Goal: Task Accomplishment & Management: Manage account settings

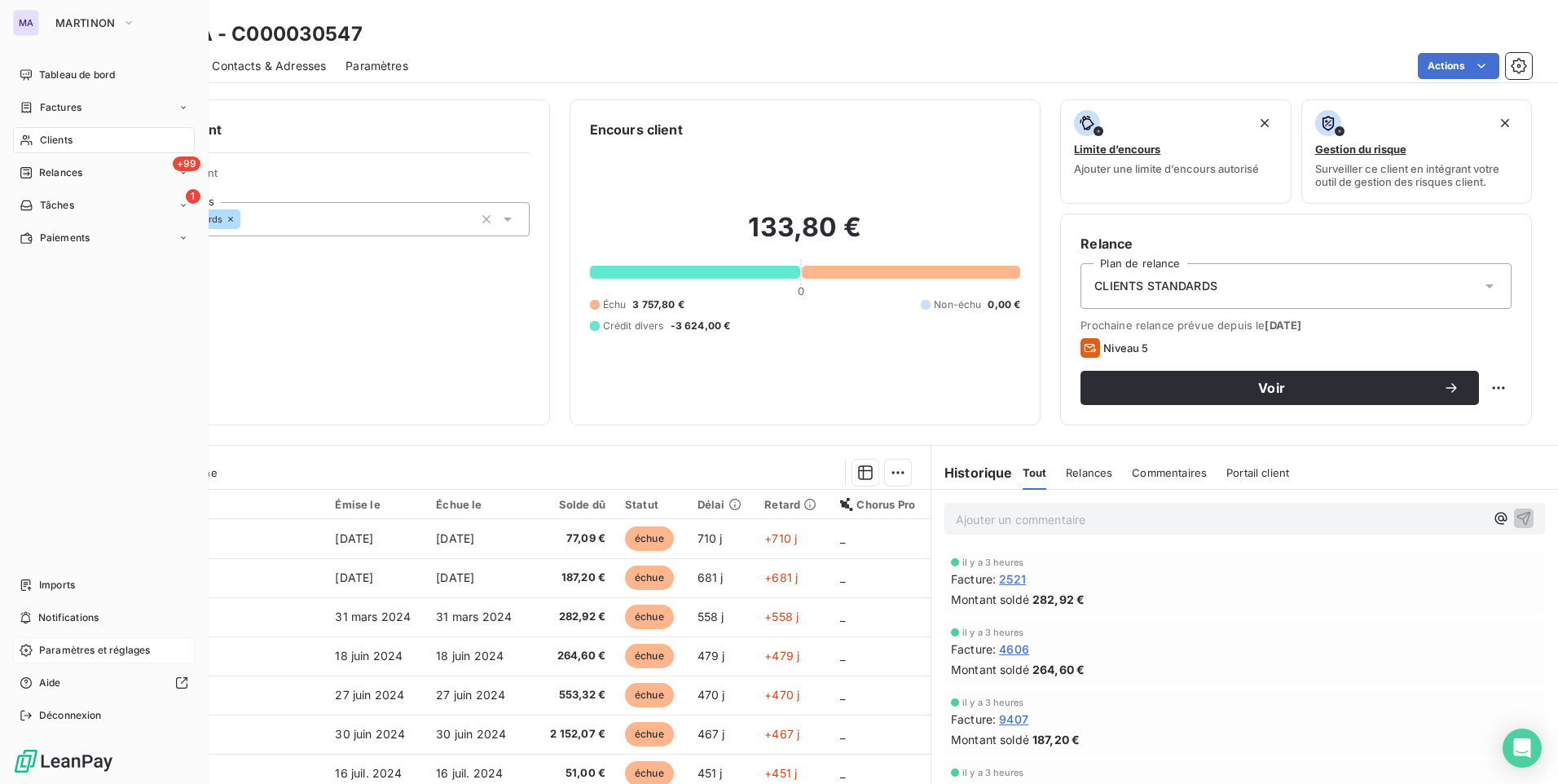
click at [90, 647] on span "Paramètres et réglages" at bounding box center [94, 649] width 111 height 15
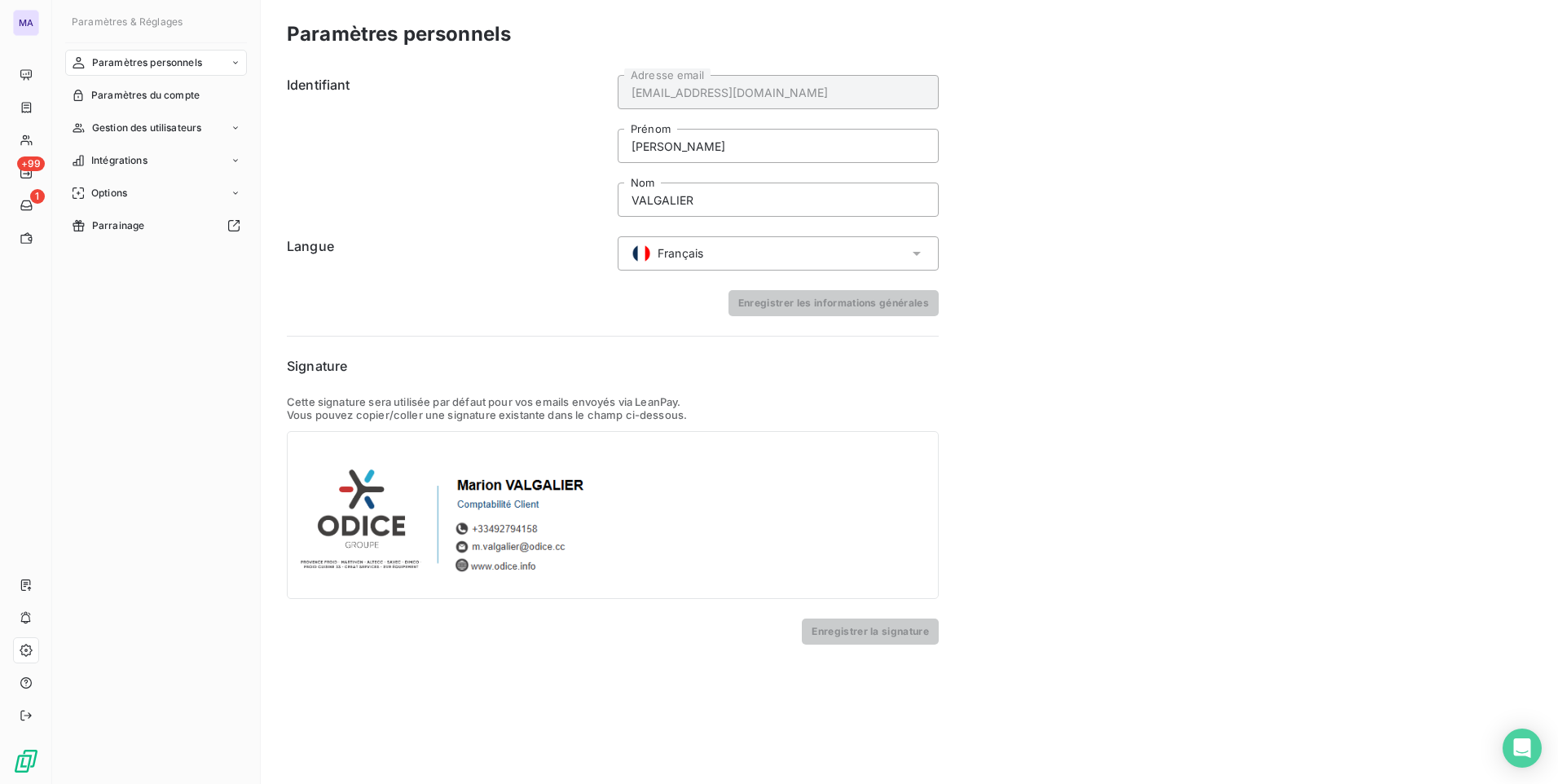
click at [241, 393] on div "Paramètres personnels Paramètres du compte Gestion des utilisateurs Intégration…" at bounding box center [155, 402] width 182 height 704
click at [146, 129] on span "Gestion des utilisateurs" at bounding box center [147, 127] width 110 height 15
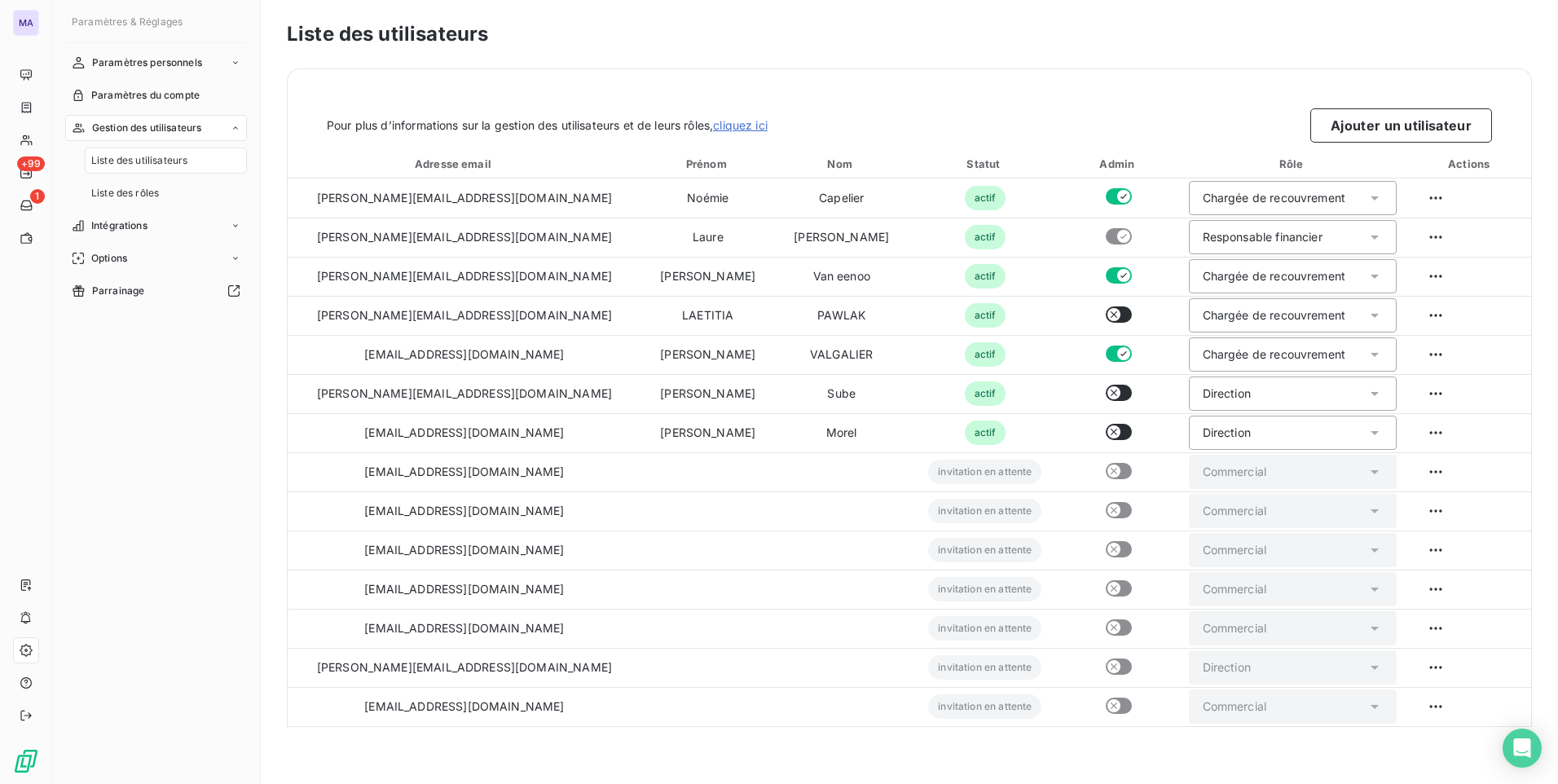
click at [159, 164] on span "Liste des utilisateurs" at bounding box center [139, 160] width 96 height 15
click at [726, 753] on div "Liste des utilisateurs Pour plus d’informations sur la gestion des utilisateurs…" at bounding box center [910, 392] width 1297 height 784
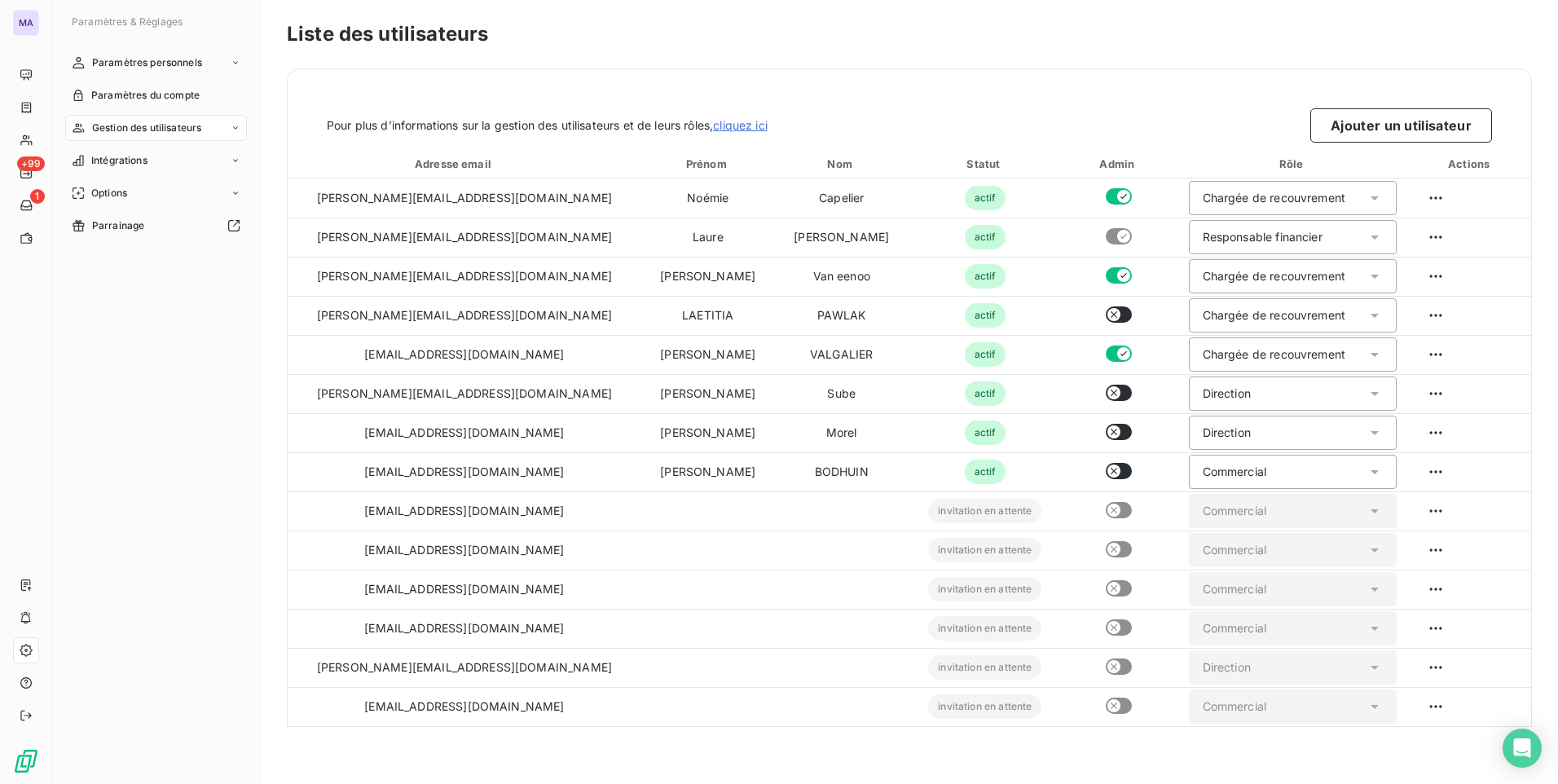
click at [544, 745] on div "Liste des utilisateurs Pour plus d’informations sur la gestion des utilisateurs…" at bounding box center [910, 392] width 1297 height 784
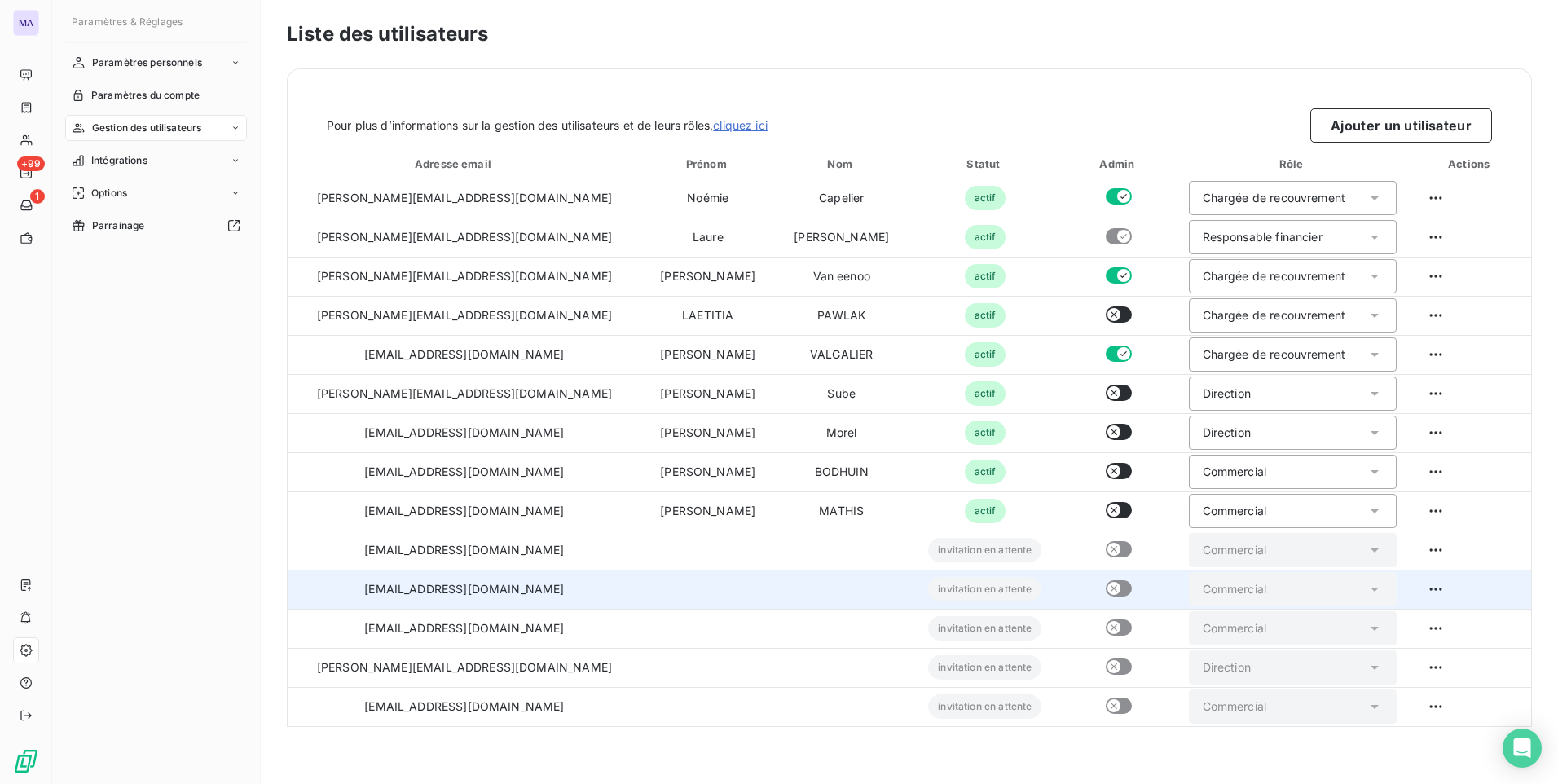
click at [775, 588] on td at bounding box center [842, 589] width 134 height 39
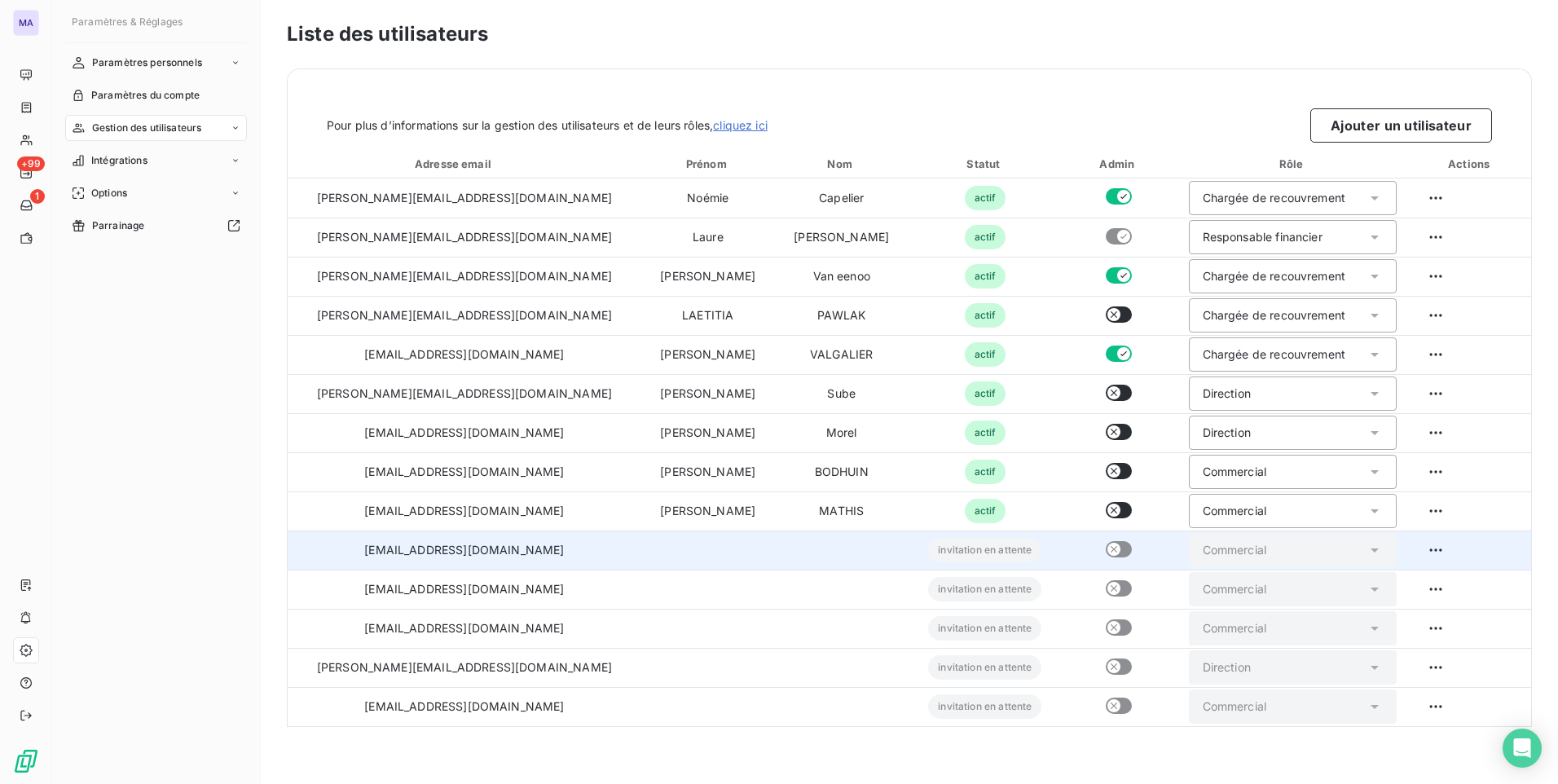
click at [775, 552] on td at bounding box center [842, 549] width 134 height 39
click at [642, 548] on td at bounding box center [709, 549] width 134 height 39
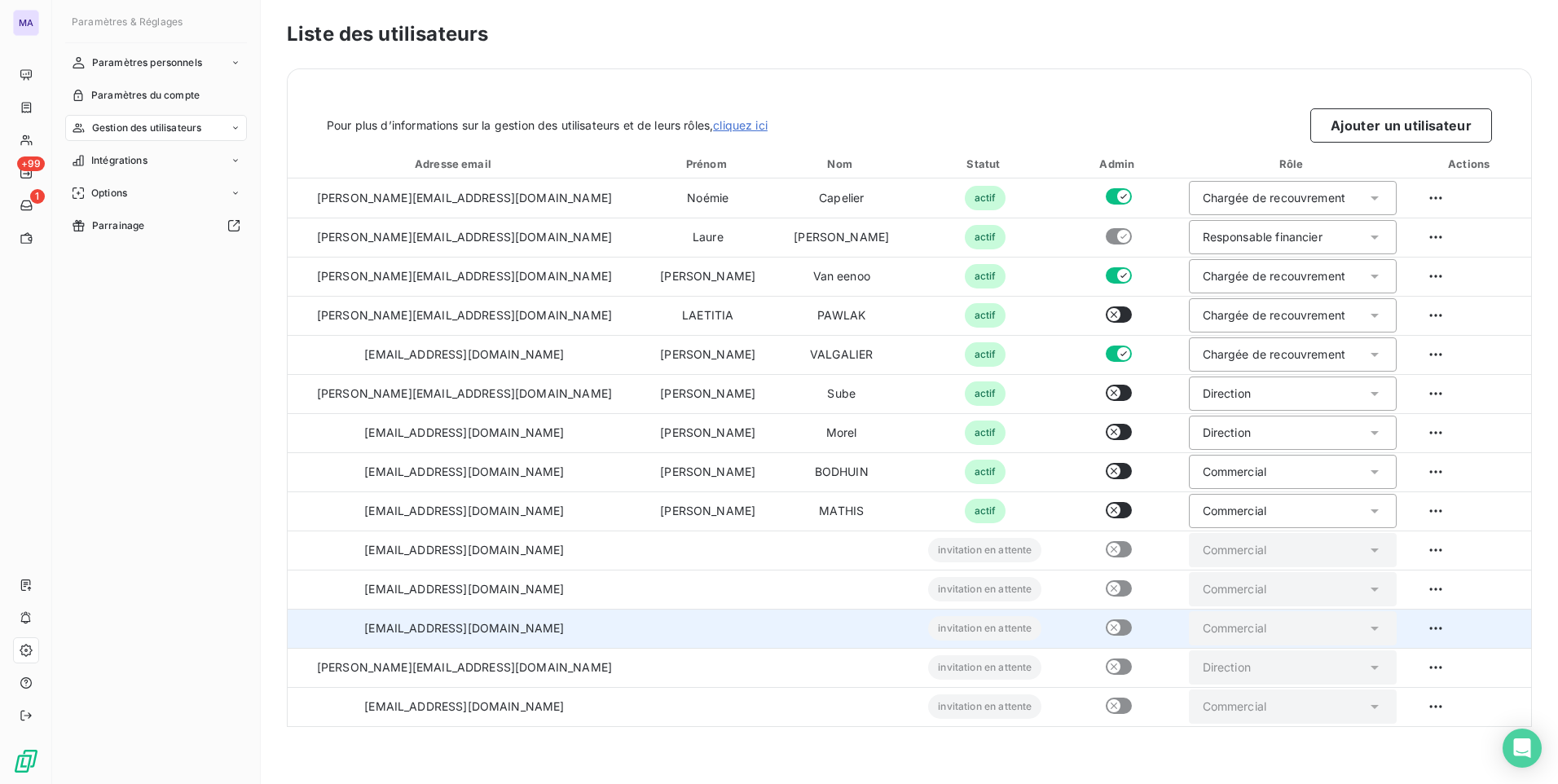
click at [642, 636] on td at bounding box center [709, 628] width 134 height 39
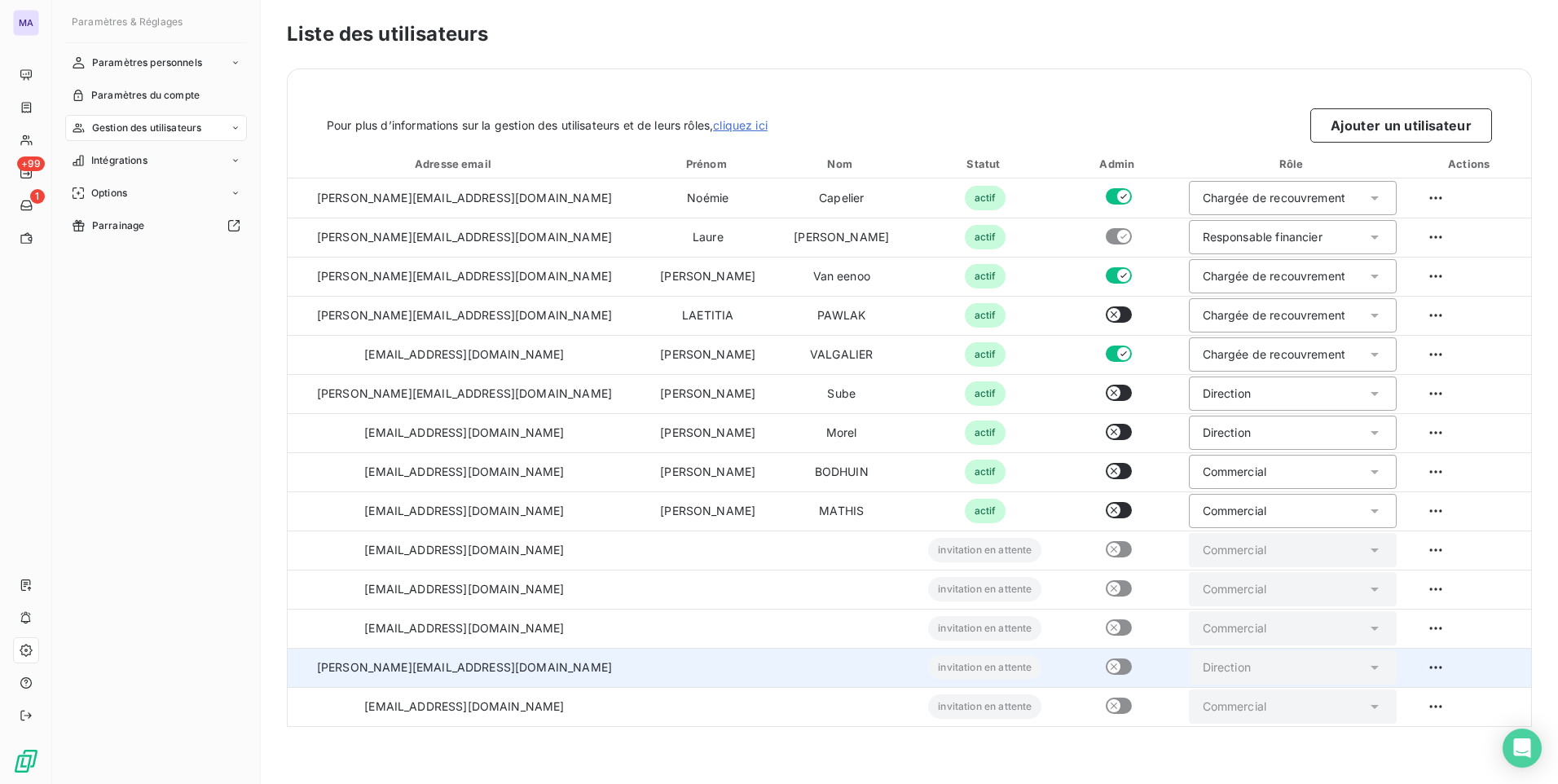
click at [642, 671] on td at bounding box center [709, 667] width 134 height 39
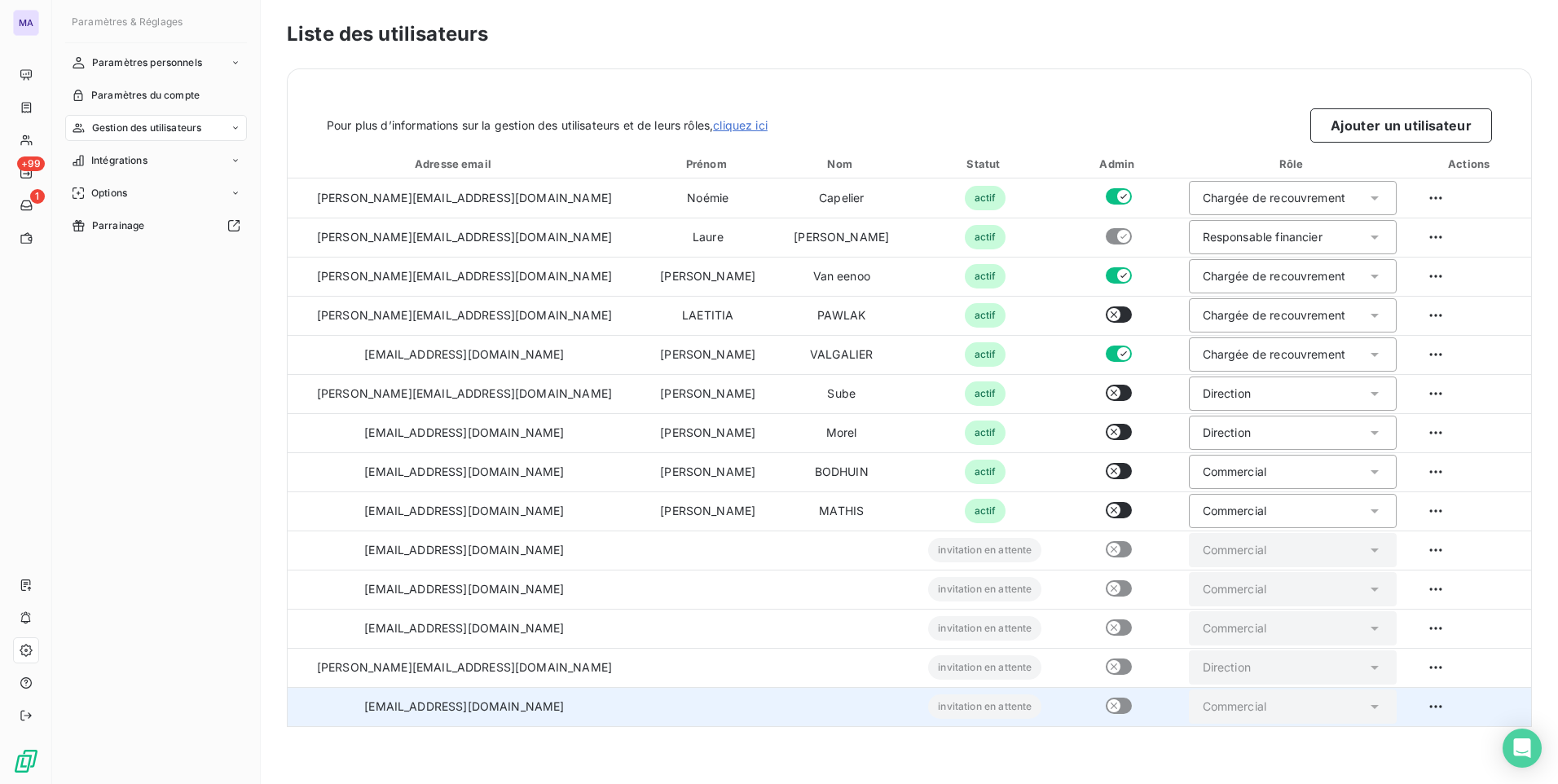
click at [642, 714] on td at bounding box center [709, 706] width 134 height 39
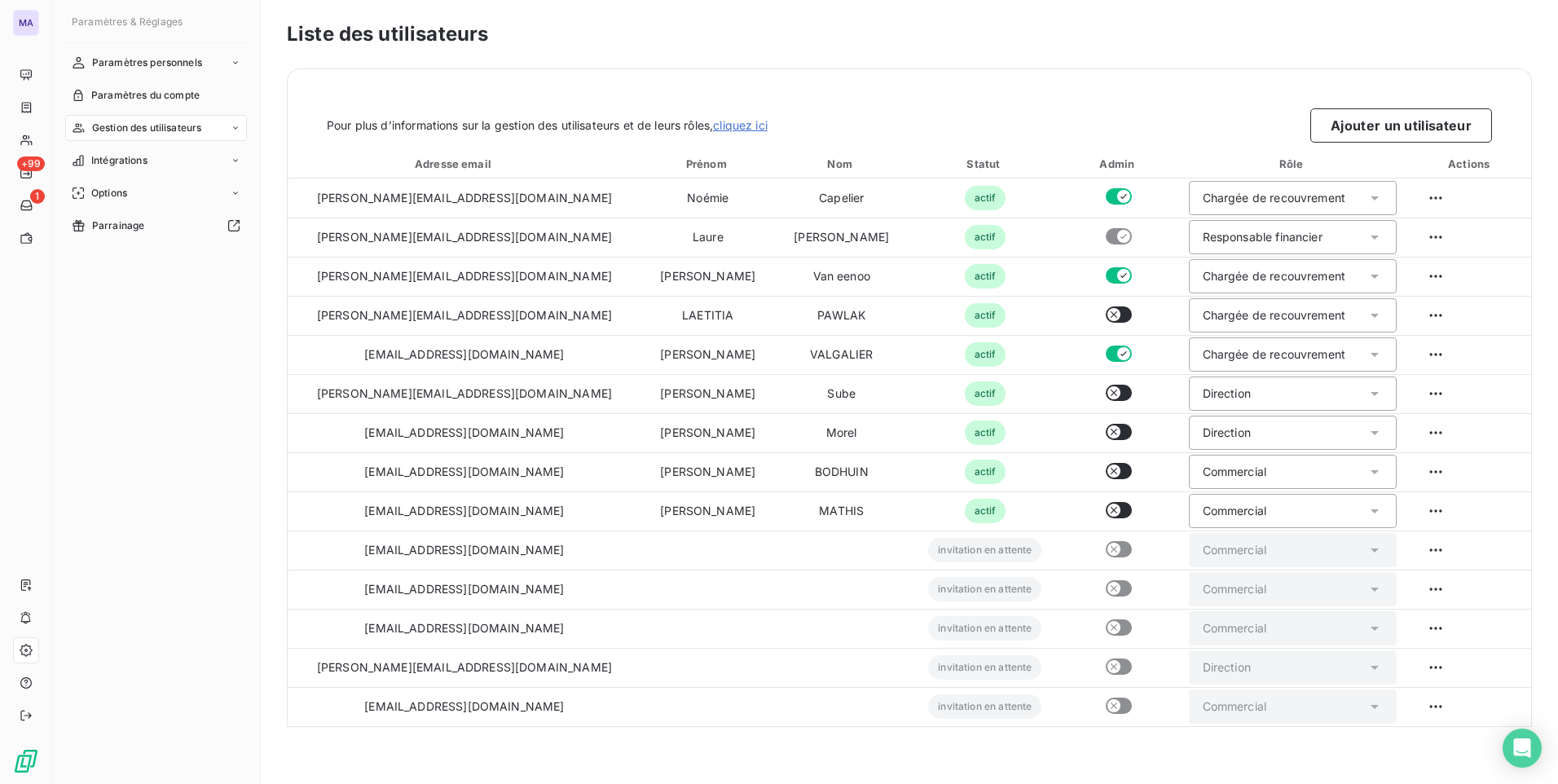
drag, startPoint x: 298, startPoint y: 757, endPoint x: 266, endPoint y: 768, distance: 33.8
click at [297, 757] on div "Liste des utilisateurs Pour plus d’informations sur la gestion des utilisateurs…" at bounding box center [910, 392] width 1297 height 784
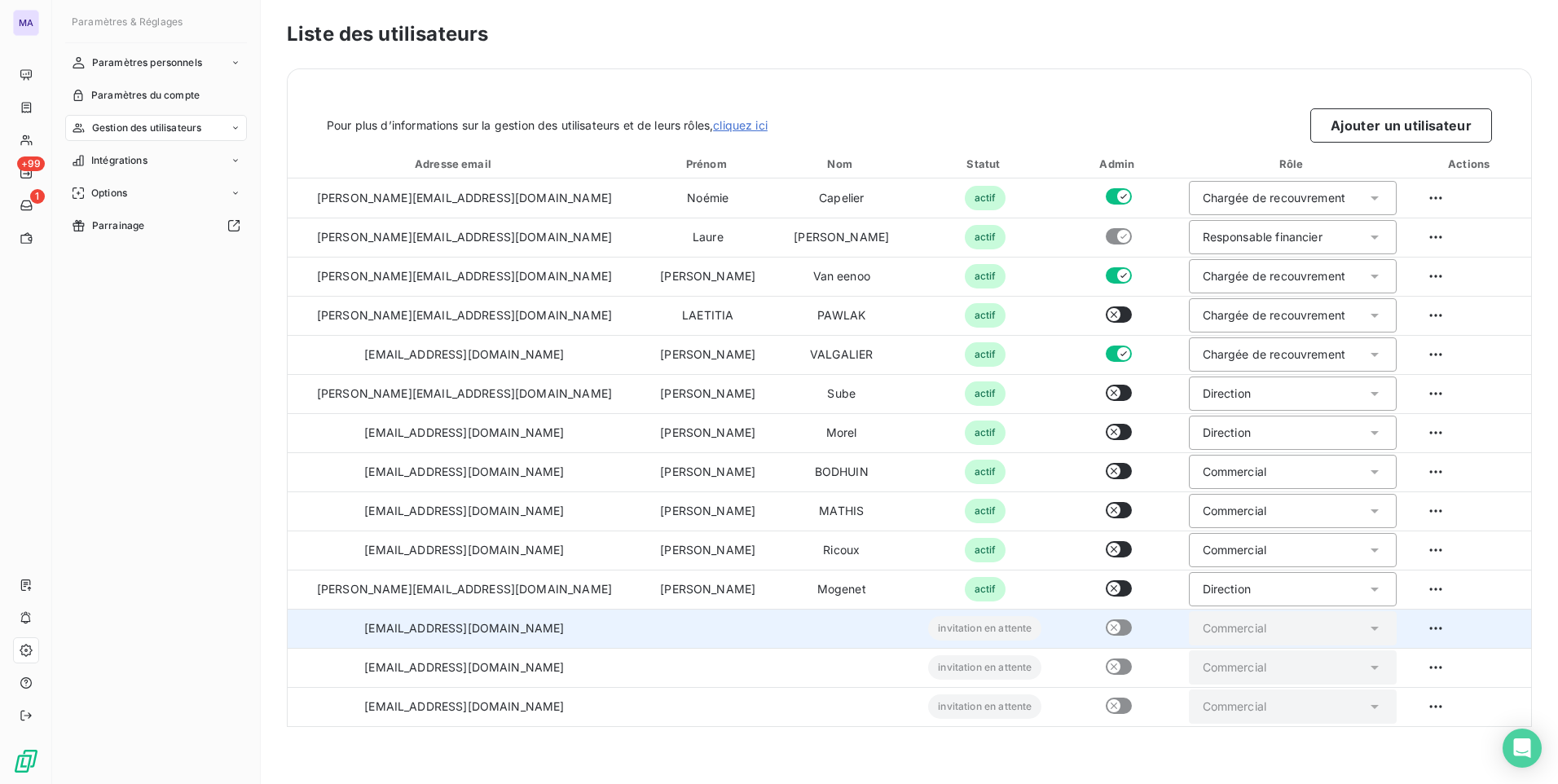
click at [642, 625] on td at bounding box center [709, 628] width 134 height 39
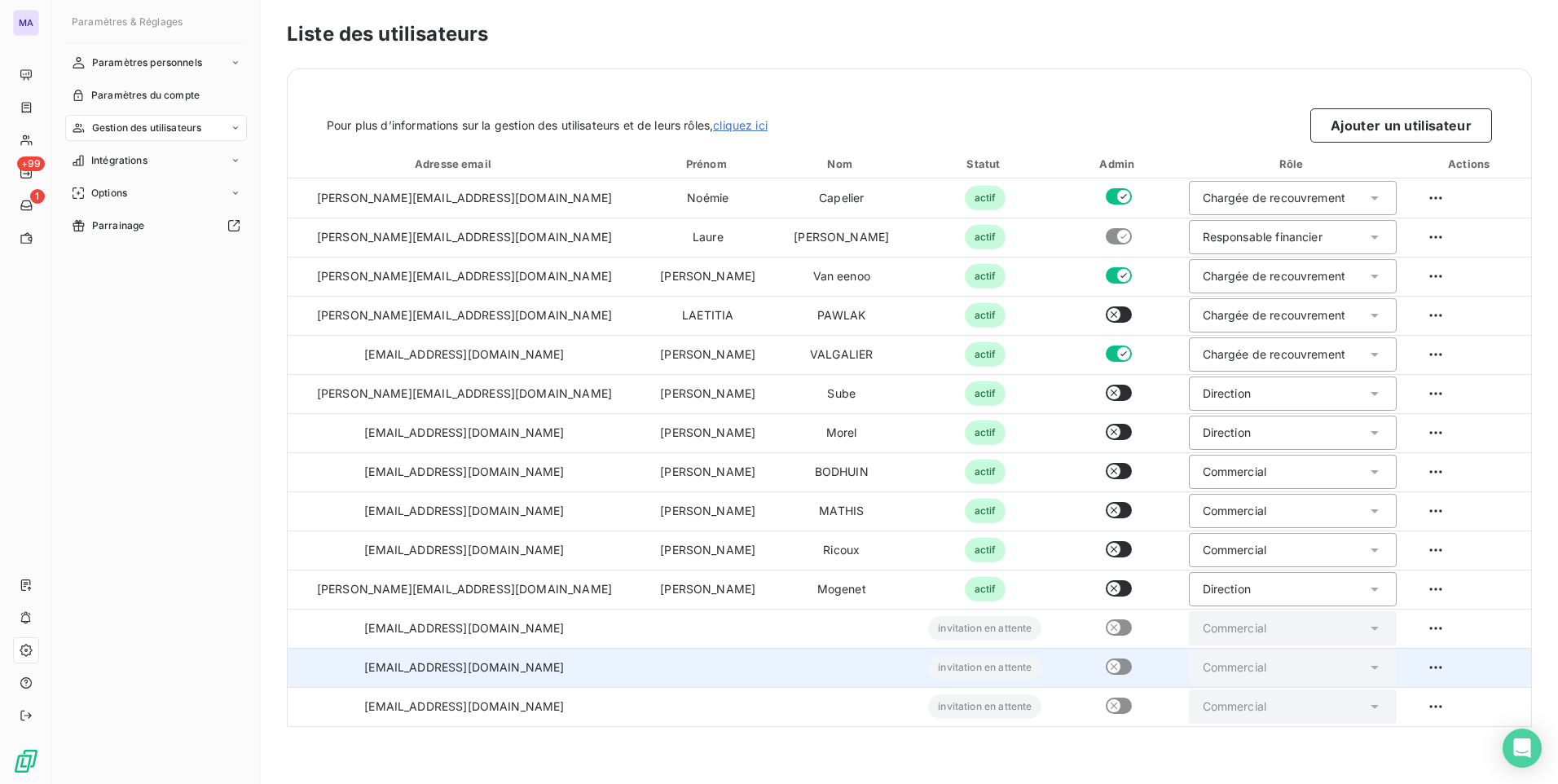
click at [642, 664] on td at bounding box center [709, 667] width 134 height 39
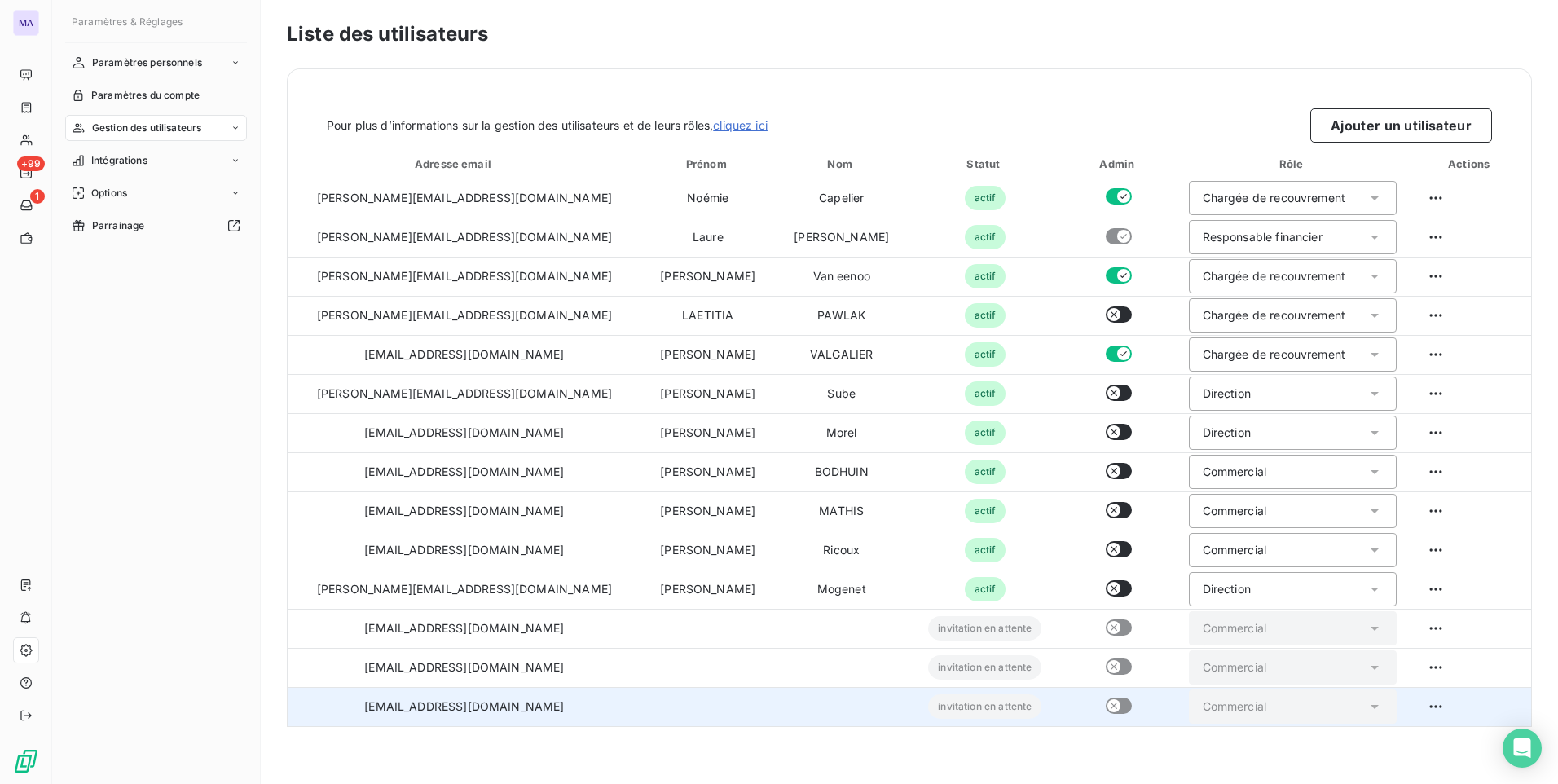
click at [642, 715] on td at bounding box center [709, 706] width 134 height 39
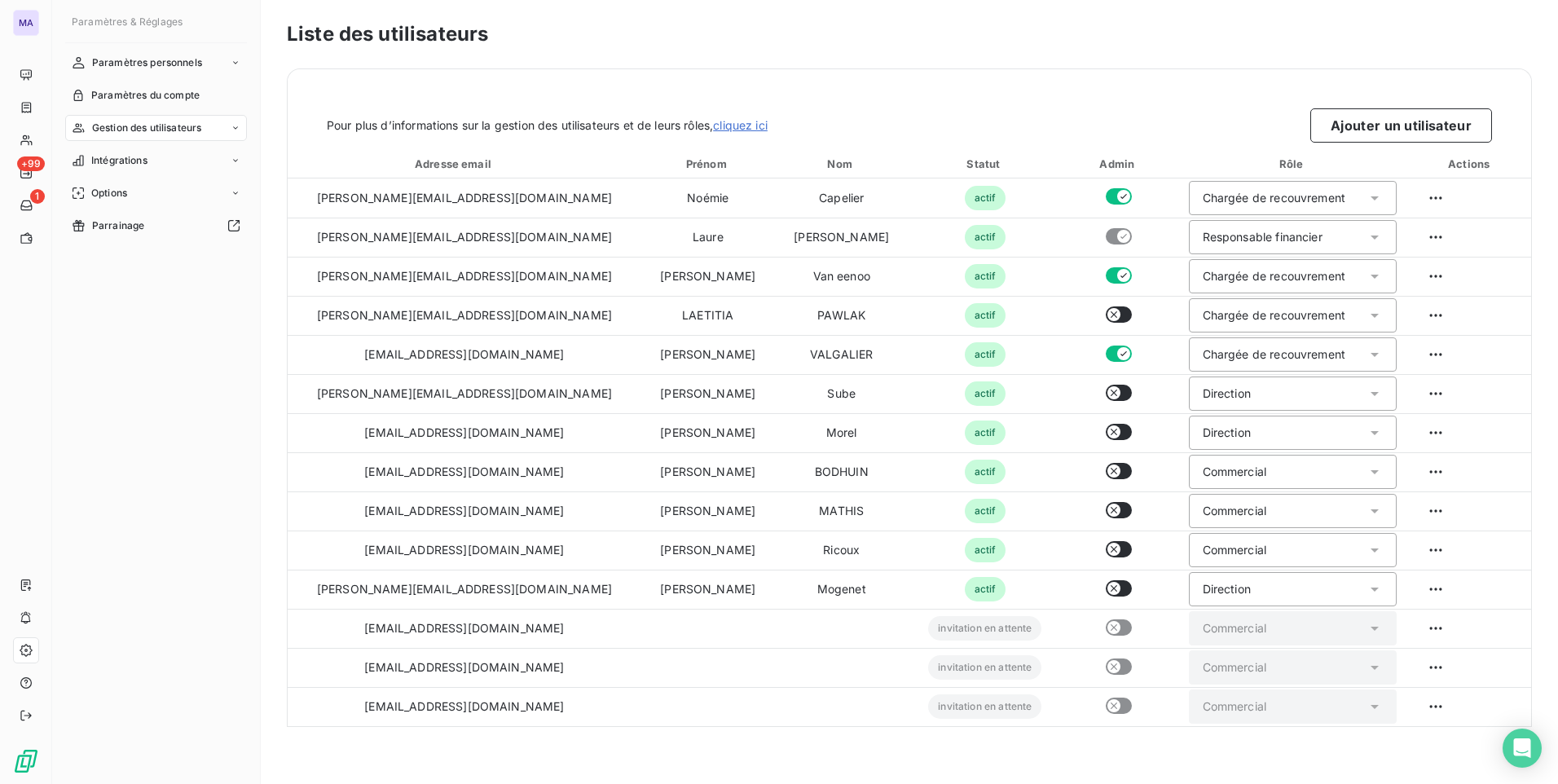
drag, startPoint x: 160, startPoint y: 397, endPoint x: 29, endPoint y: 278, distance: 177.0
click at [158, 398] on div "Paramètres personnels Paramètres du compte Gestion des utilisateurs Intégration…" at bounding box center [155, 402] width 182 height 704
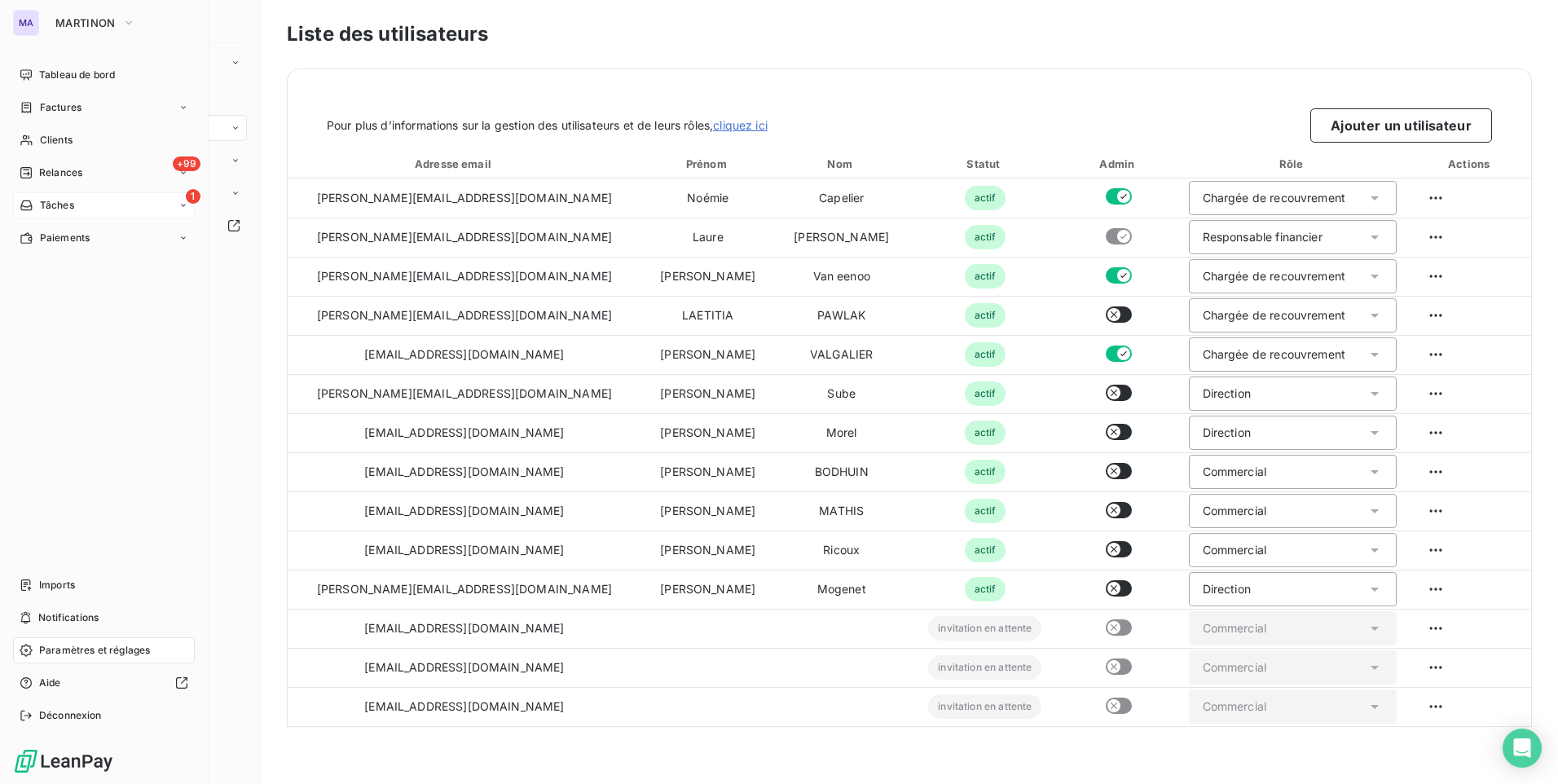
click at [46, 204] on span "Tâches" at bounding box center [56, 205] width 34 height 15
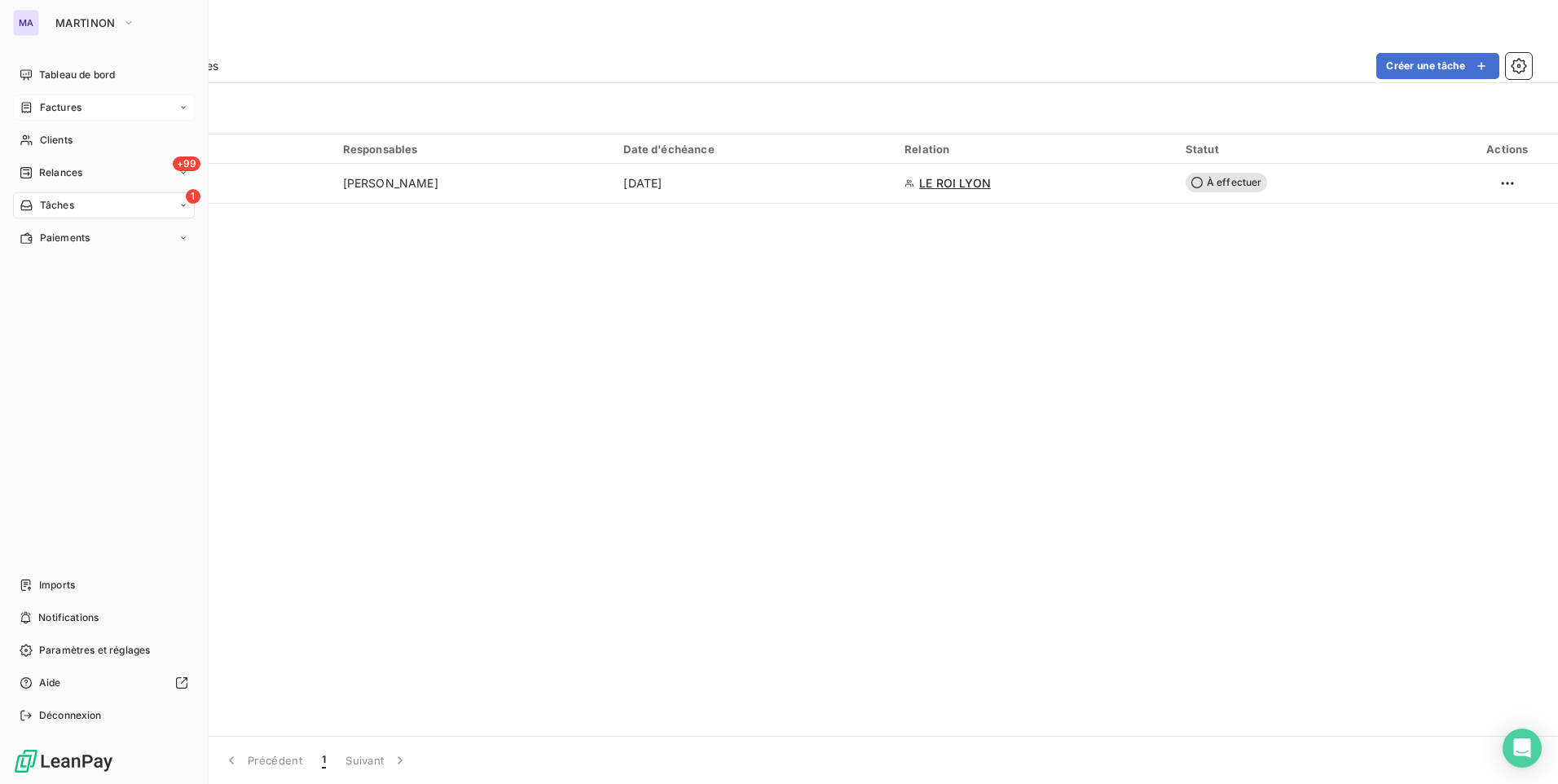
click at [74, 111] on span "Factures" at bounding box center [60, 107] width 42 height 15
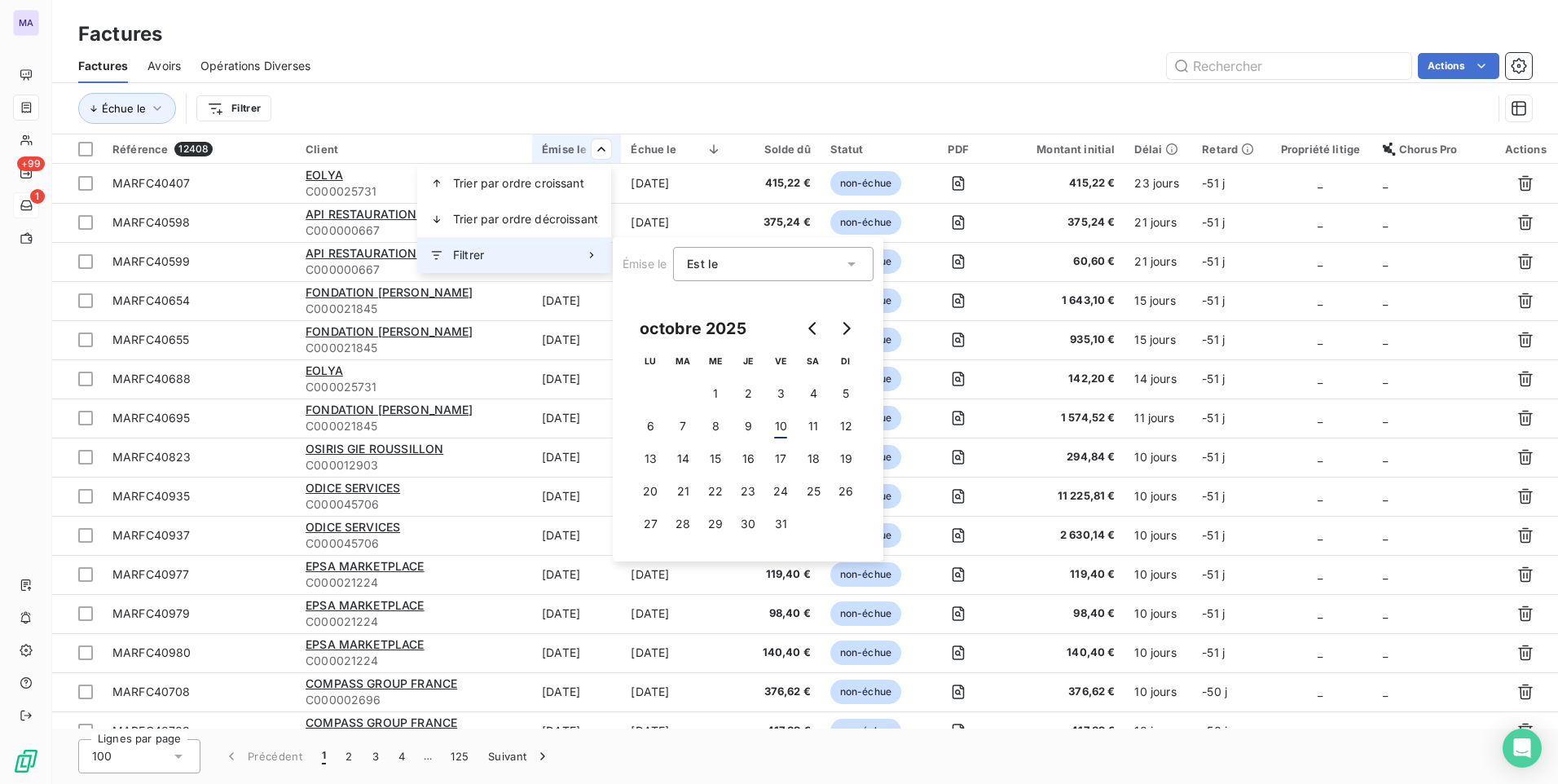
click at [563, 255] on div "Filtrer" at bounding box center [514, 254] width 194 height 36
click at [808, 324] on icon "Go to previous month" at bounding box center [812, 328] width 13 height 13
click at [720, 434] on button "10" at bounding box center [715, 426] width 33 height 33
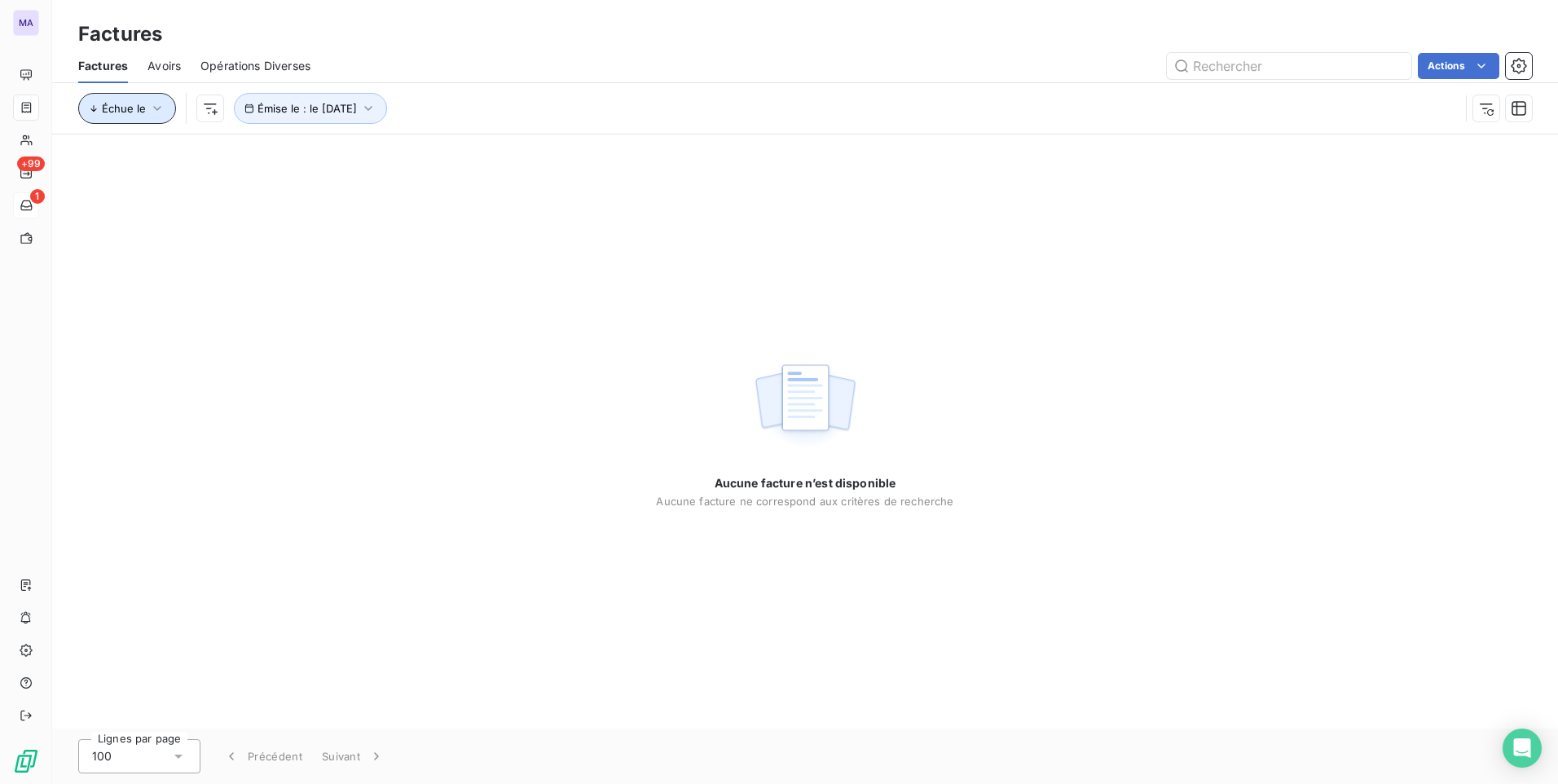
click at [119, 109] on span "Échue le" at bounding box center [123, 108] width 44 height 13
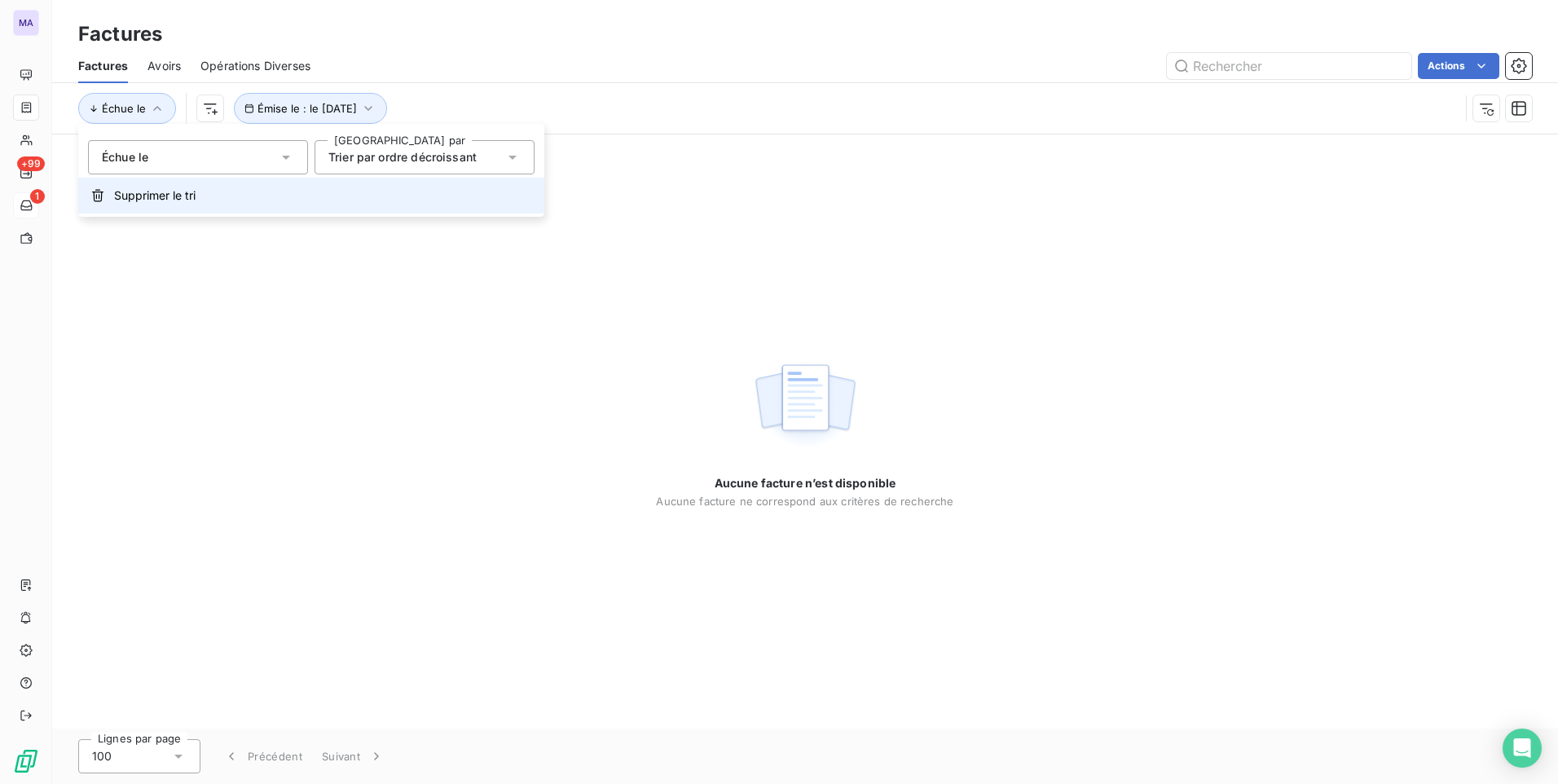
click at [163, 195] on span "Supprimer le tri" at bounding box center [155, 195] width 82 height 16
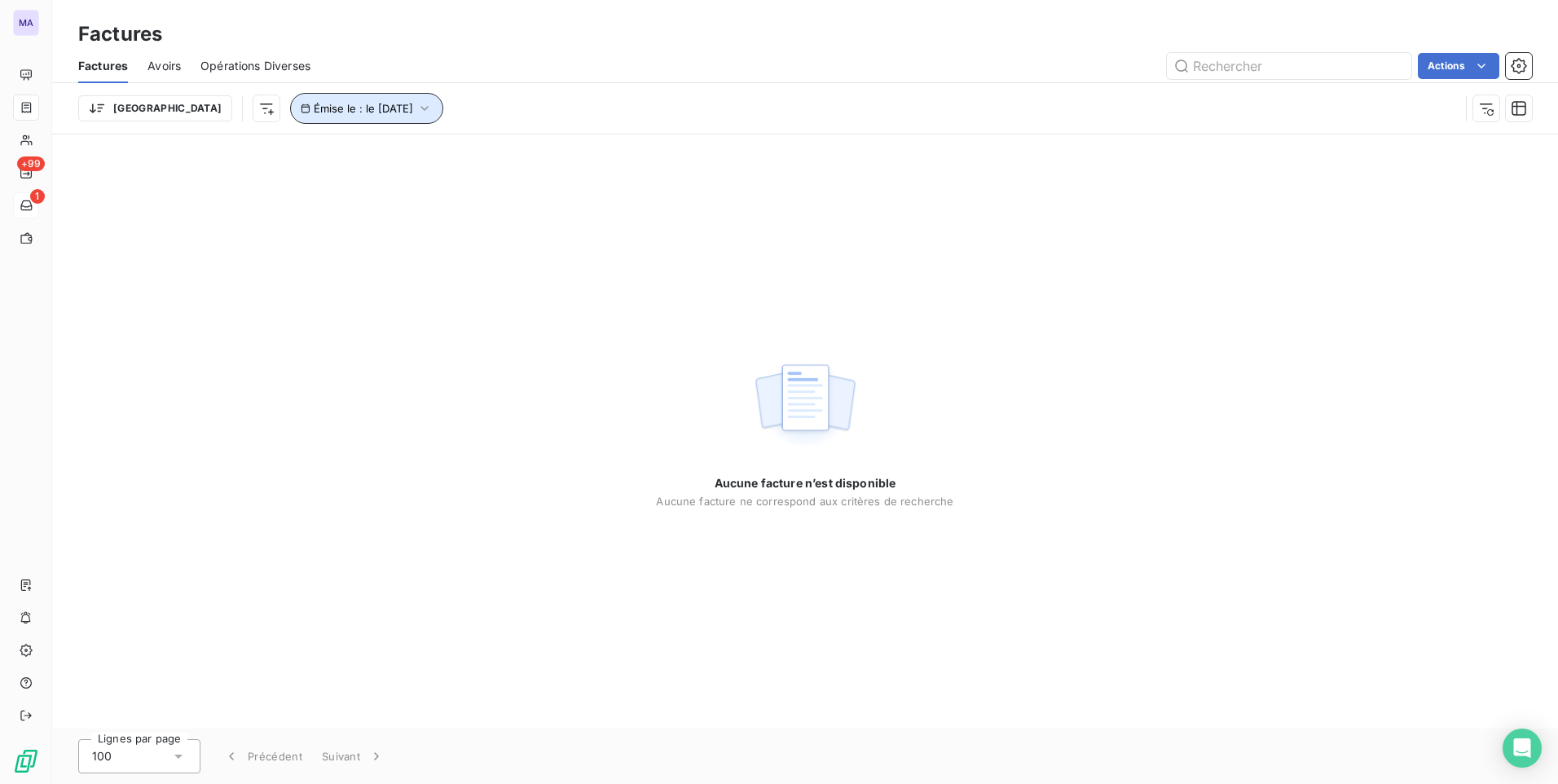
click at [345, 102] on span "Émise le : le 10 sept. 2025" at bounding box center [363, 108] width 99 height 13
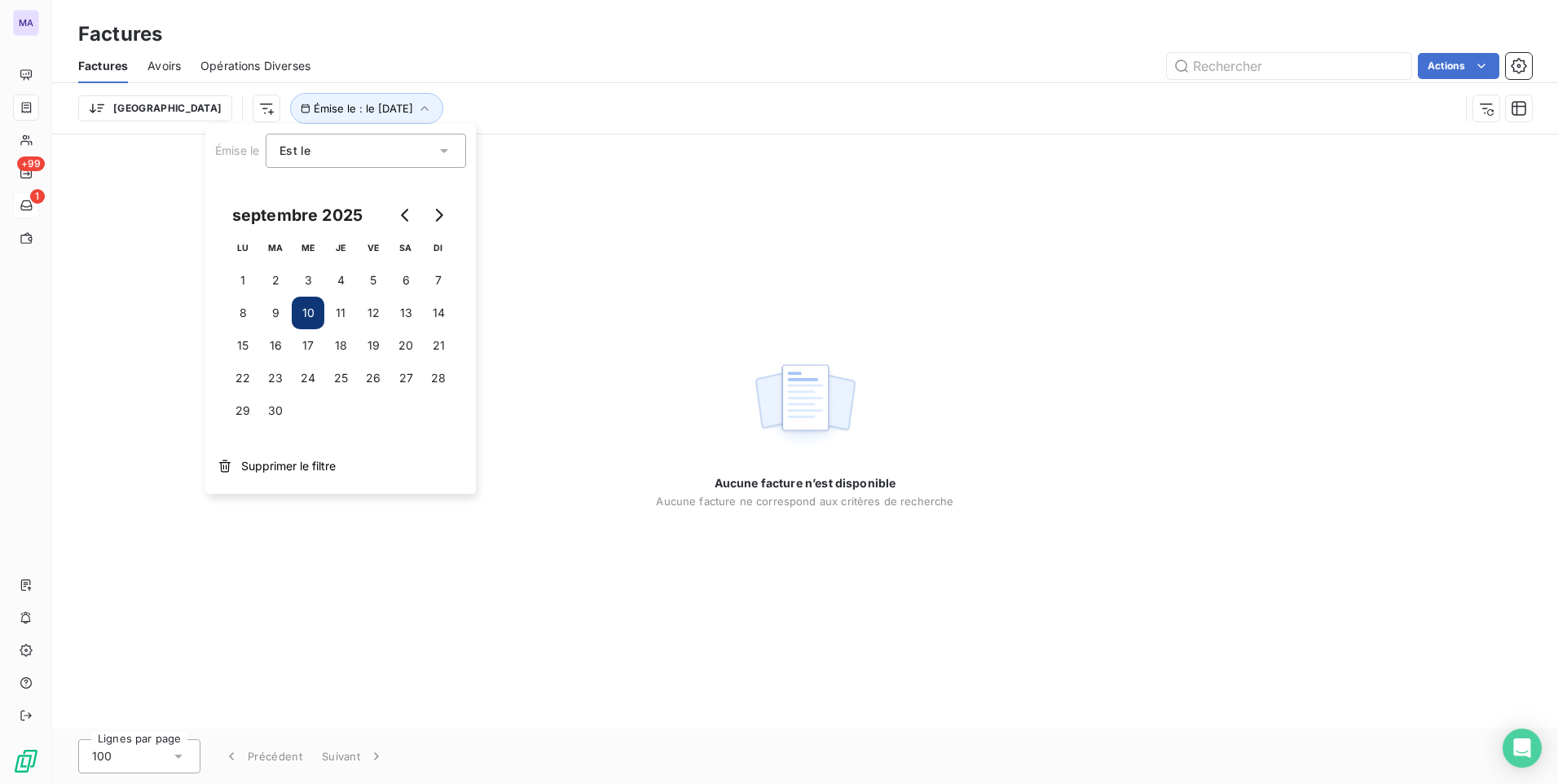
click at [304, 318] on button "10" at bounding box center [309, 313] width 33 height 33
click at [509, 75] on div "Actions" at bounding box center [931, 66] width 1202 height 26
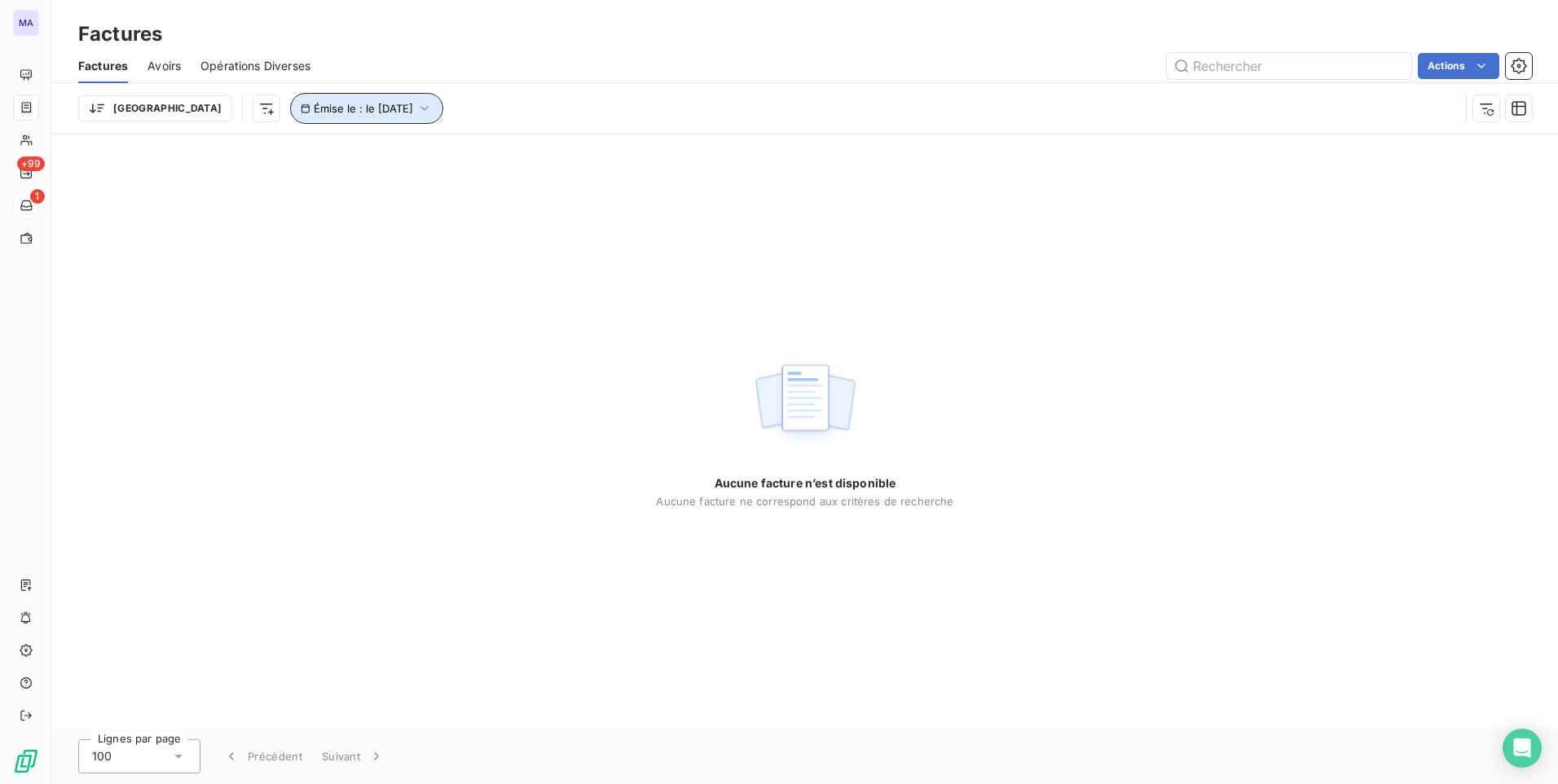
drag, startPoint x: 329, startPoint y: 106, endPoint x: 439, endPoint y: 58, distance: 120.0
click at [442, 55] on div "Factures Avoirs Opérations Diverses Actions Trier Émise le : le 10 sept. 2025" at bounding box center [805, 90] width 1506 height 84
click at [416, 114] on icon "button" at bounding box center [424, 108] width 17 height 16
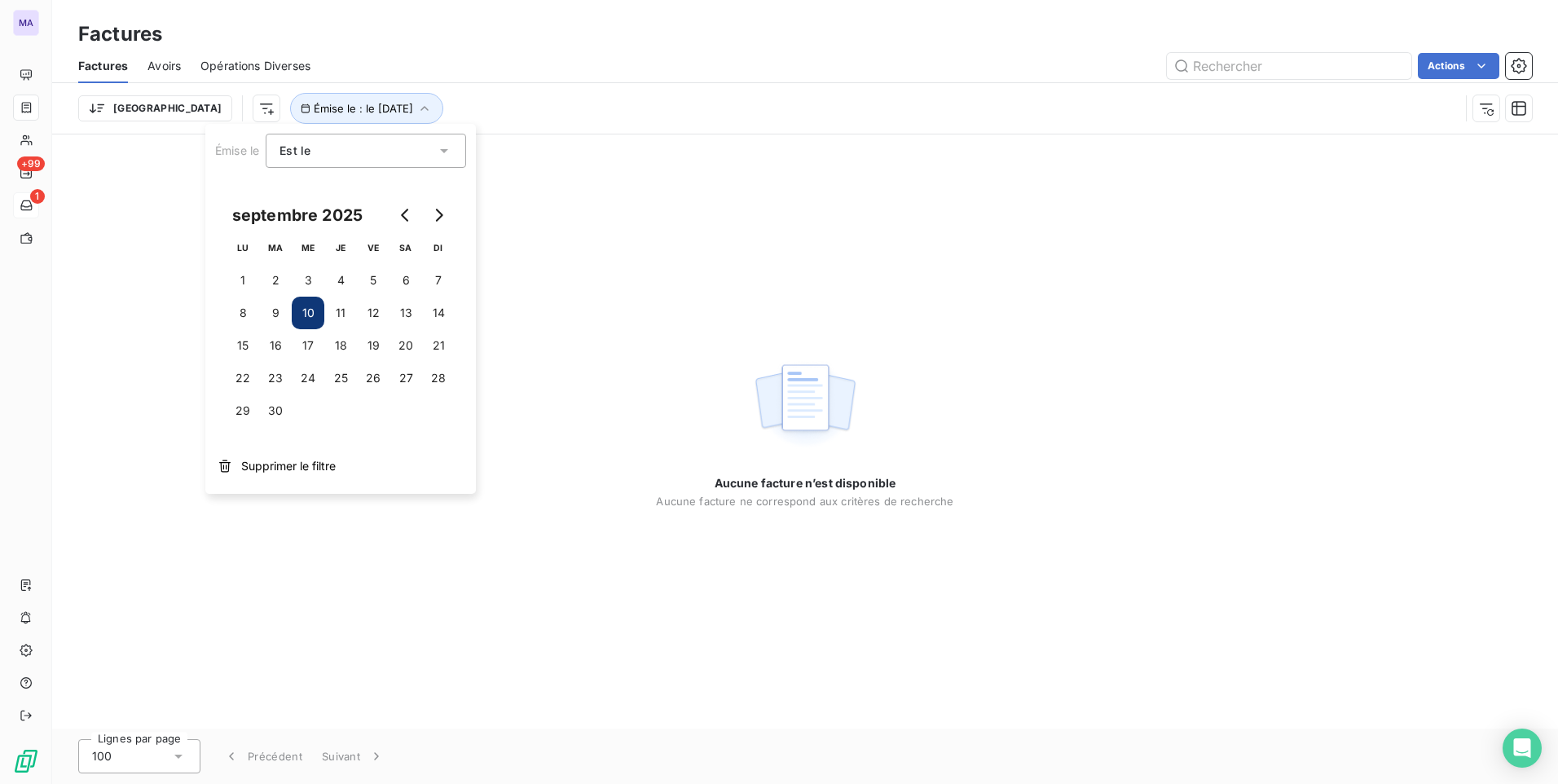
click at [344, 155] on div "Est le eq" at bounding box center [357, 151] width 156 height 23
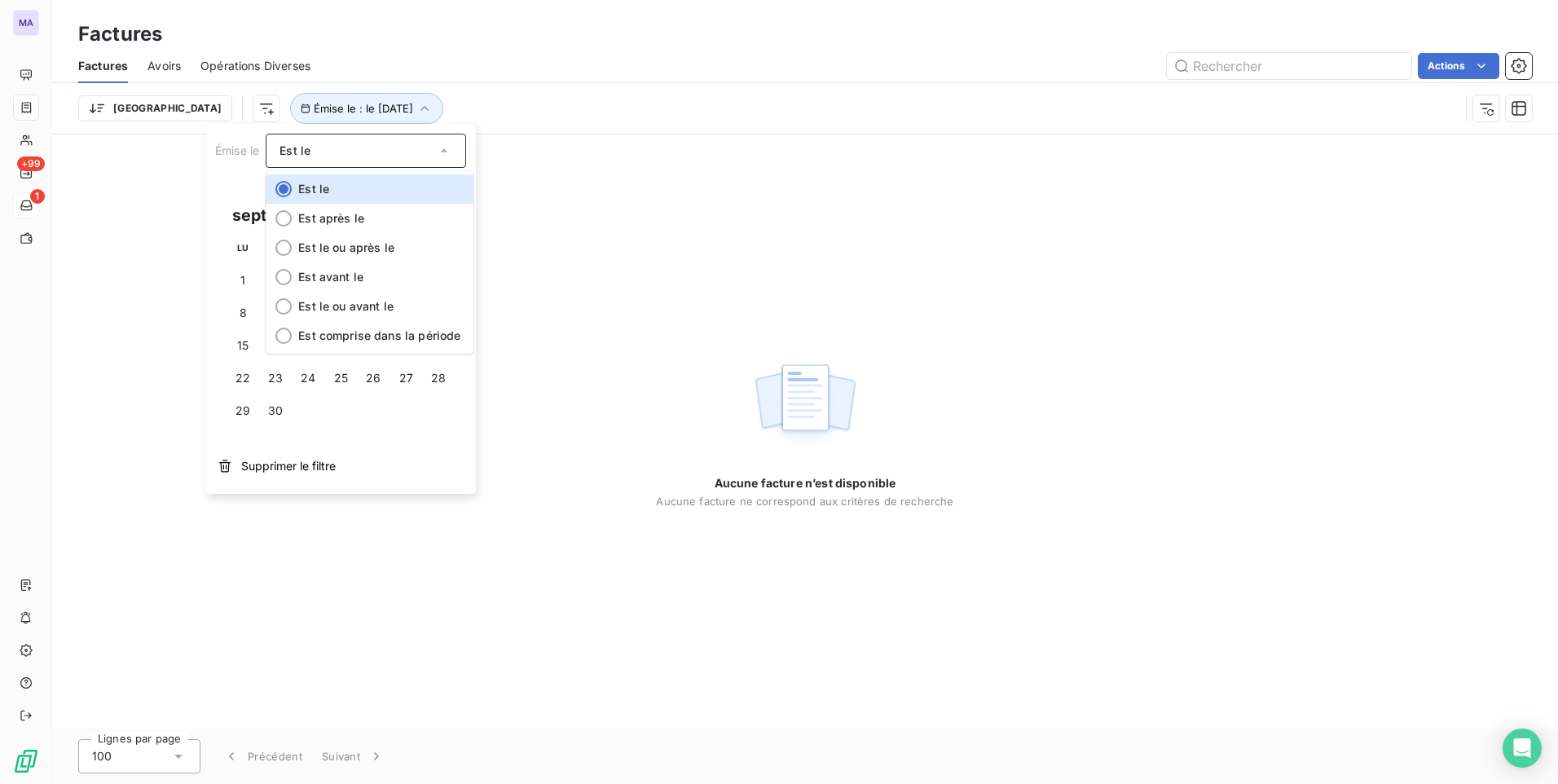
drag, startPoint x: 632, startPoint y: 5, endPoint x: 568, endPoint y: 58, distance: 83.1
click at [624, 14] on div "Factures Factures Avoirs Opérations Diverses Actions Trier Émise le : le 10 sep…" at bounding box center [805, 67] width 1506 height 135
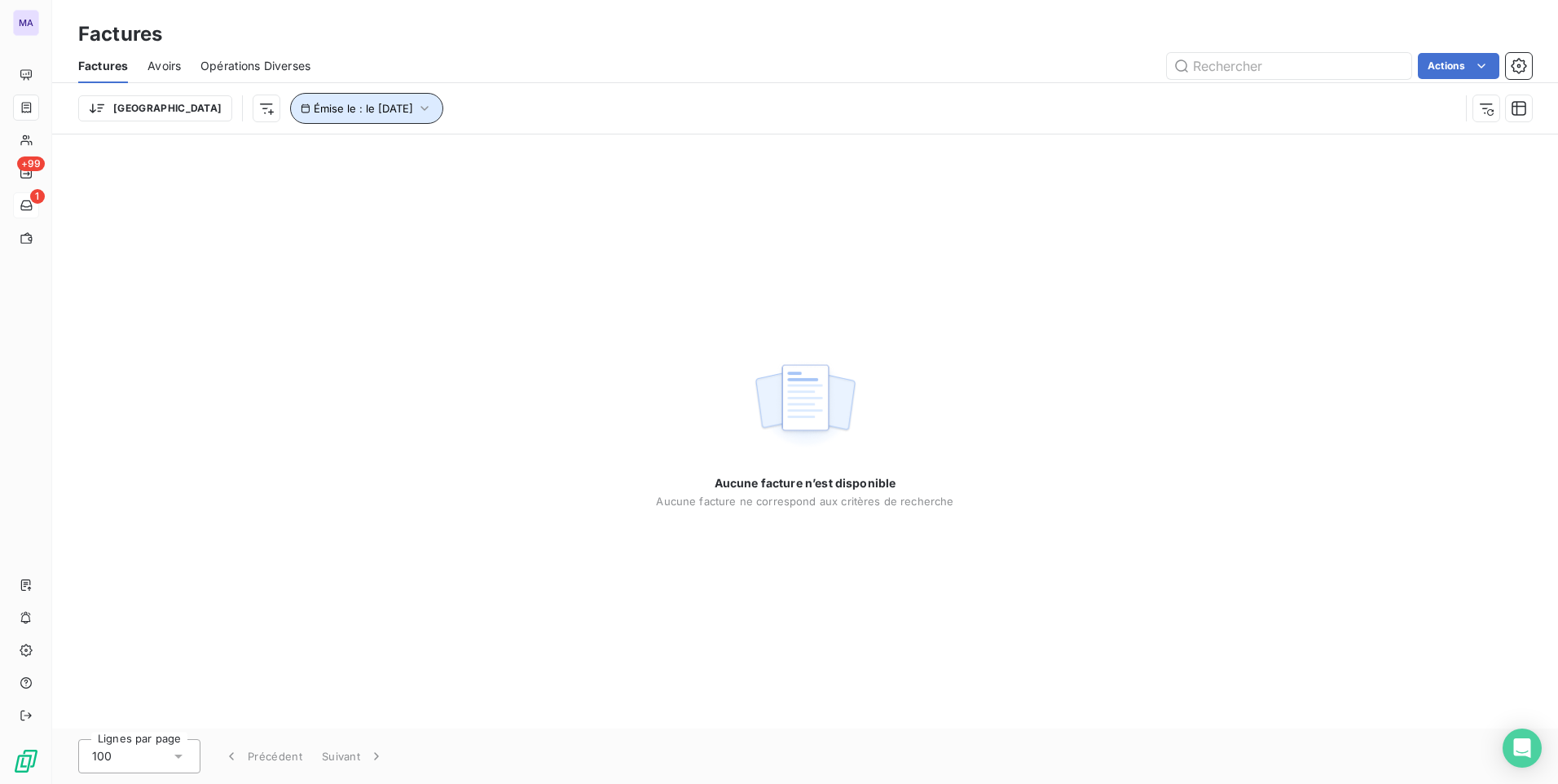
click at [416, 103] on icon "button" at bounding box center [424, 108] width 17 height 16
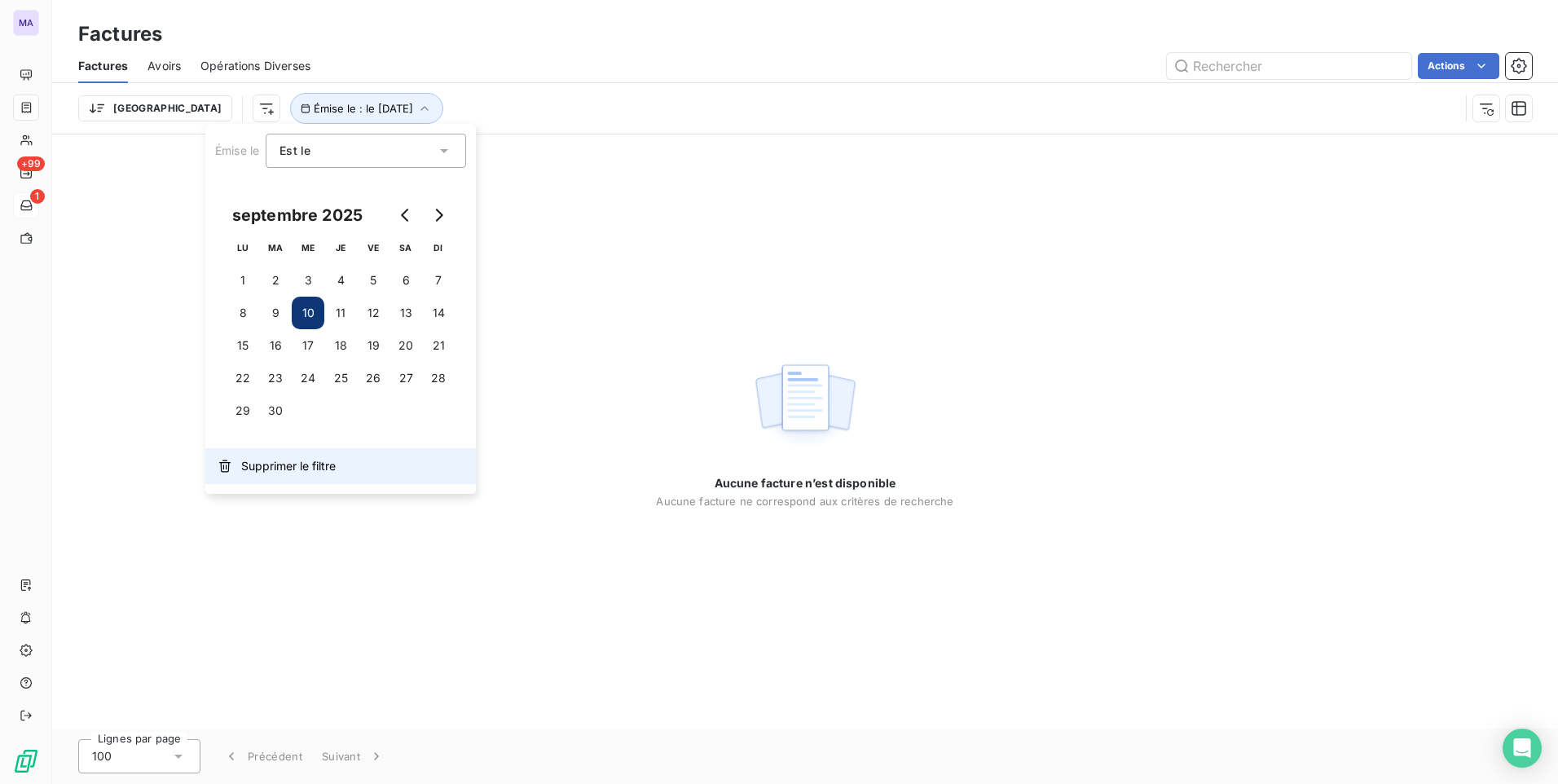
click at [273, 473] on span "Supprimer le filtre" at bounding box center [287, 466] width 94 height 16
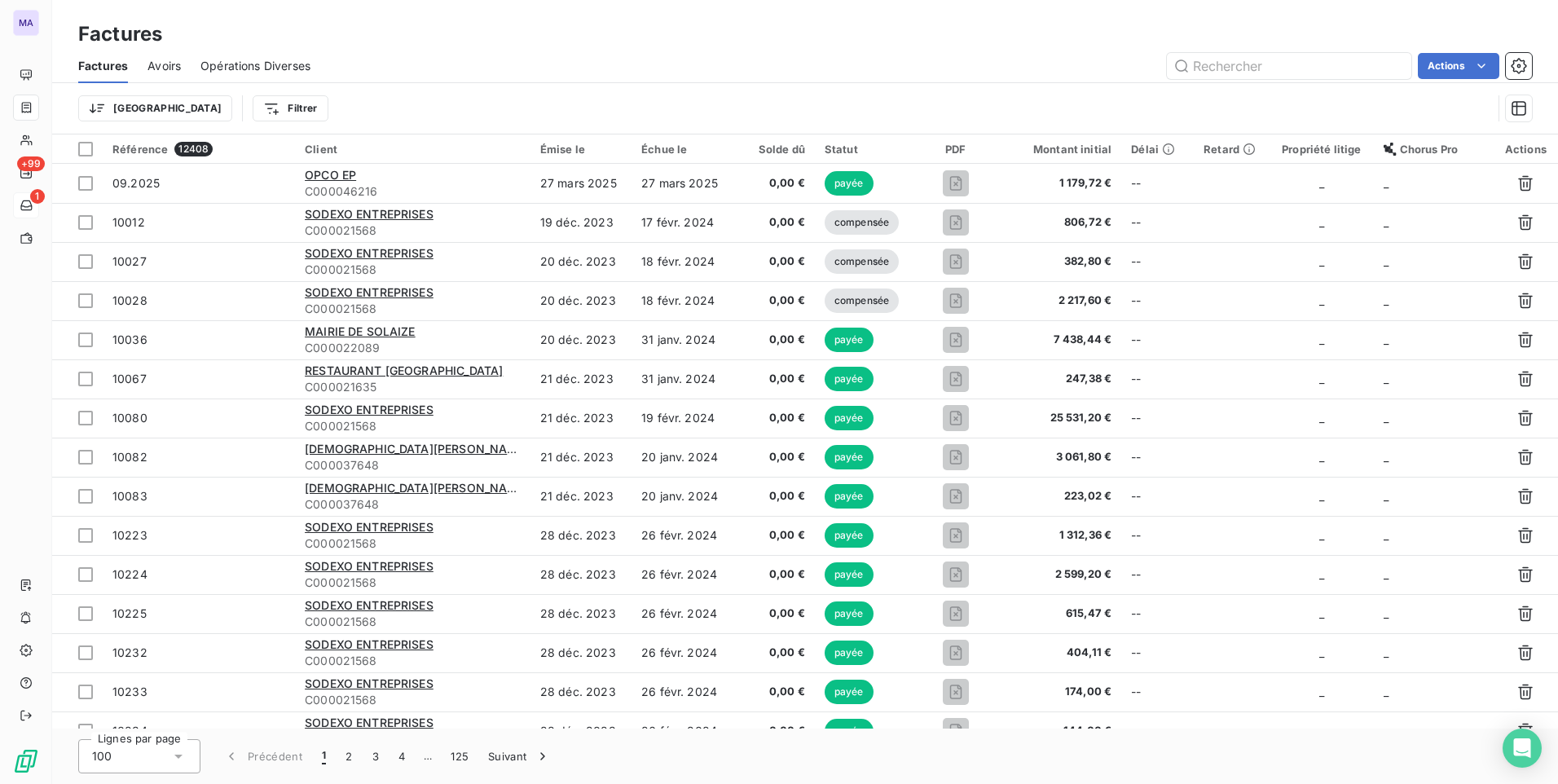
click at [618, 32] on div "Factures" at bounding box center [805, 34] width 1506 height 29
click at [124, 110] on html "MA +99 1 Factures Factures Avoirs Opérations Diverses Actions Trier Filtrer Réf…" at bounding box center [779, 392] width 1558 height 784
click at [416, 41] on html "MA +99 1 Factures Factures Avoirs Opérations Diverses Actions Trier Rechercher …" at bounding box center [779, 392] width 1558 height 784
click at [228, 119] on html "MA +99 1 Factures Factures Avoirs Opérations Diverses Actions Trier Filtrer Réf…" at bounding box center [779, 392] width 1558 height 784
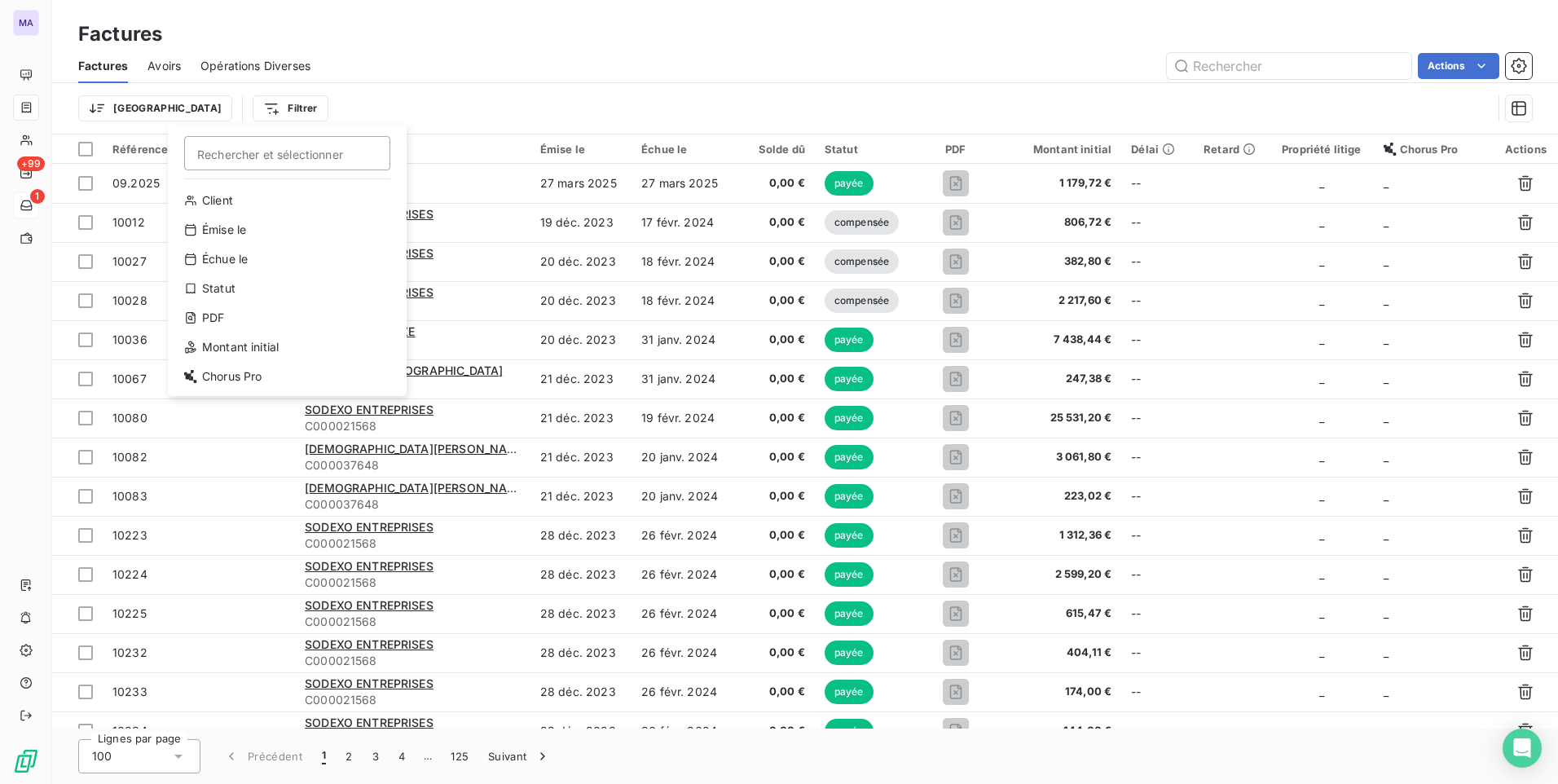
click at [449, 61] on html "MA +99 1 Factures Factures Avoirs Opérations Diverses Actions Trier Filtrer Rec…" at bounding box center [779, 392] width 1558 height 784
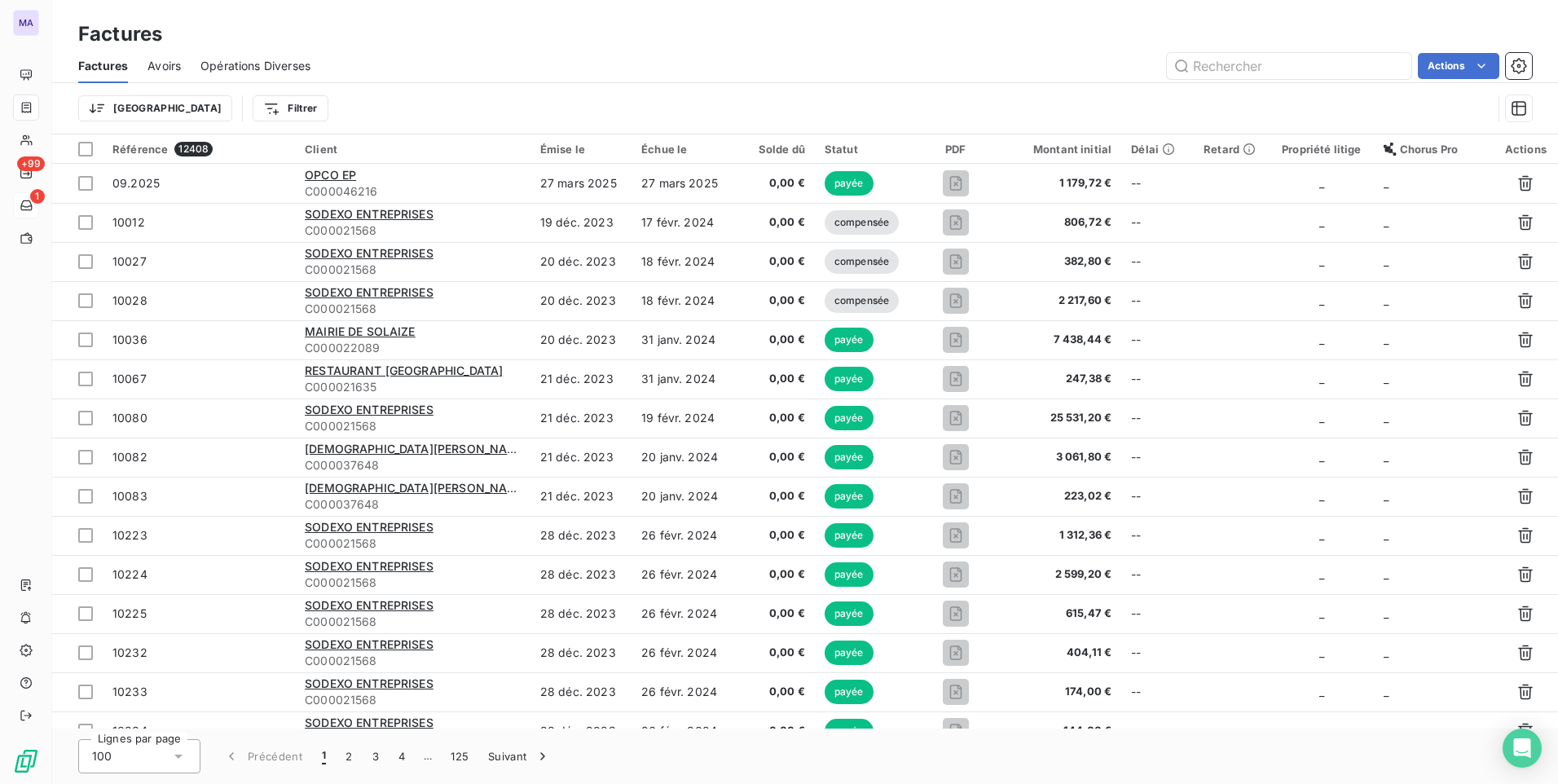
click at [438, 49] on div "Factures" at bounding box center [805, 34] width 1506 height 29
click at [189, 114] on html "MA +99 1 Factures Factures Avoirs Opérations Diverses Actions Trier Filtrer Réf…" at bounding box center [779, 392] width 1558 height 784
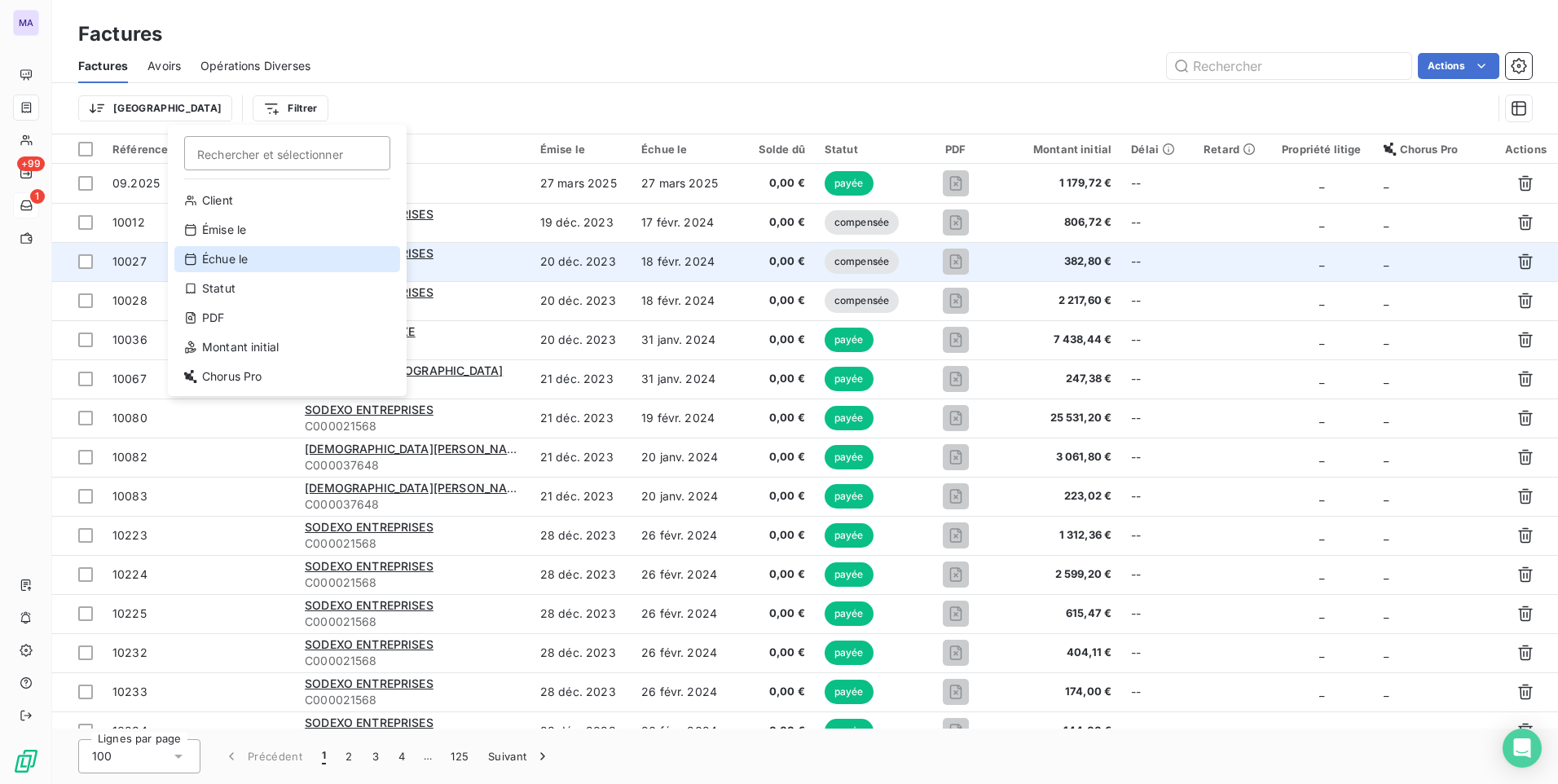
click at [249, 260] on div "Échue le" at bounding box center [287, 259] width 226 height 26
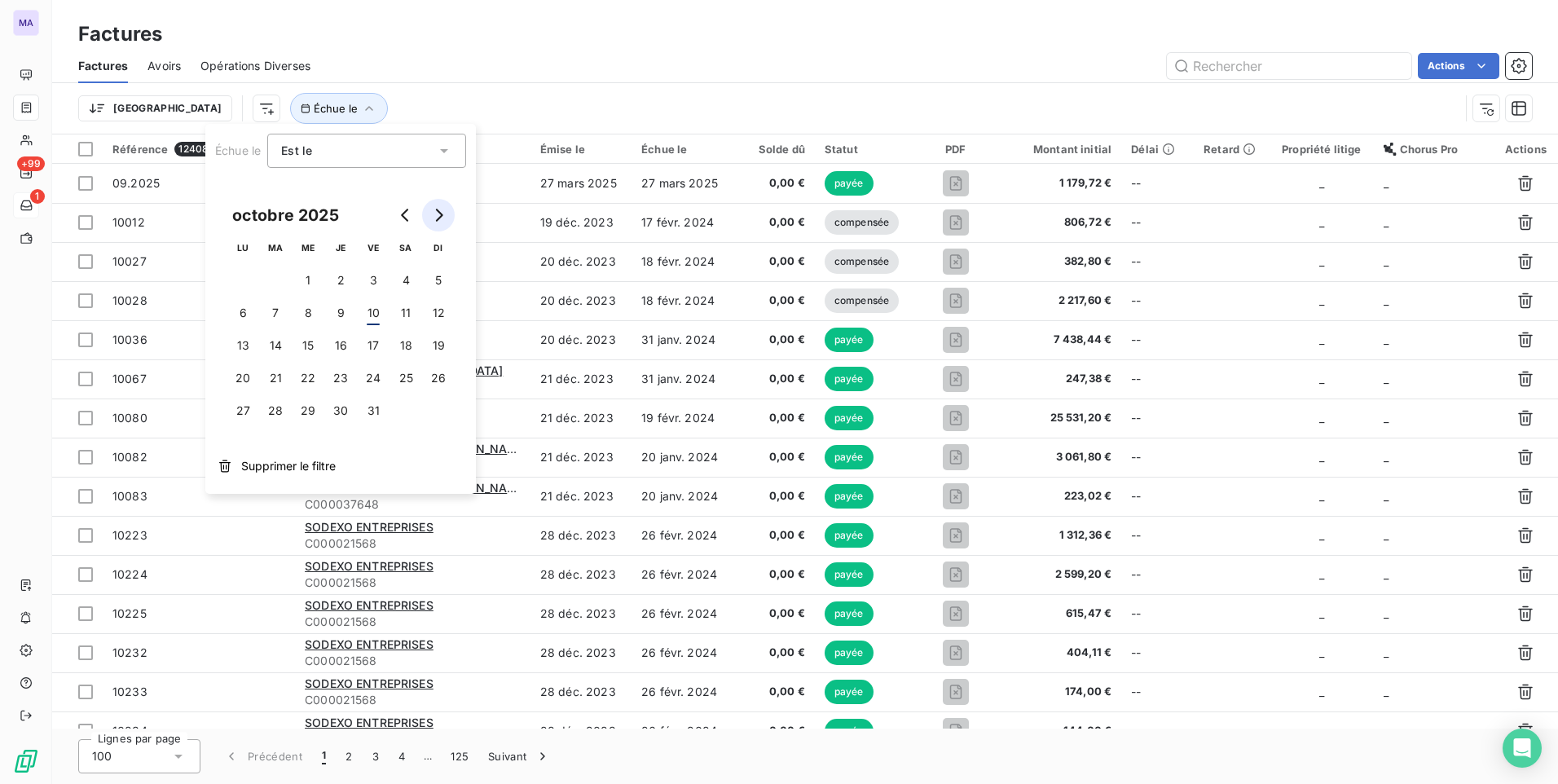
click at [437, 216] on icon "Go to next month" at bounding box center [438, 214] width 13 height 13
click at [412, 214] on icon "Go to previous month" at bounding box center [405, 214] width 13 height 13
click at [373, 317] on button "10" at bounding box center [374, 313] width 33 height 33
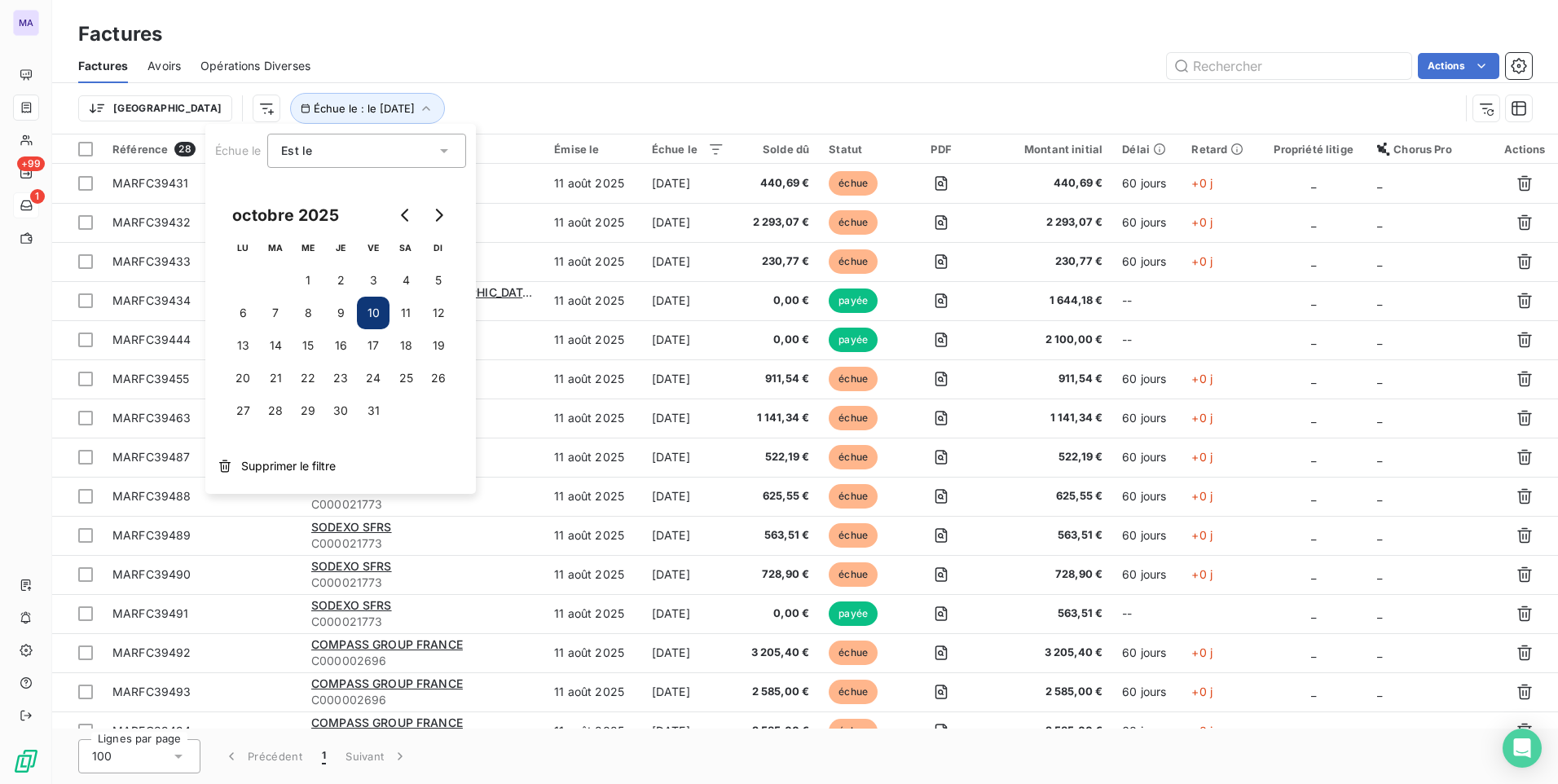
click at [645, 57] on div "Actions" at bounding box center [931, 66] width 1202 height 26
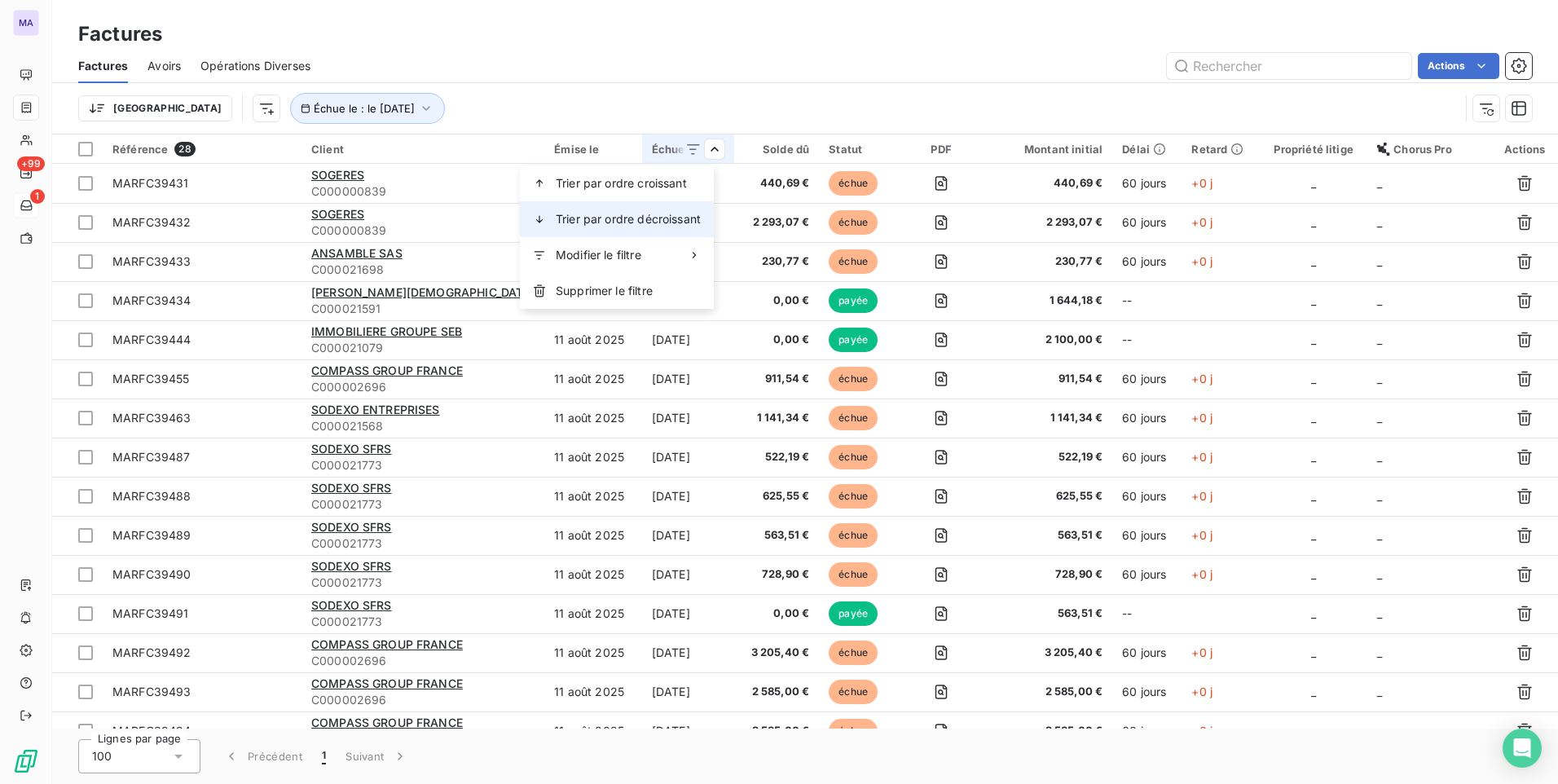
click at [664, 220] on span "Trier par ordre décroissant" at bounding box center [628, 218] width 145 height 16
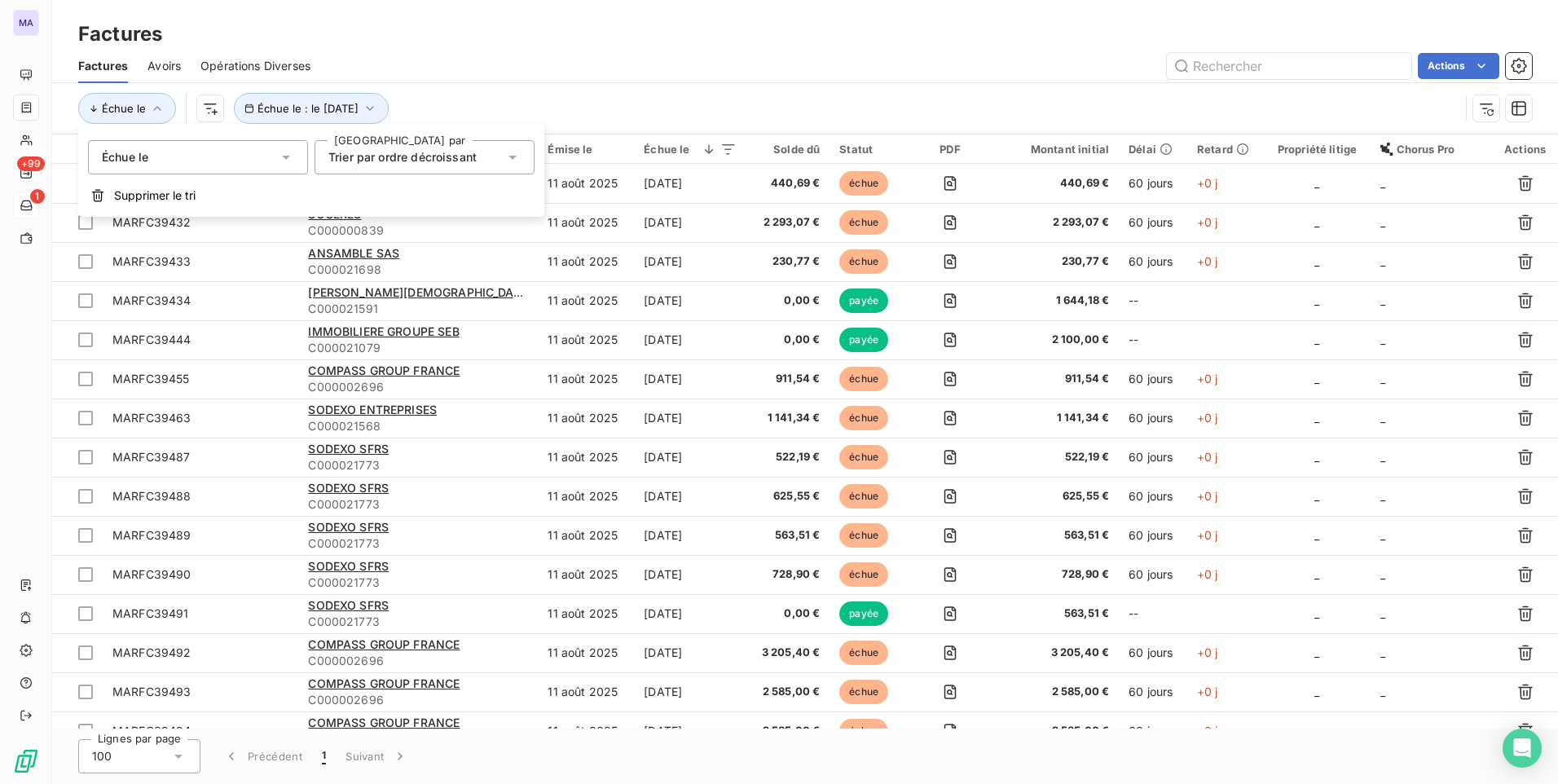
click at [763, 62] on div "Actions" at bounding box center [931, 66] width 1202 height 26
click at [789, 155] on th "Solde dû" at bounding box center [788, 149] width 83 height 29
click at [779, 148] on div "Solde dû" at bounding box center [787, 148] width 63 height 13
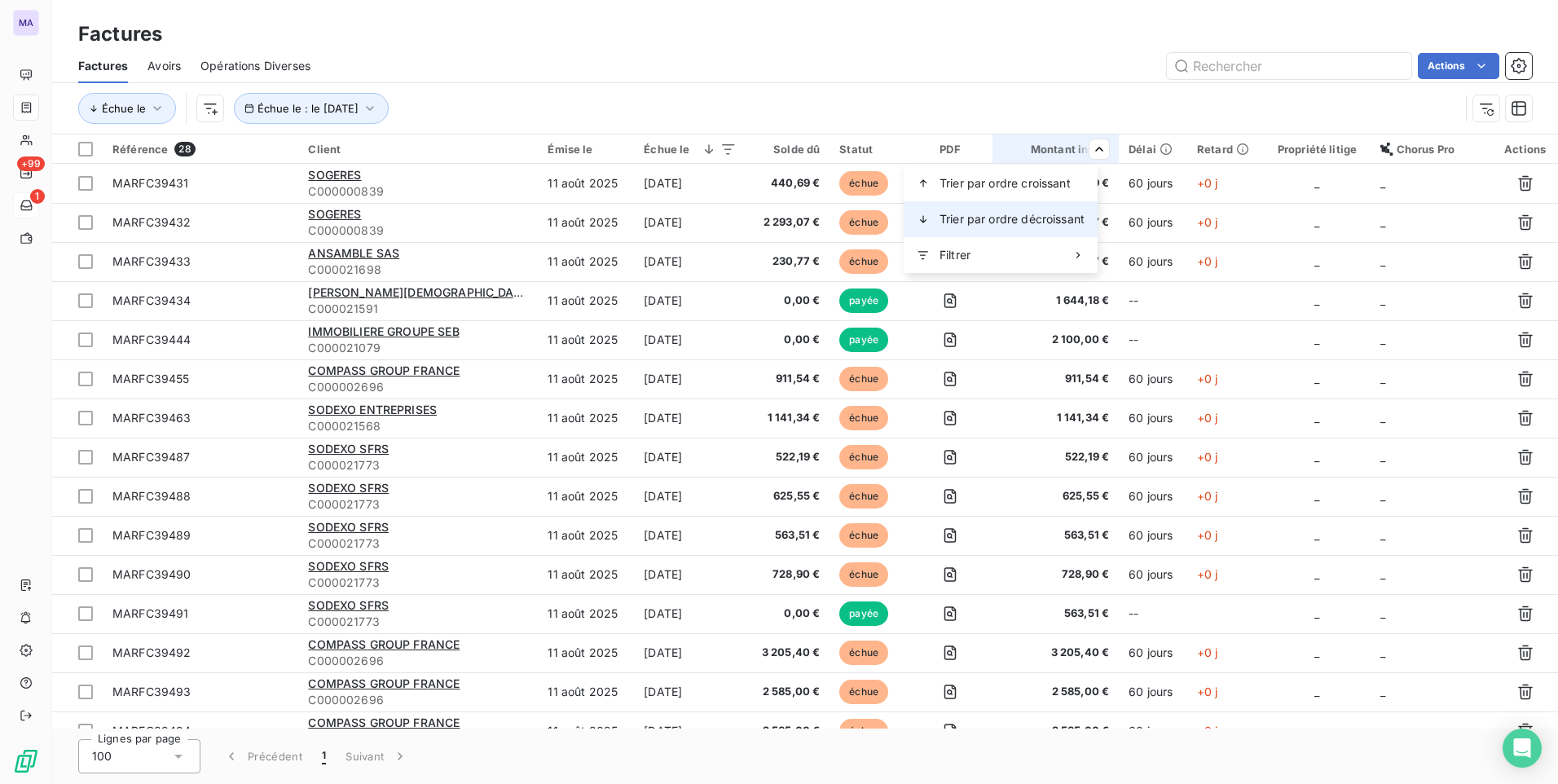
click at [1036, 221] on span "Trier par ordre décroissant" at bounding box center [1011, 218] width 145 height 16
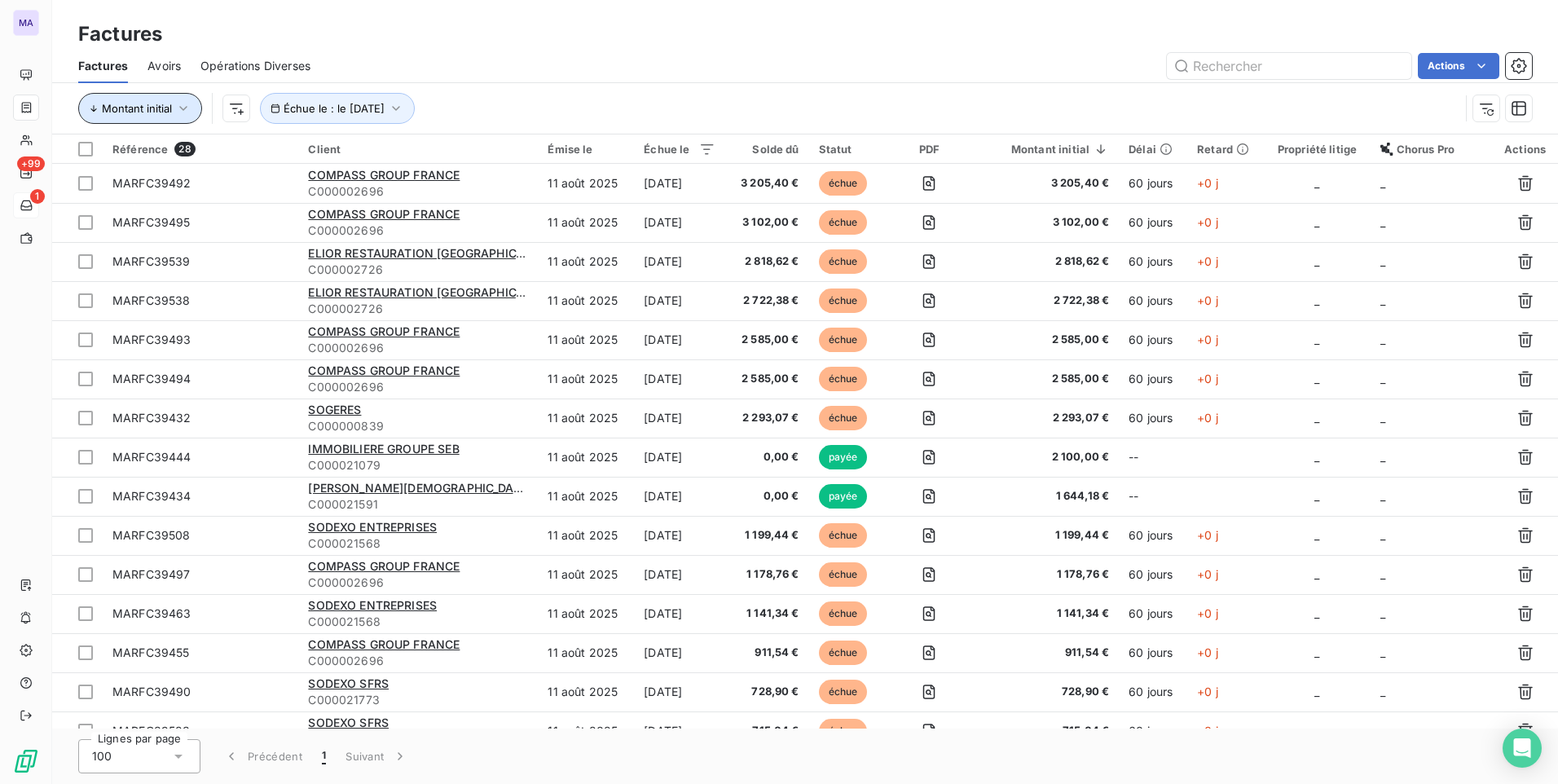
click at [172, 108] on span "Montant initial" at bounding box center [137, 108] width 70 height 13
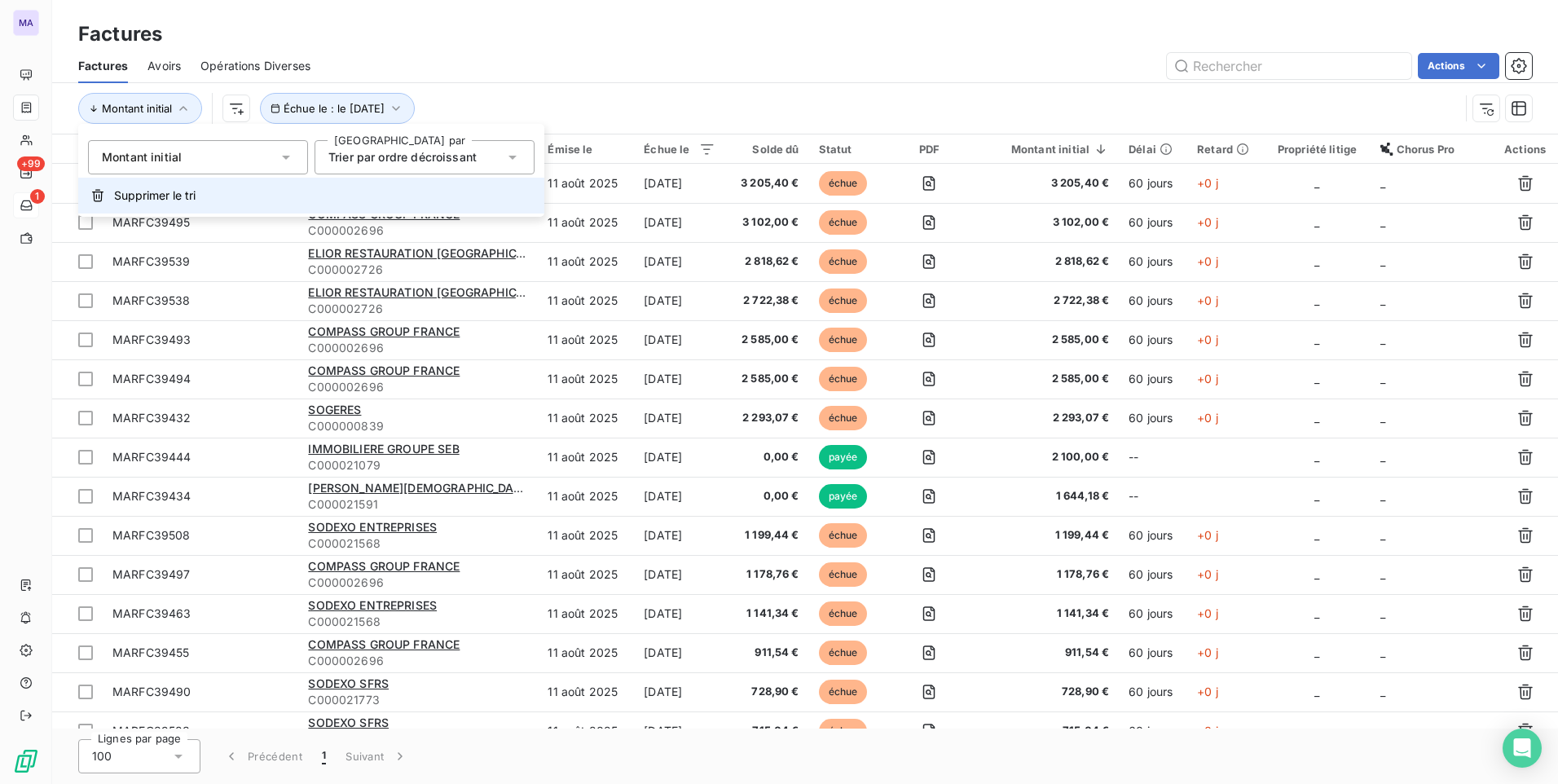
click at [181, 198] on span "Supprimer le tri" at bounding box center [155, 195] width 82 height 16
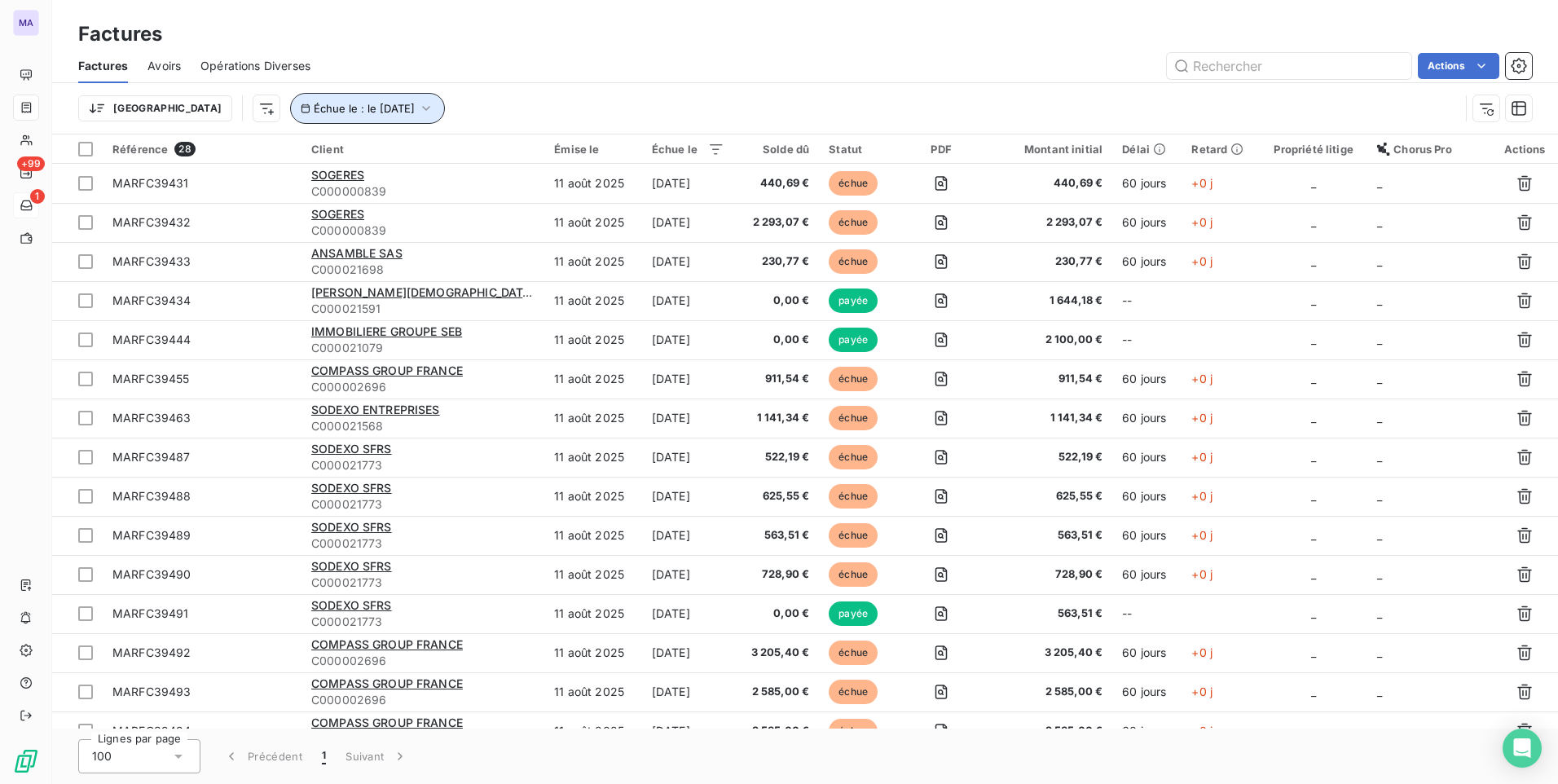
click at [423, 108] on icon "button" at bounding box center [427, 108] width 8 height 5
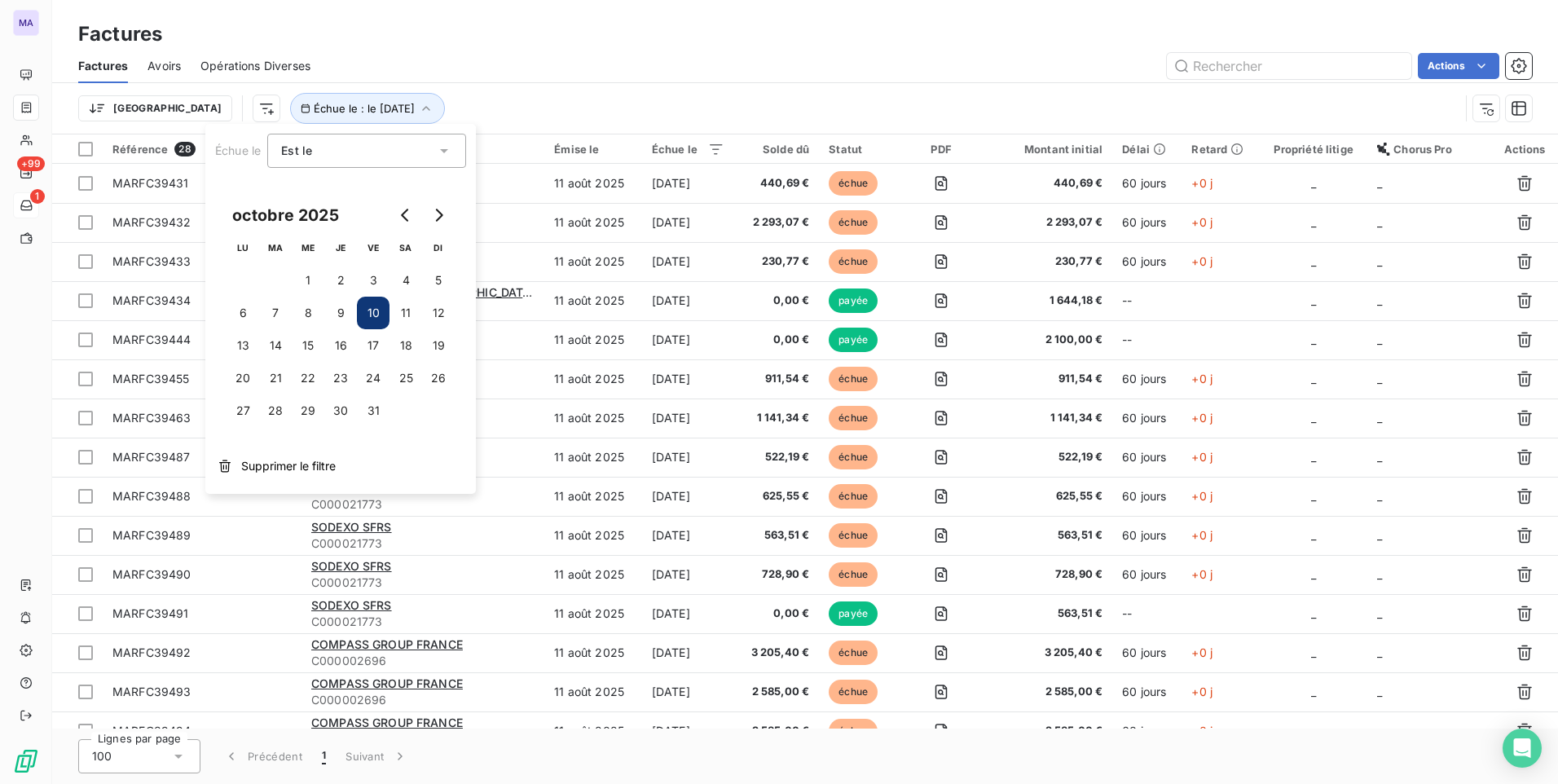
click at [368, 155] on div "Est le eq" at bounding box center [358, 151] width 154 height 23
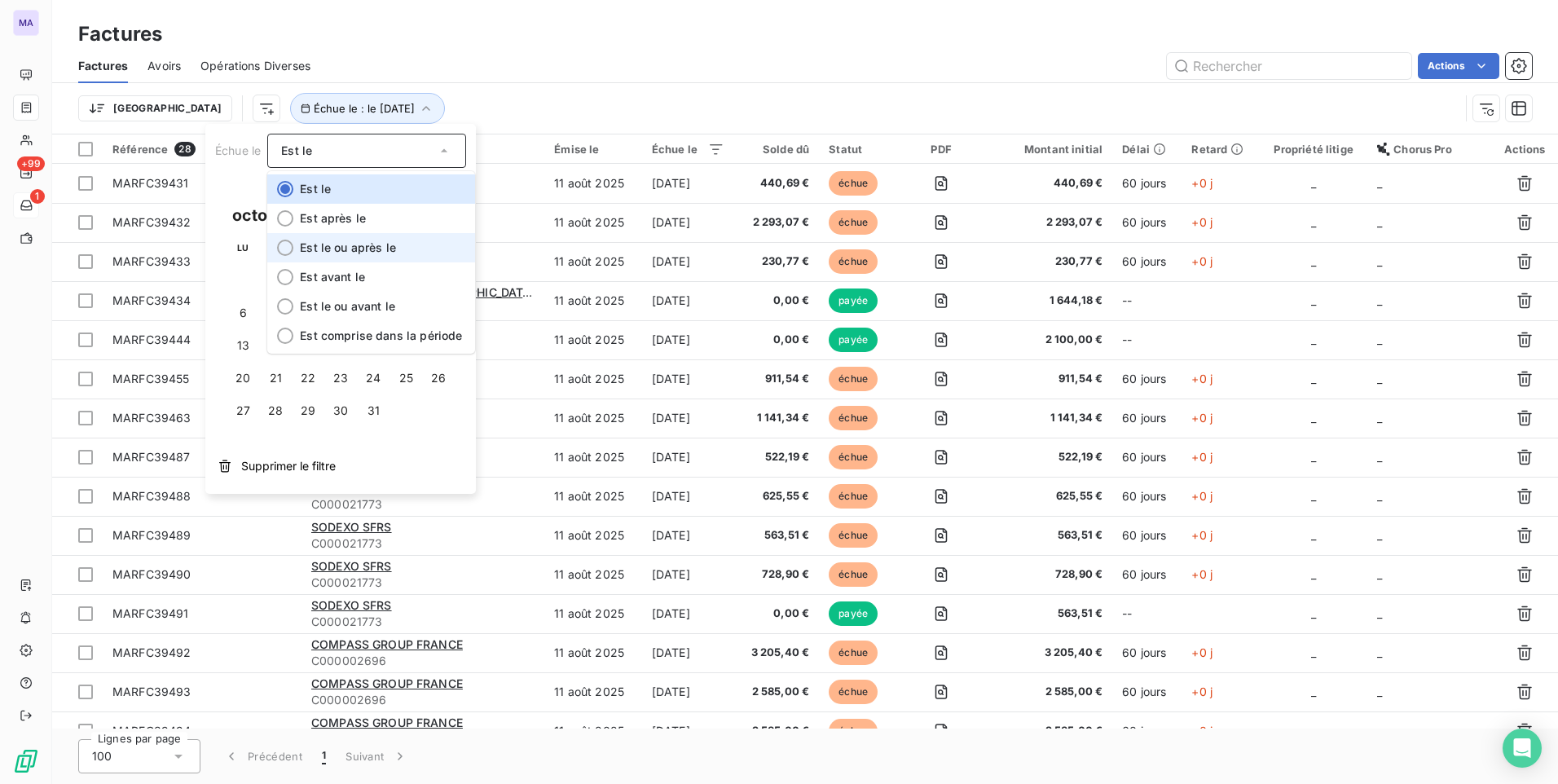
click at [359, 248] on span "Est le ou après le" at bounding box center [348, 247] width 96 height 14
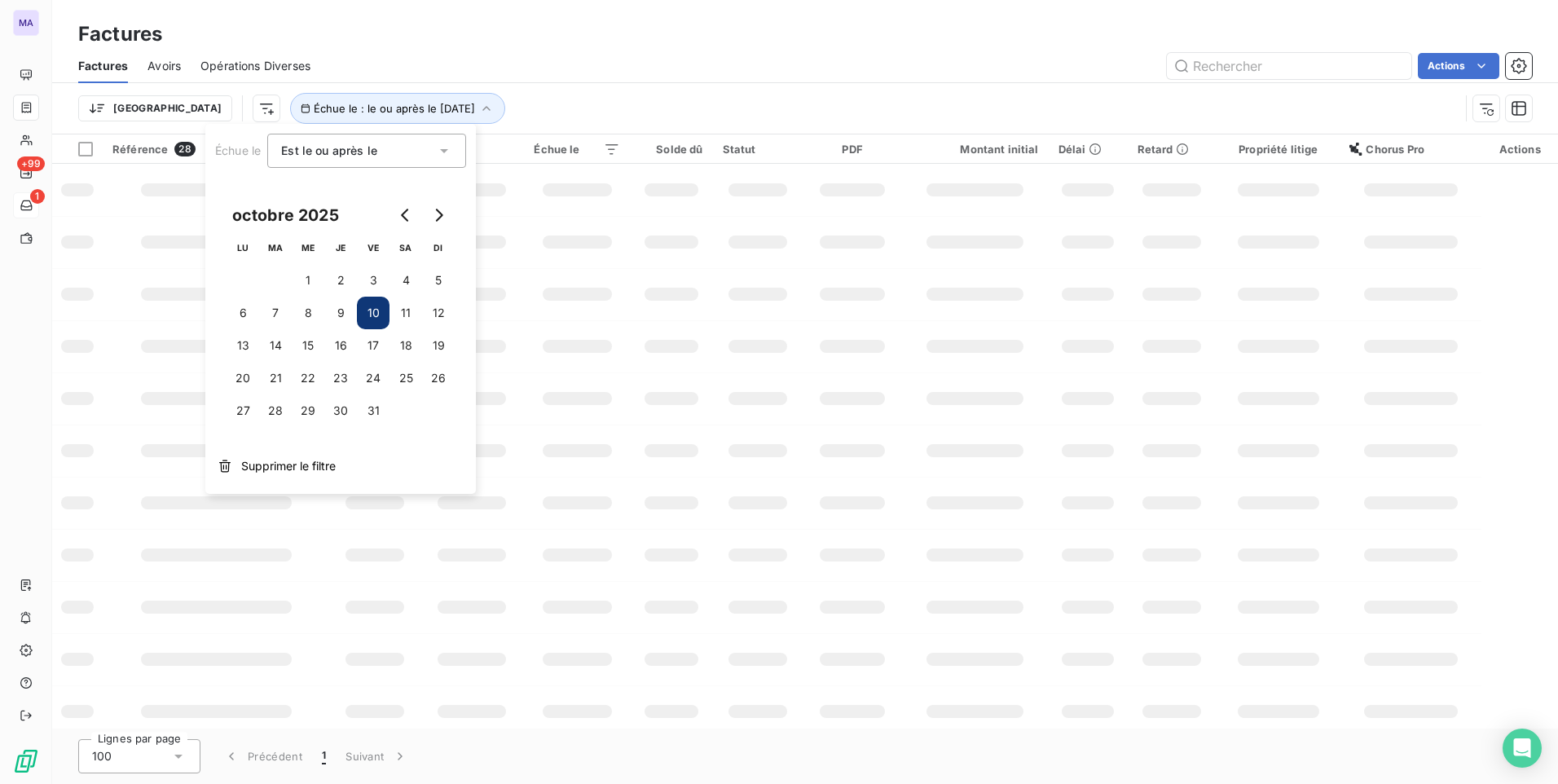
click at [588, 64] on div "Actions" at bounding box center [931, 66] width 1202 height 26
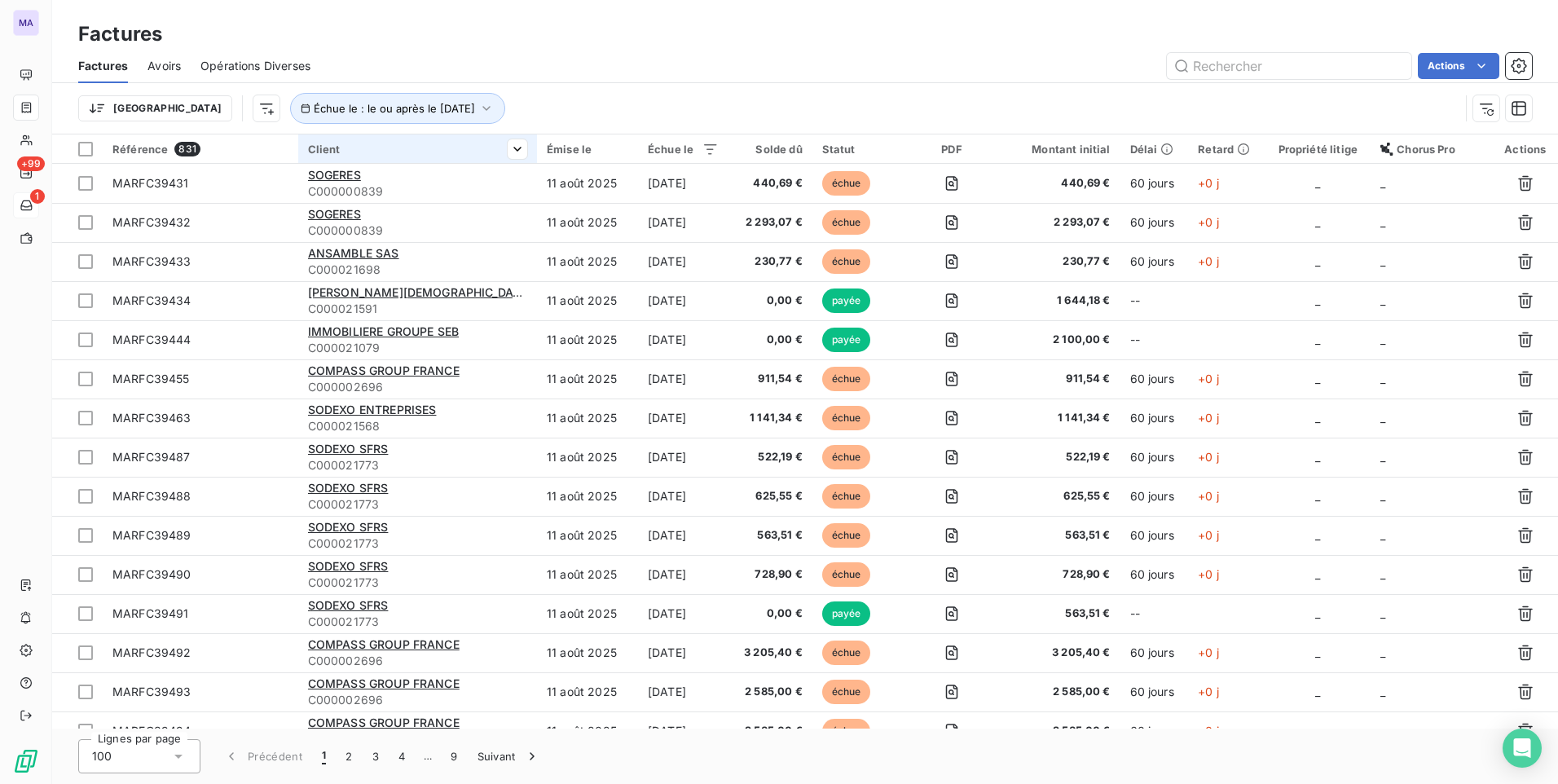
click at [395, 154] on div "Client" at bounding box center [417, 148] width 219 height 13
click at [506, 151] on html "MA +99 1 Factures Factures Avoirs Opérations Diverses Actions Trier Échue le : …" at bounding box center [779, 392] width 1558 height 784
click at [185, 104] on html "MA +99 1 Factures Factures Avoirs Opérations Diverses Actions Trier Échue le : …" at bounding box center [779, 392] width 1558 height 784
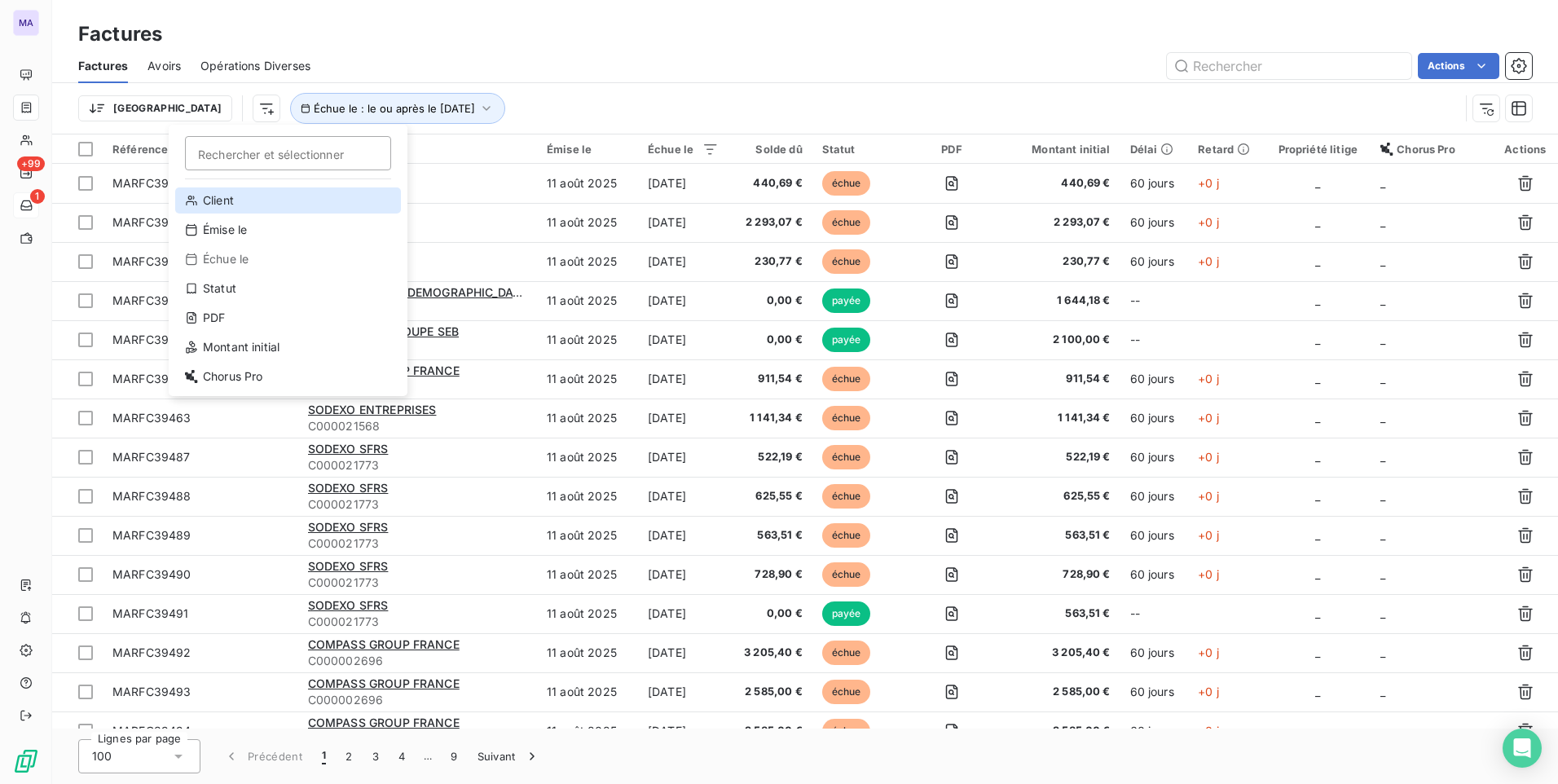
click at [270, 208] on div "Client" at bounding box center [287, 200] width 226 height 26
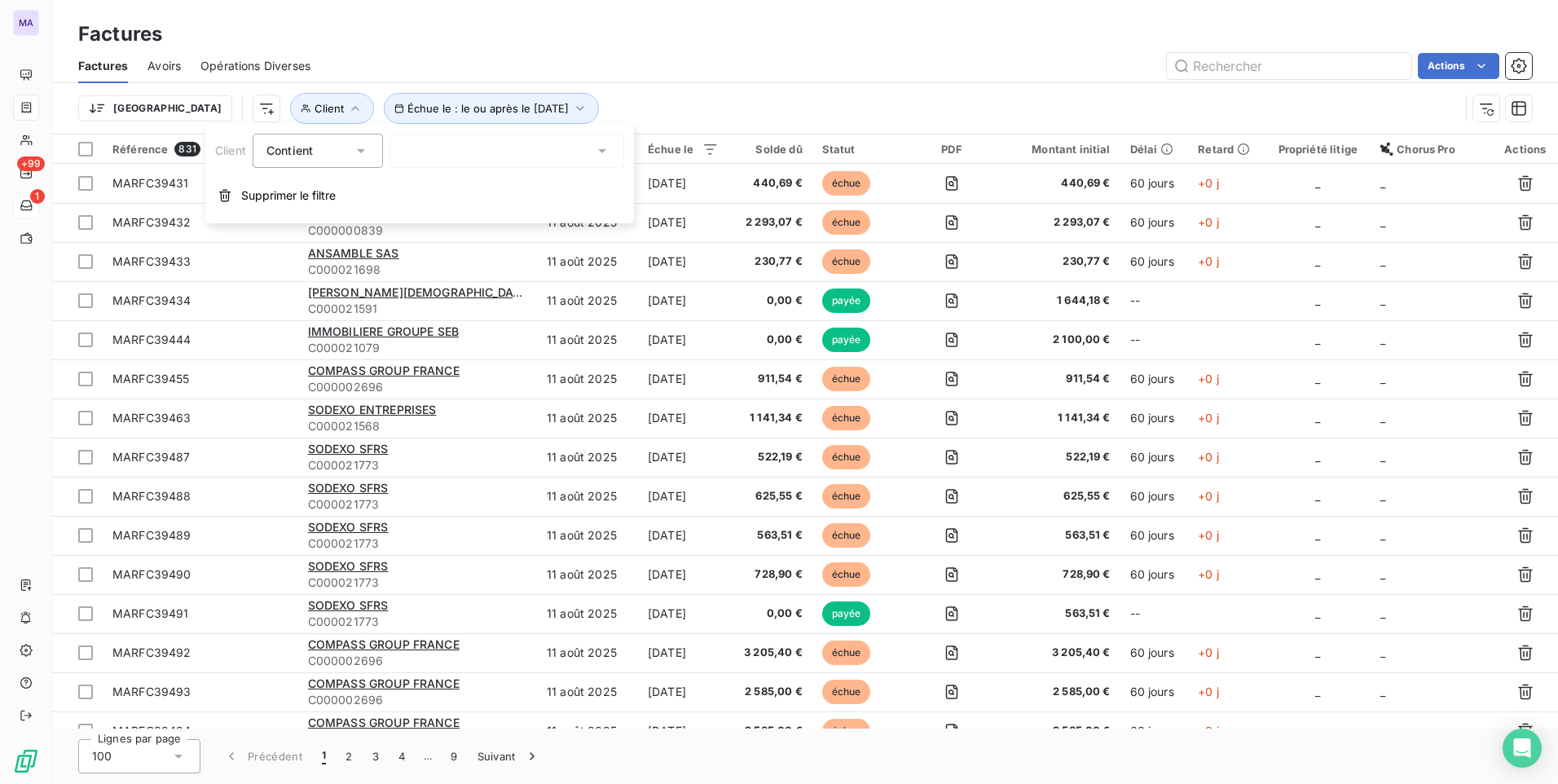
click at [369, 152] on icon at bounding box center [360, 150] width 17 height 16
click at [623, 28] on div "Factures" at bounding box center [805, 34] width 1506 height 29
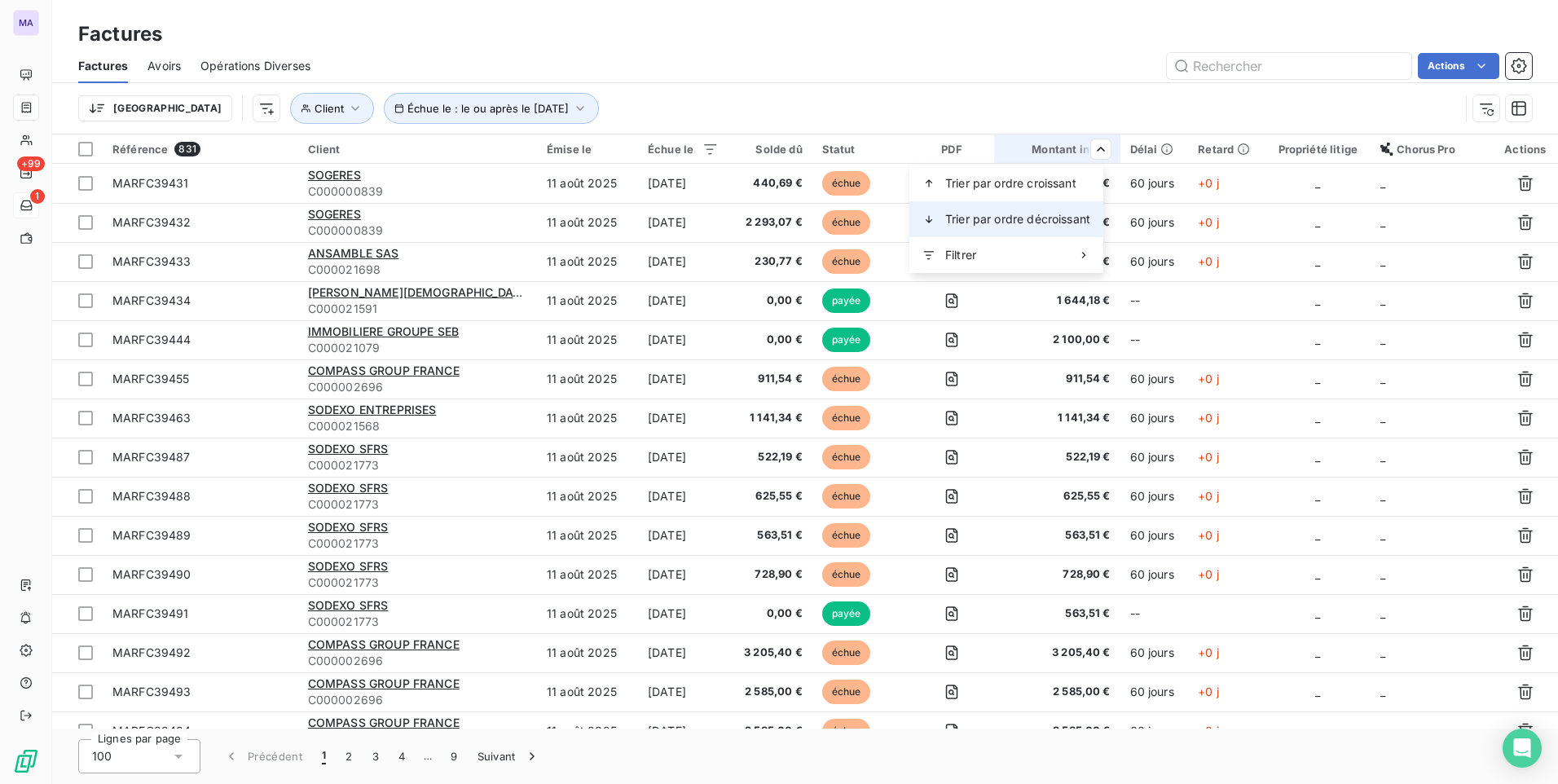
click at [1022, 227] on div "Trier par ordre décroissant" at bounding box center [1007, 218] width 194 height 36
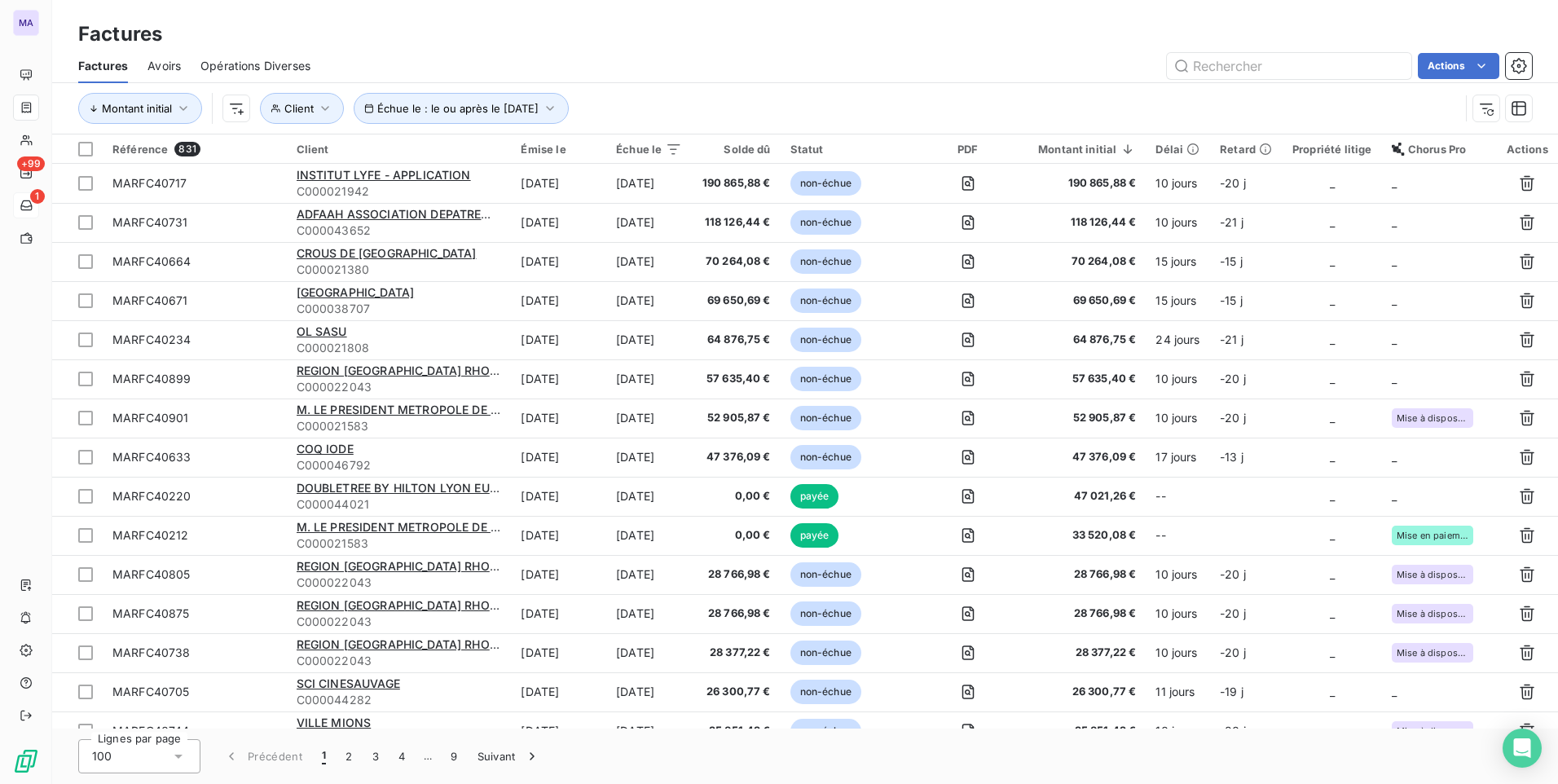
click at [934, 59] on div "Actions" at bounding box center [931, 66] width 1202 height 26
click at [481, 123] on button "Échue le : le ou après le 10 oct. 2025" at bounding box center [461, 109] width 215 height 31
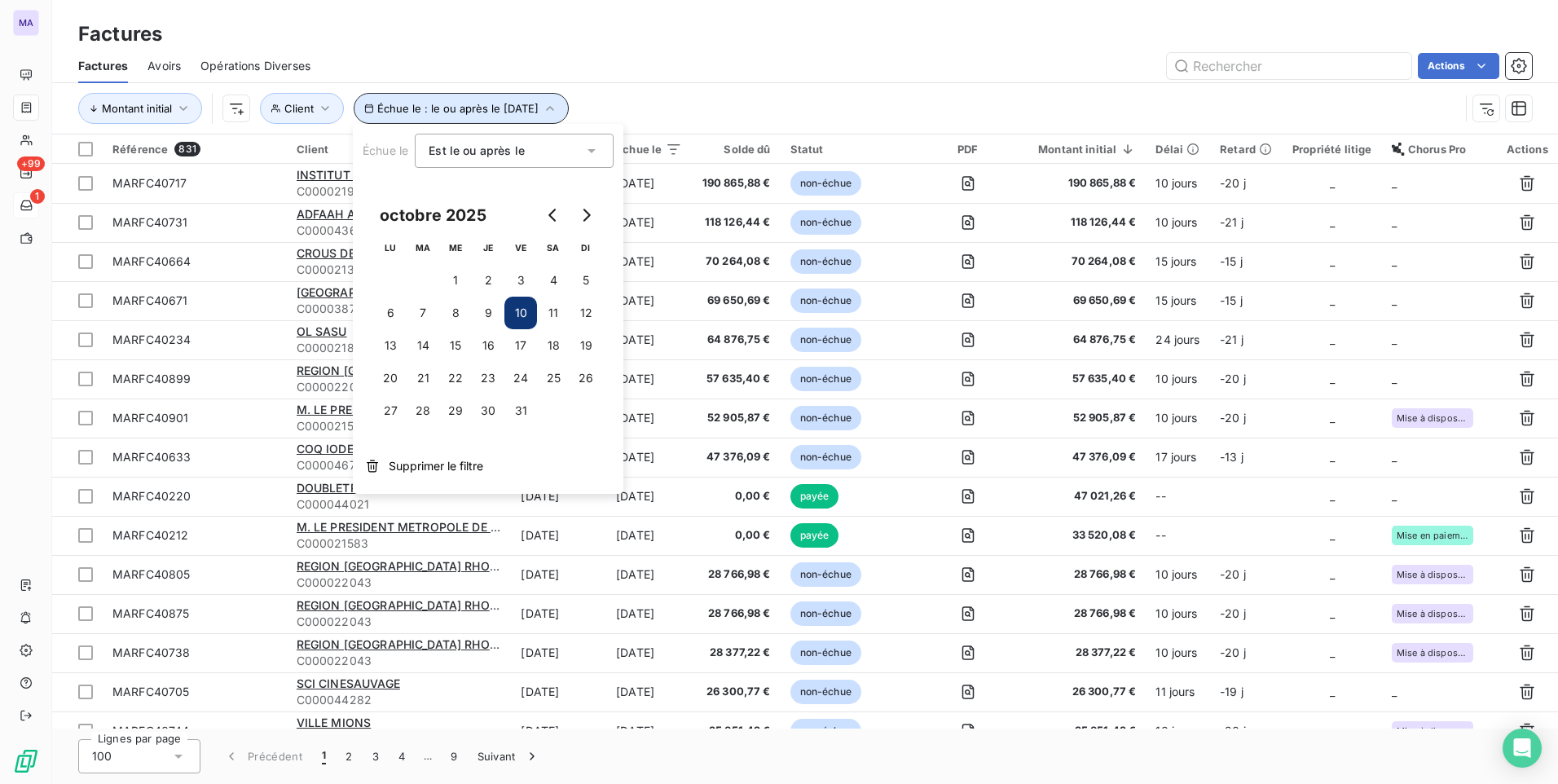
drag, startPoint x: 568, startPoint y: 119, endPoint x: 569, endPoint y: 141, distance: 22.0
click at [568, 119] on button "Échue le : le ou après le 10 oct. 2025" at bounding box center [461, 109] width 215 height 31
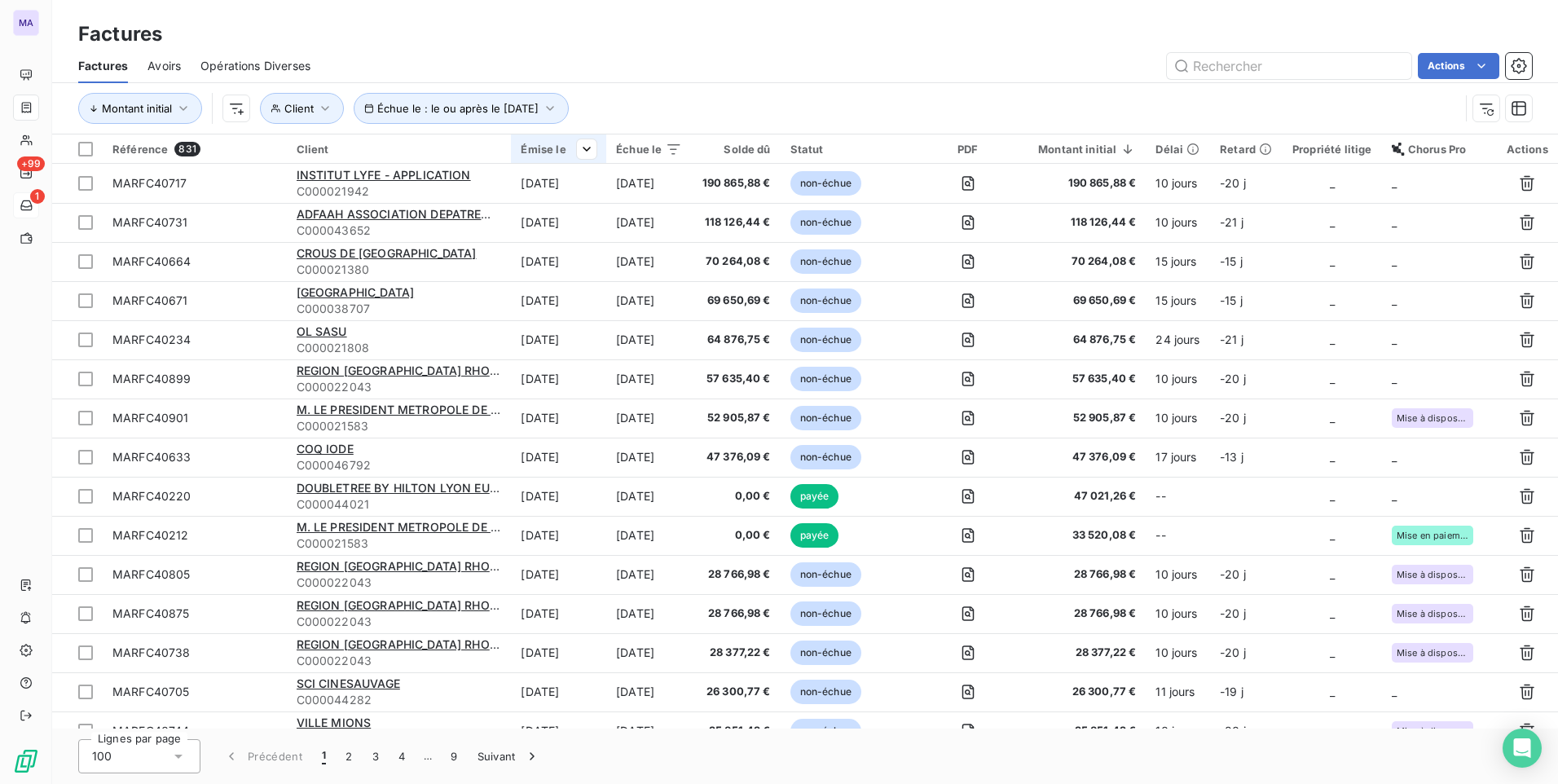
click at [570, 141] on div at bounding box center [580, 149] width 33 height 19
click at [558, 113] on icon "button" at bounding box center [549, 108] width 17 height 16
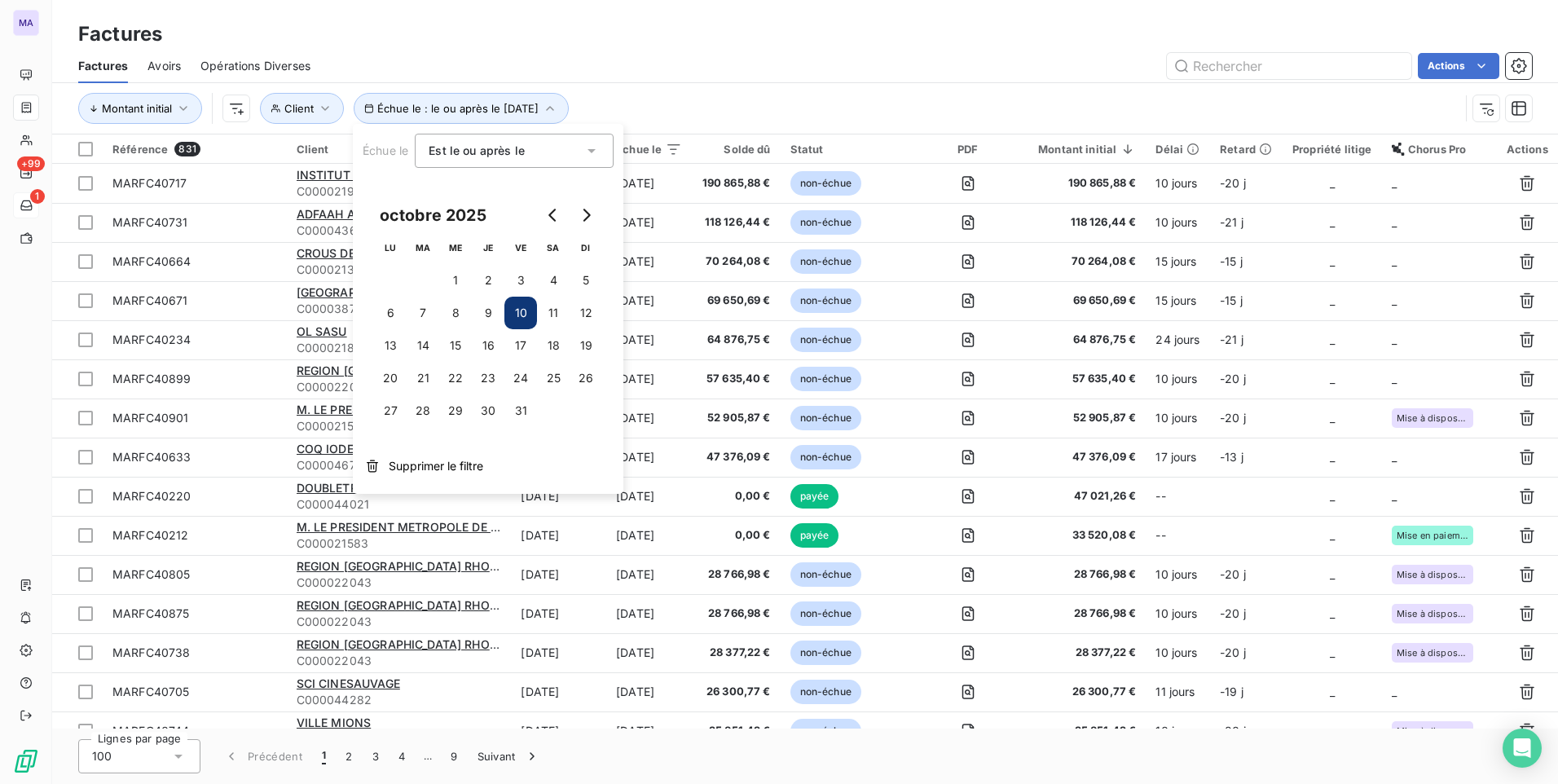
click at [556, 156] on div "Est le ou après le gt_eq" at bounding box center [506, 151] width 154 height 23
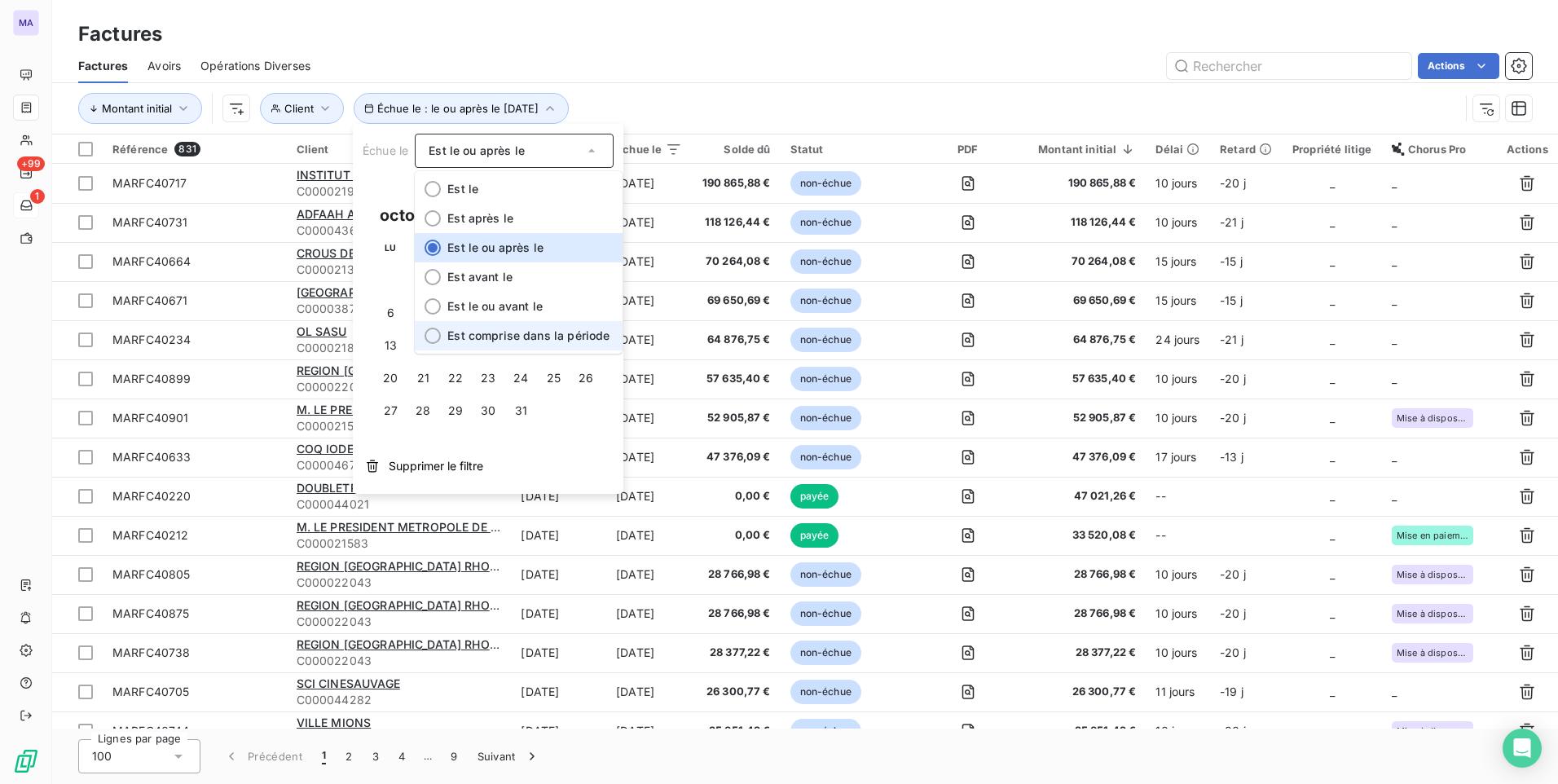
click at [500, 343] on span "Est comprise dans la période" at bounding box center [528, 335] width 162 height 14
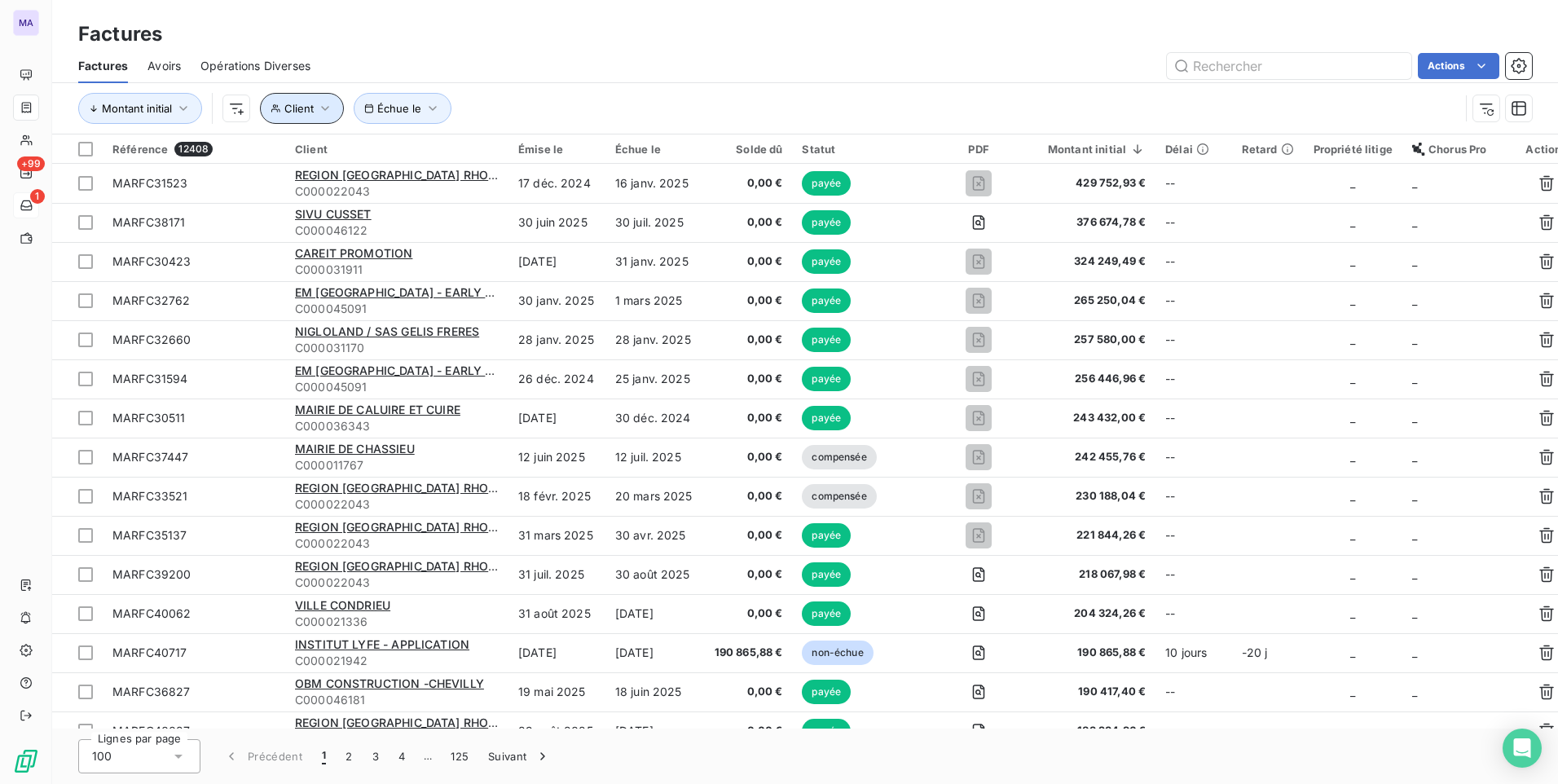
click at [313, 114] on button "Client" at bounding box center [302, 109] width 83 height 31
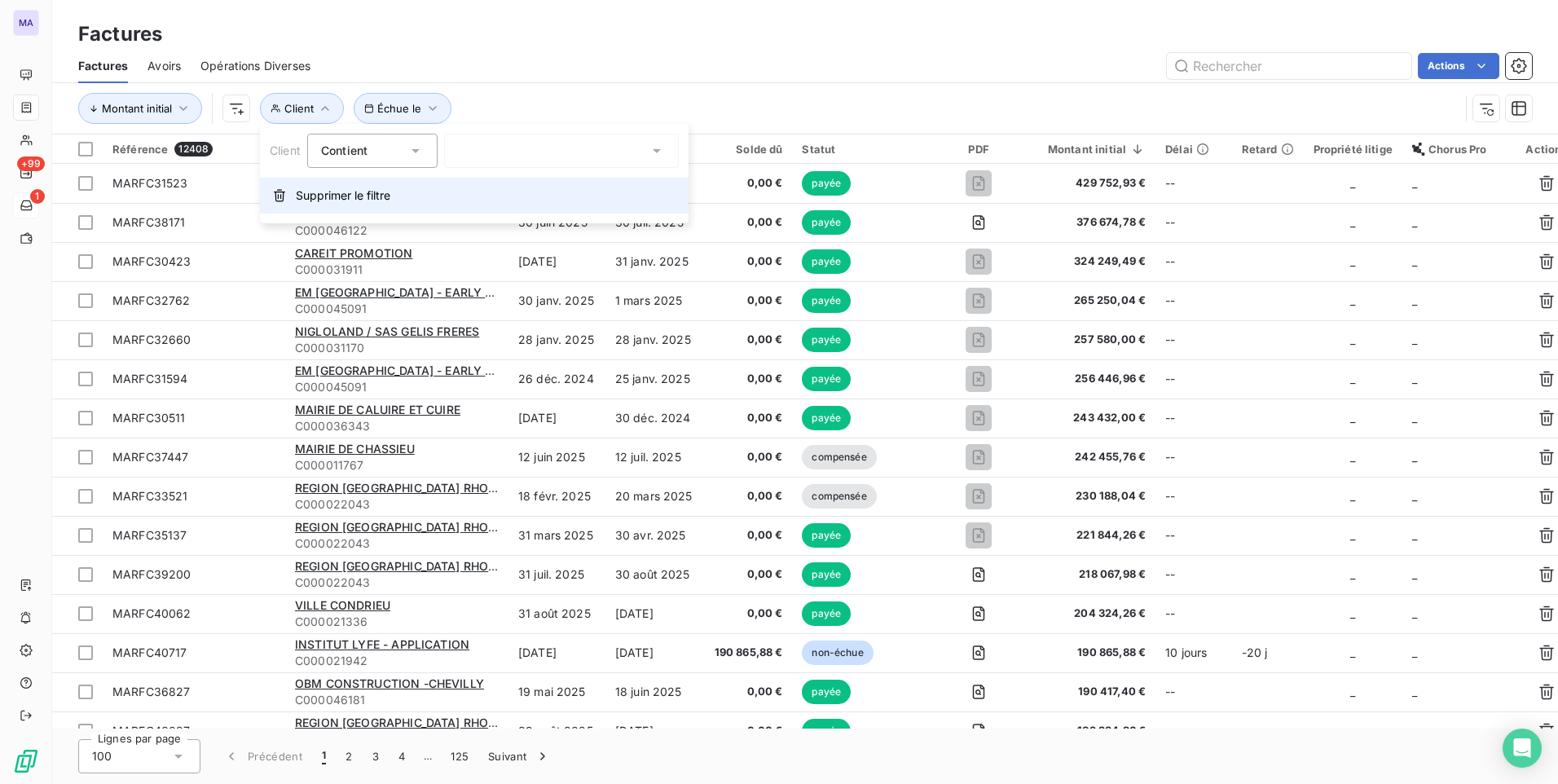
click at [348, 198] on span "Supprimer le filtre" at bounding box center [343, 195] width 94 height 16
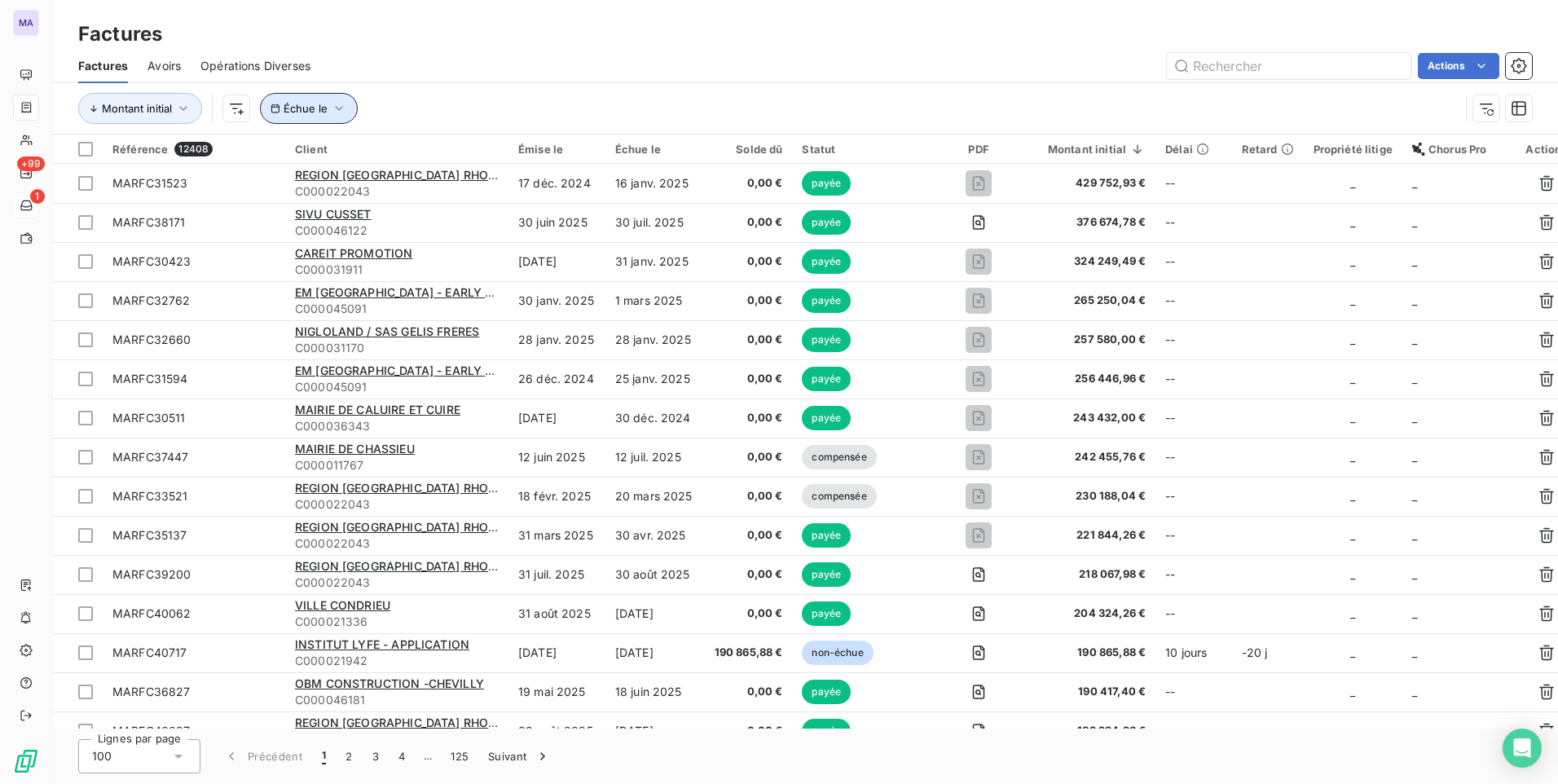
click at [302, 106] on span "Échue le" at bounding box center [305, 108] width 44 height 13
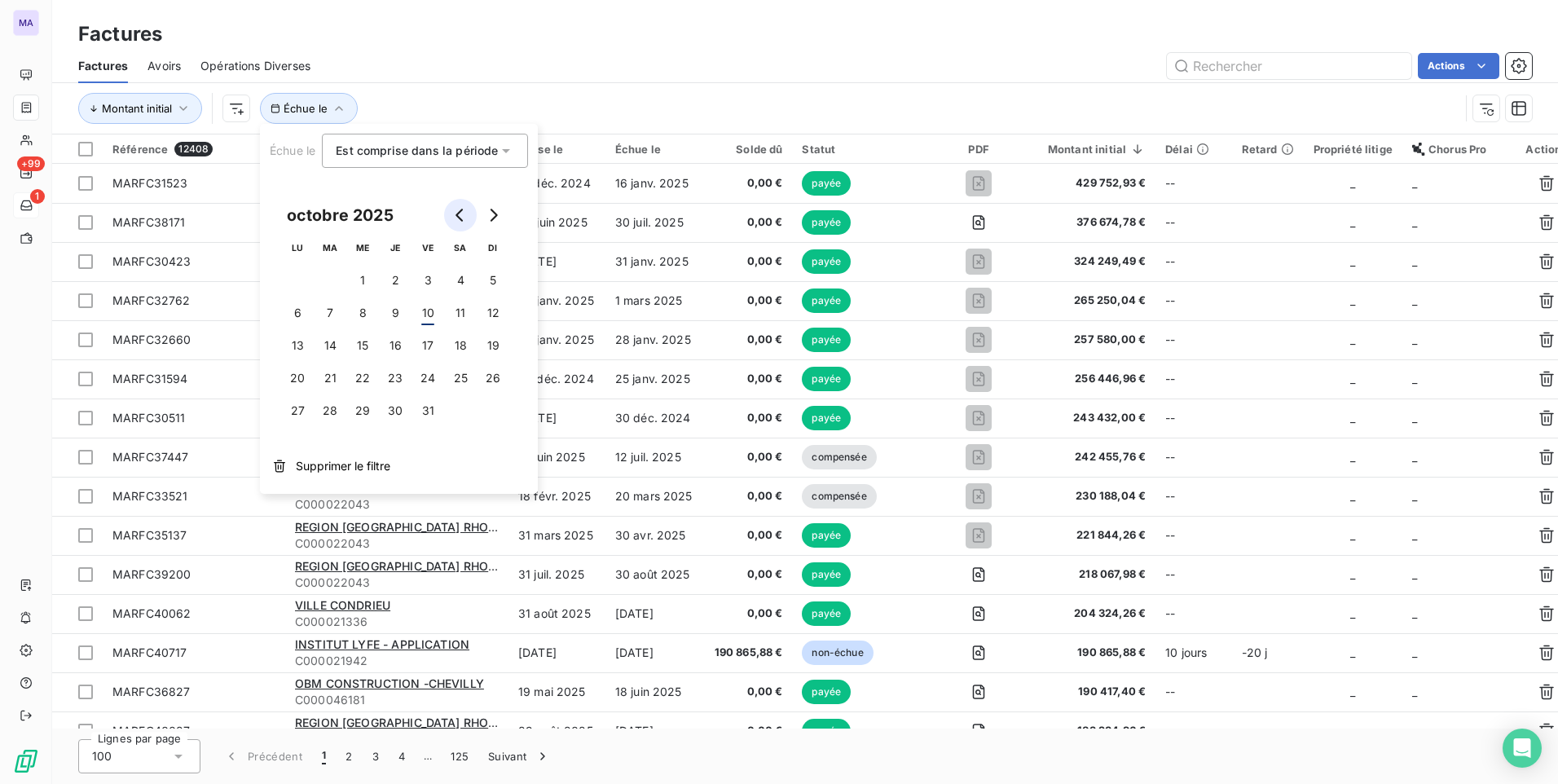
click at [462, 214] on icon "Go to previous month" at bounding box center [460, 214] width 13 height 13
click at [369, 311] on button "10" at bounding box center [363, 313] width 33 height 33
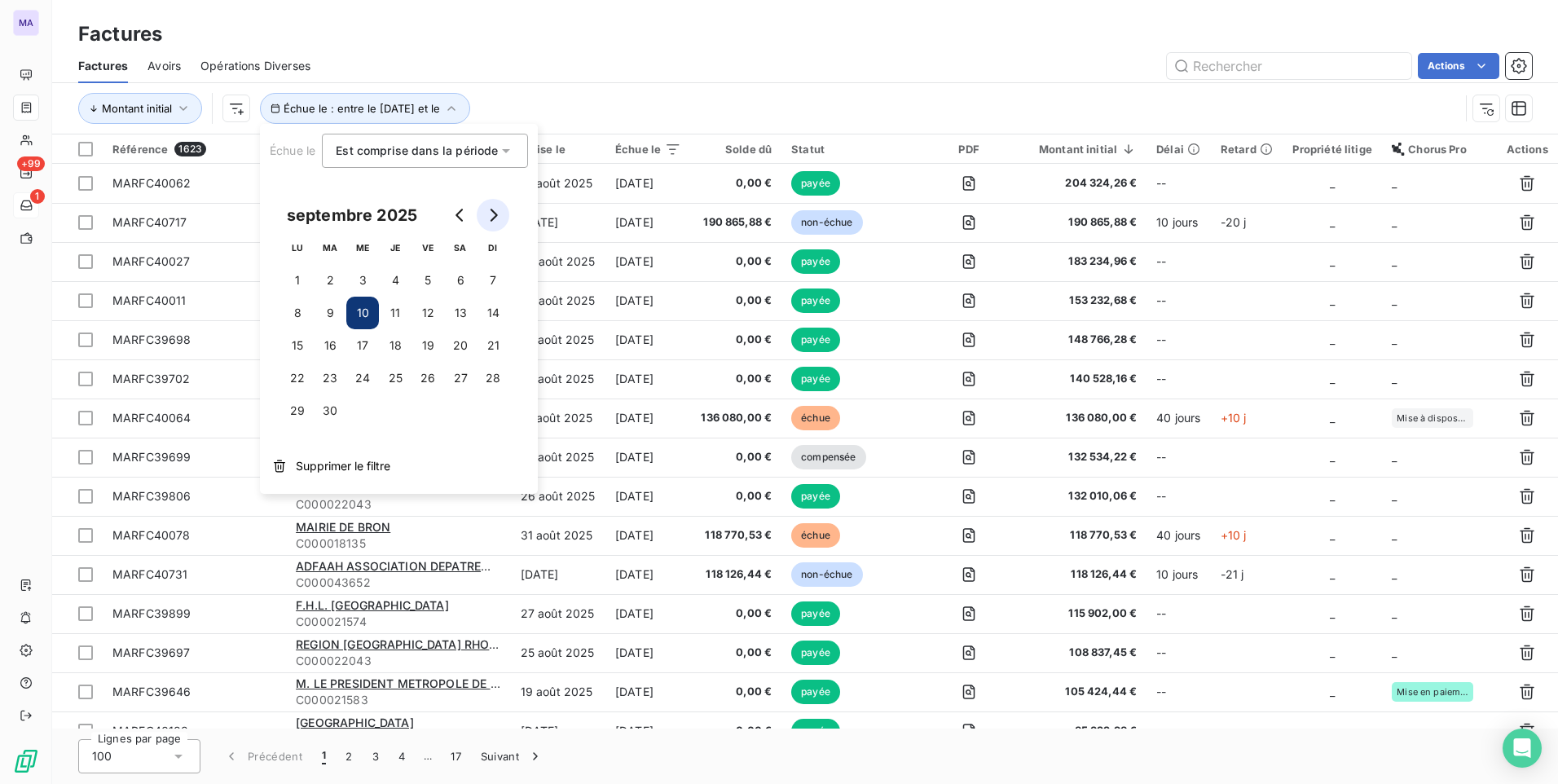
click at [500, 220] on button "Go to next month" at bounding box center [493, 215] width 33 height 33
click at [434, 317] on button "10" at bounding box center [428, 313] width 33 height 33
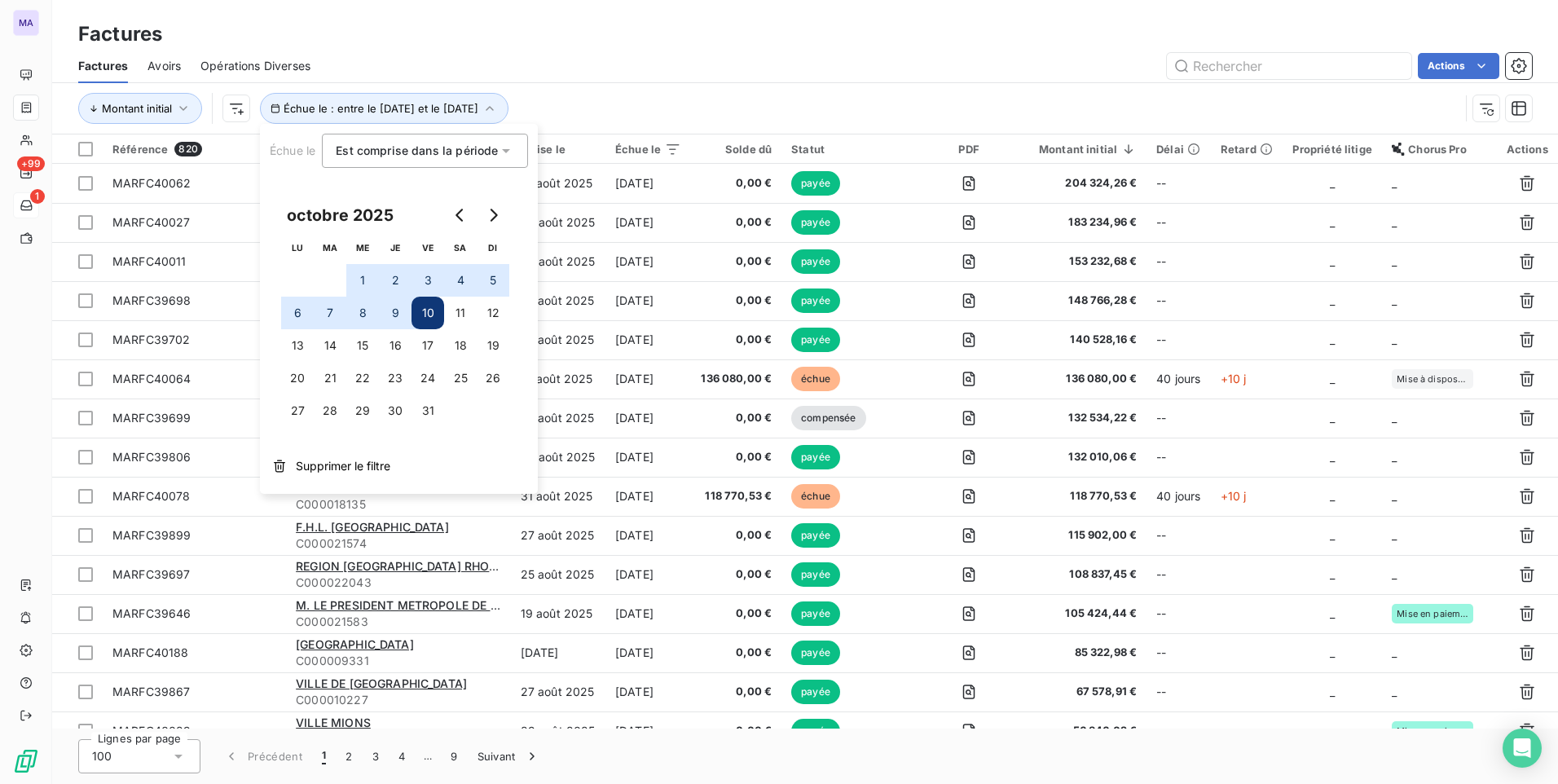
click at [750, 9] on div "Factures Factures Avoirs Opérations Diverses Actions Montant initial Échue le :…" at bounding box center [805, 67] width 1506 height 135
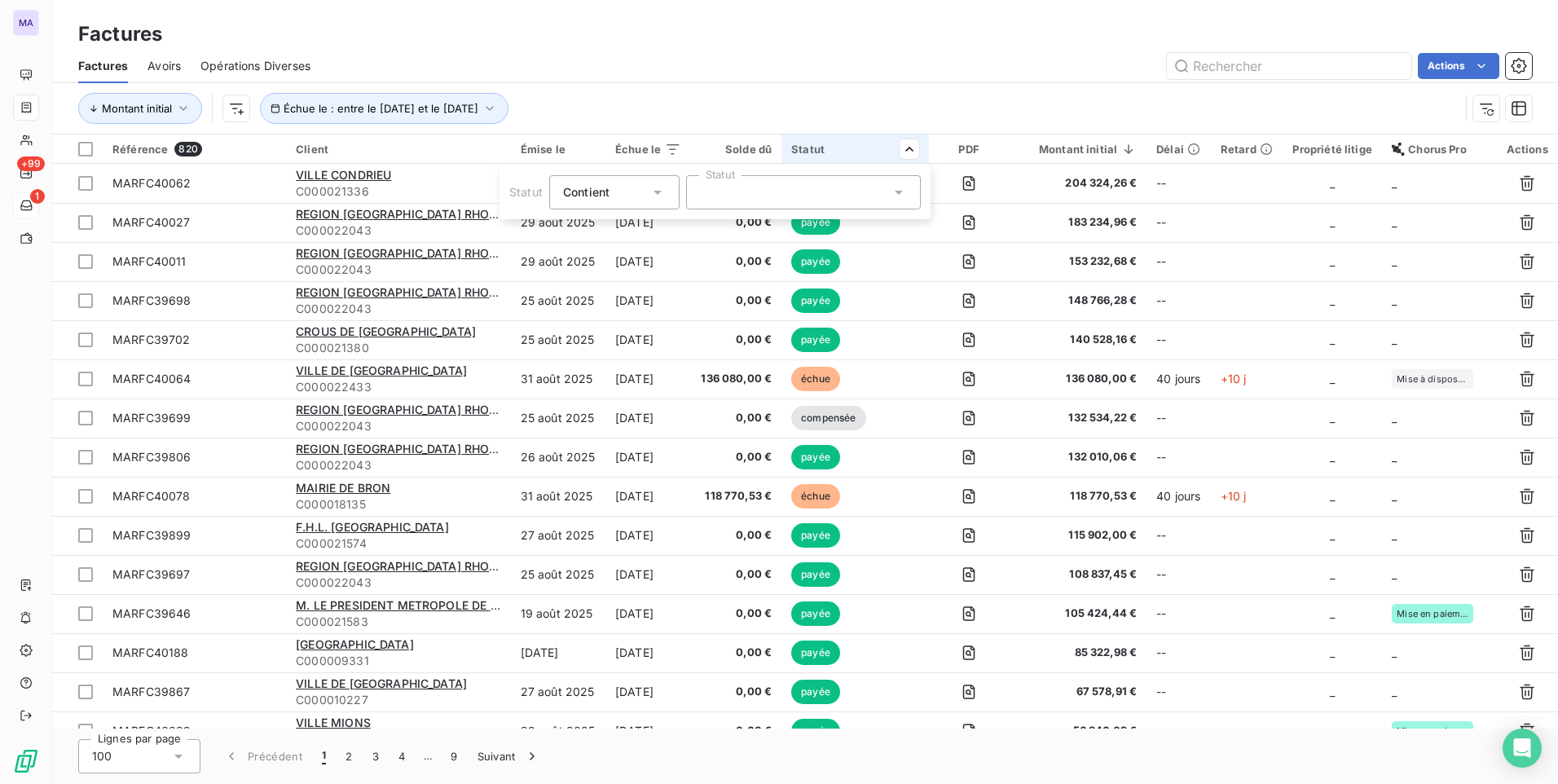
click at [658, 189] on icon at bounding box center [657, 192] width 17 height 16
click at [622, 259] on span "Ne contient pas" at bounding box center [625, 259] width 88 height 14
click at [752, 190] on div at bounding box center [804, 191] width 235 height 34
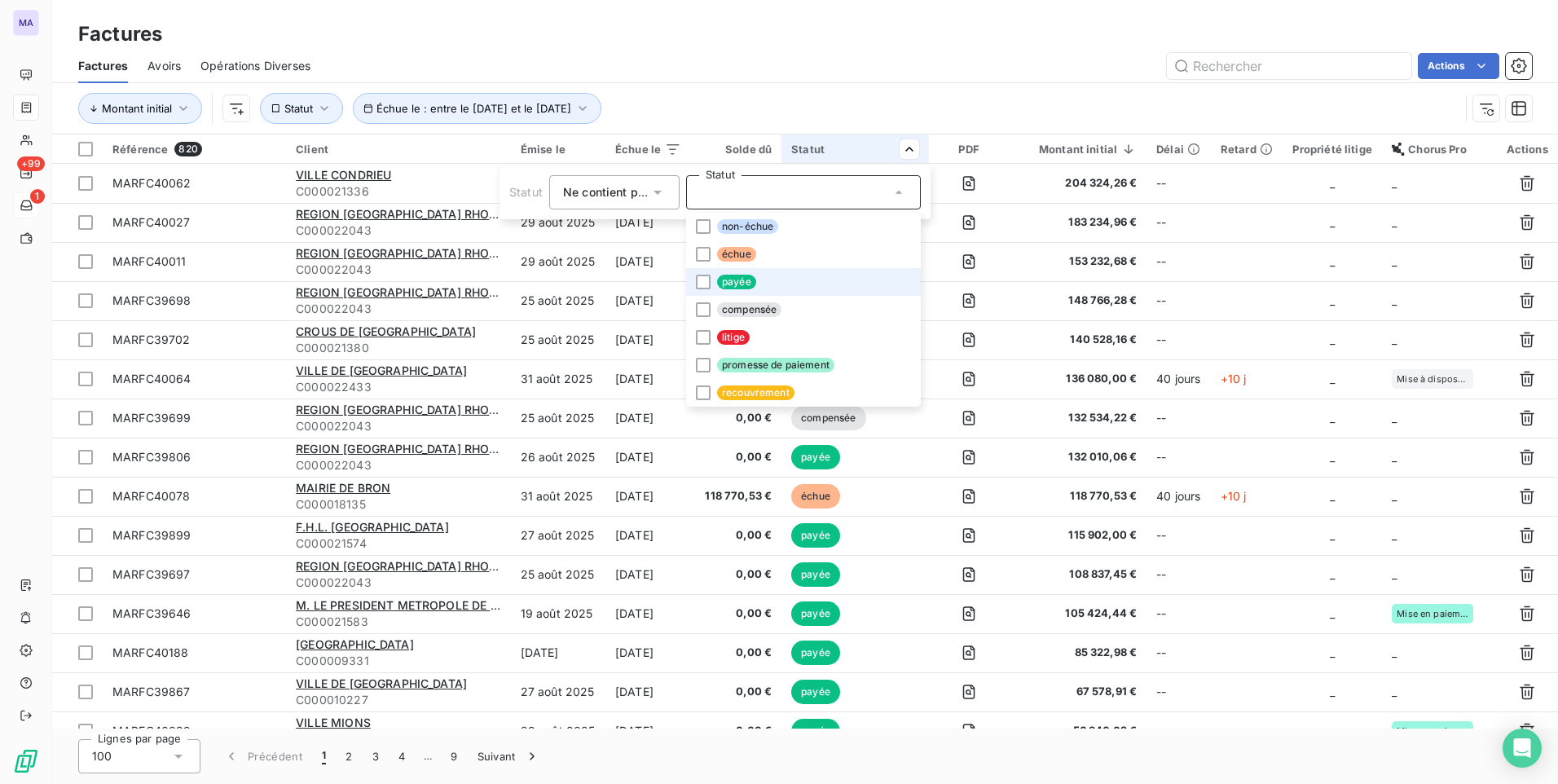
click at [743, 281] on span "payée" at bounding box center [737, 281] width 39 height 15
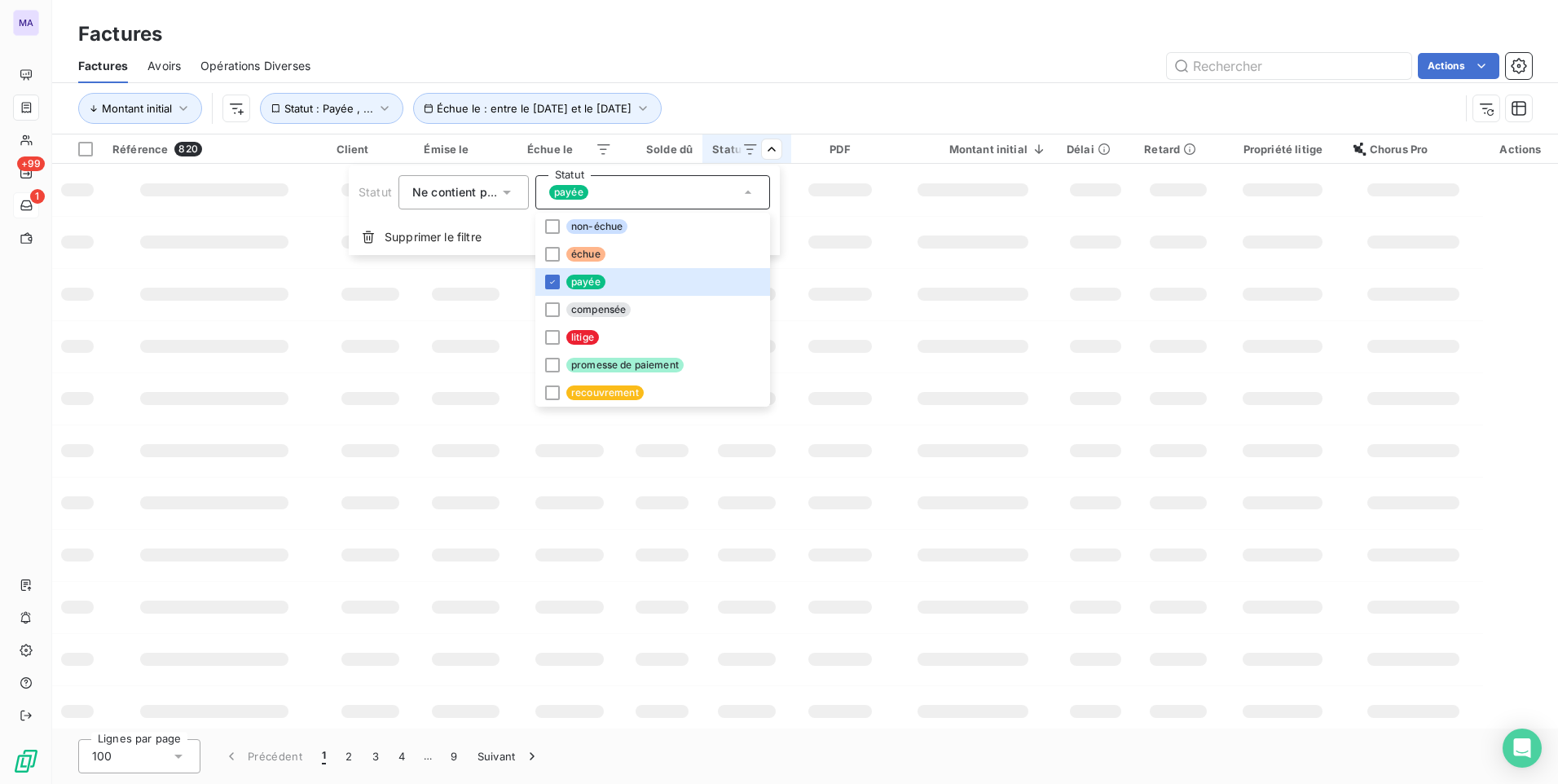
click at [894, 61] on html "MA +99 1 Factures Factures Avoirs Opérations Diverses Actions Montant initial É…" at bounding box center [779, 392] width 1558 height 784
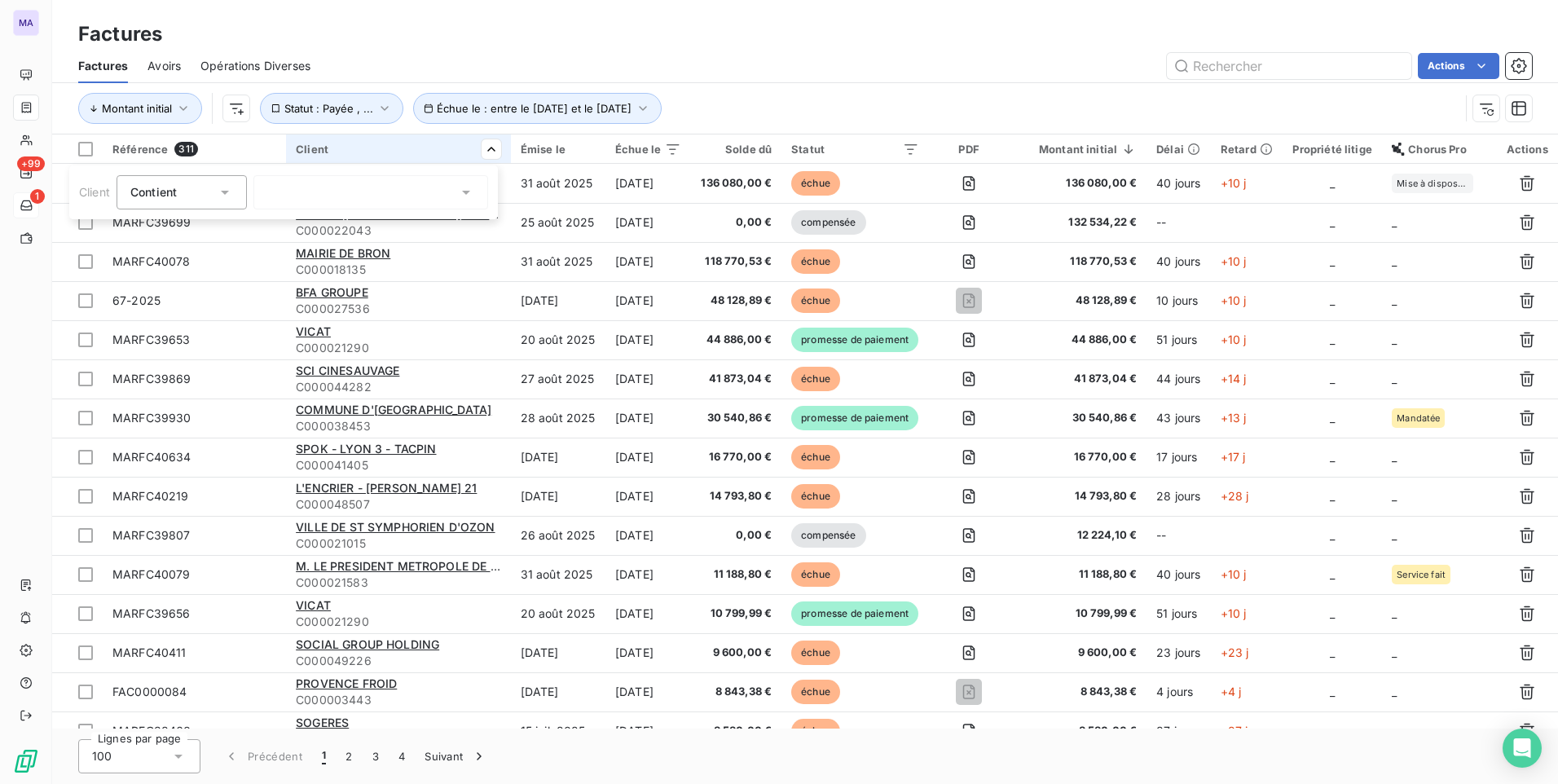
click at [486, 147] on html "MA +99 1 Factures Factures Avoirs Opérations Diverses Actions Montant initial É…" at bounding box center [779, 392] width 1558 height 784
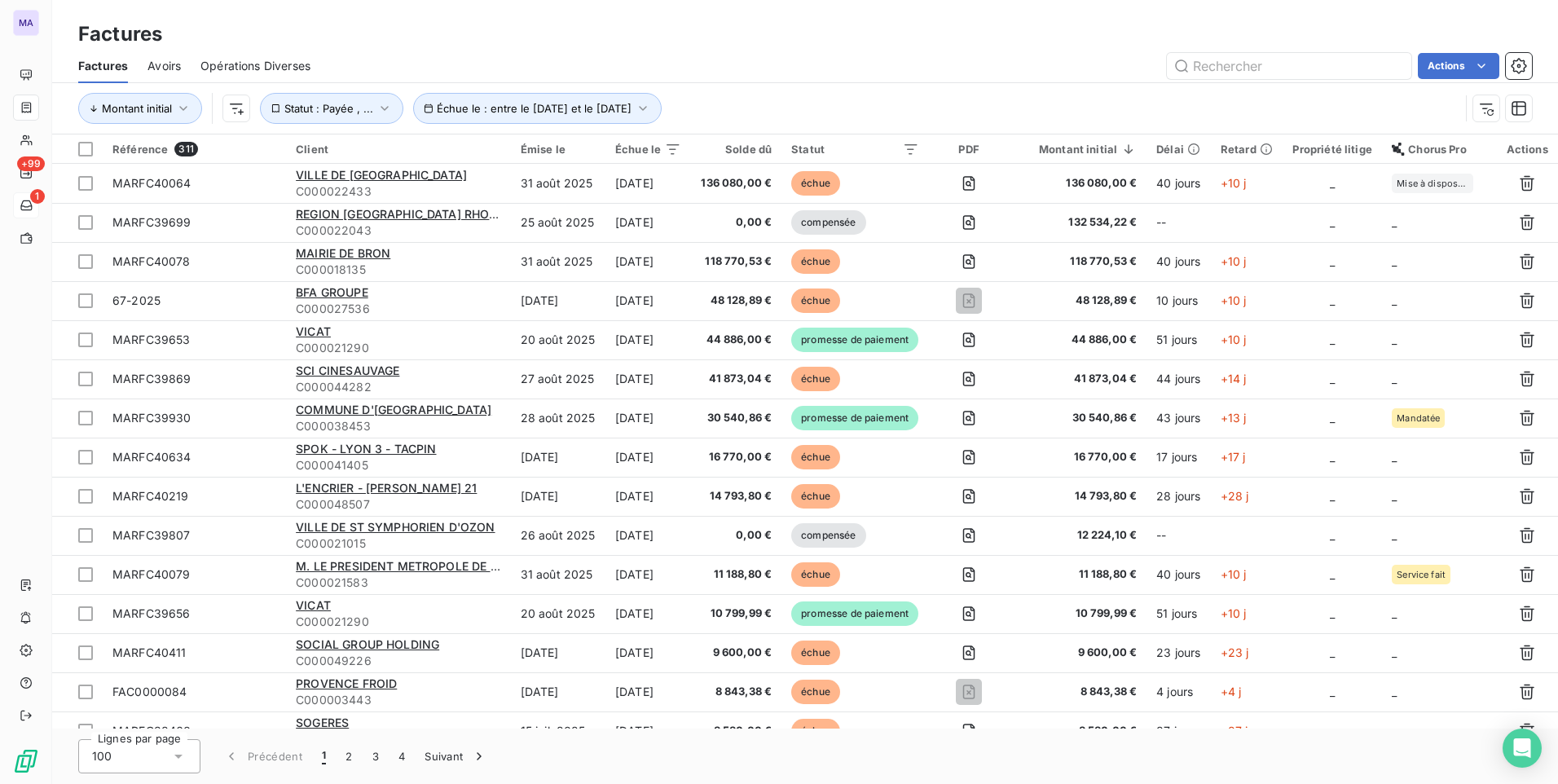
click at [570, 32] on div "Factures" at bounding box center [805, 34] width 1506 height 29
click at [236, 111] on html "MA +99 1 Factures Factures Avoirs Opérations Diverses Actions Montant initial É…" at bounding box center [779, 392] width 1558 height 784
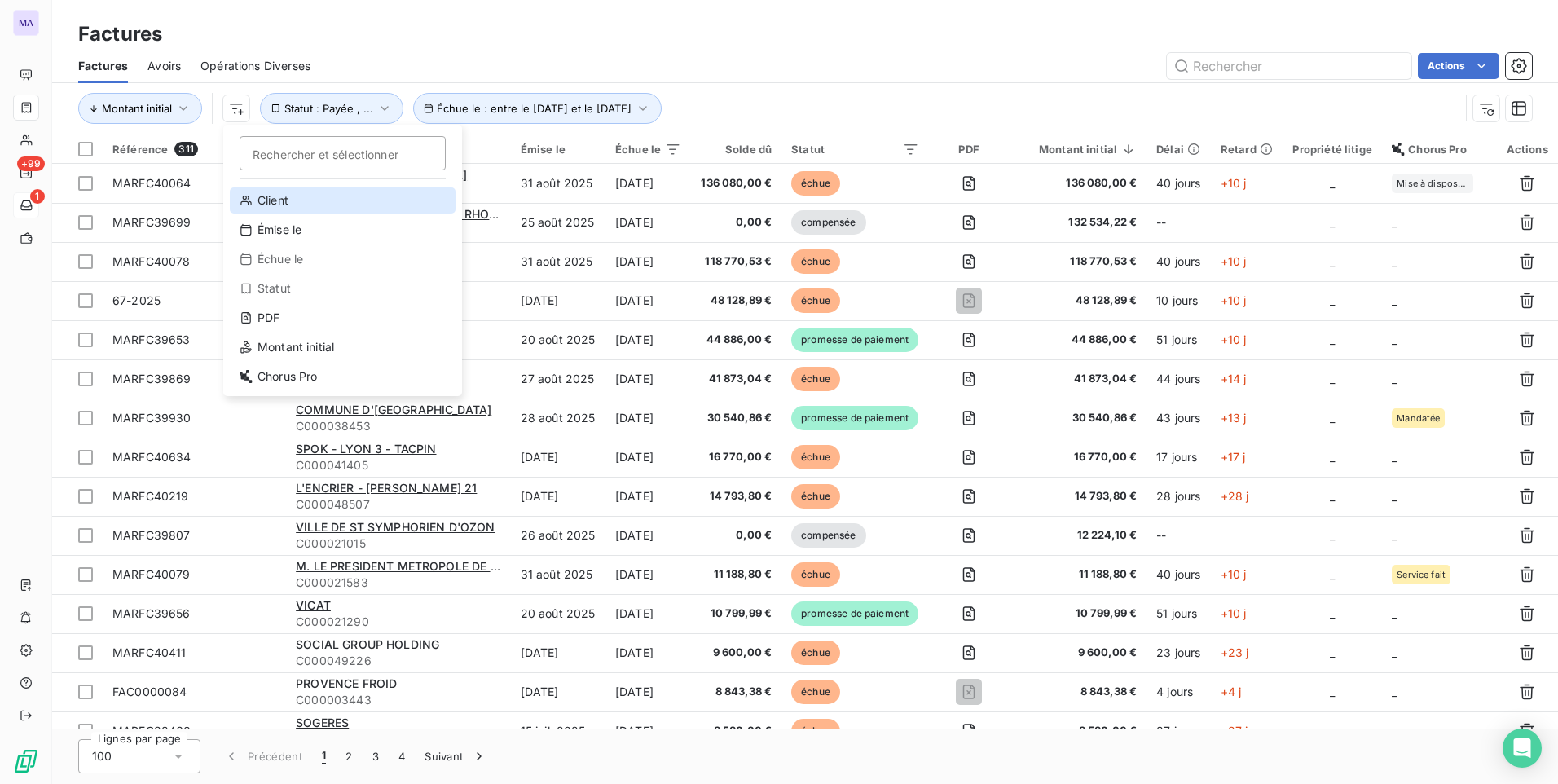
click at [368, 206] on div "Client" at bounding box center [343, 200] width 226 height 26
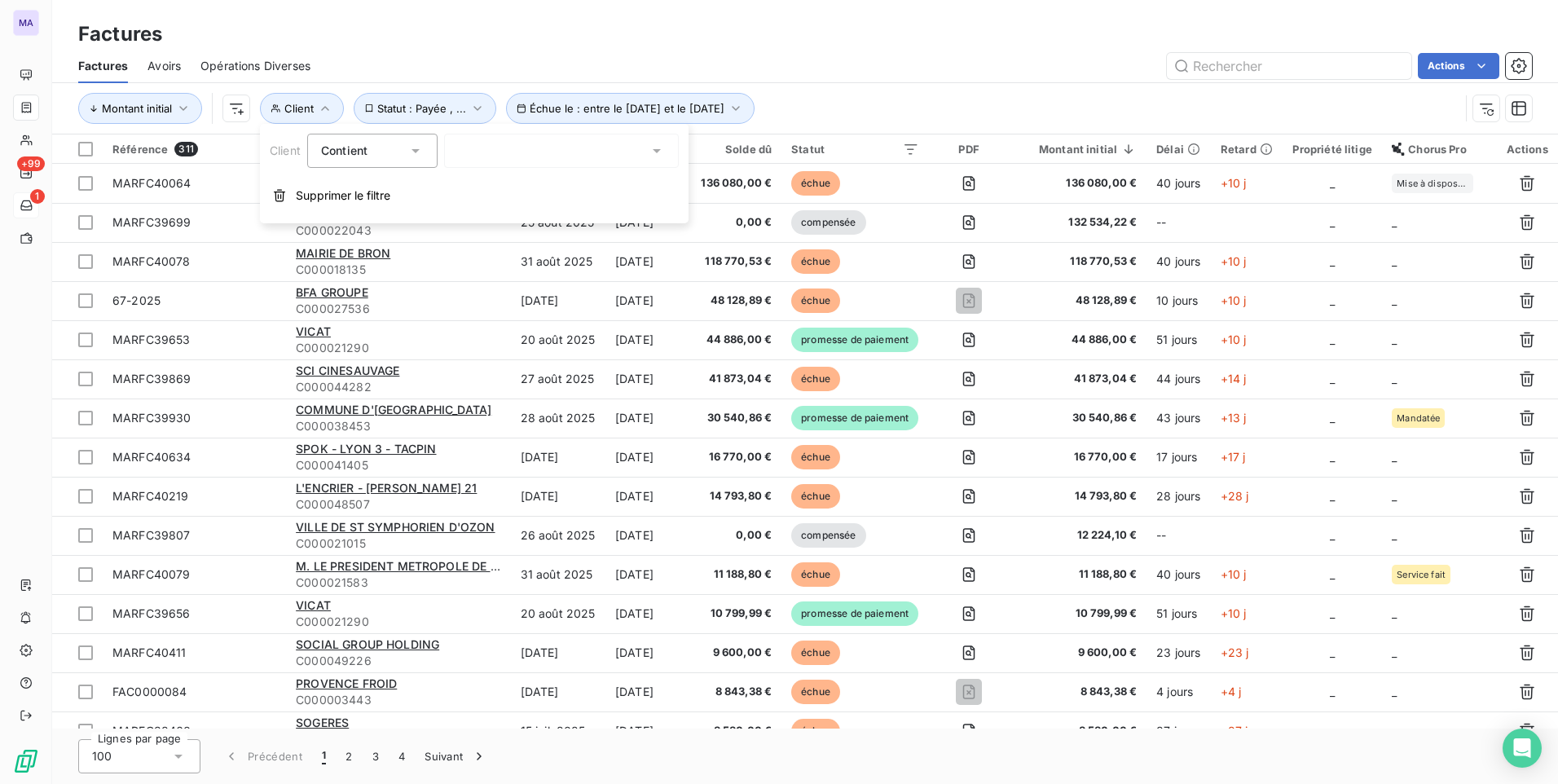
click at [520, 149] on div at bounding box center [561, 150] width 235 height 34
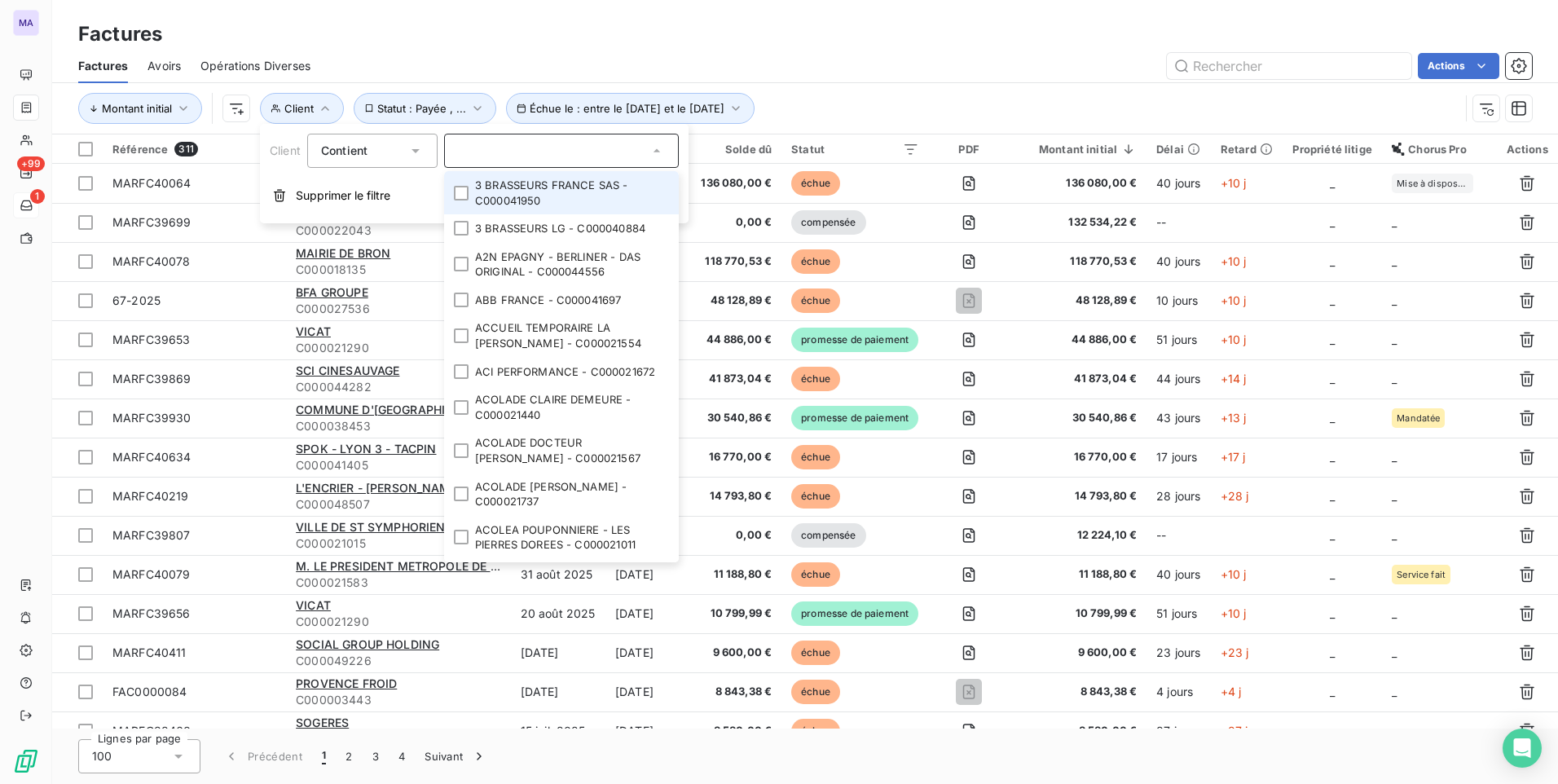
click at [520, 149] on input "text" at bounding box center [553, 150] width 190 height 15
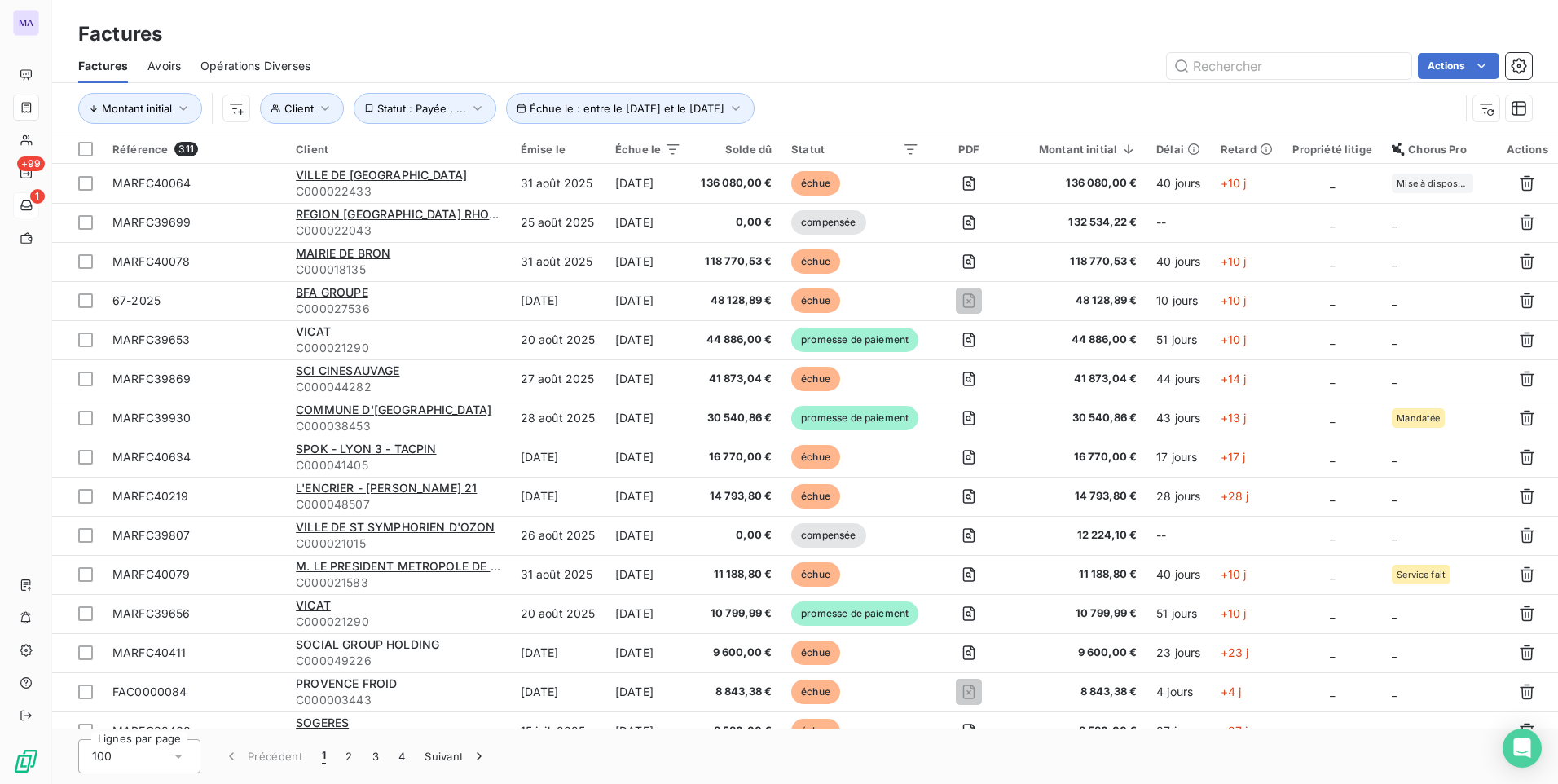
click at [874, 77] on div "Actions" at bounding box center [931, 66] width 1202 height 26
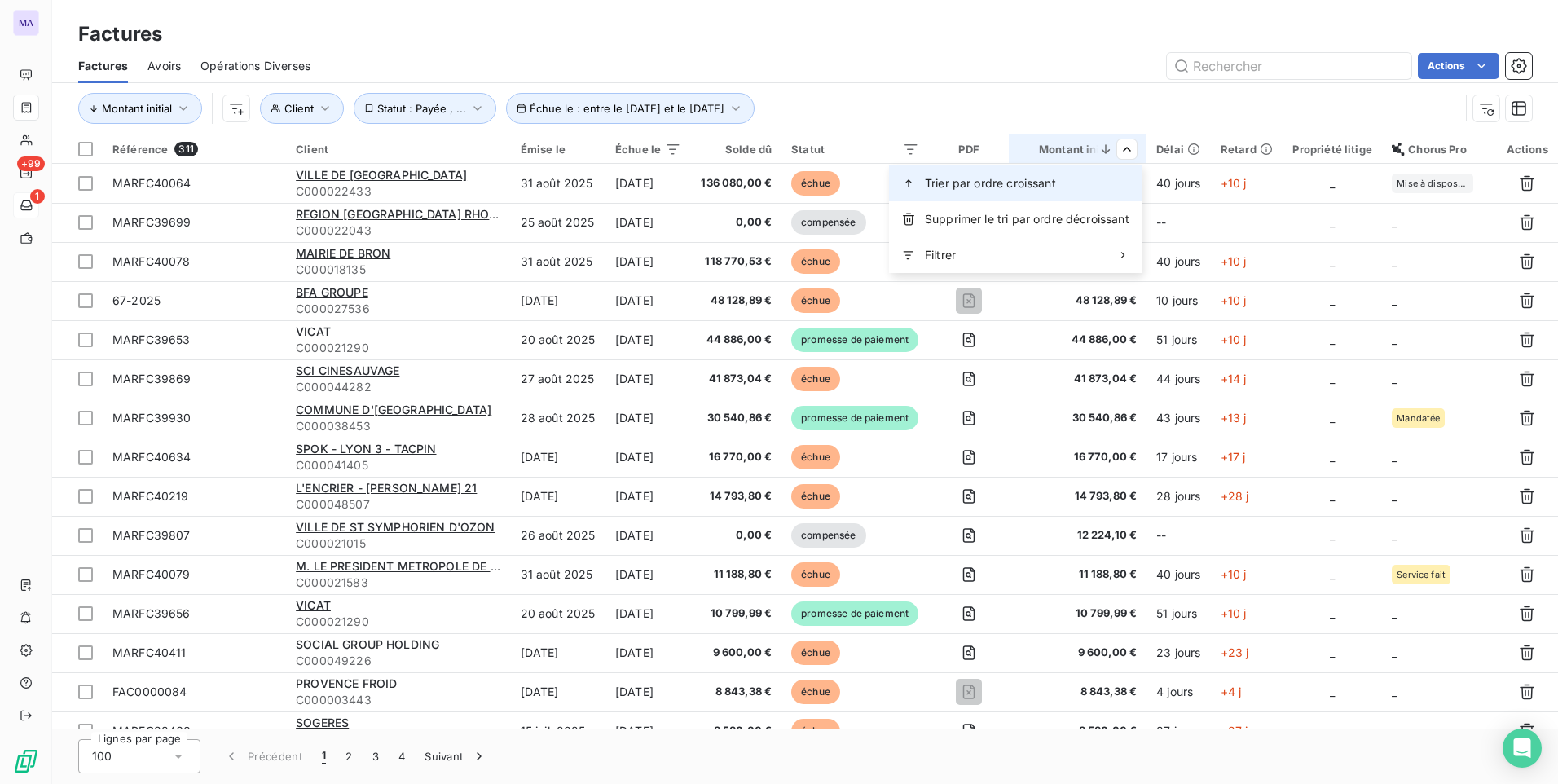
click at [1089, 182] on div "Trier par ordre croissant" at bounding box center [1015, 182] width 253 height 36
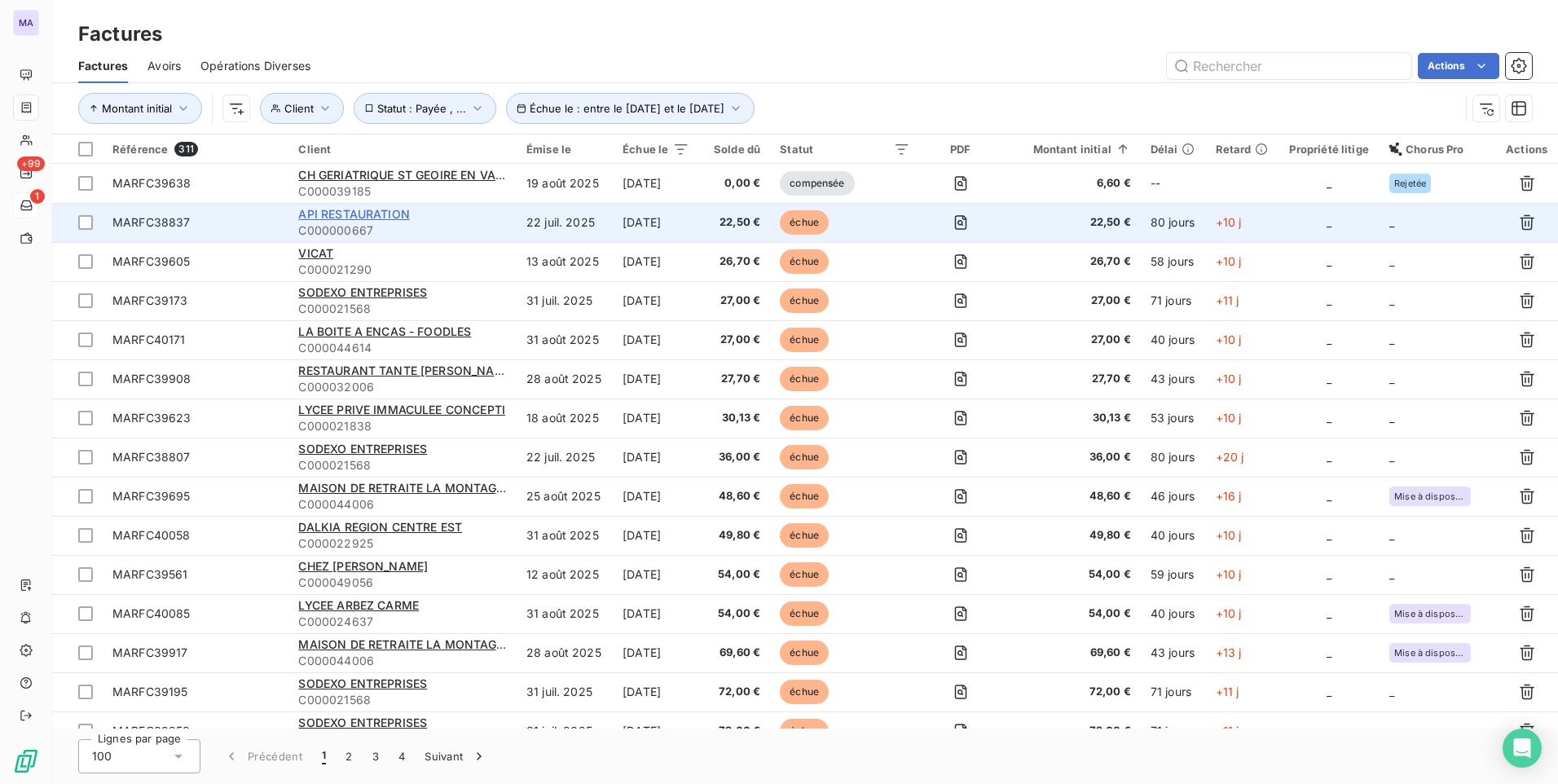
click at [388, 215] on span "API RESTAURATION" at bounding box center [353, 213] width 111 height 14
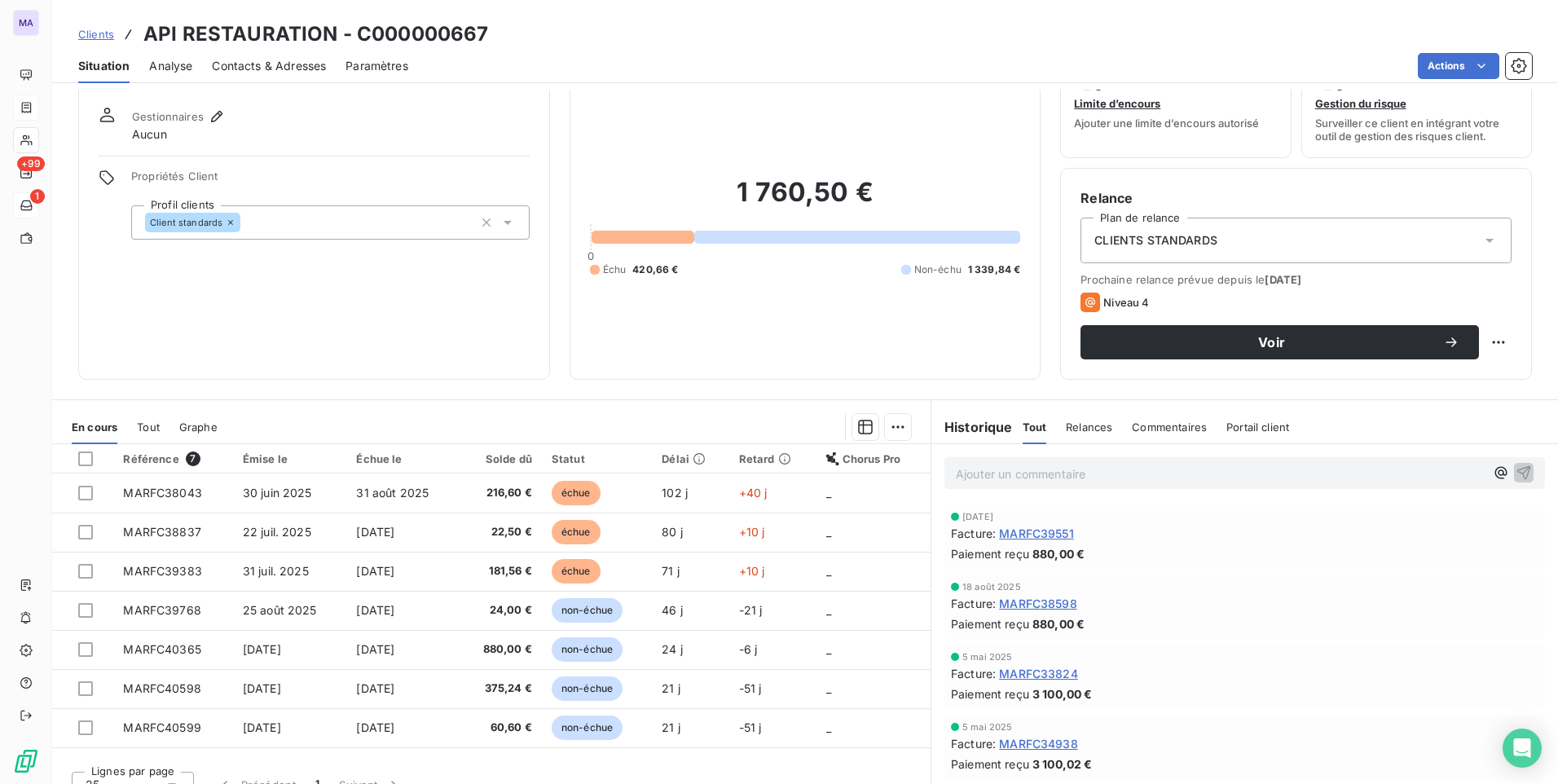
scroll to position [69, 0]
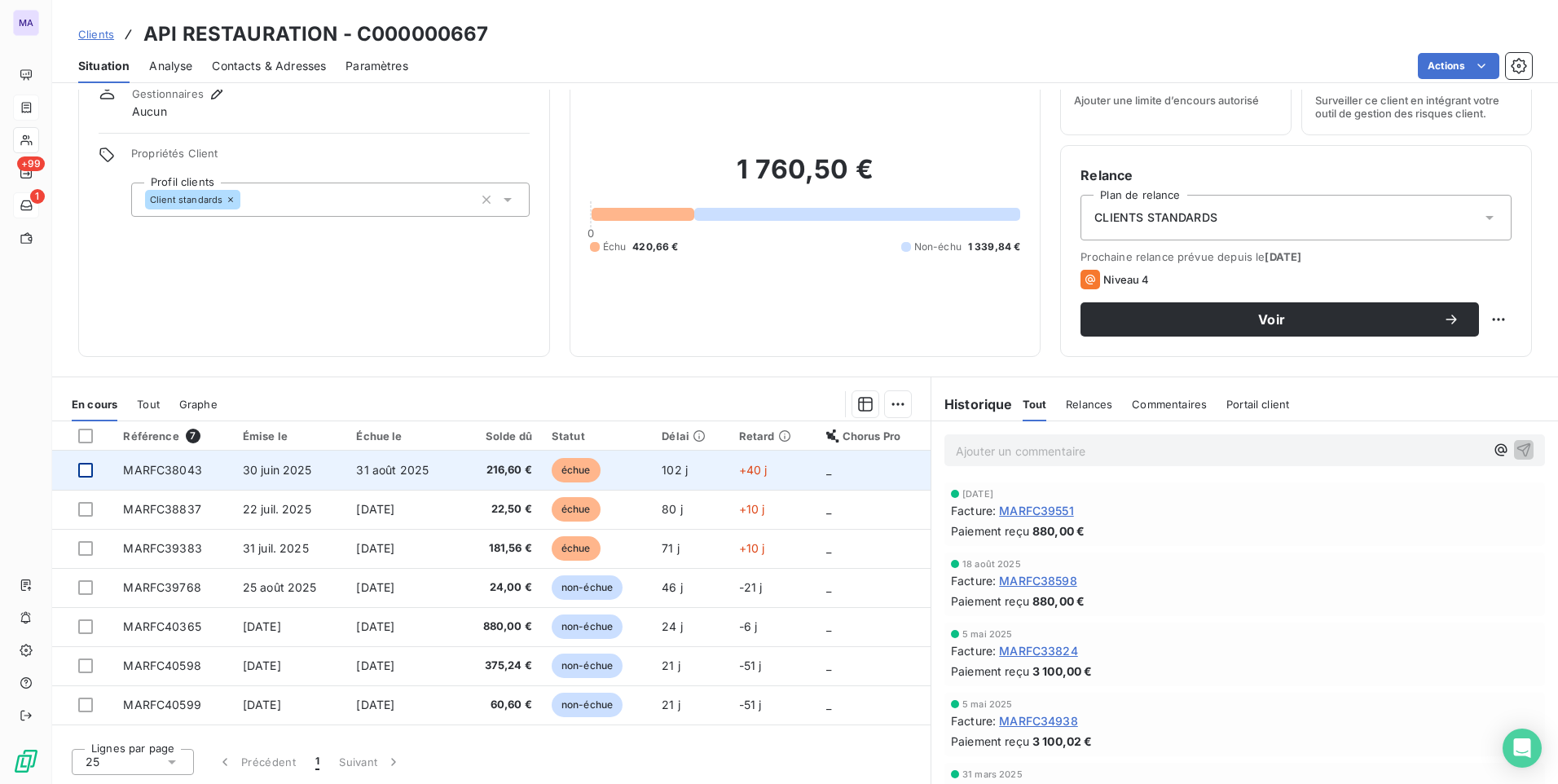
click at [89, 474] on div at bounding box center [85, 470] width 15 height 15
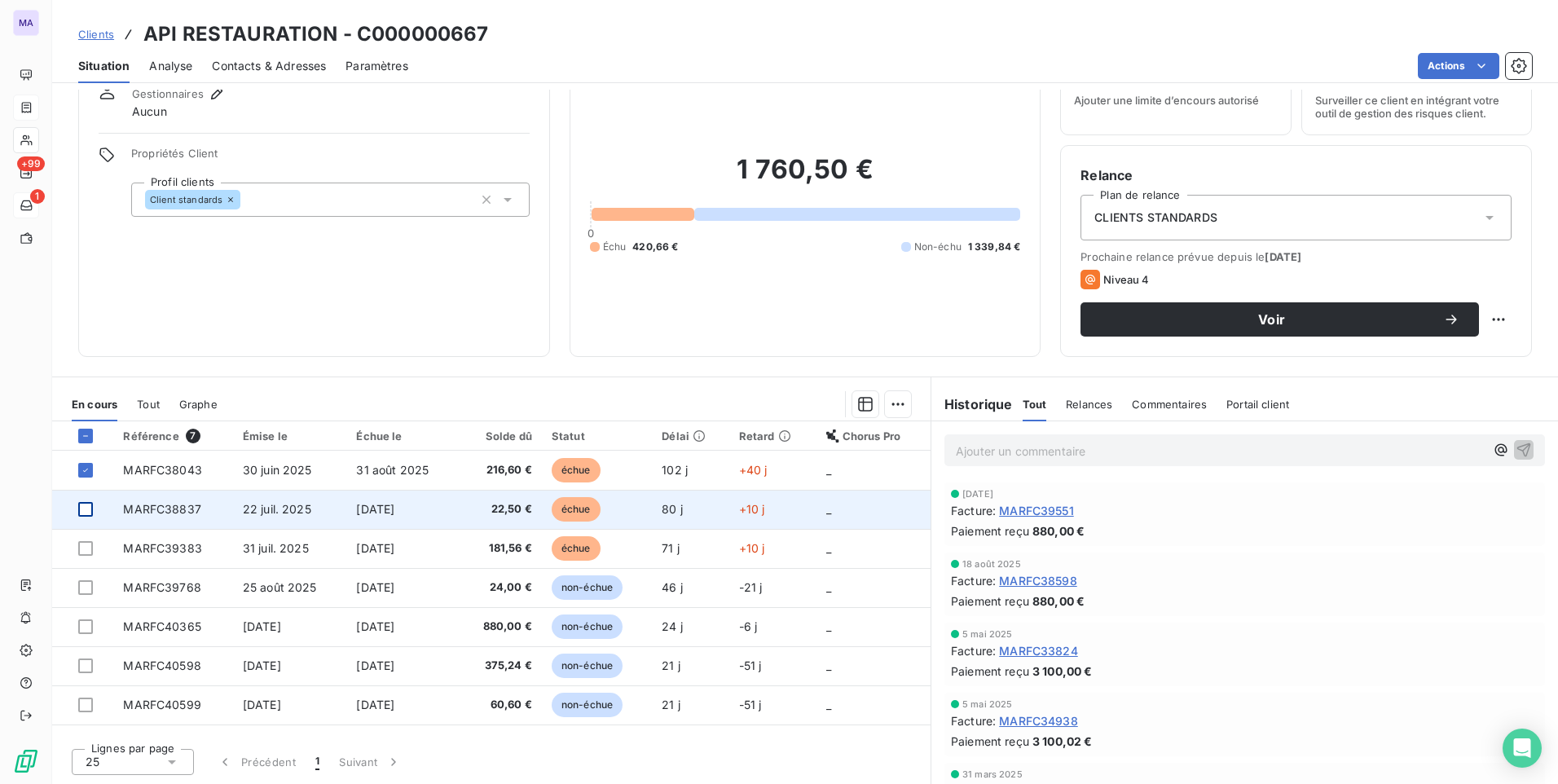
click at [83, 510] on div at bounding box center [85, 508] width 15 height 15
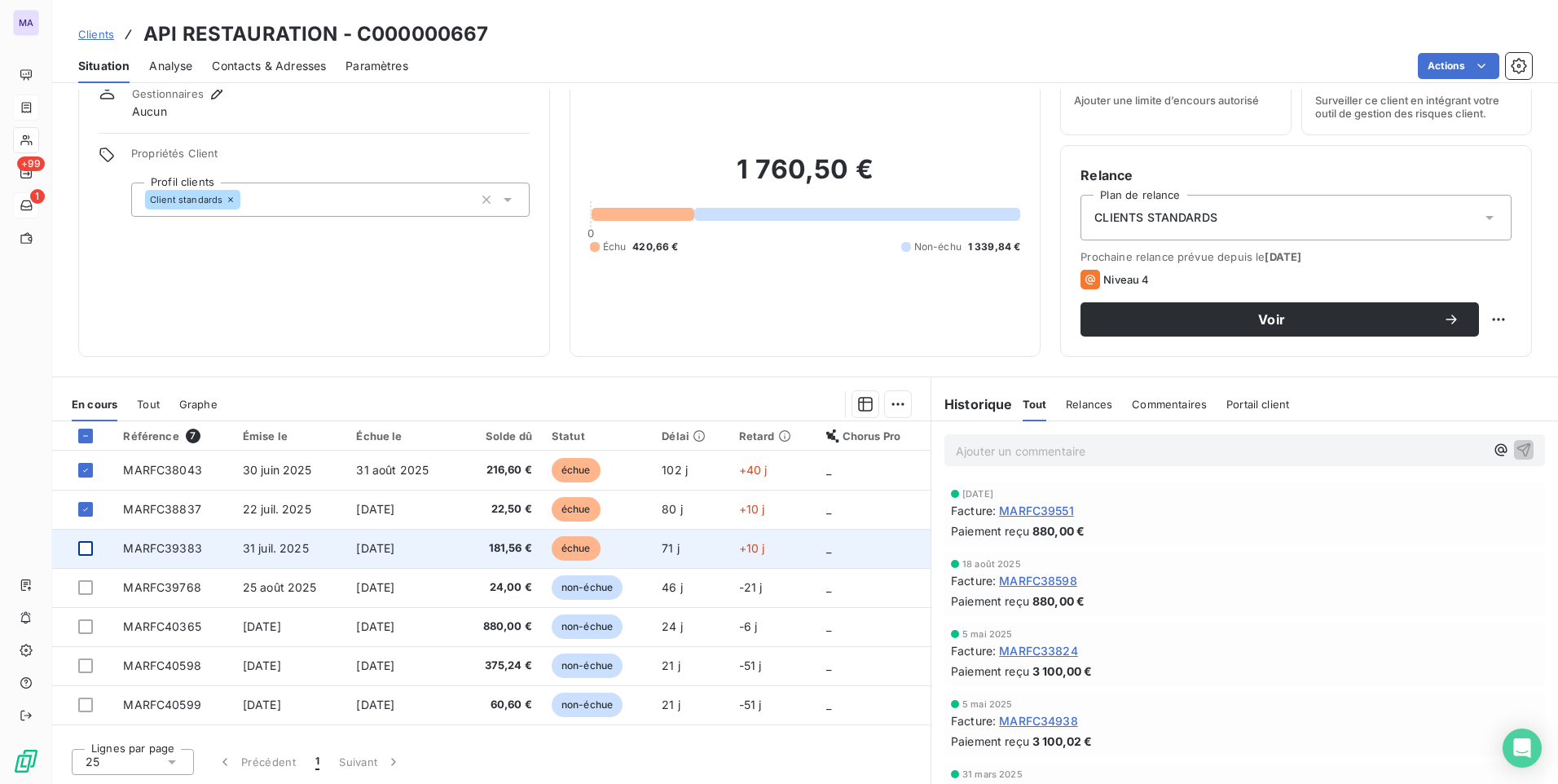
click at [85, 545] on div at bounding box center [85, 547] width 15 height 15
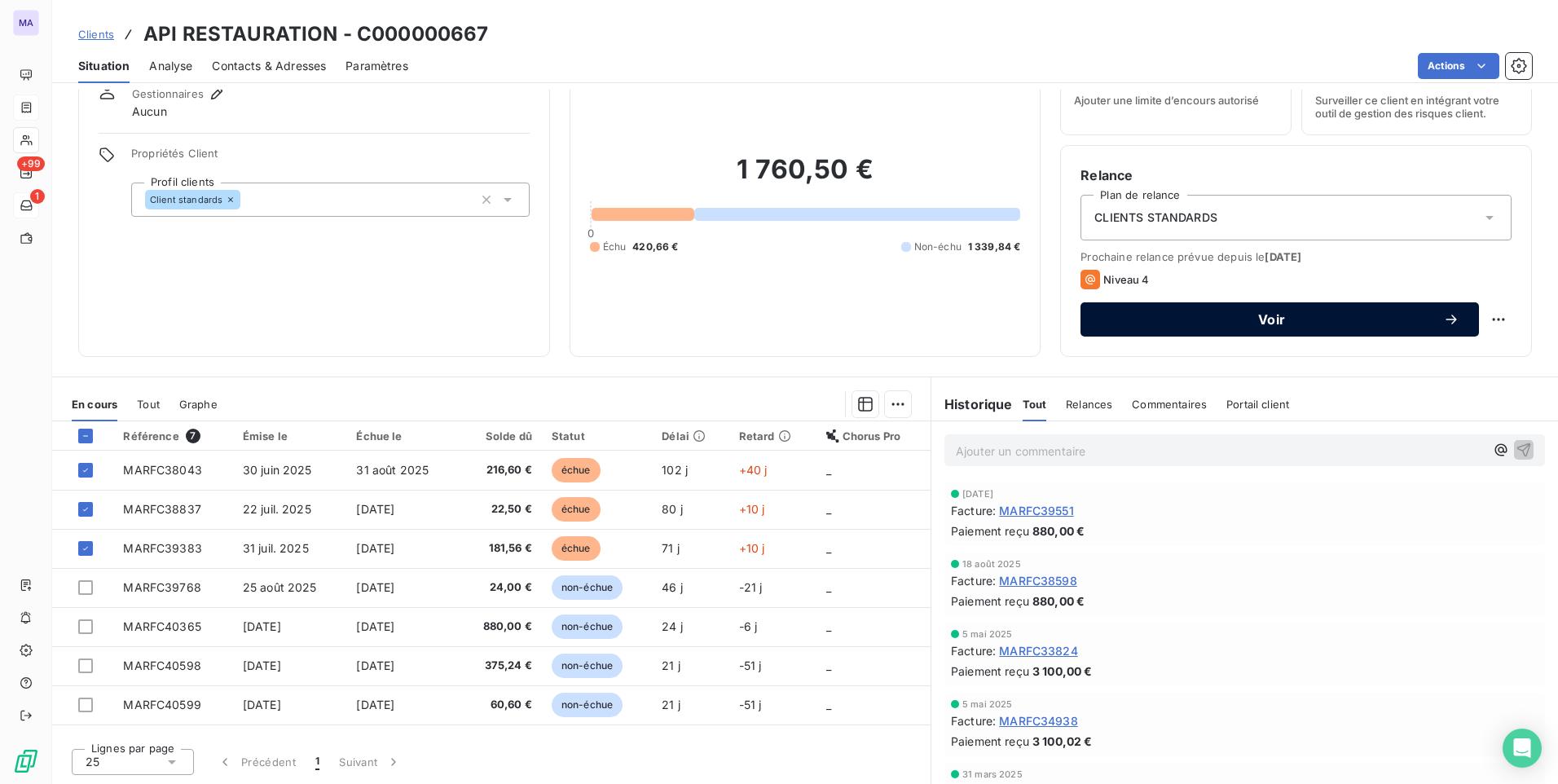
click at [1429, 322] on span "Voir" at bounding box center [1271, 318] width 343 height 13
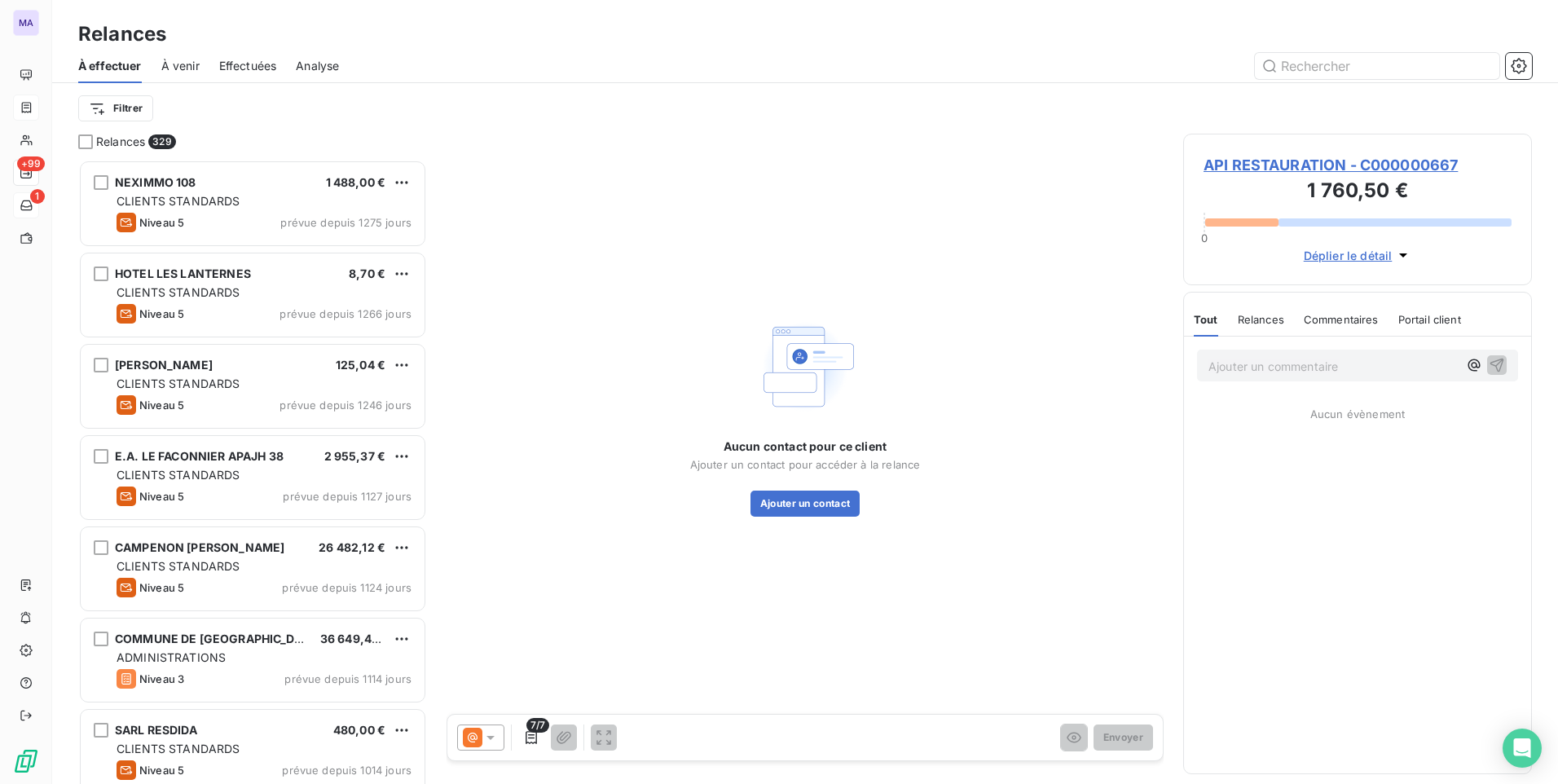
scroll to position [611, 337]
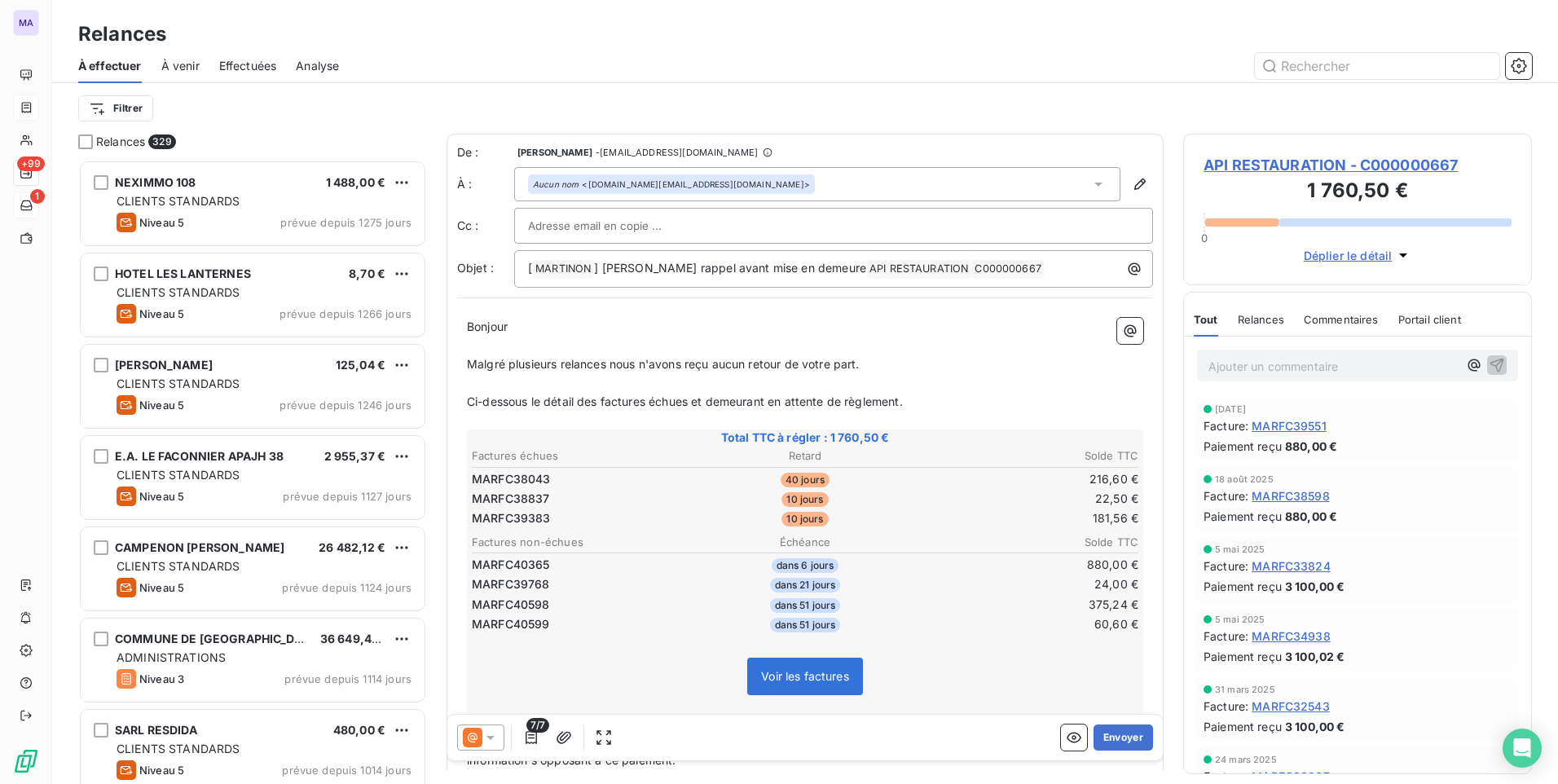
click at [491, 737] on icon at bounding box center [490, 737] width 8 height 4
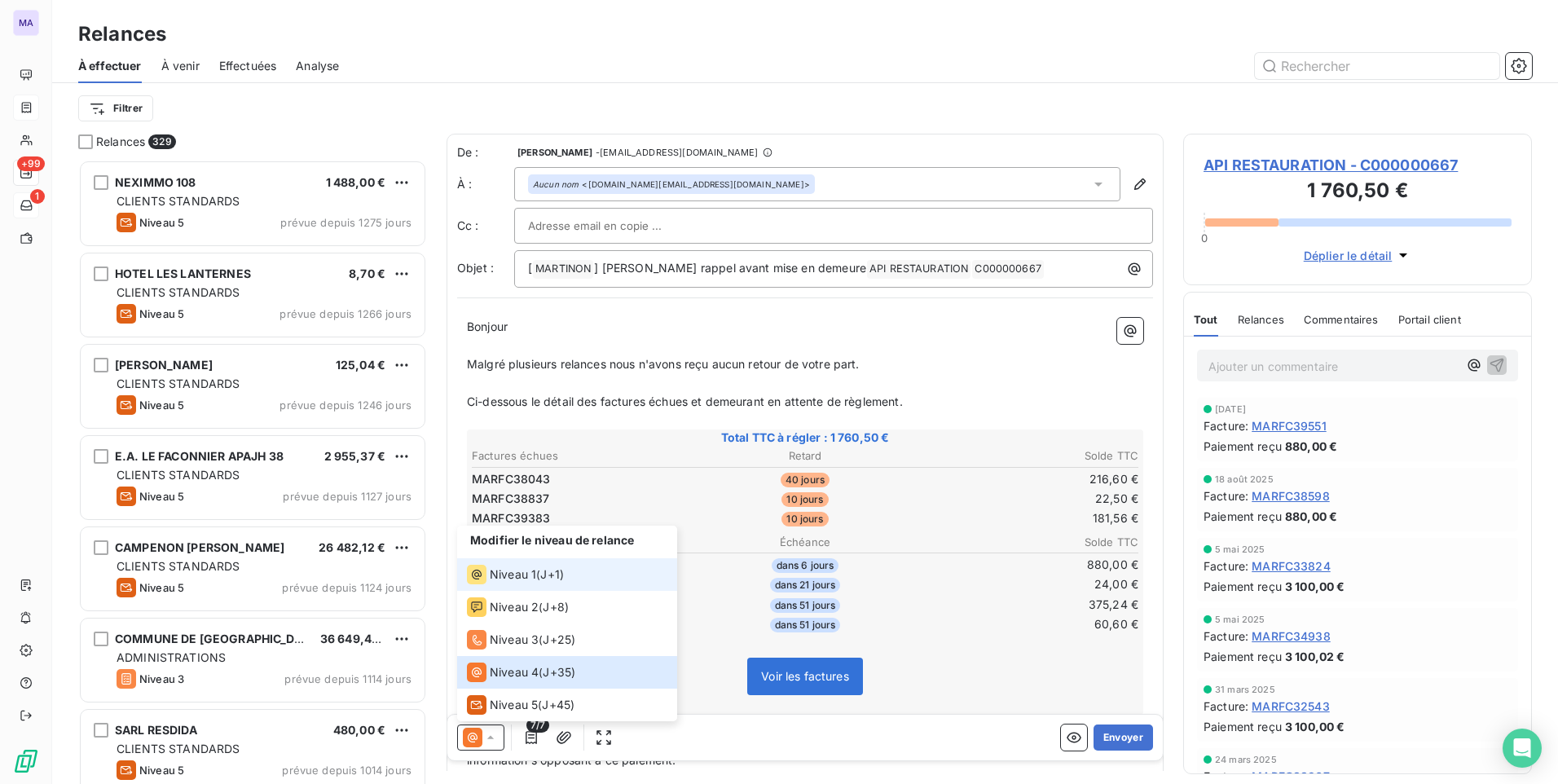
click at [561, 585] on li "Niveau 1 ( J+1 )" at bounding box center [567, 574] width 220 height 33
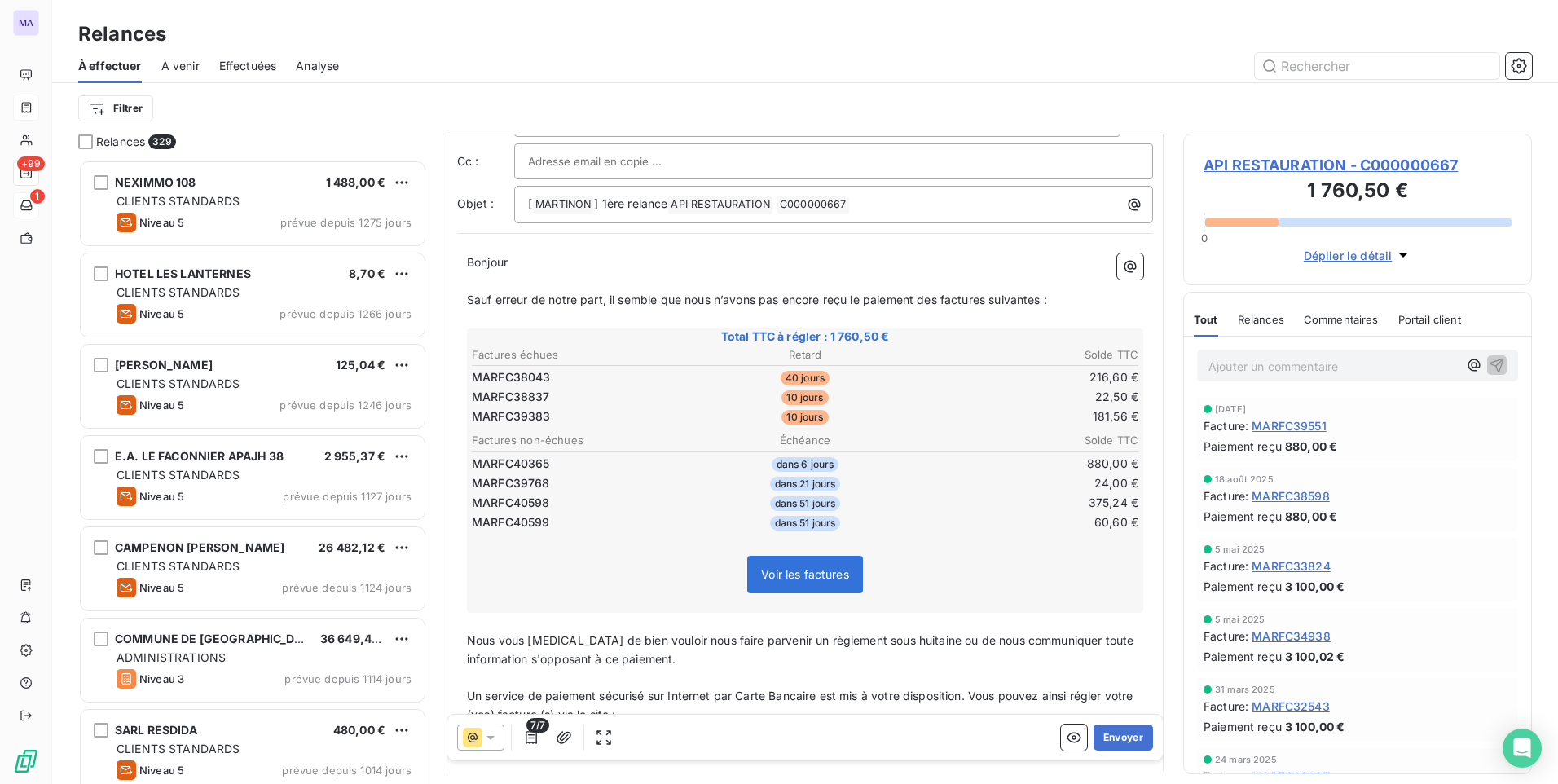
scroll to position [0, 0]
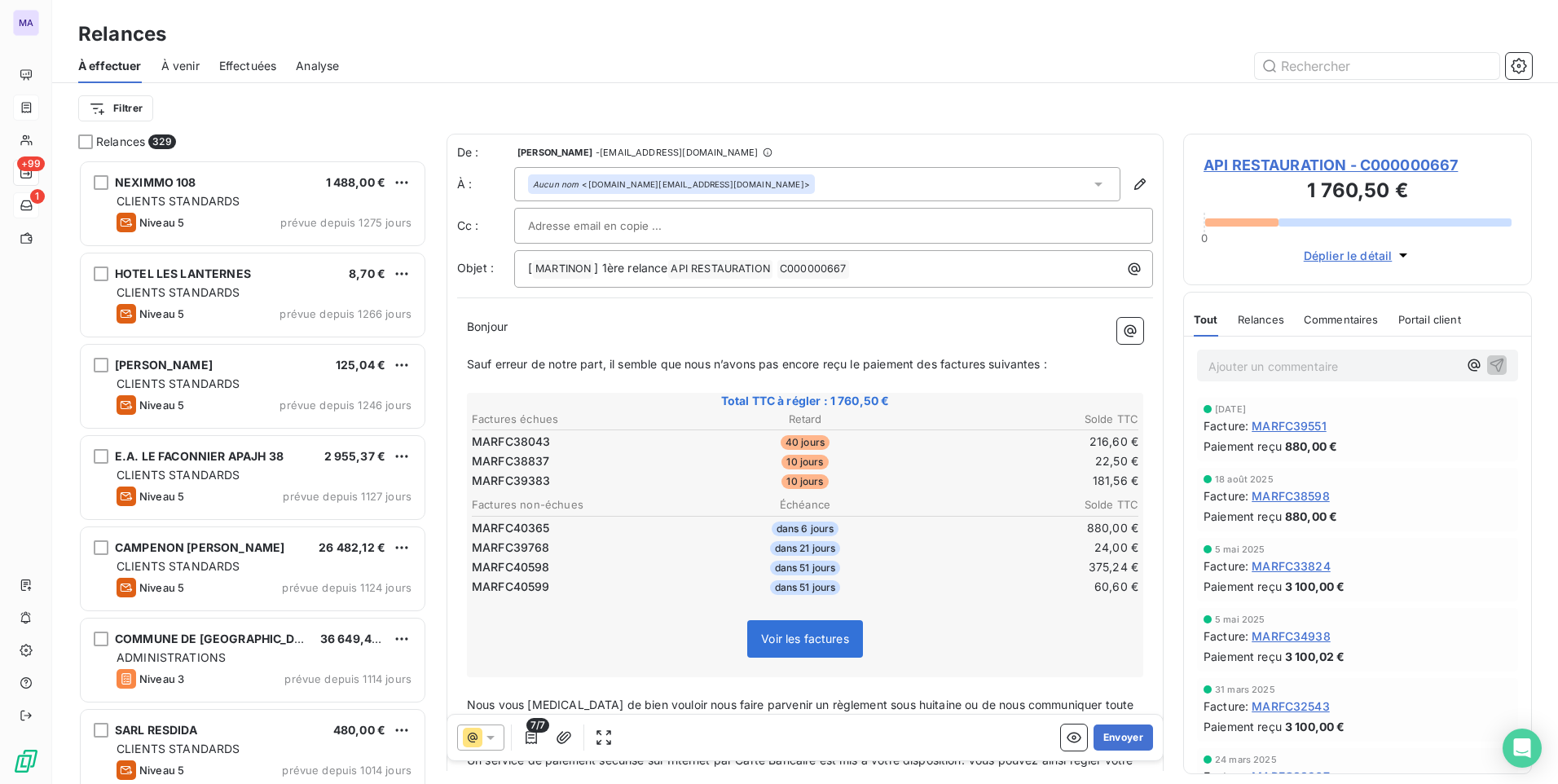
click at [474, 41] on div "Relances" at bounding box center [805, 34] width 1506 height 29
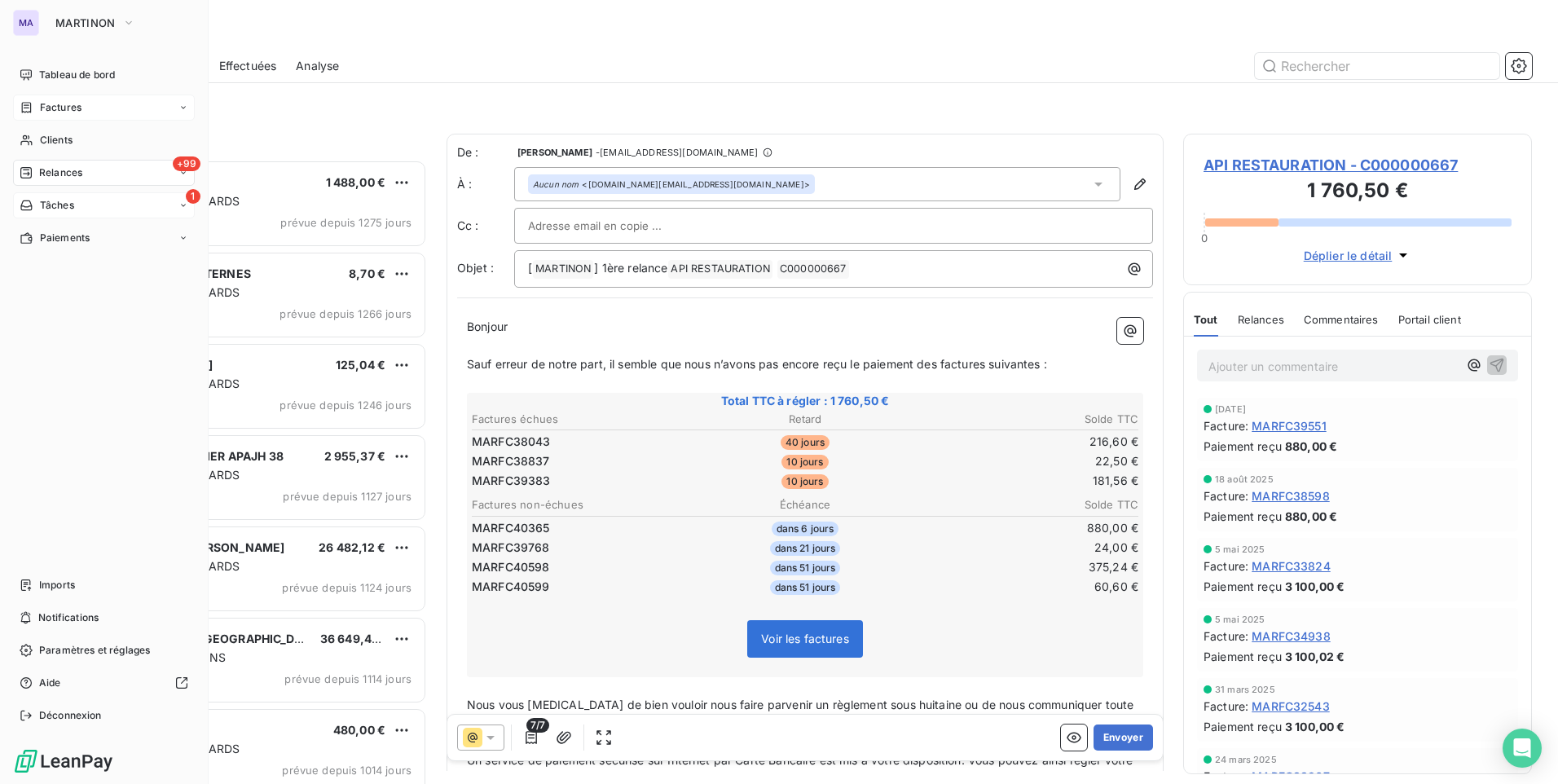
click at [86, 169] on div "+99 Relances" at bounding box center [103, 173] width 182 height 26
click at [79, 204] on span "À effectuer" at bounding box center [65, 205] width 53 height 15
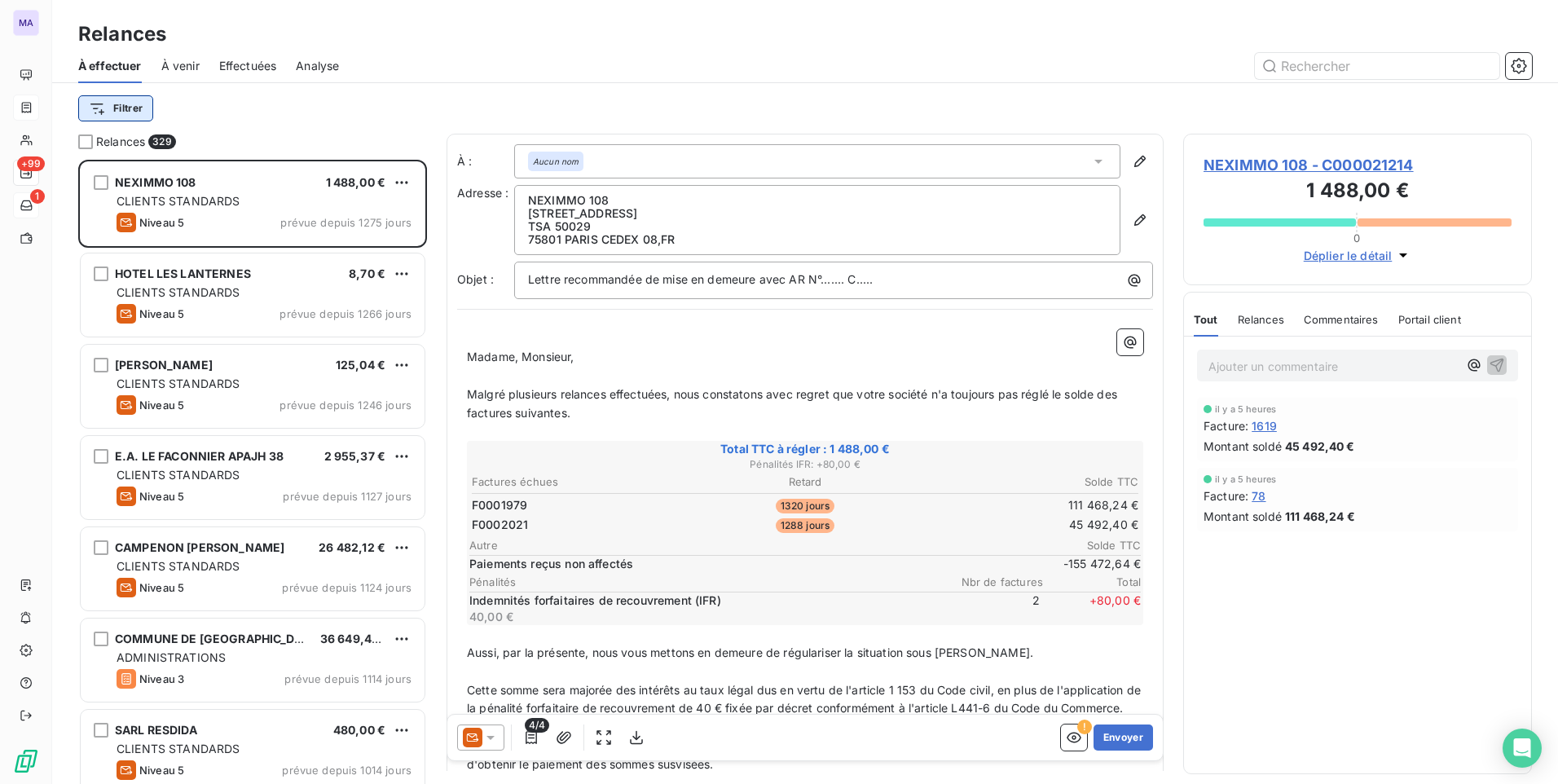
click at [128, 99] on html "MA +99 1 Relances À effectuer À venir Effectuées Analyse Filtrer Relances 329 N…" at bounding box center [779, 392] width 1558 height 784
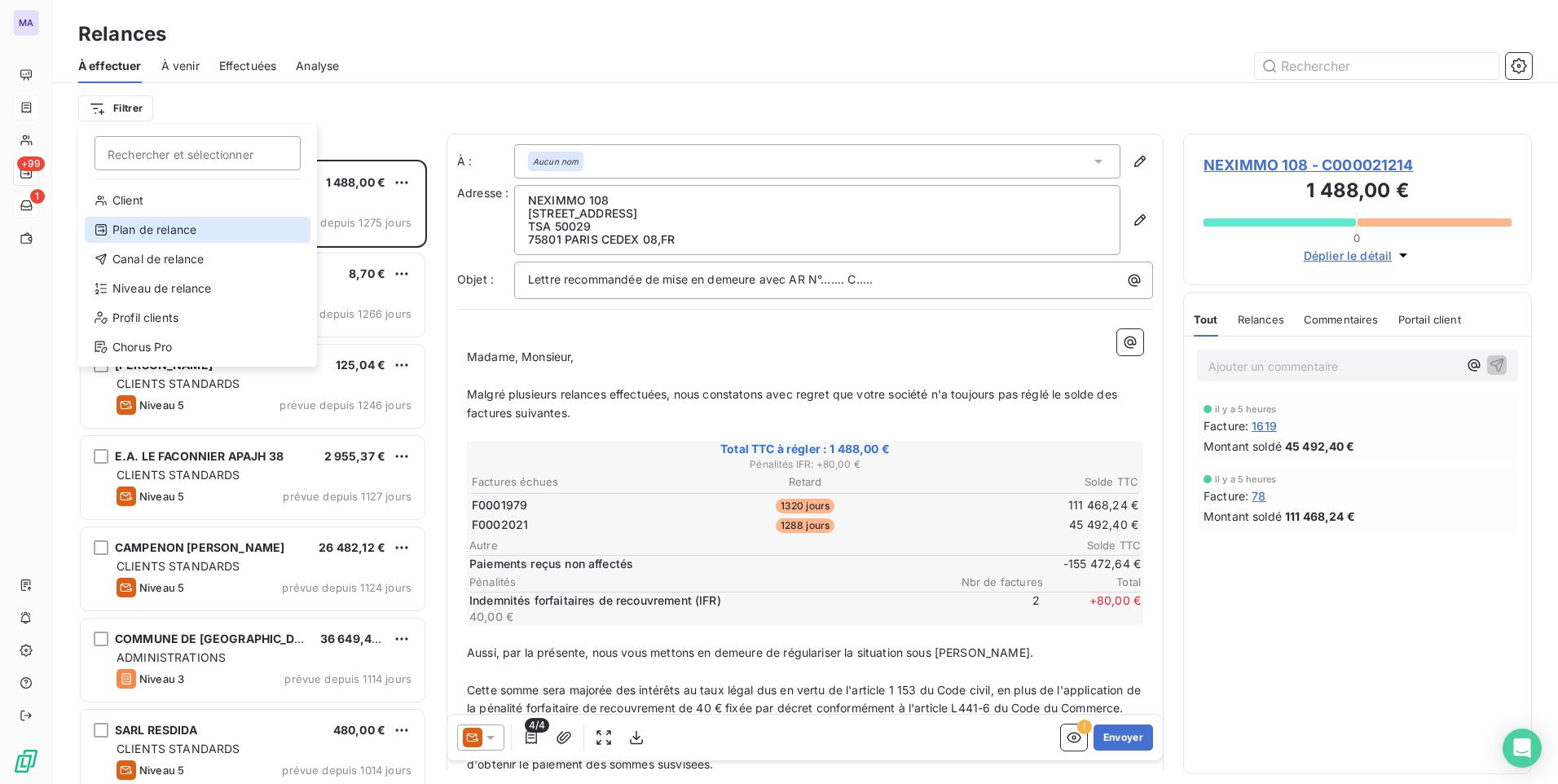
click at [174, 224] on div "Plan de relance" at bounding box center [197, 229] width 226 height 26
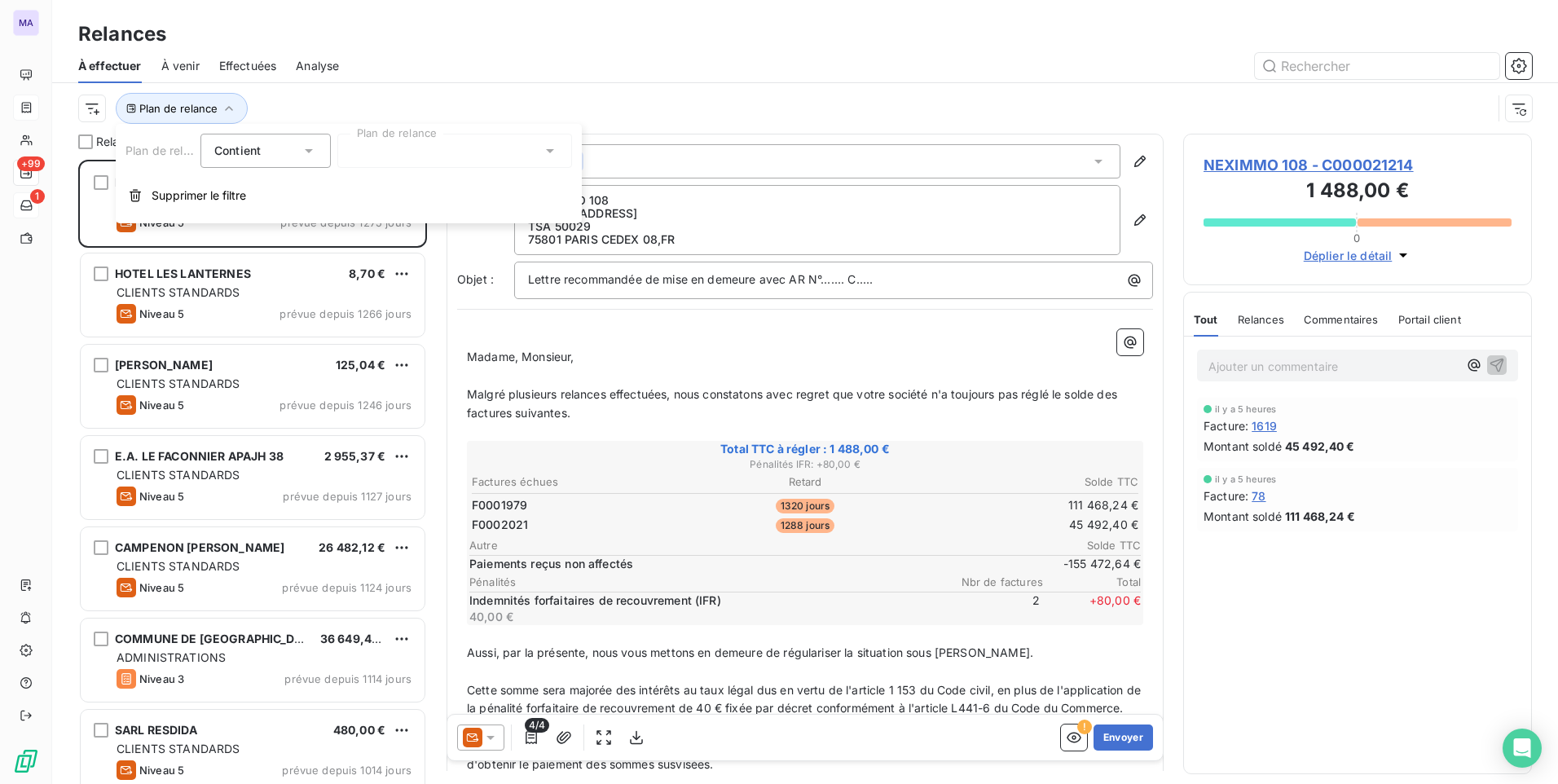
click at [435, 145] on div at bounding box center [455, 150] width 235 height 34
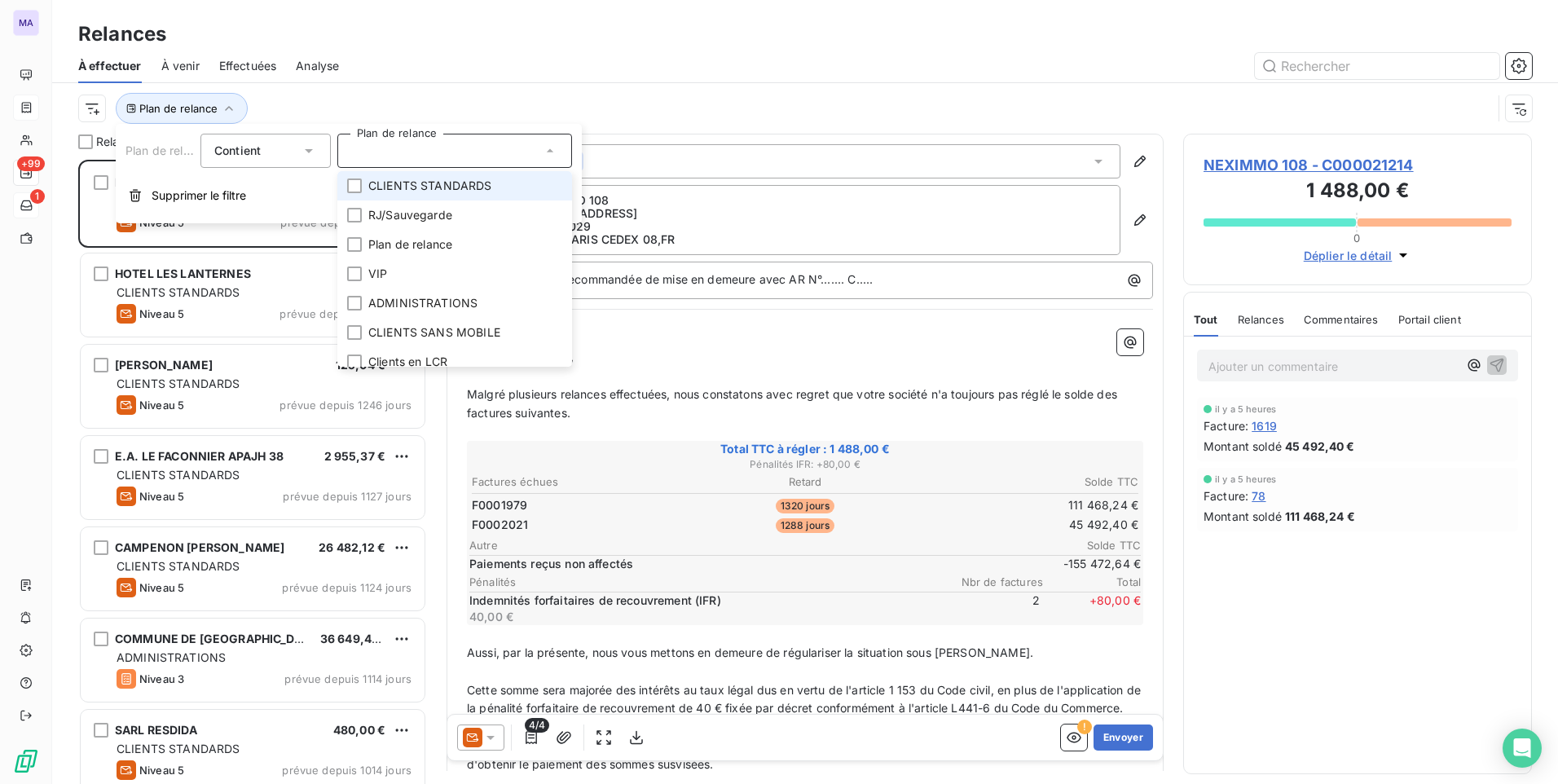
click at [435, 145] on div at bounding box center [455, 150] width 235 height 34
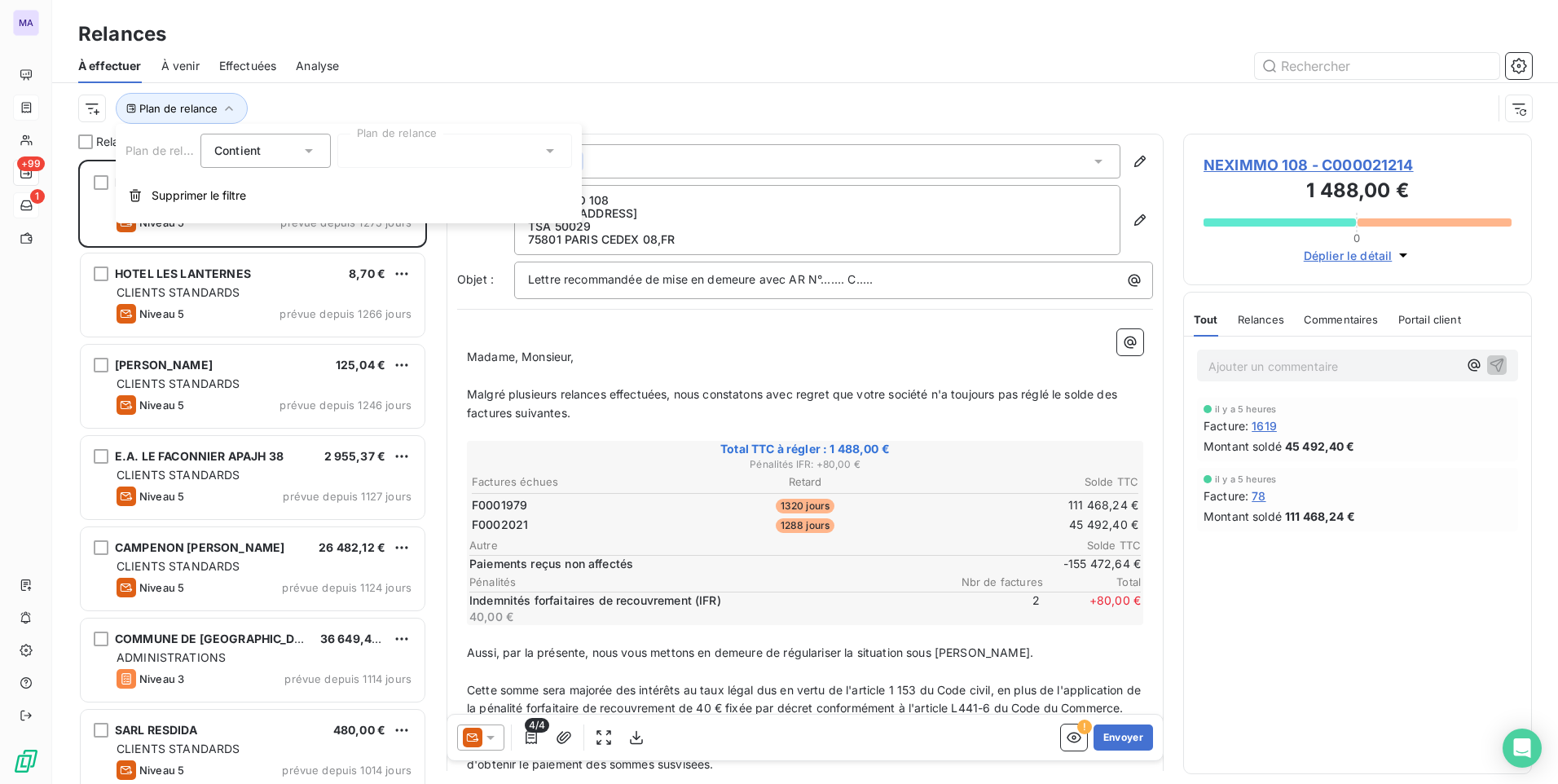
click at [445, 59] on div at bounding box center [945, 66] width 1174 height 26
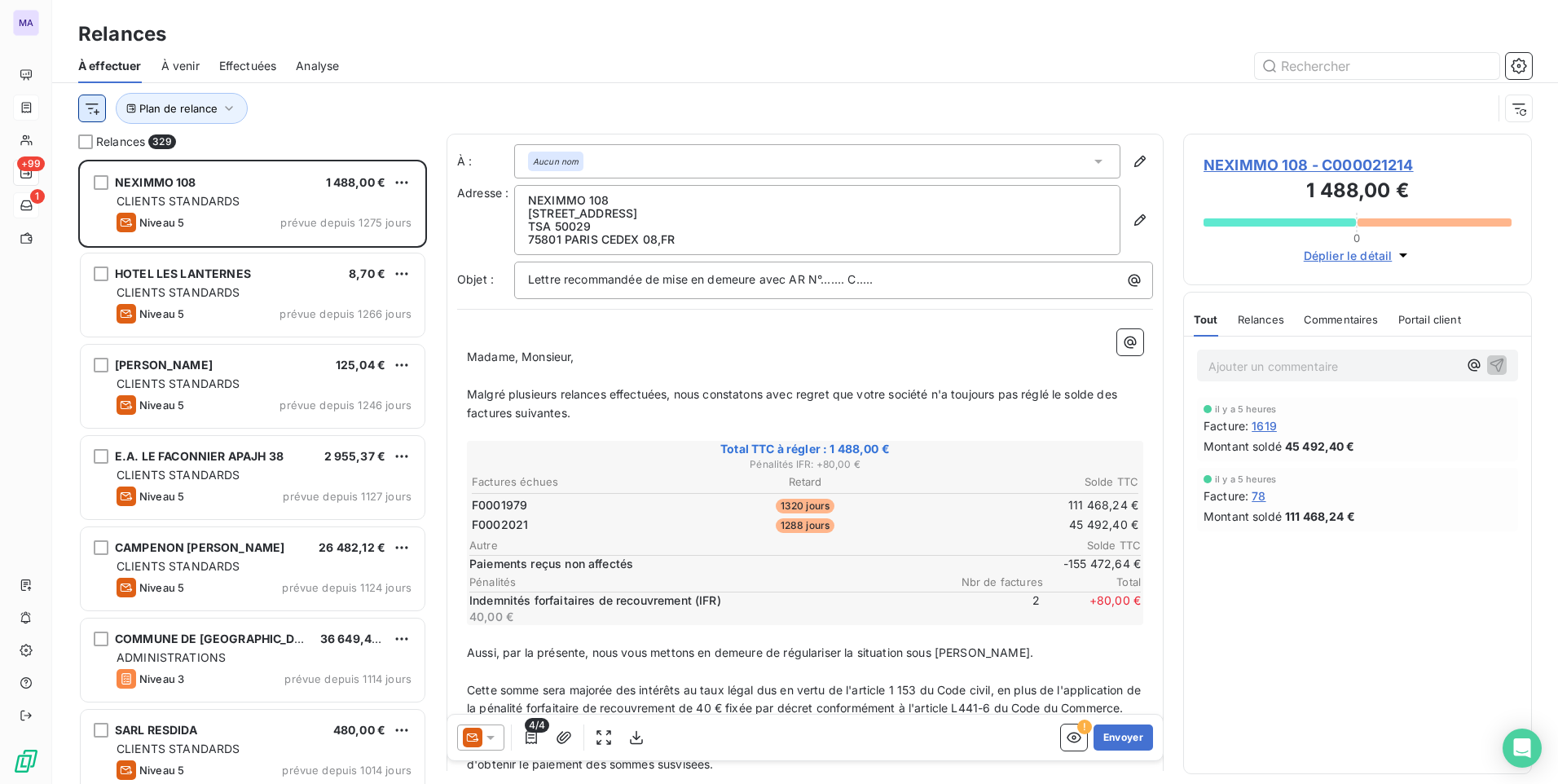
click at [92, 114] on html "MA +99 1 Relances À effectuer À venir Effectuées Analyse Plan de relance Relanc…" at bounding box center [779, 392] width 1558 height 784
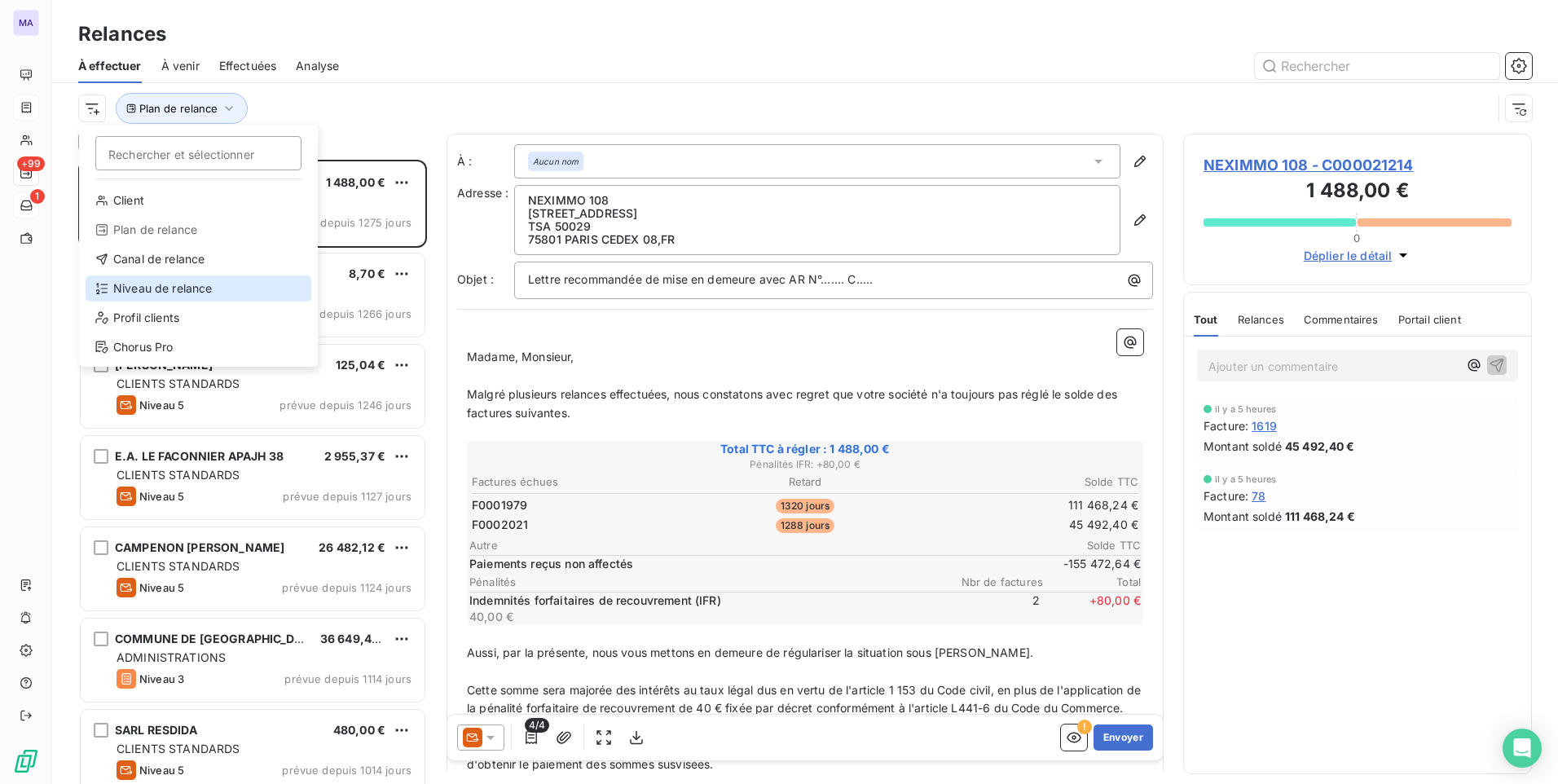
click at [168, 282] on div "Niveau de relance" at bounding box center [198, 288] width 226 height 26
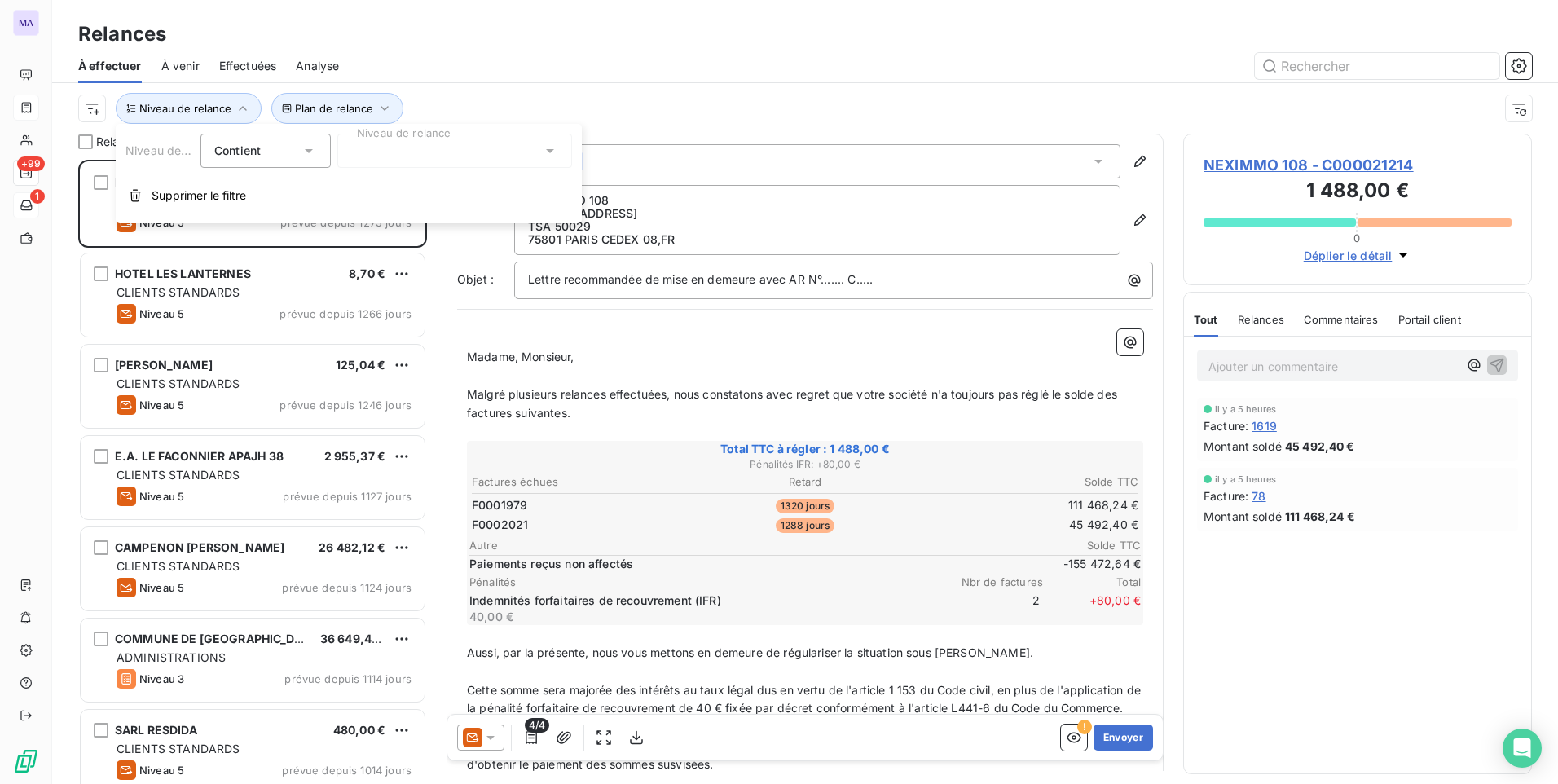
click at [411, 144] on div at bounding box center [455, 150] width 235 height 34
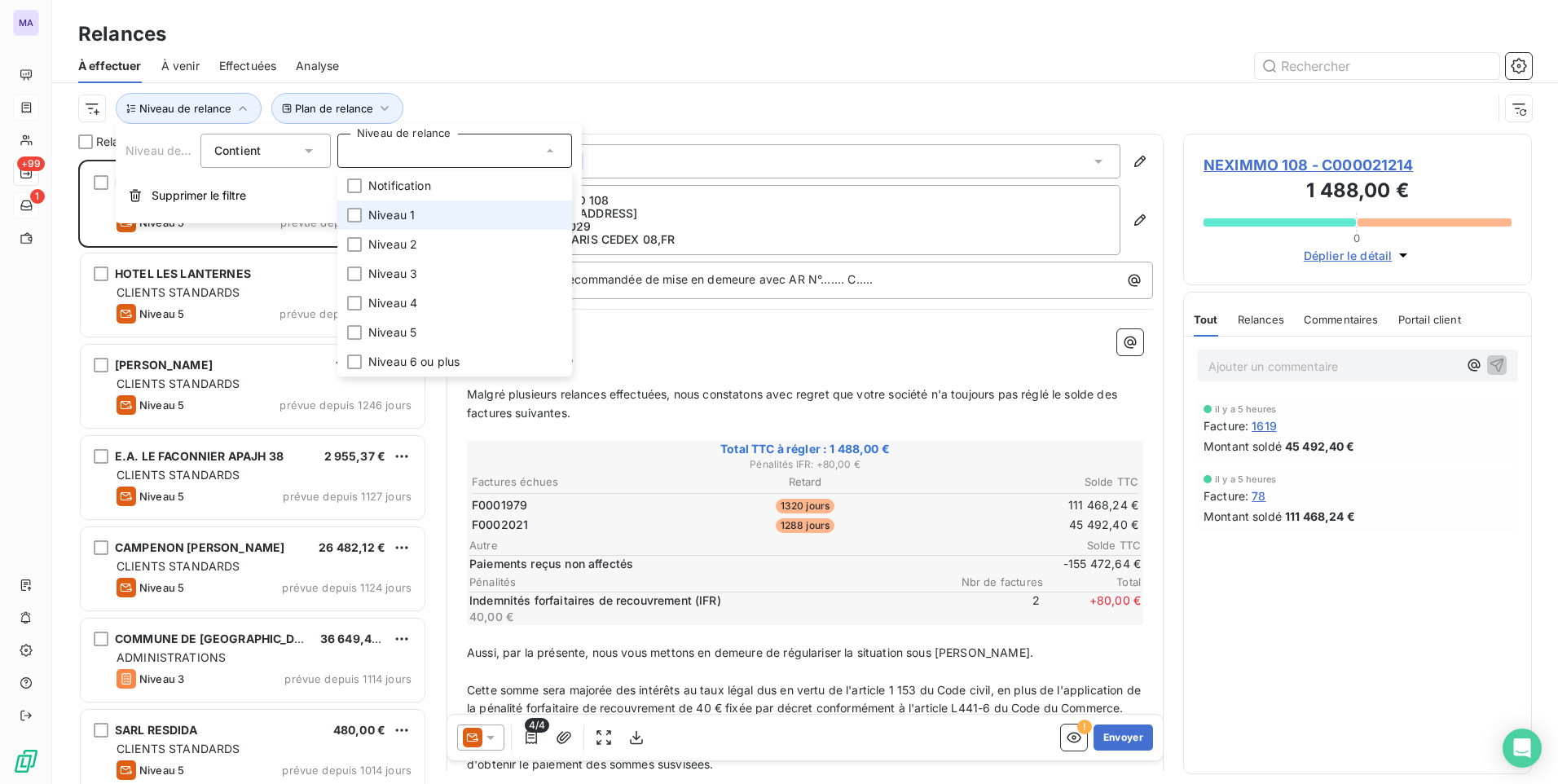
click at [408, 215] on span "Niveau 1" at bounding box center [391, 214] width 47 height 16
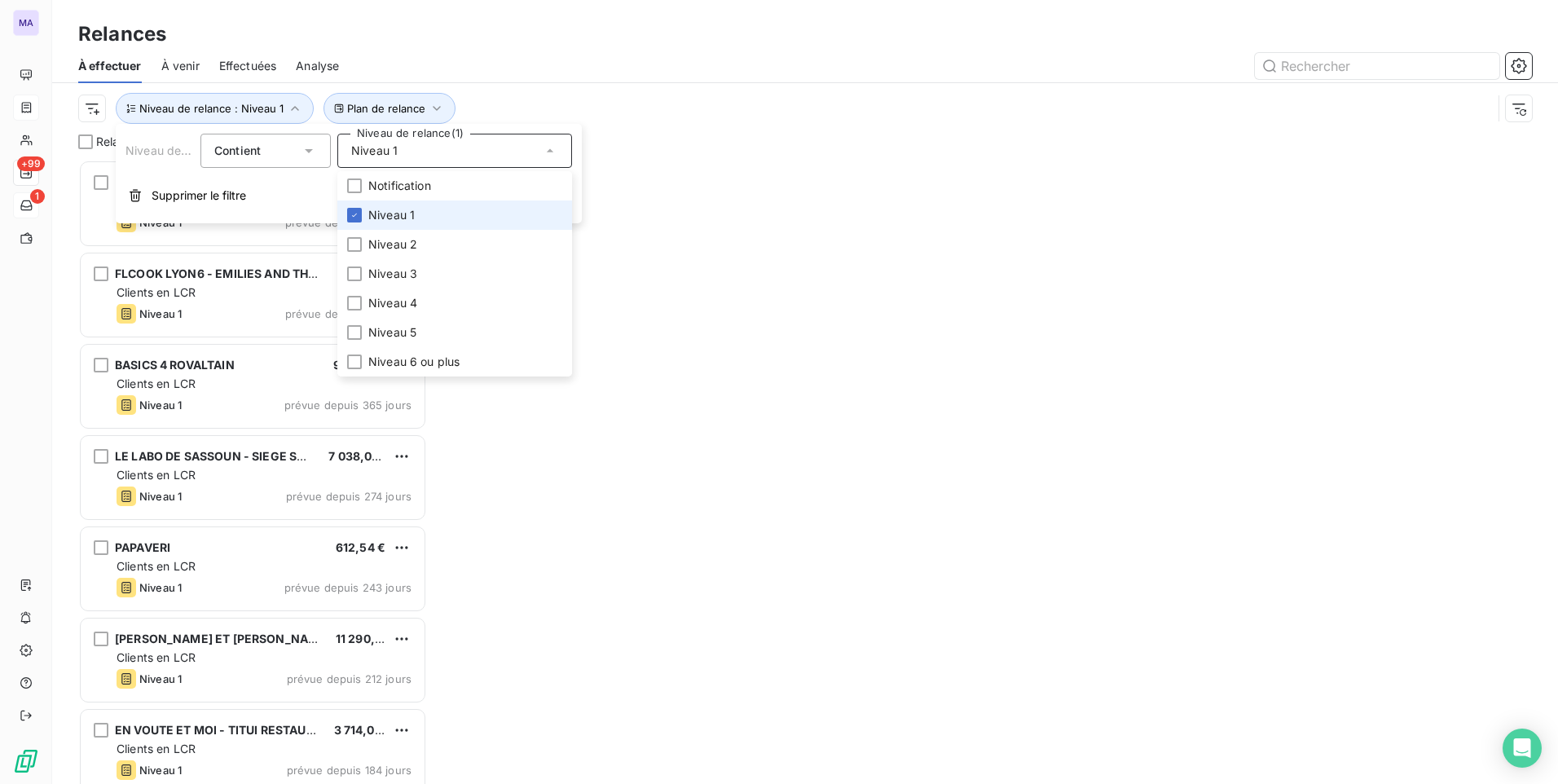
scroll to position [611, 337]
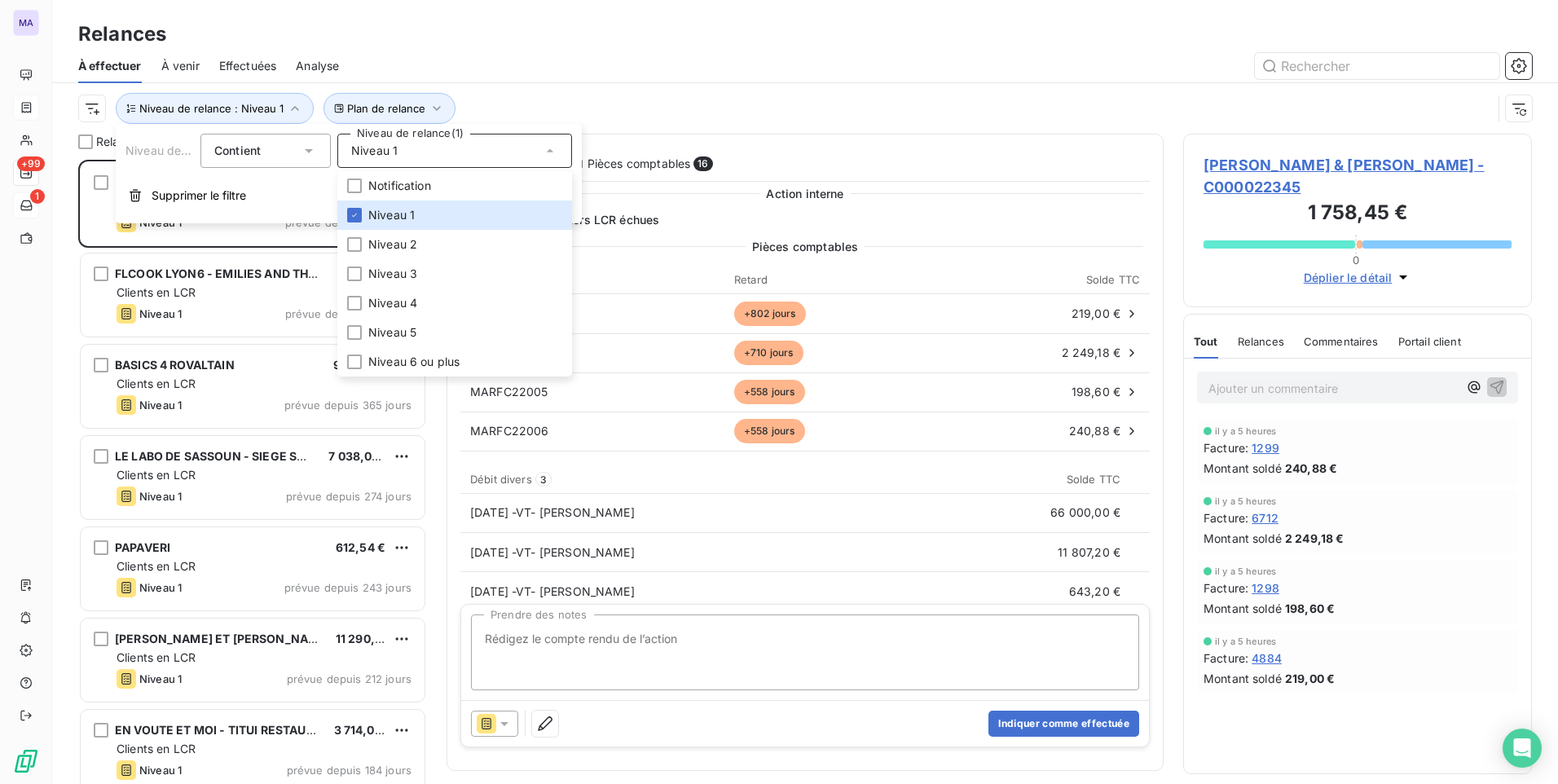
click at [602, 40] on div "Relances" at bounding box center [805, 34] width 1506 height 29
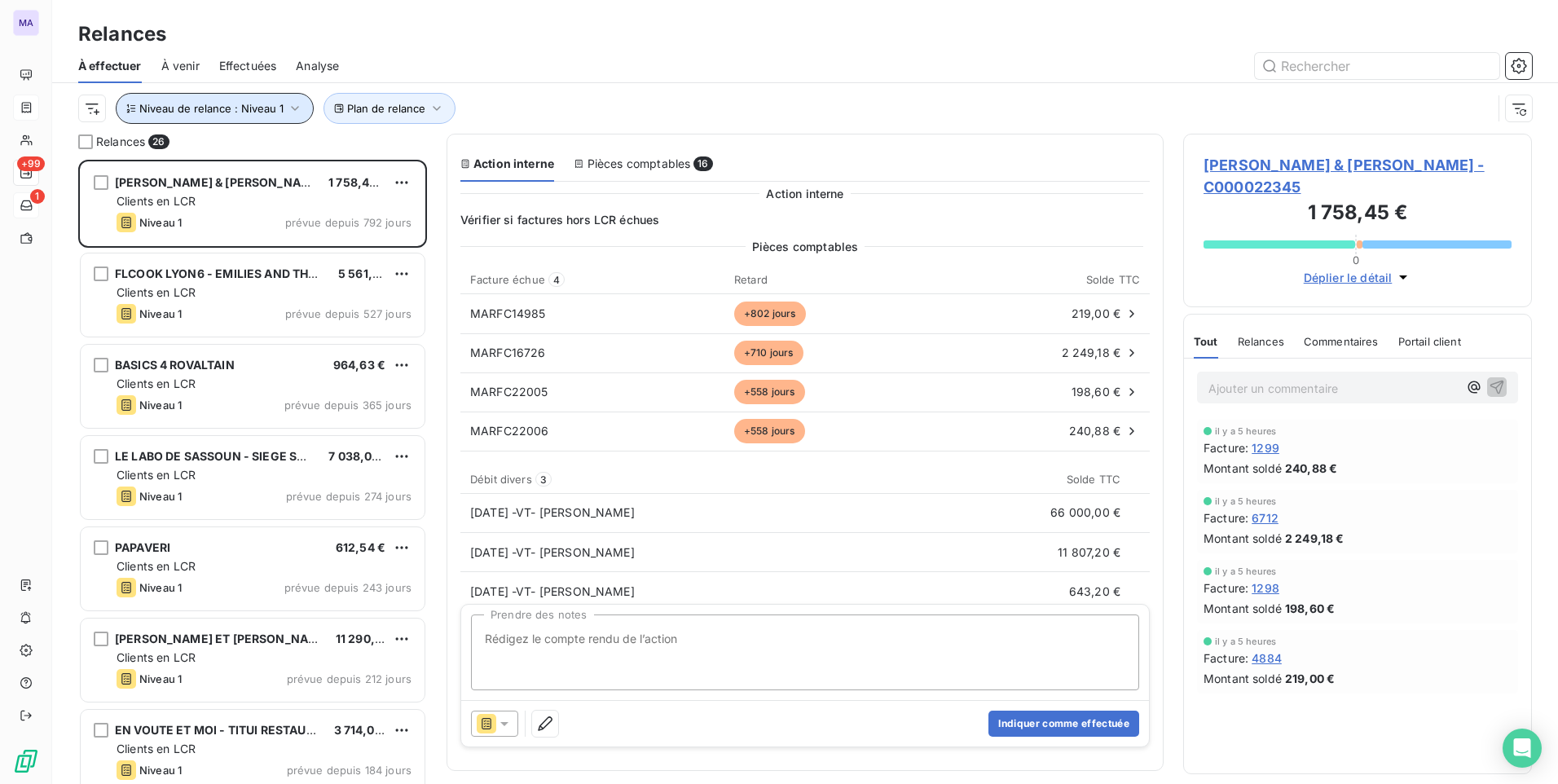
click at [255, 113] on span "Niveau de relance : Niveau 1" at bounding box center [212, 108] width 145 height 13
click at [392, 113] on span "Plan de relance" at bounding box center [386, 108] width 79 height 13
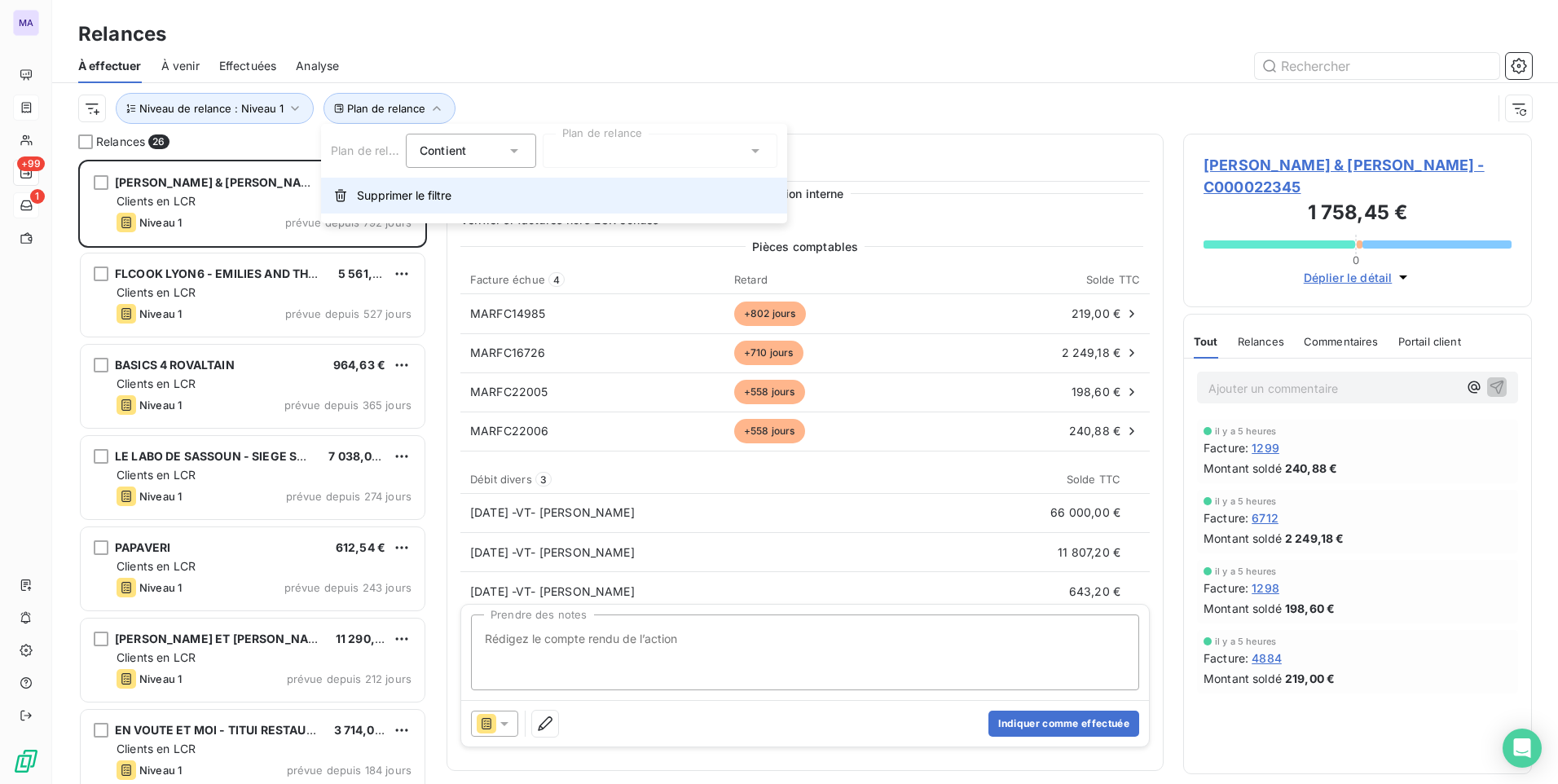
click at [363, 203] on span "Supprimer le filtre" at bounding box center [404, 195] width 94 height 16
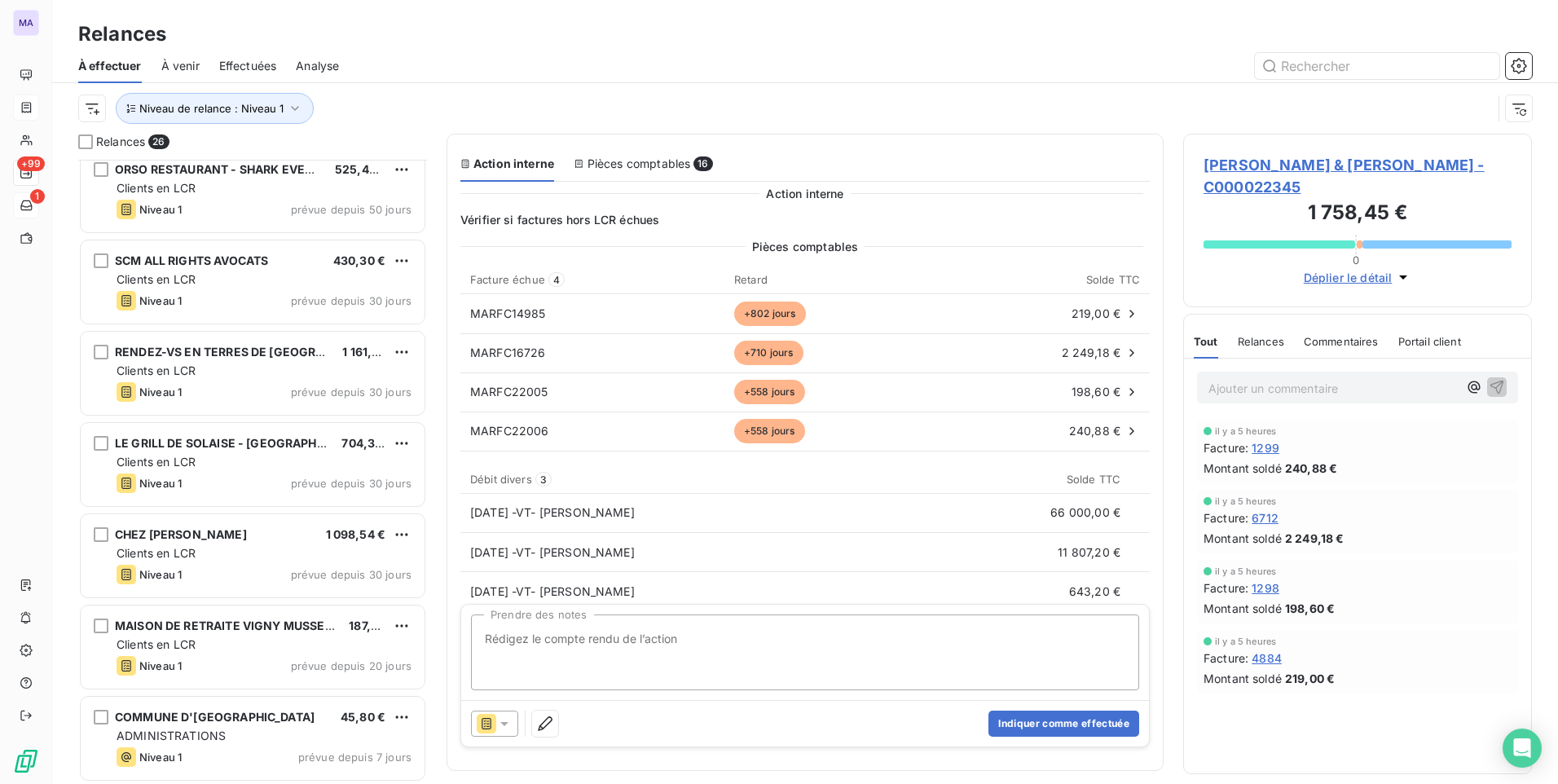
scroll to position [164, 0]
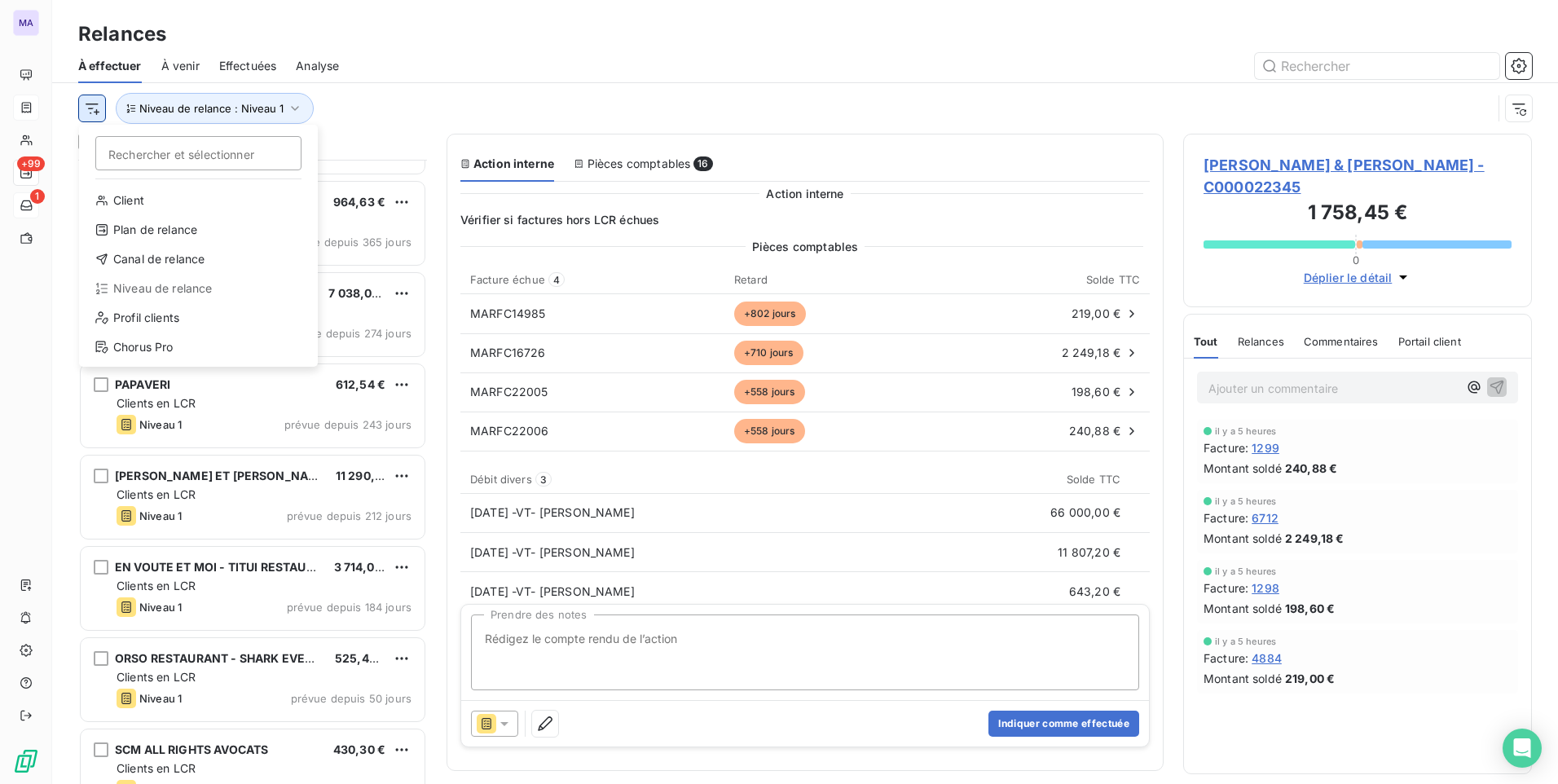
click at [94, 108] on html "MA +99 1 Relances À effectuer À venir Effectuées Analyse Rechercher et sélectio…" at bounding box center [779, 392] width 1558 height 784
click at [159, 205] on div "Client" at bounding box center [198, 200] width 226 height 26
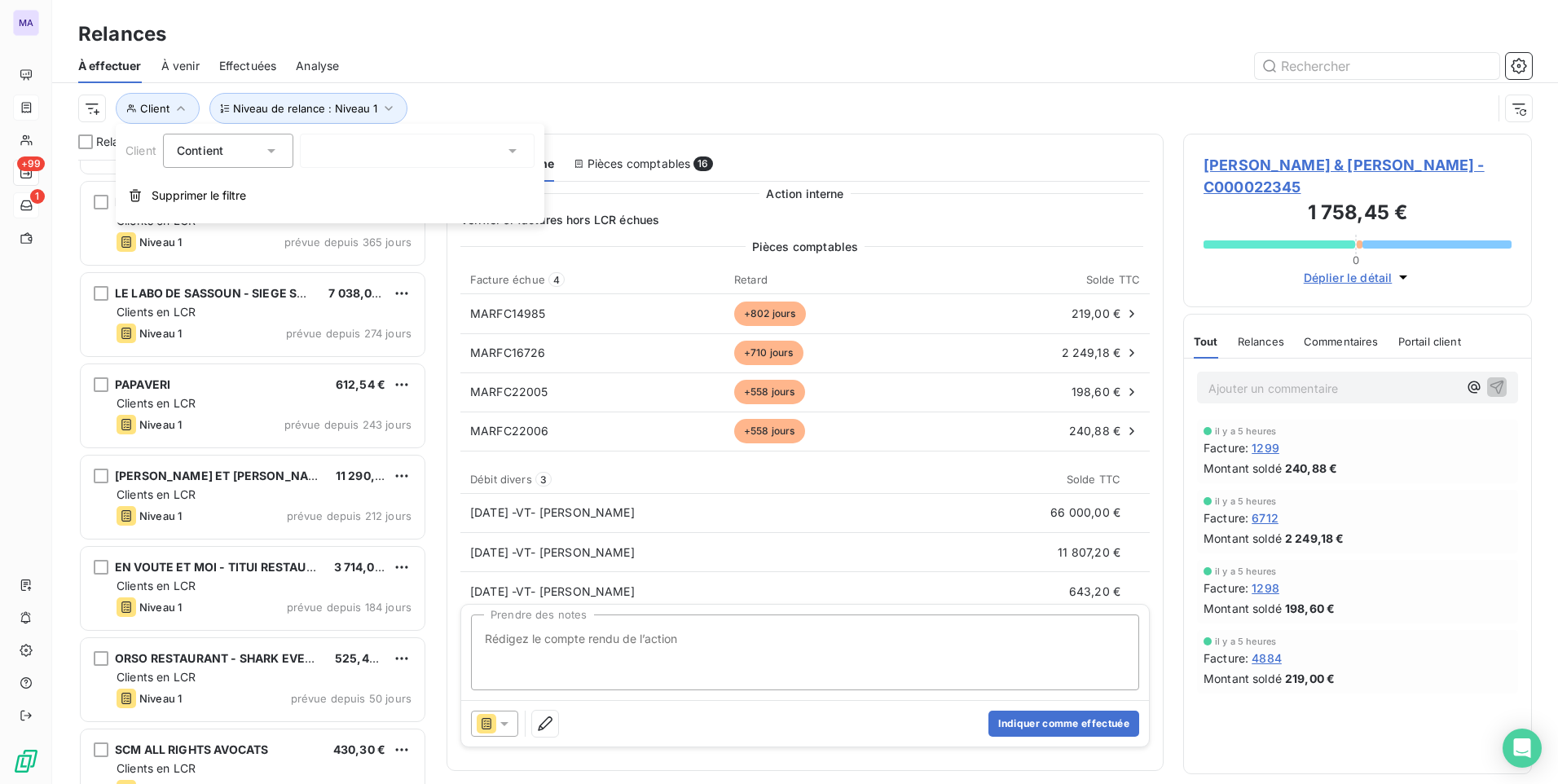
click at [381, 161] on div at bounding box center [417, 150] width 235 height 34
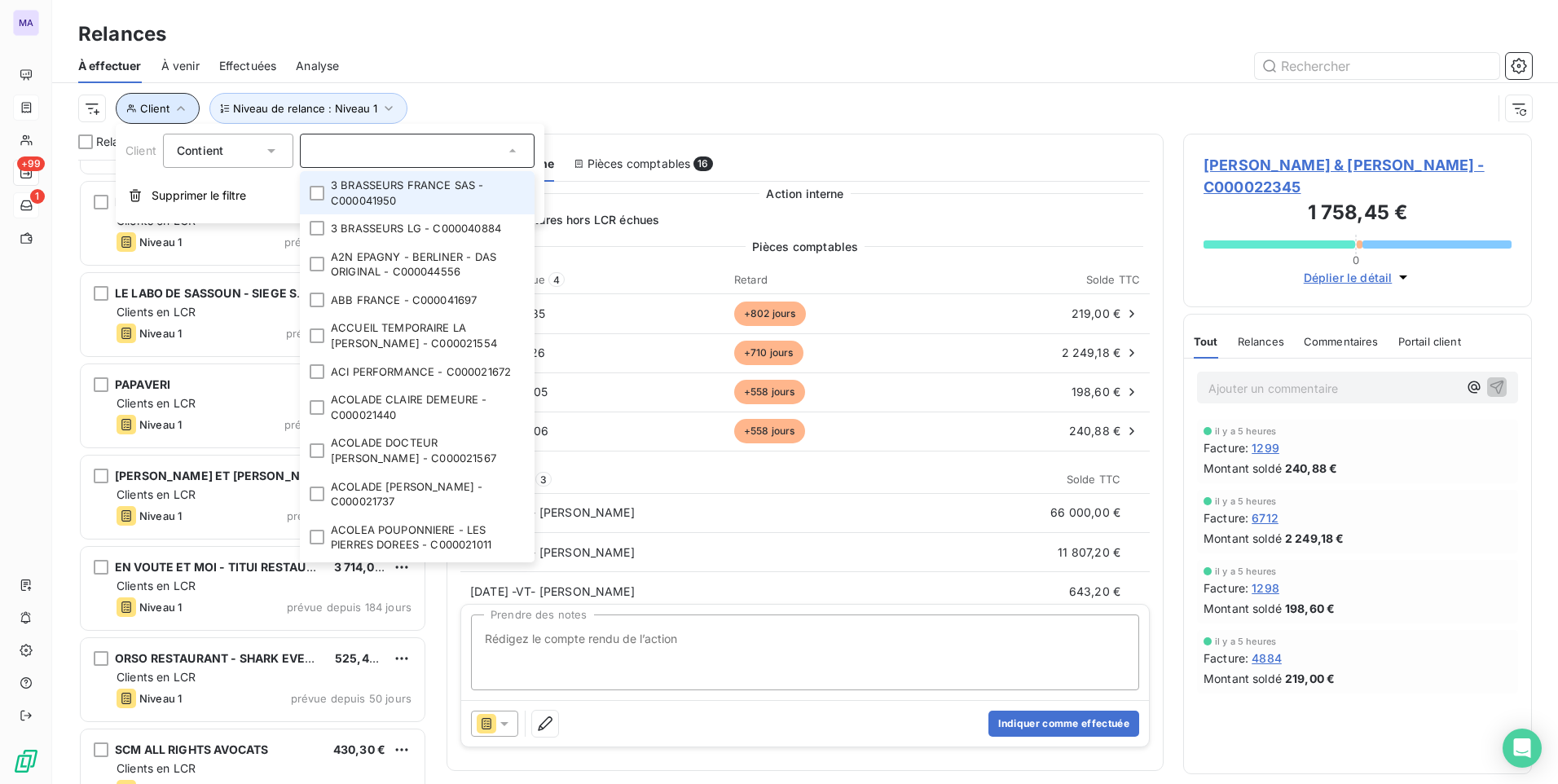
click at [166, 112] on span "Client" at bounding box center [154, 108] width 29 height 13
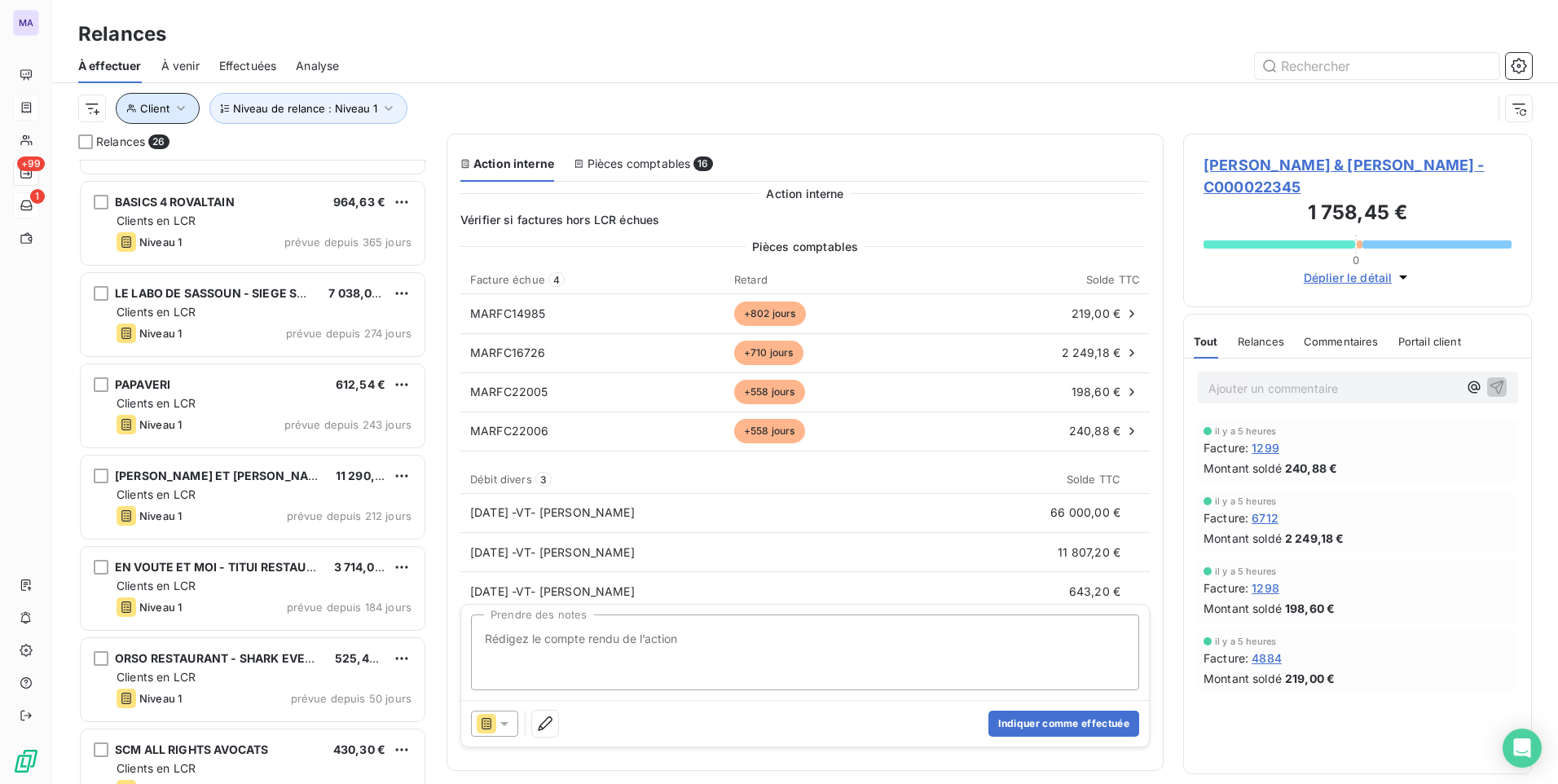
click at [174, 114] on icon "button" at bounding box center [181, 108] width 17 height 16
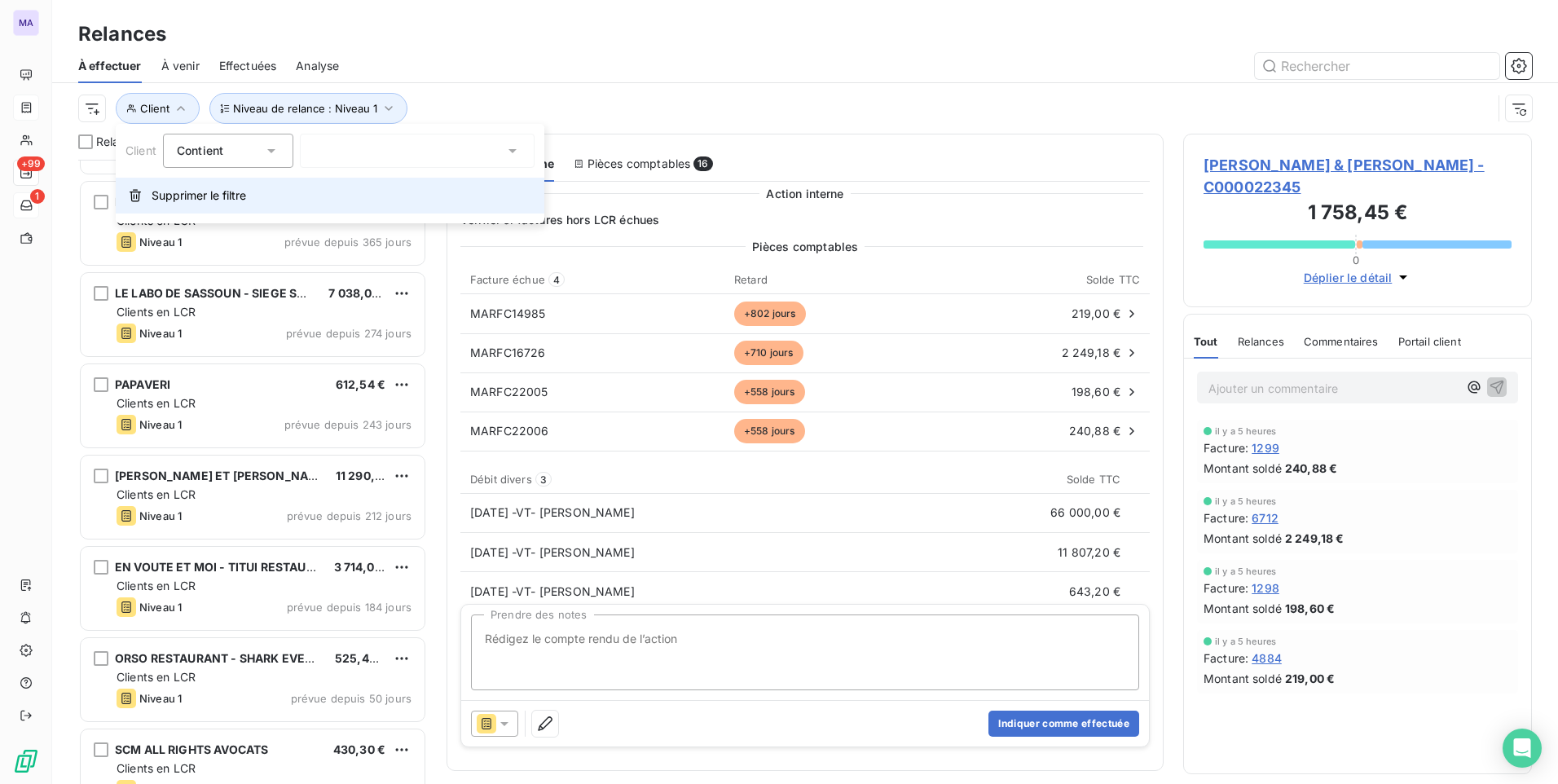
click at [185, 196] on span "Supprimer le filtre" at bounding box center [198, 195] width 94 height 16
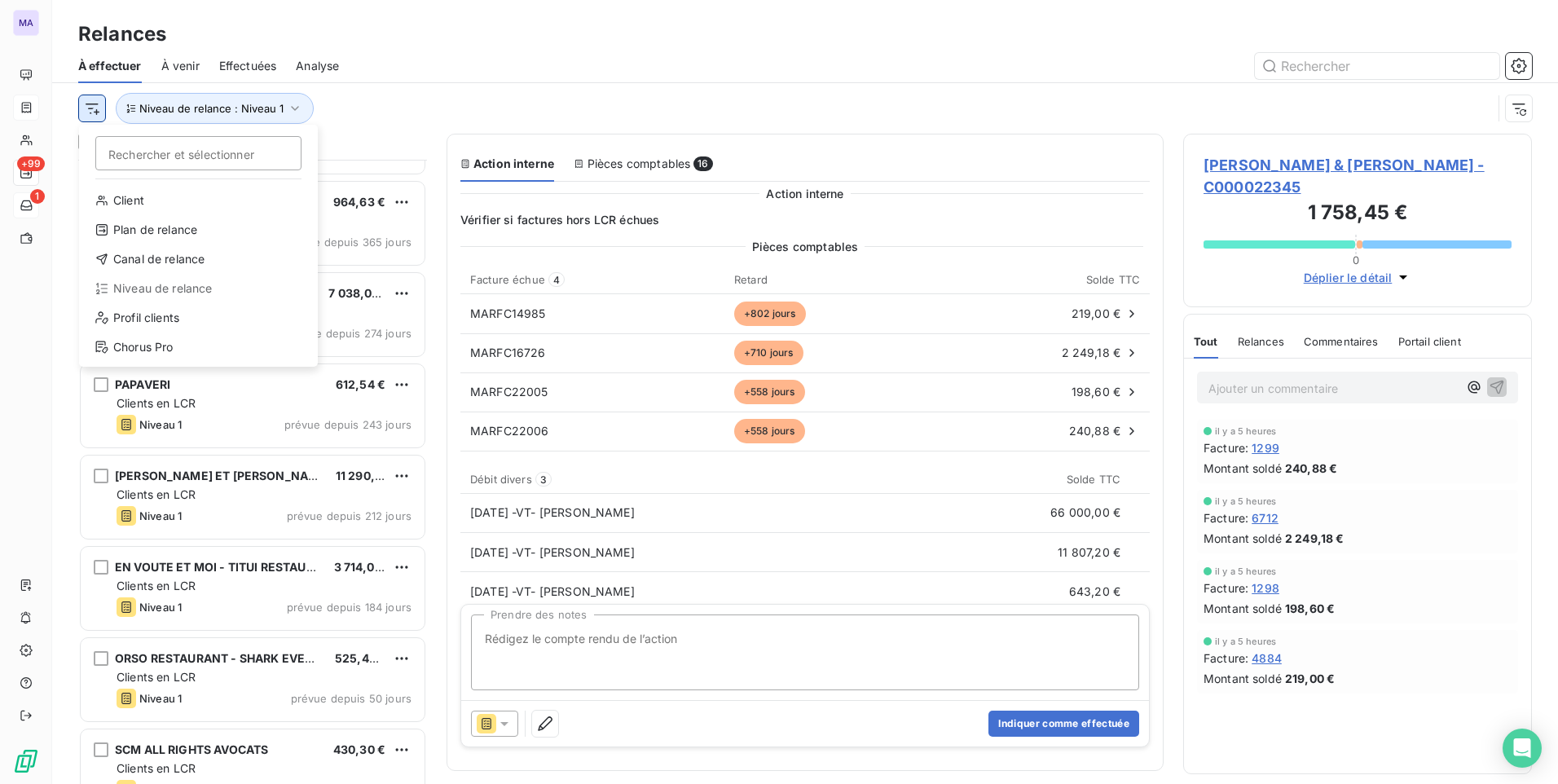
click at [90, 111] on html "MA +99 1 Relances À effectuer À venir Effectuées Analyse Rechercher et sélectio…" at bounding box center [779, 392] width 1558 height 784
click at [157, 239] on div "Plan de relance" at bounding box center [198, 229] width 226 height 26
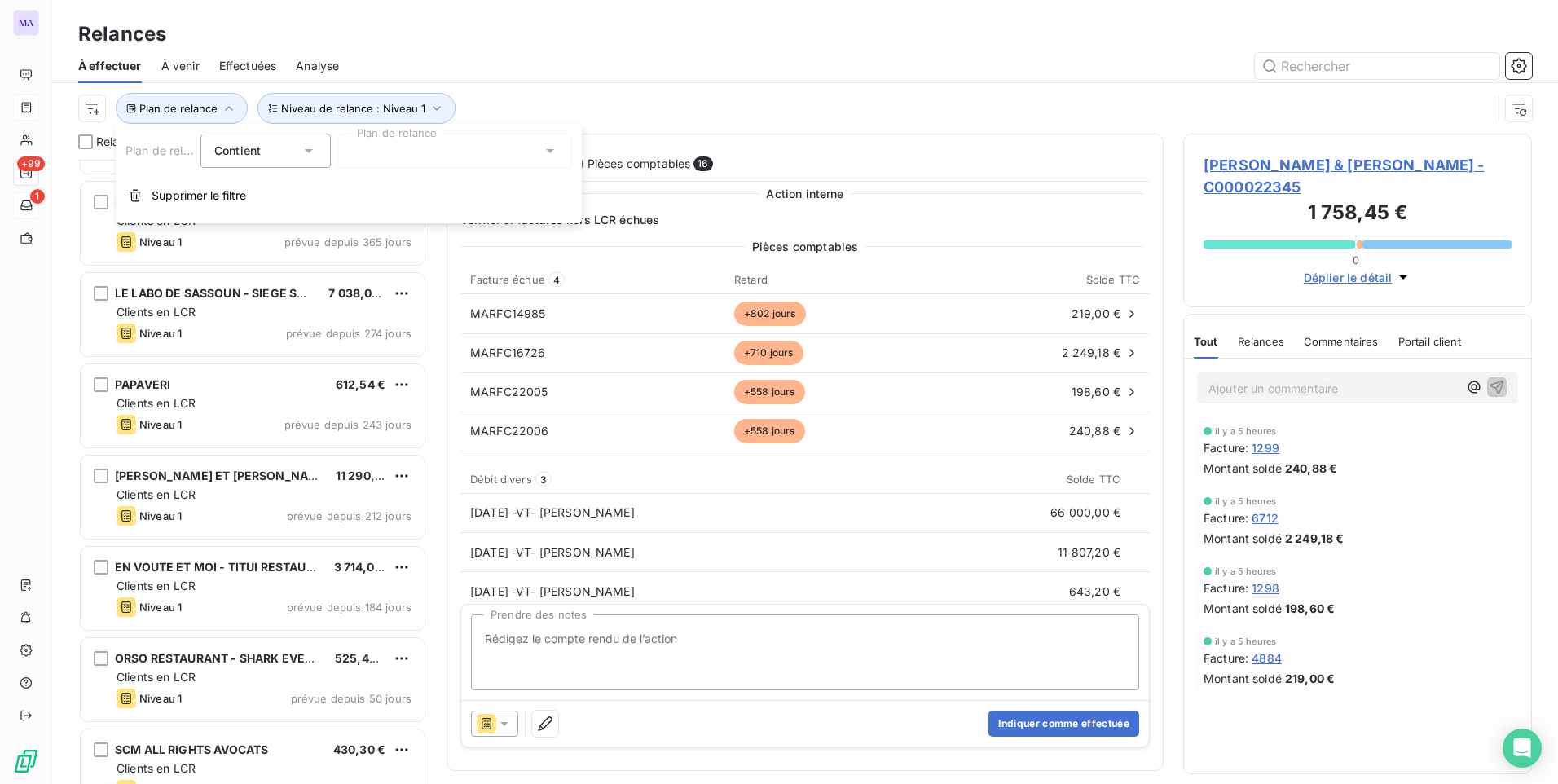
click at [418, 142] on div at bounding box center [455, 150] width 235 height 34
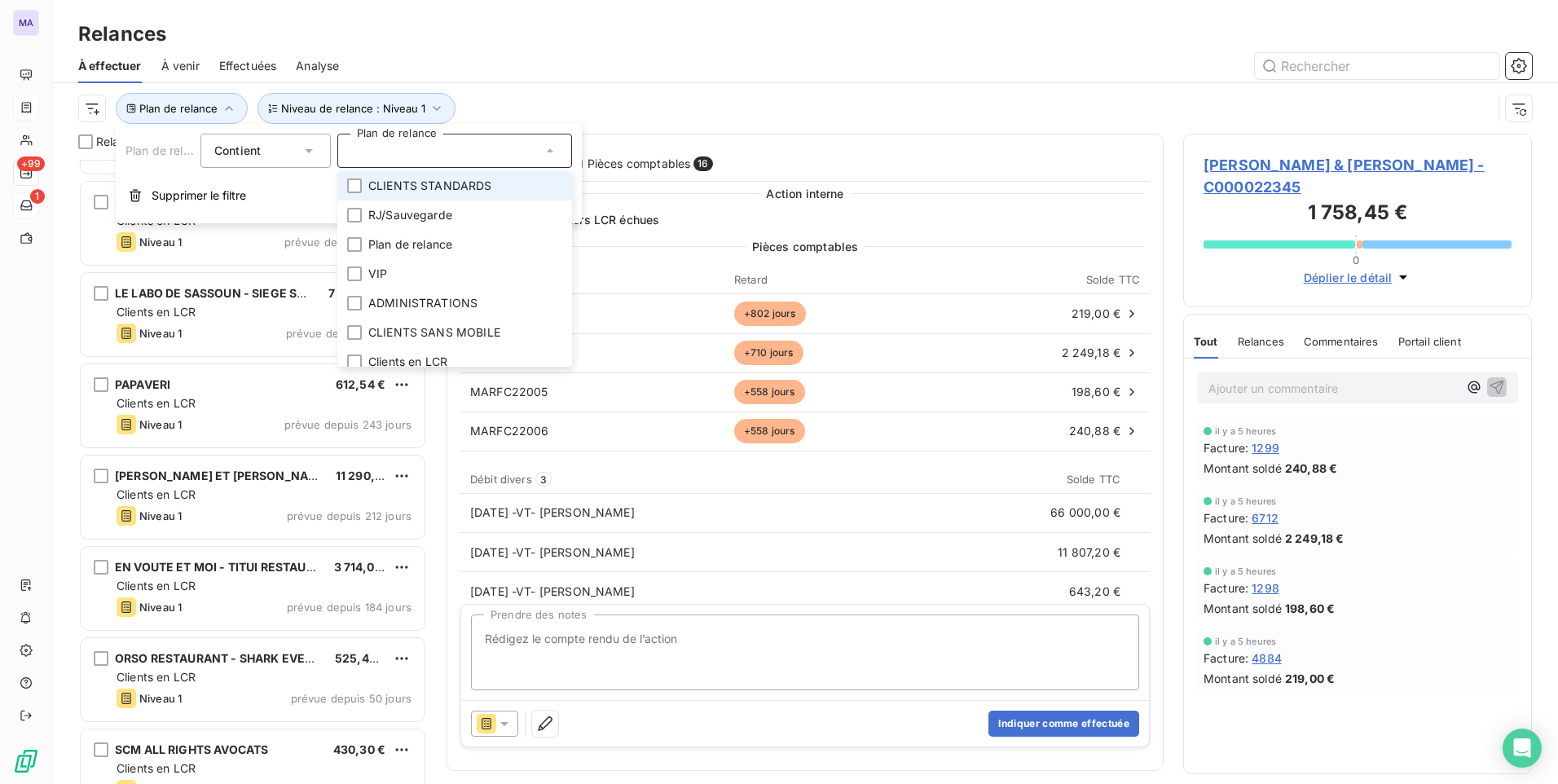
click at [440, 191] on span "CLIENTS STANDARDS" at bounding box center [430, 185] width 124 height 16
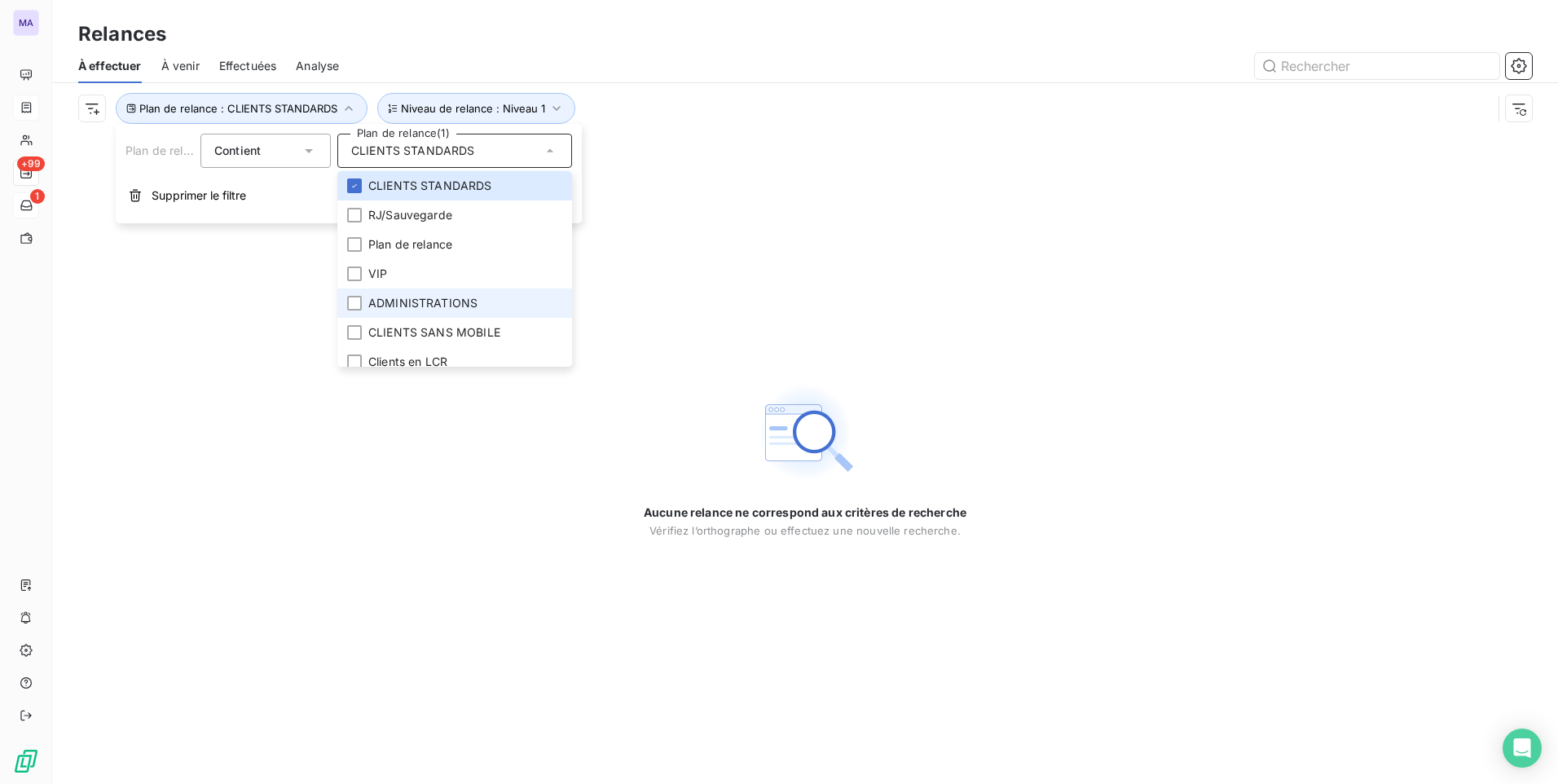
click at [494, 307] on li "ADMINISTRATIONS" at bounding box center [455, 303] width 235 height 29
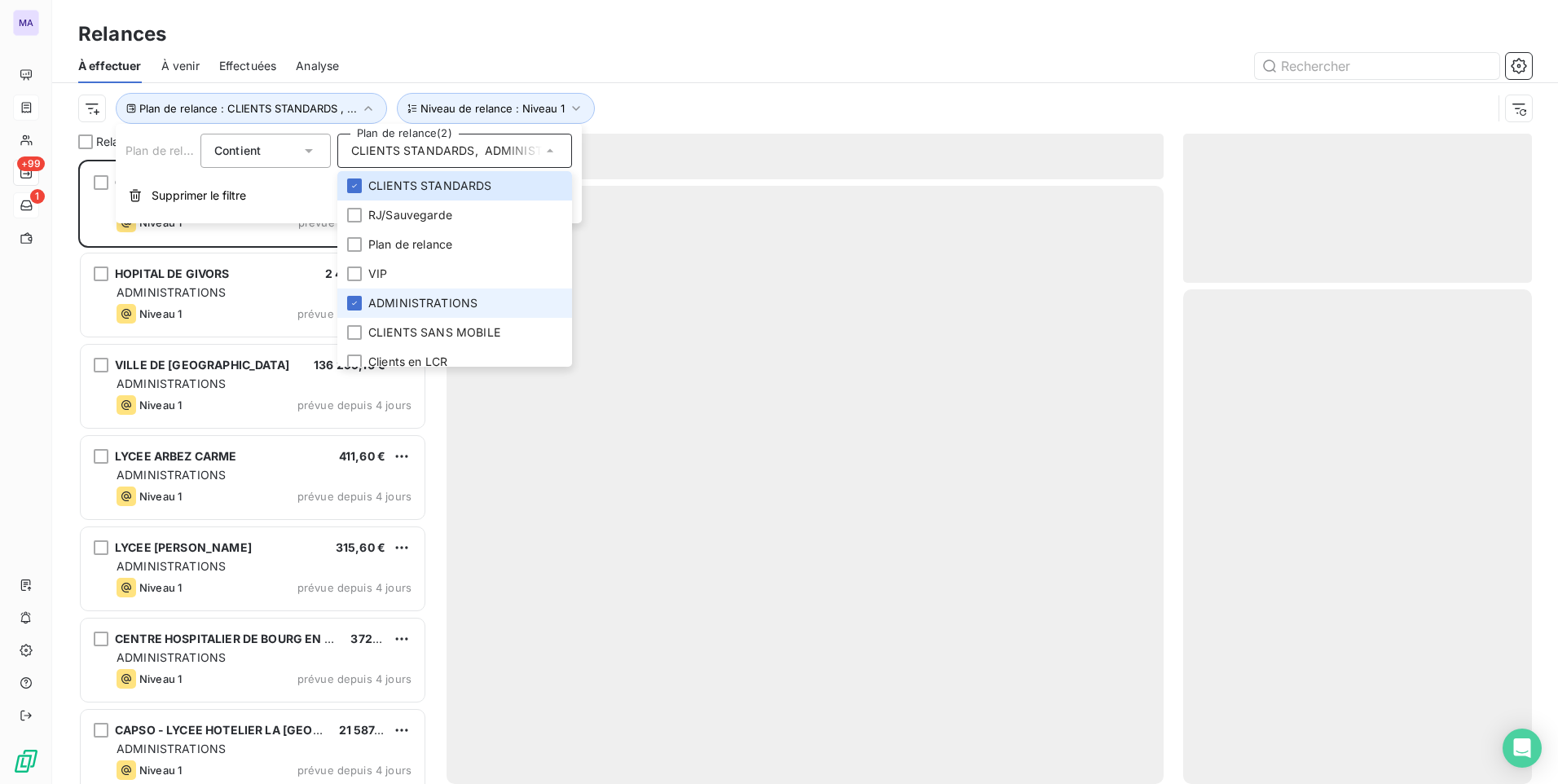
scroll to position [611, 337]
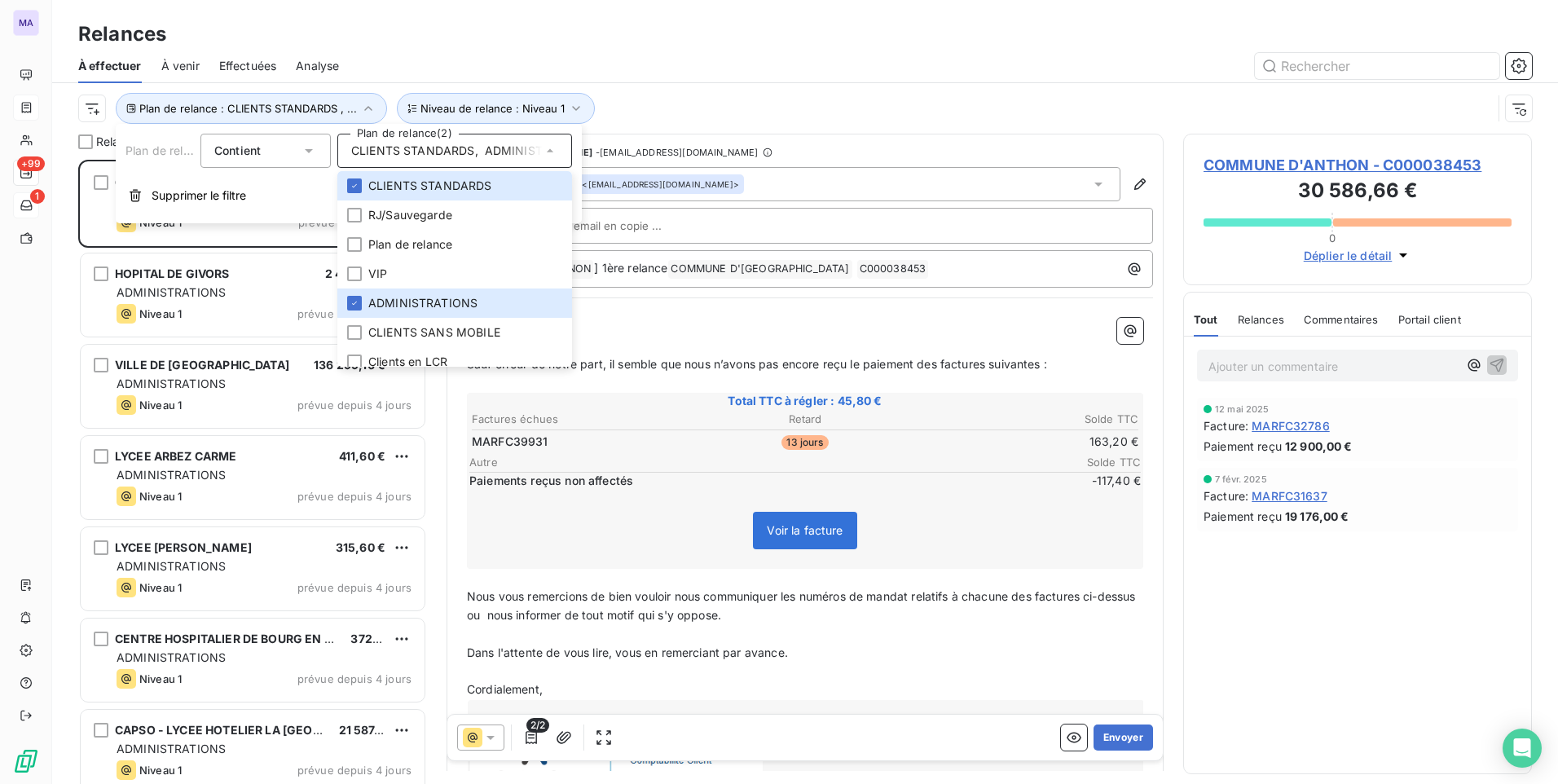
click at [803, 86] on div "Plan de relance : CLIENTS STANDARDS , ... Niveau de relance : Niveau 1" at bounding box center [806, 109] width 1454 height 50
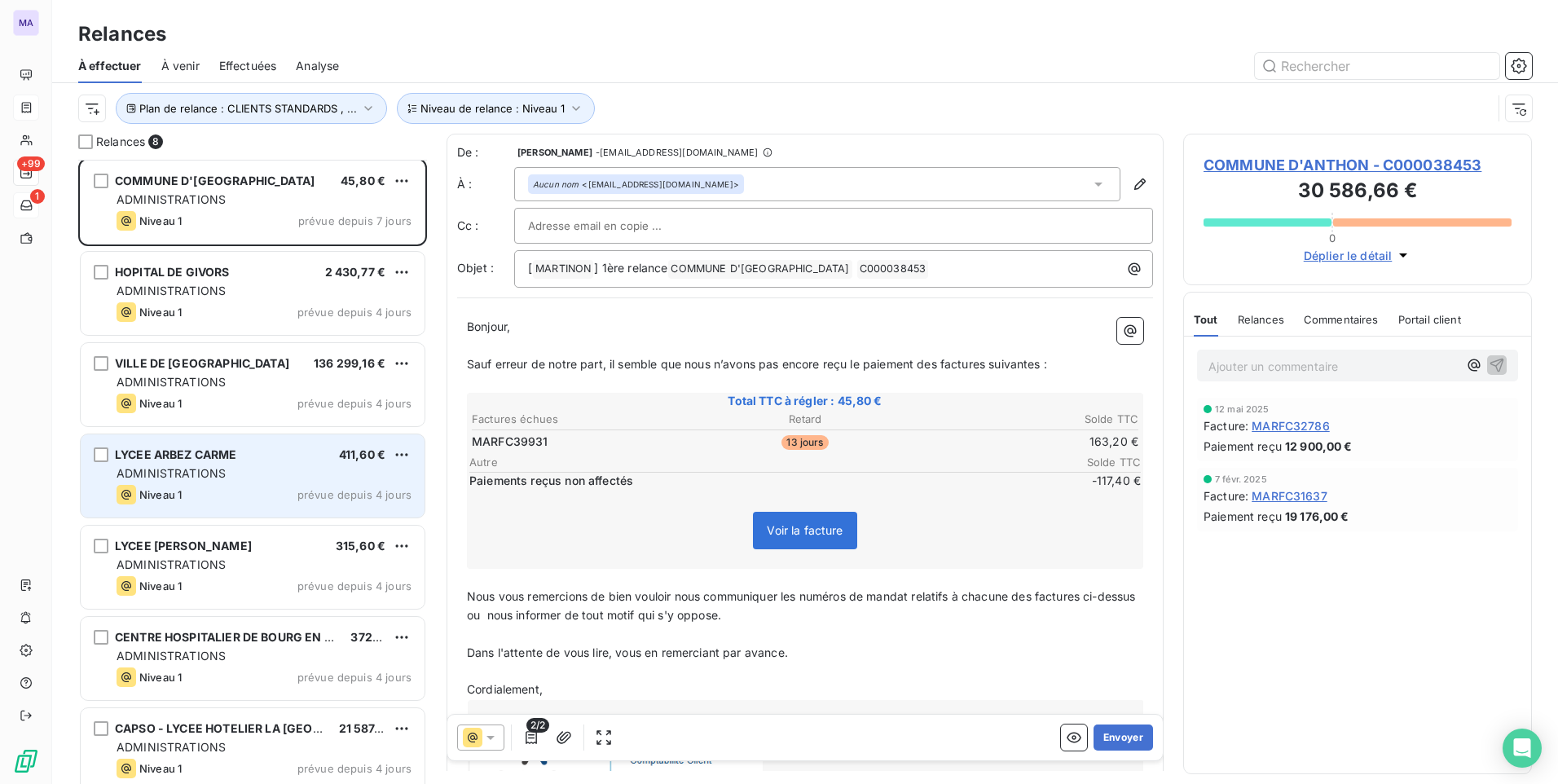
scroll to position [0, 0]
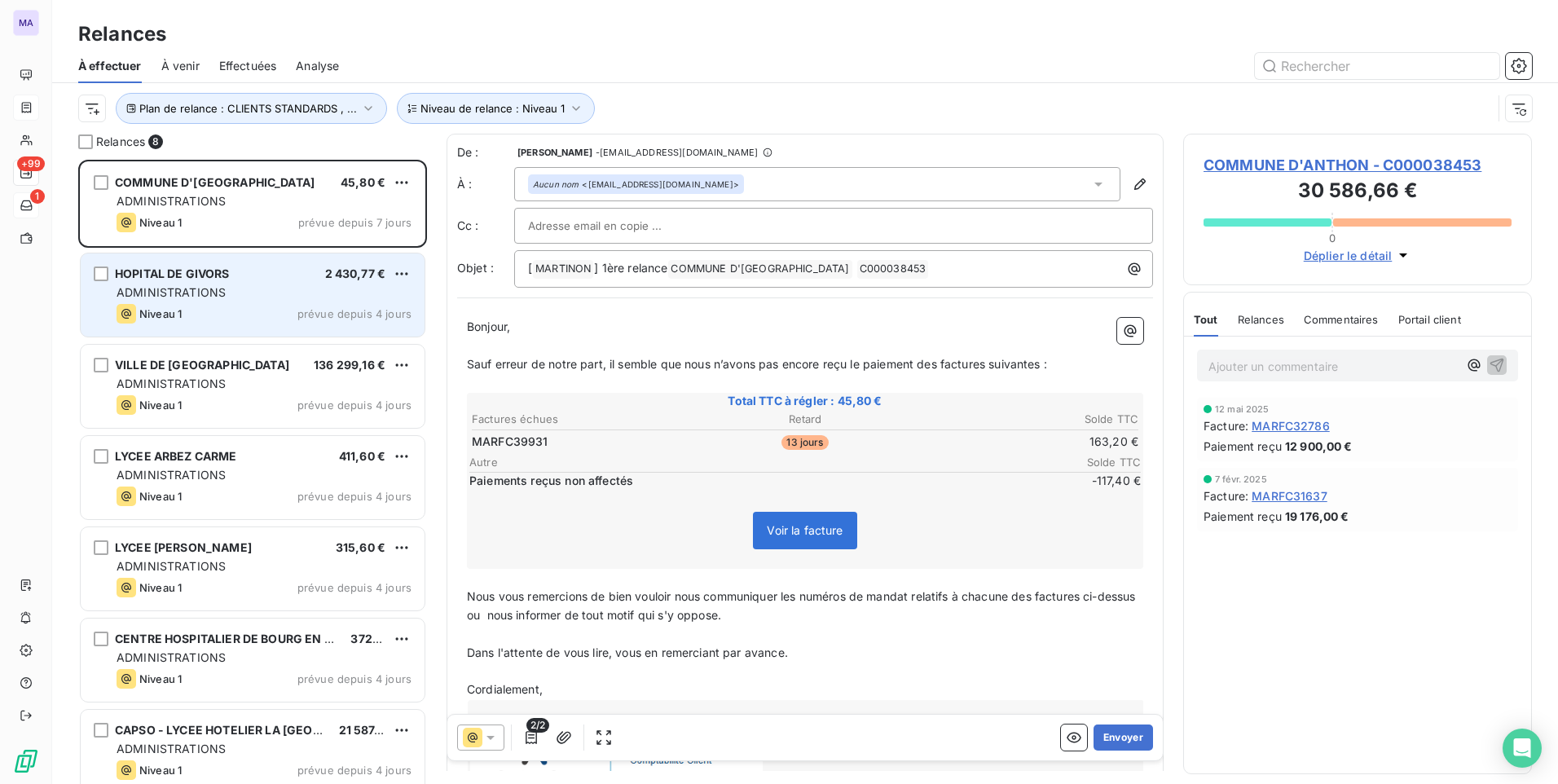
click at [262, 303] on div "HOPITAL DE GIVORS 2 430,77 € ADMINISTRATIONS Niveau 1 prévue depuis 4 jours" at bounding box center [252, 295] width 344 height 83
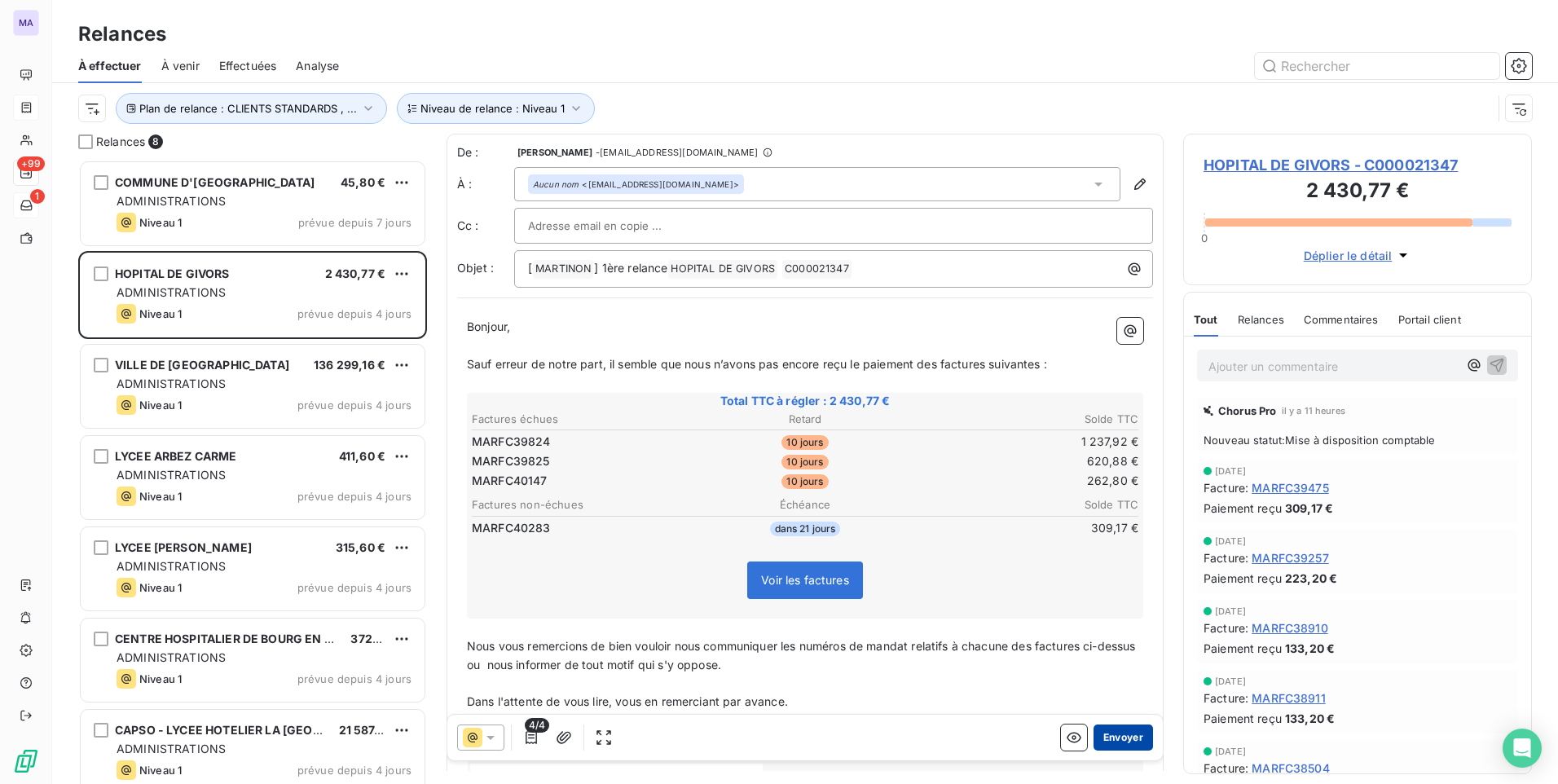
click at [1100, 738] on button "Envoyer" at bounding box center [1123, 736] width 59 height 26
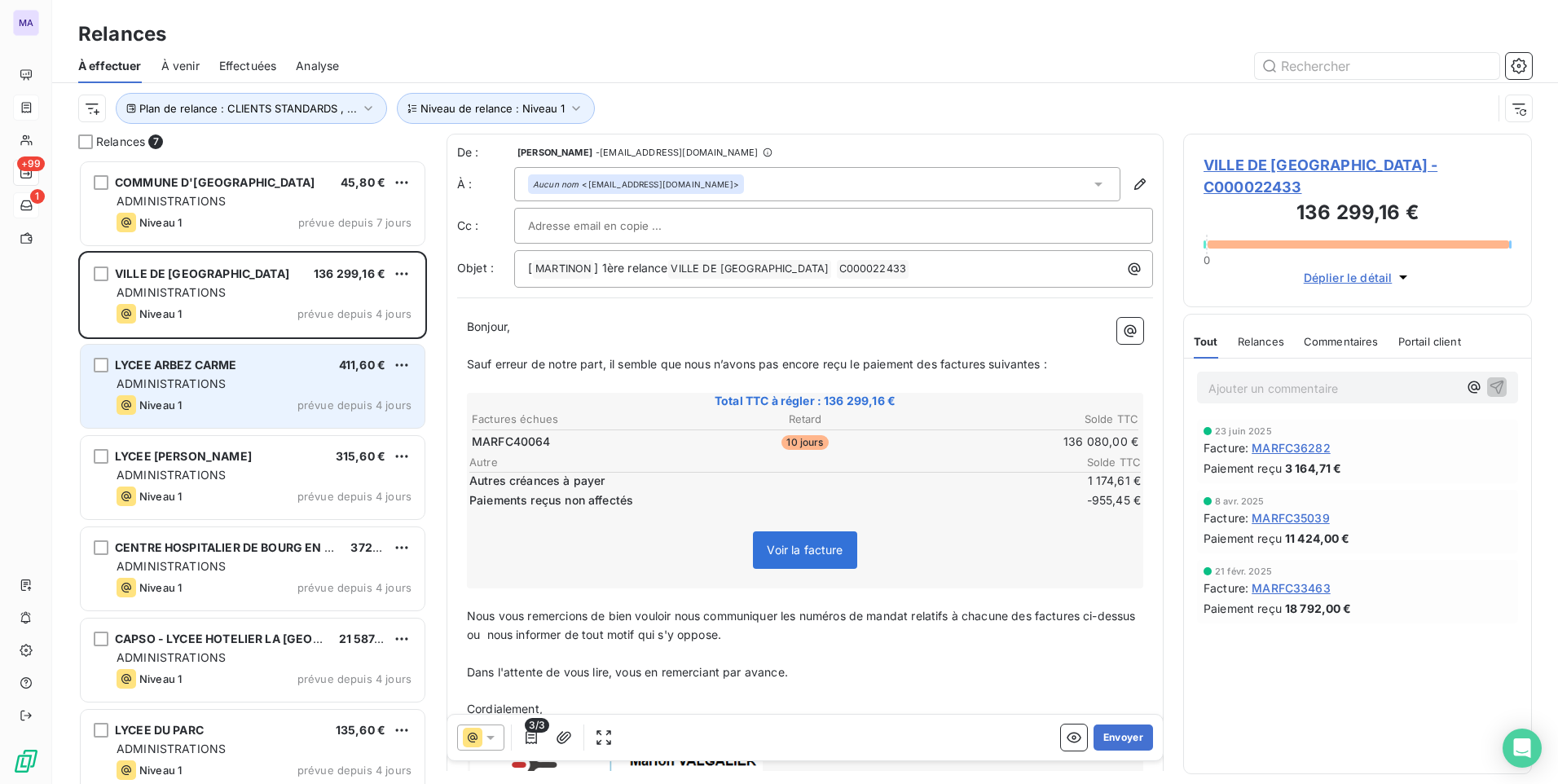
click at [266, 405] on div "Niveau 1 prévue depuis 4 jours" at bounding box center [264, 405] width 295 height 19
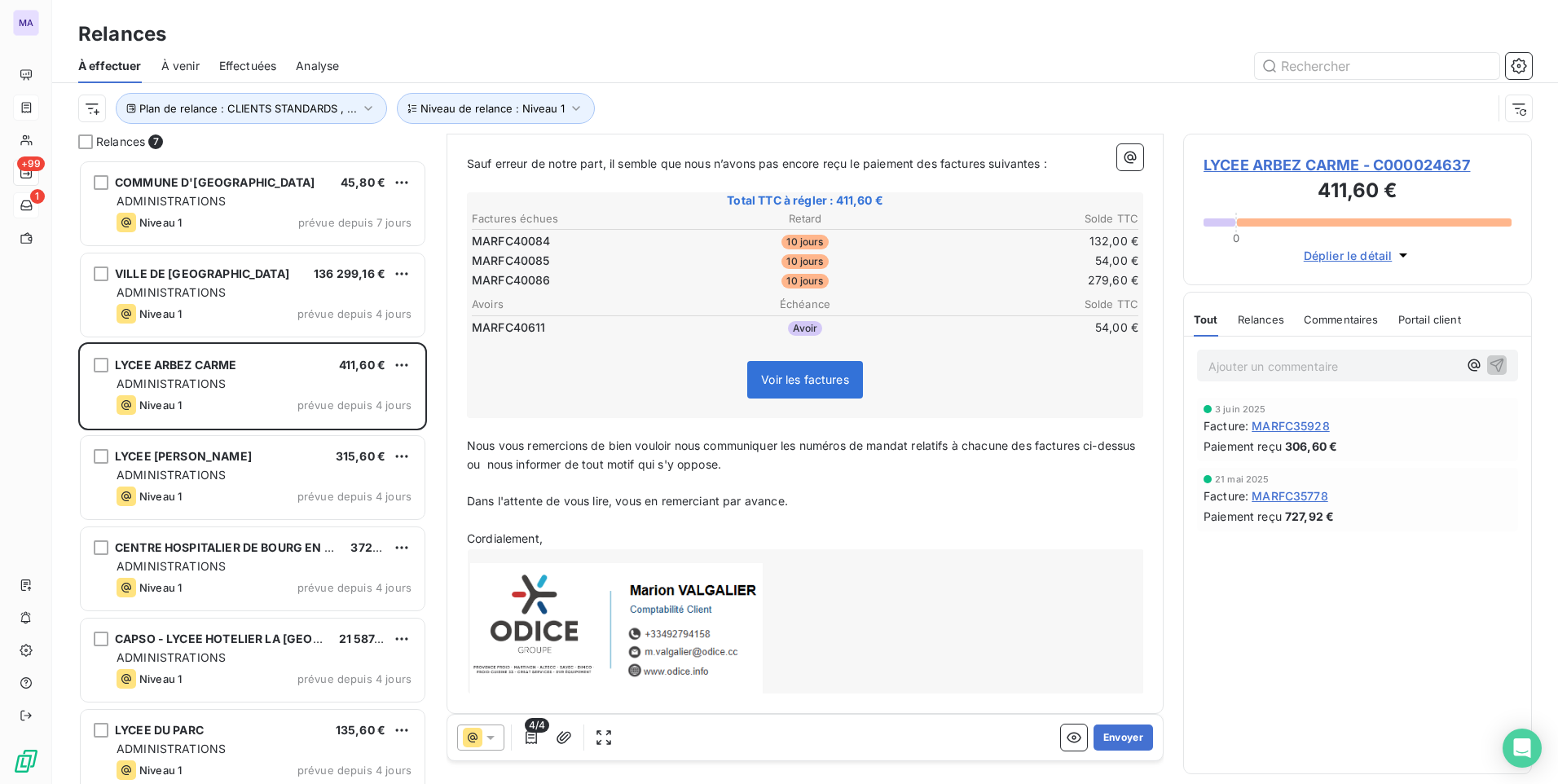
scroll to position [211, 0]
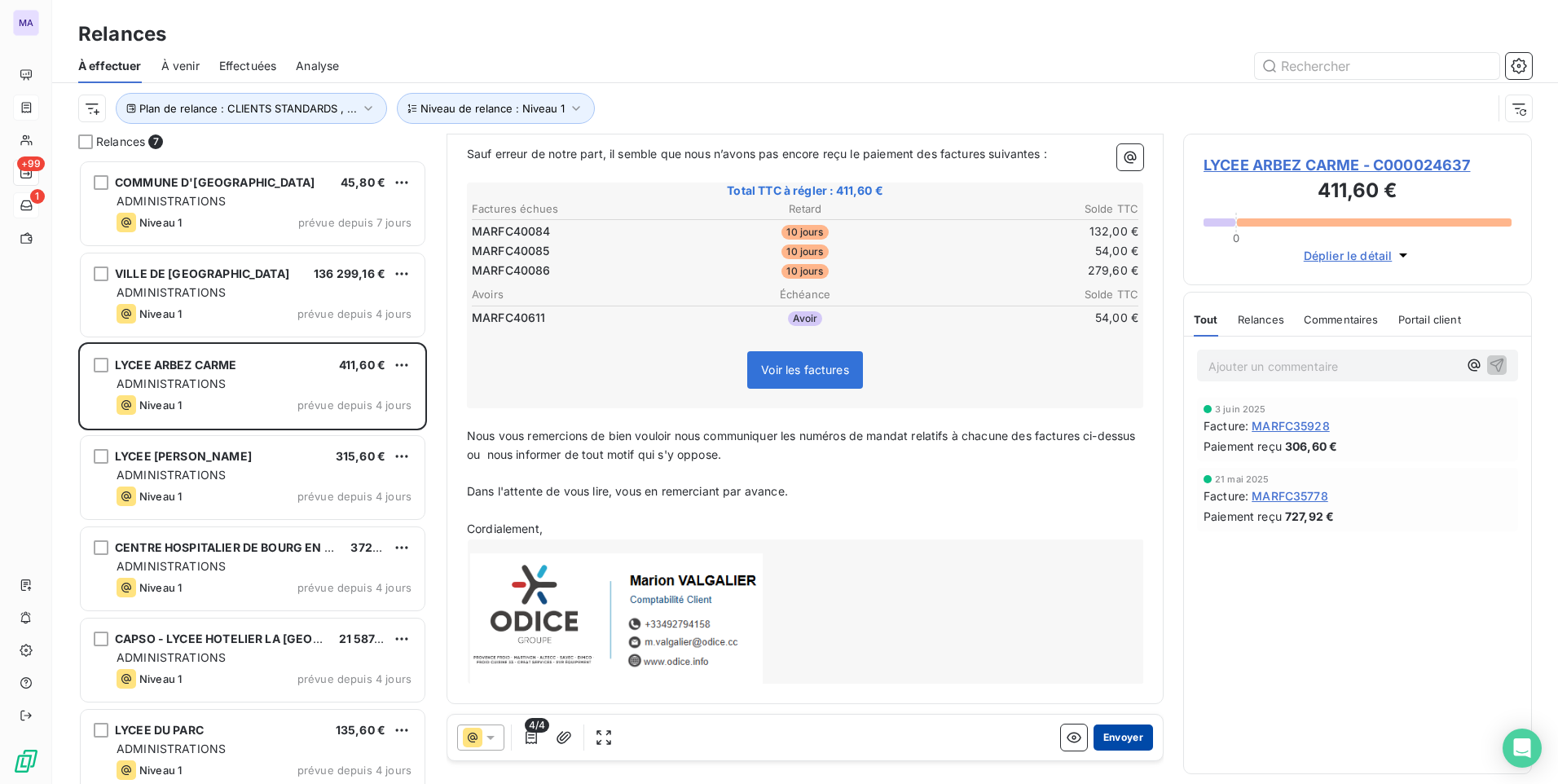
click at [1109, 738] on button "Envoyer" at bounding box center [1123, 736] width 59 height 26
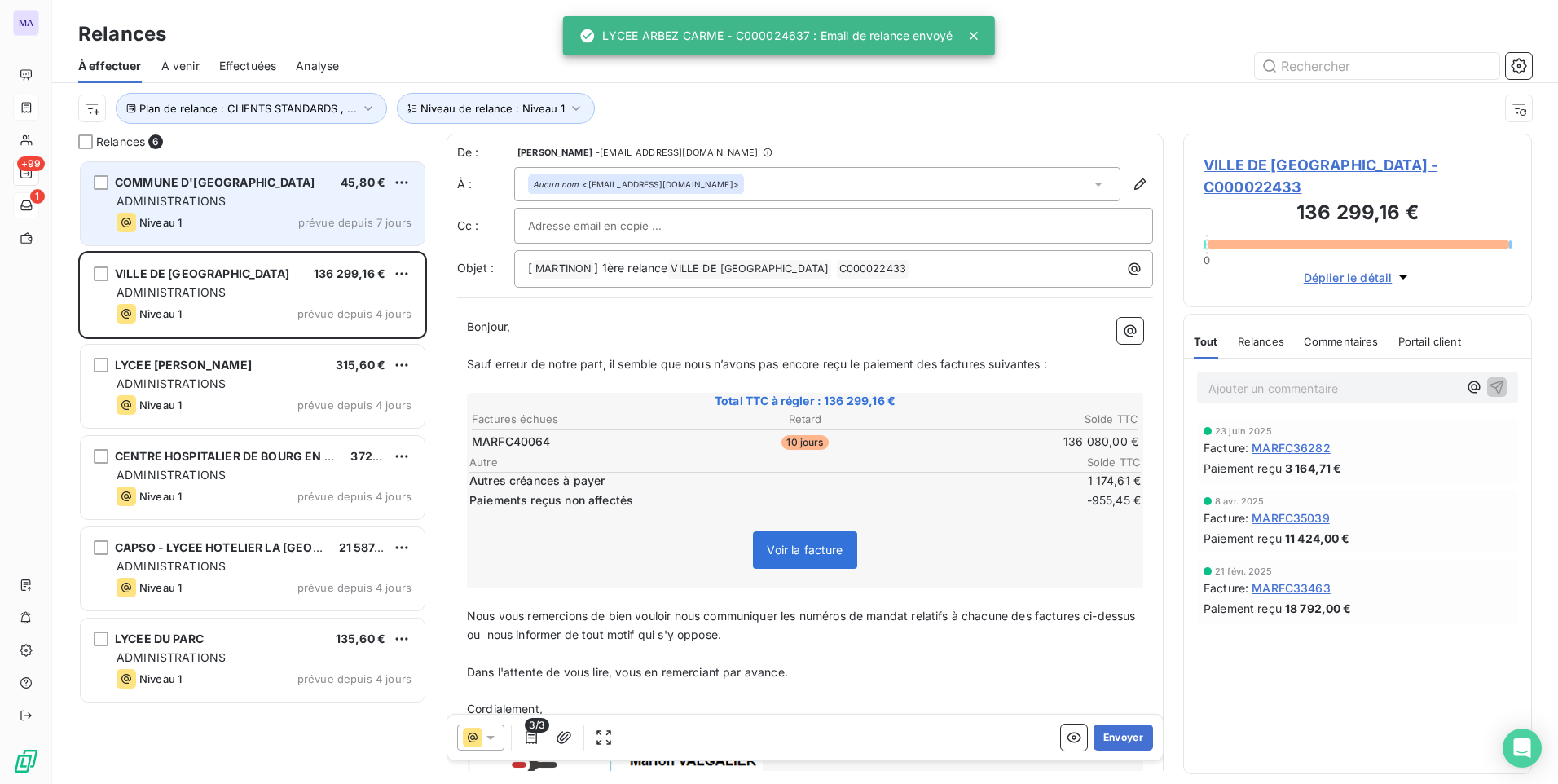
click at [234, 212] on div "COMMUNE D'ANTHON 45,80 € ADMINISTRATIONS Niveau 1 prévue depuis 7 jours" at bounding box center [252, 204] width 344 height 83
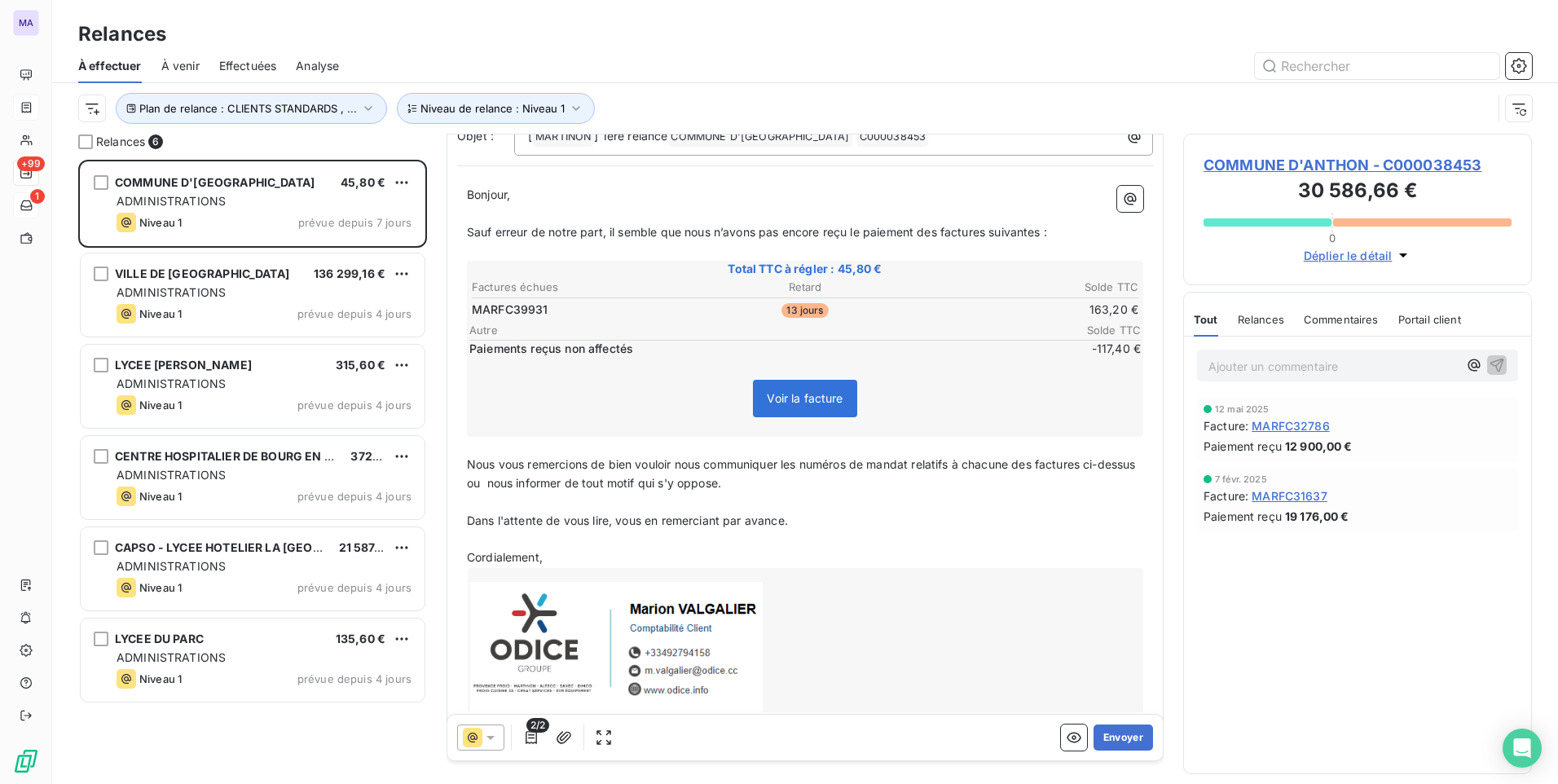
scroll to position [161, 0]
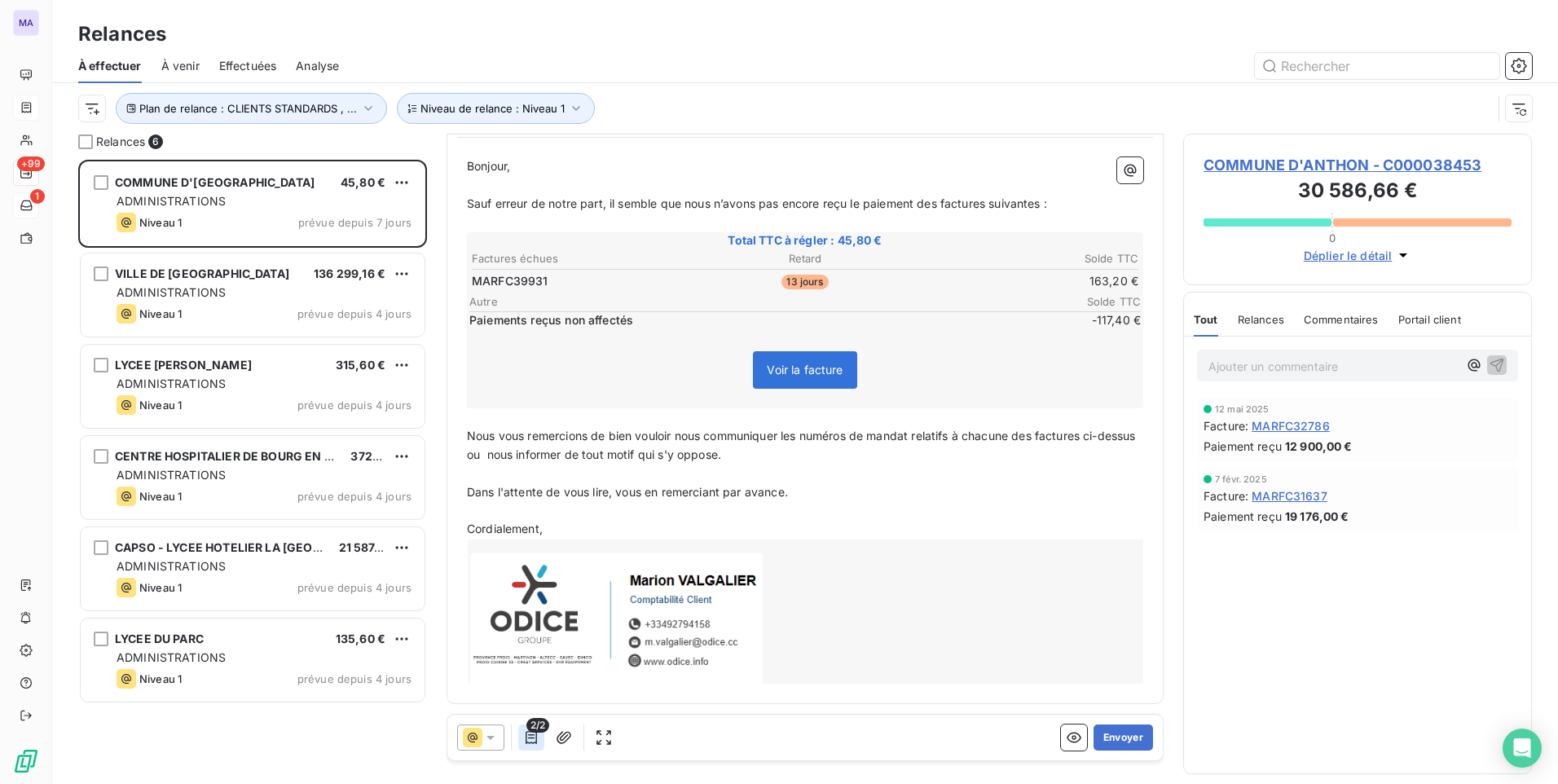
click at [526, 738] on icon "button" at bounding box center [531, 736] width 12 height 13
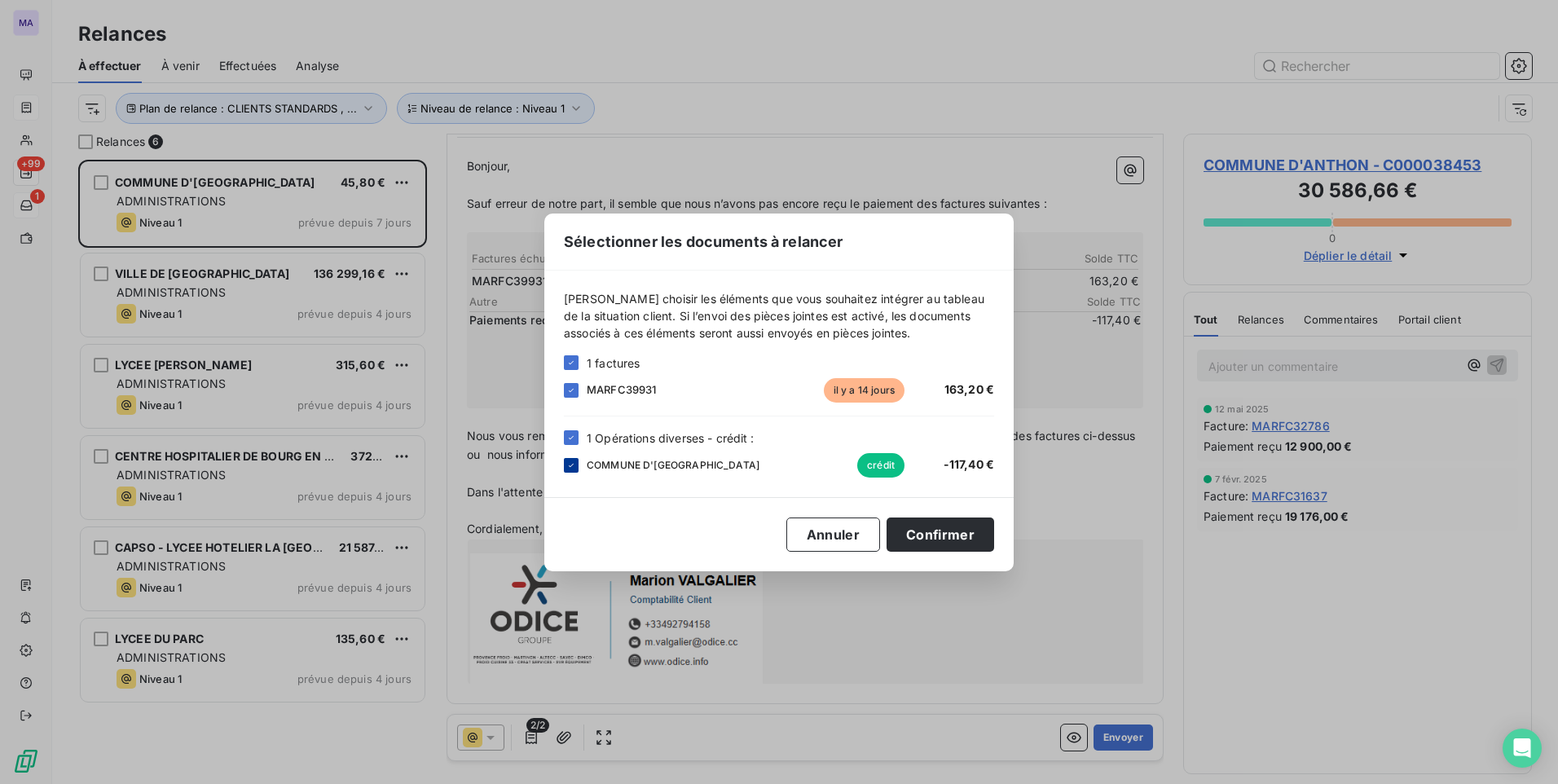
click at [566, 466] on div at bounding box center [571, 465] width 15 height 15
click at [937, 535] on button "Confirmer" at bounding box center [940, 534] width 108 height 34
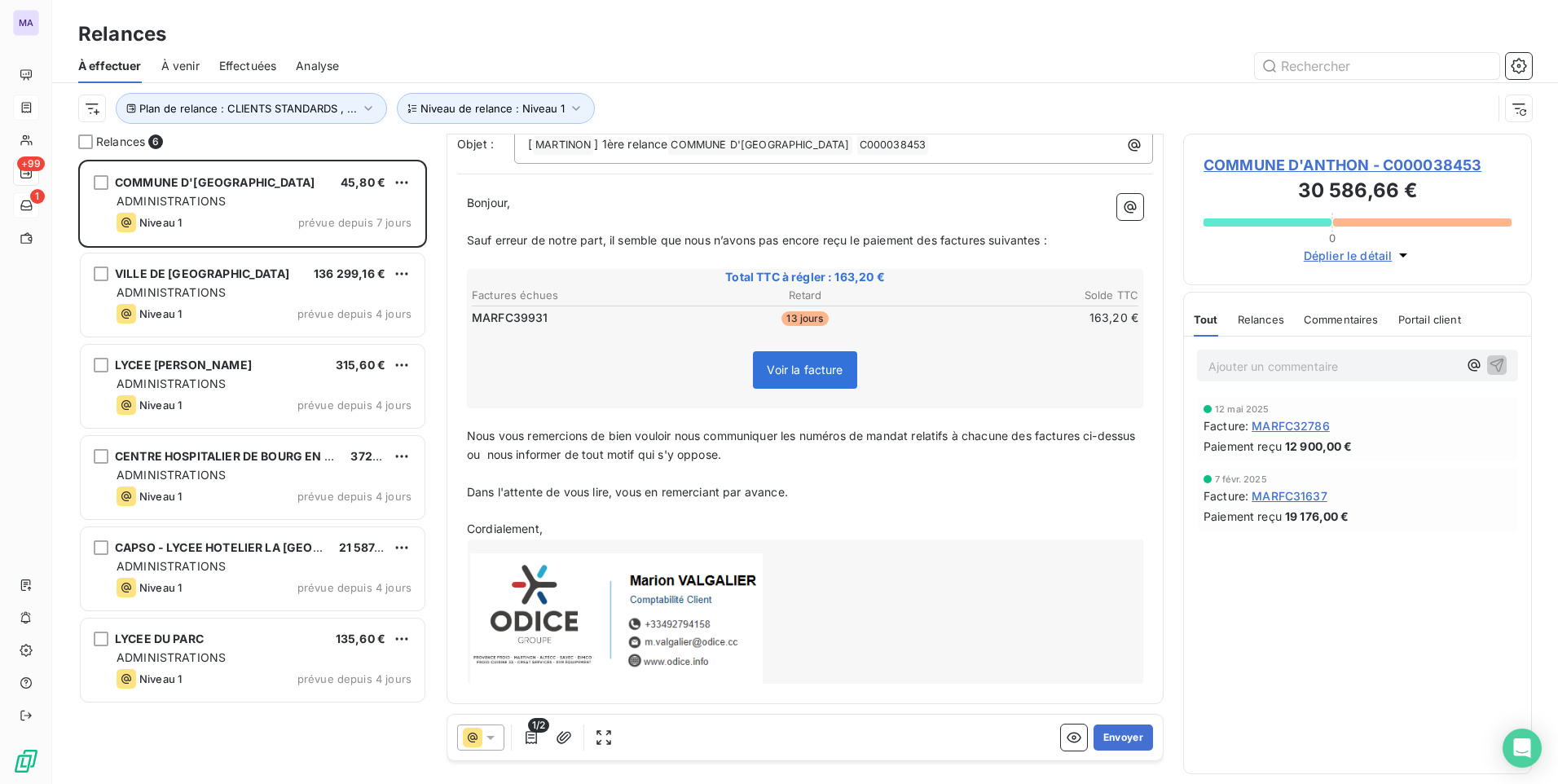
scroll to position [0, 0]
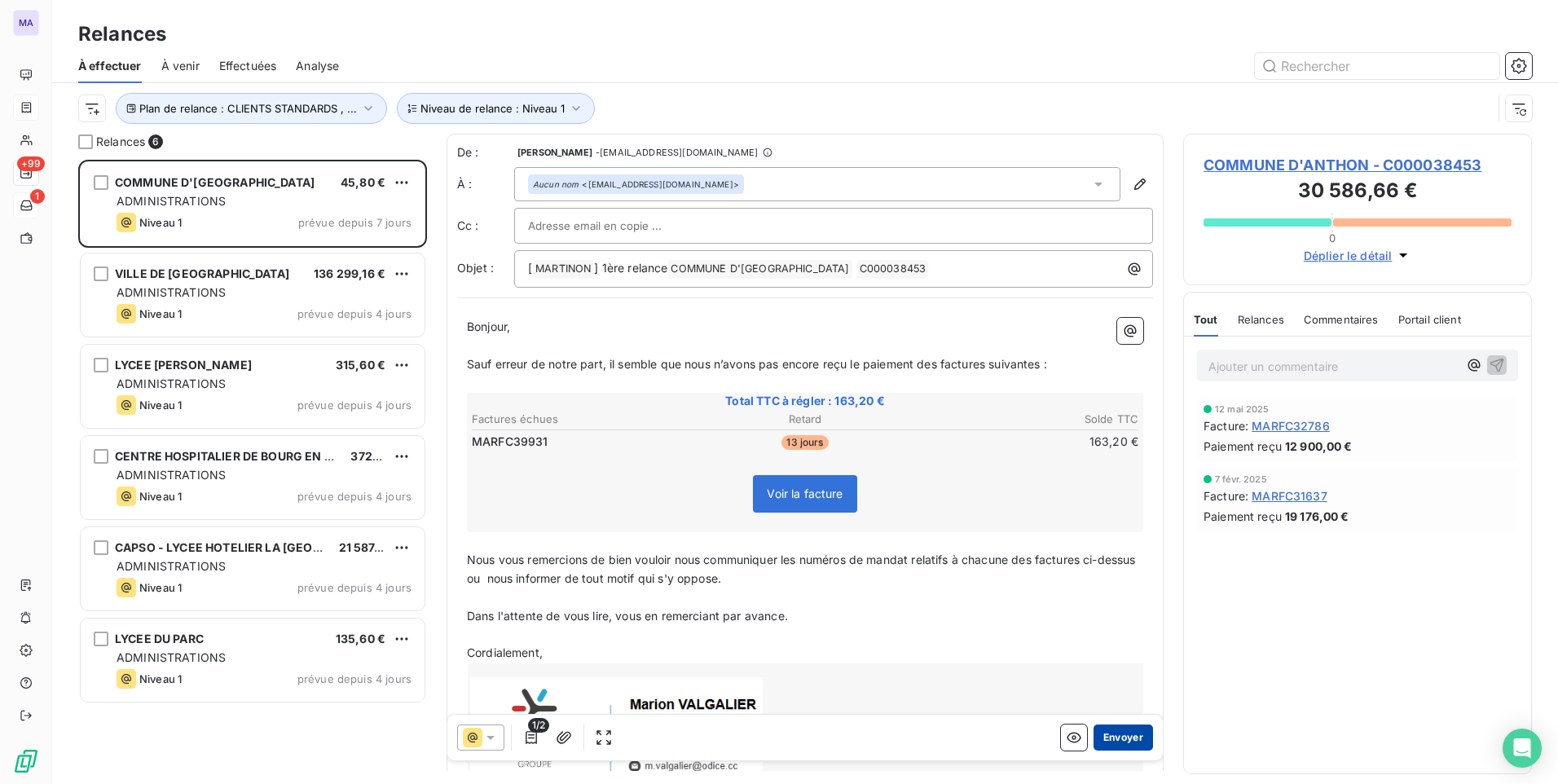
click at [1113, 743] on button "Envoyer" at bounding box center [1123, 736] width 59 height 26
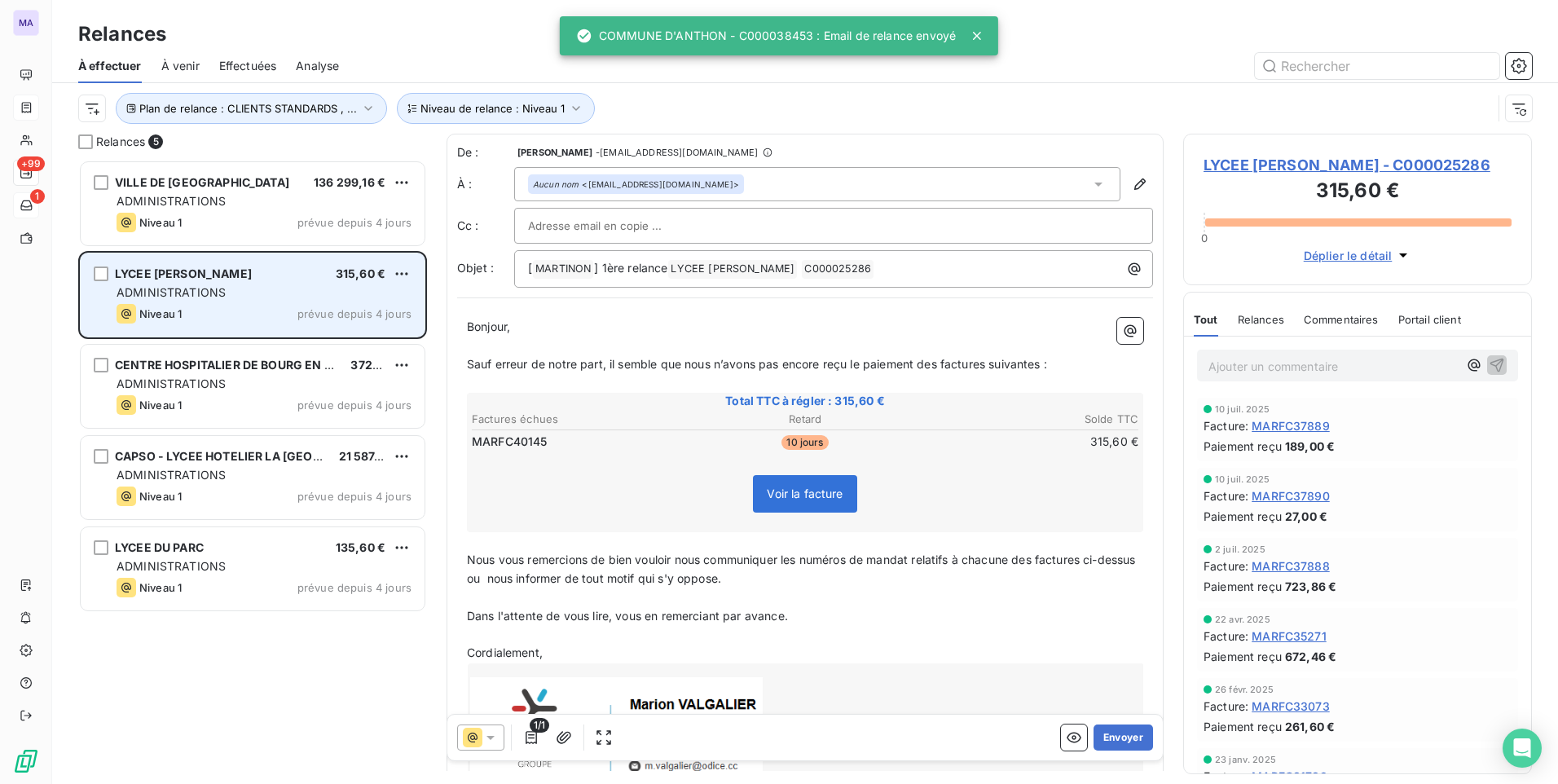
click at [266, 293] on div "ADMINISTRATIONS" at bounding box center [264, 292] width 295 height 16
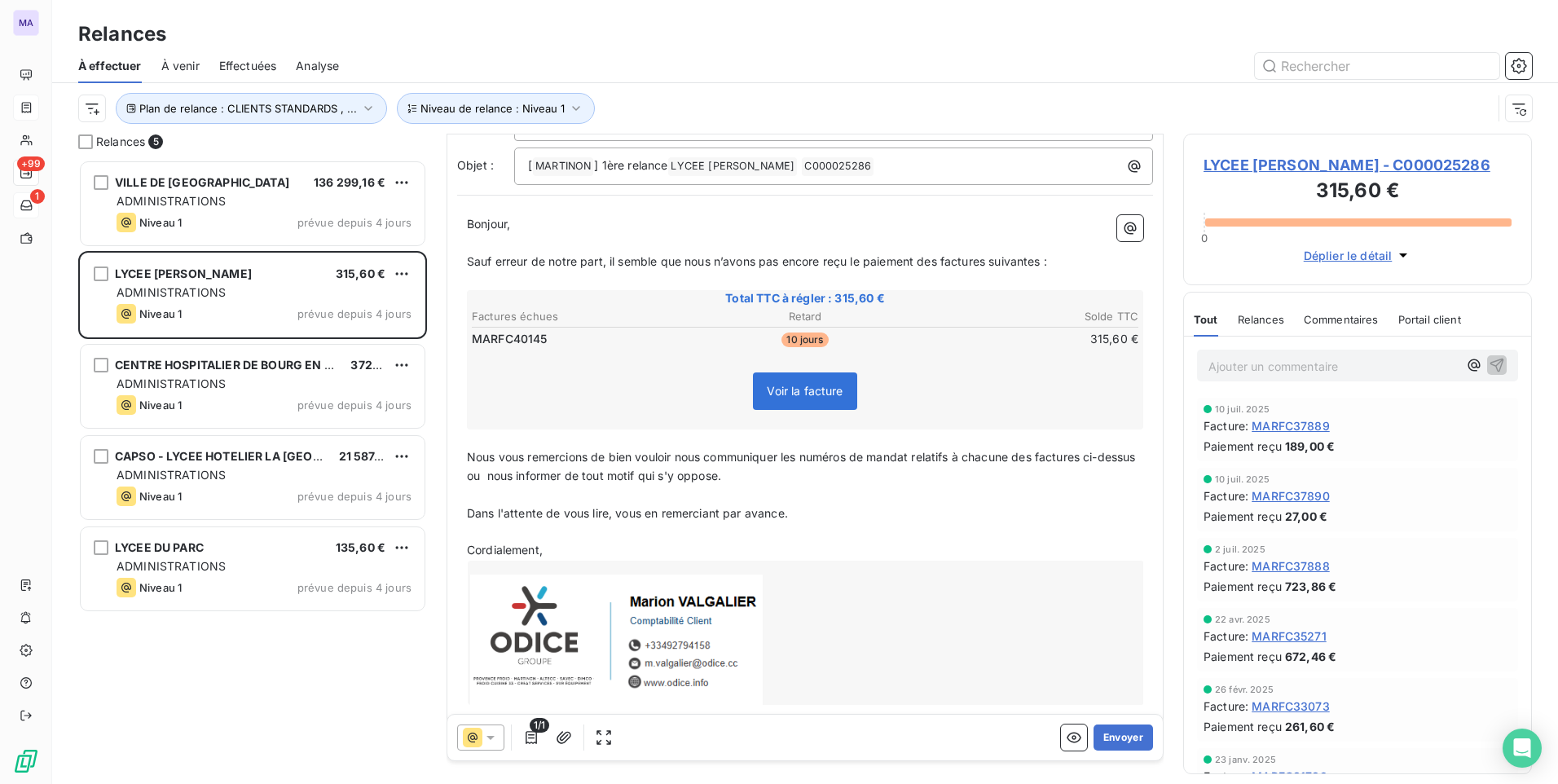
scroll to position [124, 0]
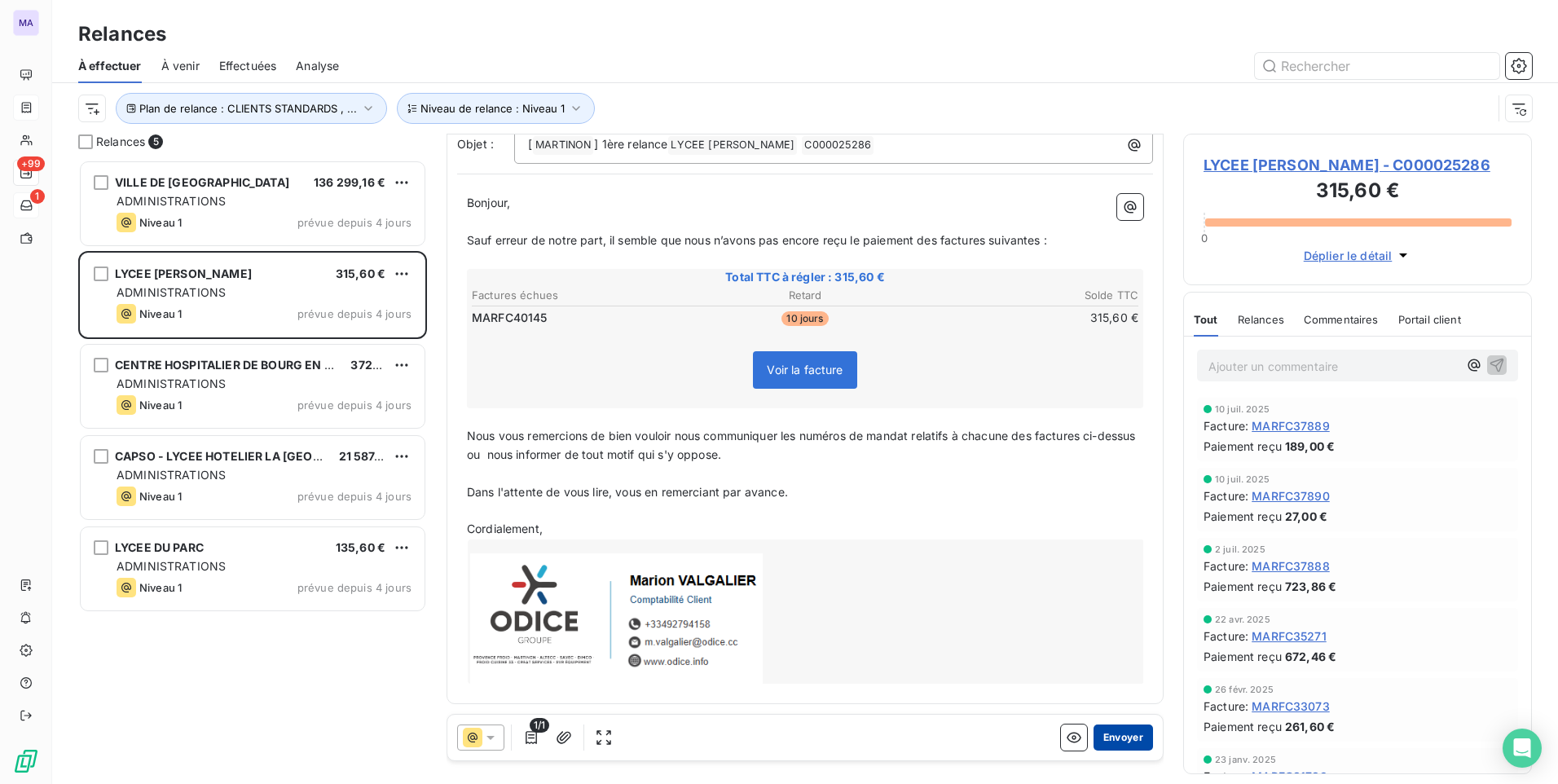
click at [1100, 743] on button "Envoyer" at bounding box center [1123, 736] width 59 height 26
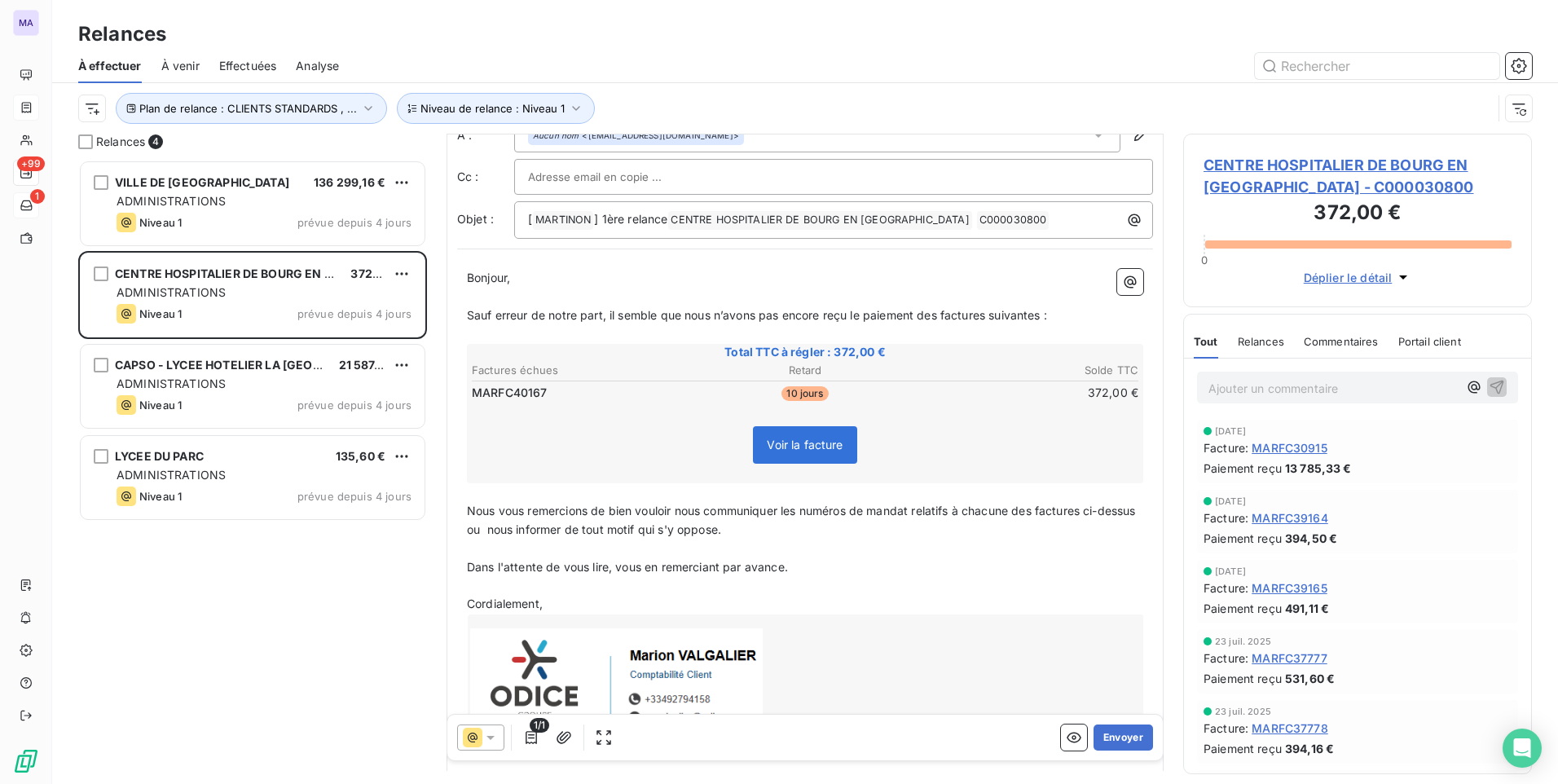
scroll to position [124, 0]
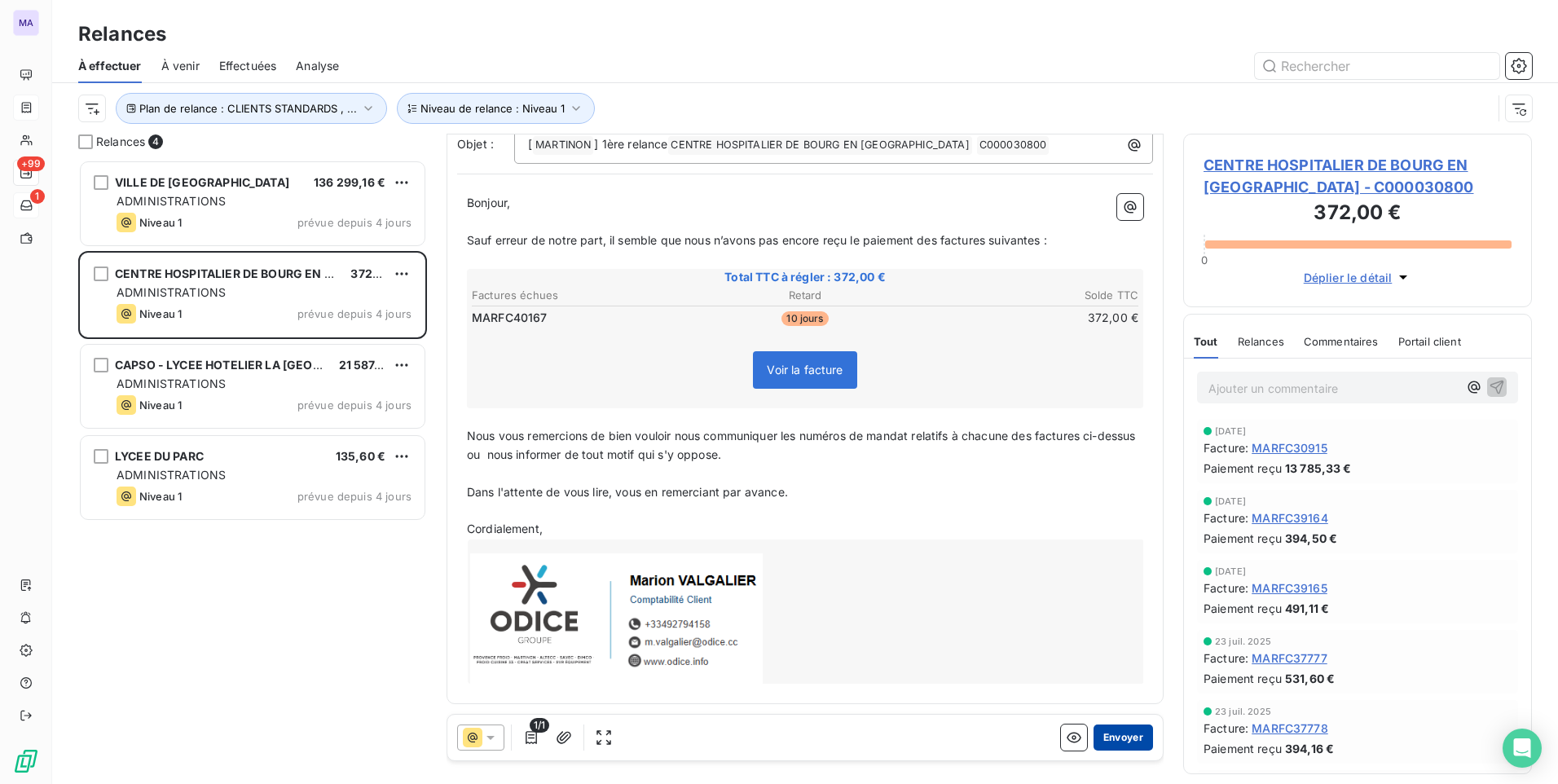
click at [1111, 737] on button "Envoyer" at bounding box center [1123, 736] width 59 height 26
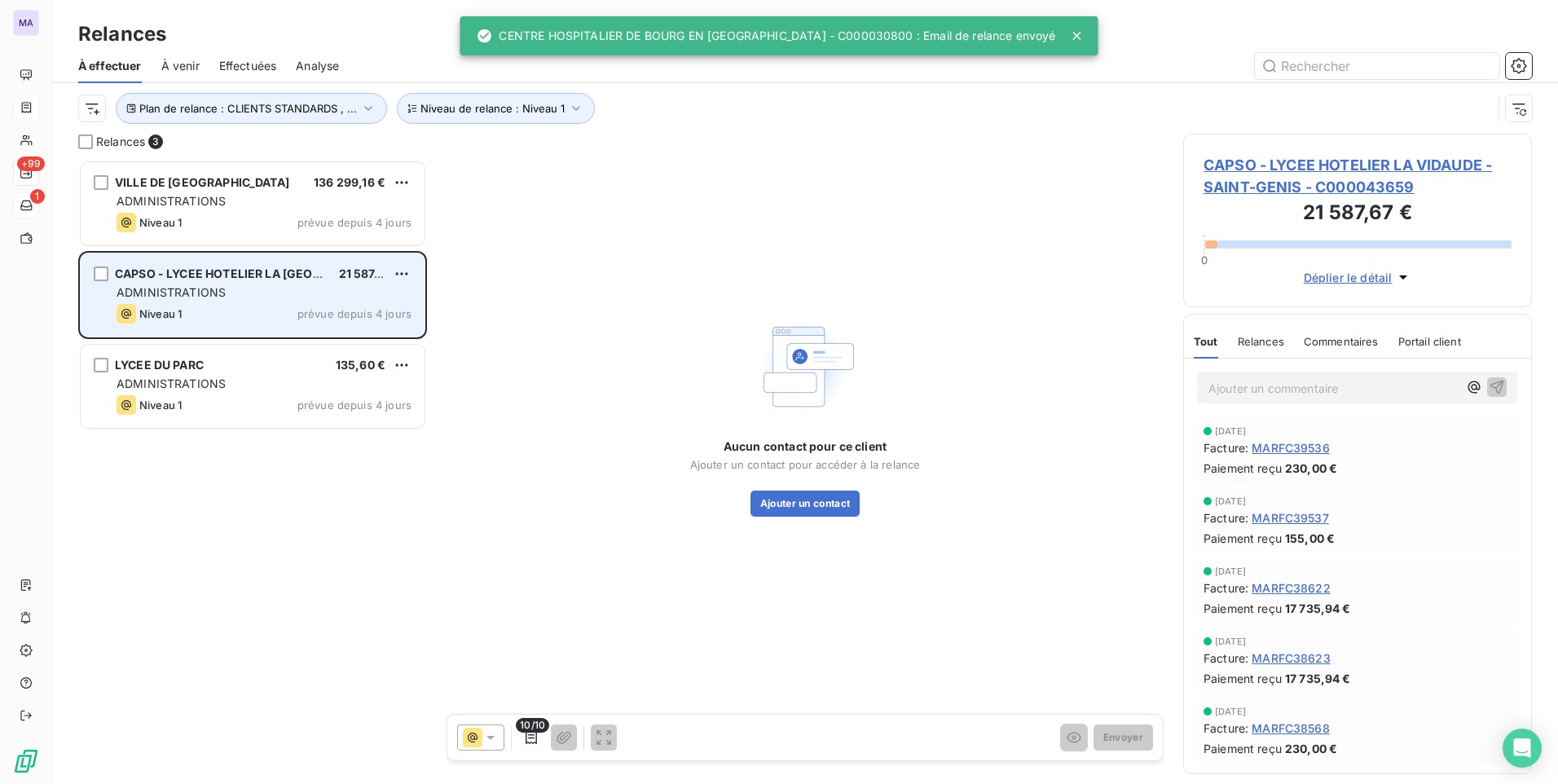
click at [217, 290] on span "ADMINISTRATIONS" at bounding box center [171, 292] width 109 height 14
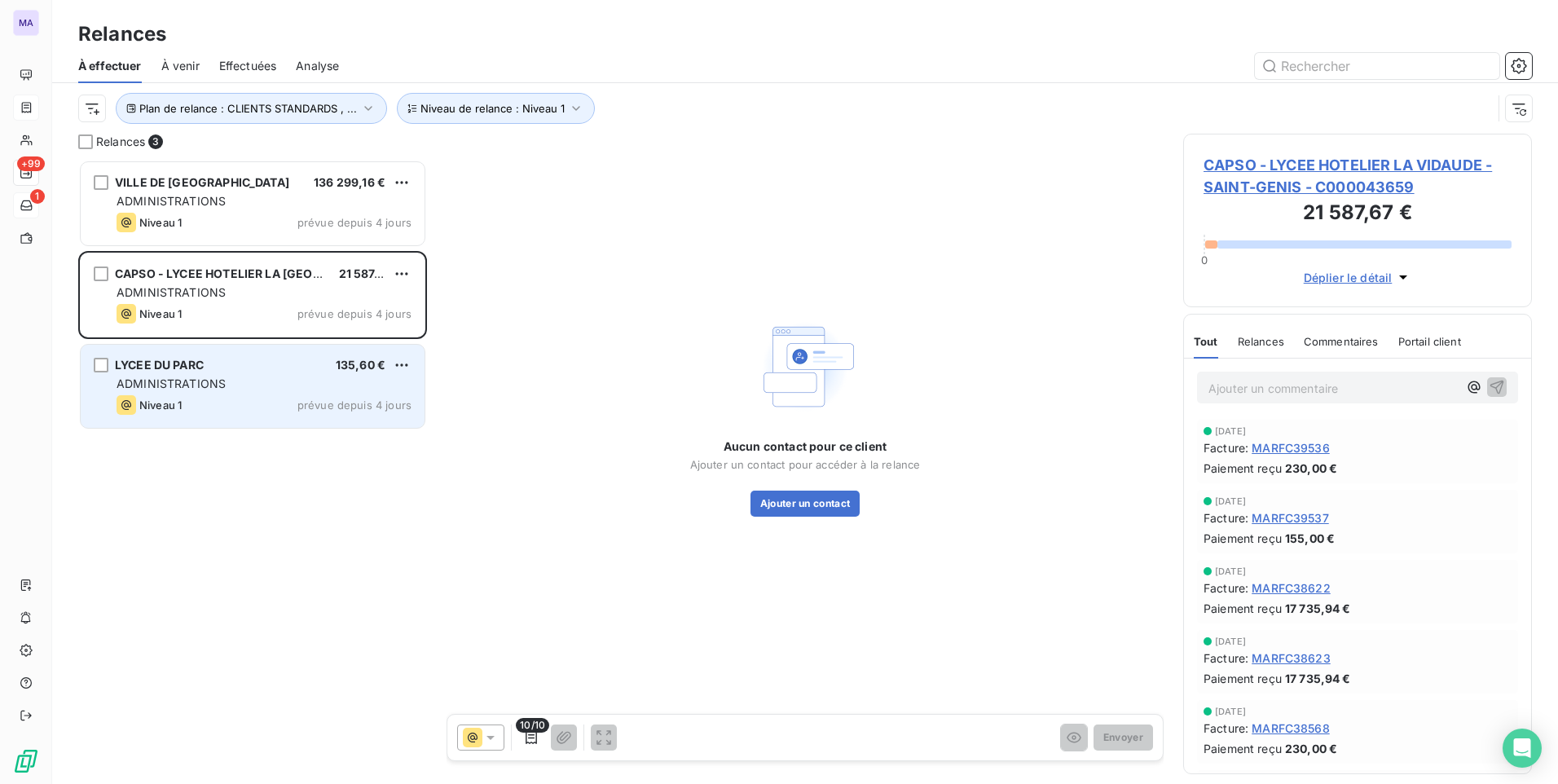
click at [248, 378] on div "ADMINISTRATIONS" at bounding box center [264, 383] width 295 height 16
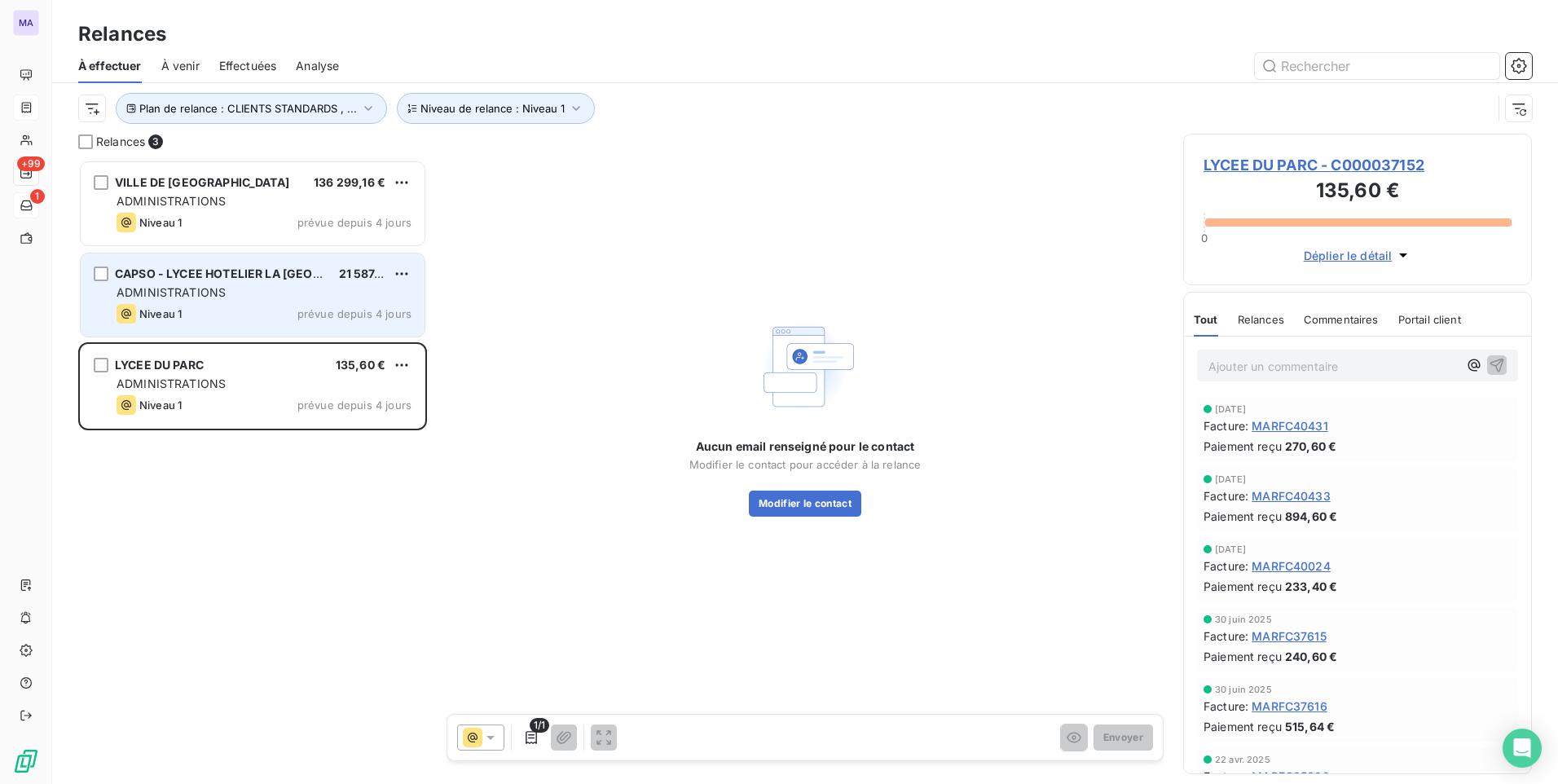
click at [241, 301] on div "CAPSO - LYCEE HOTELIER LA VIDAUDE - SAINT-GENIS 21 587,67 € ADMINISTRATIONS Niv…" at bounding box center [252, 295] width 344 height 83
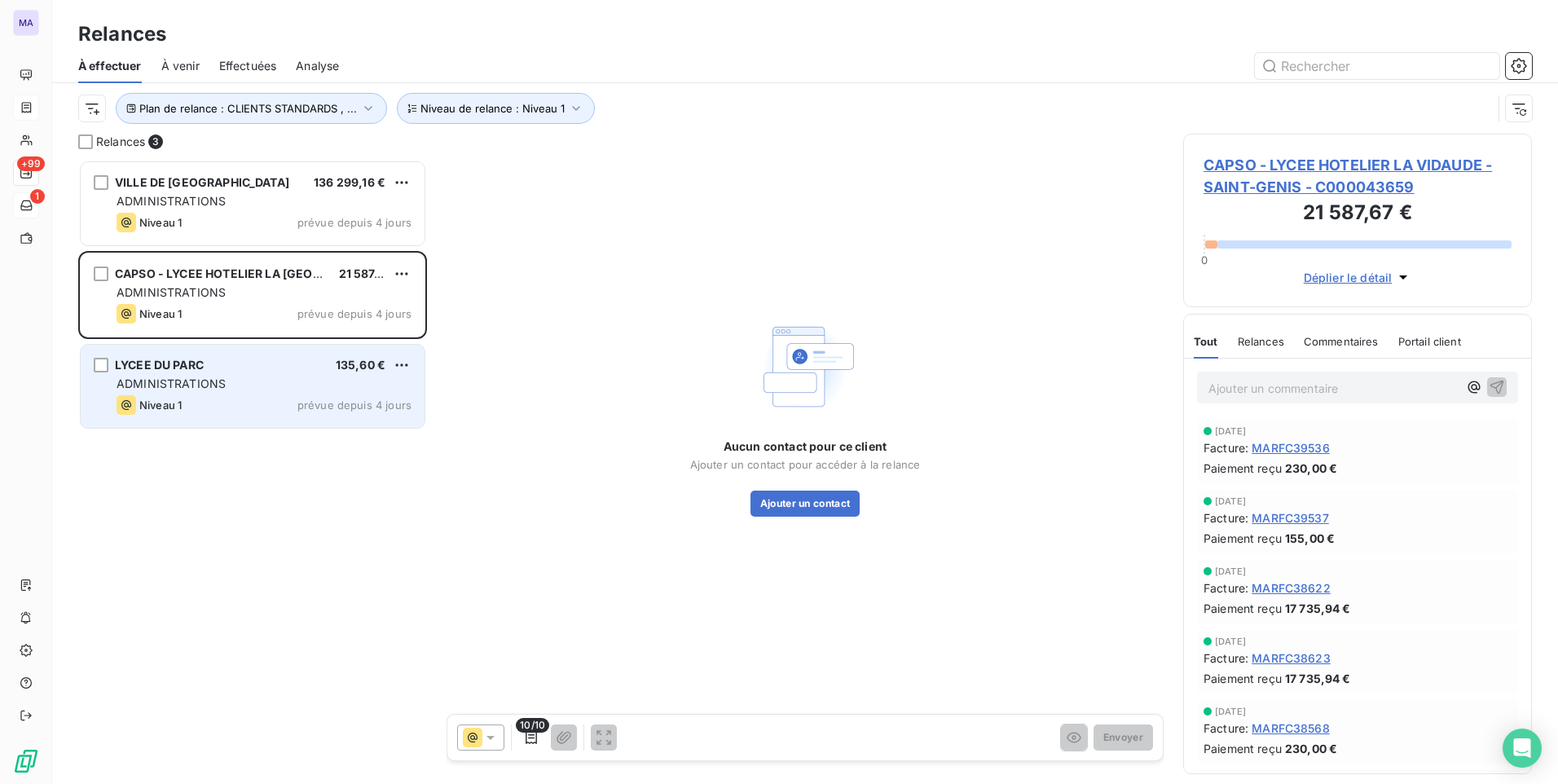
click at [290, 373] on div "LYCEE DU PARC 135,60 € ADMINISTRATIONS Niveau 1 prévue depuis 4 jours" at bounding box center [252, 386] width 344 height 83
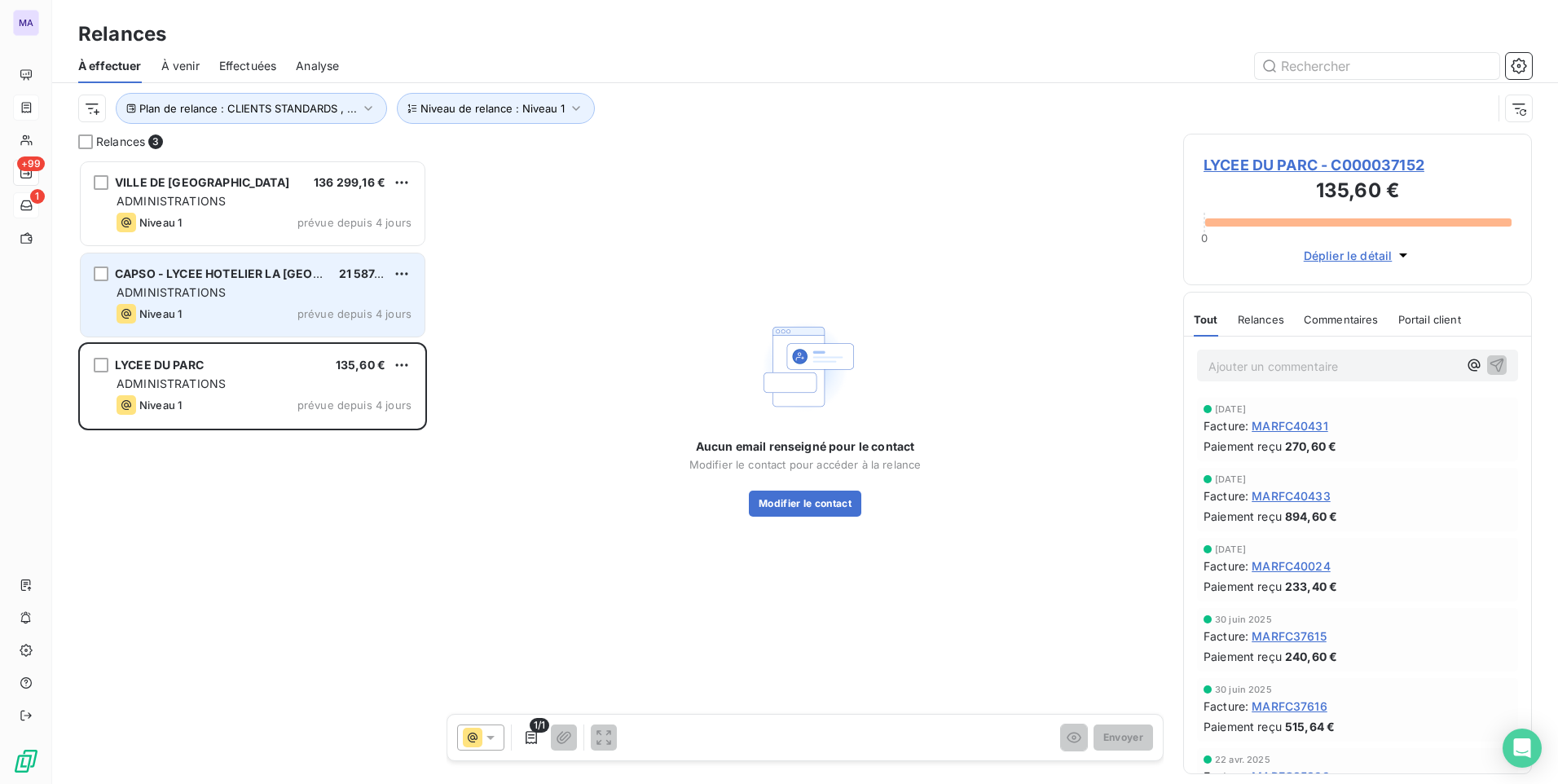
click at [240, 305] on div "Niveau 1 prévue depuis 4 jours" at bounding box center [264, 313] width 295 height 19
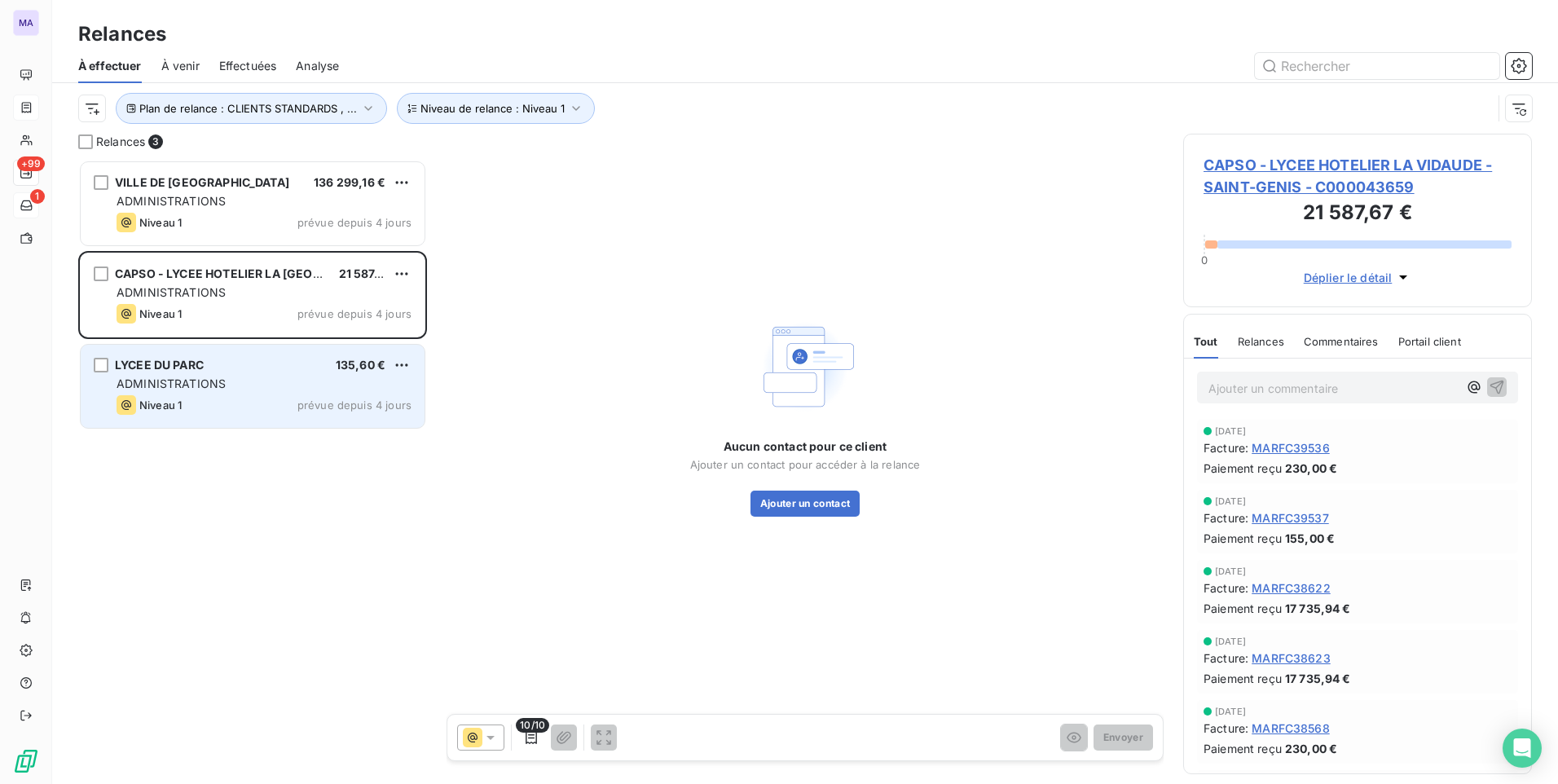
click at [236, 402] on div "Niveau 1 prévue depuis 4 jours" at bounding box center [264, 405] width 295 height 19
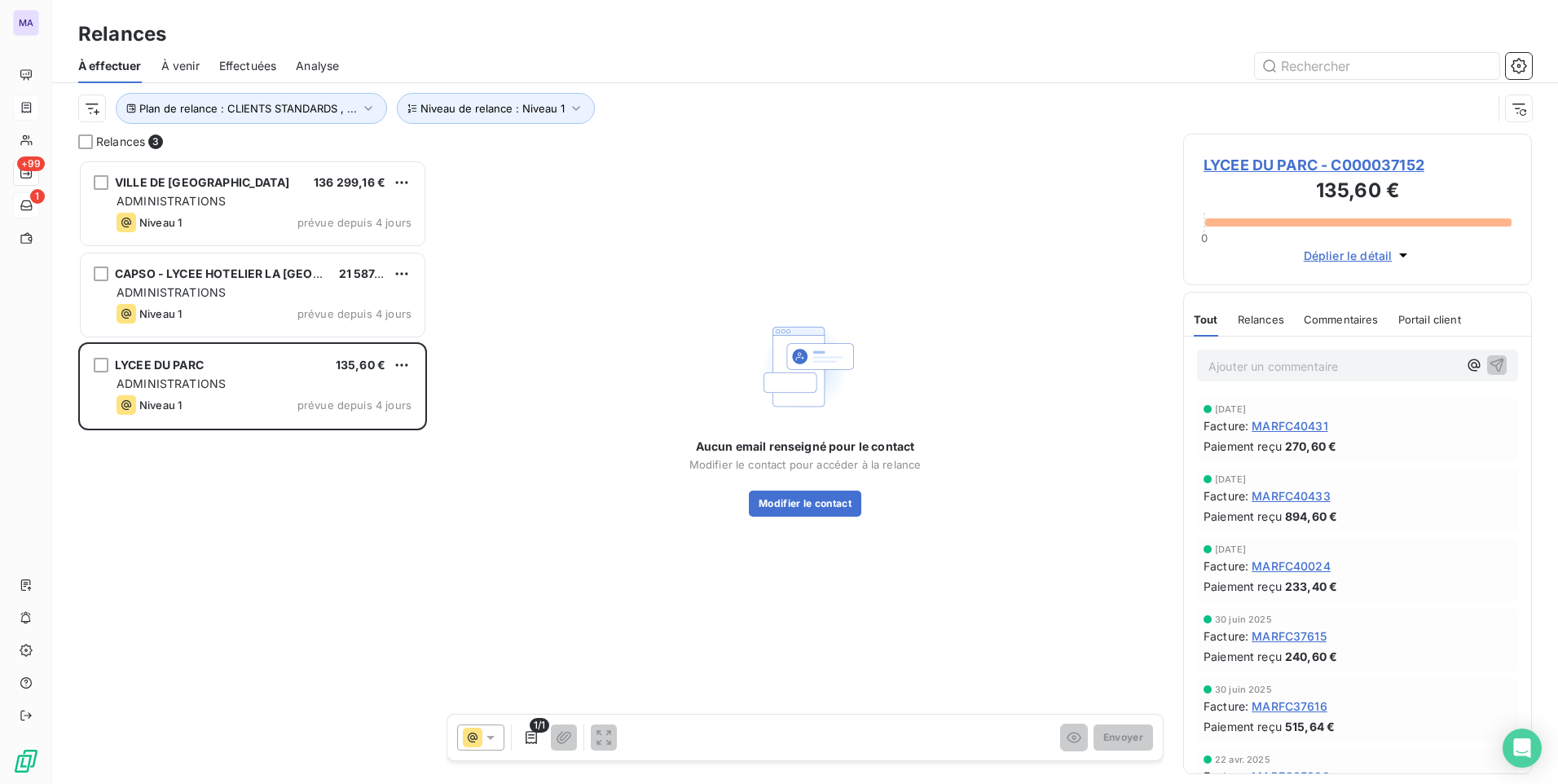
click at [1239, 169] on span "LYCEE DU PARC - C000037152" at bounding box center [1357, 165] width 308 height 22
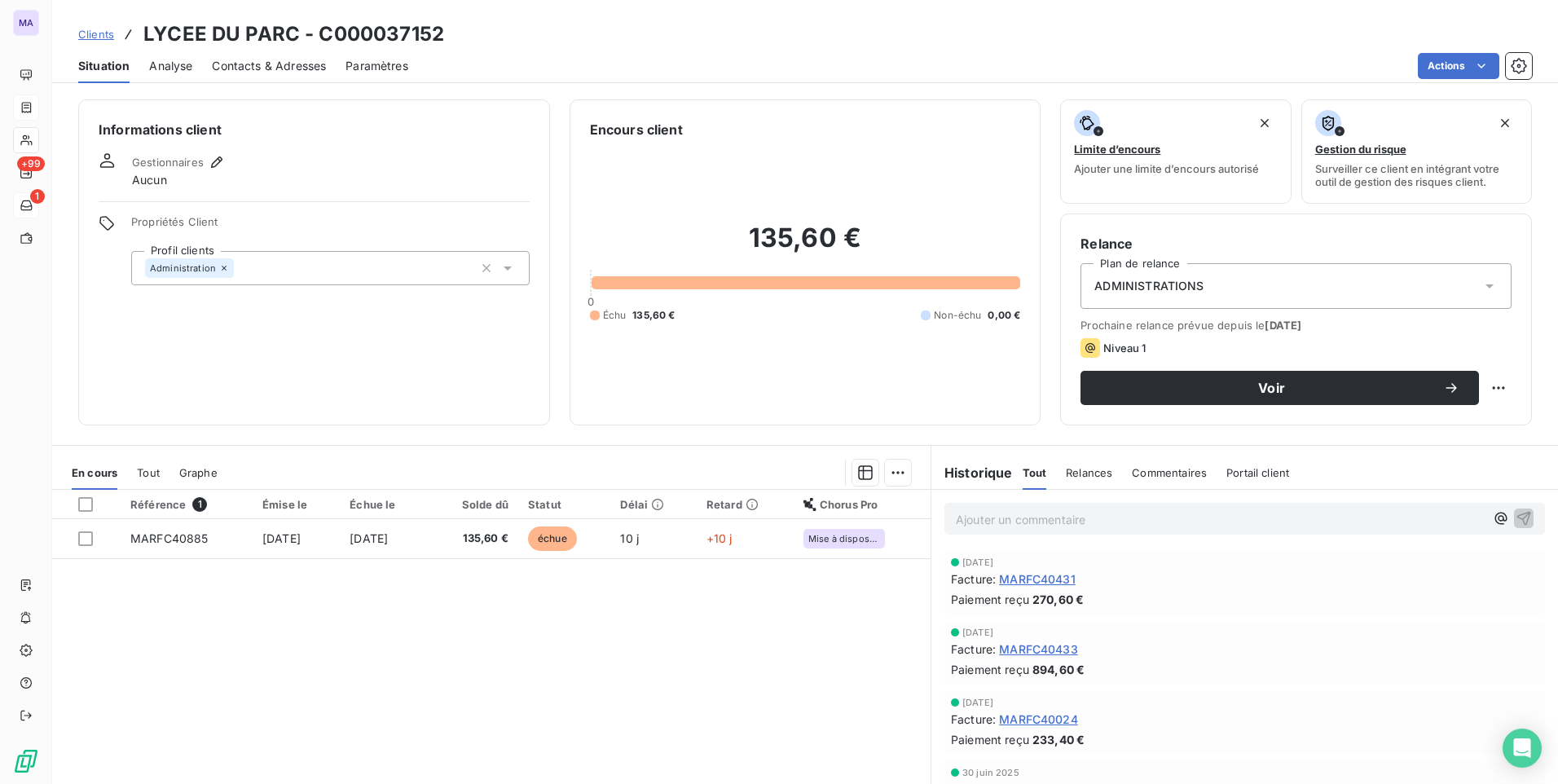
click at [266, 67] on span "Contacts & Adresses" at bounding box center [269, 66] width 115 height 16
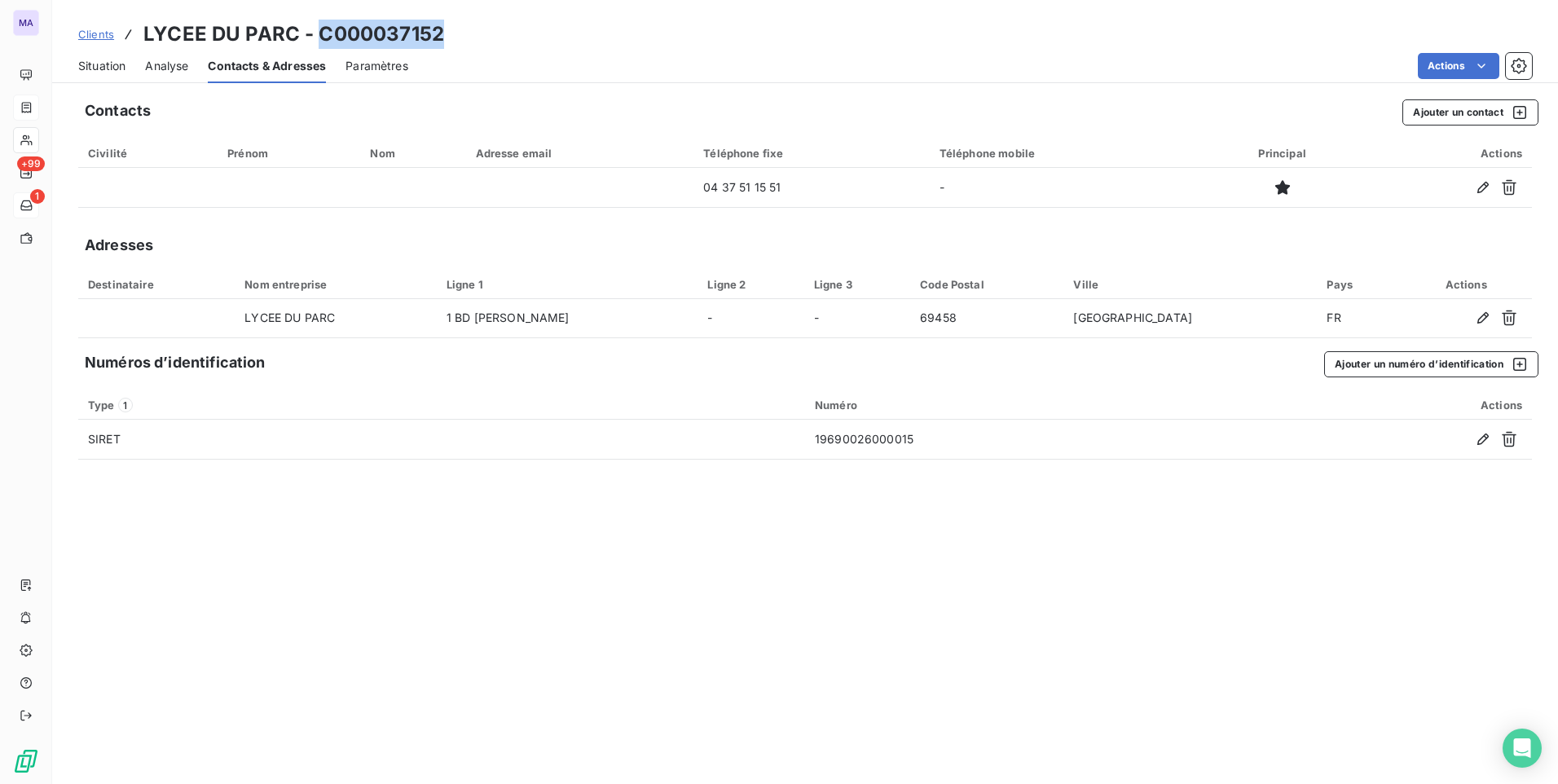
drag, startPoint x: 318, startPoint y: 28, endPoint x: 449, endPoint y: 44, distance: 132.0
click at [449, 44] on div "Clients LYCEE DU PARC - C000037152" at bounding box center [805, 34] width 1506 height 29
copy h3 "C000037152"
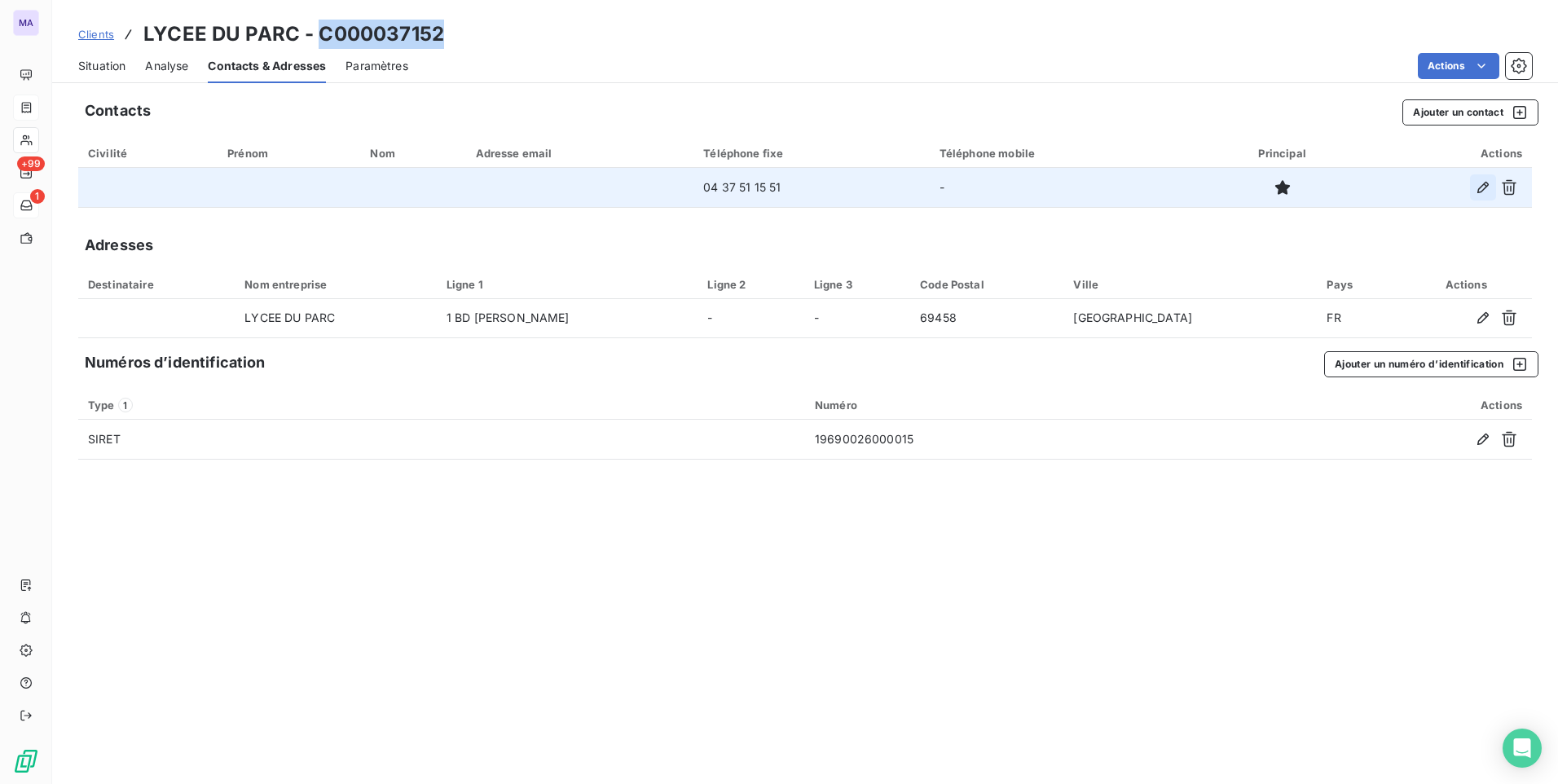
click at [1483, 186] on icon "button" at bounding box center [1482, 187] width 17 height 16
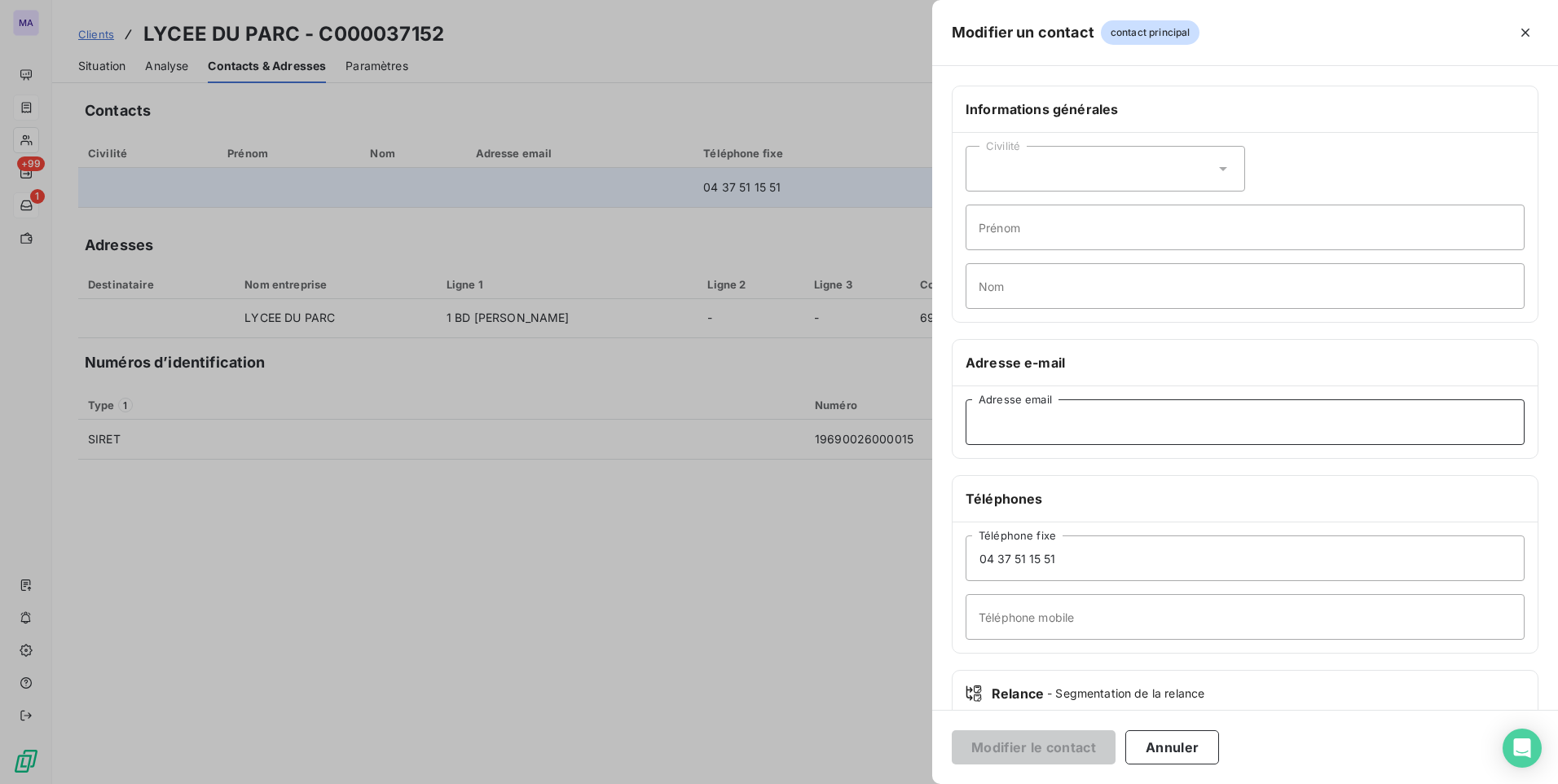
click at [1104, 422] on input "Adresse email" at bounding box center [1245, 421] width 559 height 46
paste input "ce.0690026D@ac-lyon.fr"
type input "ce.0690026D@ac-lyon.fr"
click at [1077, 743] on button "Modifier le contact" at bounding box center [1033, 746] width 164 height 34
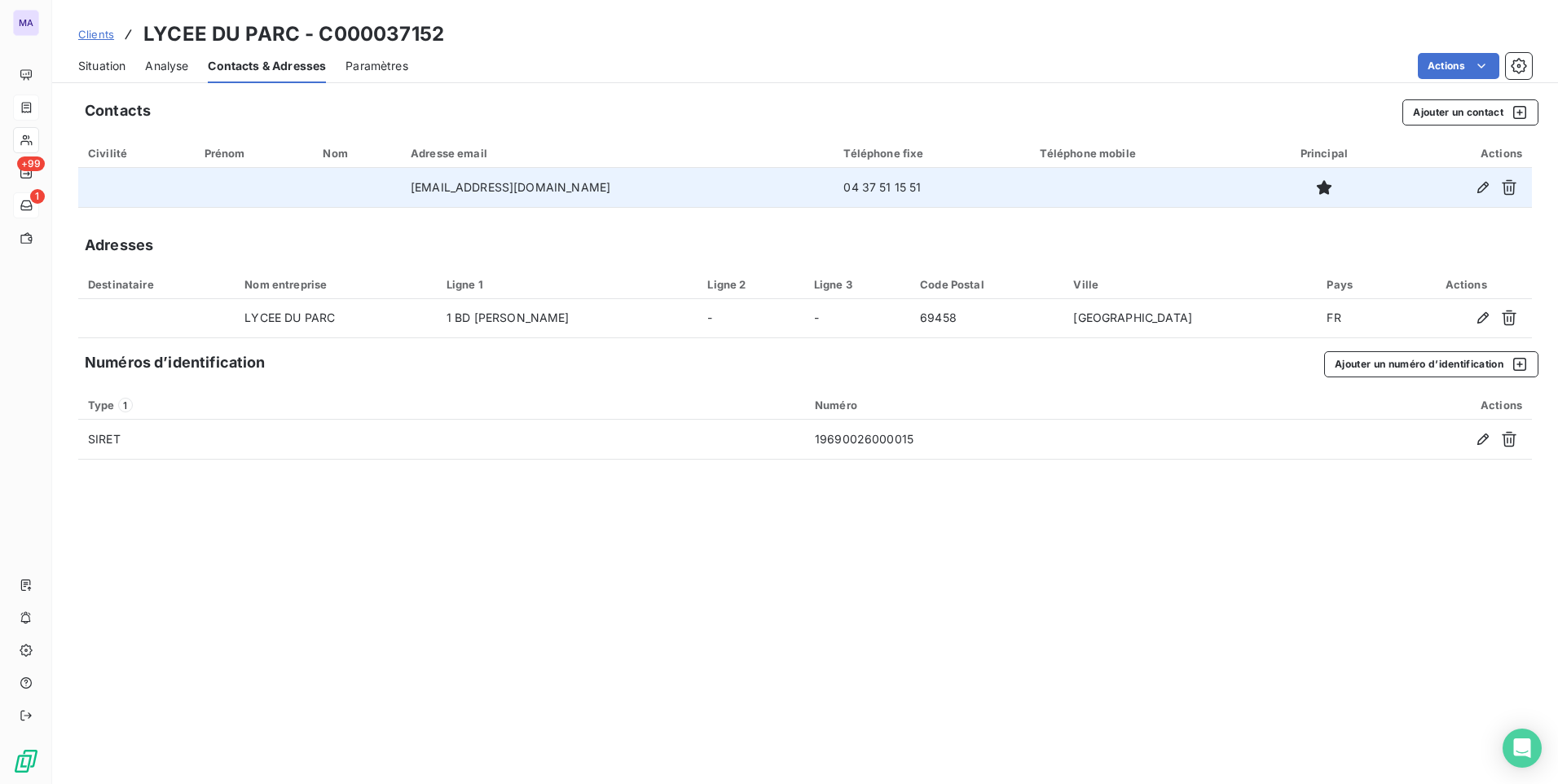
click at [102, 36] on span "Clients" at bounding box center [96, 34] width 36 height 13
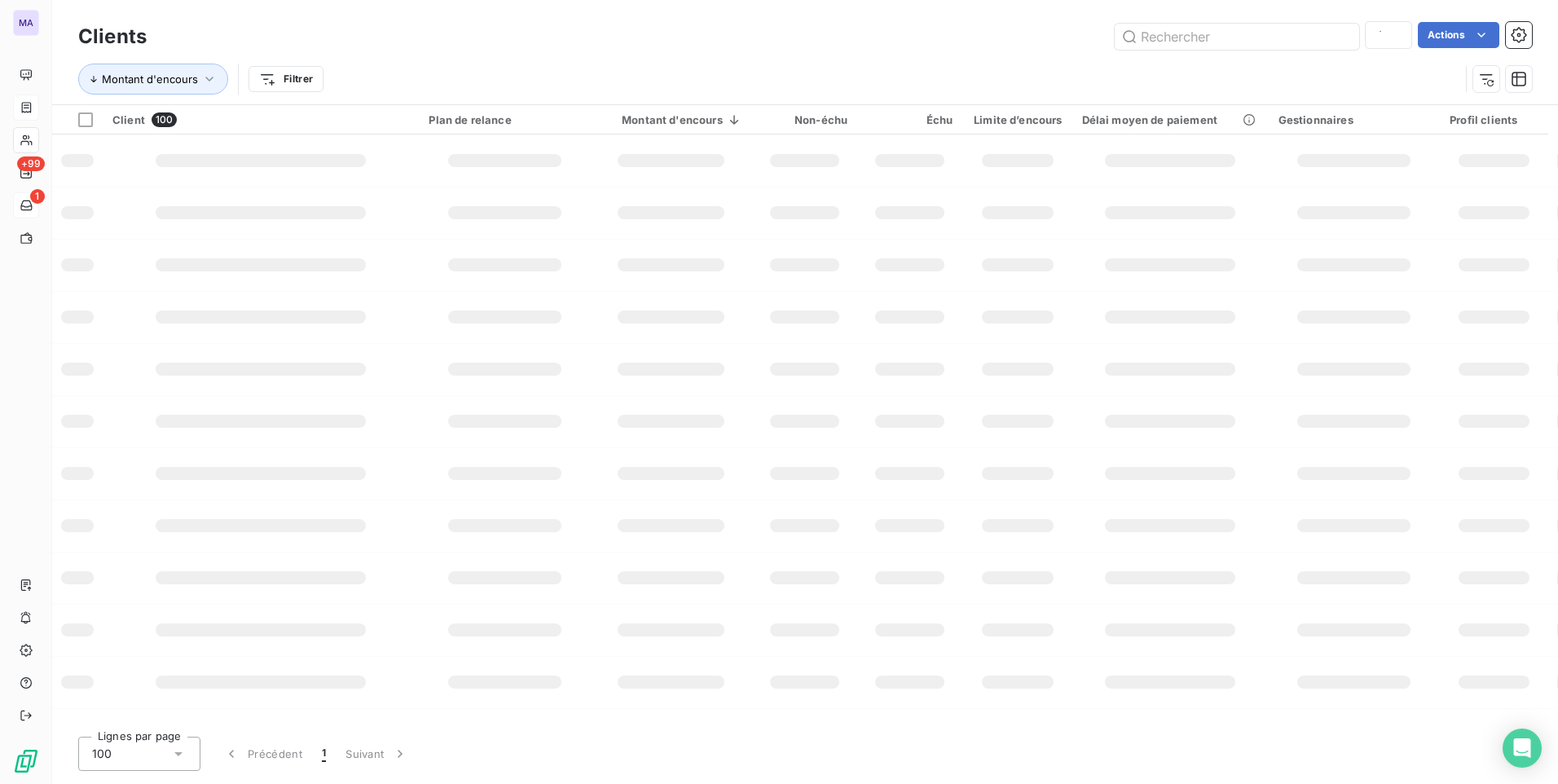
type input "cotta"
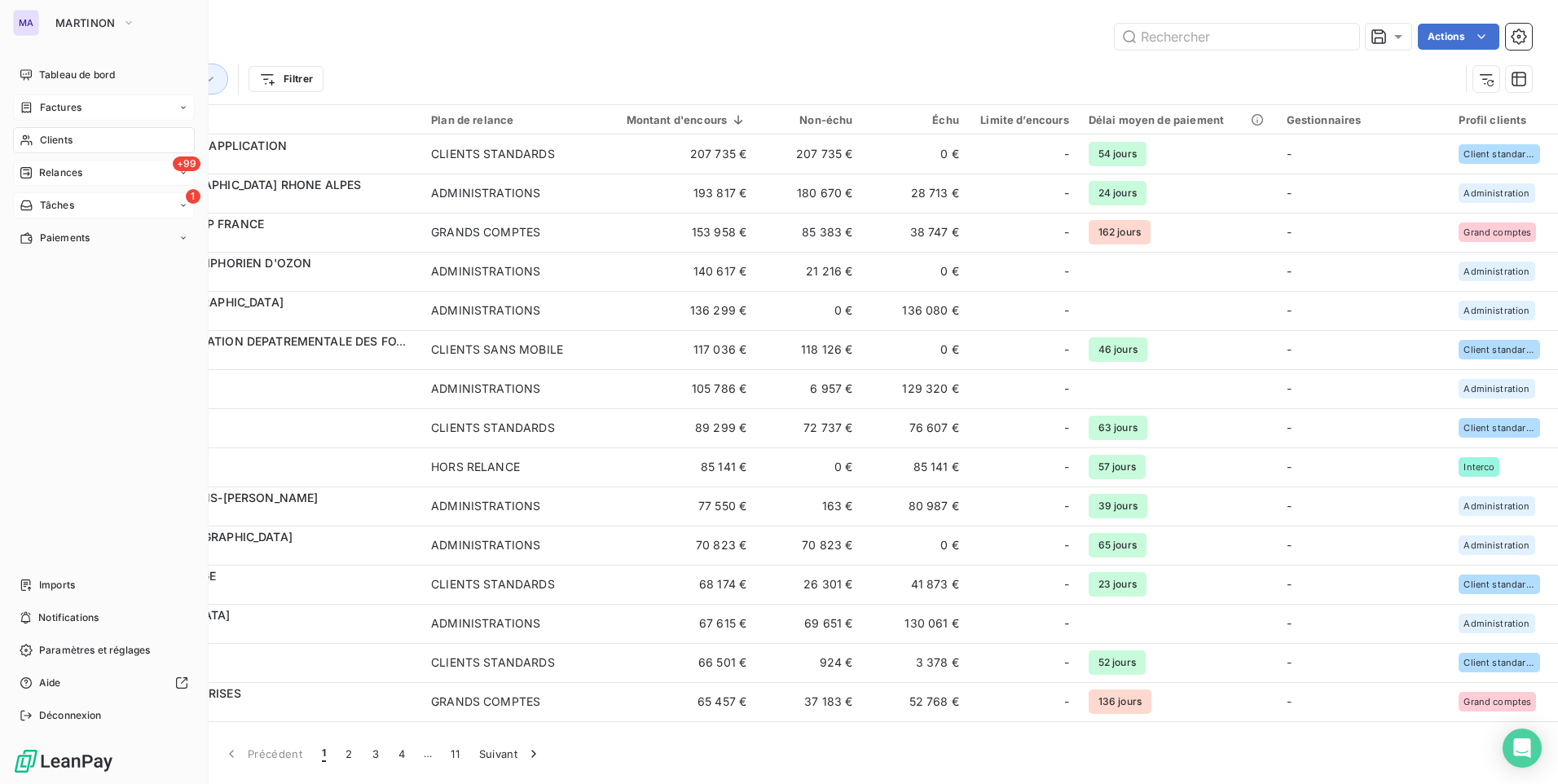
click at [55, 171] on span "Relances" at bounding box center [60, 172] width 43 height 15
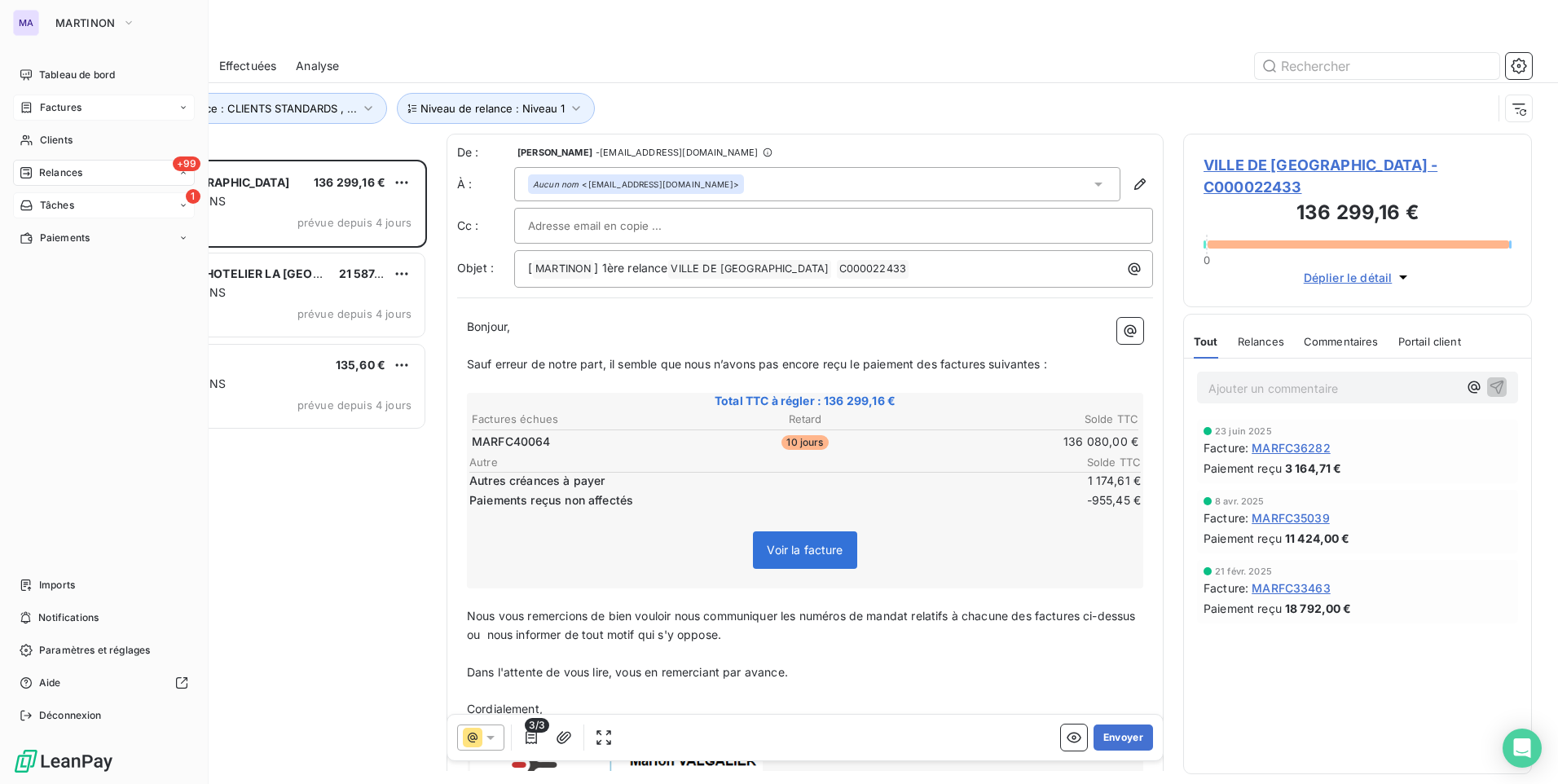
scroll to position [611, 337]
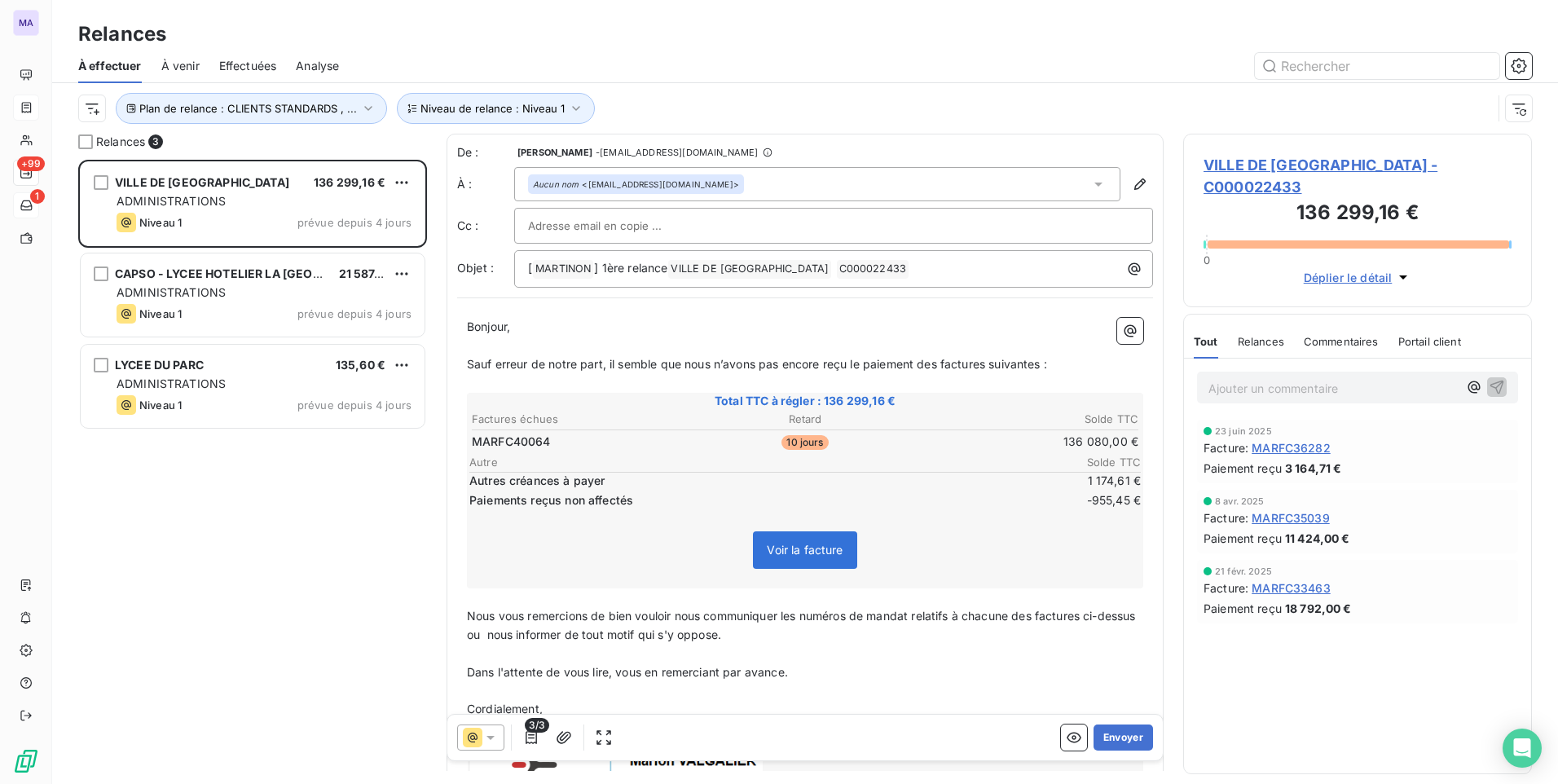
click at [337, 605] on div "VILLE DE VILLEURBANNE 136 299,16 € ADMINISTRATIONS Niveau 1 prévue depuis 4 jou…" at bounding box center [252, 472] width 348 height 624
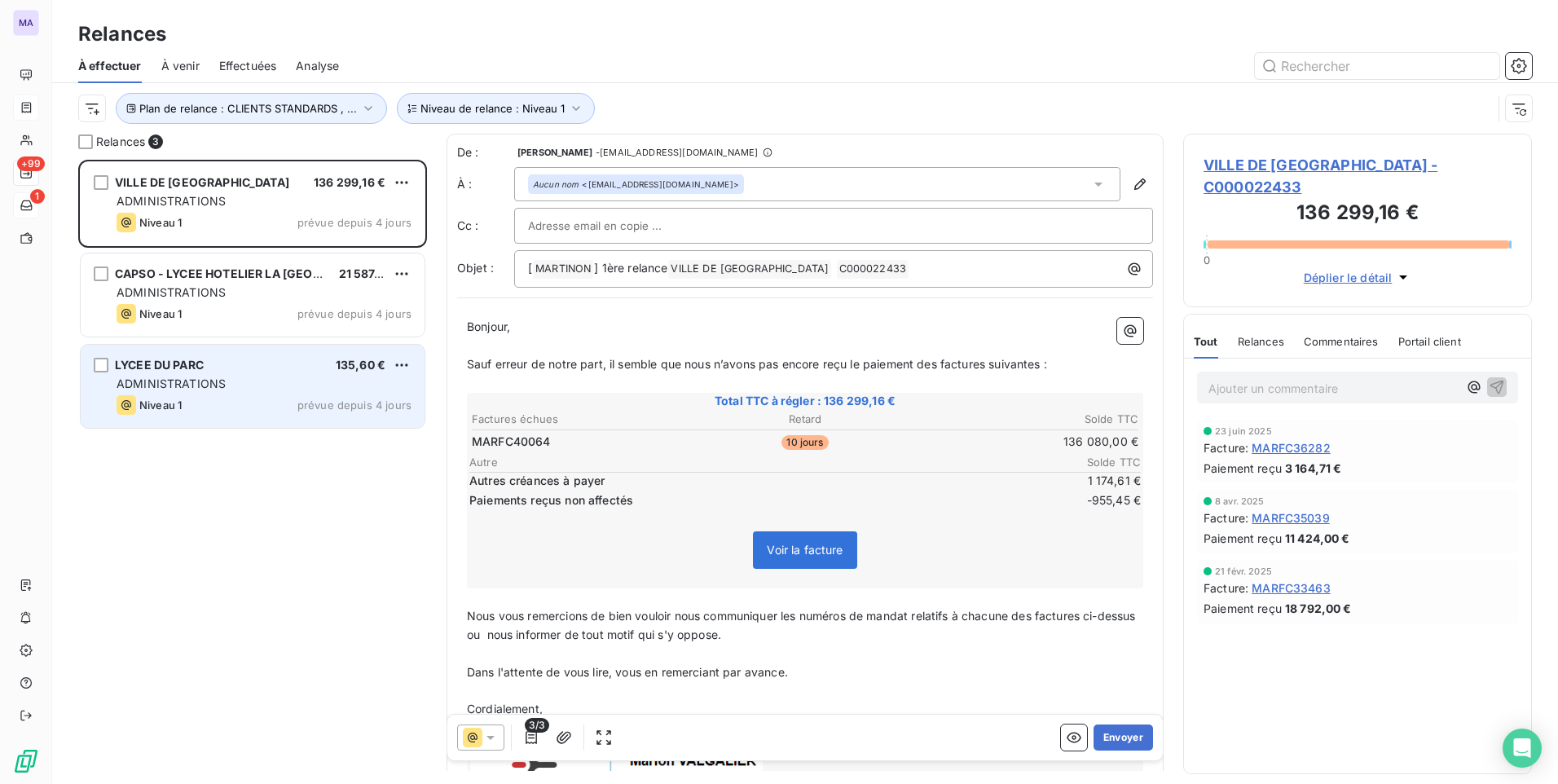
click at [251, 404] on div "Niveau 1 prévue depuis 4 jours" at bounding box center [264, 405] width 295 height 19
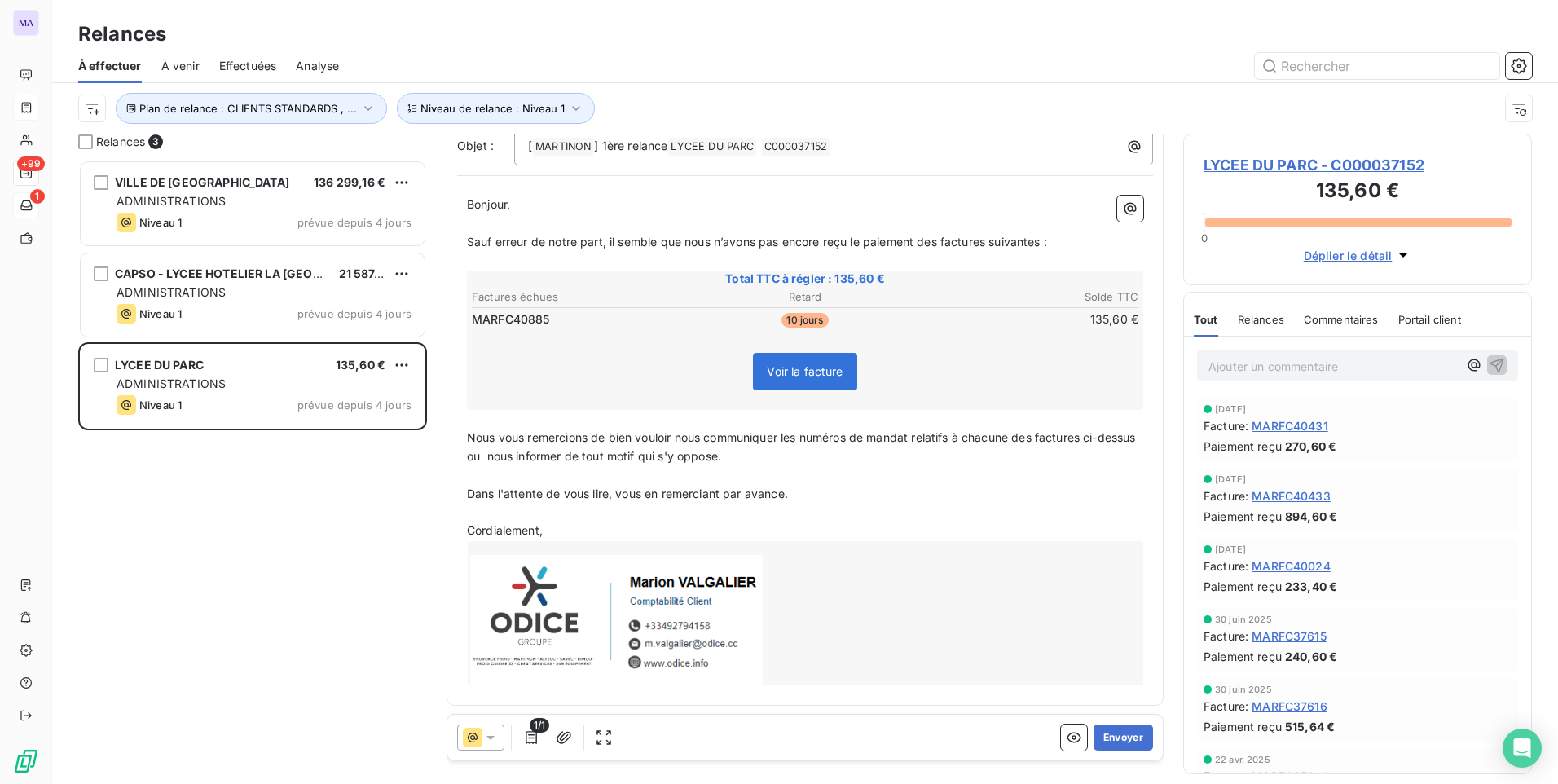
scroll to position [124, 0]
click at [1106, 744] on button "Envoyer" at bounding box center [1123, 736] width 59 height 26
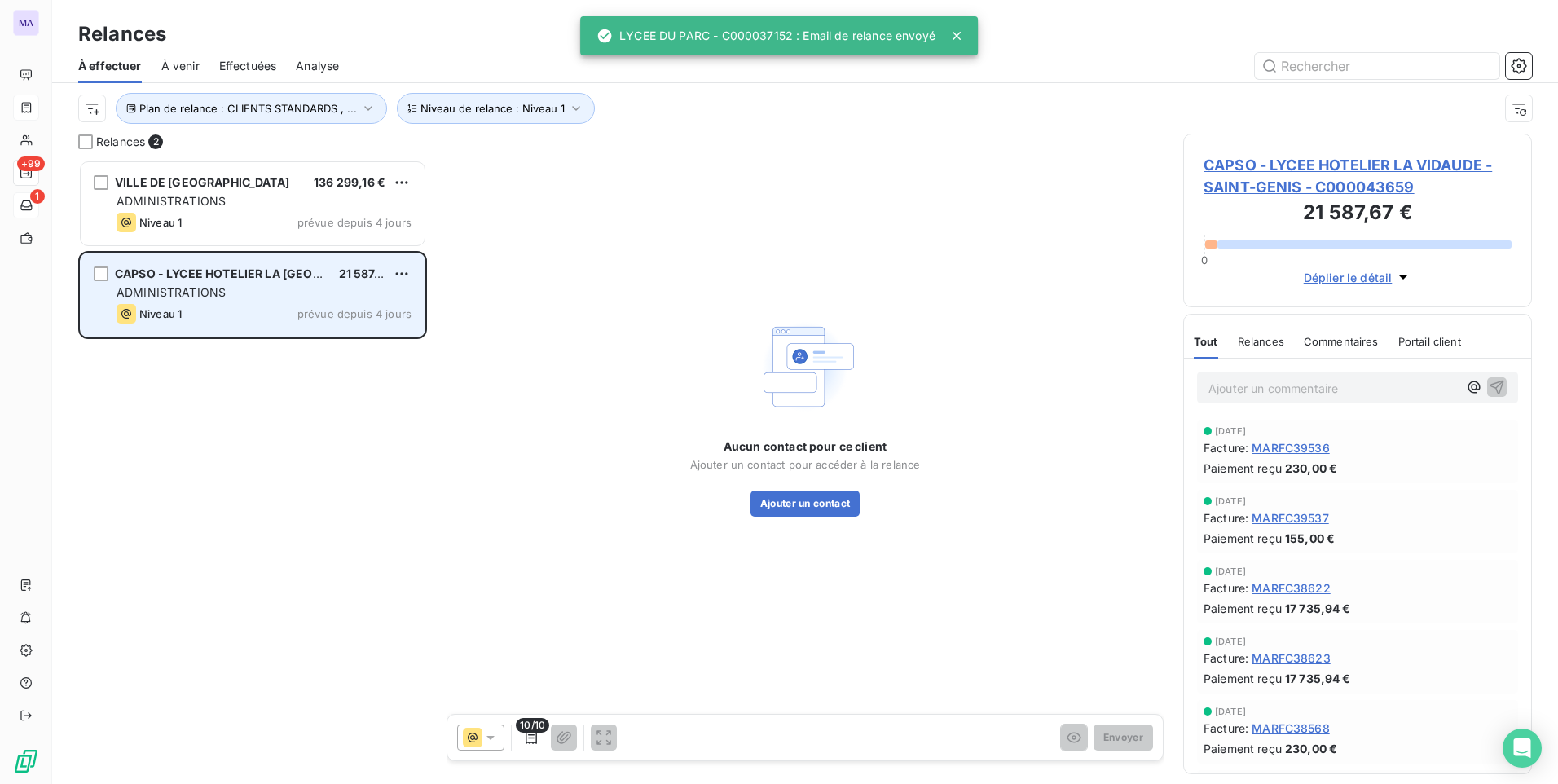
click at [267, 299] on div "ADMINISTRATIONS" at bounding box center [264, 292] width 295 height 16
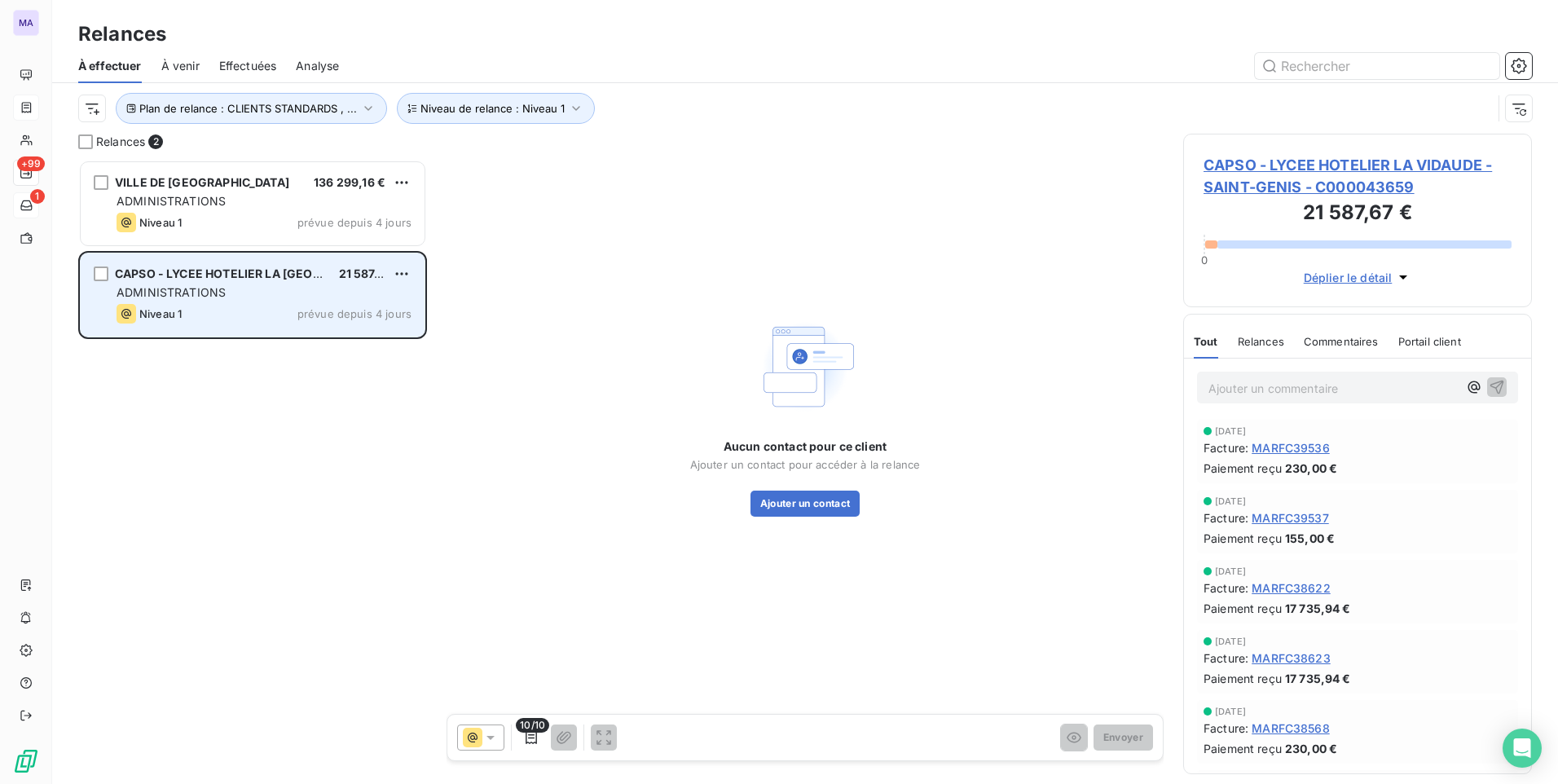
click at [249, 276] on span "CAPSO - LYCEE HOTELIER LA [GEOGRAPHIC_DATA]" at bounding box center [258, 273] width 288 height 14
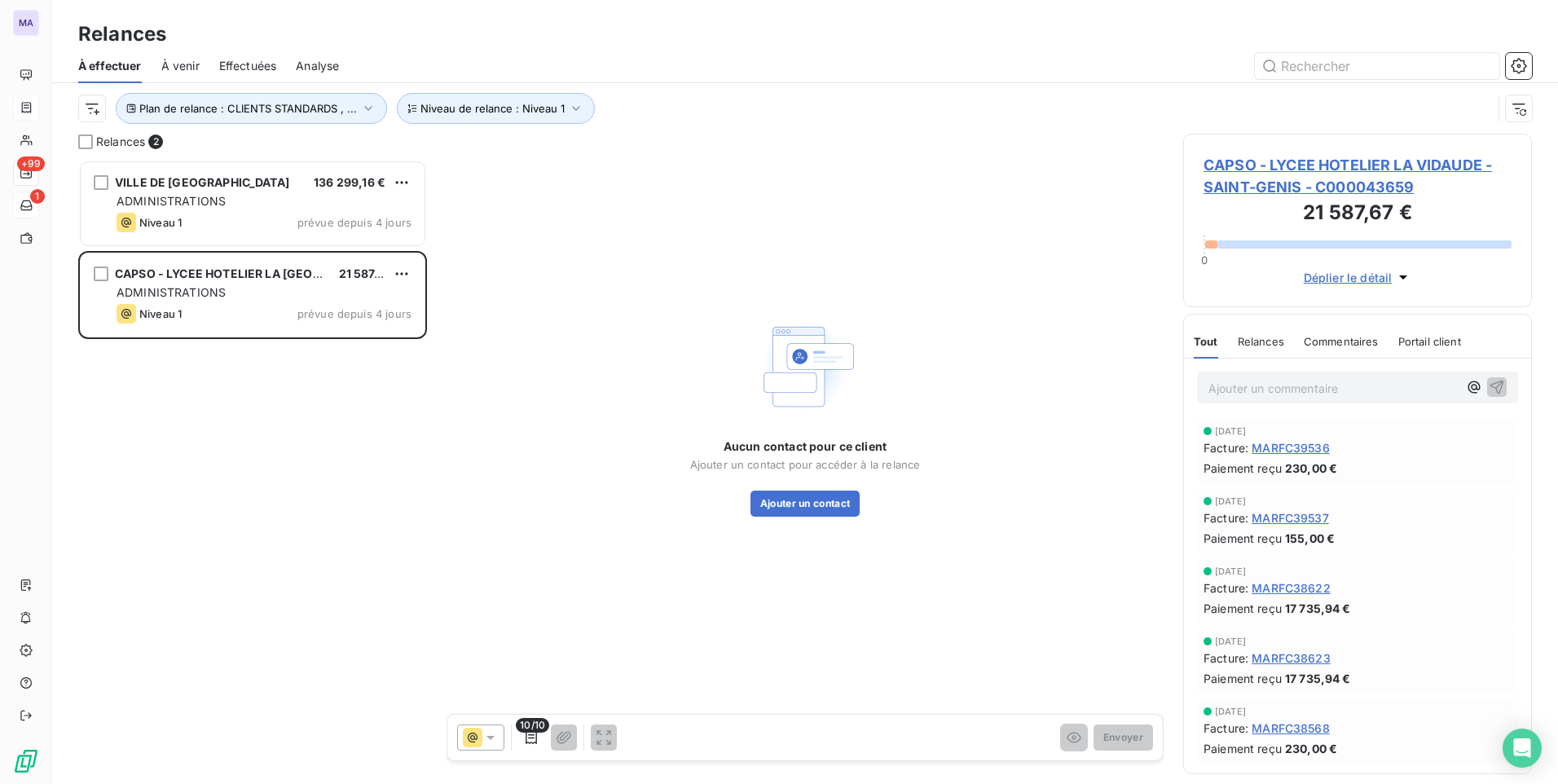
drag, startPoint x: 1352, startPoint y: 167, endPoint x: 1010, endPoint y: 122, distance: 344.9
click at [1041, 125] on div "Plan de relance : CLIENTS STANDARDS , ... Niveau de relance : Niveau 1" at bounding box center [806, 109] width 1454 height 50
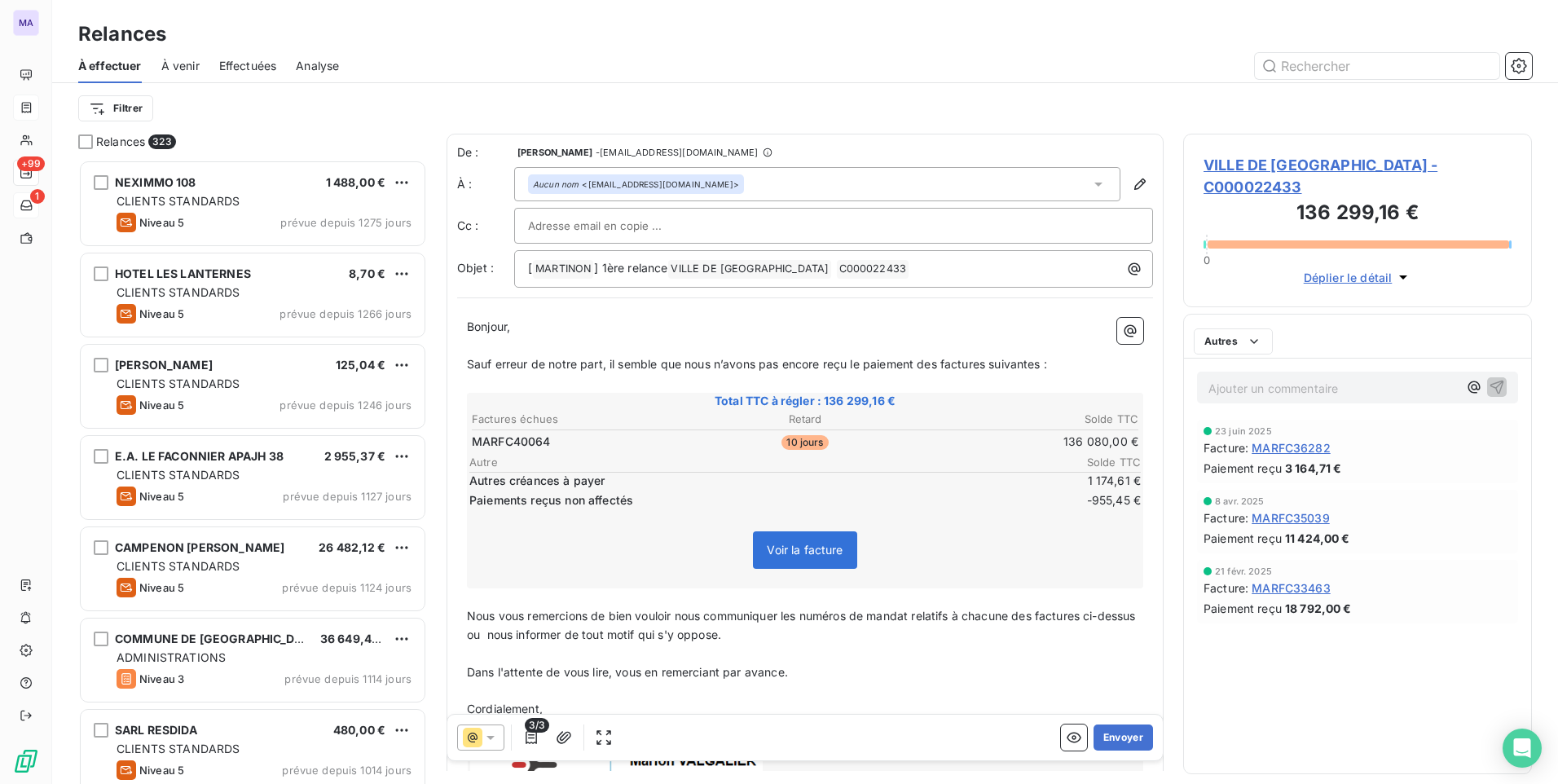
scroll to position [13, 13]
click at [965, 80] on div "À effectuer À venir Effectuées Analyse" at bounding box center [805, 65] width 1506 height 34
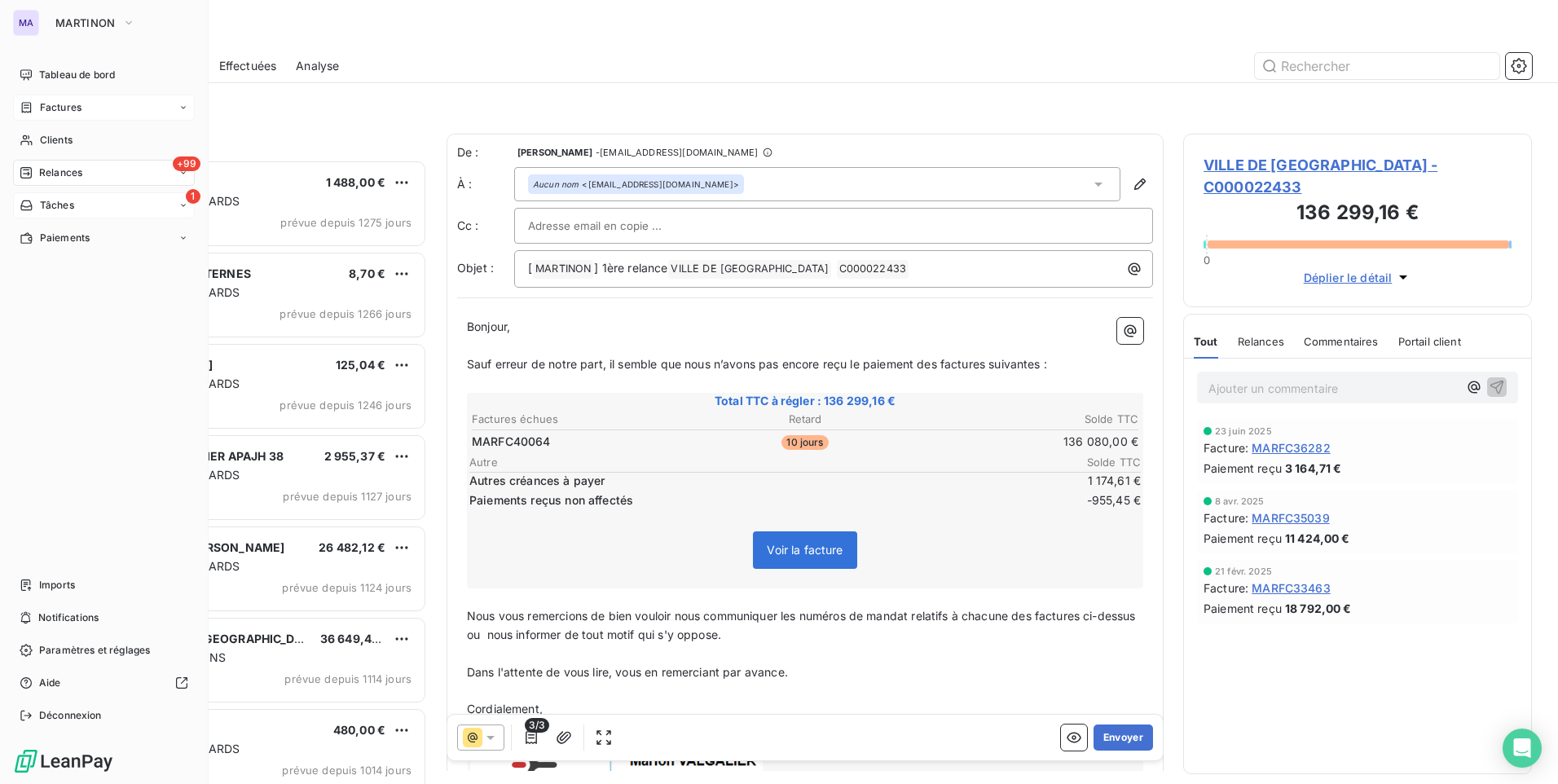
click at [86, 178] on div "+99 Relances" at bounding box center [103, 173] width 182 height 26
click at [88, 208] on span "À effectuer" at bounding box center [65, 205] width 53 height 15
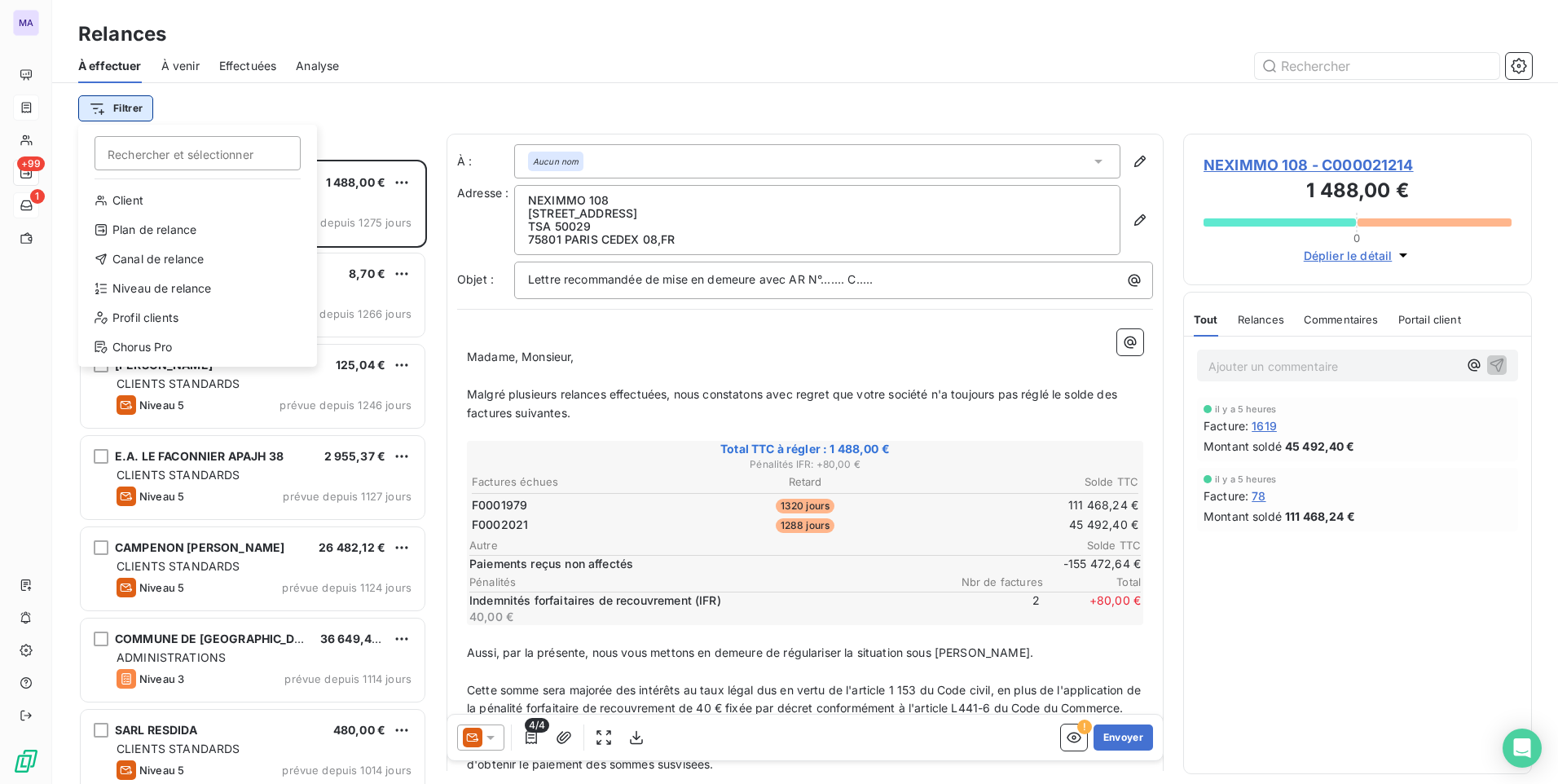
click at [136, 109] on html "MA +99 1 Relances À effectuer À venir Effectuées Analyse Filtrer Rechercher et …" at bounding box center [779, 392] width 1558 height 784
drag, startPoint x: 482, startPoint y: 53, endPoint x: 429, endPoint y: 1, distance: 74.2
click at [482, 53] on html "MA +99 1 Relances À effectuer À venir Effectuées Analyse Filtrer Rechercher et …" at bounding box center [779, 392] width 1558 height 784
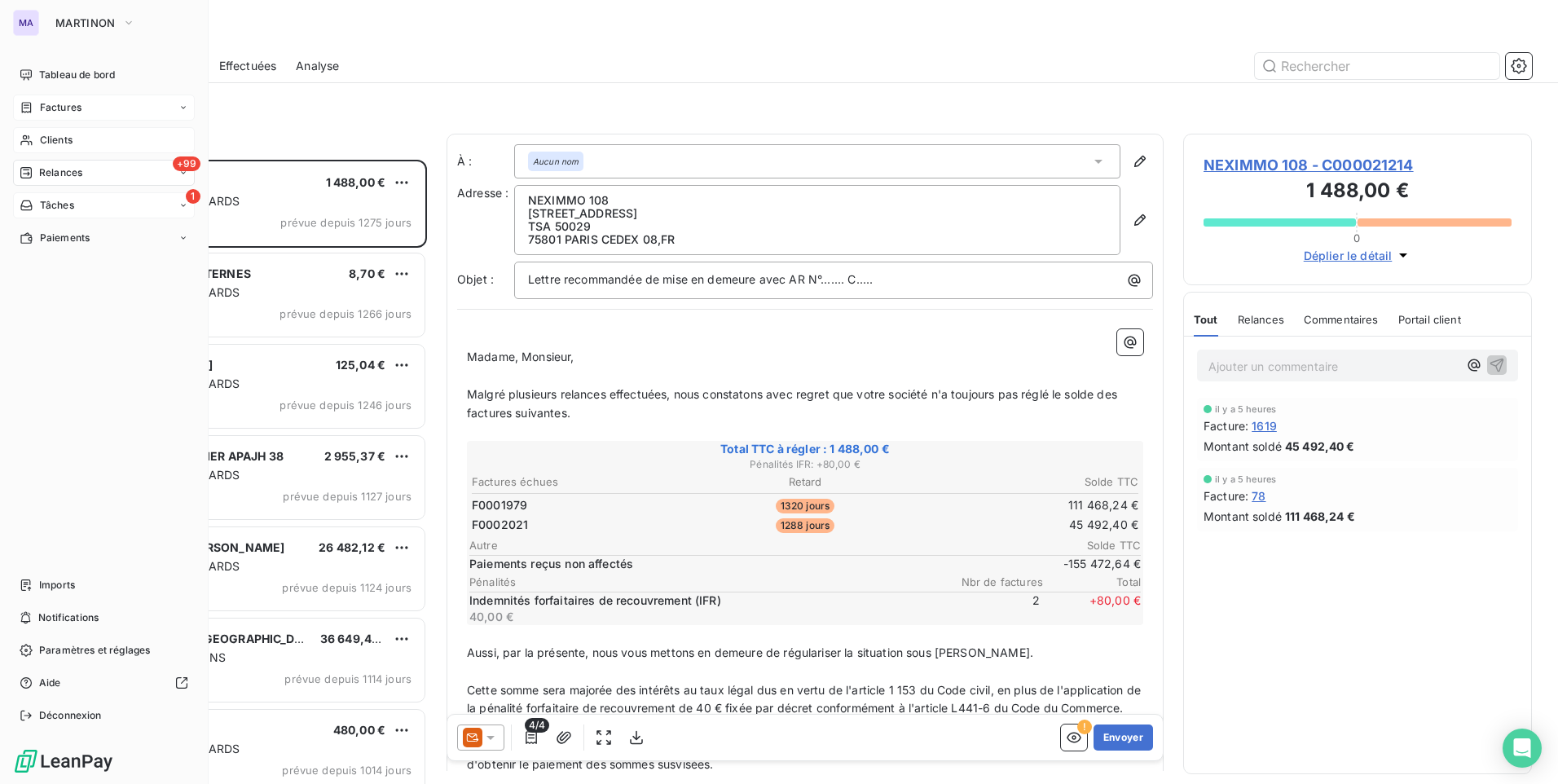
click at [54, 141] on span "Clients" at bounding box center [56, 140] width 33 height 15
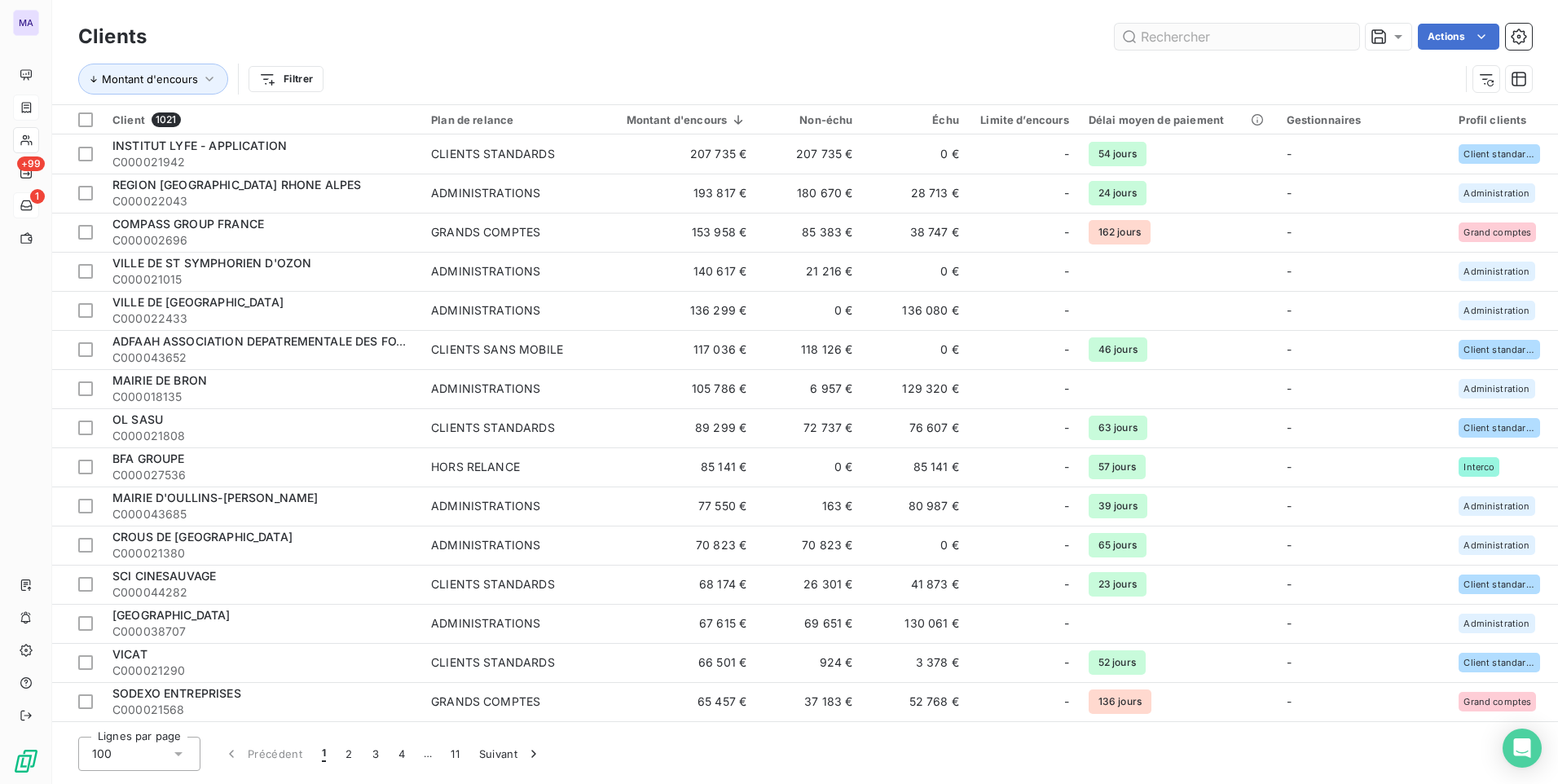
click at [1272, 36] on input "text" at bounding box center [1237, 36] width 245 height 26
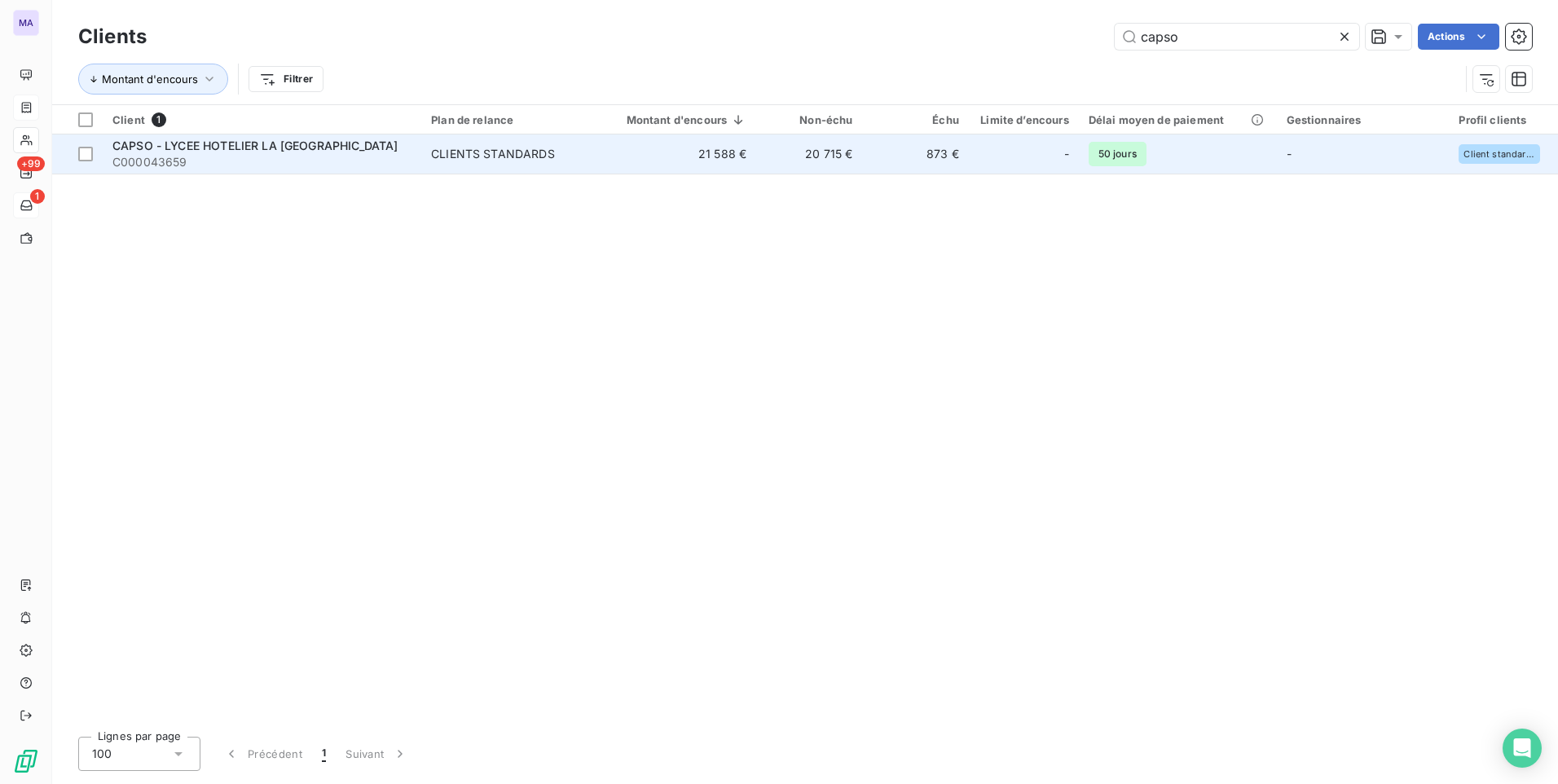
type input "capso"
click at [452, 154] on div "CLIENTS STANDARDS" at bounding box center [493, 153] width 124 height 16
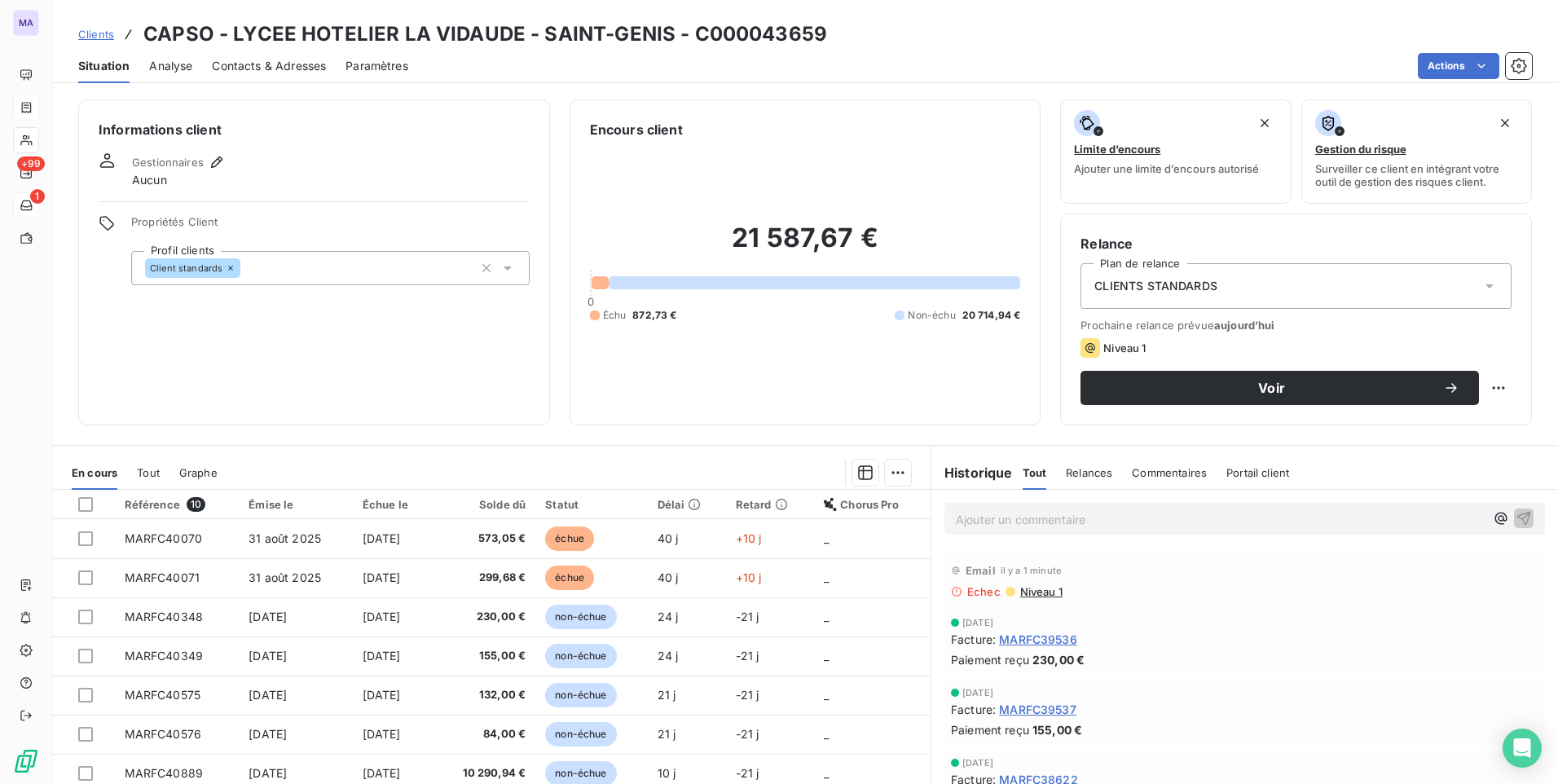
click at [293, 68] on span "Contacts & Adresses" at bounding box center [269, 66] width 115 height 16
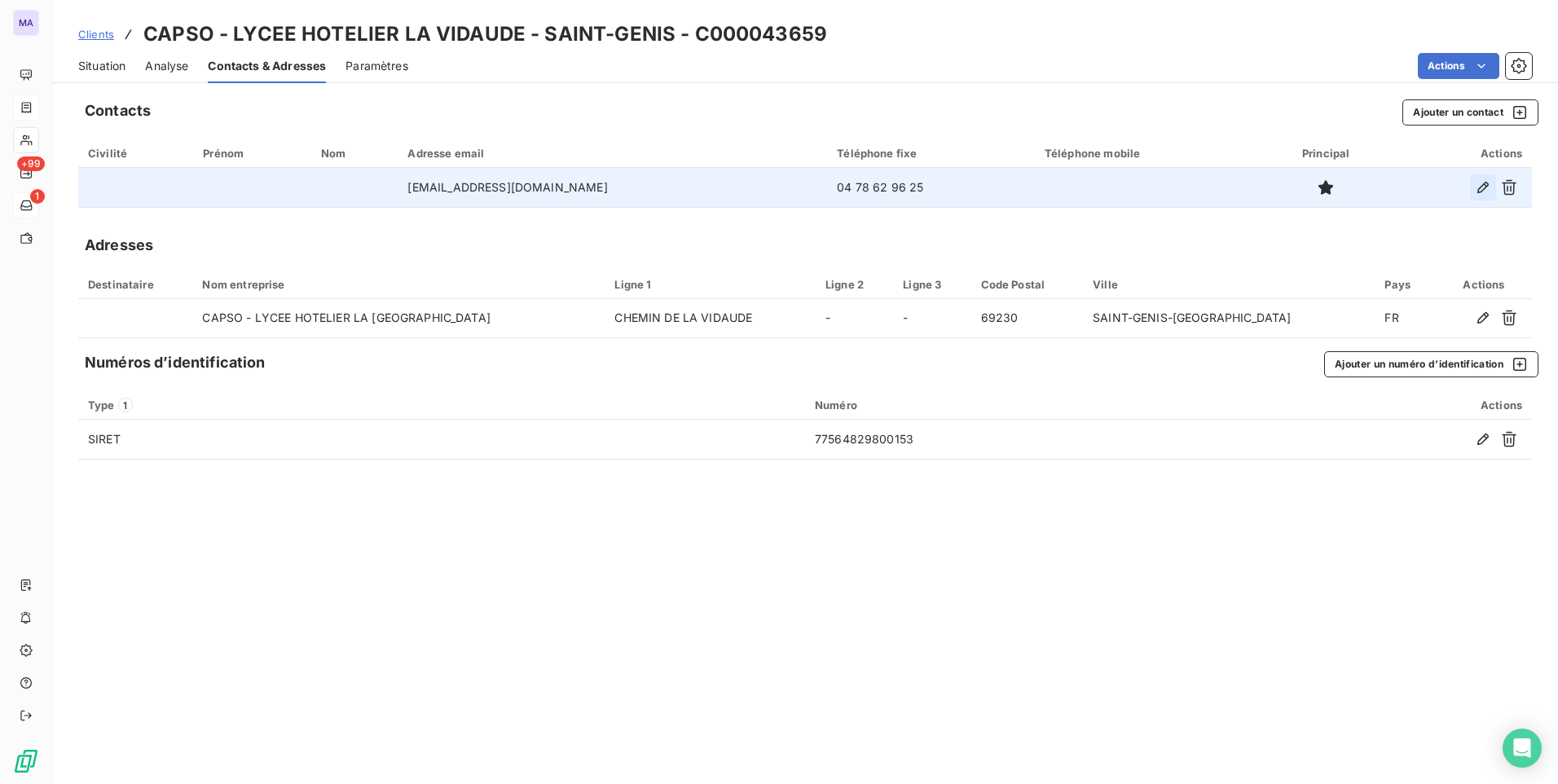
click at [1487, 180] on icon "button" at bounding box center [1482, 187] width 17 height 16
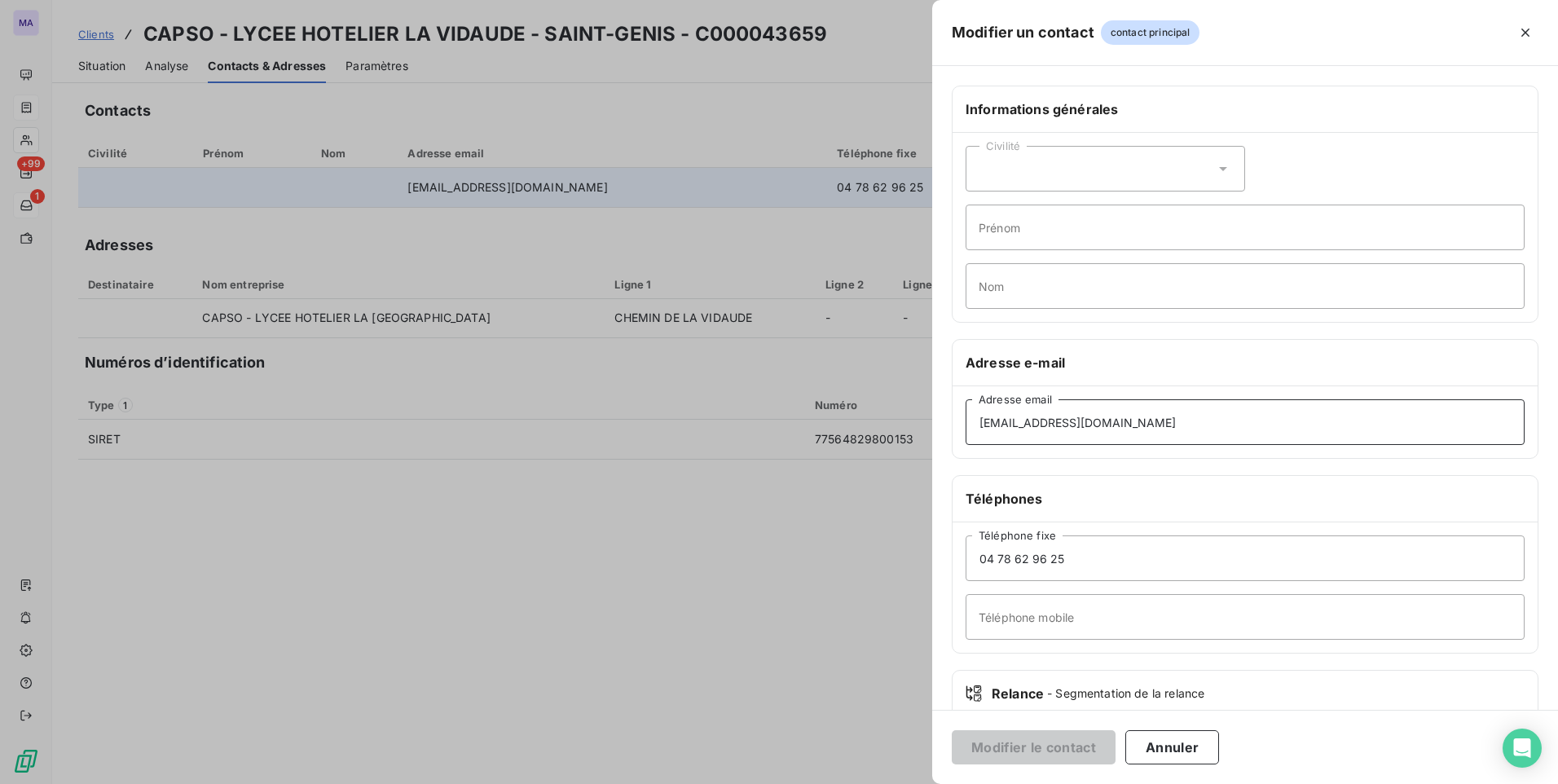
click at [1168, 429] on input "fournisseeurs@capso.eu" at bounding box center [1245, 421] width 559 height 46
click at [983, 418] on input "fournisseeurs@capso.eu" at bounding box center [1245, 421] width 559 height 46
click at [1135, 428] on input "fournisseeurs@capso.eu" at bounding box center [1245, 421] width 559 height 46
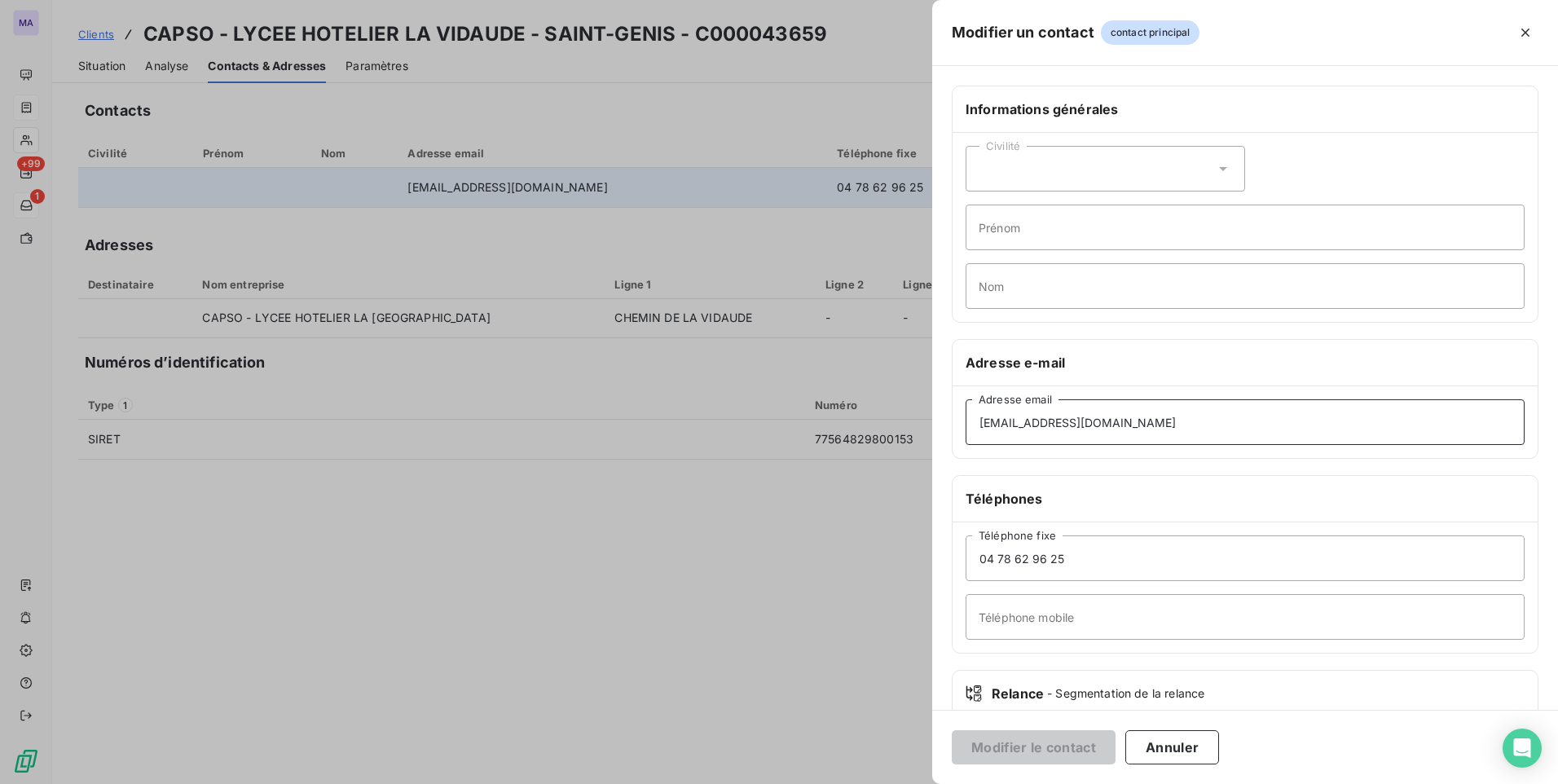
click at [981, 426] on input "fournisseeurs@capso.eu" at bounding box center [1245, 421] width 559 height 46
click at [1133, 490] on h6 "Téléphones" at bounding box center [1245, 499] width 559 height 19
click at [1180, 749] on button "Annuler" at bounding box center [1172, 746] width 94 height 34
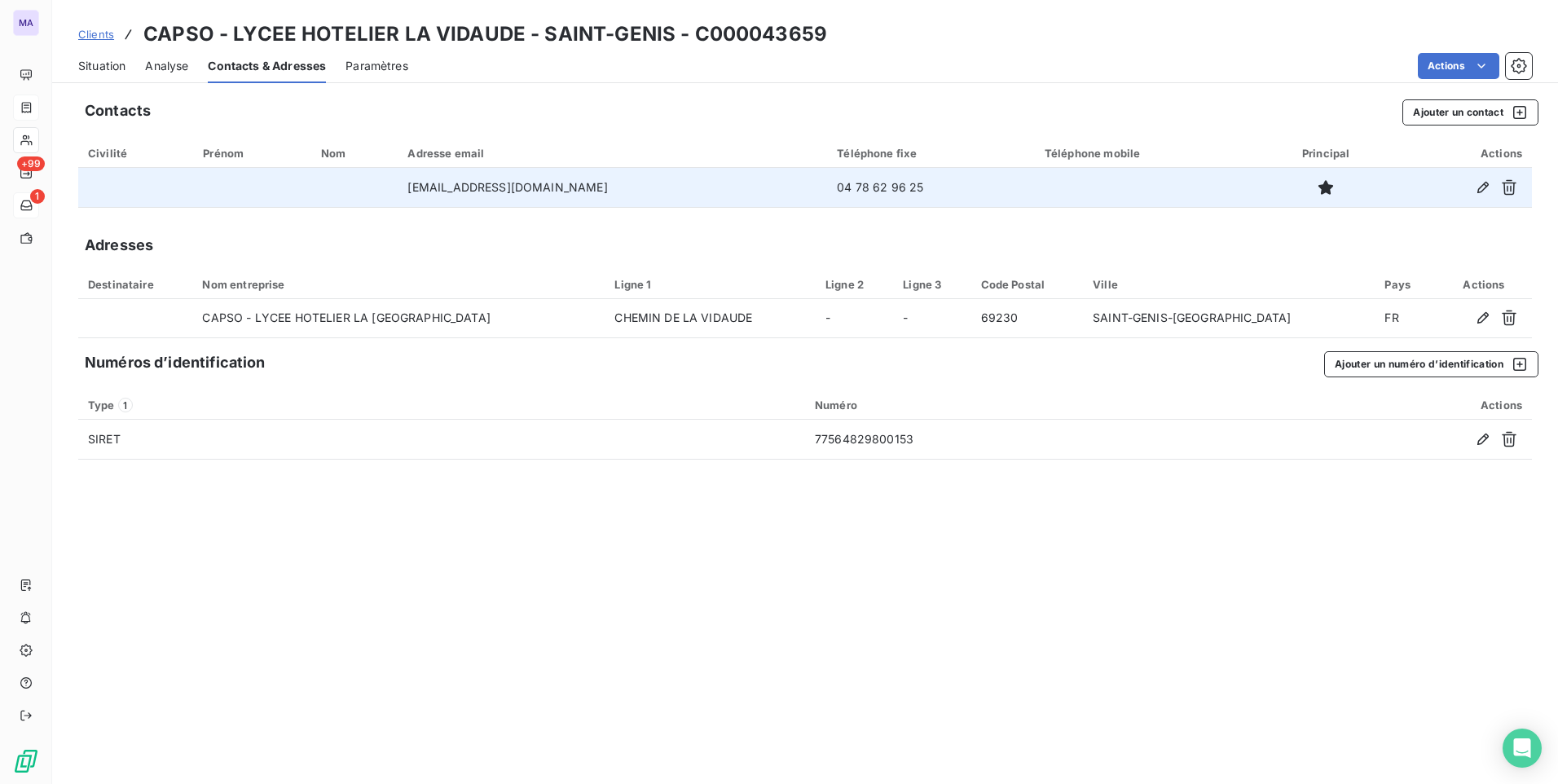
click at [1037, 625] on div "Contacts Ajouter un contact Civilité Prénom Nom Adresse email Téléphone fixe Té…" at bounding box center [805, 436] width 1506 height 694
click at [541, 654] on div "Contacts Ajouter un contact Civilité Prénom Nom Adresse email Téléphone fixe Té…" at bounding box center [805, 436] width 1506 height 694
click at [118, 68] on span "Situation" at bounding box center [102, 66] width 48 height 16
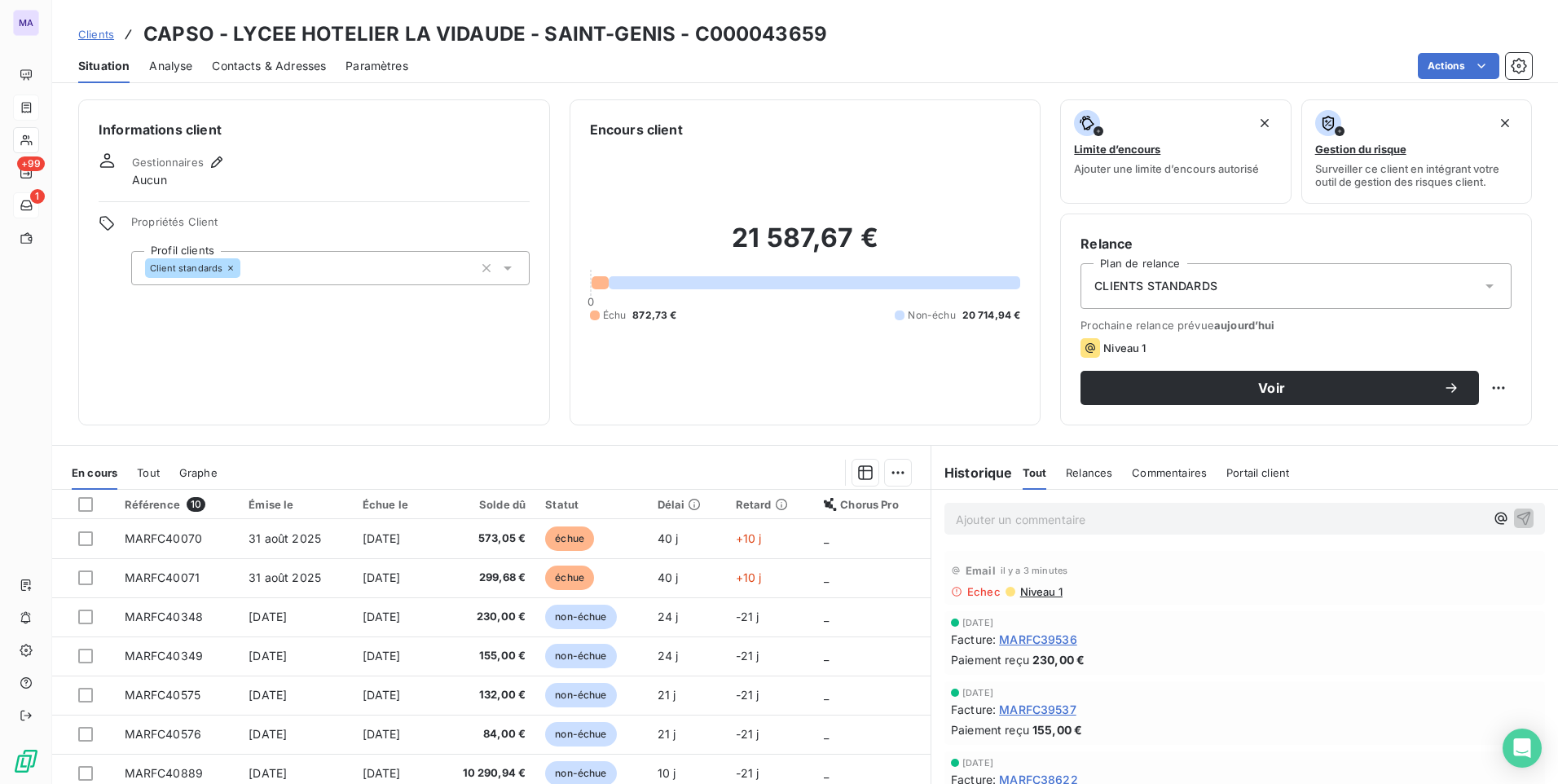
scroll to position [69, 0]
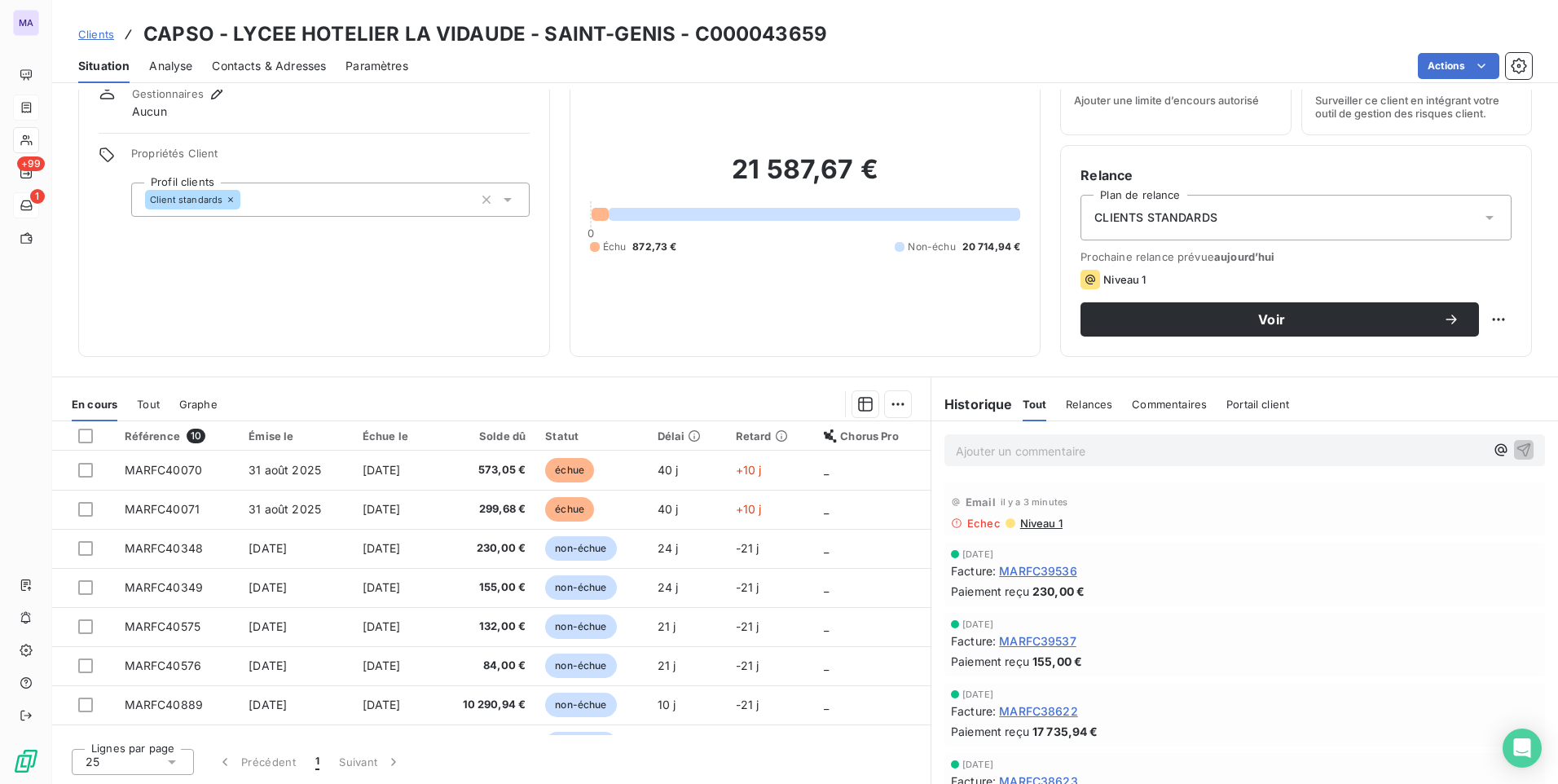
click at [951, 525] on icon at bounding box center [957, 523] width 12 height 12
click at [1201, 530] on div "Email il y a 3 minutes Echec Niveau 1" at bounding box center [1244, 508] width 601 height 53
click at [1038, 523] on span "Niveau 1" at bounding box center [1040, 522] width 44 height 13
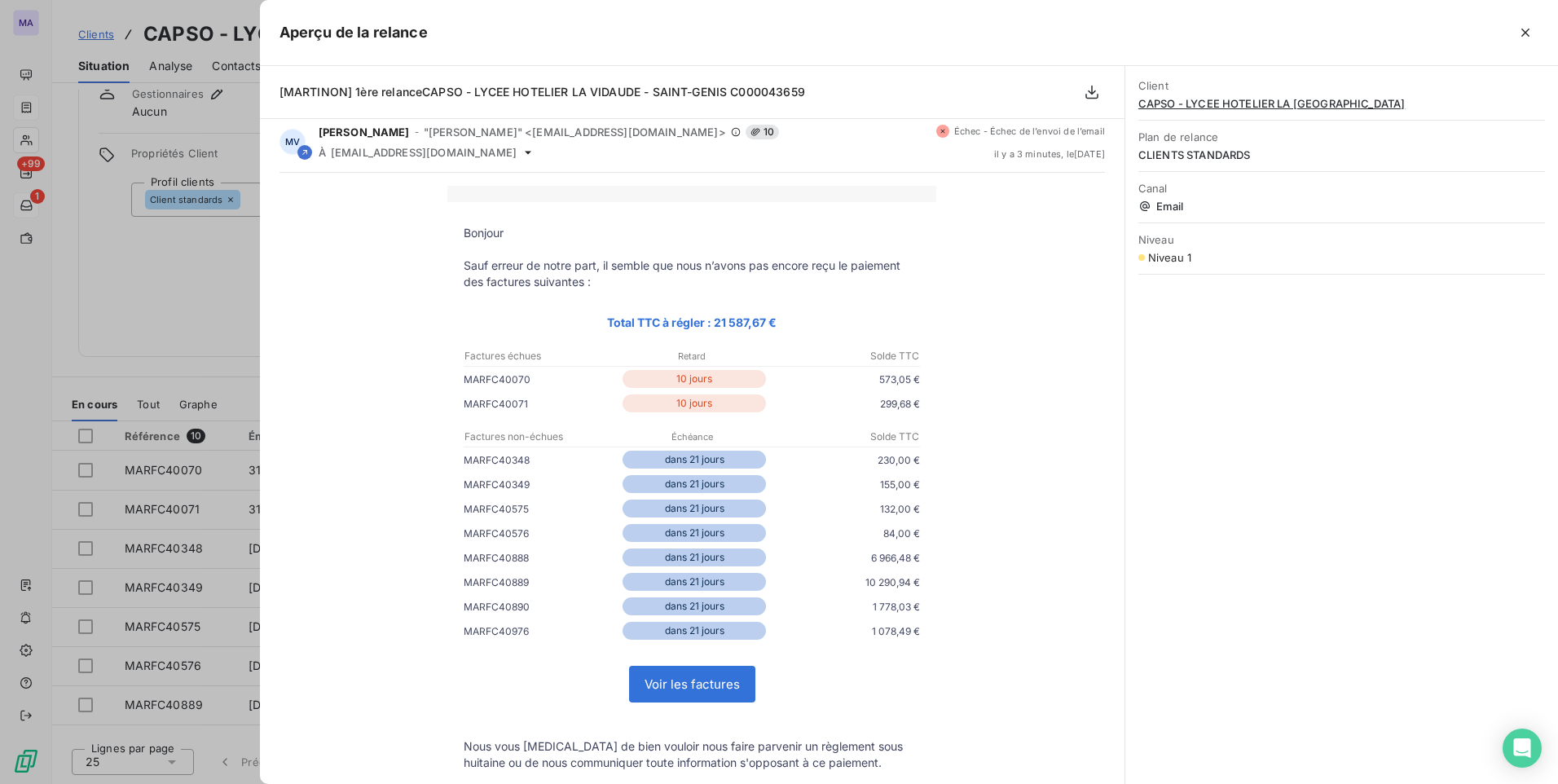
scroll to position [0, 0]
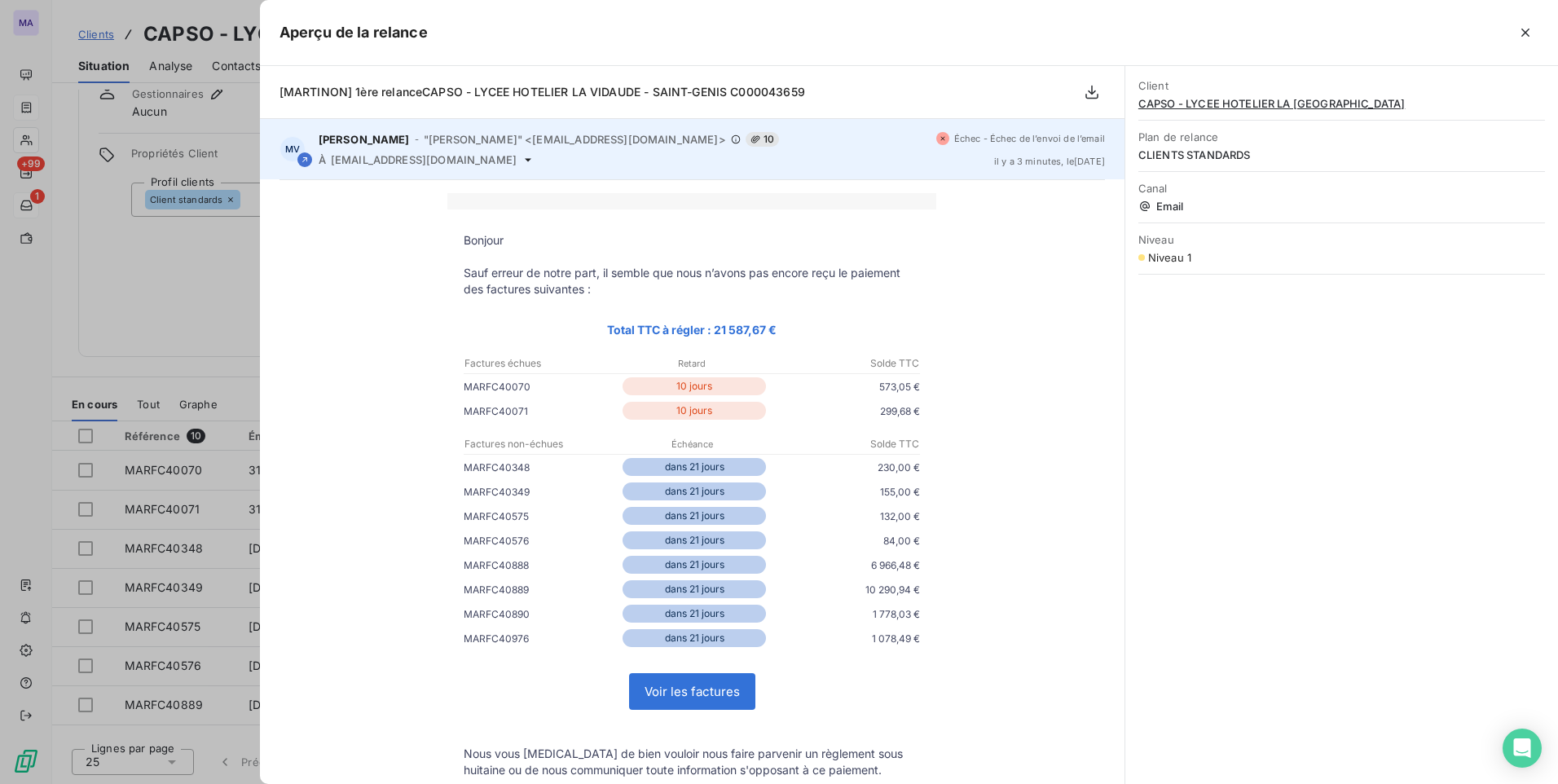
click at [541, 167] on div "MV Marion VALGALIER - "Marion VALGALIER" <rappels@leanpay.io> 10 À fournisseeur…" at bounding box center [692, 149] width 865 height 60
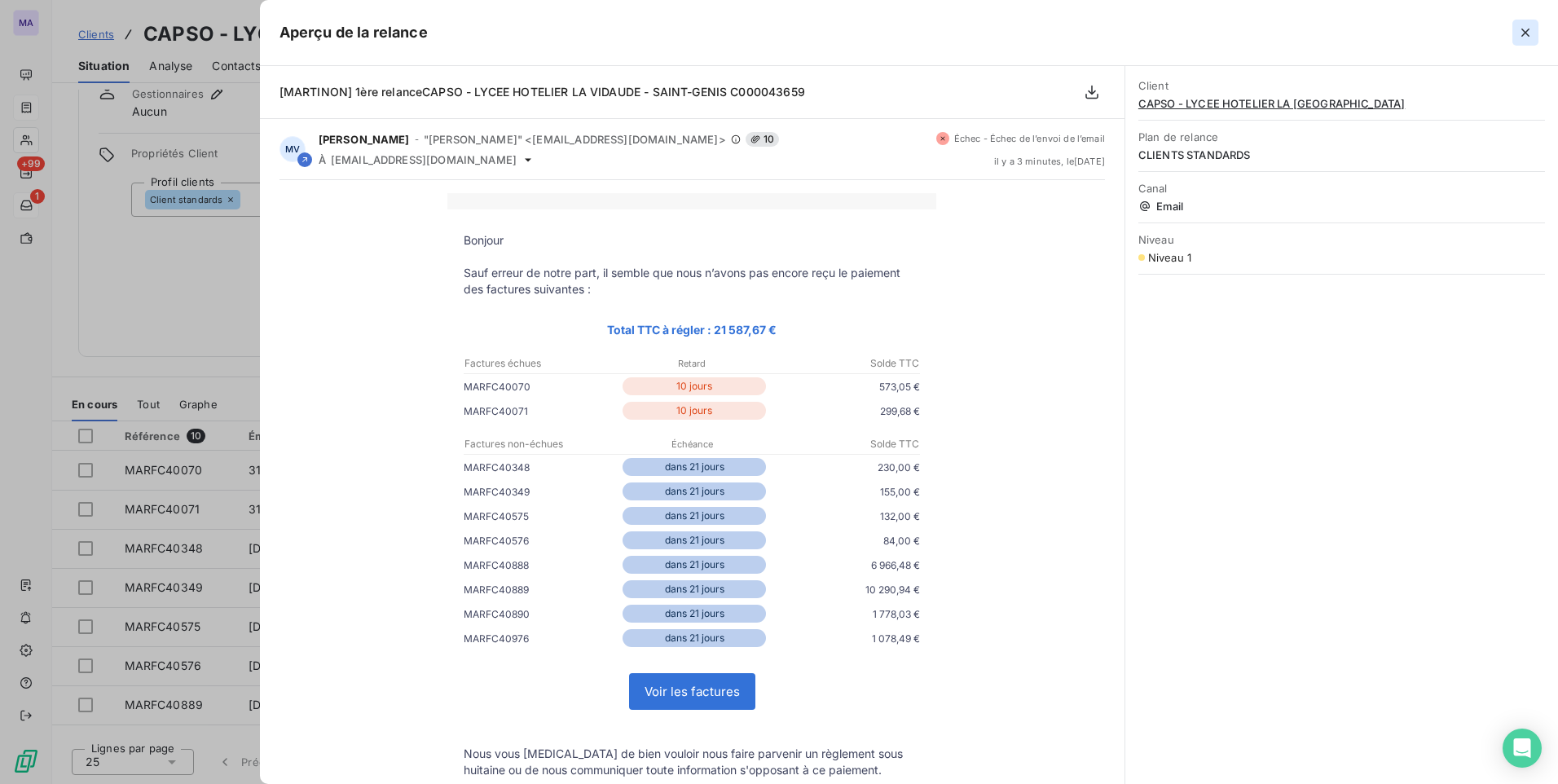
click at [1528, 33] on icon "button" at bounding box center [1525, 32] width 17 height 16
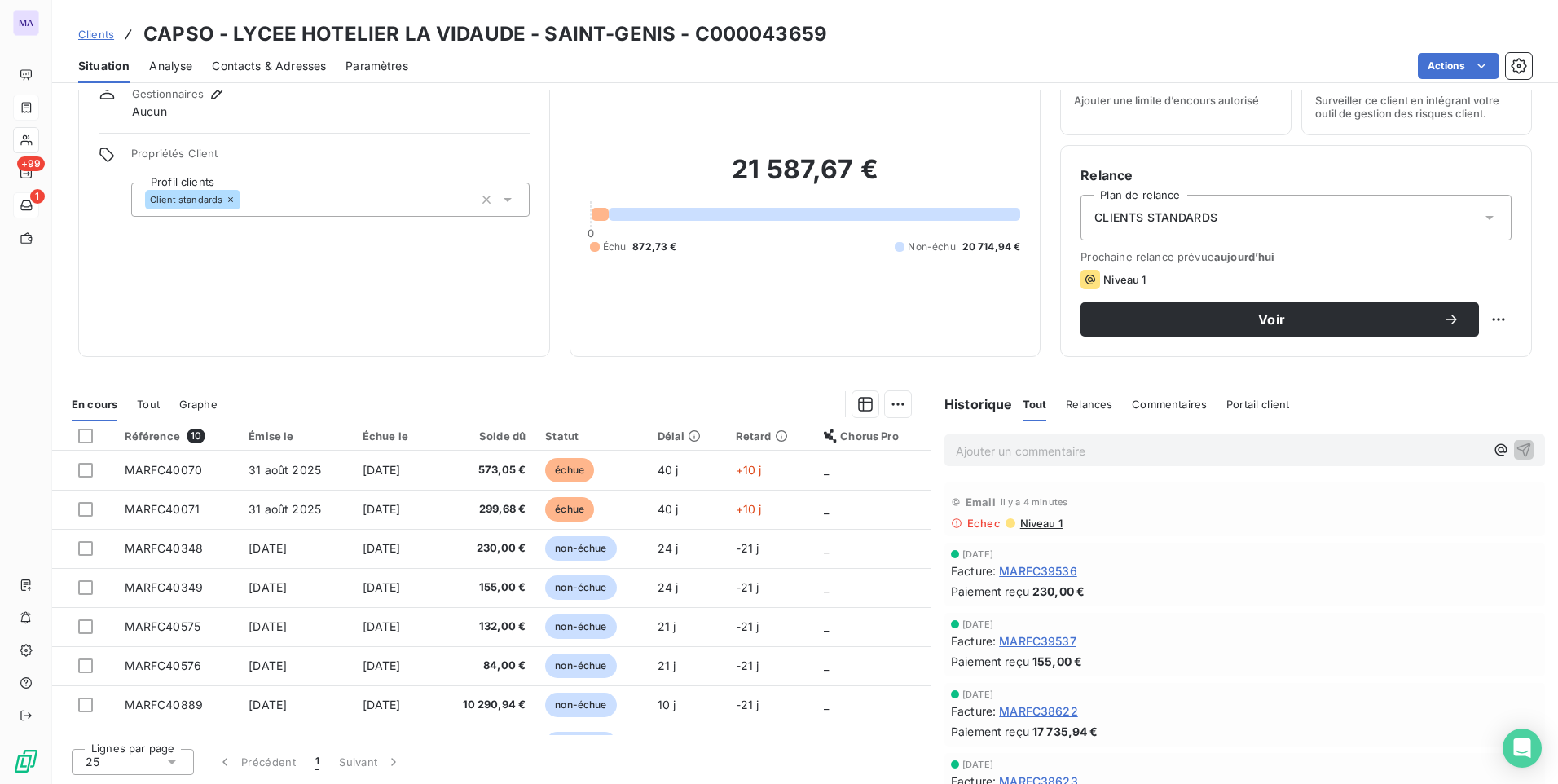
click at [1046, 368] on div "Informations client Gestionnaires Aucun Propriétés Client Profil clients Client…" at bounding box center [805, 436] width 1506 height 694
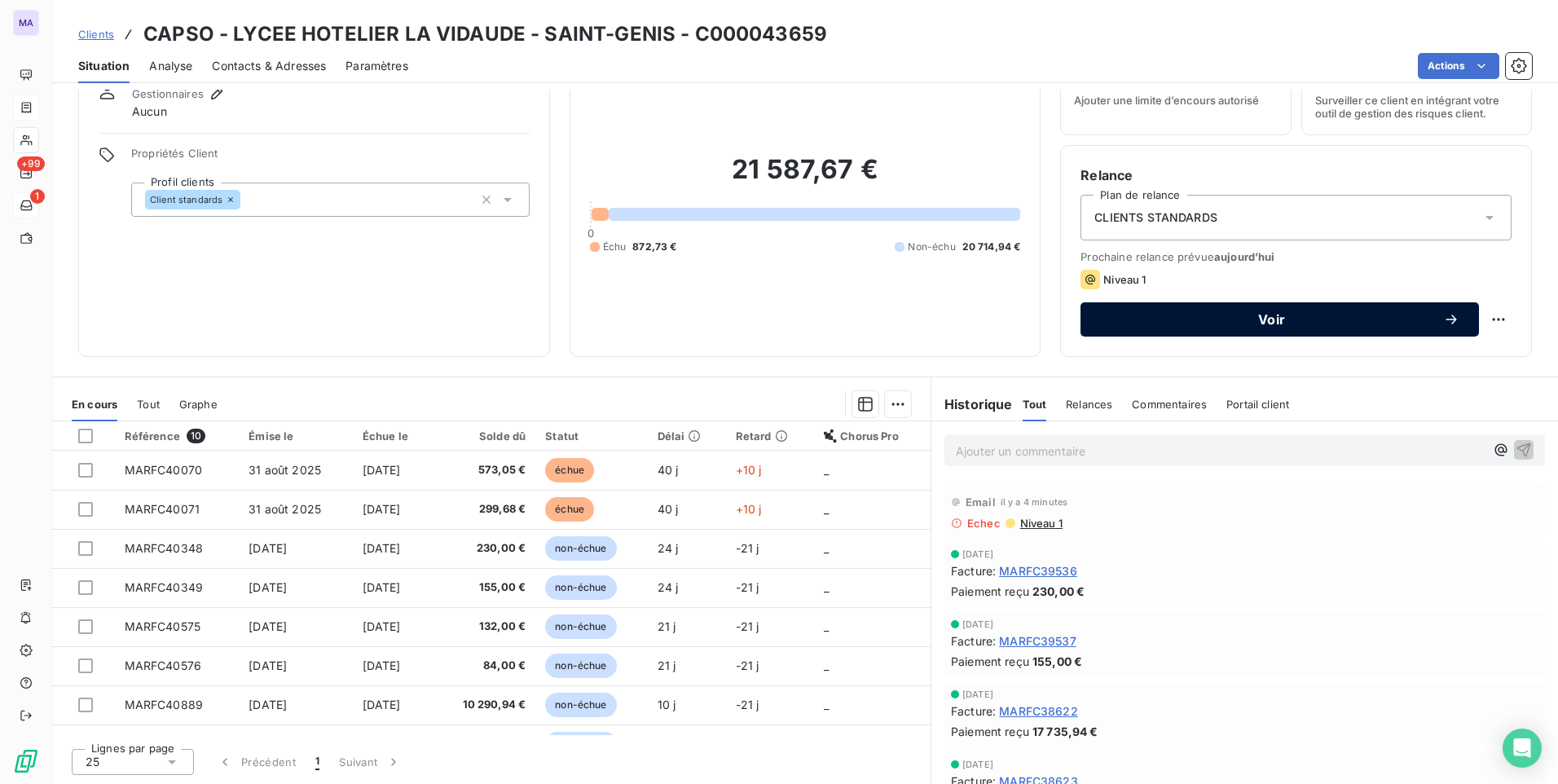
click at [1236, 318] on span "Voir" at bounding box center [1271, 318] width 343 height 13
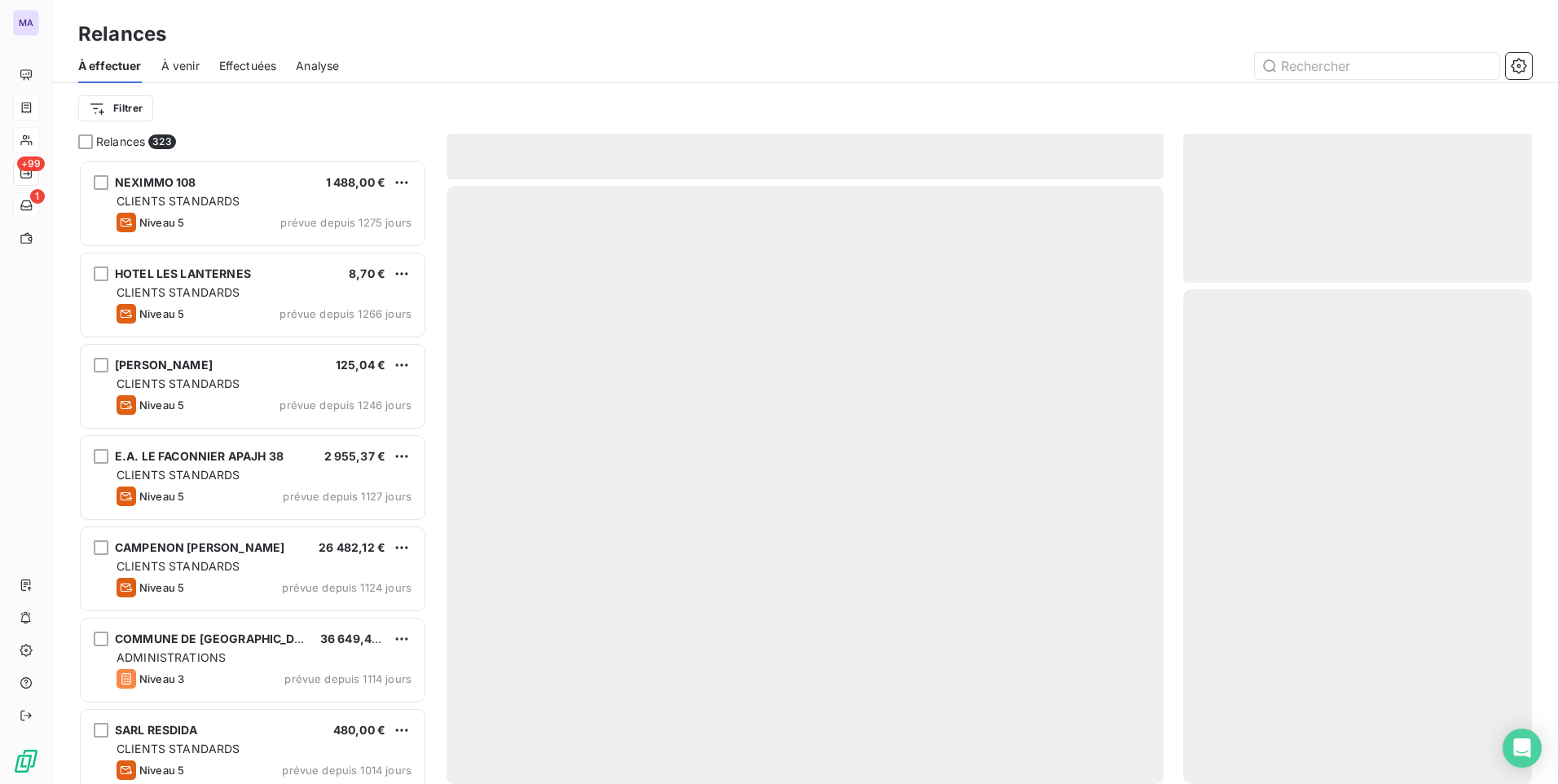
scroll to position [611, 337]
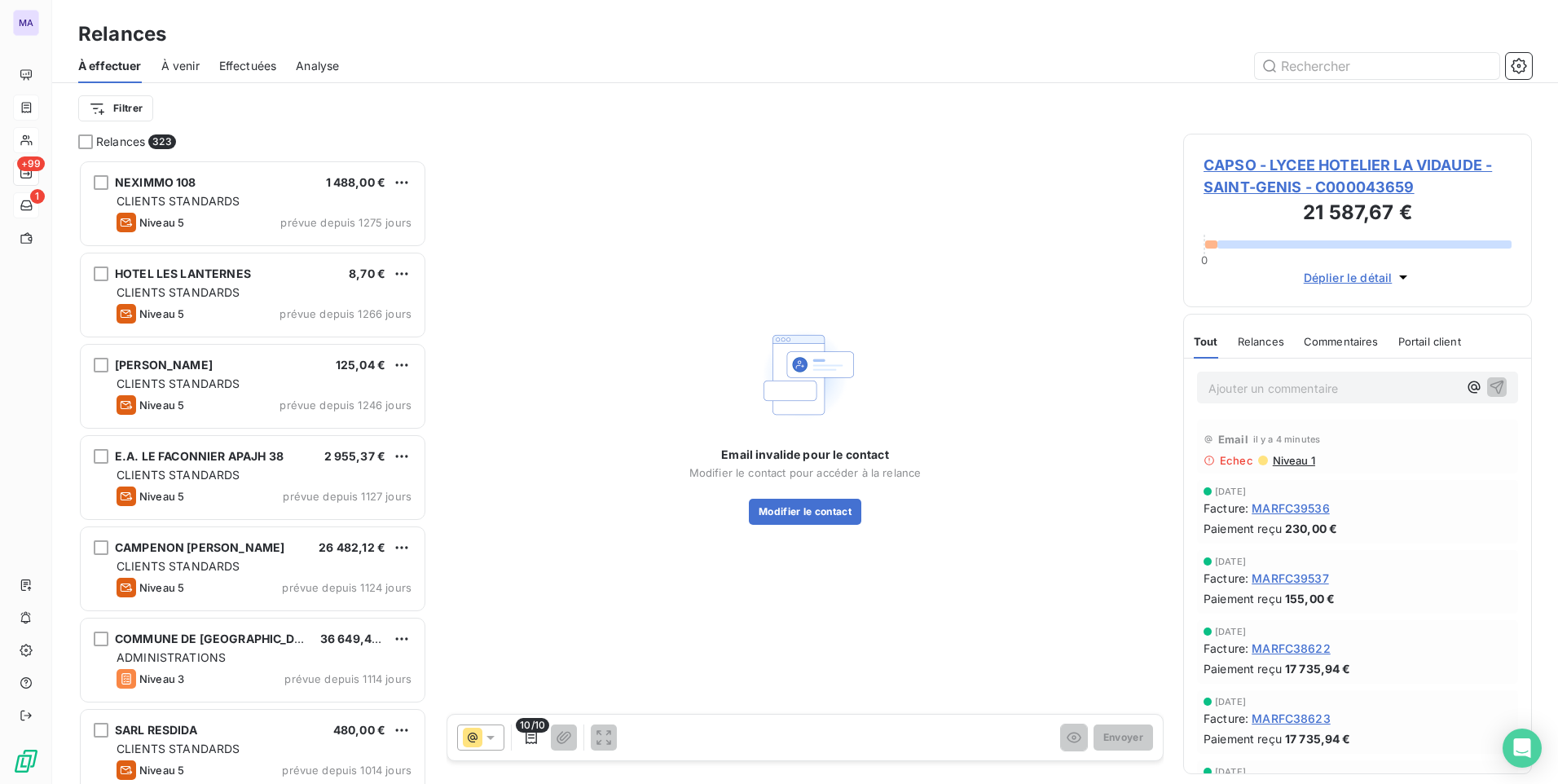
click at [485, 742] on icon at bounding box center [490, 736] width 17 height 16
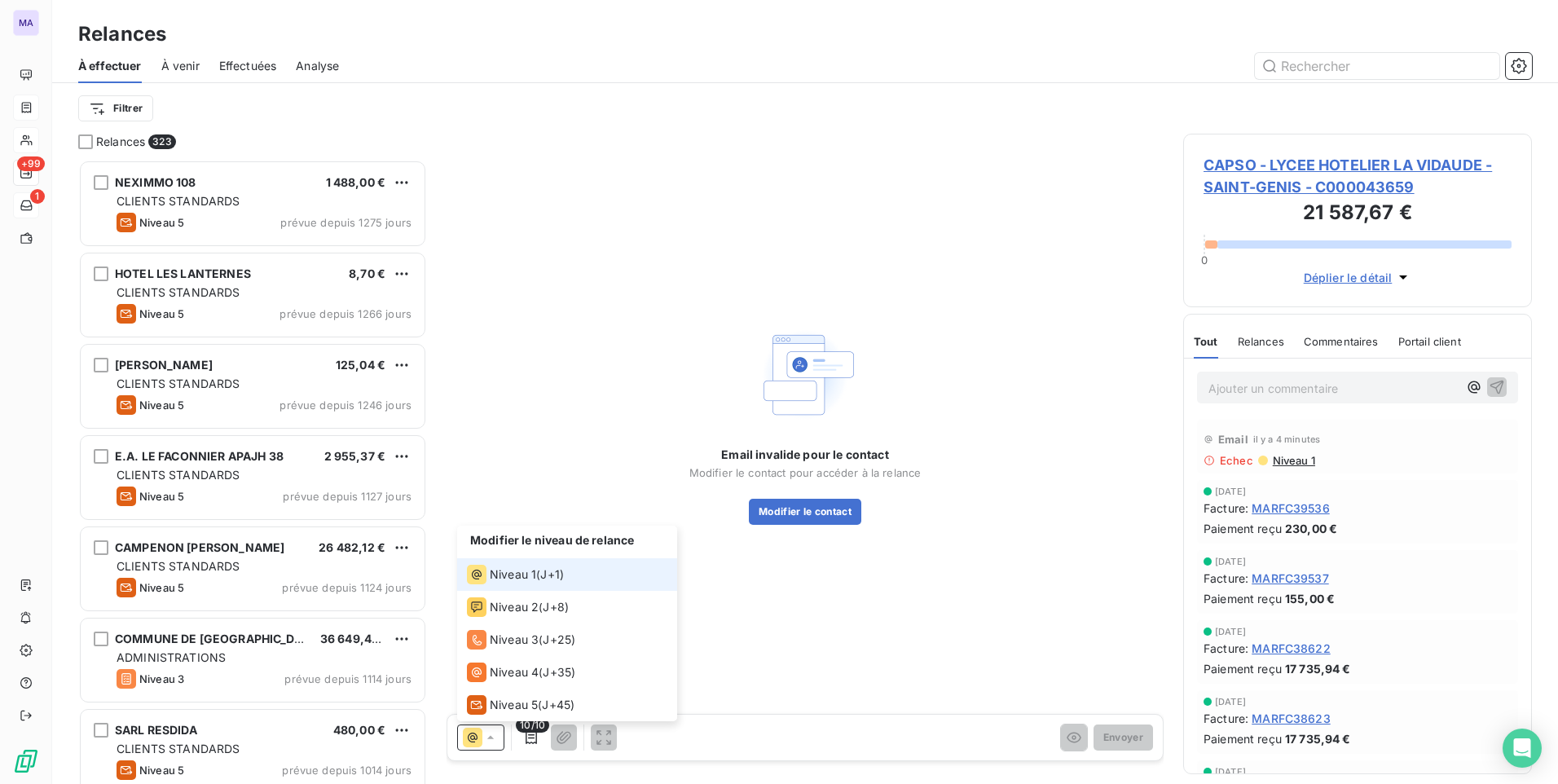
click at [536, 577] on div "Niveau 1 ( J+1 )" at bounding box center [515, 574] width 97 height 19
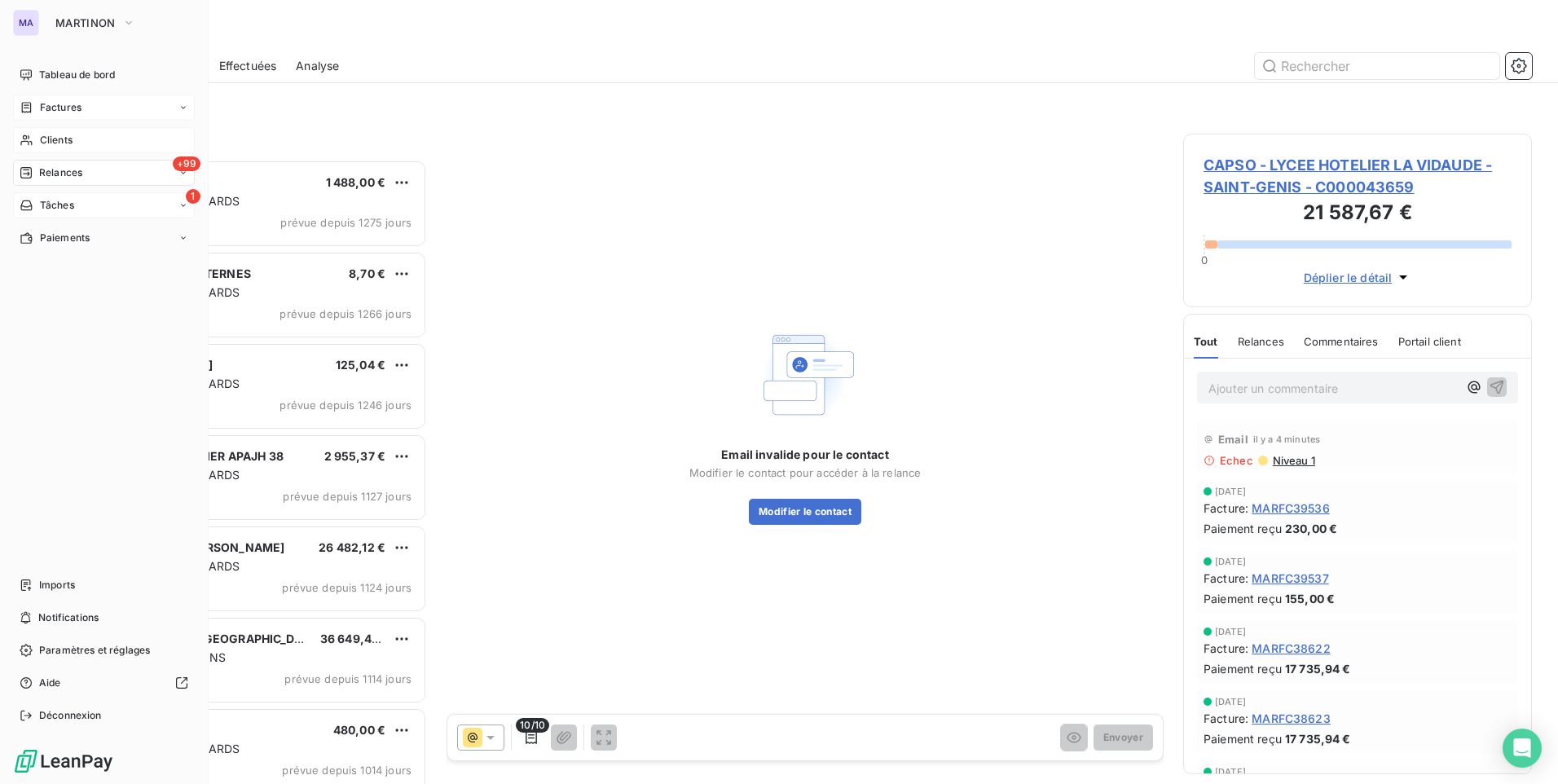
click at [79, 145] on div "Clients" at bounding box center [103, 140] width 182 height 26
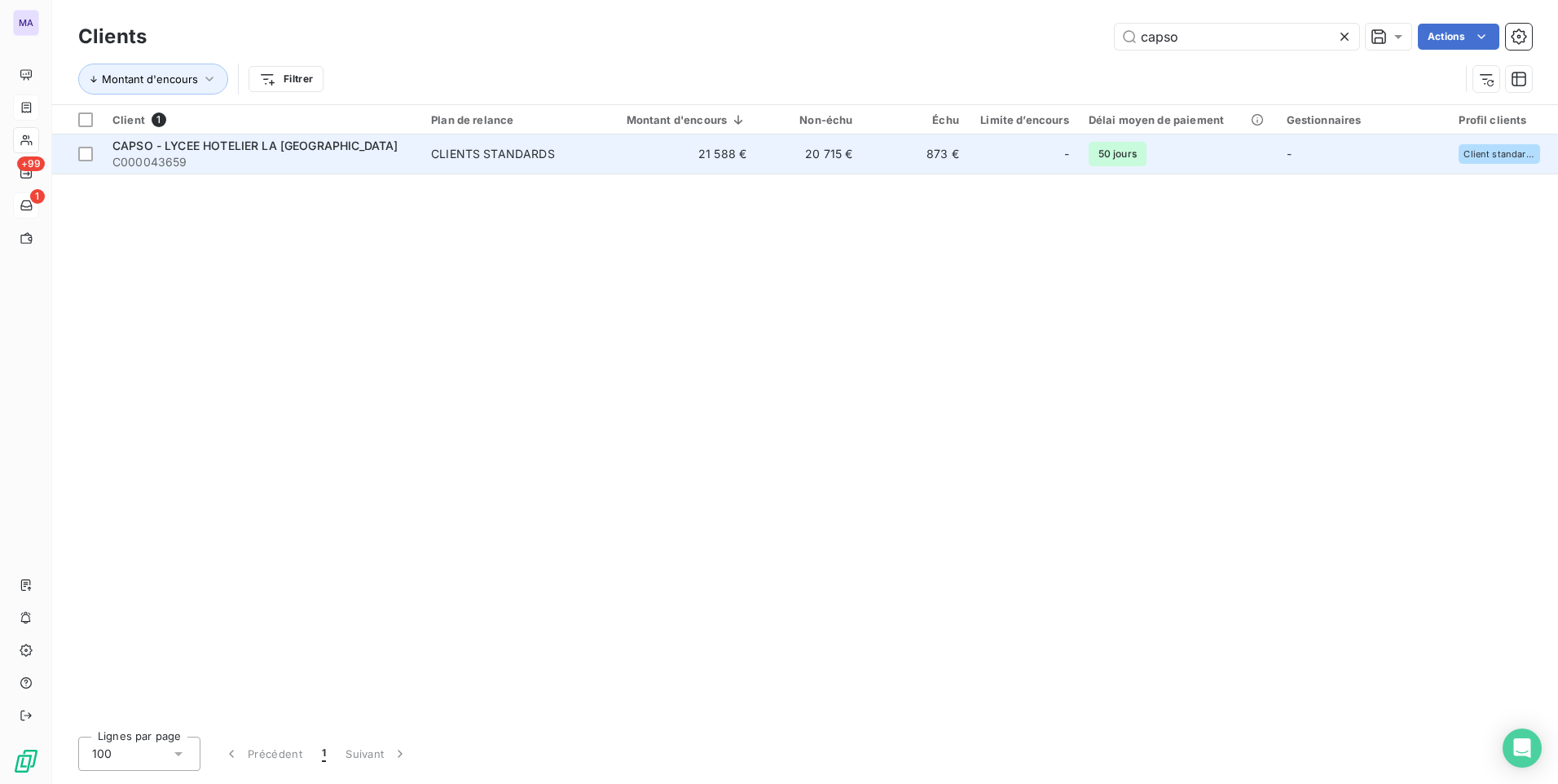
click at [792, 156] on td "20 715 €" at bounding box center [809, 154] width 106 height 39
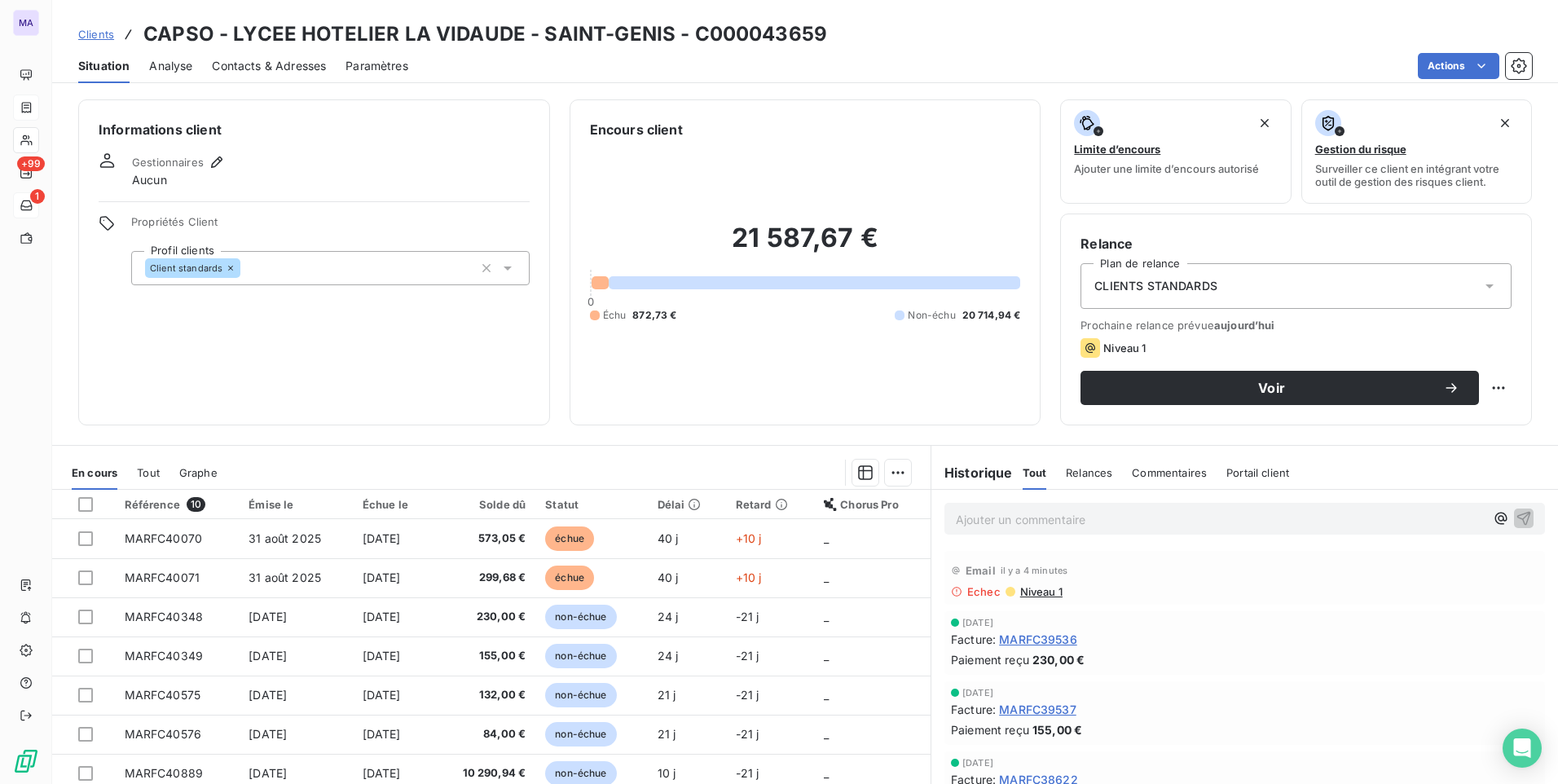
scroll to position [69, 0]
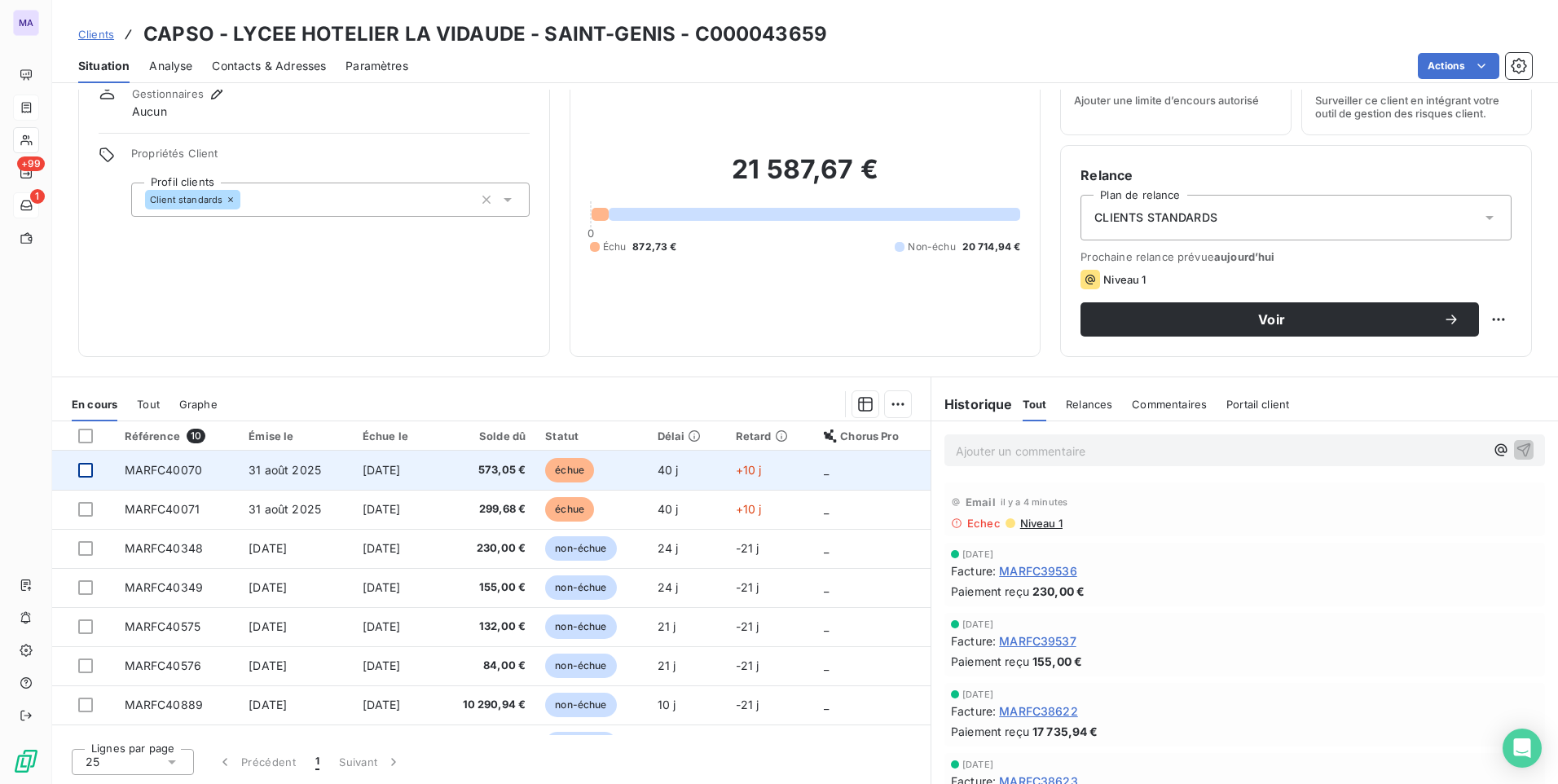
click at [92, 470] on div at bounding box center [85, 470] width 15 height 15
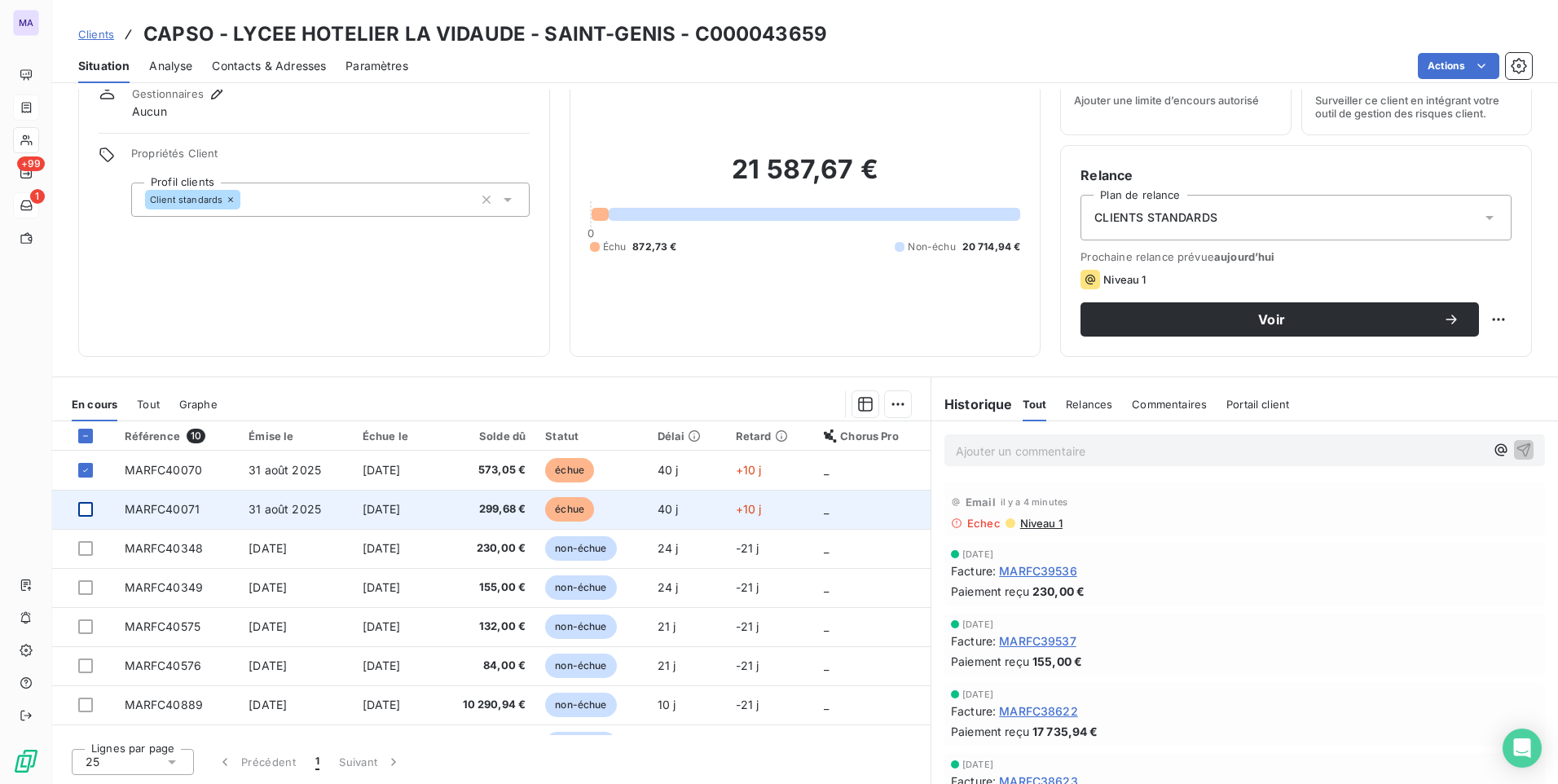
click at [86, 509] on div at bounding box center [85, 508] width 15 height 15
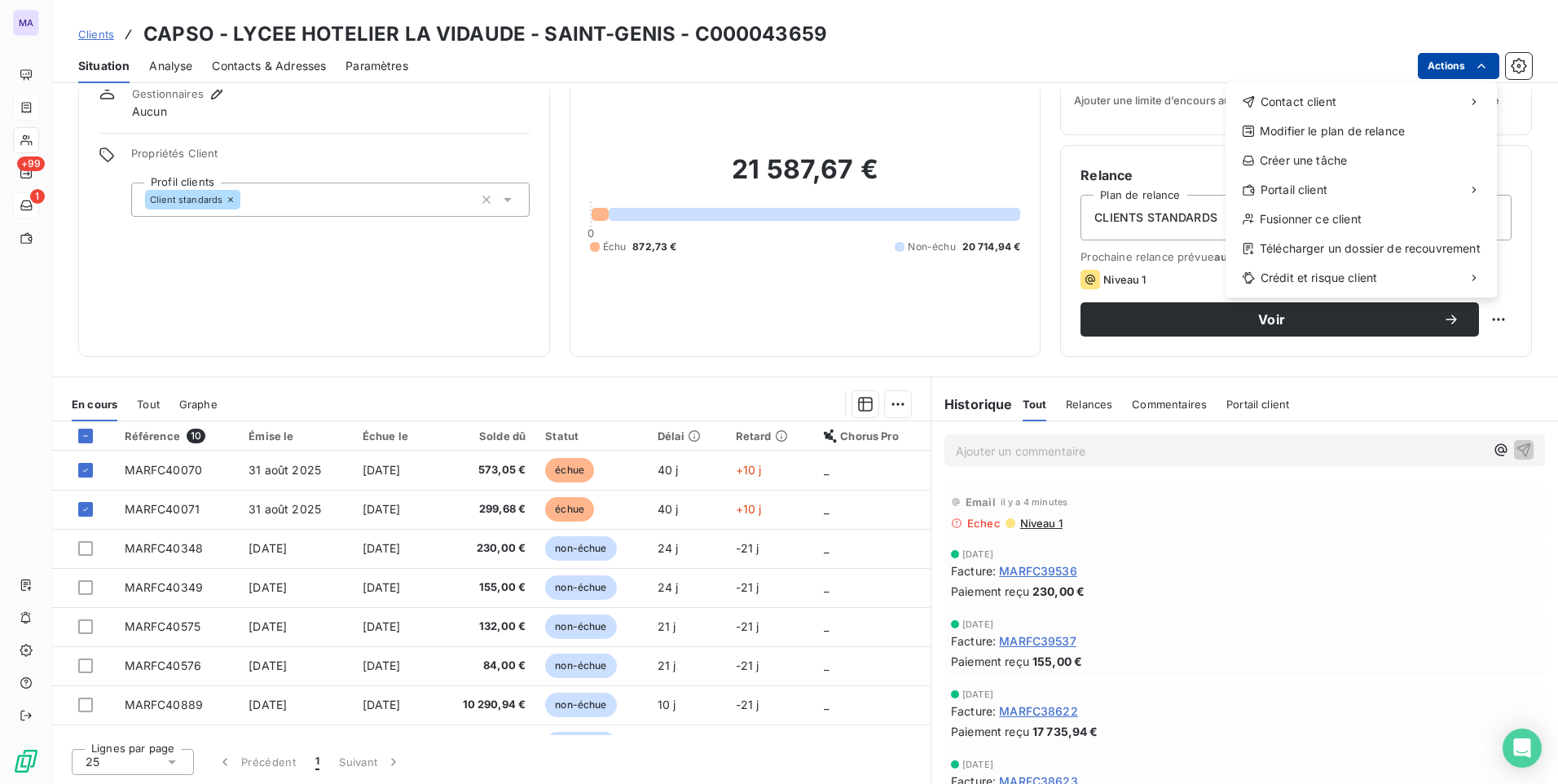
click at [1468, 61] on html "MA +99 1 Clients CAPSO - LYCEE HOTELIER LA VIDAUDE - SAINT-GENIS - C000043659 S…" at bounding box center [779, 392] width 1558 height 784
click at [1150, 114] on div "Envoyer un email" at bounding box center [1104, 108] width 218 height 26
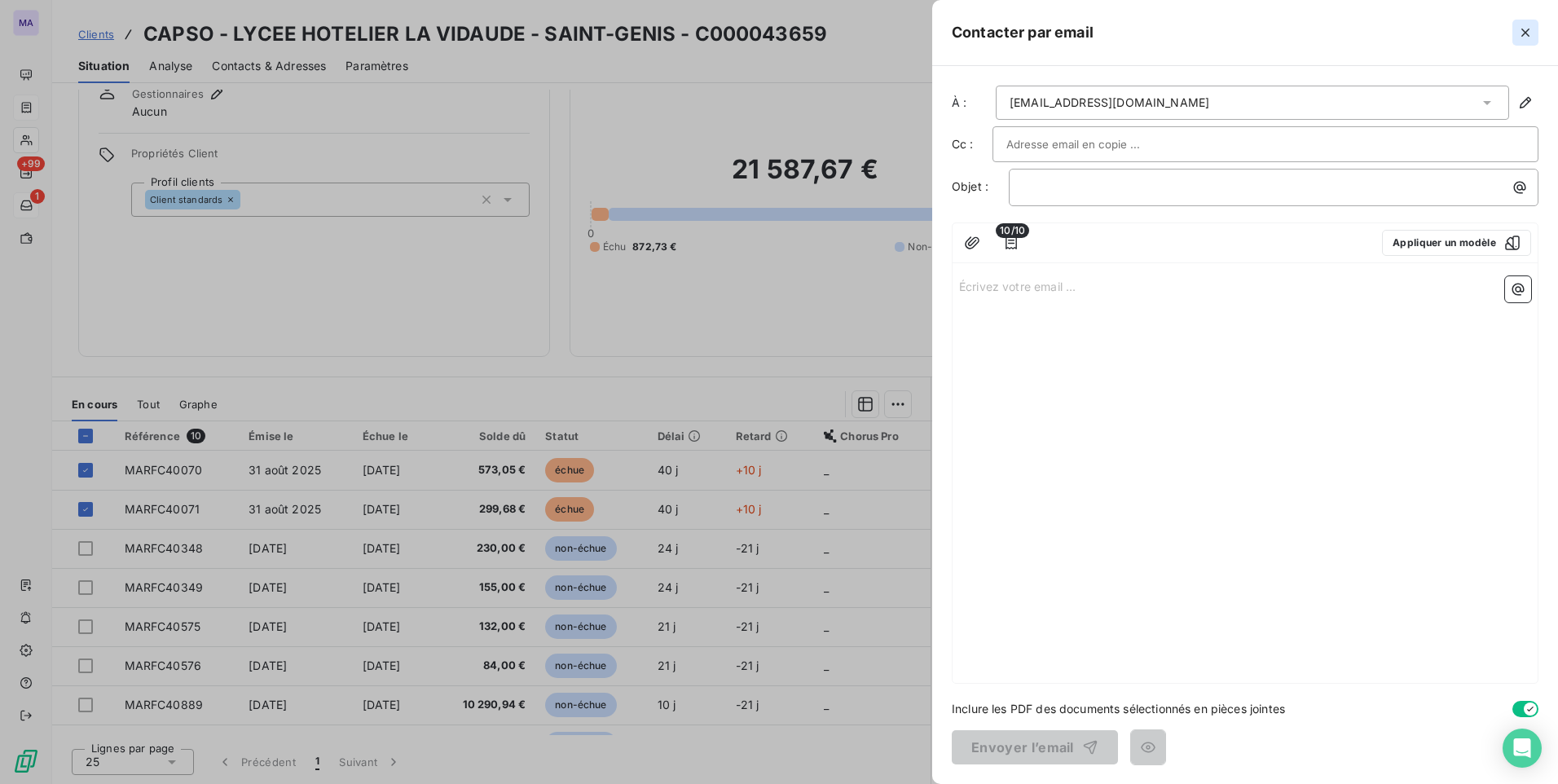
click at [1525, 35] on icon "button" at bounding box center [1525, 32] width 17 height 16
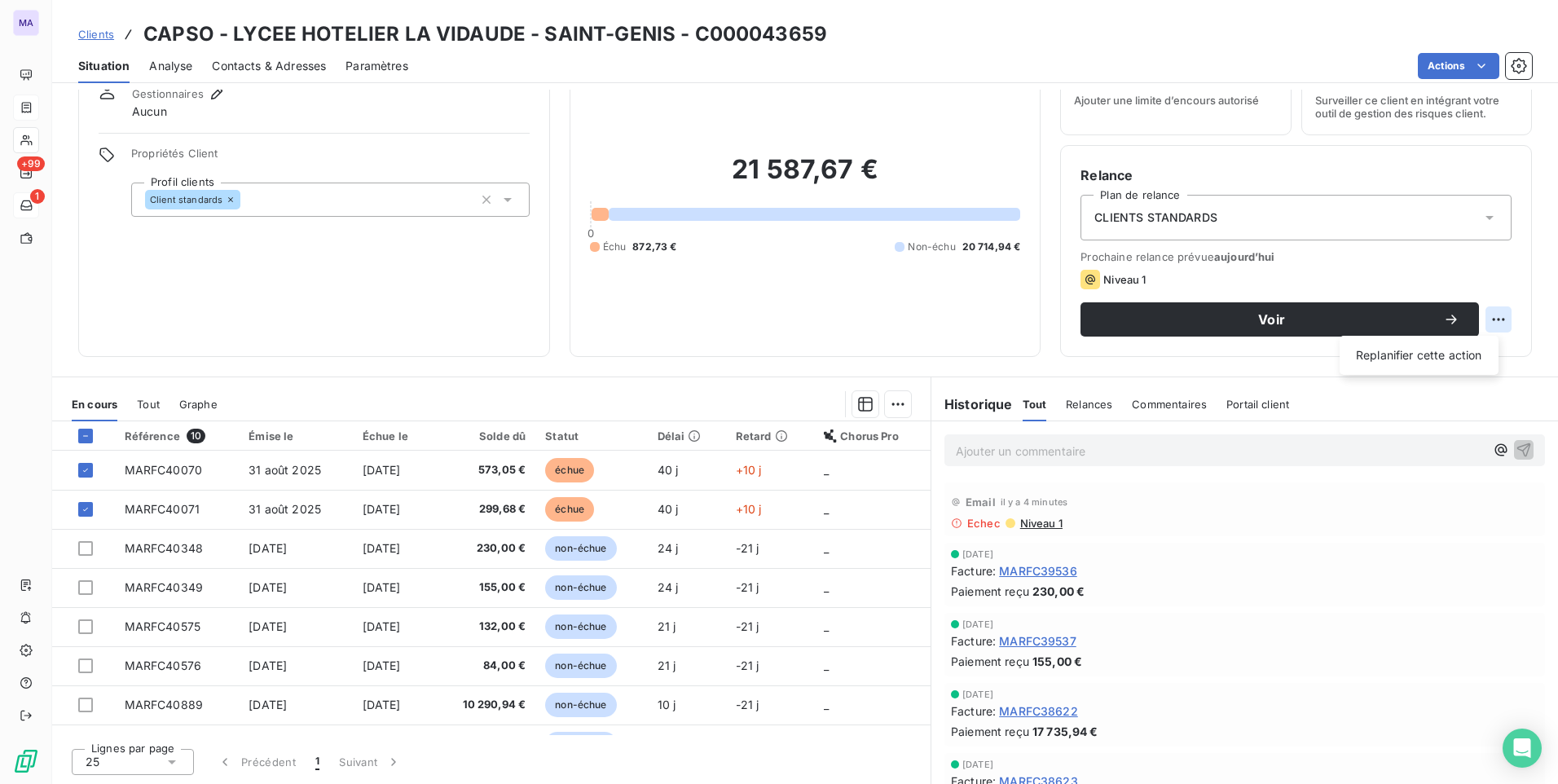
click at [1479, 321] on html "MA +99 1 Clients CAPSO - LYCEE HOTELIER LA VIDAUDE - SAINT-GENIS - C000043659 S…" at bounding box center [779, 392] width 1558 height 784
click at [1297, 274] on html "MA +99 1 Clients CAPSO - LYCEE HOTELIER LA VIDAUDE - SAINT-GENIS - C000043659 S…" at bounding box center [779, 392] width 1558 height 784
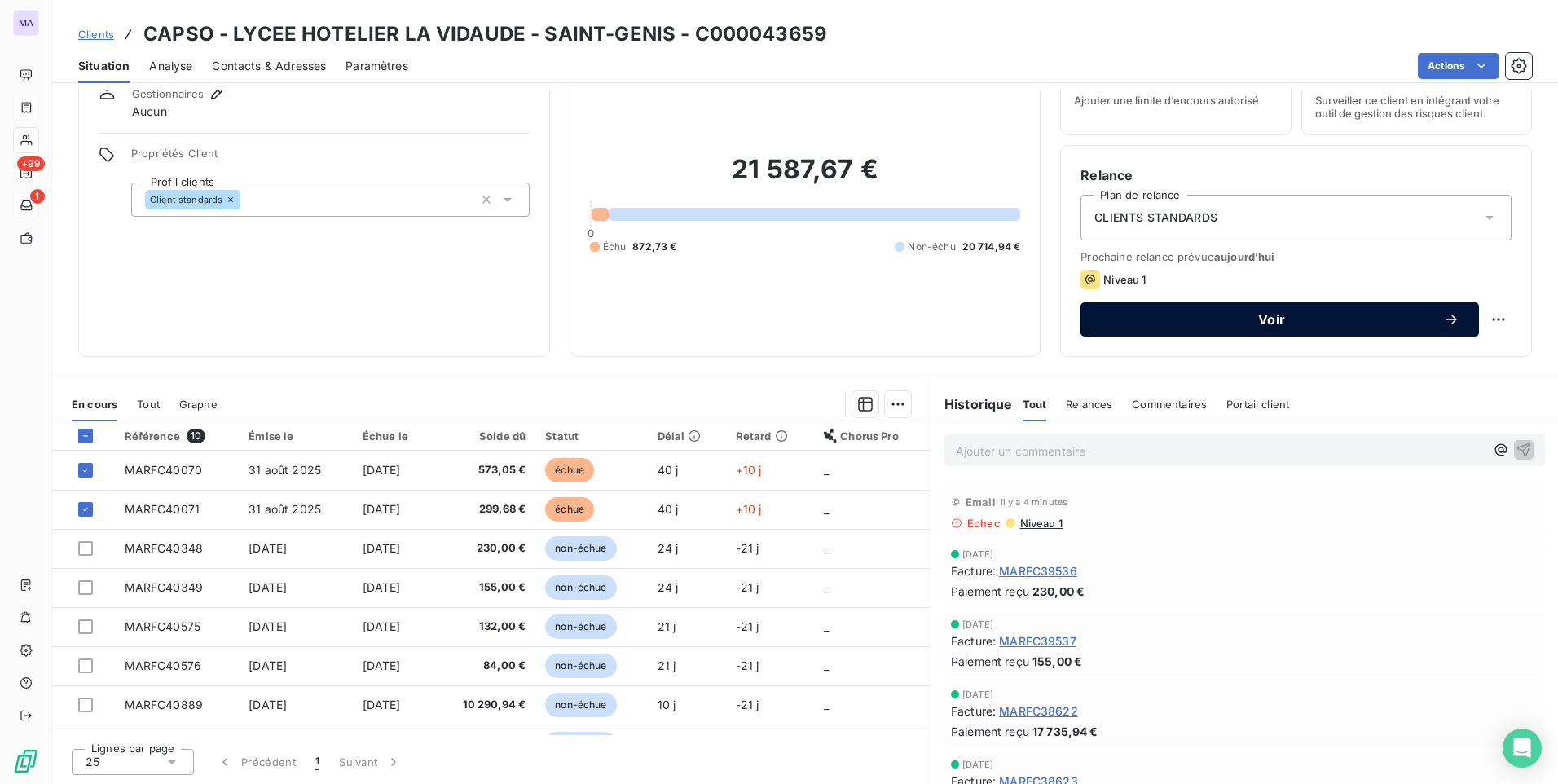
click at [1270, 321] on span "Voir" at bounding box center [1271, 318] width 343 height 13
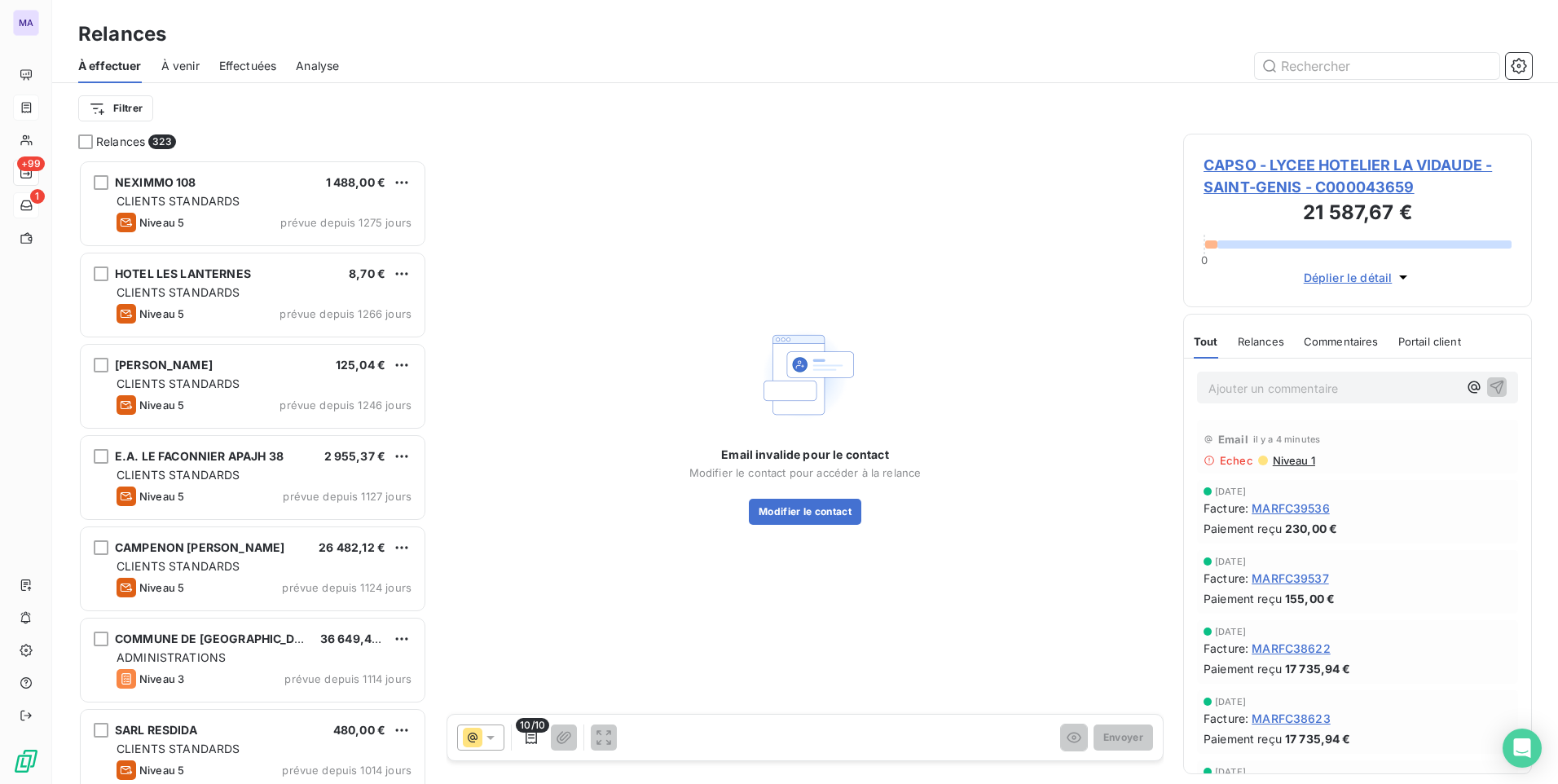
scroll to position [611, 337]
click at [804, 515] on button "Modifier le contact" at bounding box center [805, 511] width 113 height 26
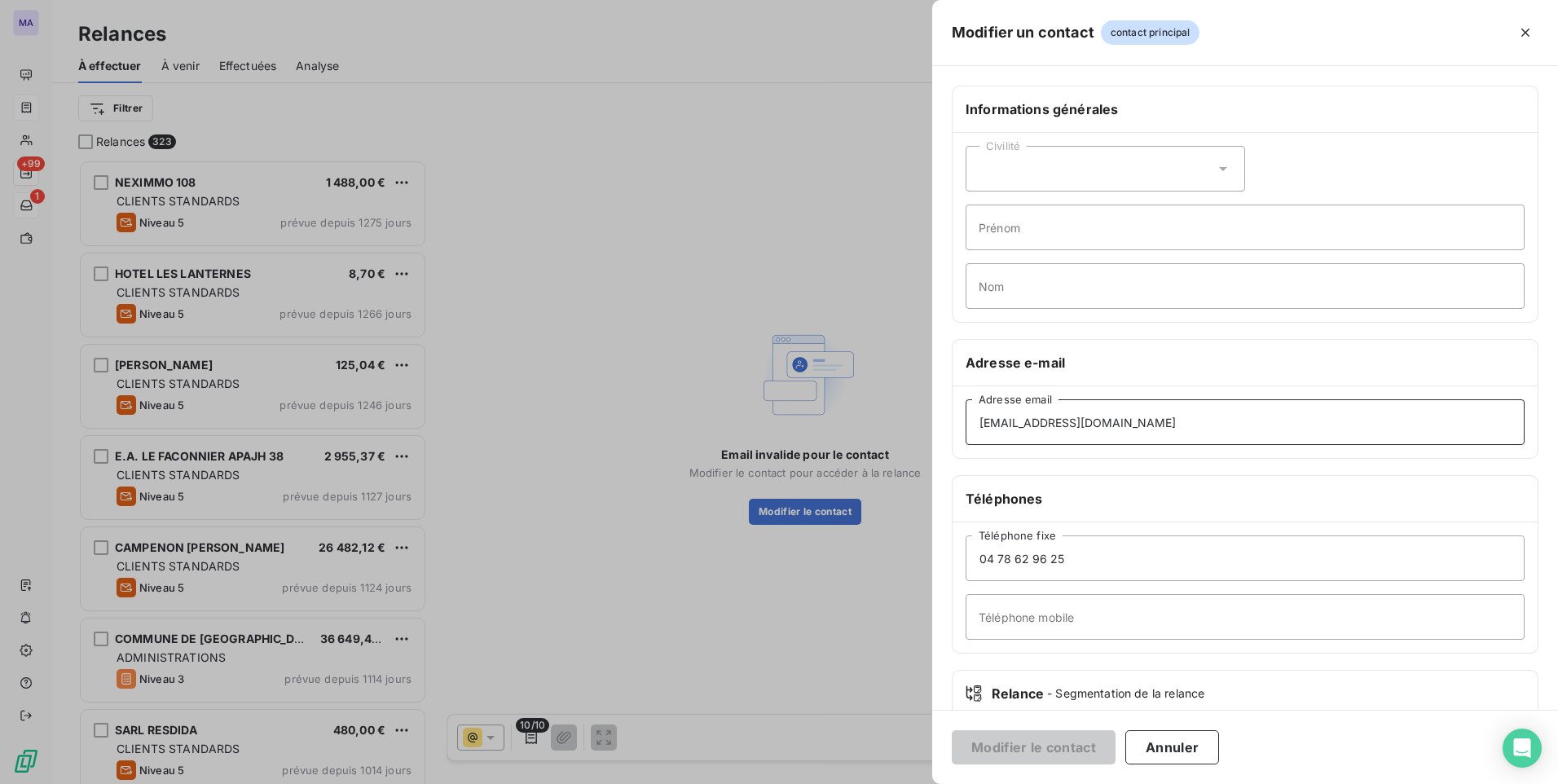
click at [1131, 425] on input "fournisseeurs@capso.eu" at bounding box center [1245, 421] width 559 height 46
click at [1203, 415] on input "fournisseeurs@capso.eu" at bounding box center [1245, 421] width 559 height 46
drag, startPoint x: 1203, startPoint y: 415, endPoint x: 1135, endPoint y: 422, distance: 68.4
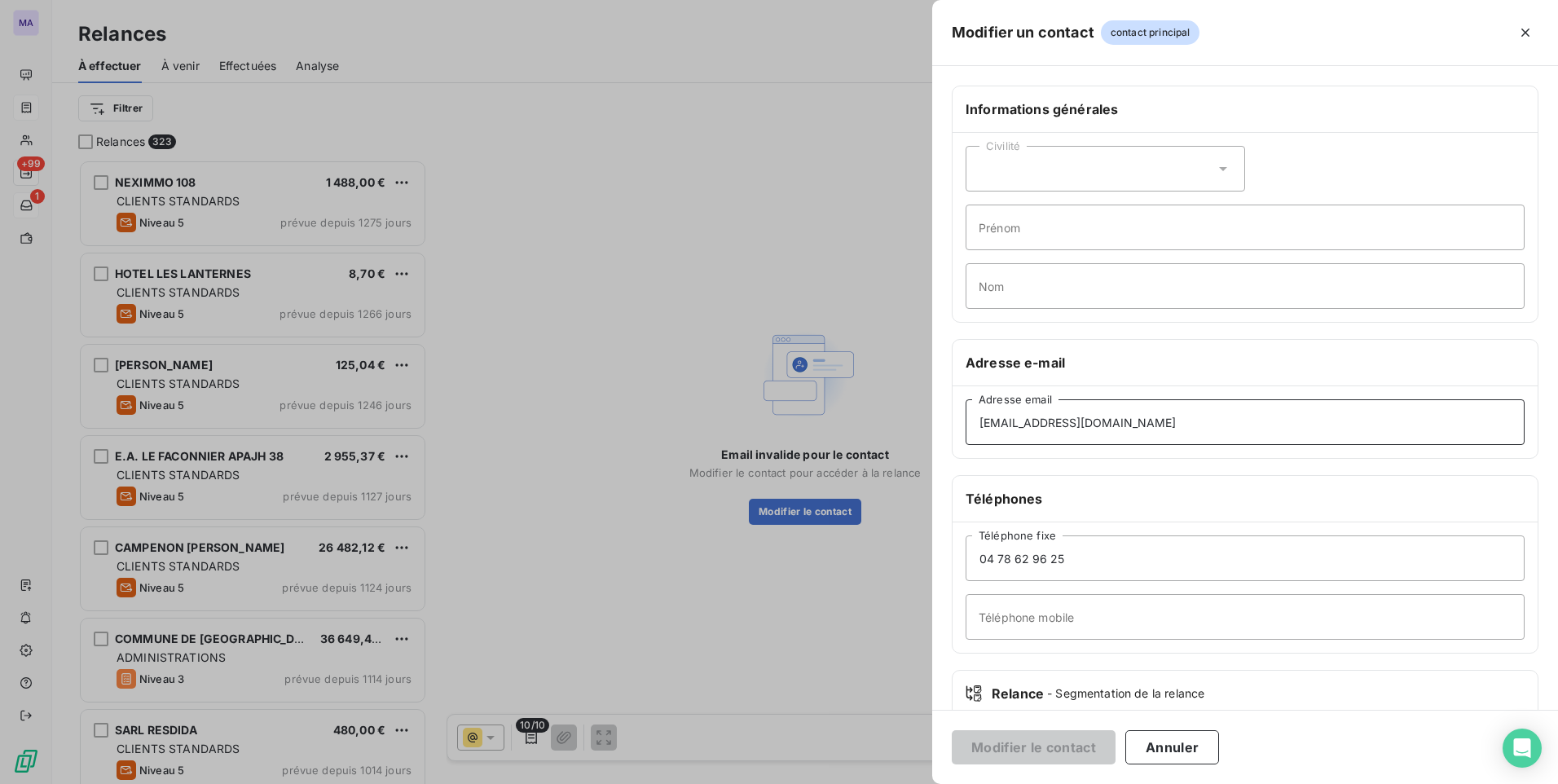
click at [1135, 421] on input "fournisseeurs@capso.eu" at bounding box center [1245, 421] width 559 height 46
paste input "lavidaude"
drag, startPoint x: 978, startPoint y: 419, endPoint x: 997, endPoint y: 427, distance: 20.6
click at [979, 420] on input "[EMAIL_ADDRESS][DOMAIN_NAME]" at bounding box center [1245, 421] width 559 height 46
type input "[EMAIL_ADDRESS][DOMAIN_NAME]"
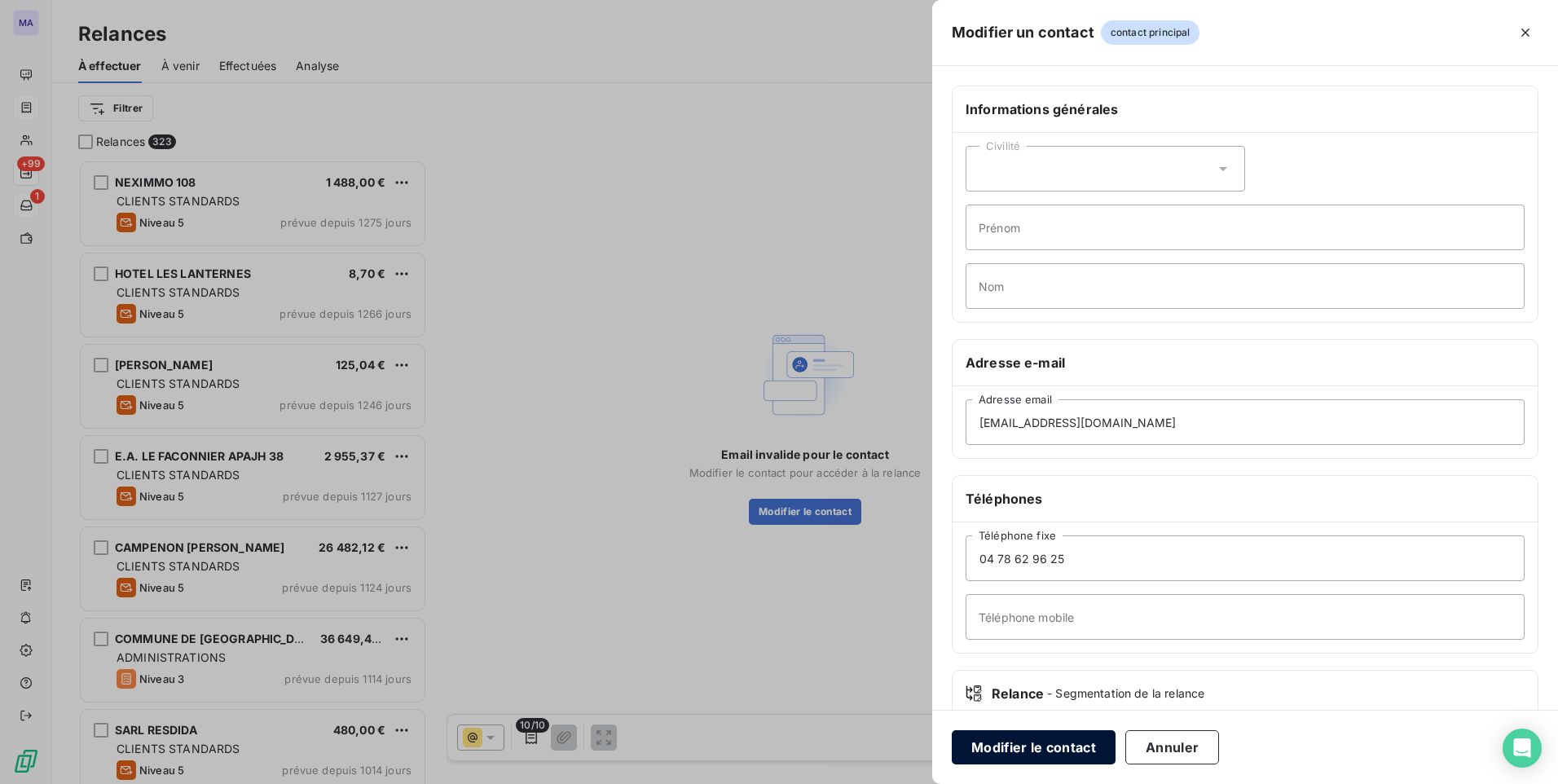
click at [1036, 739] on button "Modifier le contact" at bounding box center [1033, 746] width 164 height 34
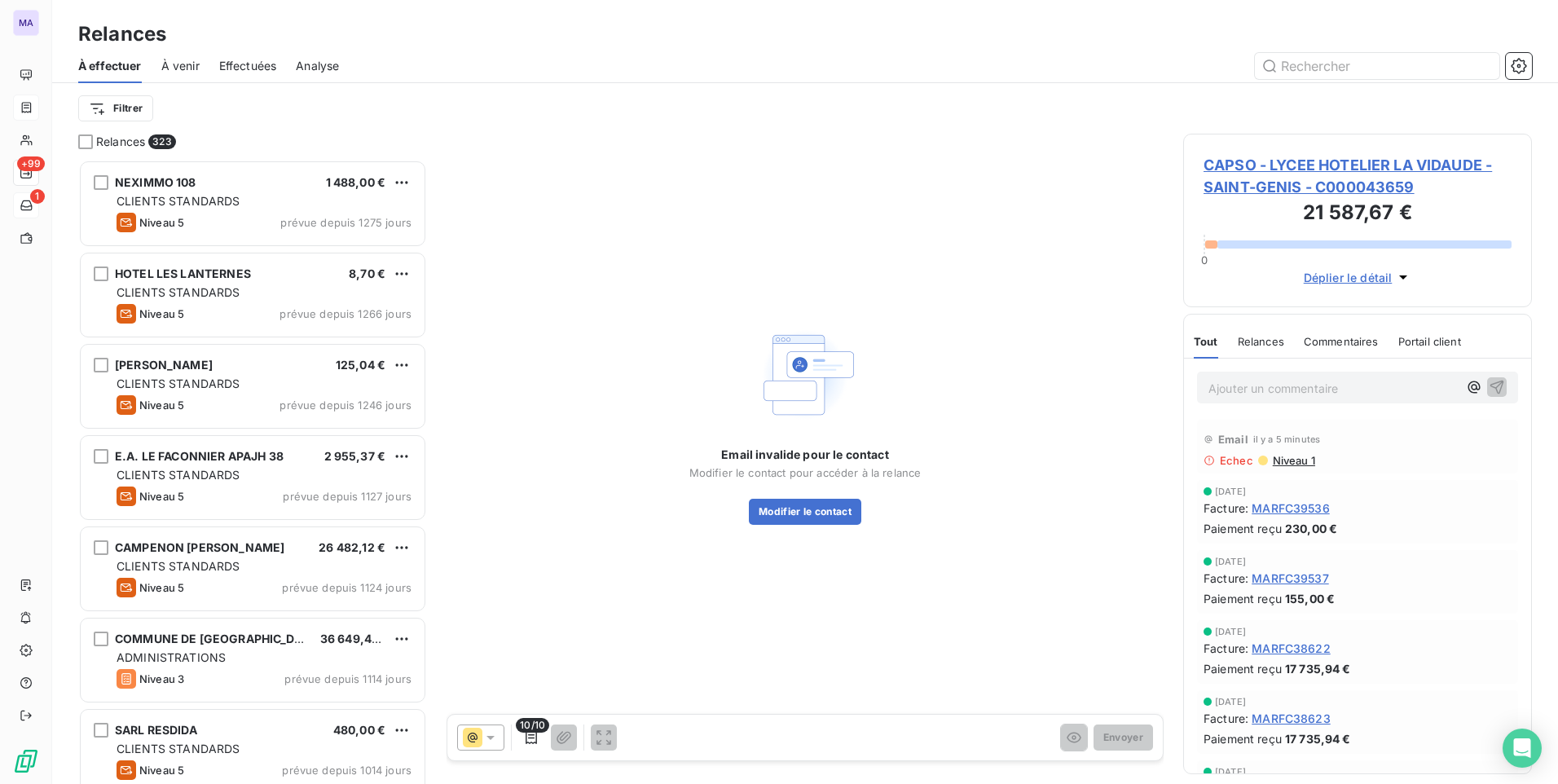
click at [483, 734] on icon at bounding box center [490, 736] width 17 height 16
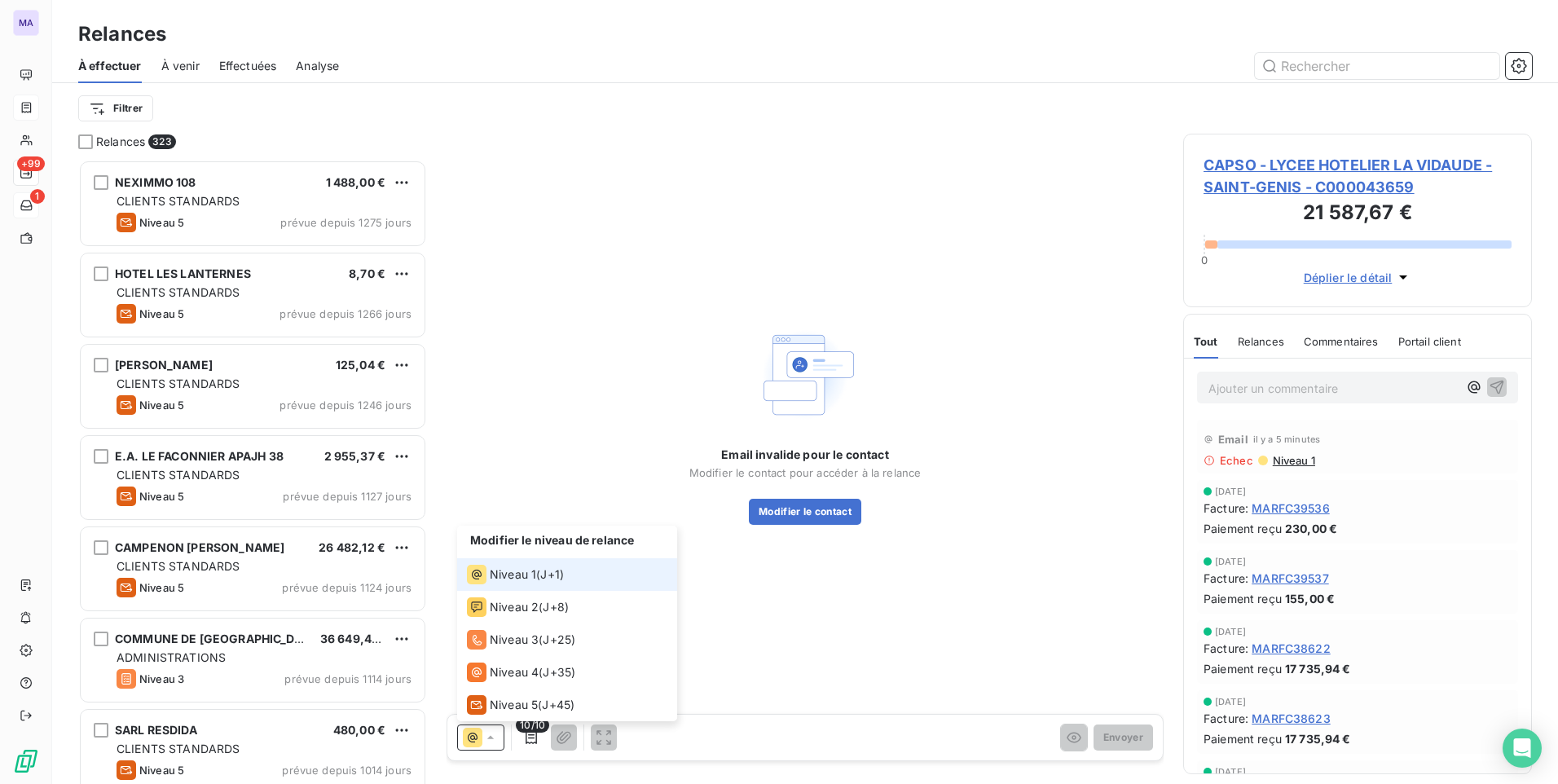
click at [483, 734] on icon at bounding box center [490, 736] width 17 height 16
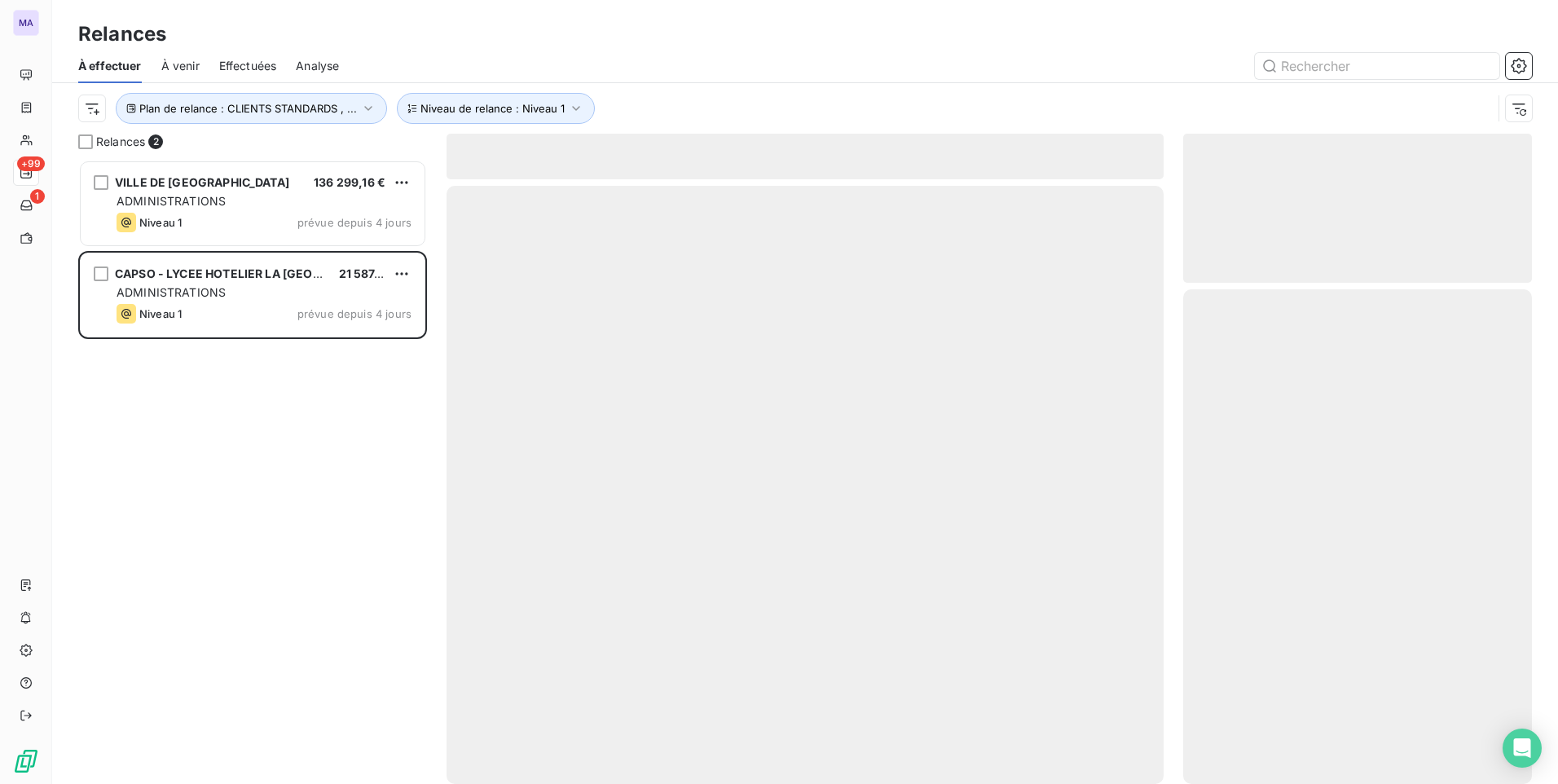
scroll to position [611, 337]
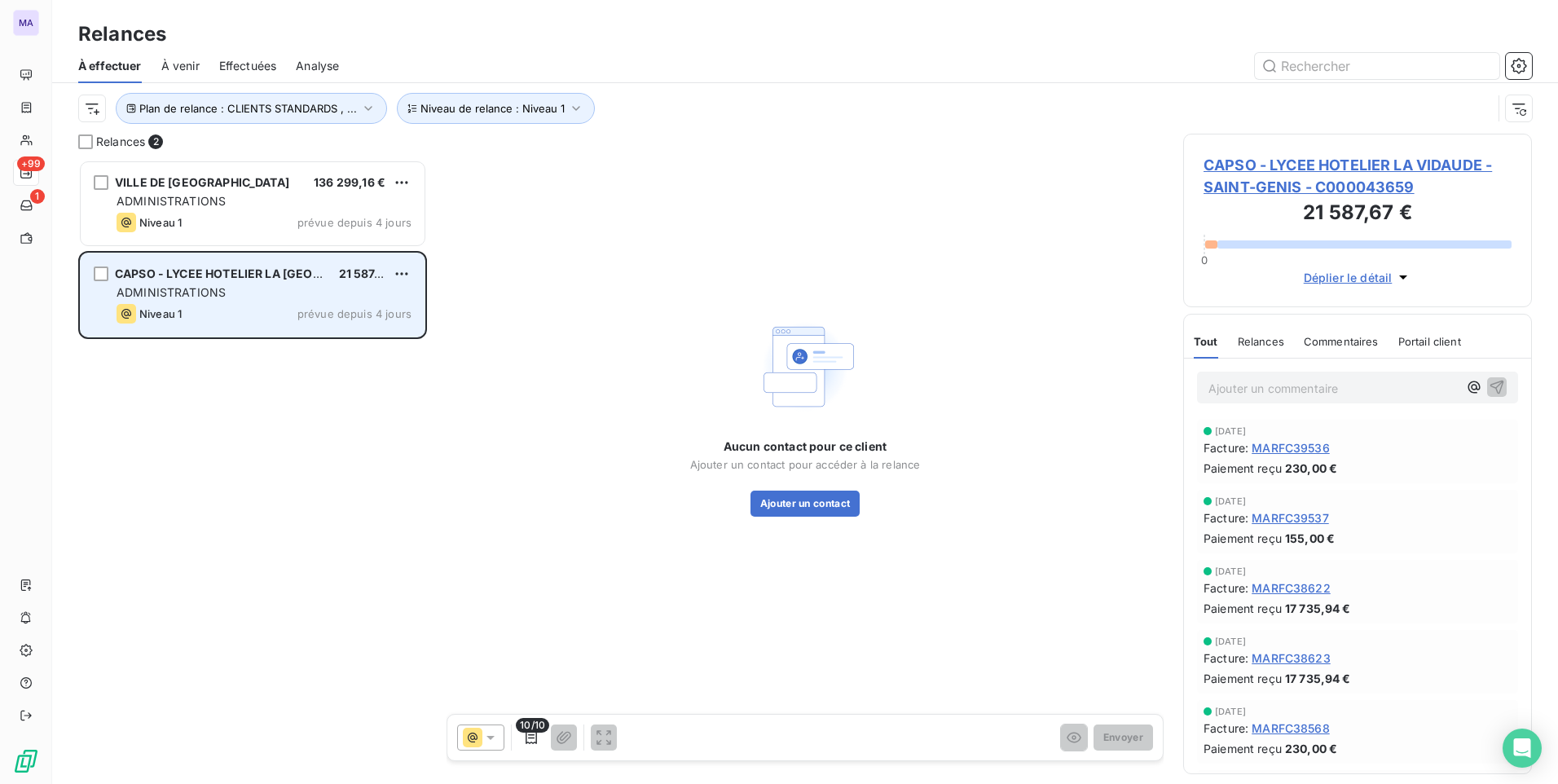
click at [297, 276] on span "CAPSO - LYCEE HOTELIER LA [GEOGRAPHIC_DATA]" at bounding box center [258, 273] width 288 height 14
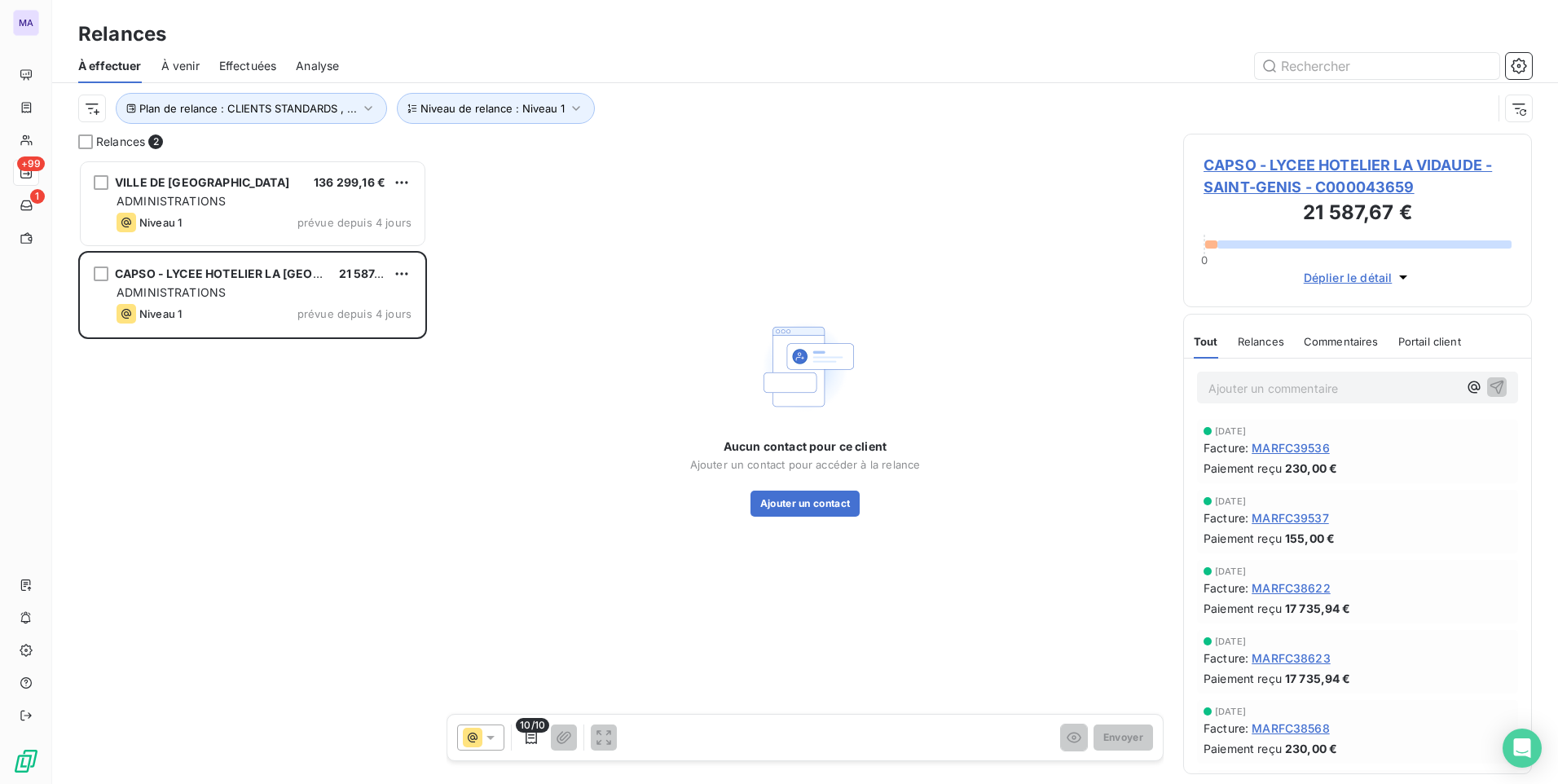
click at [1351, 167] on span "CAPSO - LYCEE HOTELIER LA VIDAUDE - SAINT-GENIS - C000043659" at bounding box center [1357, 176] width 308 height 44
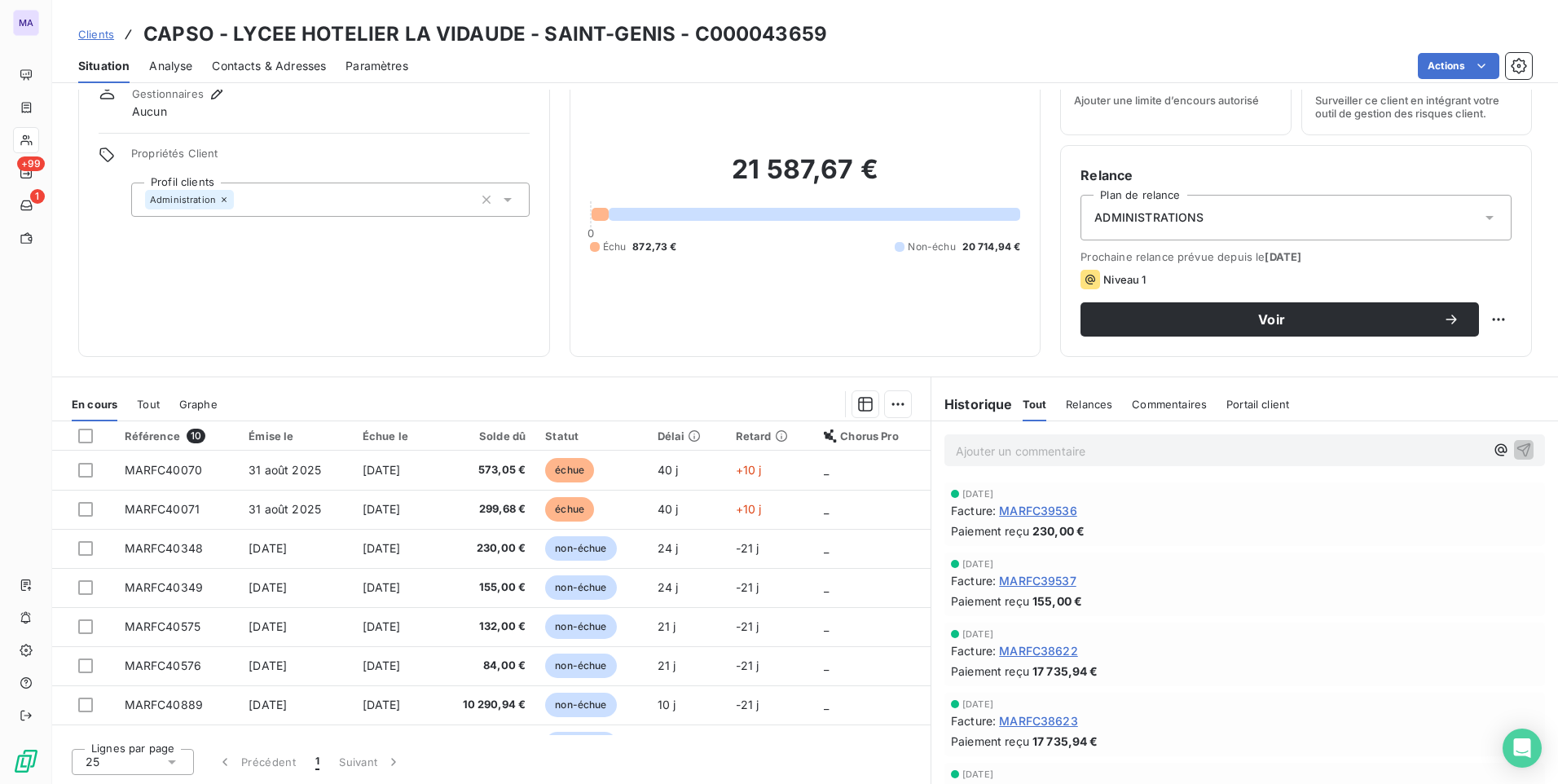
click at [257, 63] on span "Contacts & Adresses" at bounding box center [269, 66] width 115 height 16
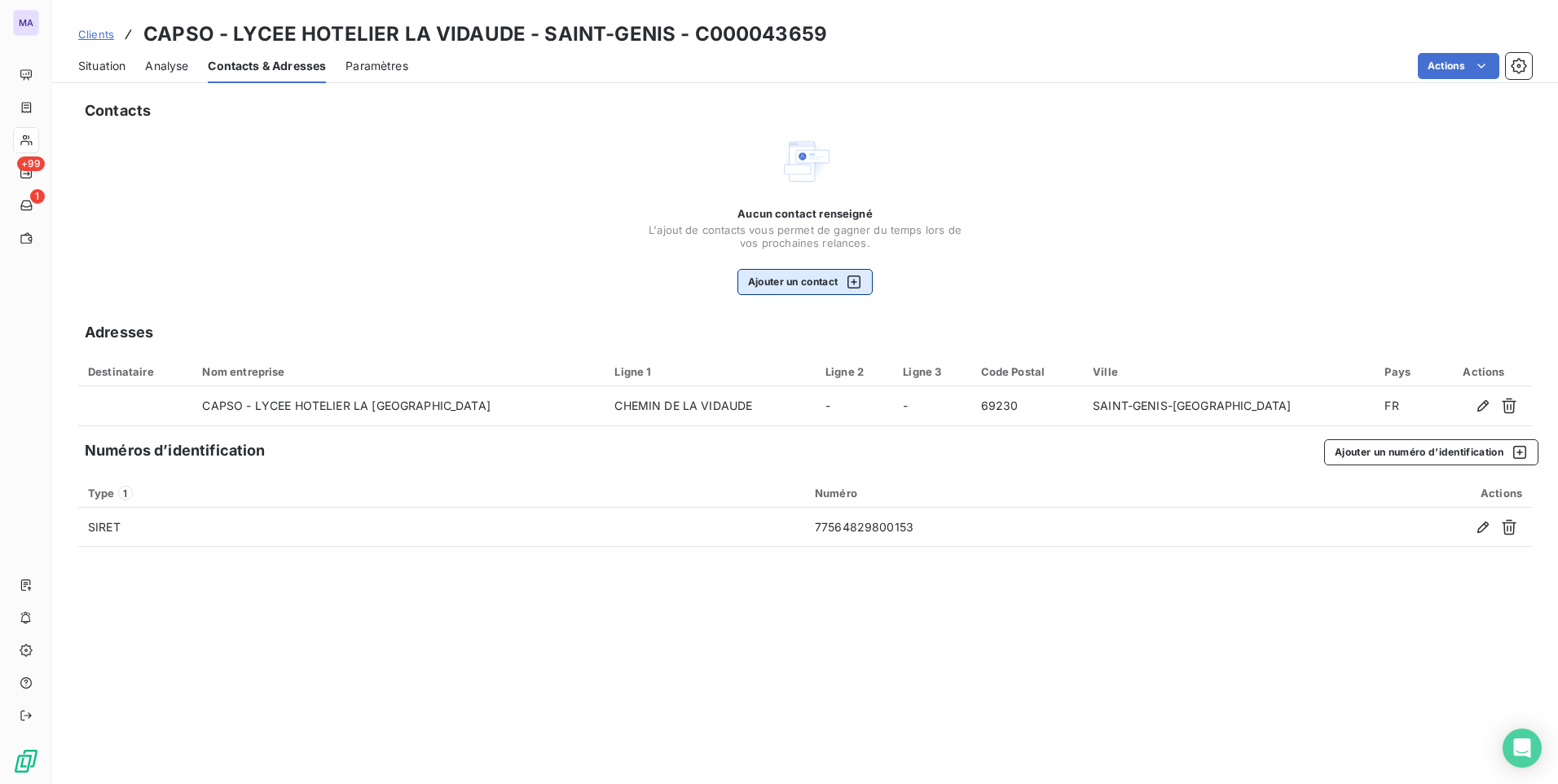
click at [828, 286] on button "Ajouter un contact" at bounding box center [806, 281] width 136 height 26
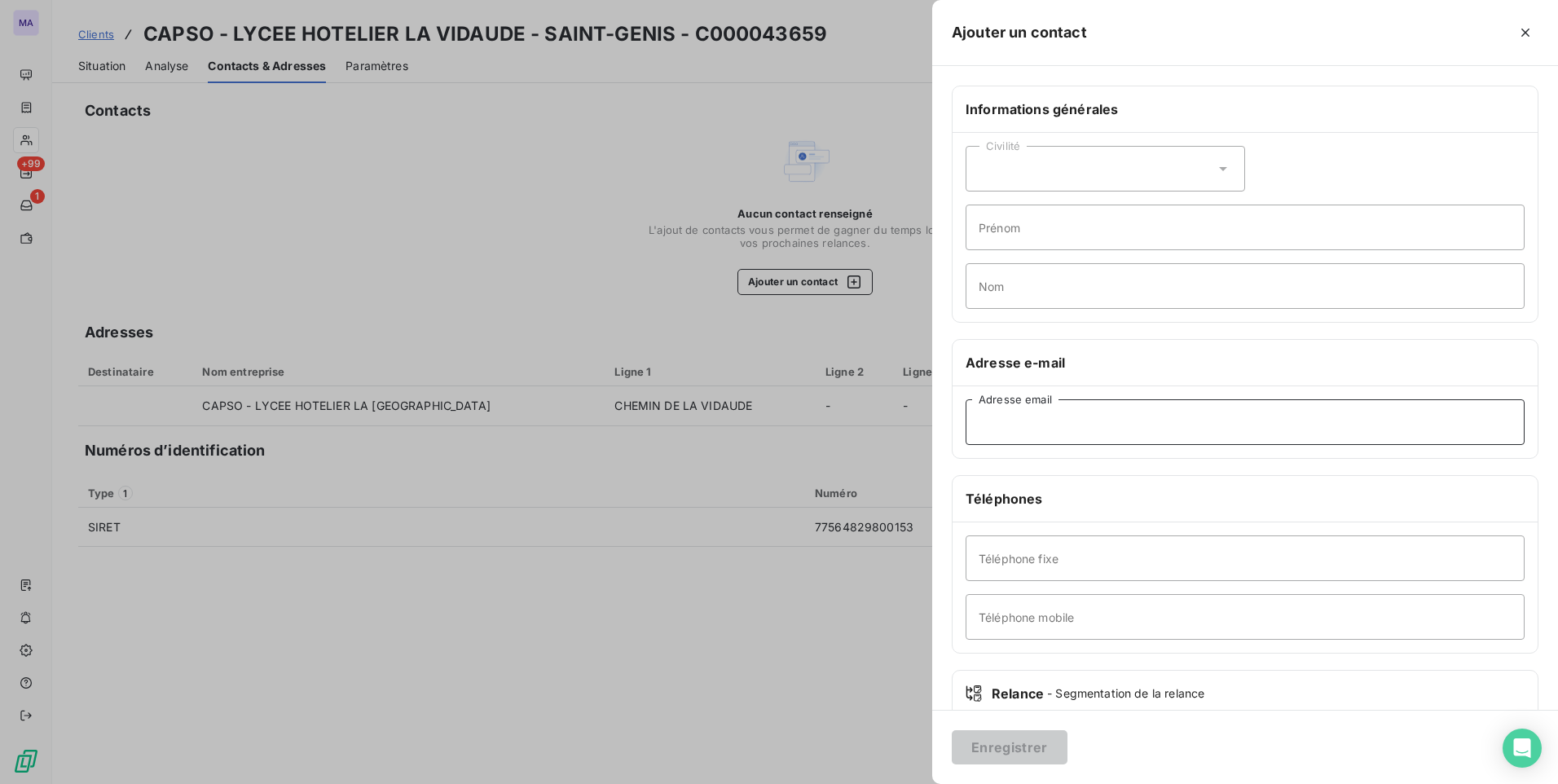
click at [1069, 430] on input "Adresse email" at bounding box center [1245, 421] width 559 height 46
paste input "[EMAIL_ADDRESS][DOMAIN_NAME]"
type input "[EMAIL_ADDRESS][DOMAIN_NAME]"
click at [1094, 566] on input "Téléphone fixe" at bounding box center [1245, 558] width 559 height 46
paste input "04 78 62 96 25"
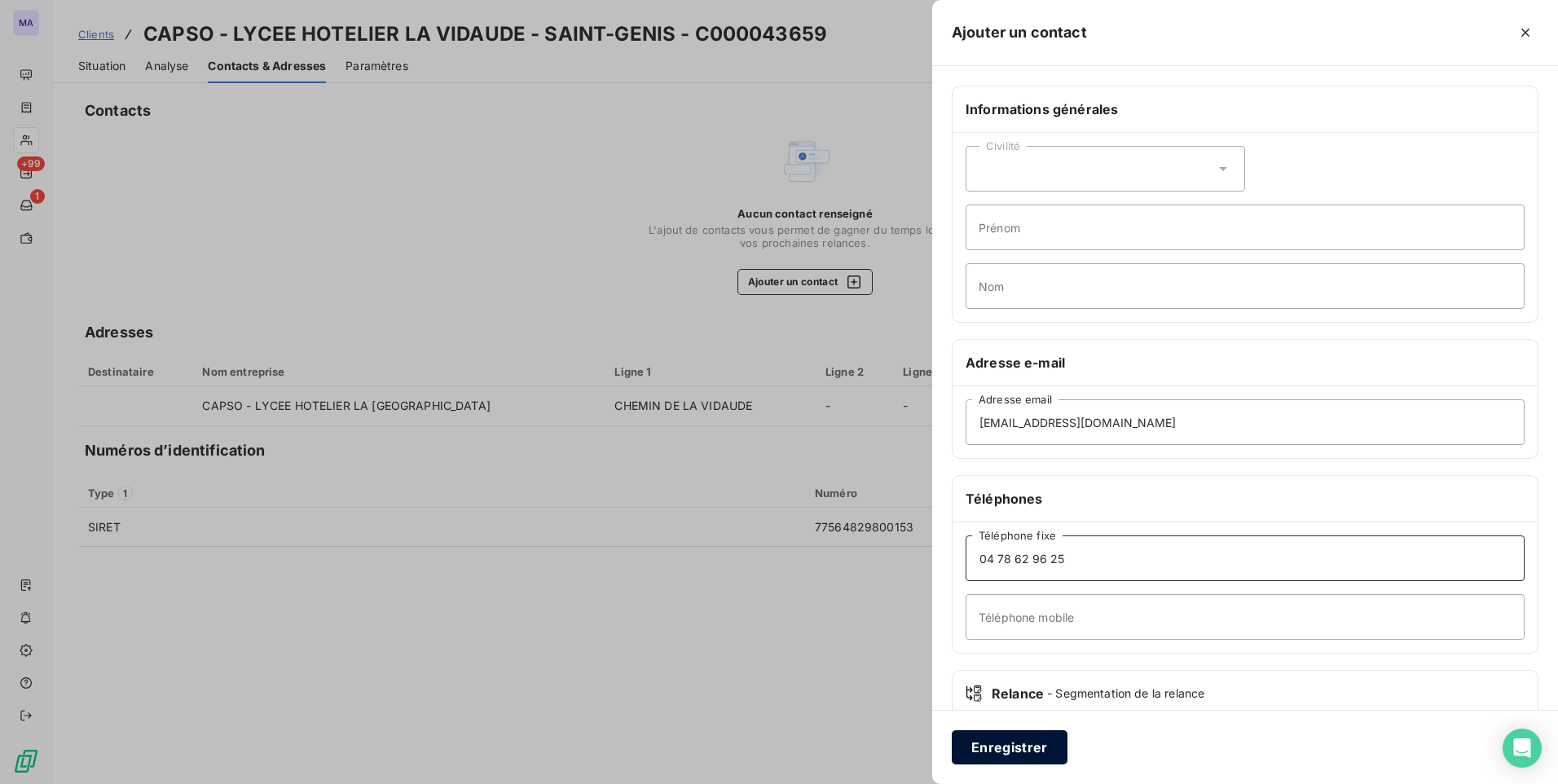
type input "04 78 62 96 25"
click at [1044, 750] on button "Enregistrer" at bounding box center [1009, 746] width 116 height 34
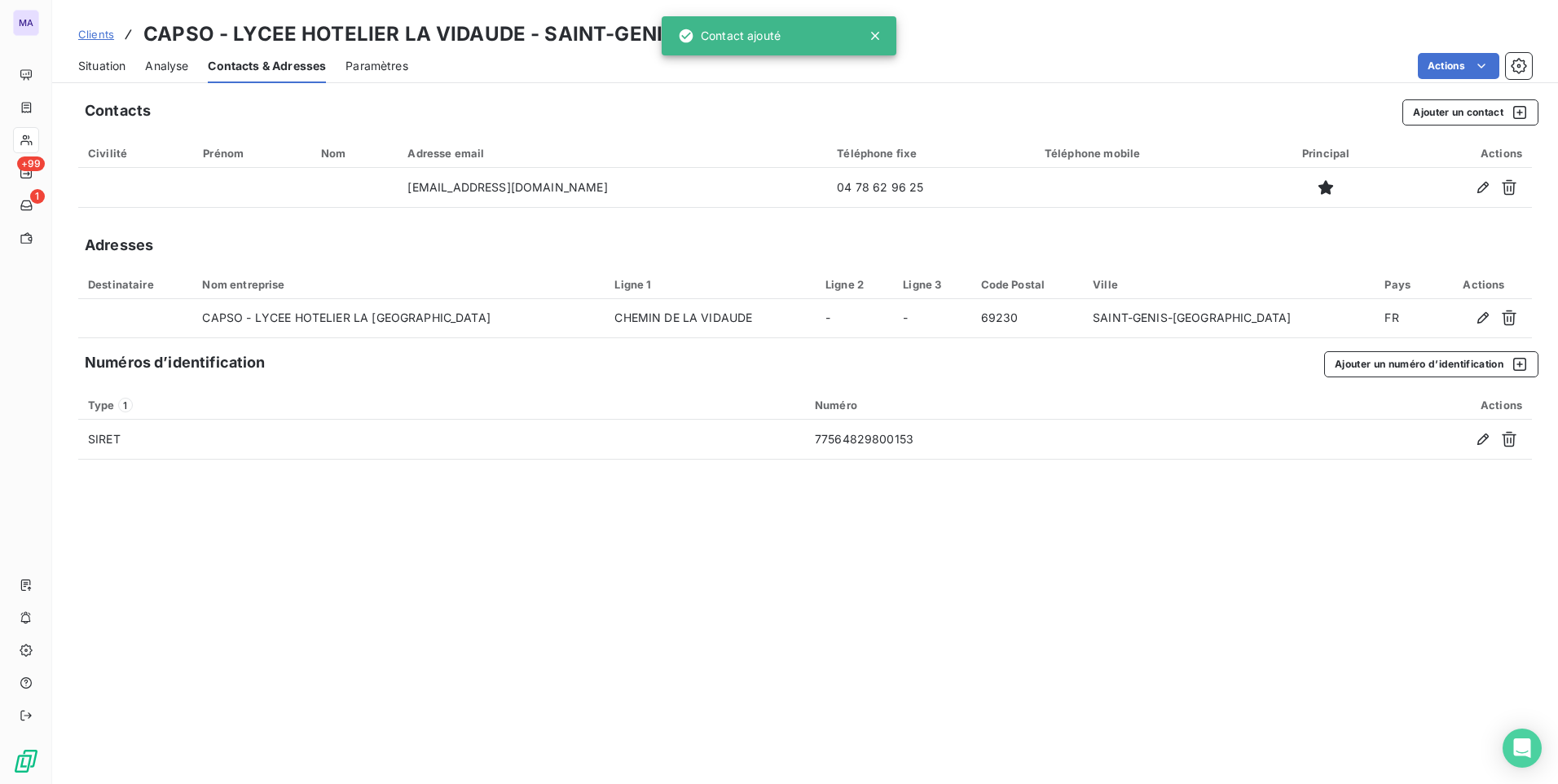
click at [1101, 638] on div "Contacts Ajouter un contact Civilité Prénom Nom Adresse email Téléphone fixe Té…" at bounding box center [805, 436] width 1506 height 694
click at [93, 71] on span "Situation" at bounding box center [102, 66] width 48 height 16
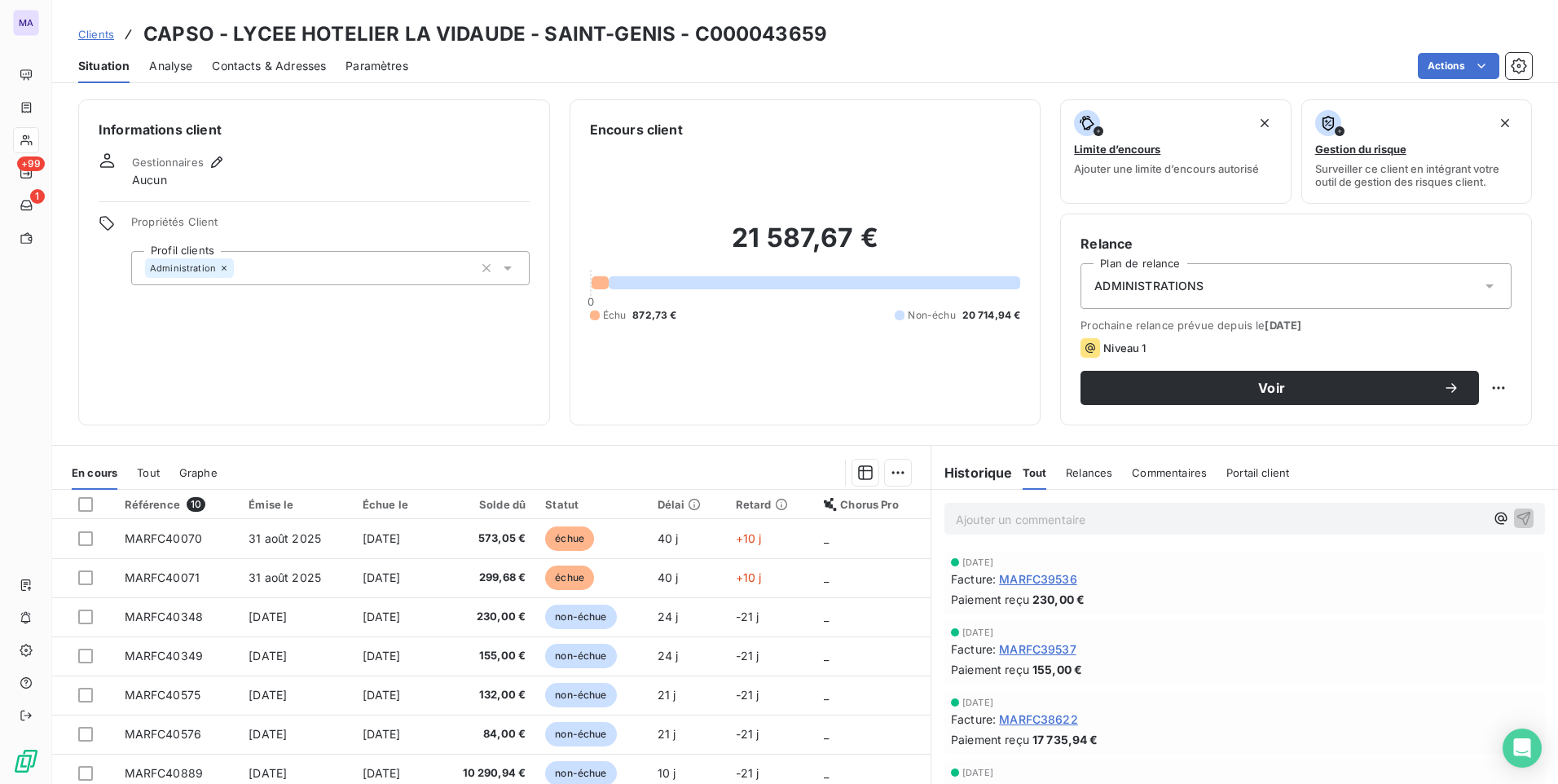
click at [287, 70] on span "Contacts & Adresses" at bounding box center [269, 66] width 115 height 16
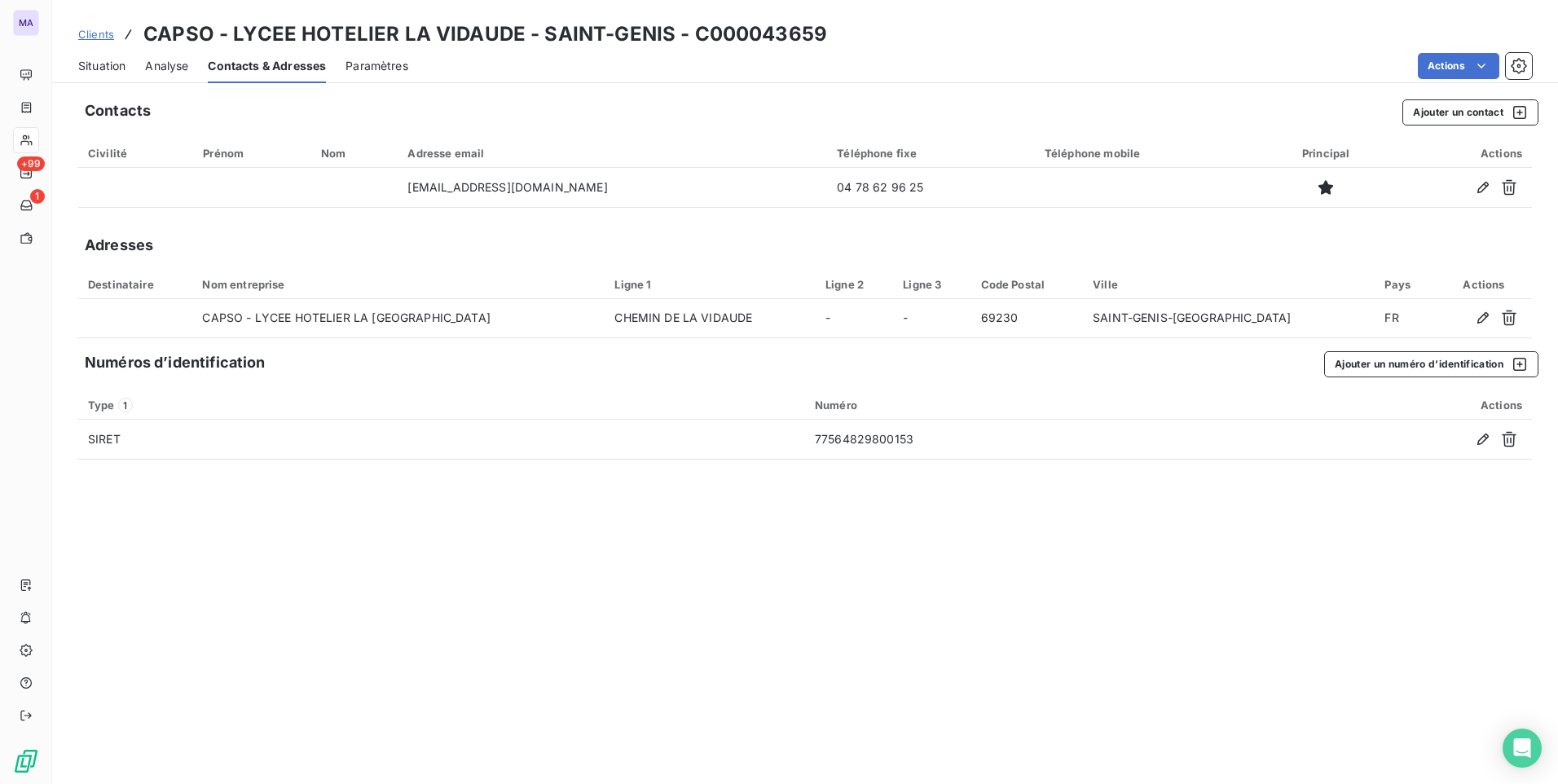
click at [99, 70] on span "Situation" at bounding box center [102, 66] width 48 height 16
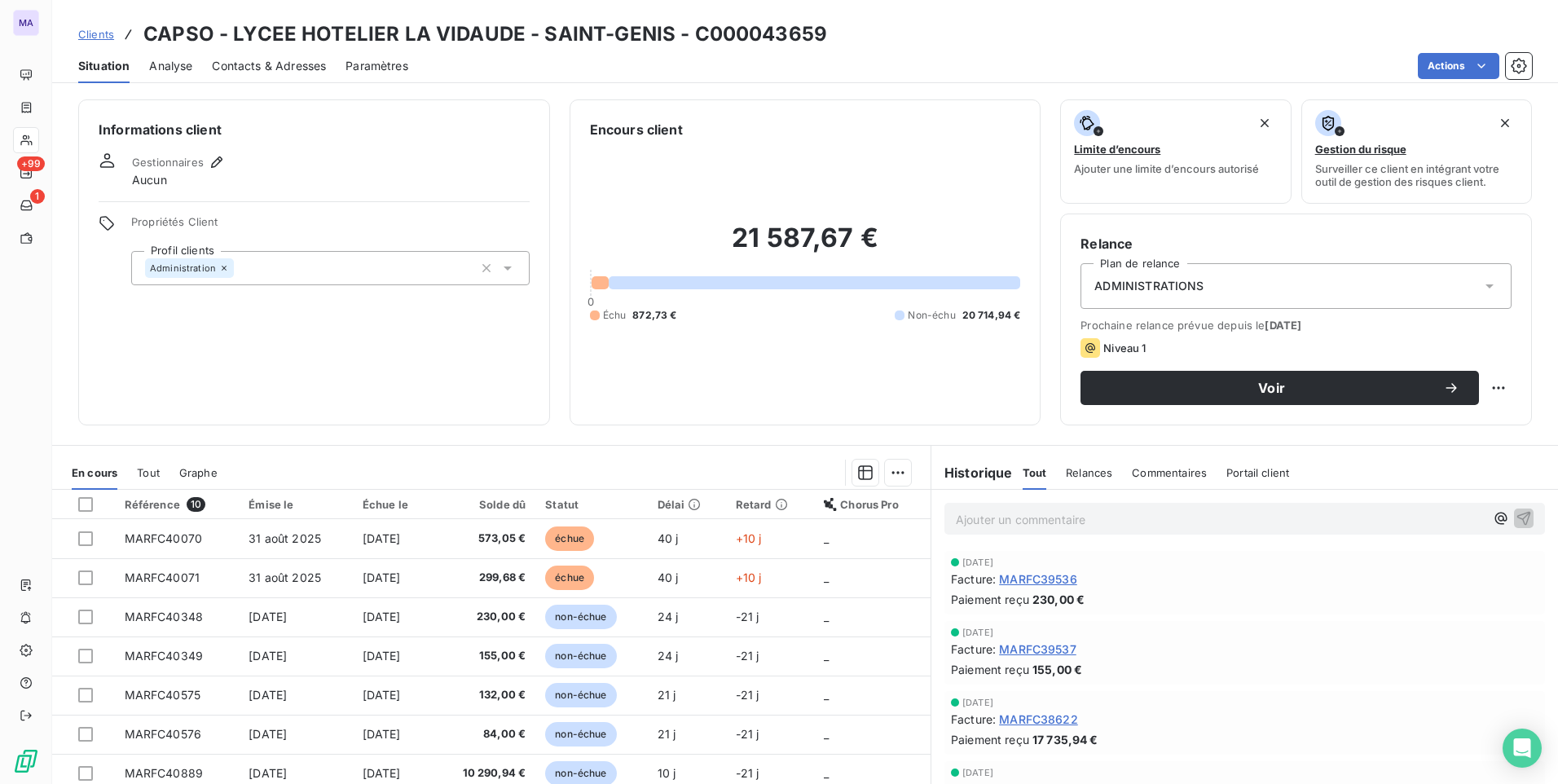
click at [1227, 294] on div "ADMINISTRATIONS" at bounding box center [1296, 285] width 431 height 46
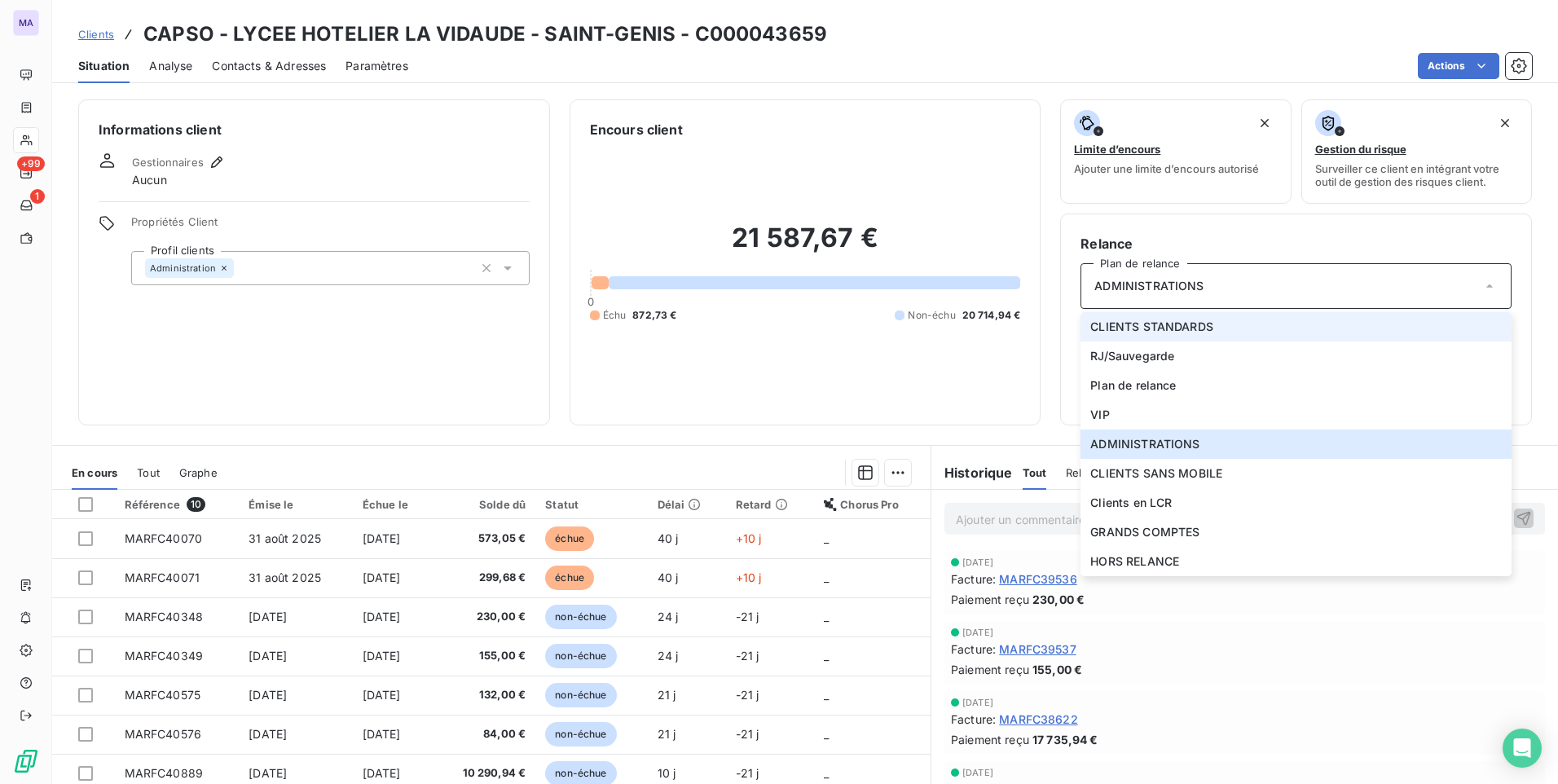
click at [1195, 336] on li "CLIENTS STANDARDS" at bounding box center [1296, 327] width 431 height 29
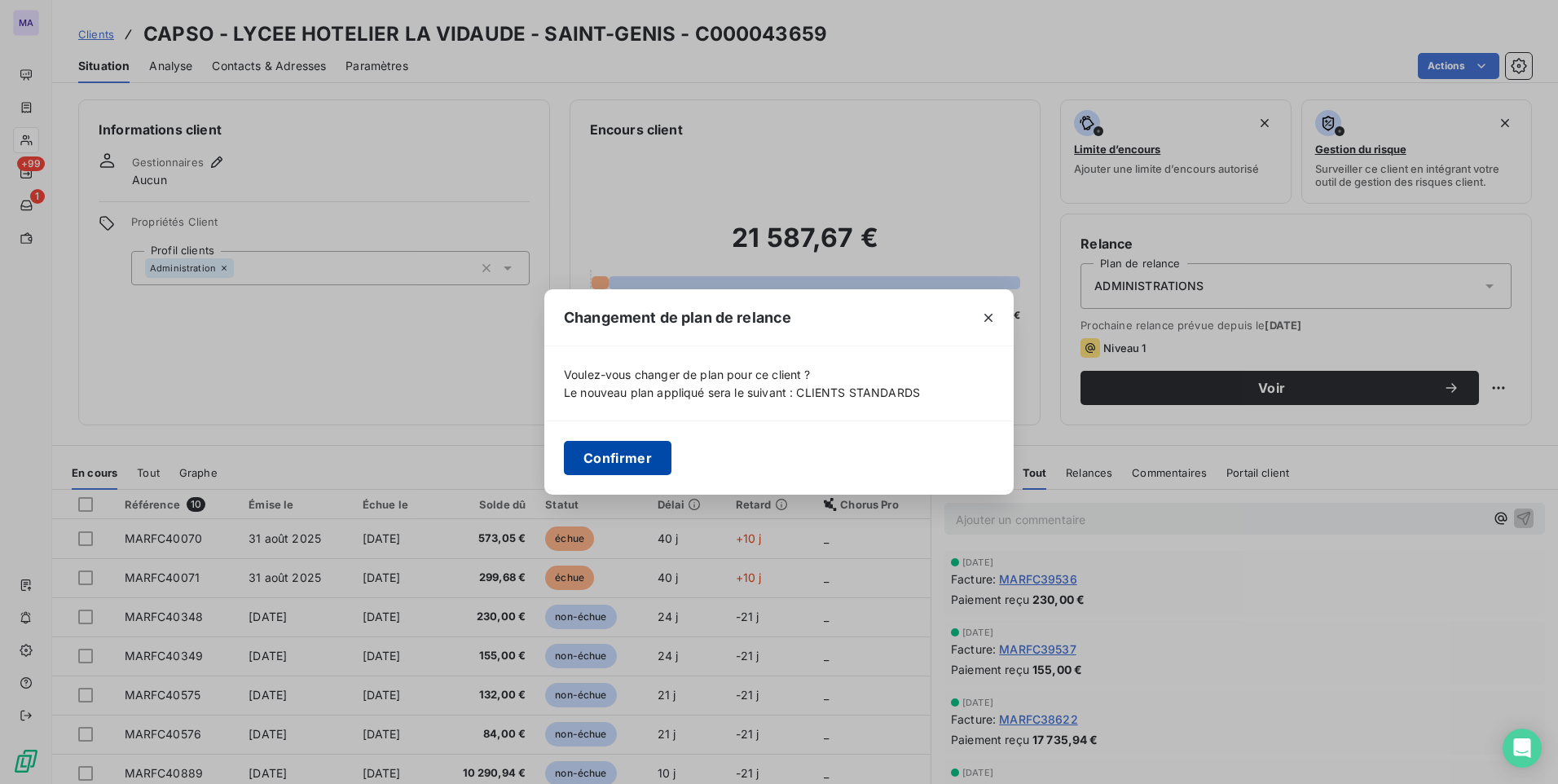
click at [602, 456] on button "Confirmer" at bounding box center [617, 457] width 108 height 34
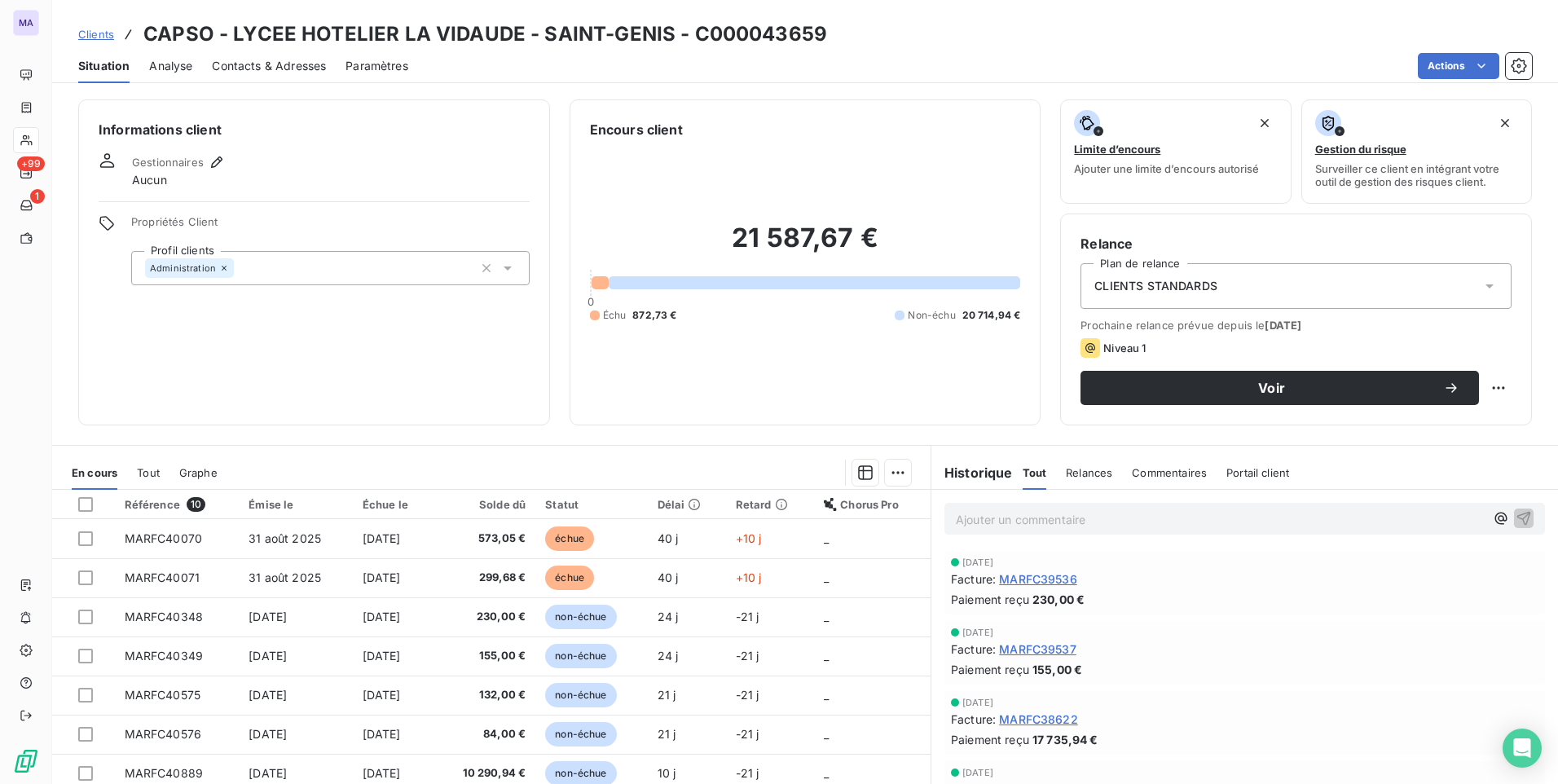
click at [444, 274] on div "Administration" at bounding box center [330, 268] width 398 height 34
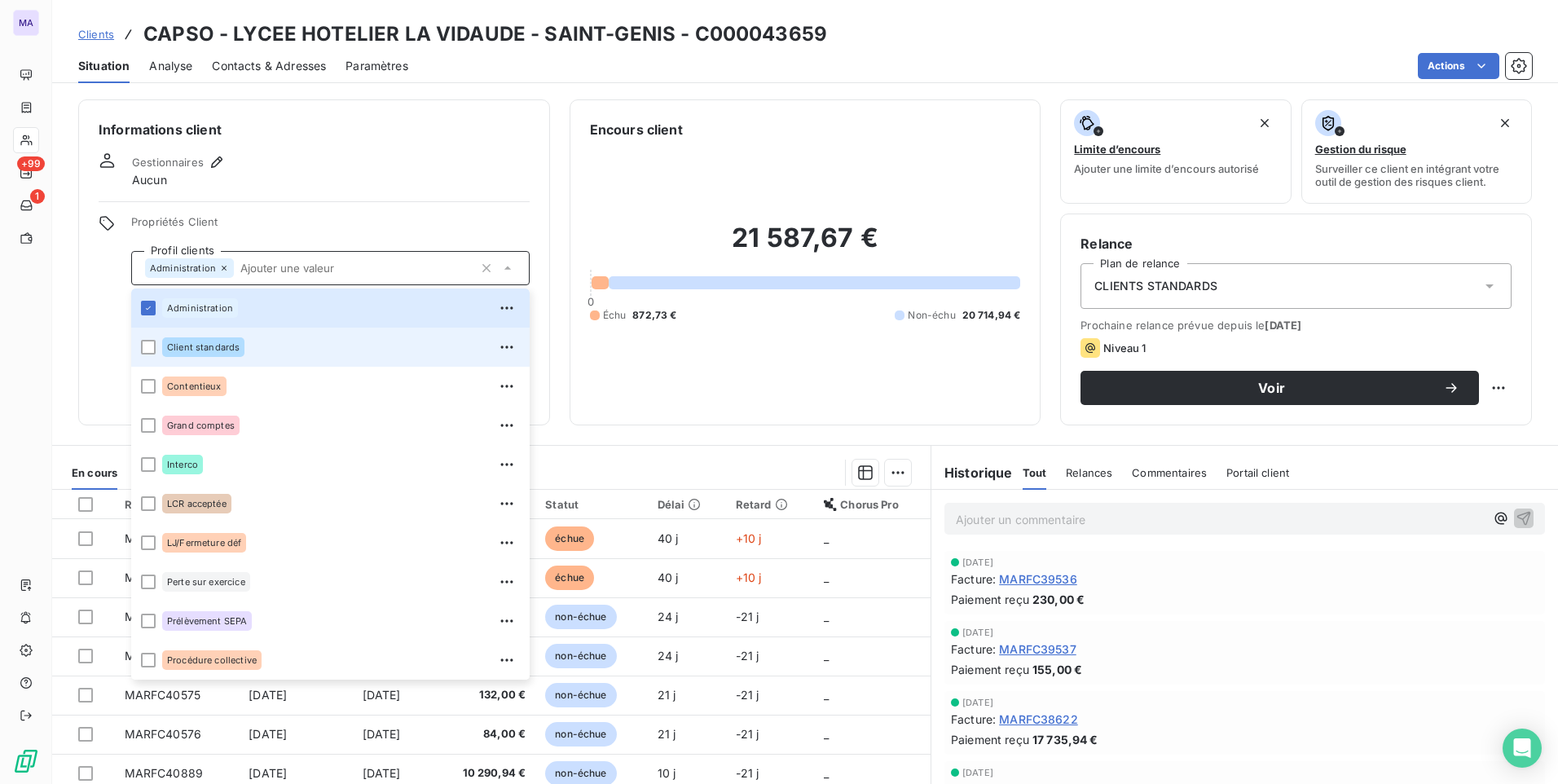
click at [371, 348] on div "Client standards" at bounding box center [341, 346] width 358 height 26
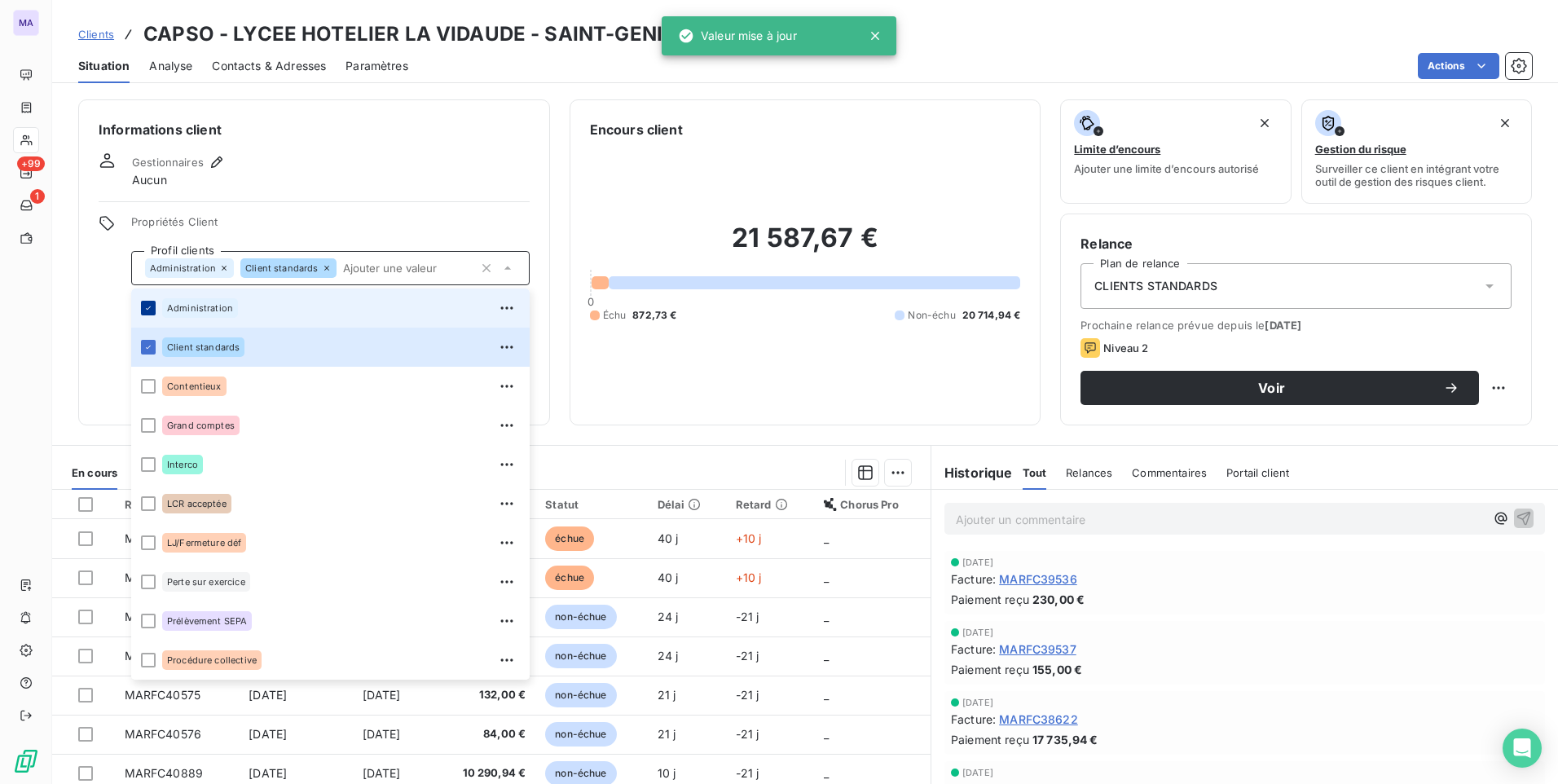
click at [147, 305] on icon at bounding box center [149, 308] width 10 height 10
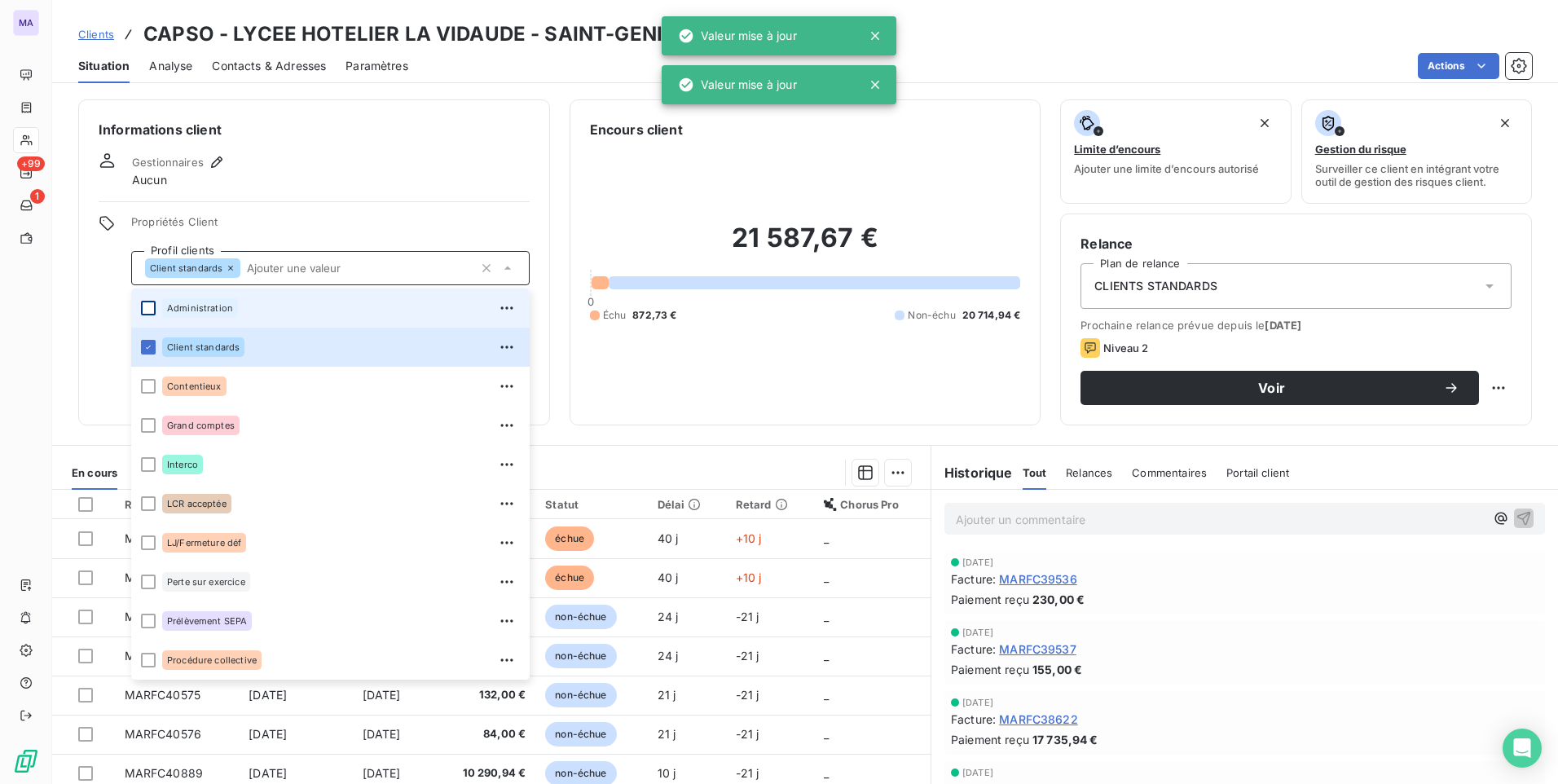
click at [79, 339] on div "Informations client Gestionnaires Aucun Propriétés Client Profil clients Client…" at bounding box center [315, 262] width 472 height 326
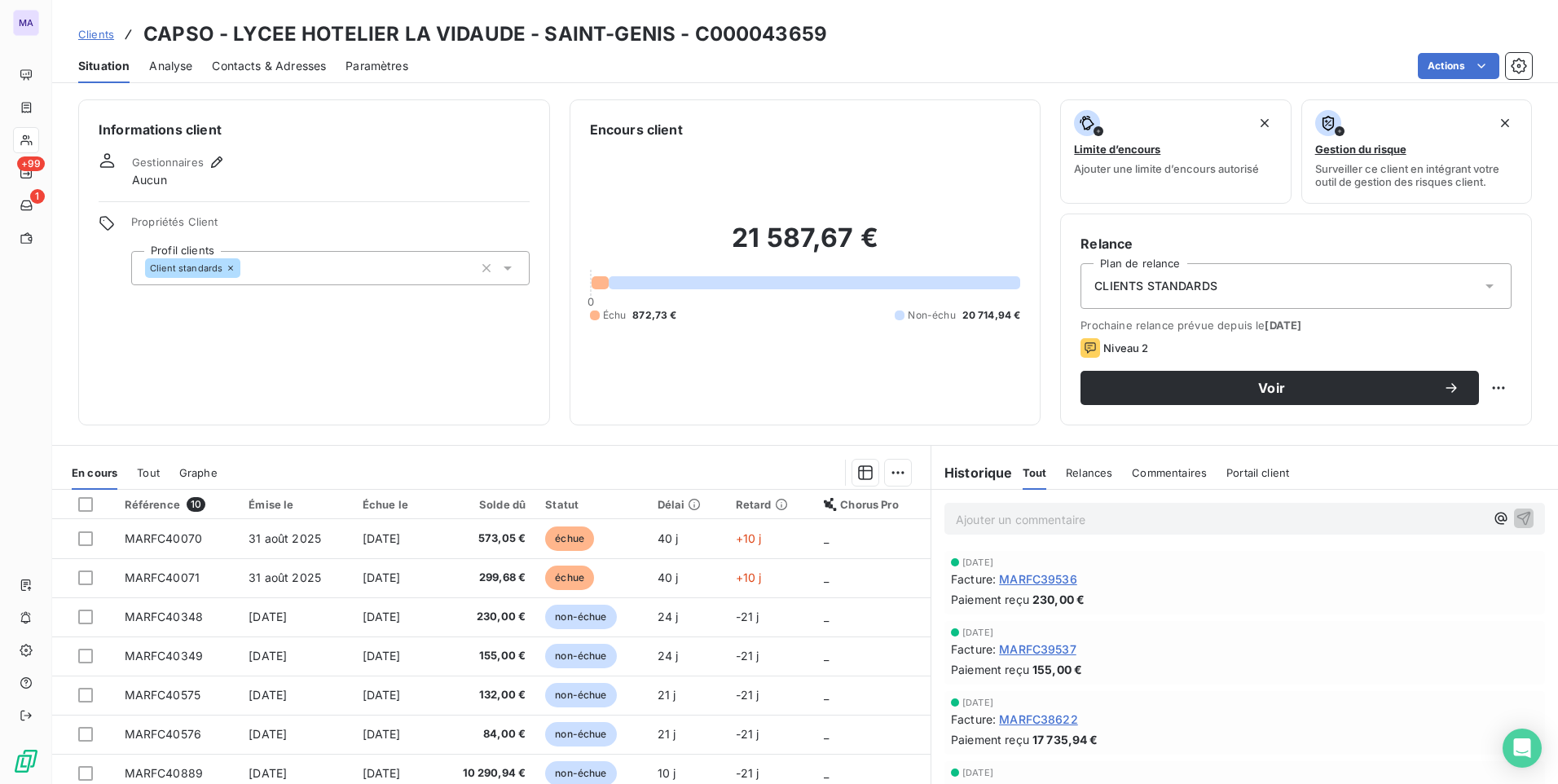
scroll to position [69, 0]
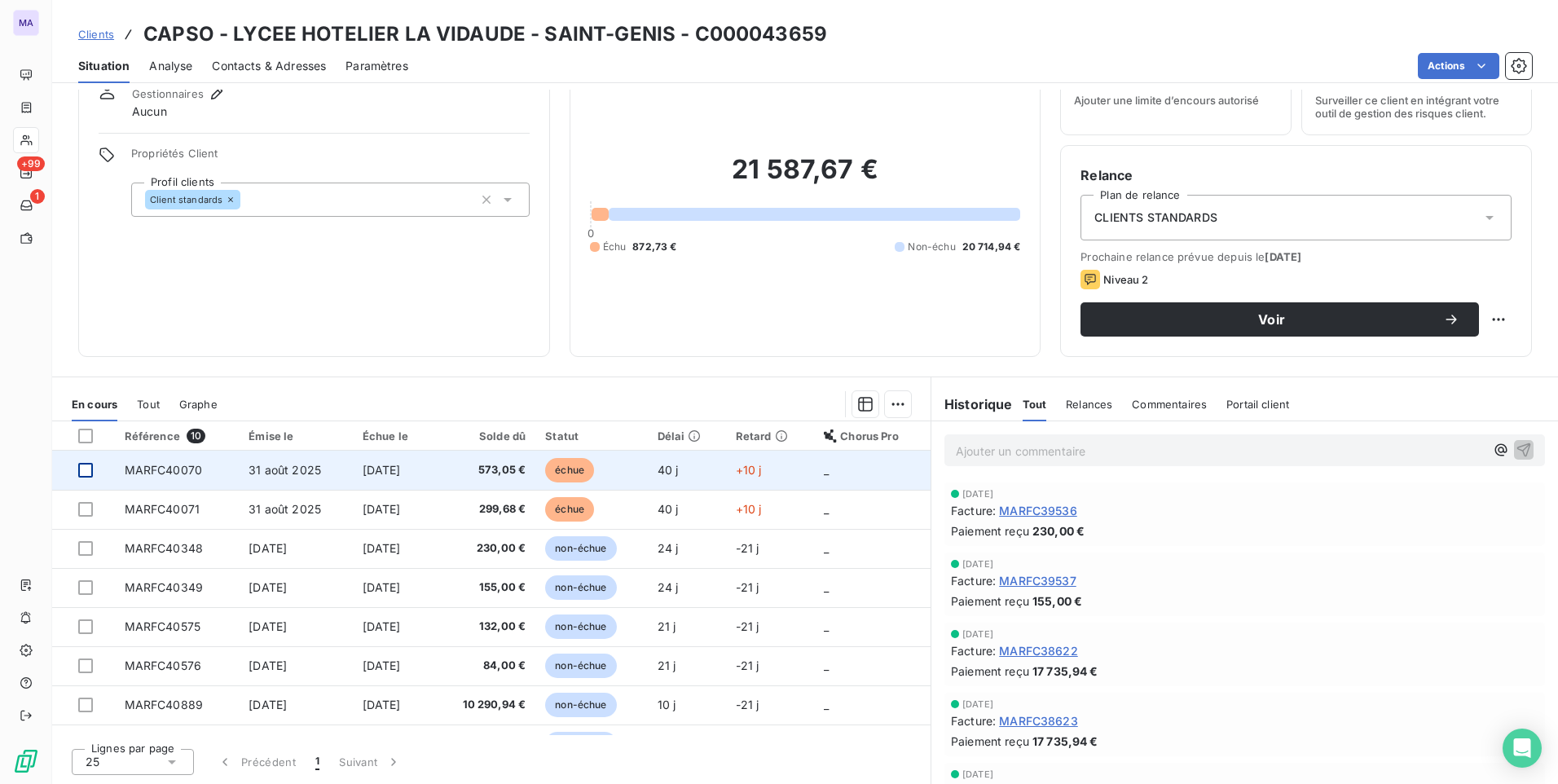
click at [83, 470] on div at bounding box center [85, 470] width 15 height 15
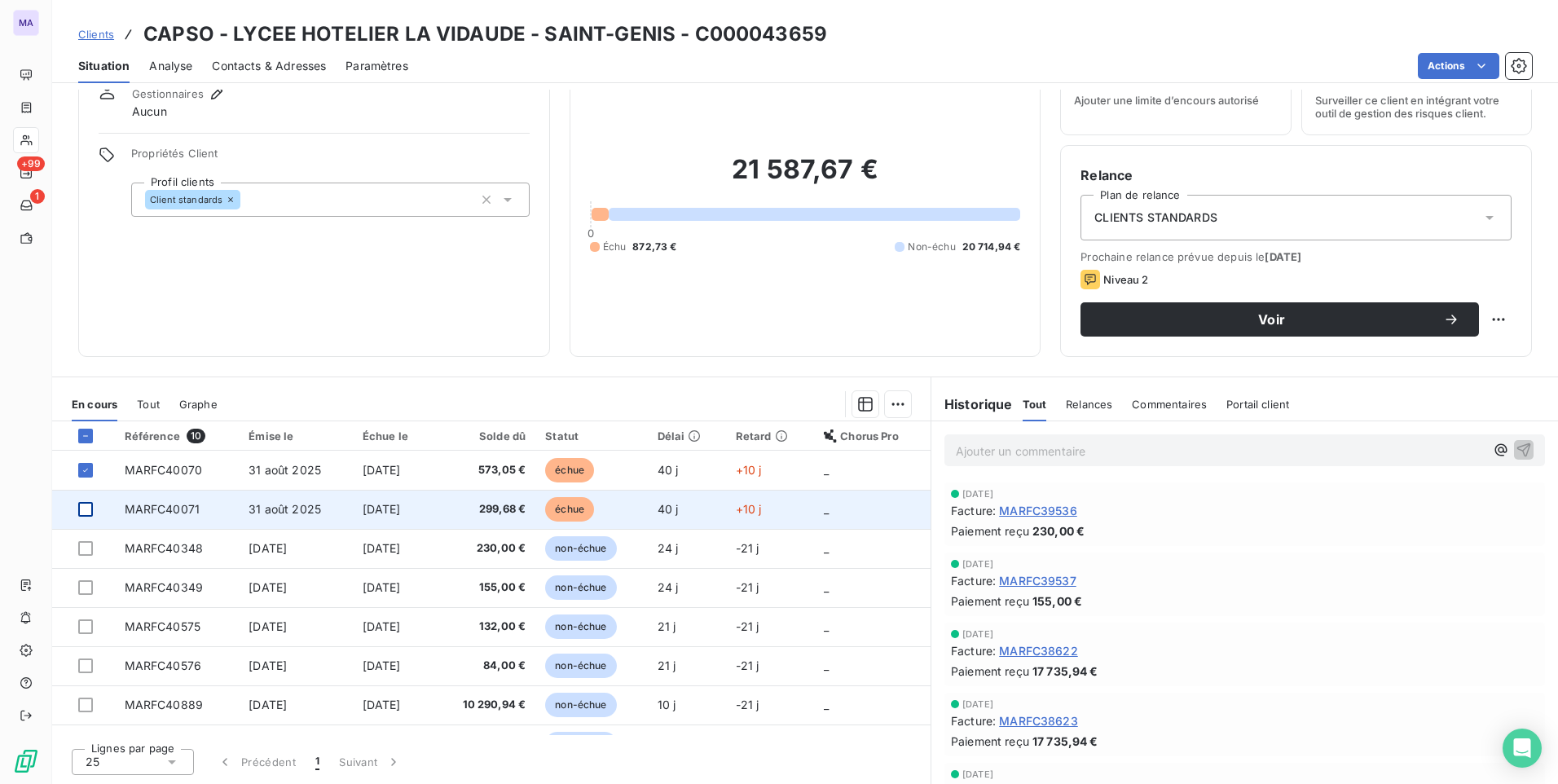
click at [84, 506] on div at bounding box center [85, 508] width 15 height 15
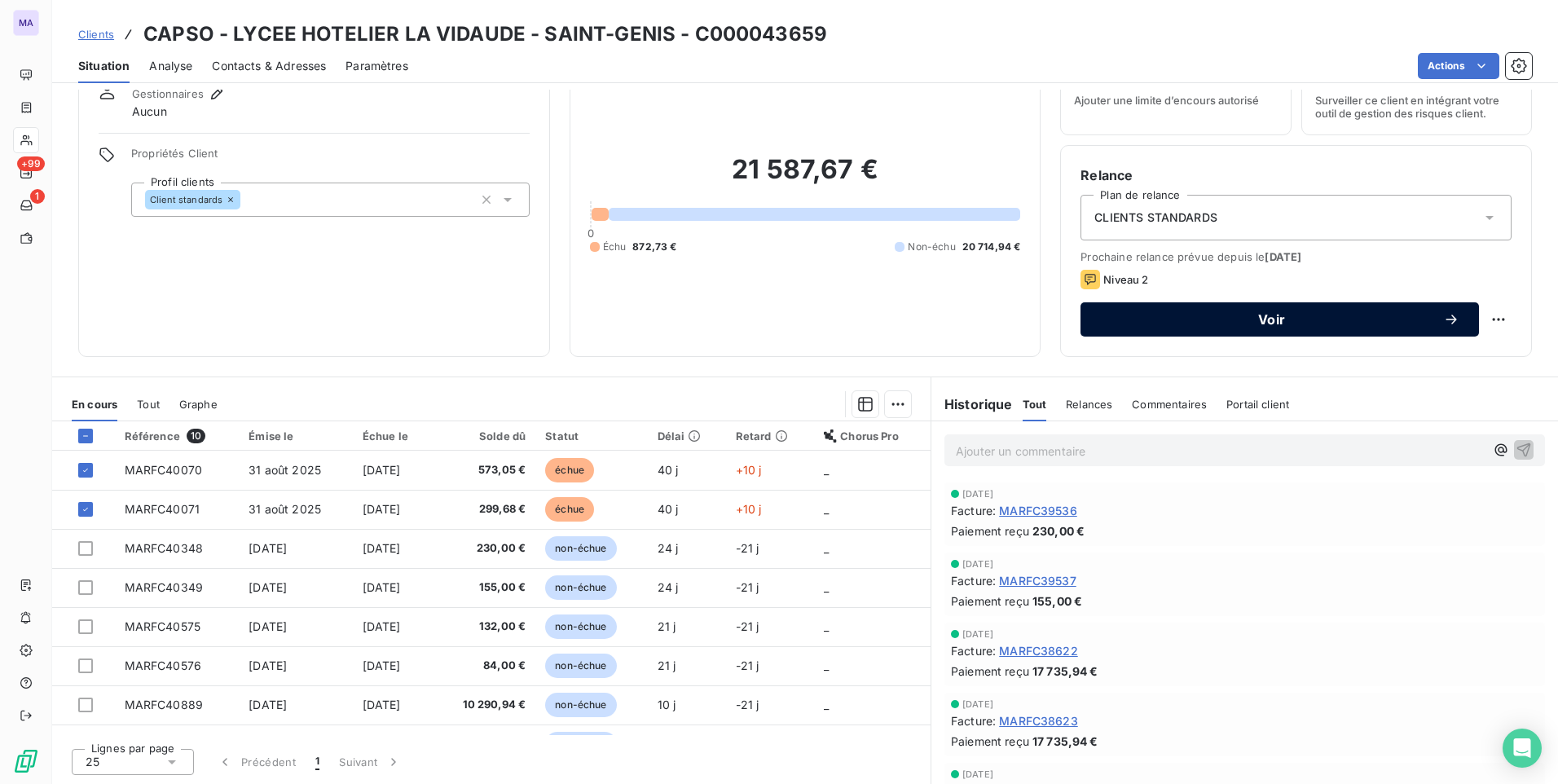
click at [1226, 317] on span "Voir" at bounding box center [1271, 318] width 343 height 13
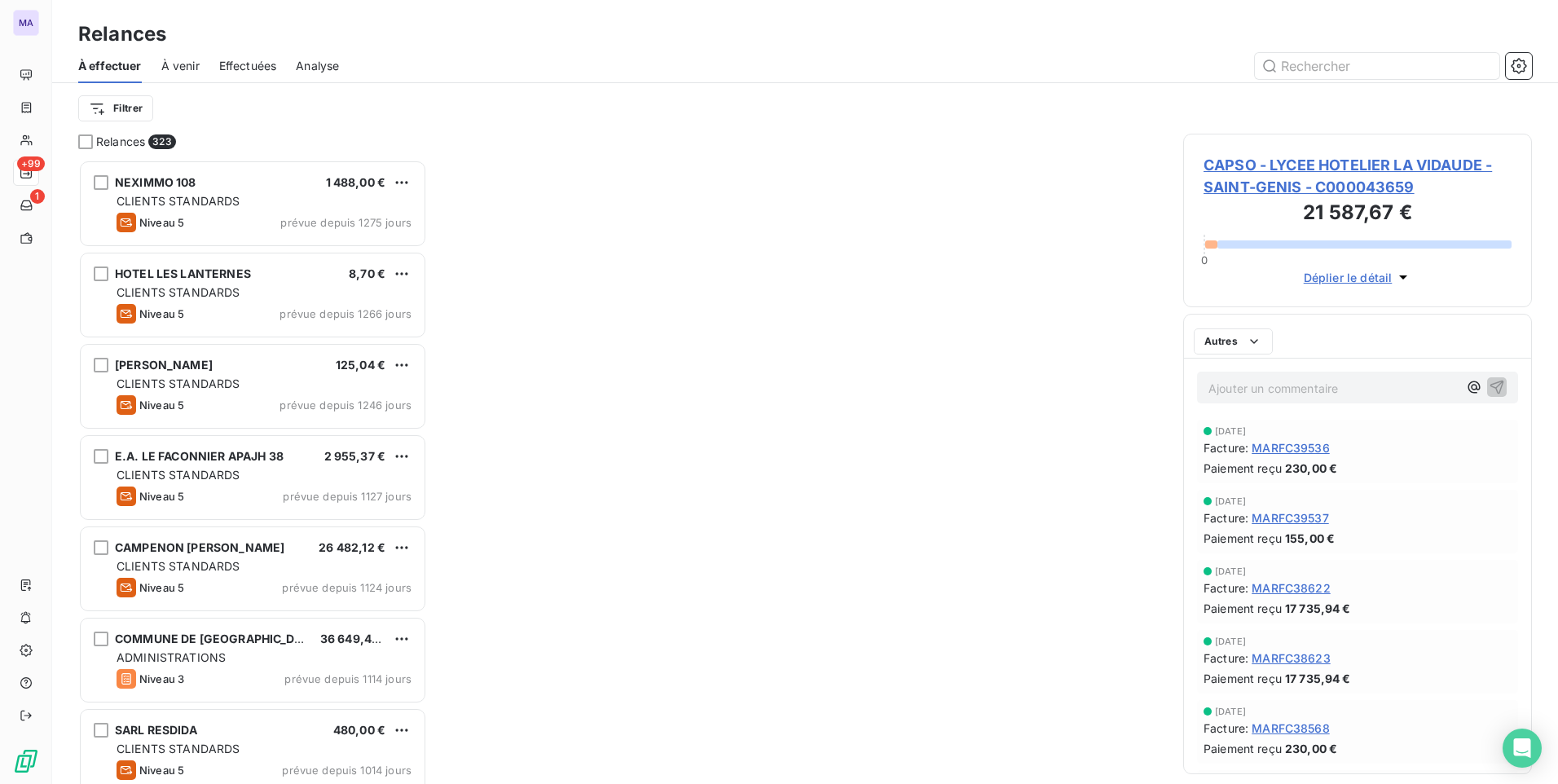
scroll to position [611, 337]
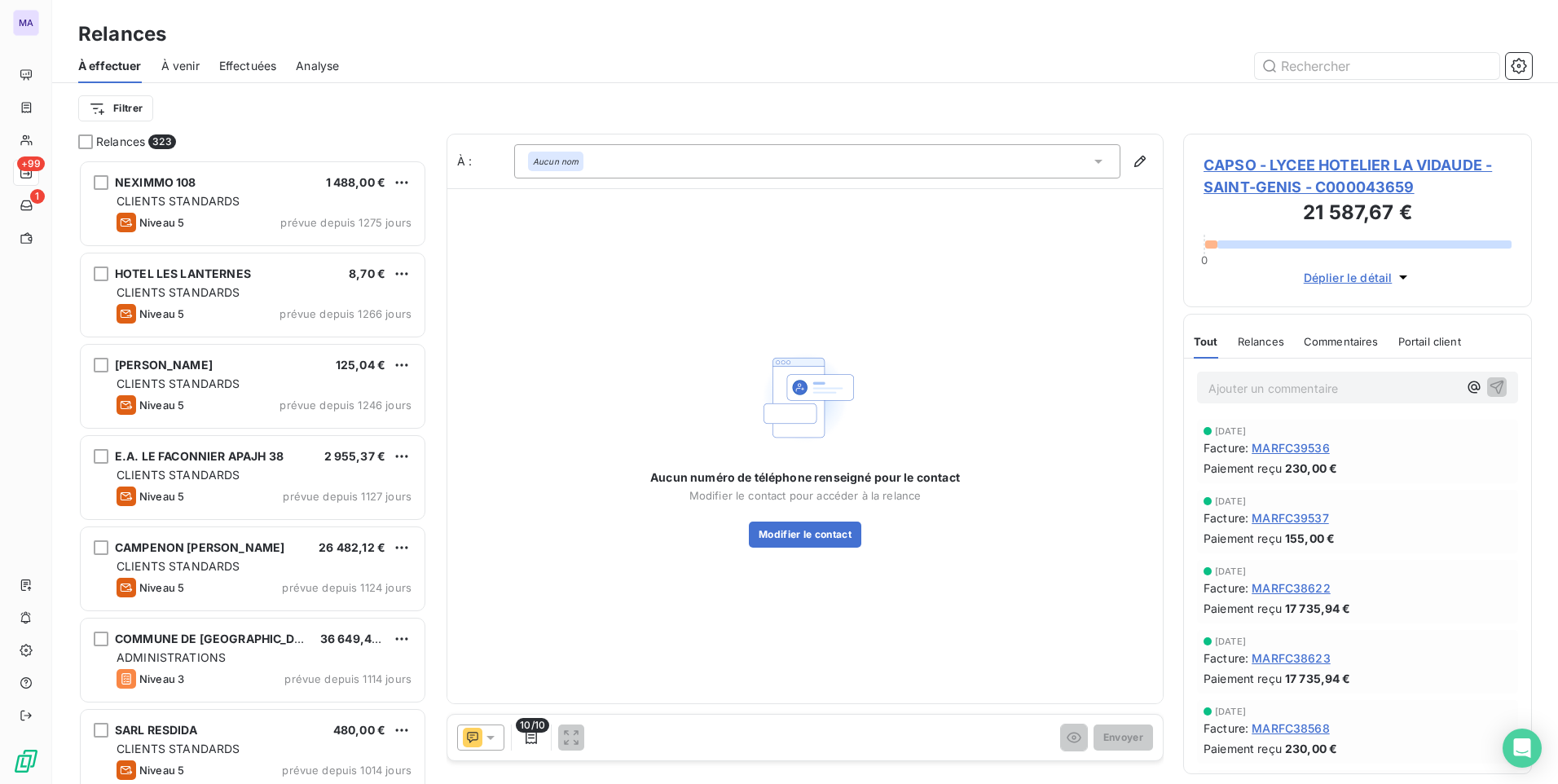
click at [485, 735] on icon at bounding box center [490, 736] width 17 height 16
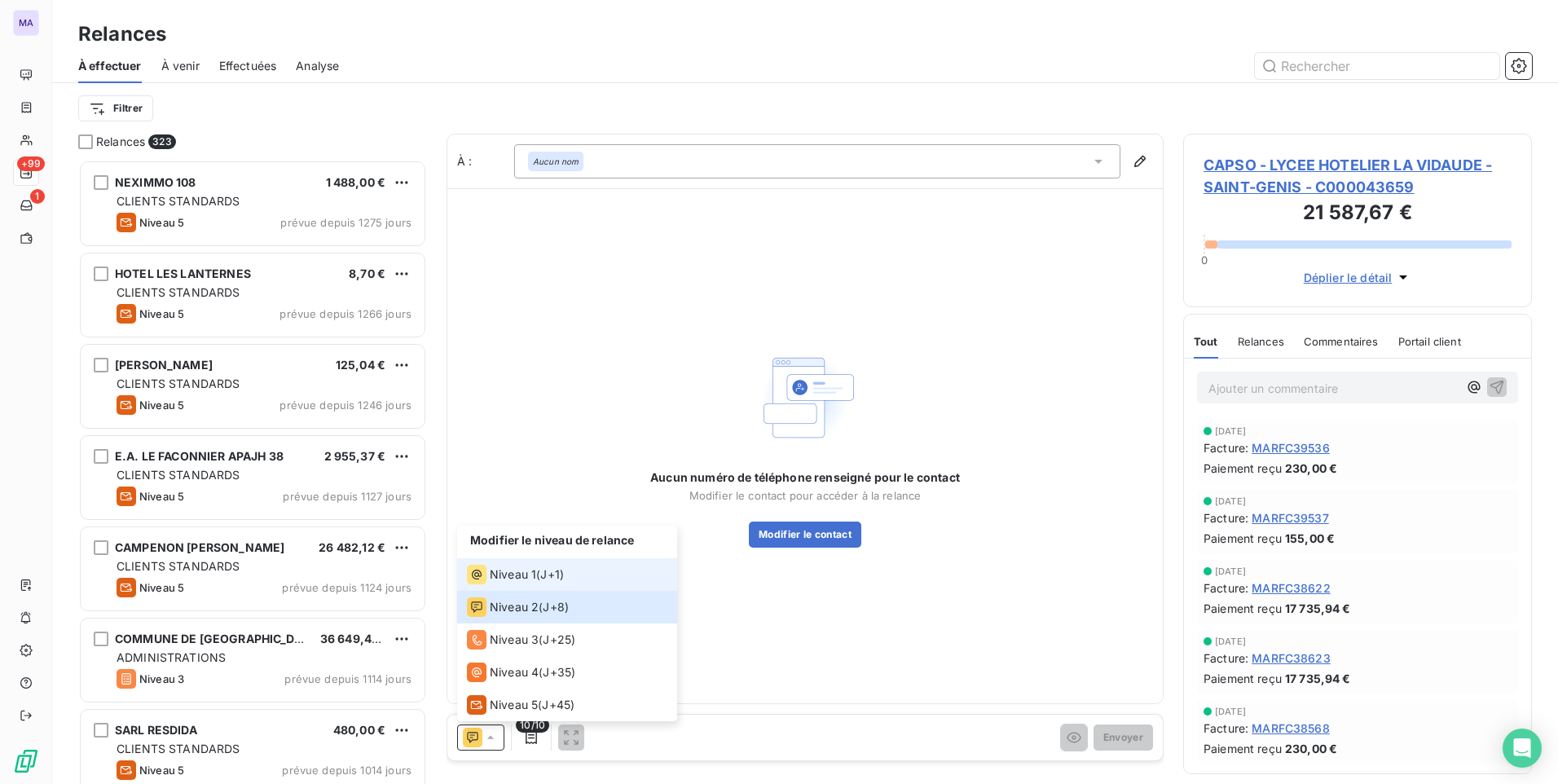
click at [525, 577] on span "Niveau 1" at bounding box center [514, 573] width 47 height 16
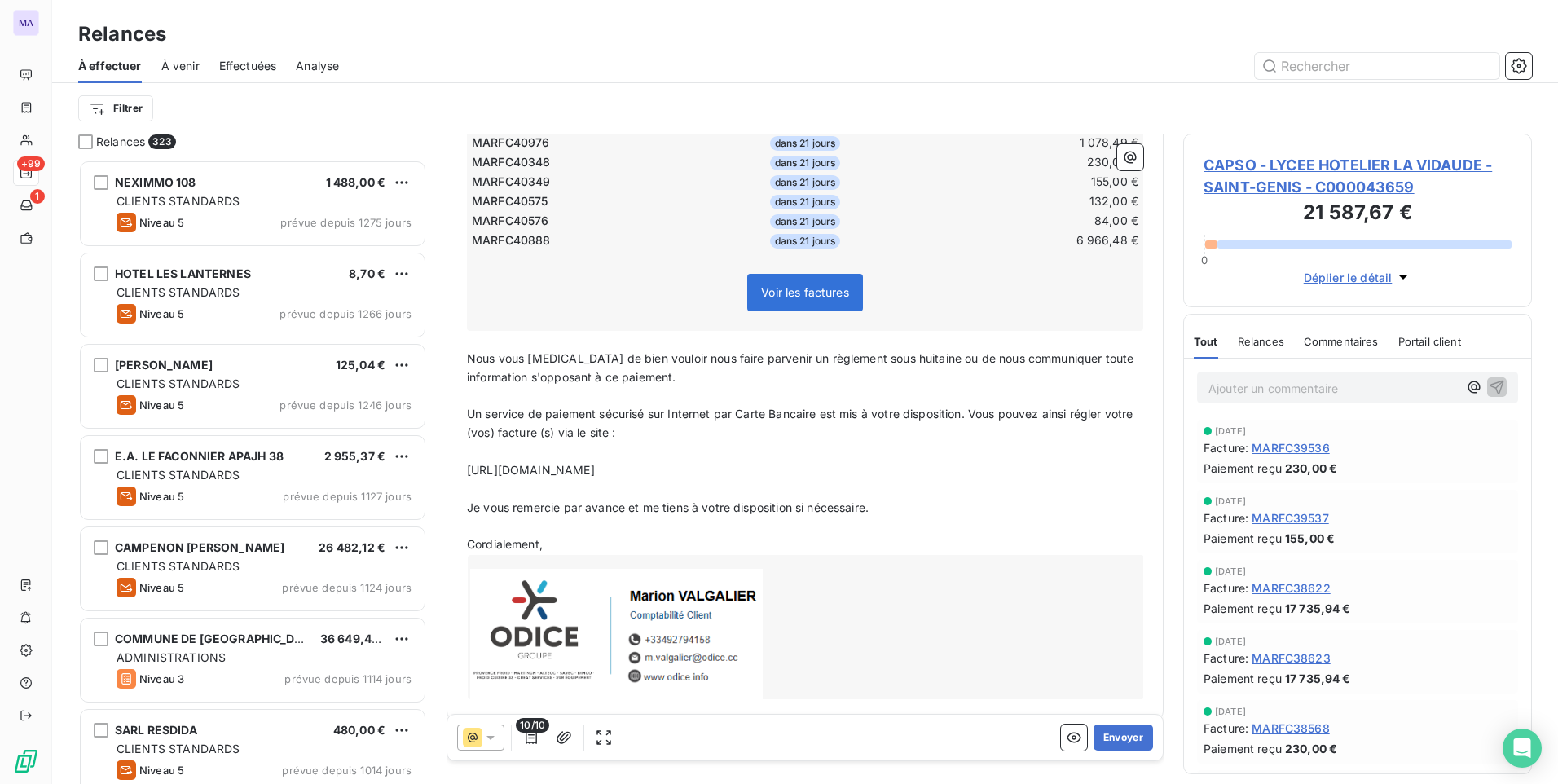
scroll to position [408, 0]
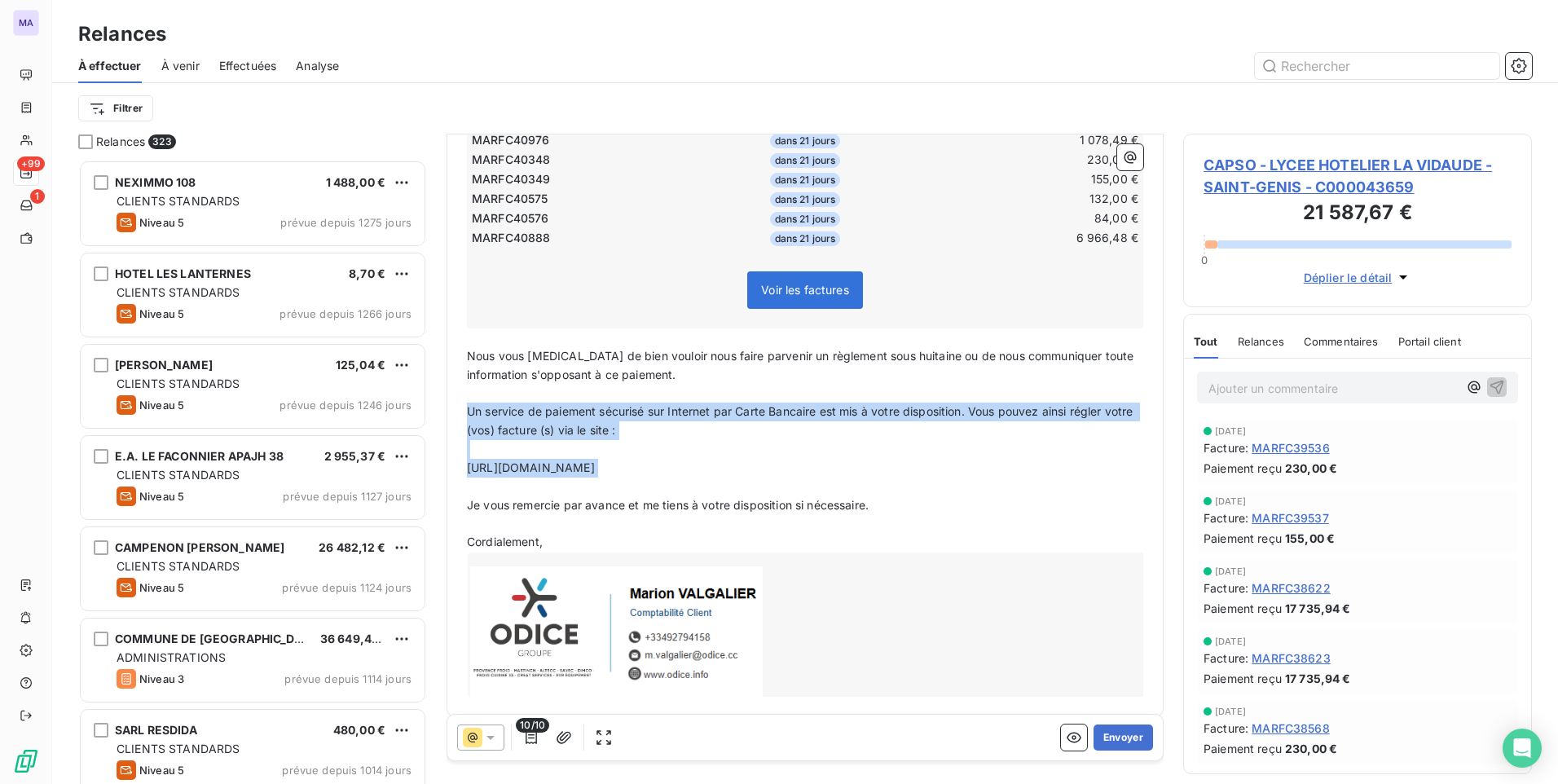
drag, startPoint x: 469, startPoint y: 411, endPoint x: 672, endPoint y: 483, distance: 215.4
click at [672, 483] on div "Bonjour ﻿ ﻿ ﻿ ﻿ Sauf erreur de notre part, il semble que nous n’avons pas encor…" at bounding box center [805, 304] width 677 height 786
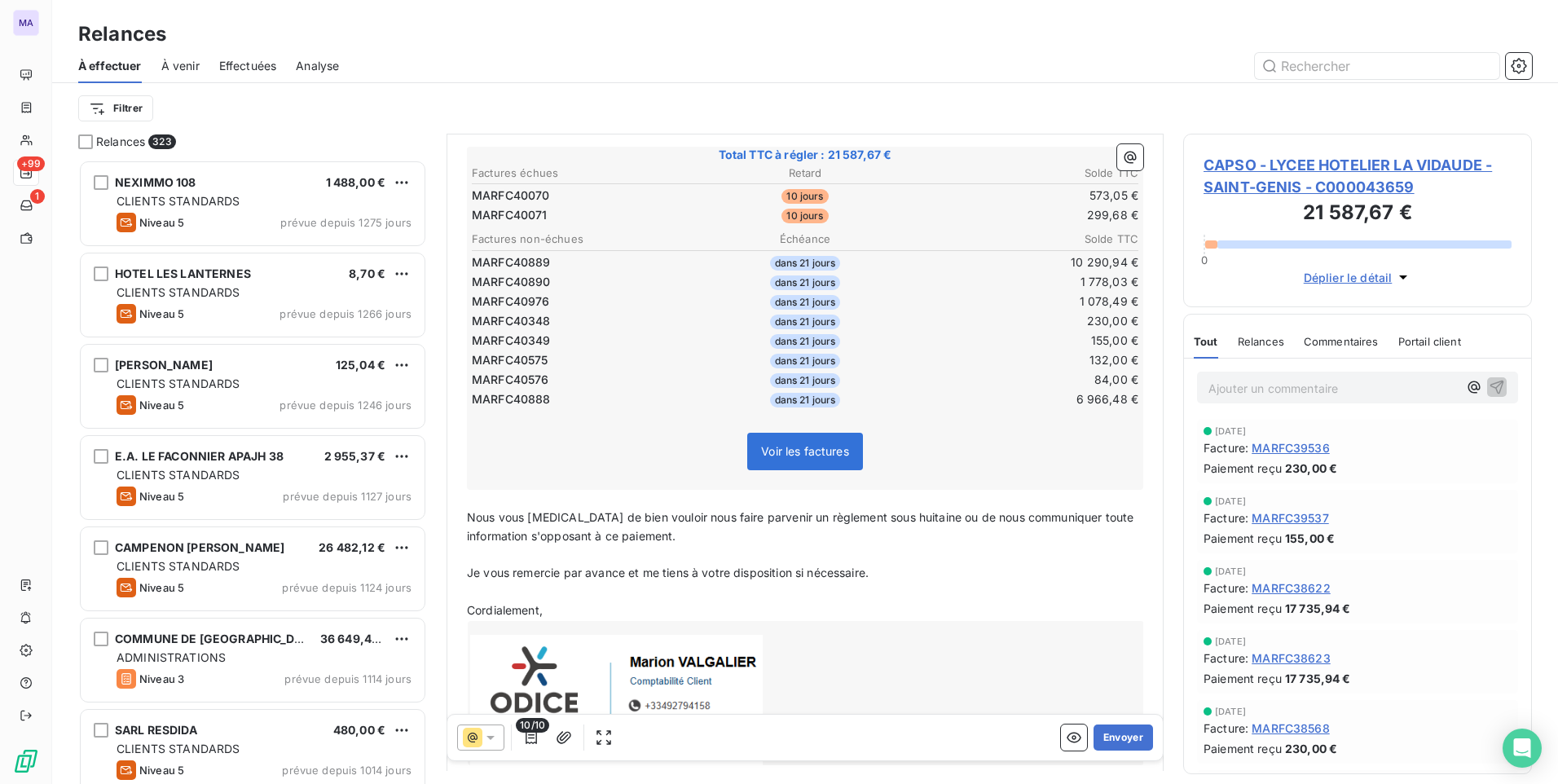
scroll to position [328, 0]
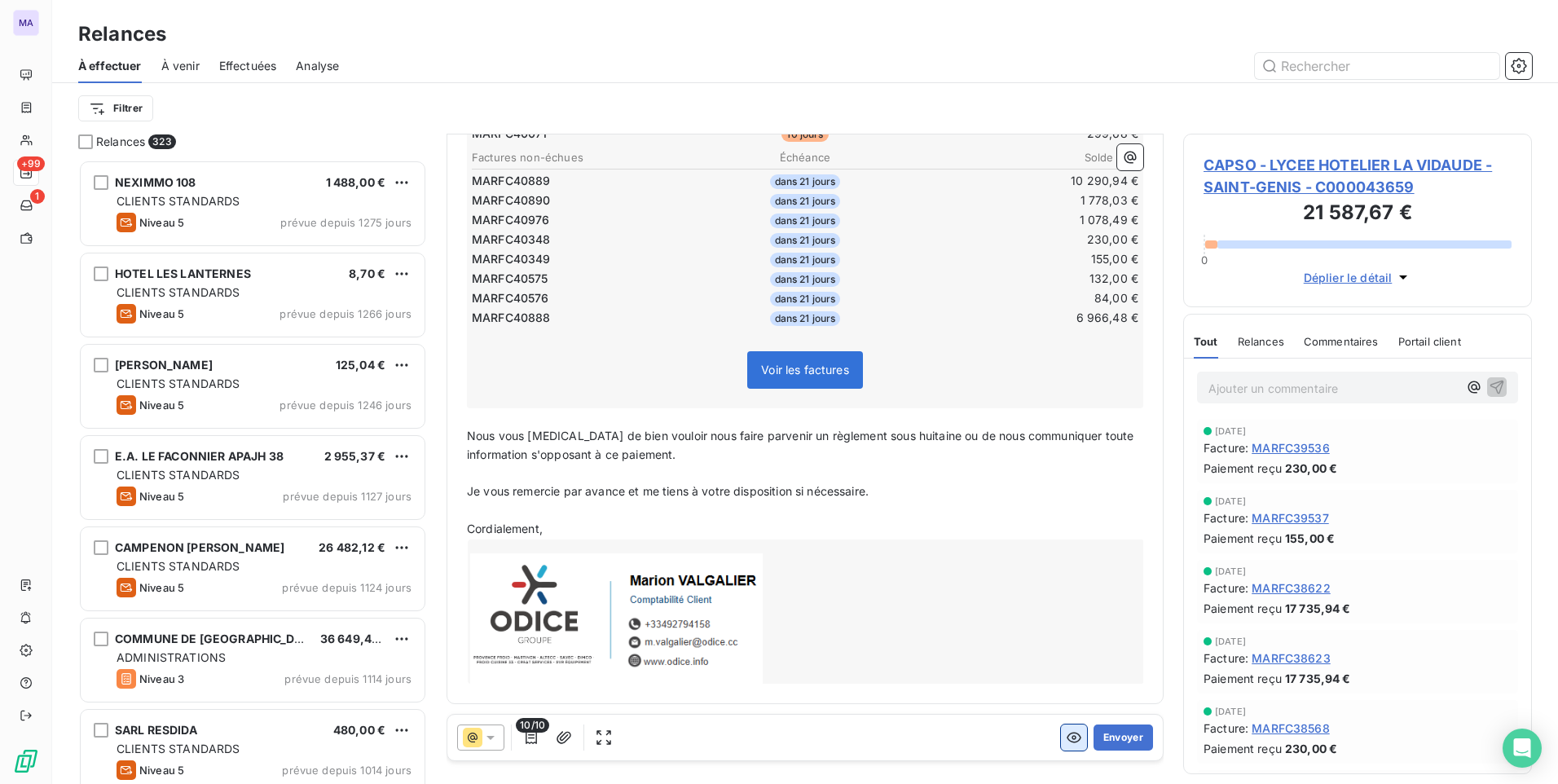
click at [1066, 734] on icon "button" at bounding box center [1074, 736] width 17 height 16
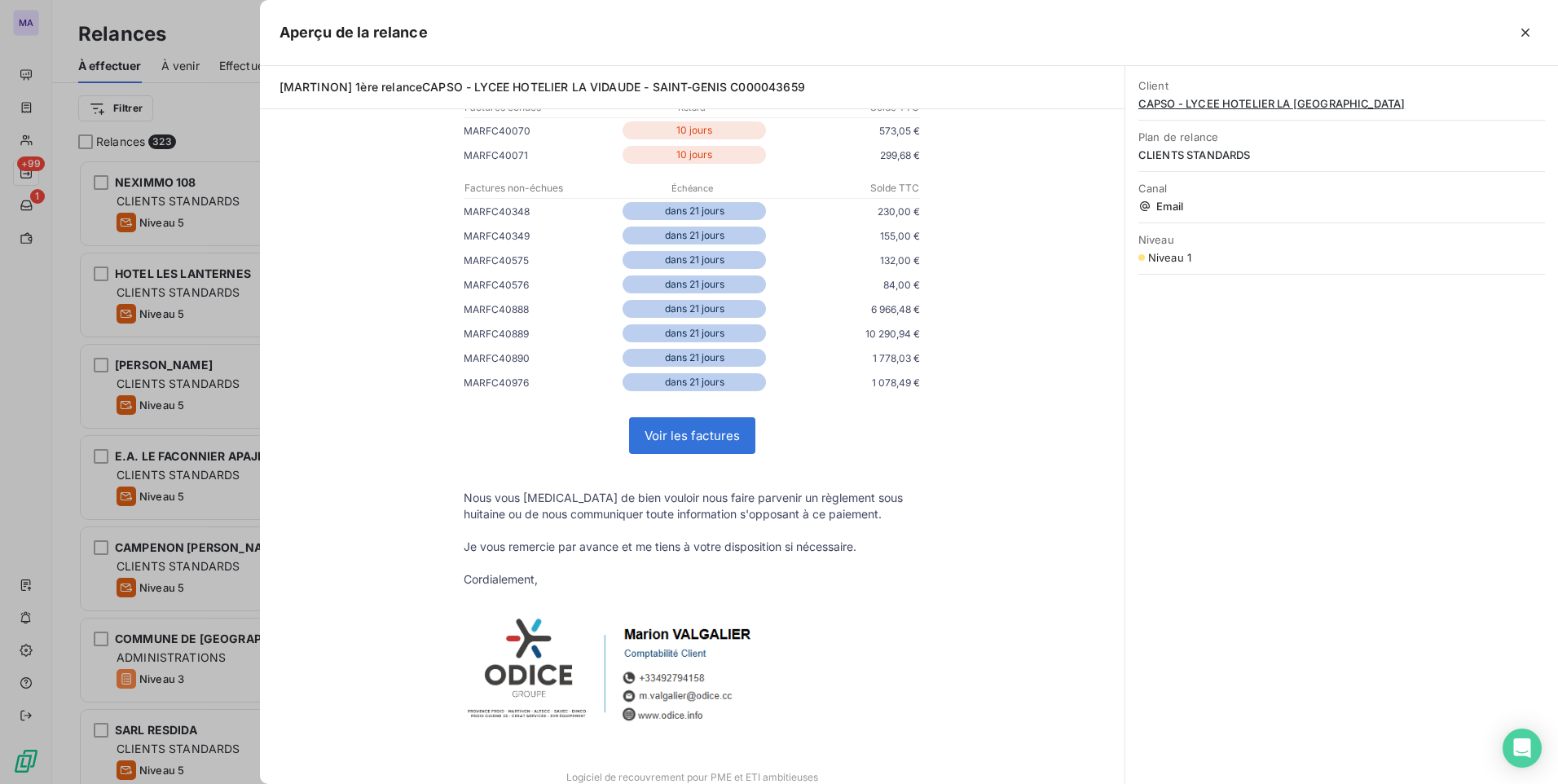
scroll to position [290, 0]
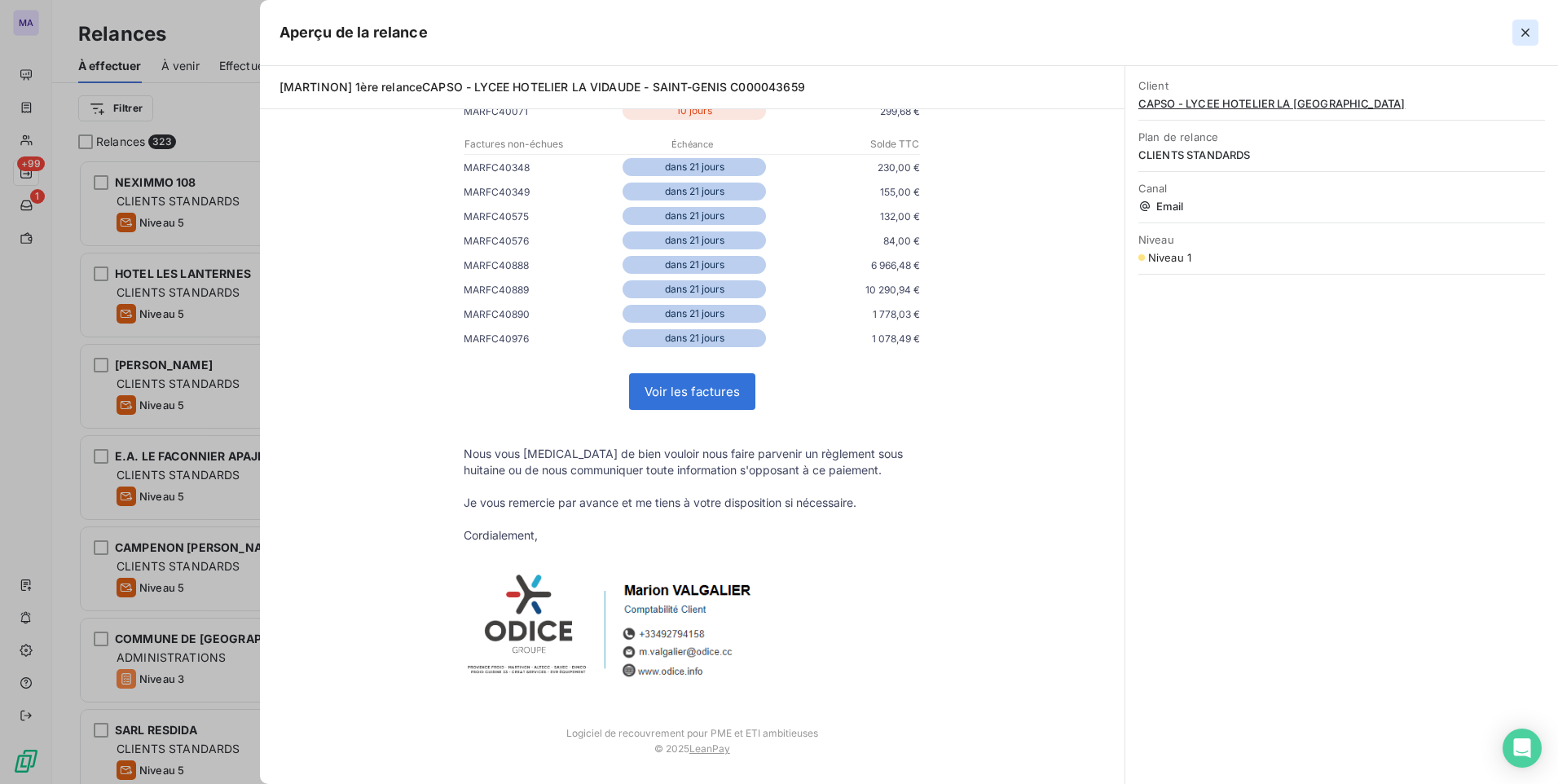
click at [1525, 25] on icon "button" at bounding box center [1525, 32] width 17 height 16
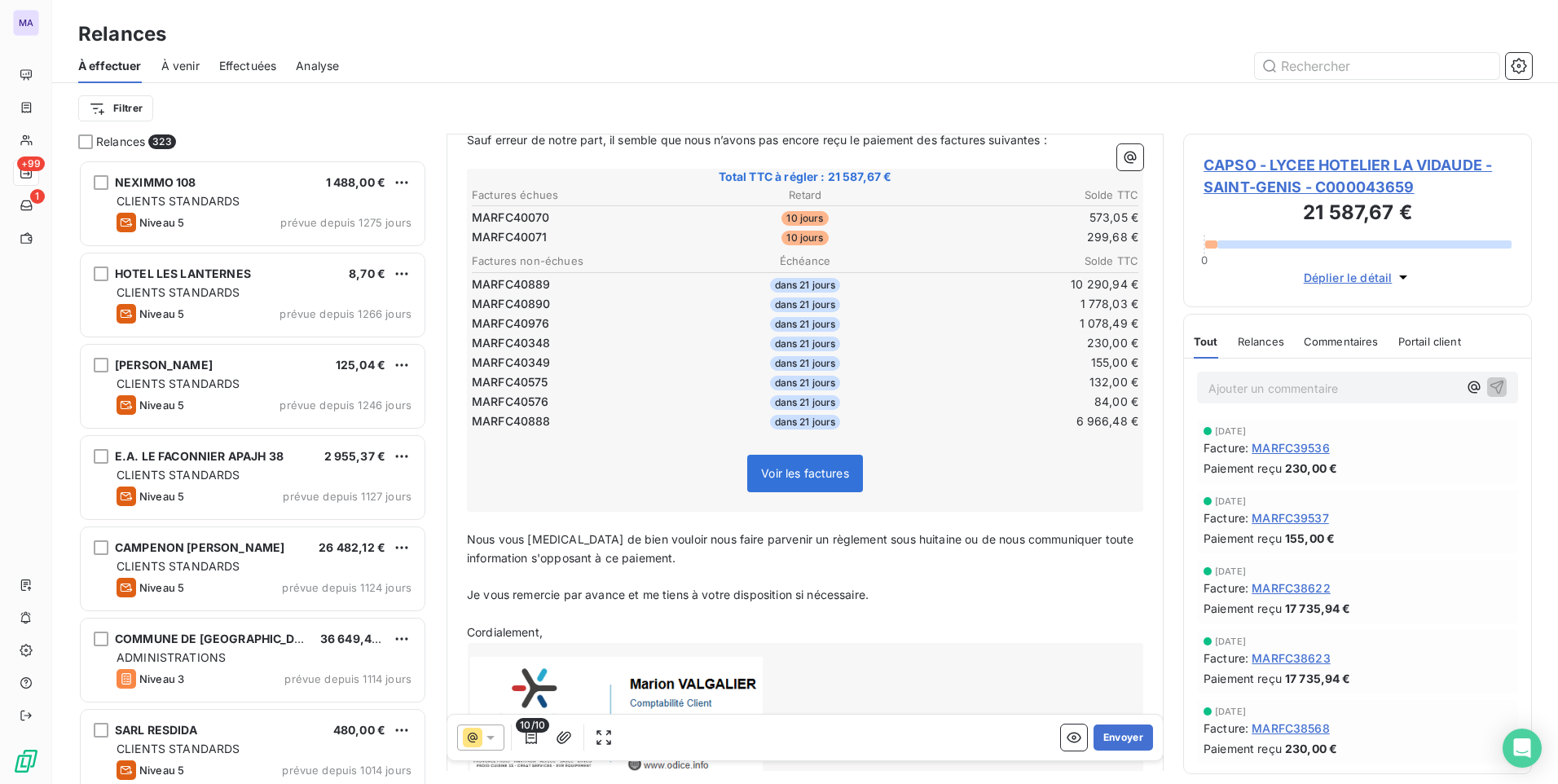
scroll to position [245, 0]
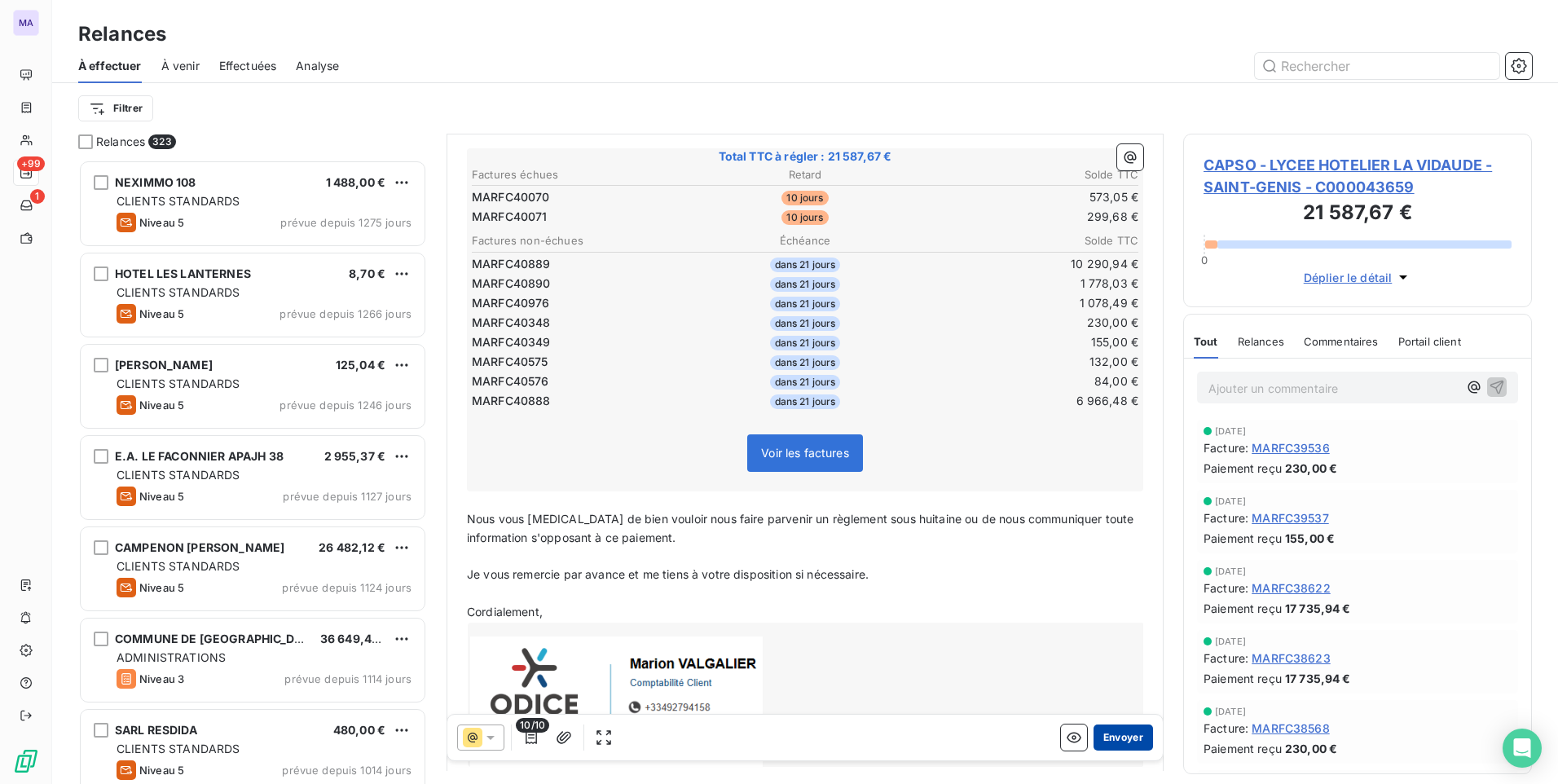
click at [1109, 740] on button "Envoyer" at bounding box center [1123, 736] width 59 height 26
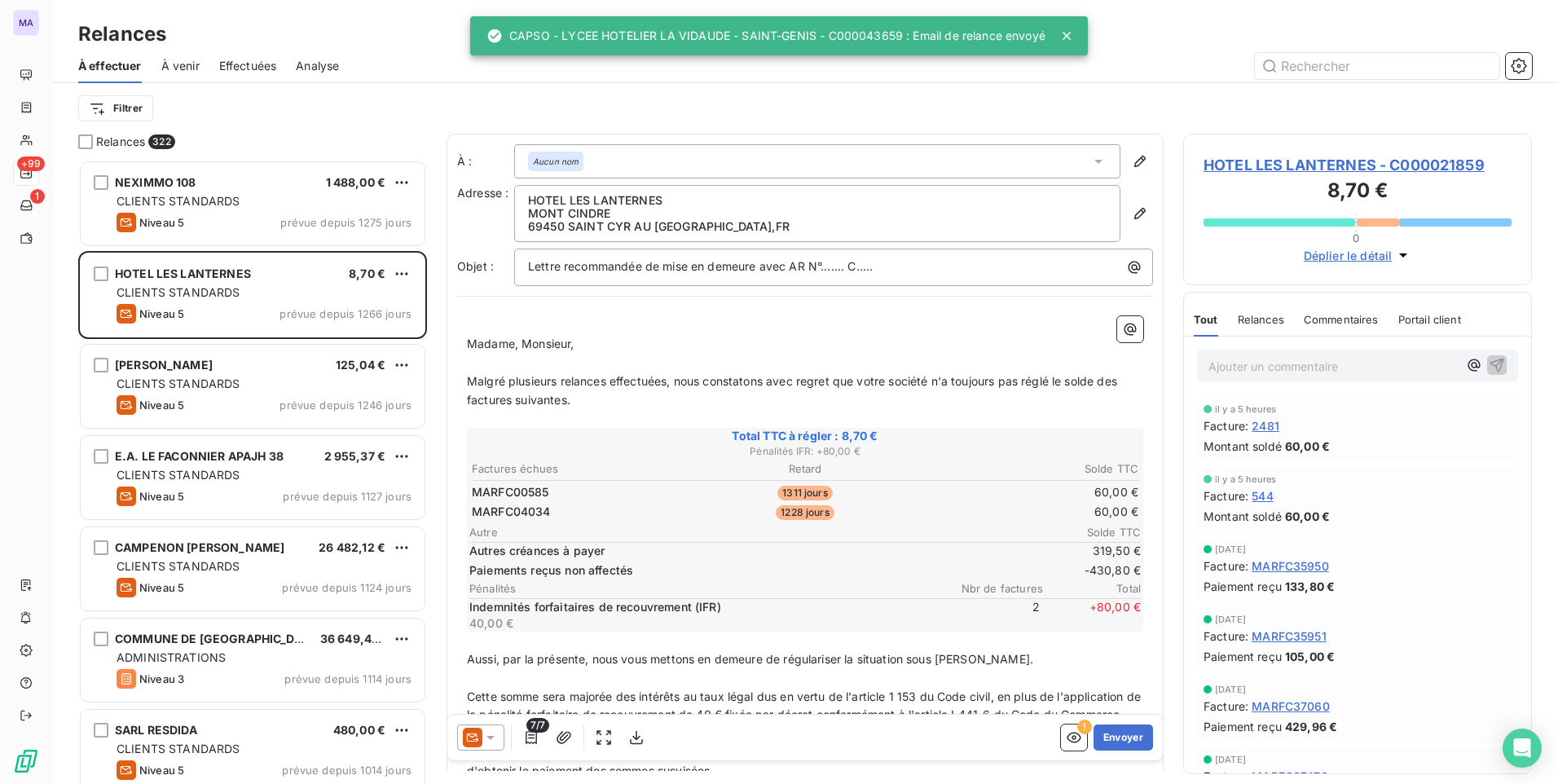
click at [387, 124] on div "Filtrer" at bounding box center [806, 109] width 1454 height 50
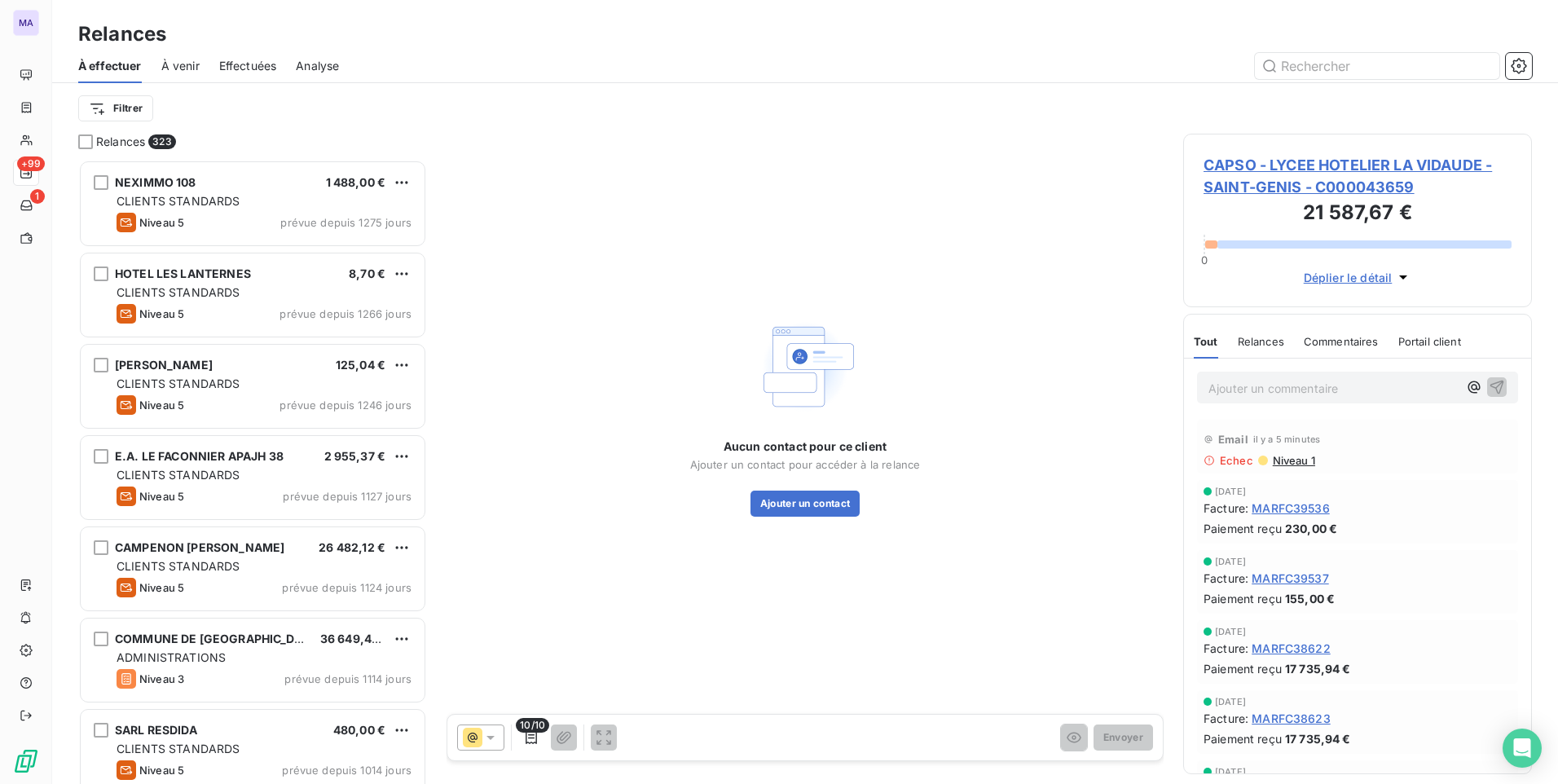
scroll to position [611, 337]
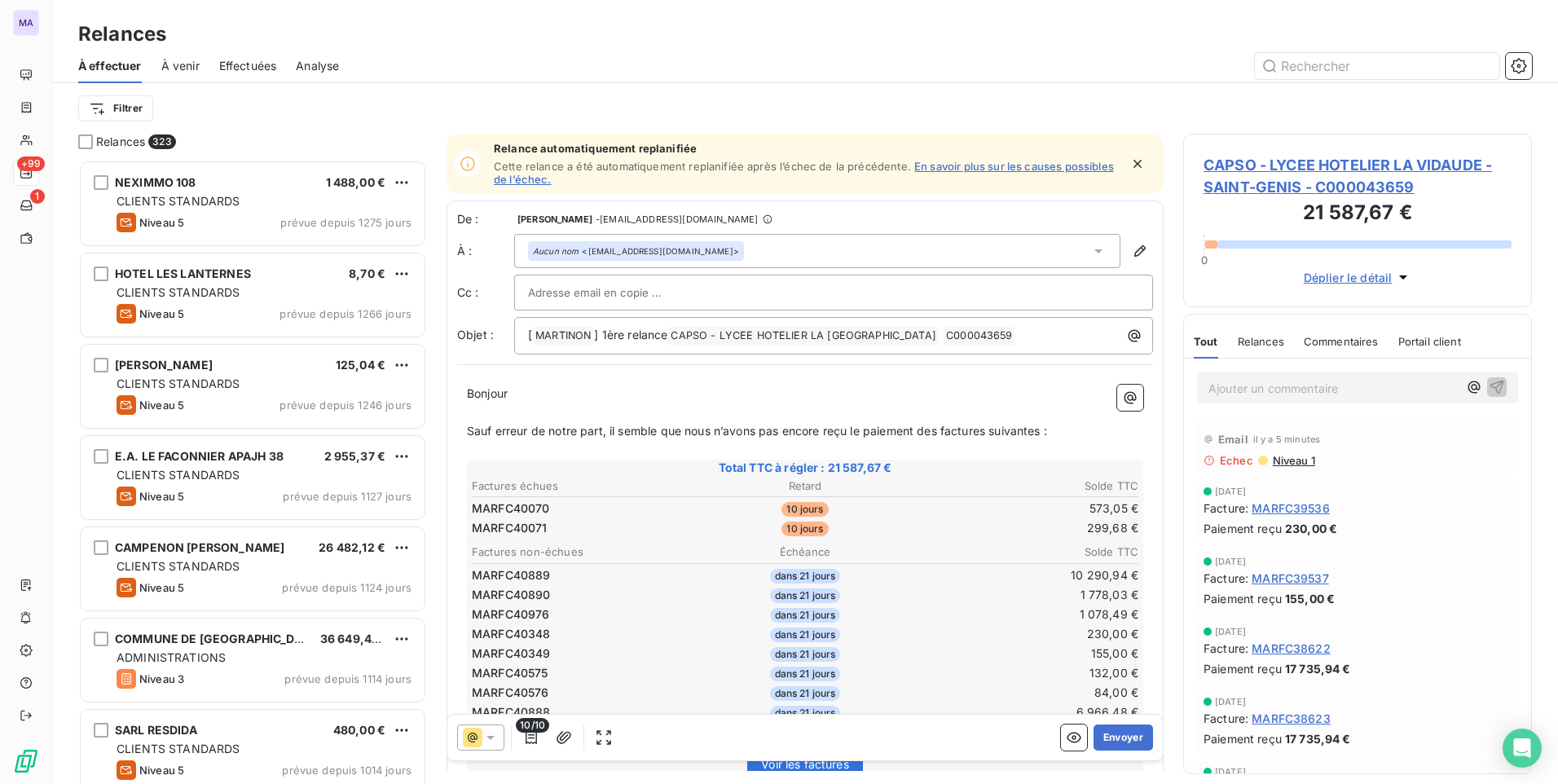
click at [766, 285] on div at bounding box center [834, 292] width 612 height 24
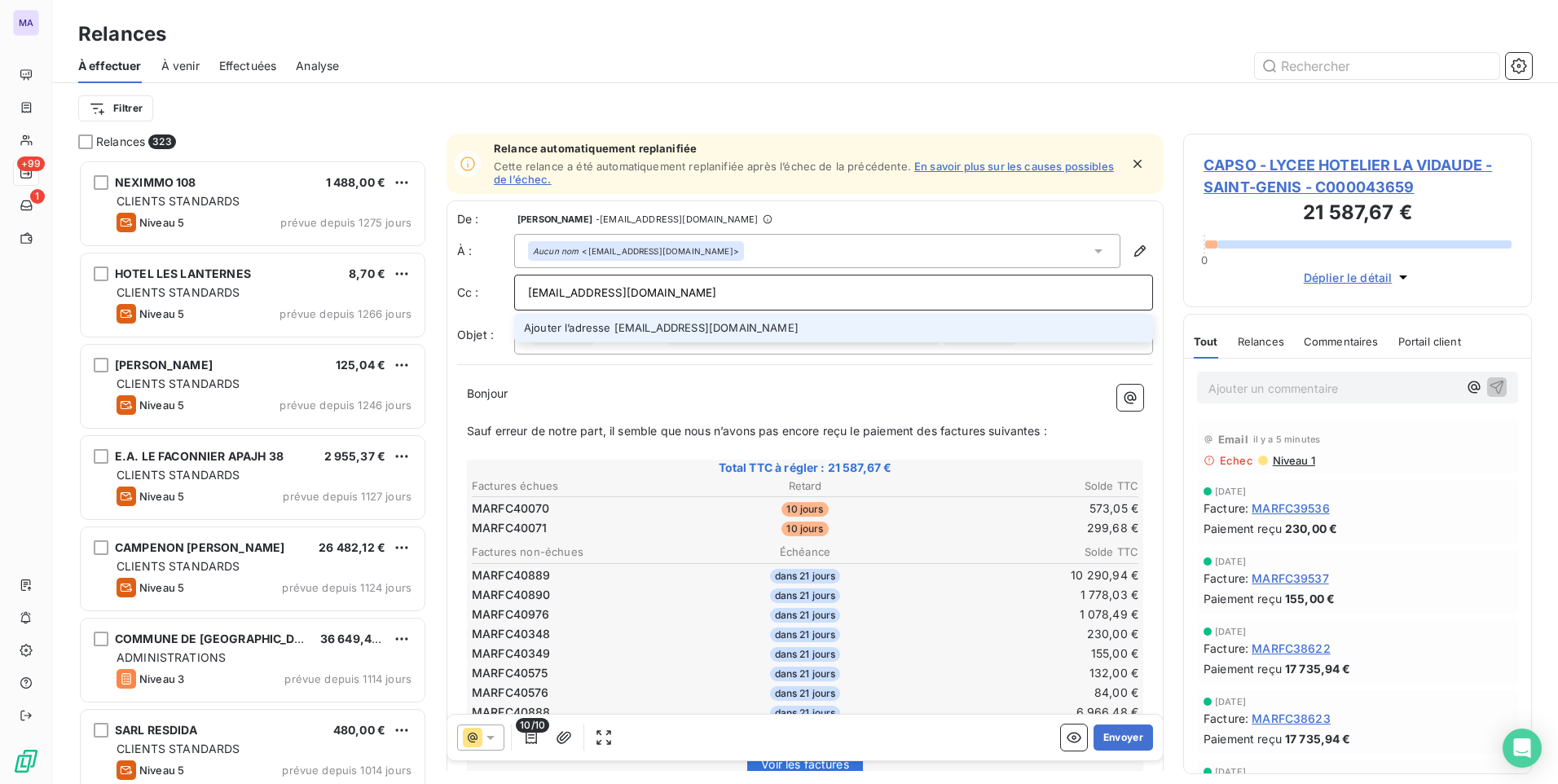
type input "m.valgalier@odice.cc"
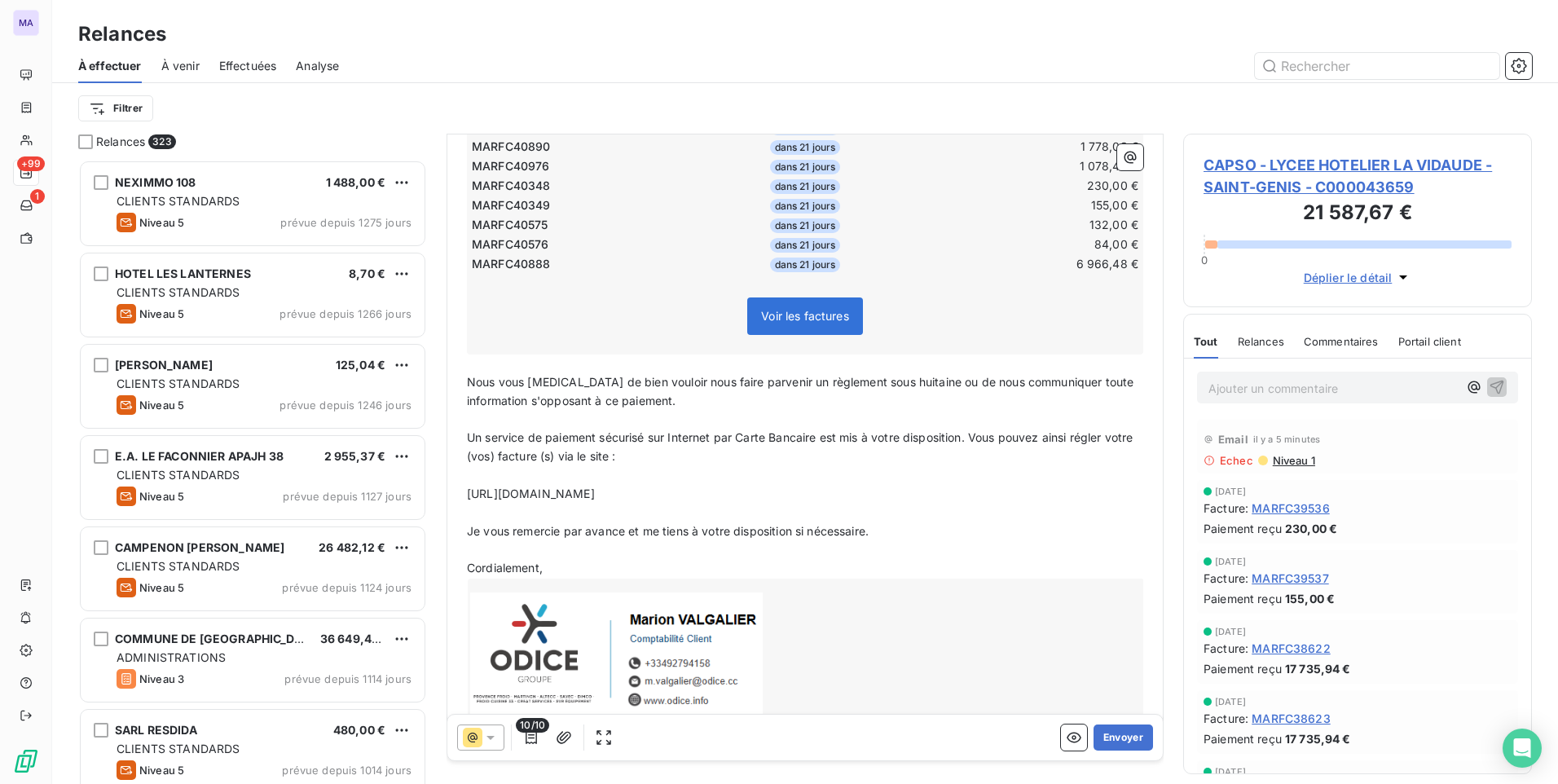
scroll to position [490, 0]
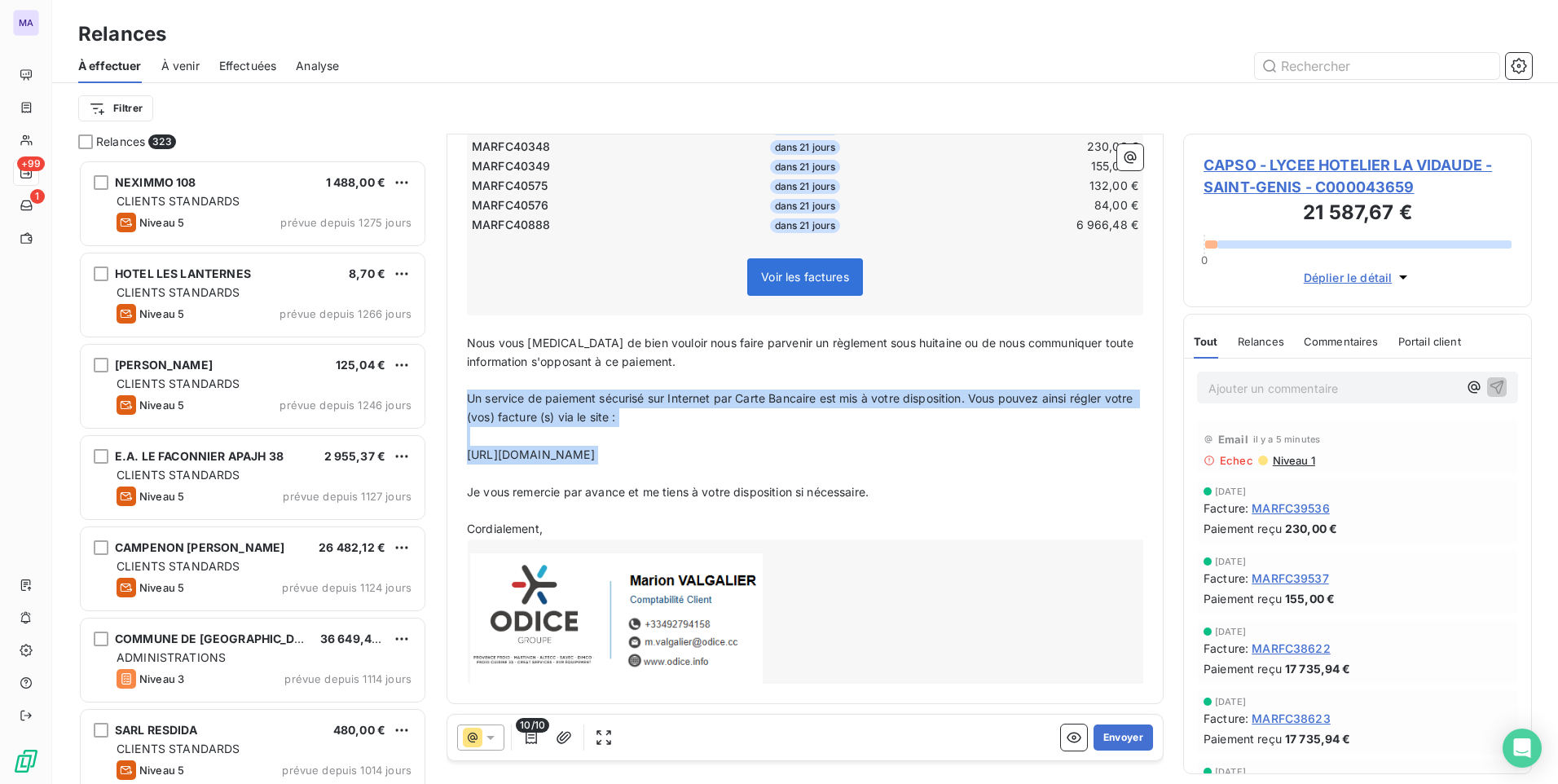
drag, startPoint x: 469, startPoint y: 393, endPoint x: 752, endPoint y: 472, distance: 293.8
click at [752, 471] on div "Bonjour ﻿ ﻿ ﻿ ﻿ Sauf erreur de notre part, il semble que nous n’avons pas encor…" at bounding box center [805, 290] width 677 height 786
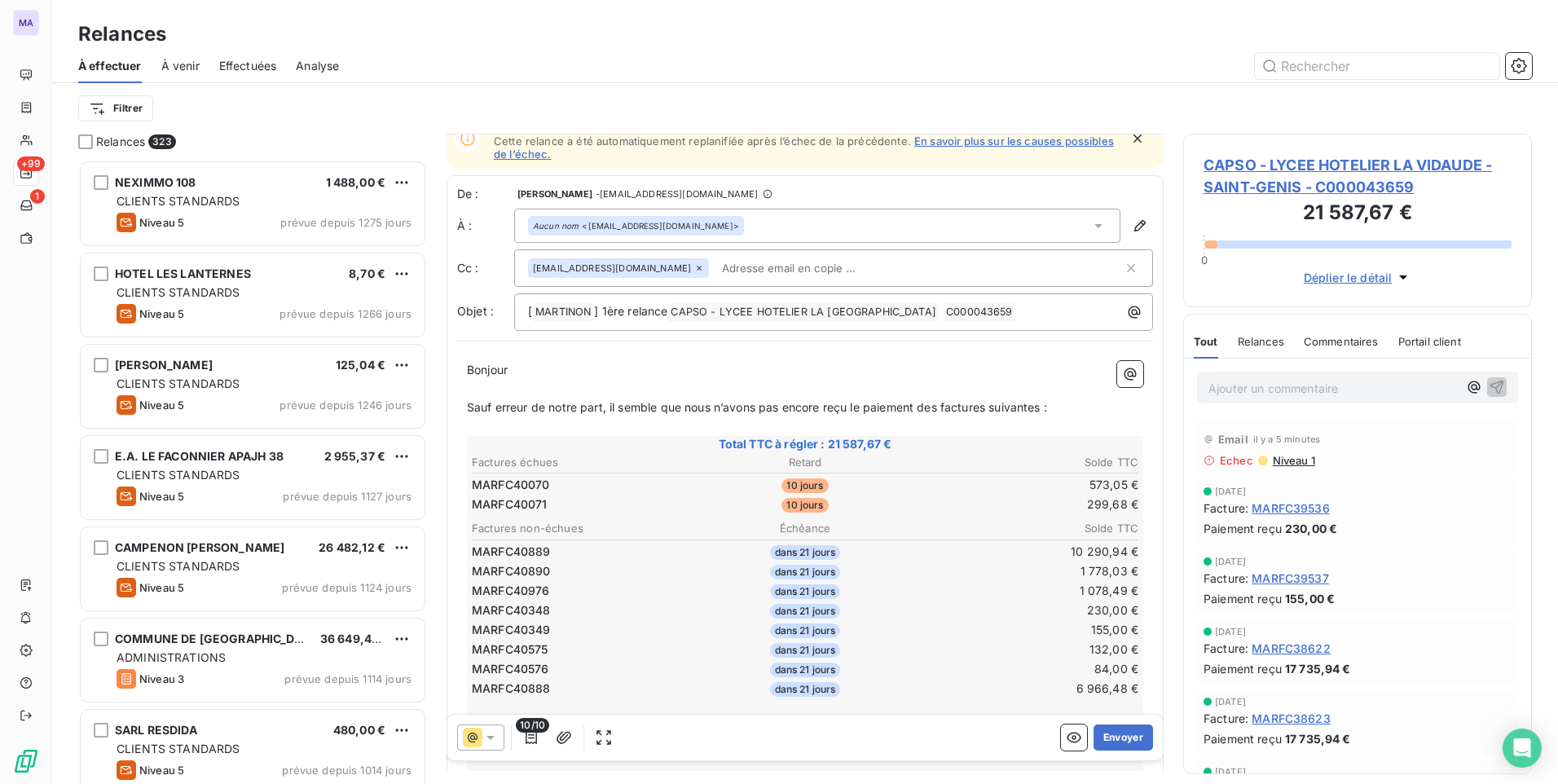
scroll to position [397, 0]
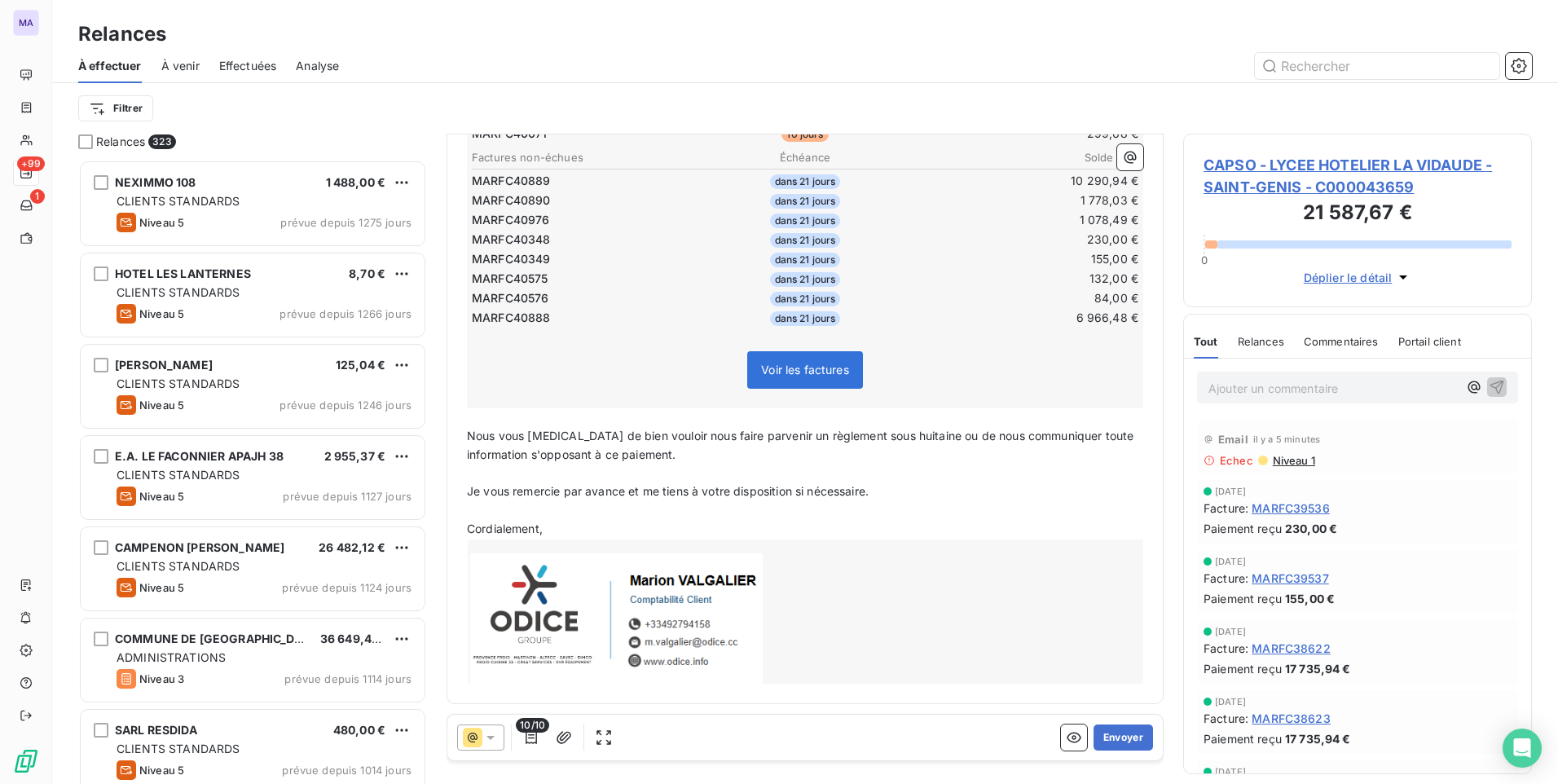
drag, startPoint x: 1120, startPoint y: 742, endPoint x: 1049, endPoint y: 495, distance: 257.0
click at [1050, 374] on div "Relance automatiquement replanifiée Cette relance a été automatiquement replani…" at bounding box center [805, 56] width 717 height 637
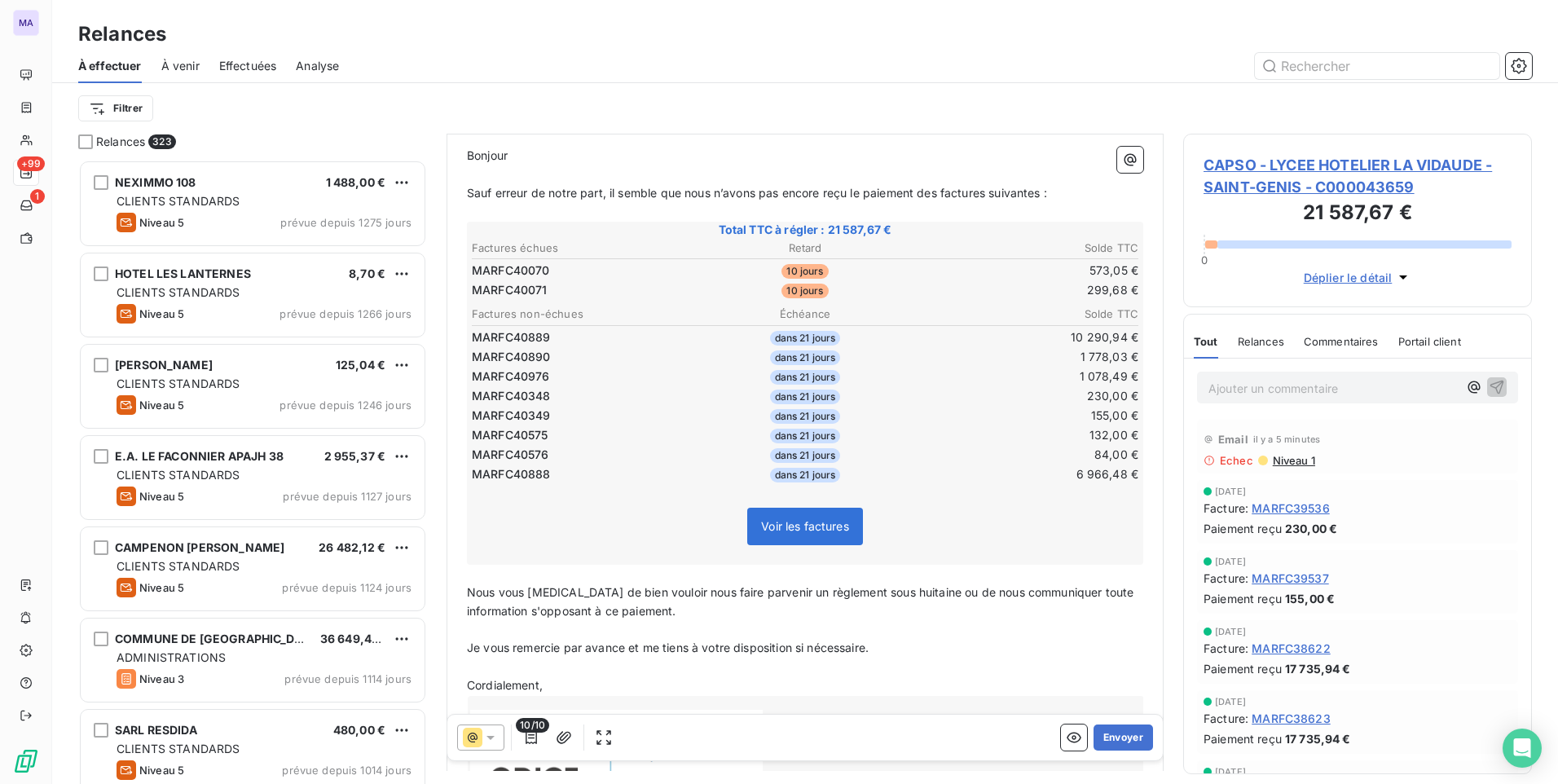
scroll to position [327, 0]
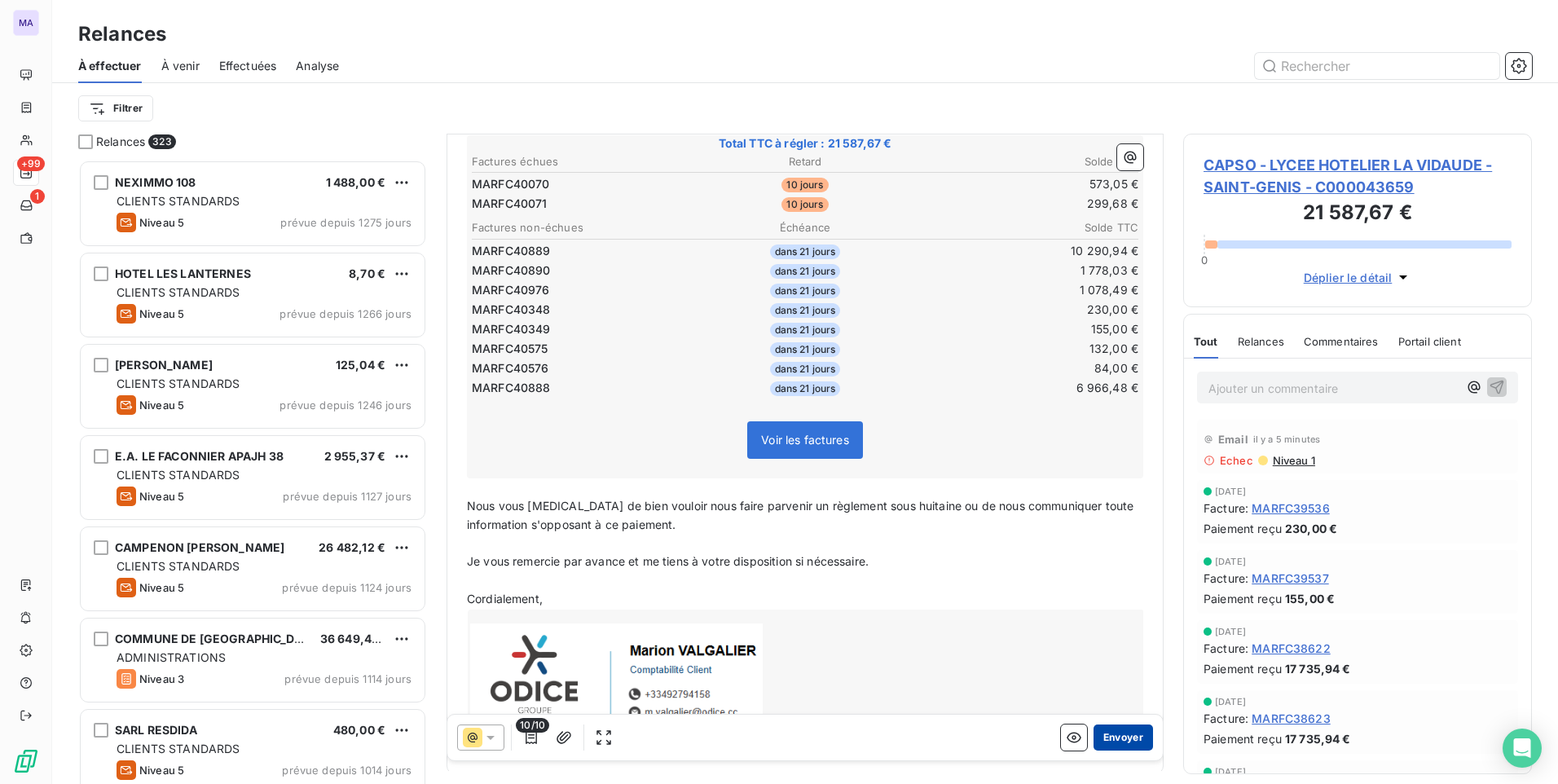
click at [1104, 743] on button "Envoyer" at bounding box center [1123, 736] width 59 height 26
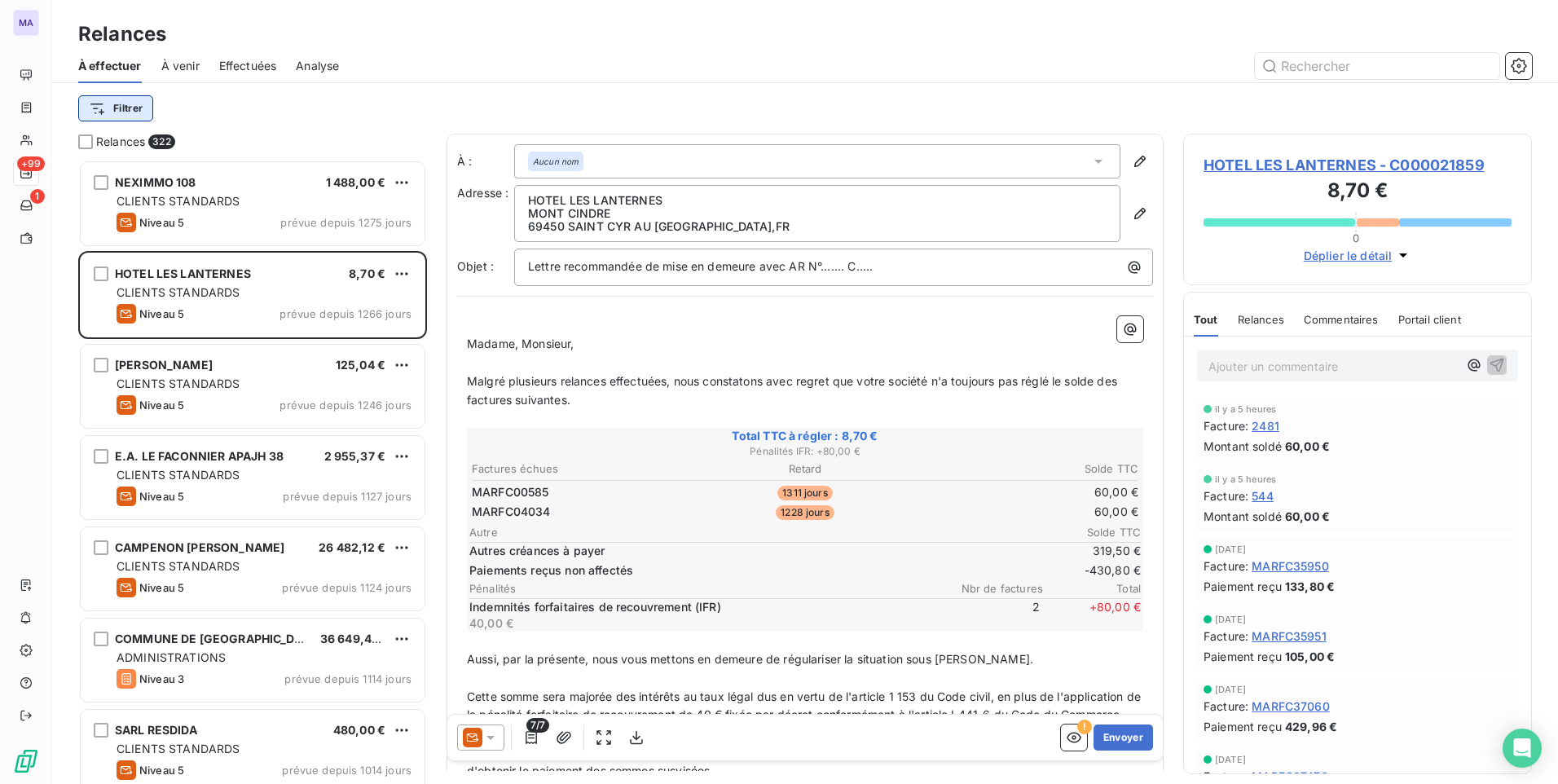
click at [97, 113] on html "MA +99 1 Relances À effectuer À venir Effectuées Analyse Filtrer Relances 322 N…" at bounding box center [779, 392] width 1558 height 784
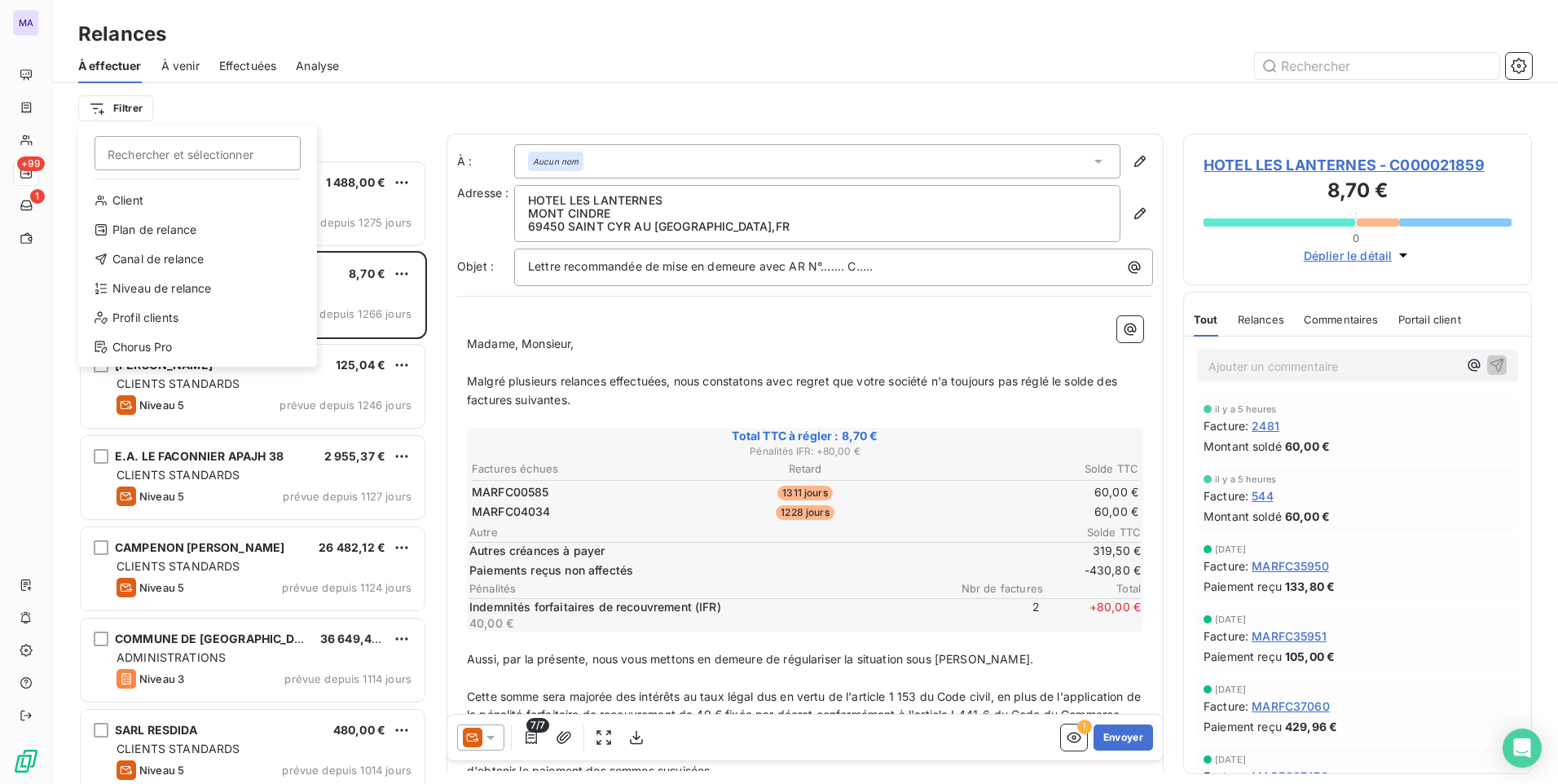
click at [523, 58] on html "MA +99 1 Relances À effectuer À venir Effectuées Analyse Filtrer Rechercher et …" at bounding box center [779, 392] width 1558 height 784
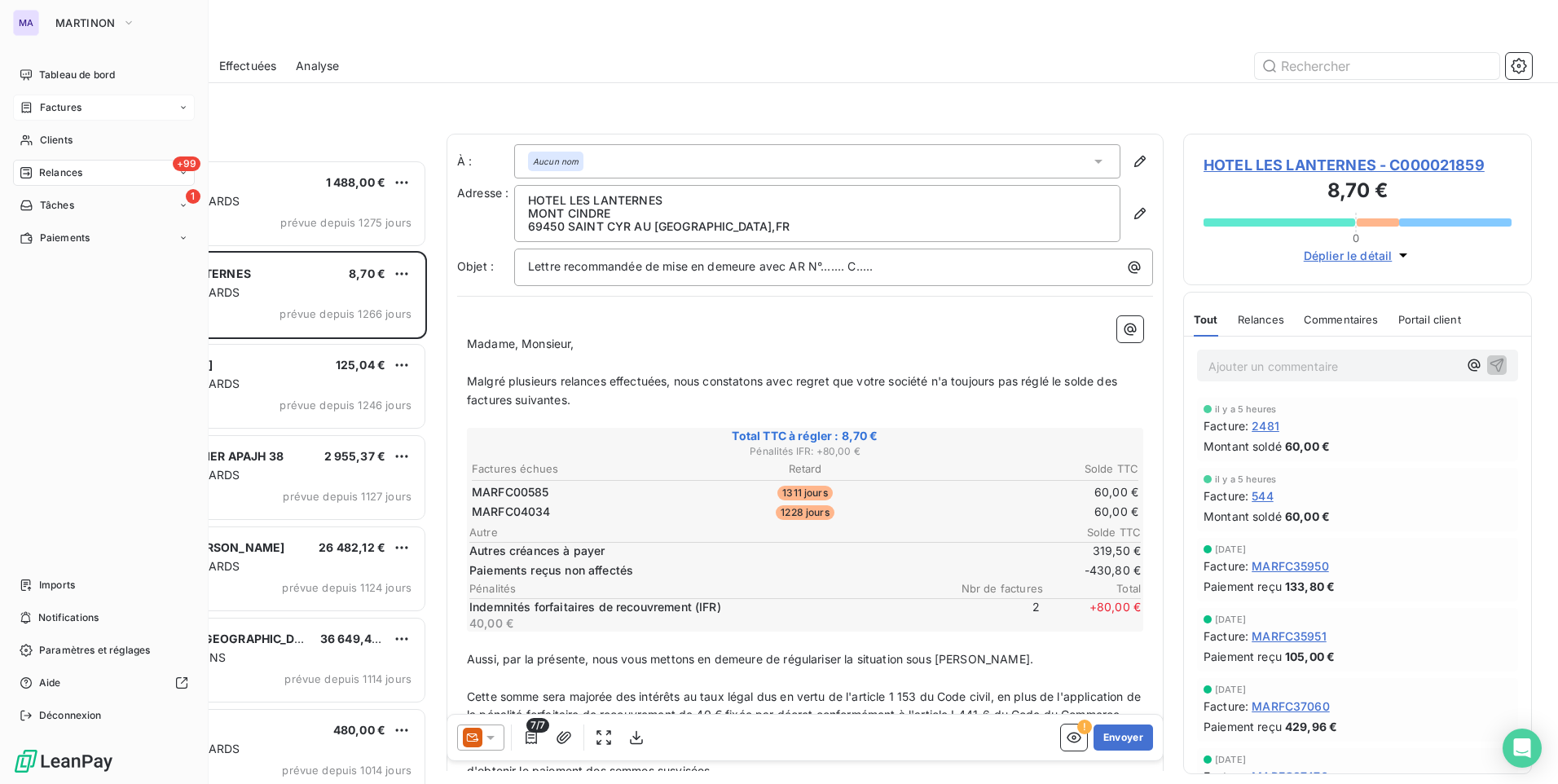
click at [30, 109] on icon at bounding box center [27, 107] width 10 height 11
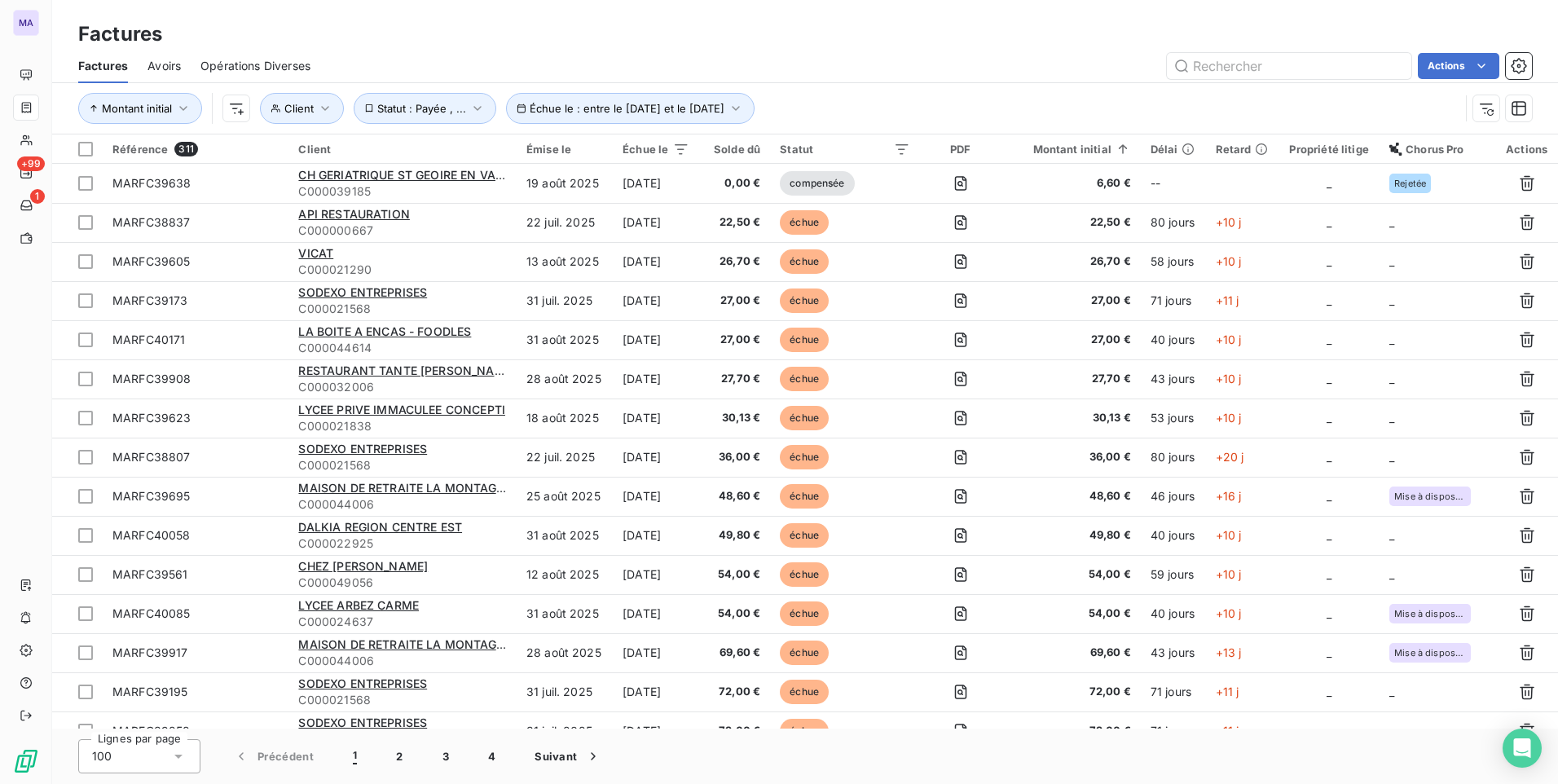
drag, startPoint x: 421, startPoint y: 30, endPoint x: 398, endPoint y: 42, distance: 25.9
click at [420, 32] on div "Factures" at bounding box center [805, 34] width 1506 height 29
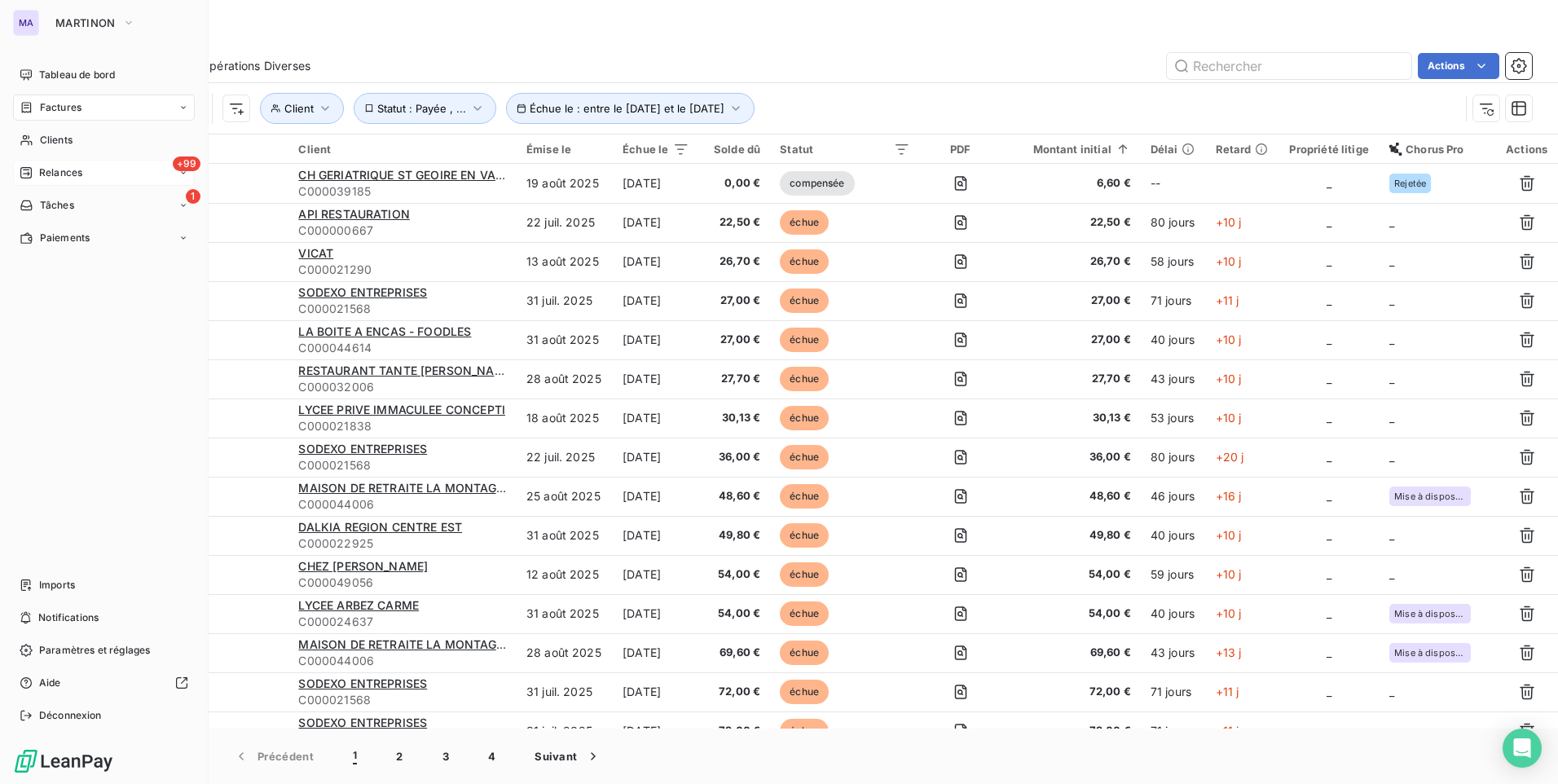
click at [74, 180] on div "+99 Relances" at bounding box center [103, 173] width 182 height 26
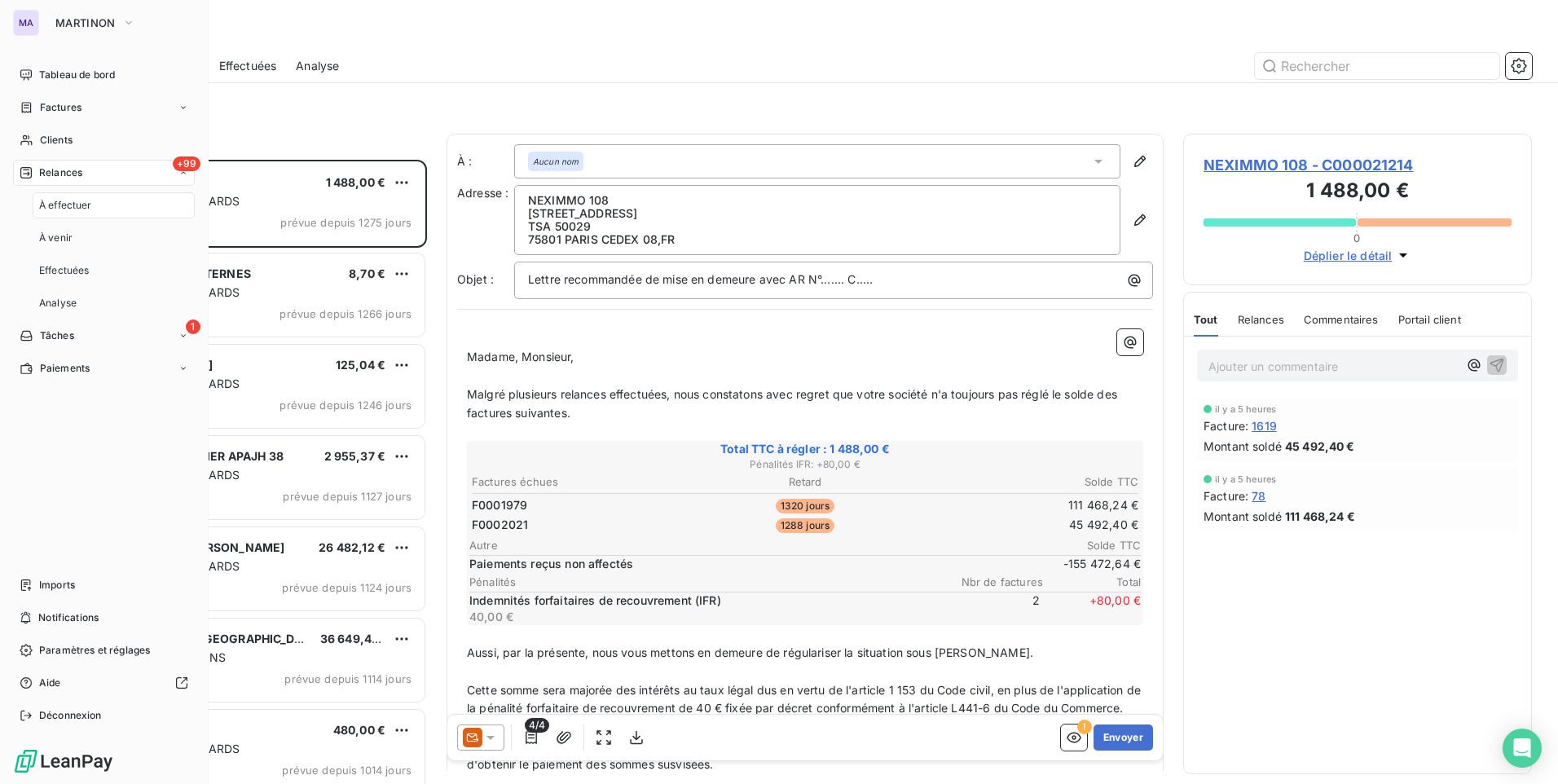
scroll to position [611, 337]
click at [88, 179] on div "+99 Relances" at bounding box center [103, 173] width 182 height 26
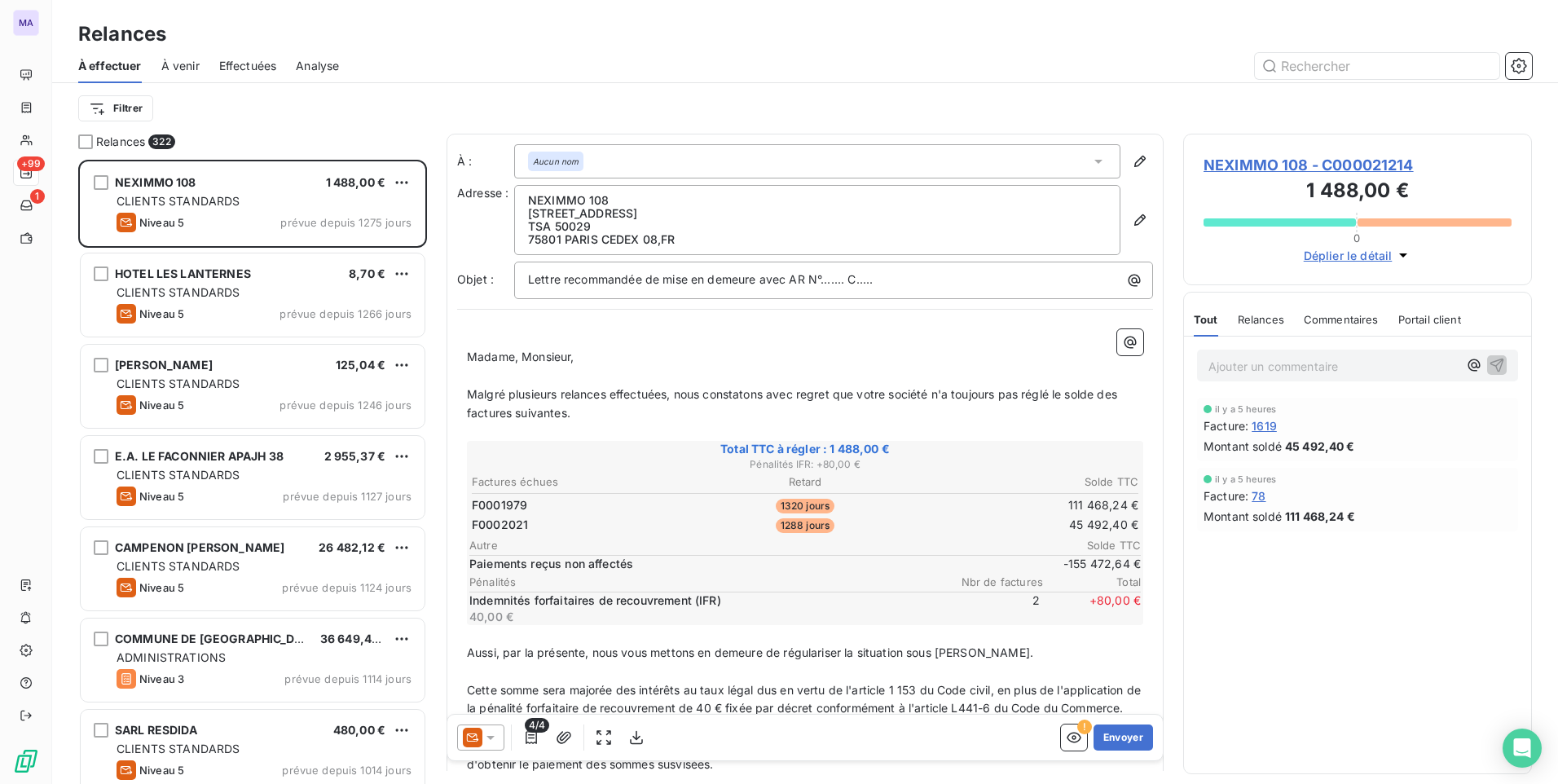
click at [547, 74] on div at bounding box center [945, 66] width 1174 height 26
click at [131, 106] on html "MA +99 1 Relances À effectuer À venir Effectuées Analyse Filtrer Relances 322 N…" at bounding box center [779, 392] width 1558 height 784
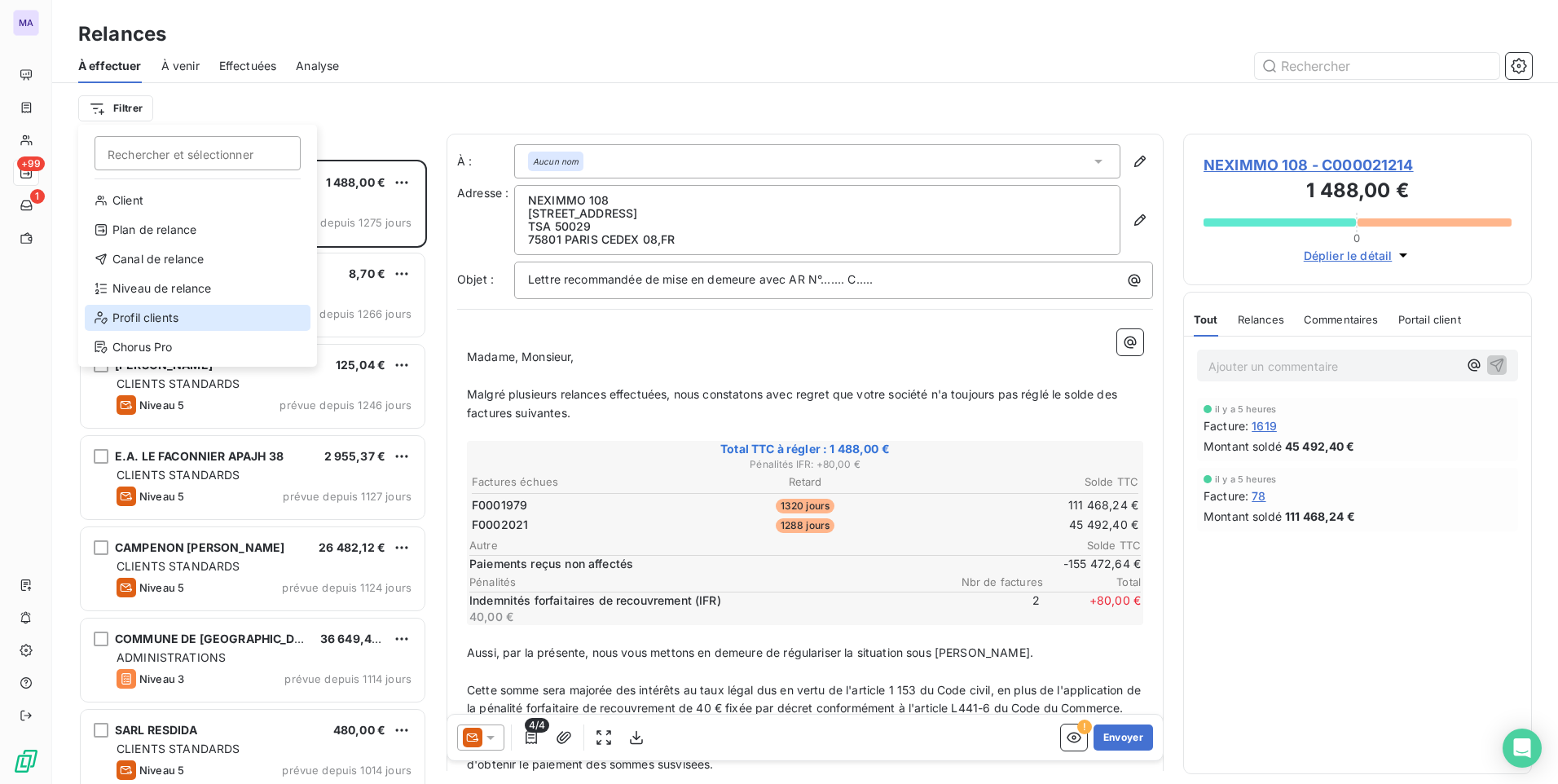
click at [171, 322] on div "Profil clients" at bounding box center [197, 317] width 226 height 26
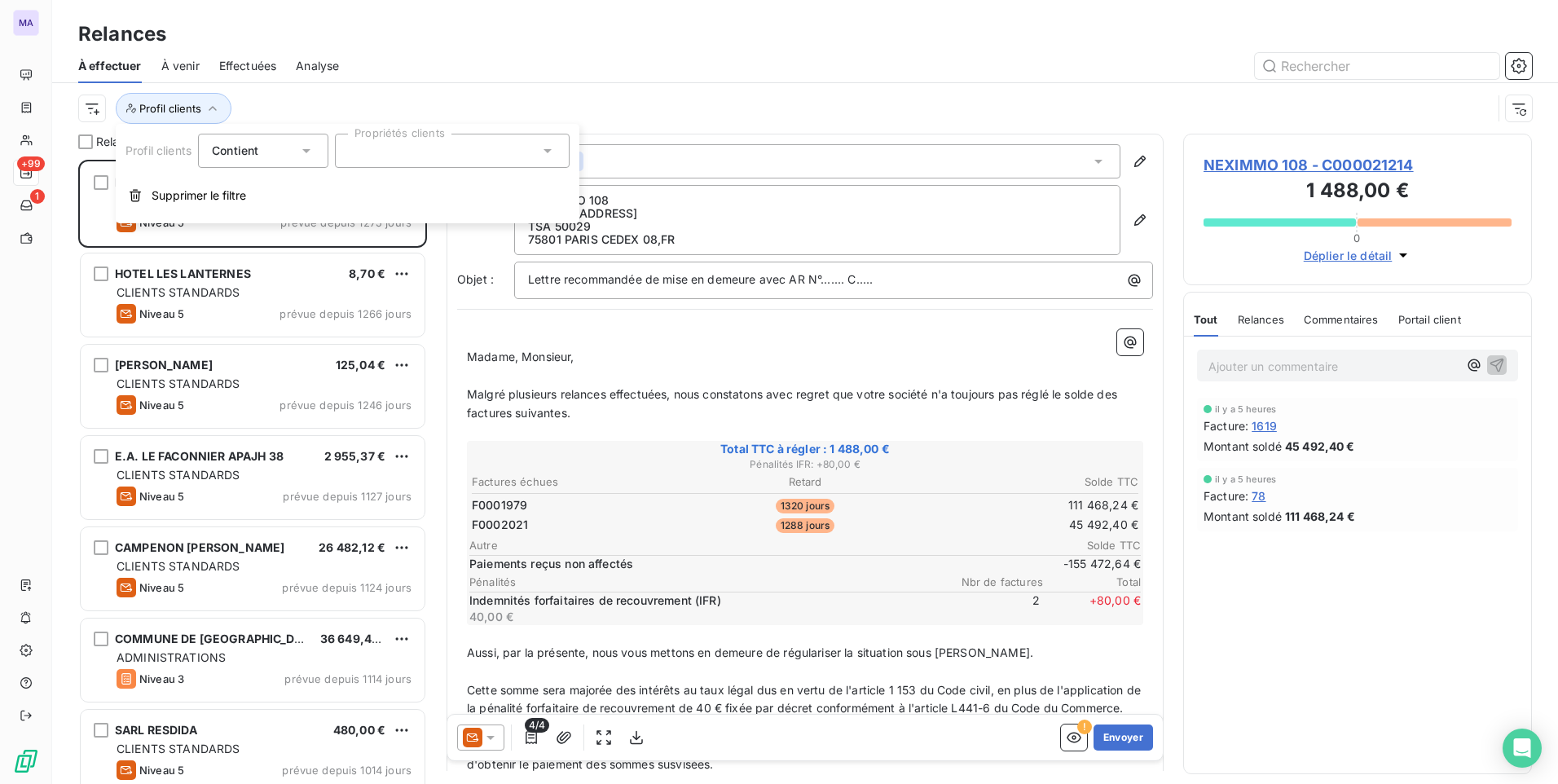
click at [396, 148] on div at bounding box center [452, 150] width 235 height 34
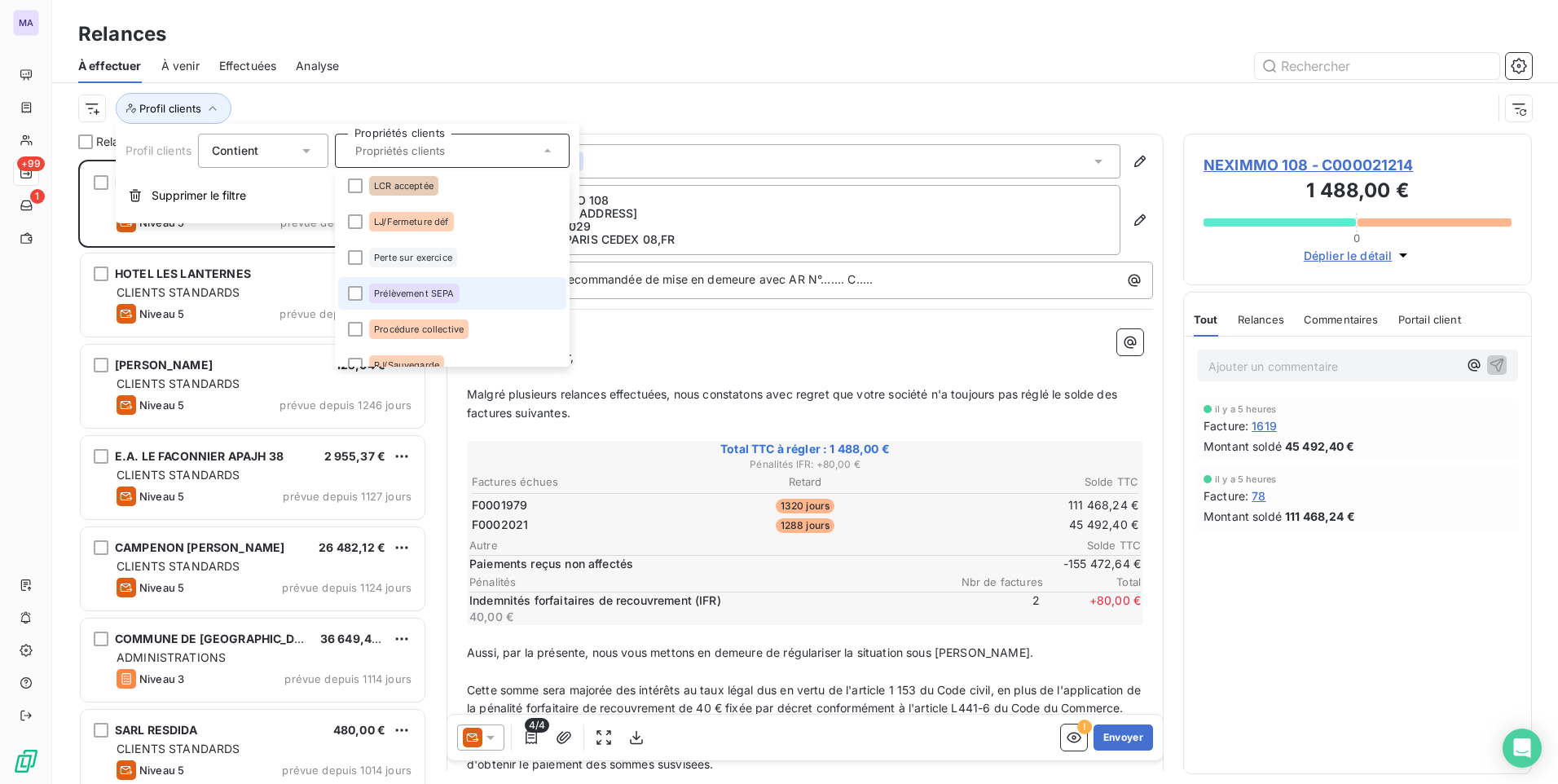
scroll to position [75, 0]
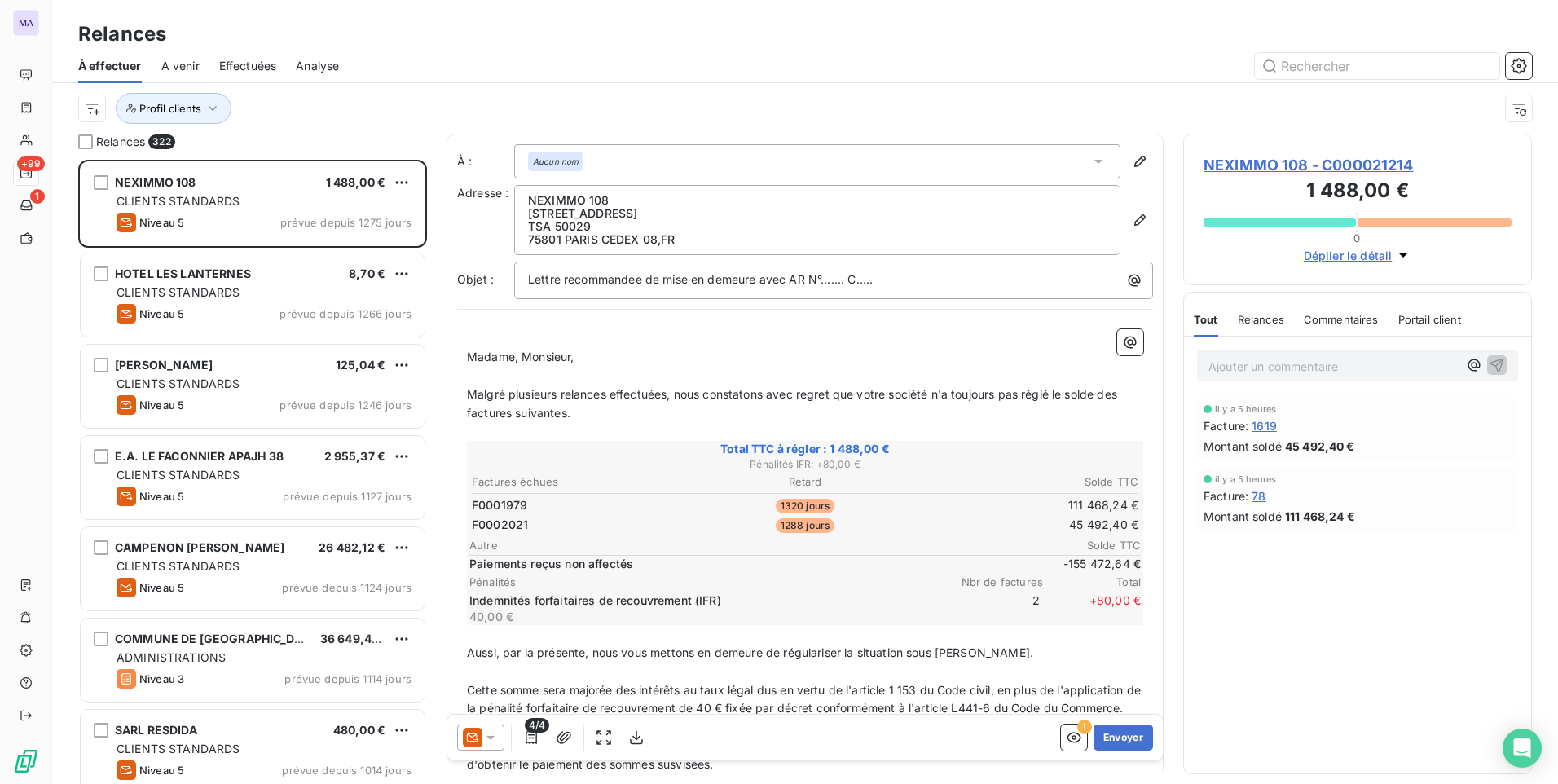
click at [588, 53] on div at bounding box center [945, 66] width 1174 height 26
click at [89, 113] on html "MA +99 1 Relances À effectuer À venir Effectuées Analyse Profil clients Relance…" at bounding box center [779, 392] width 1558 height 784
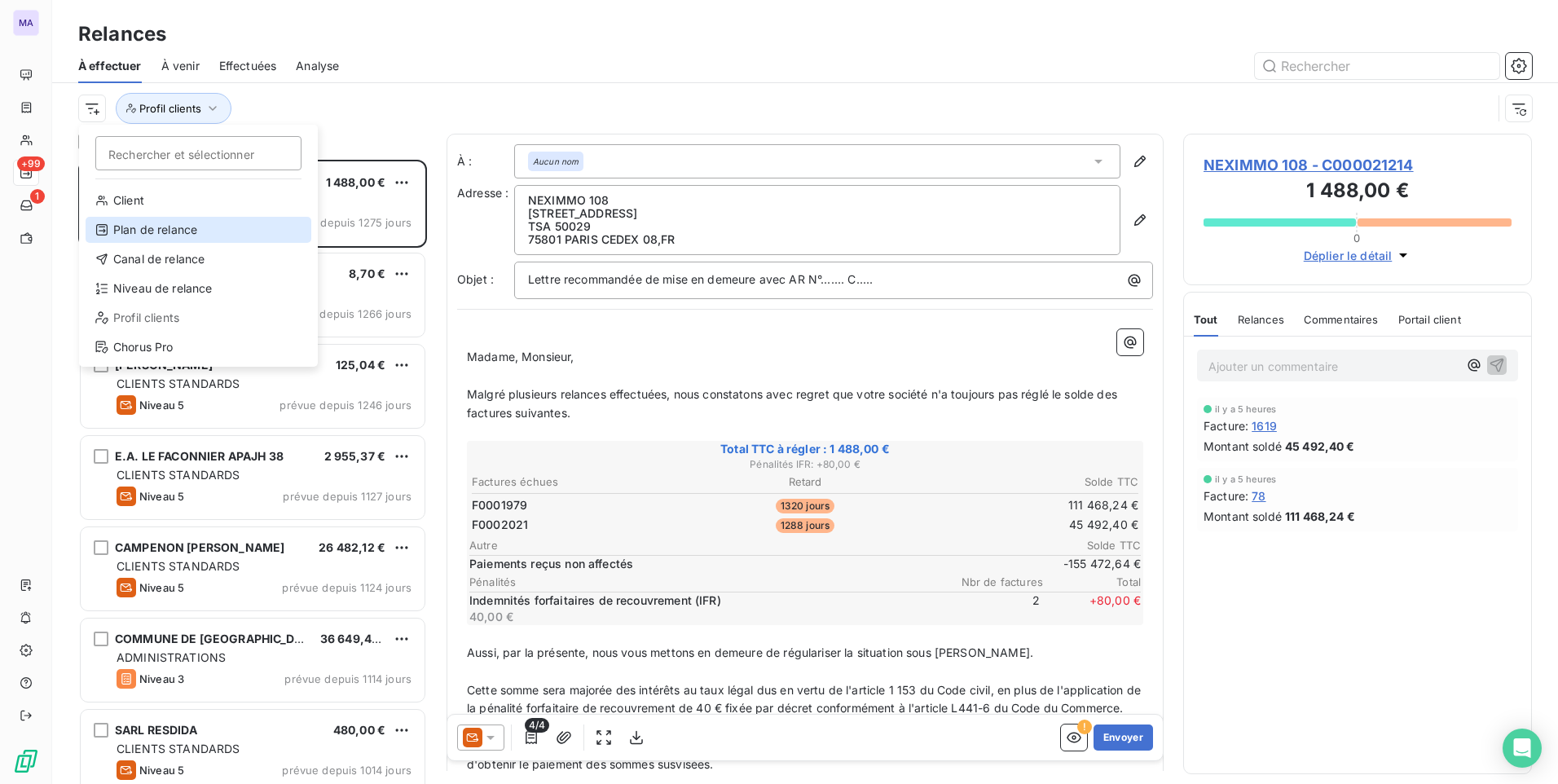
click at [182, 235] on div "Plan de relance" at bounding box center [198, 229] width 226 height 26
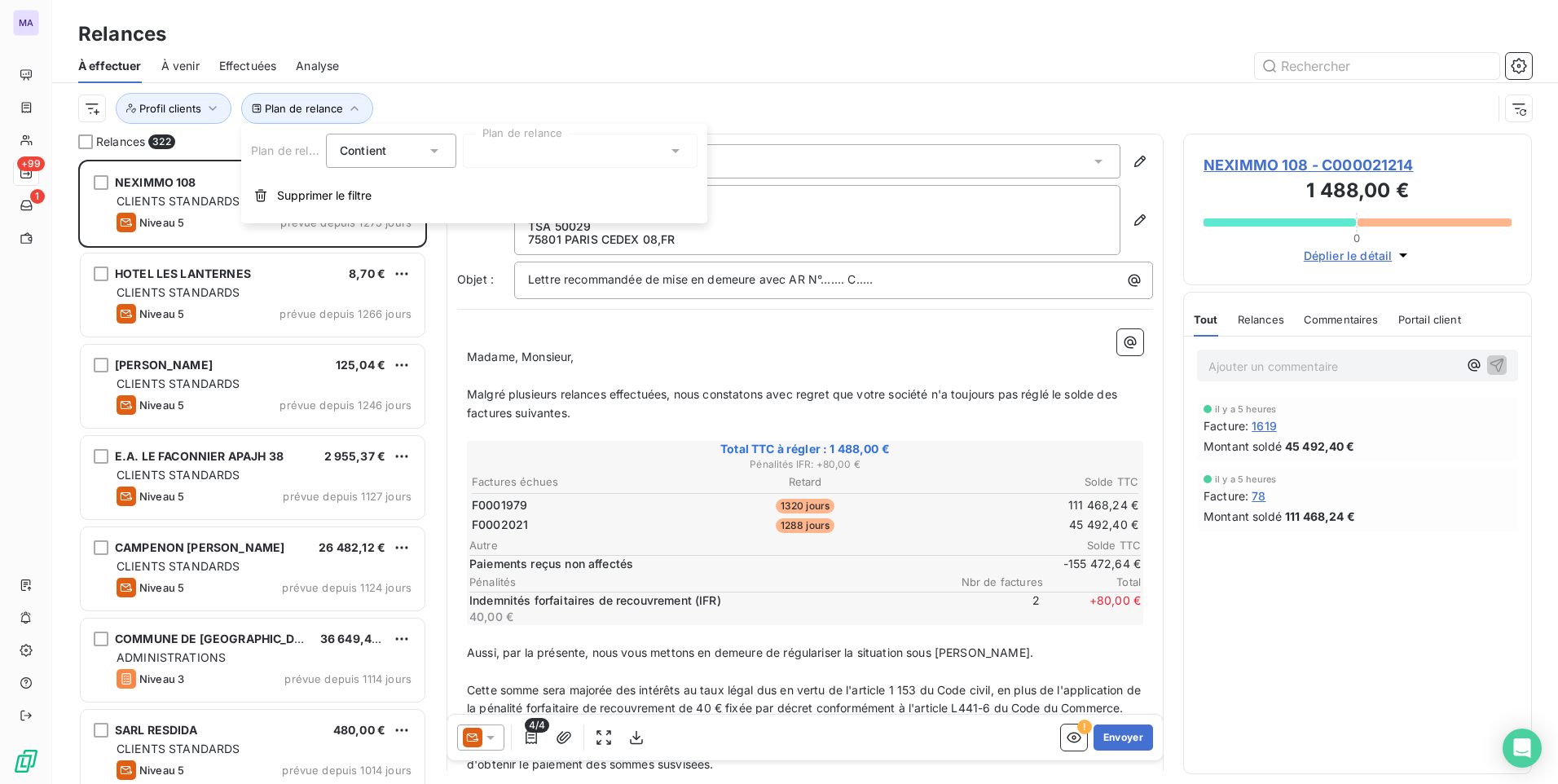
click at [521, 146] on div at bounding box center [580, 150] width 235 height 34
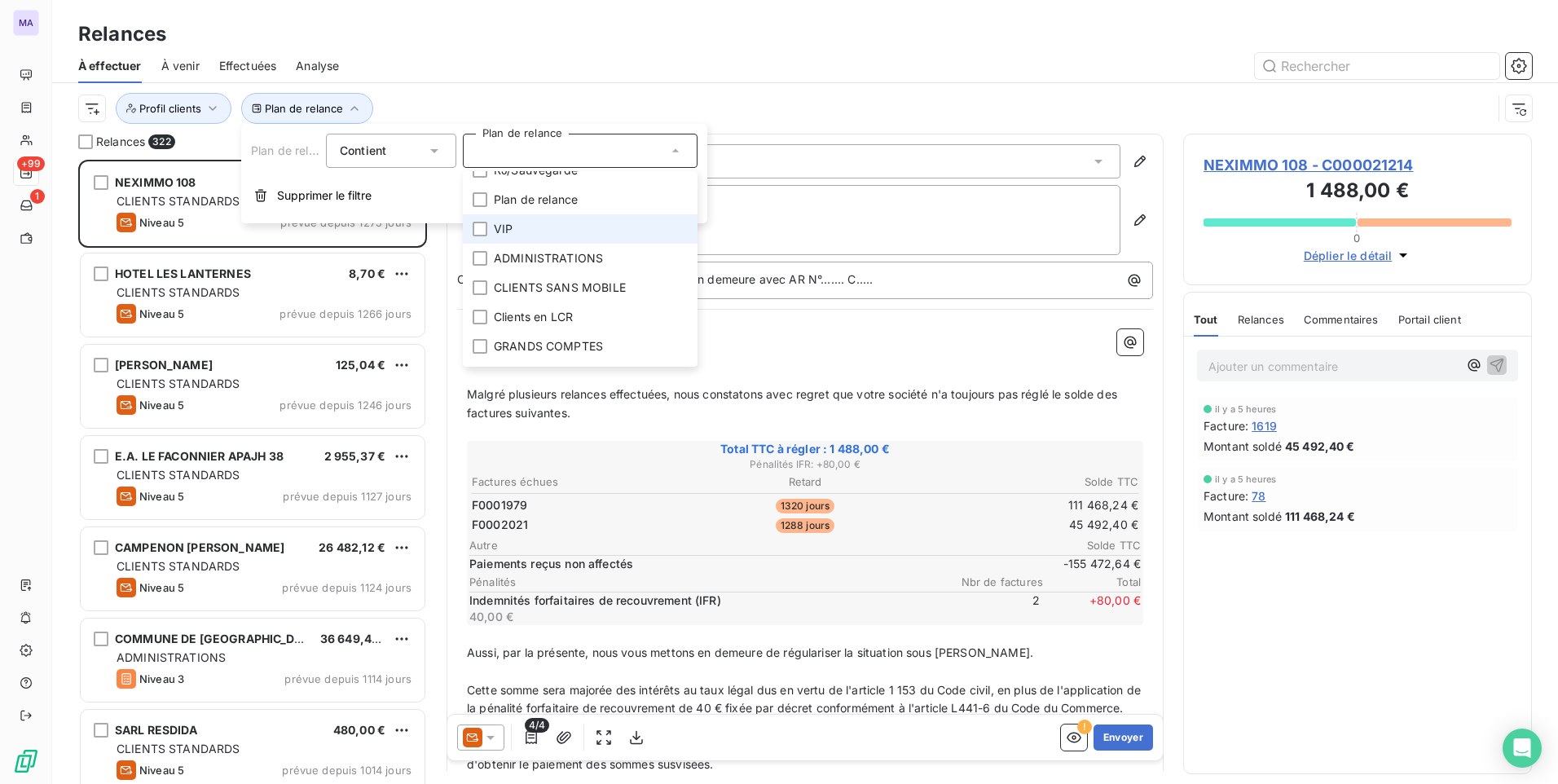
scroll to position [69, 0]
click at [583, 261] on span "CLIENTS SANS MOBILE" at bounding box center [560, 264] width 132 height 16
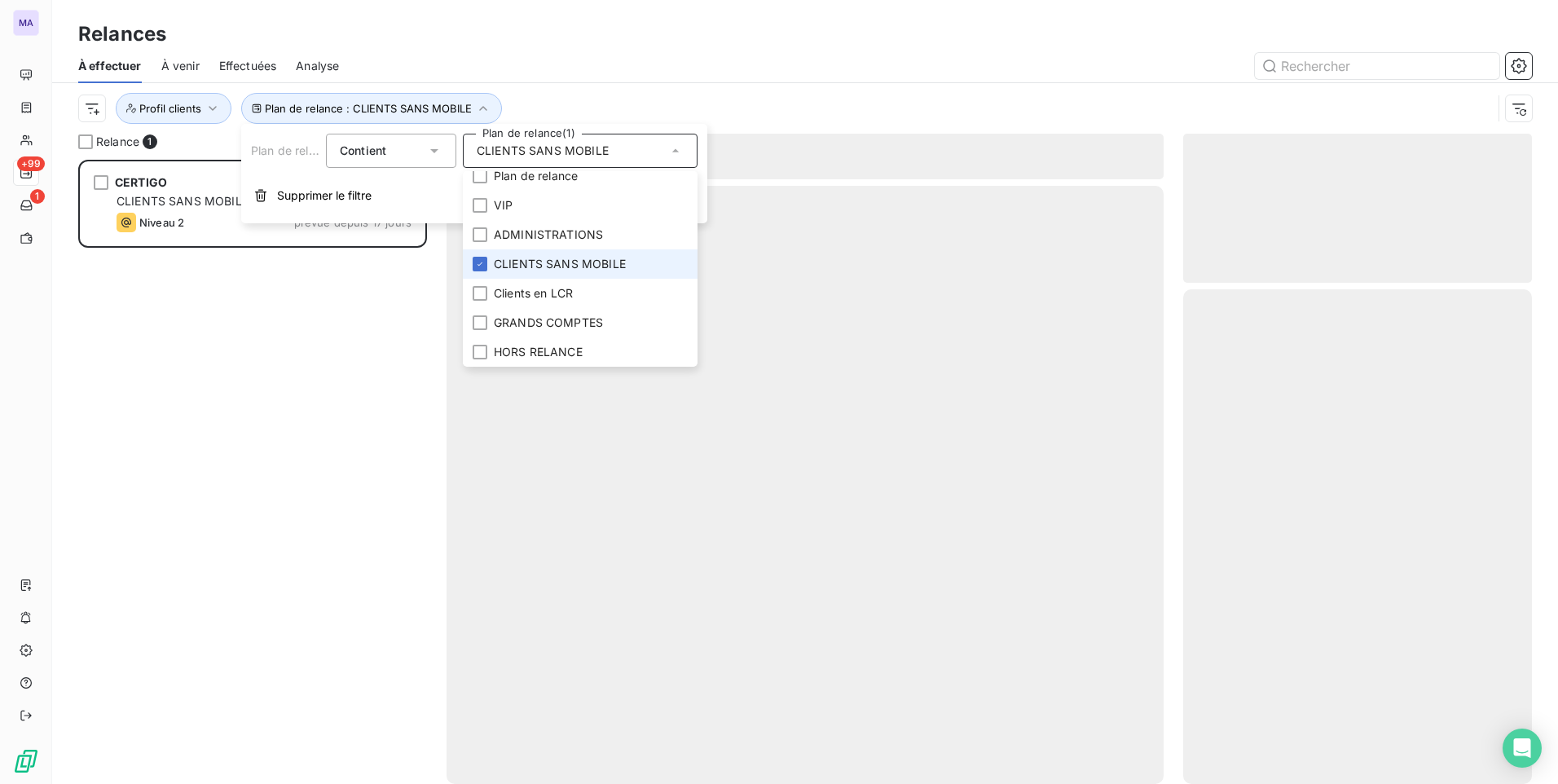
scroll to position [611, 337]
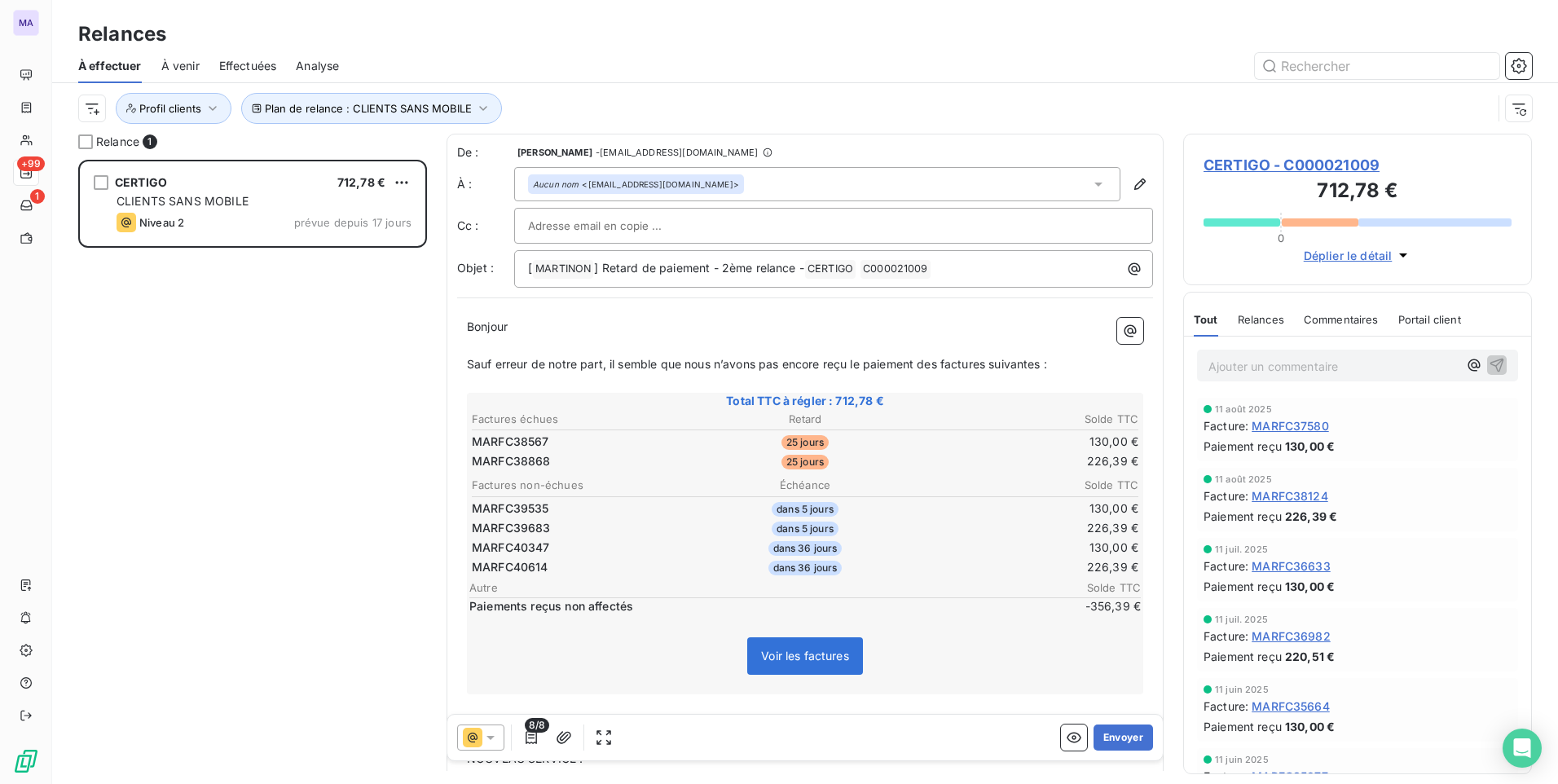
click at [287, 378] on div "CERTIGO 712,78 € CLIENTS SANS MOBILE Niveau 2 prévue depuis 17 jours" at bounding box center [252, 472] width 348 height 624
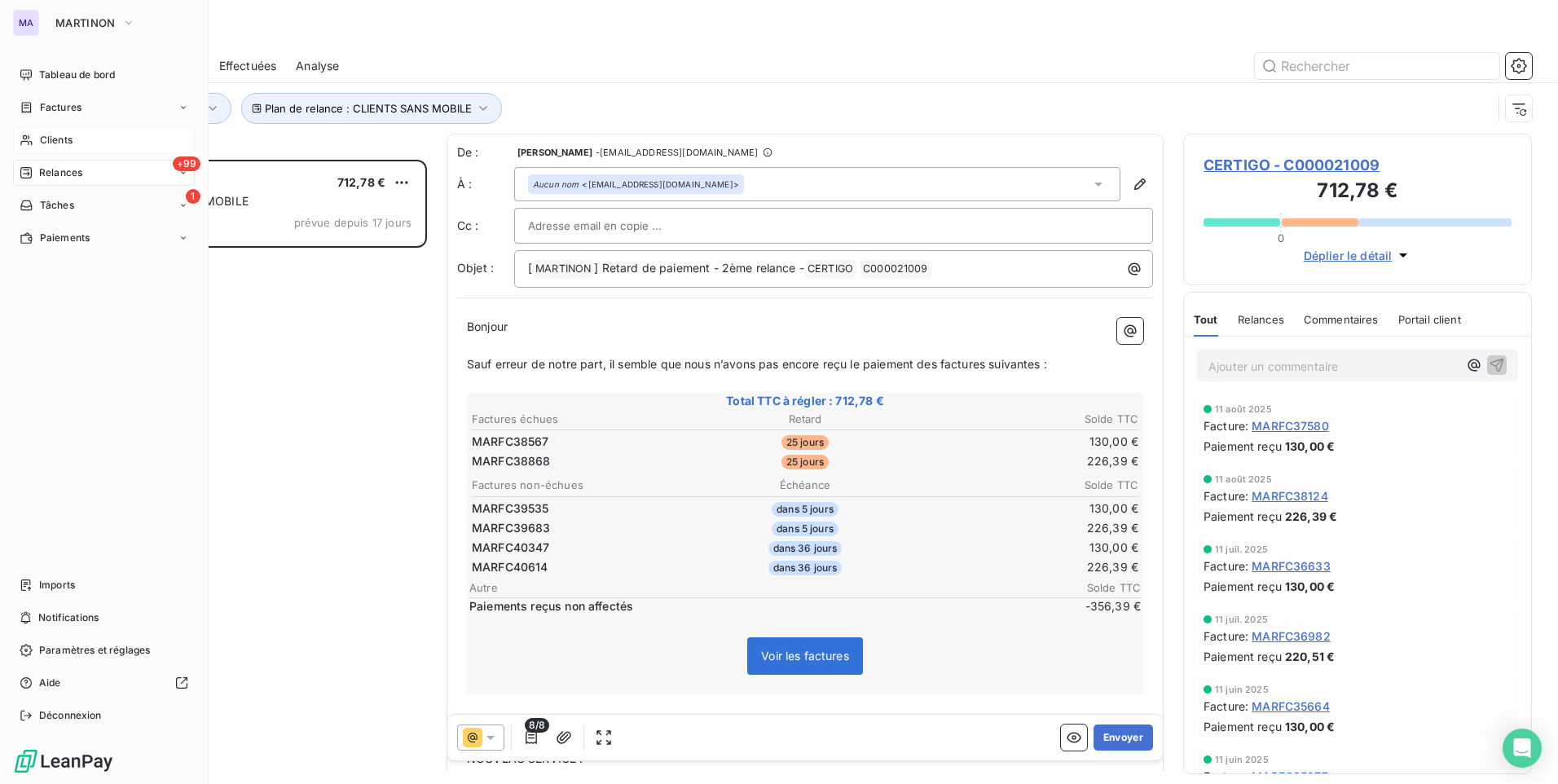
click at [72, 143] on span "Clients" at bounding box center [56, 140] width 33 height 15
click at [48, 138] on span "Clients" at bounding box center [56, 140] width 33 height 15
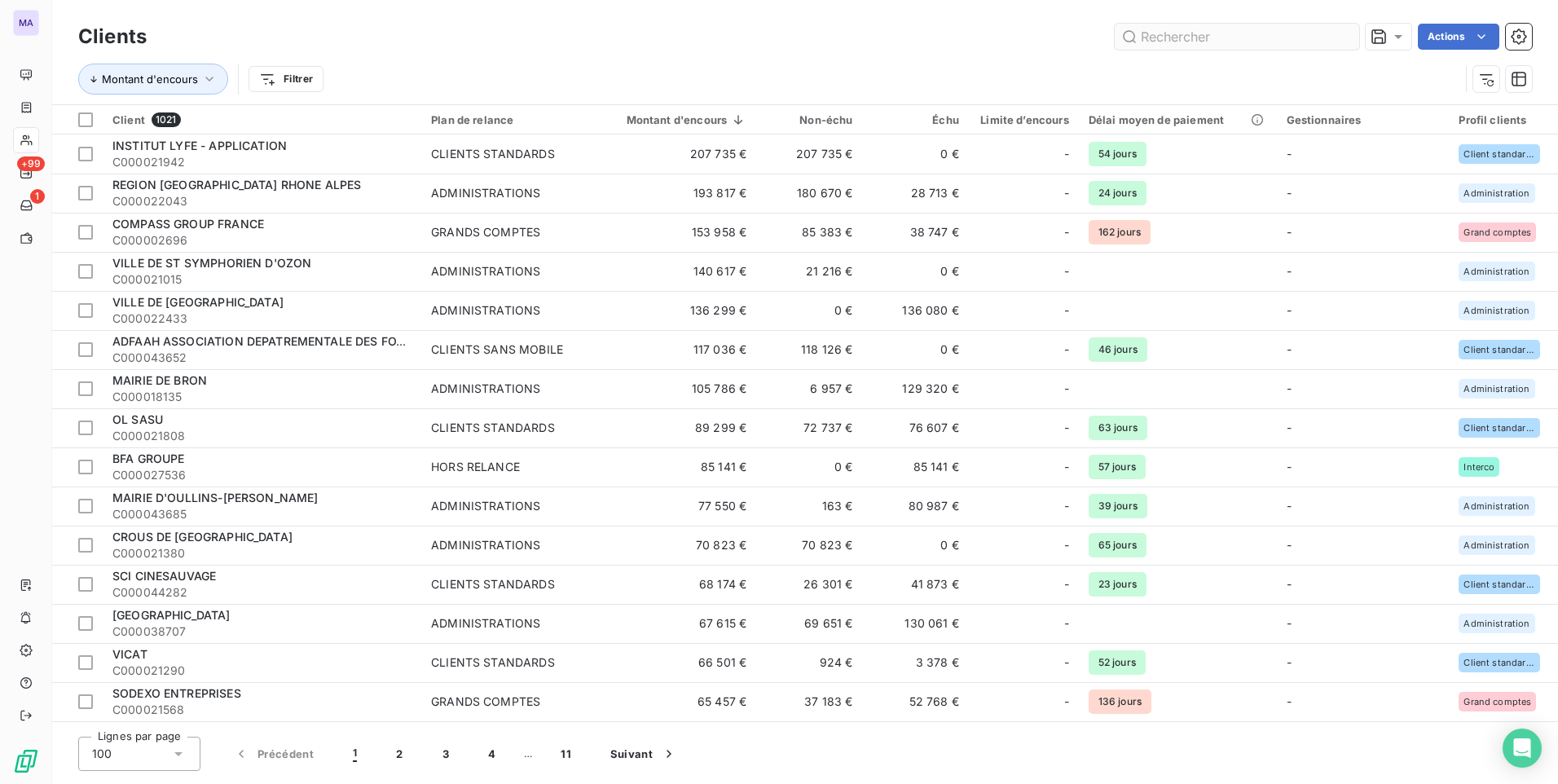
click at [1170, 35] on input "text" at bounding box center [1237, 36] width 245 height 26
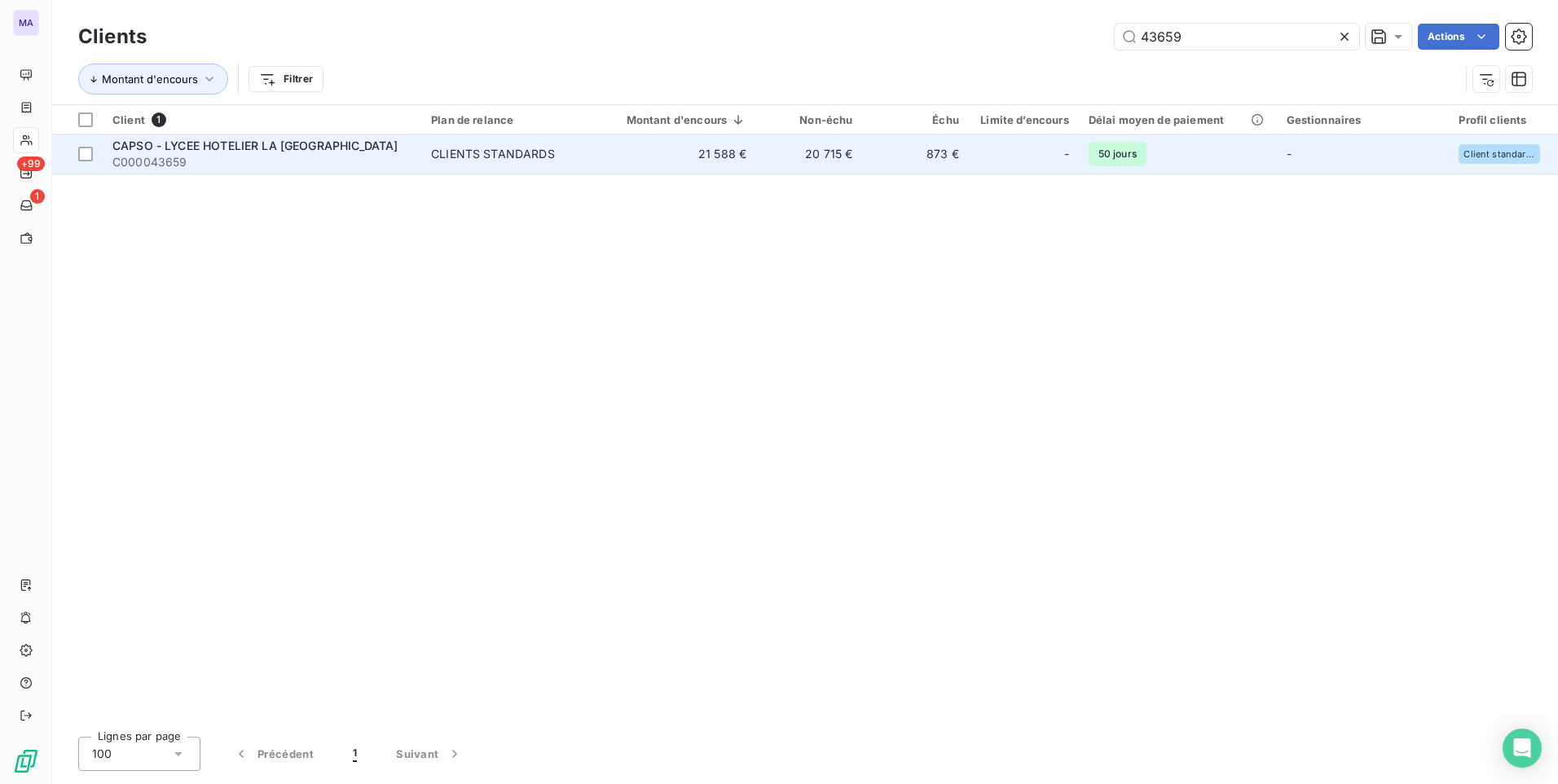
type input "43659"
click at [550, 158] on div "CLIENTS STANDARDS" at bounding box center [493, 153] width 124 height 16
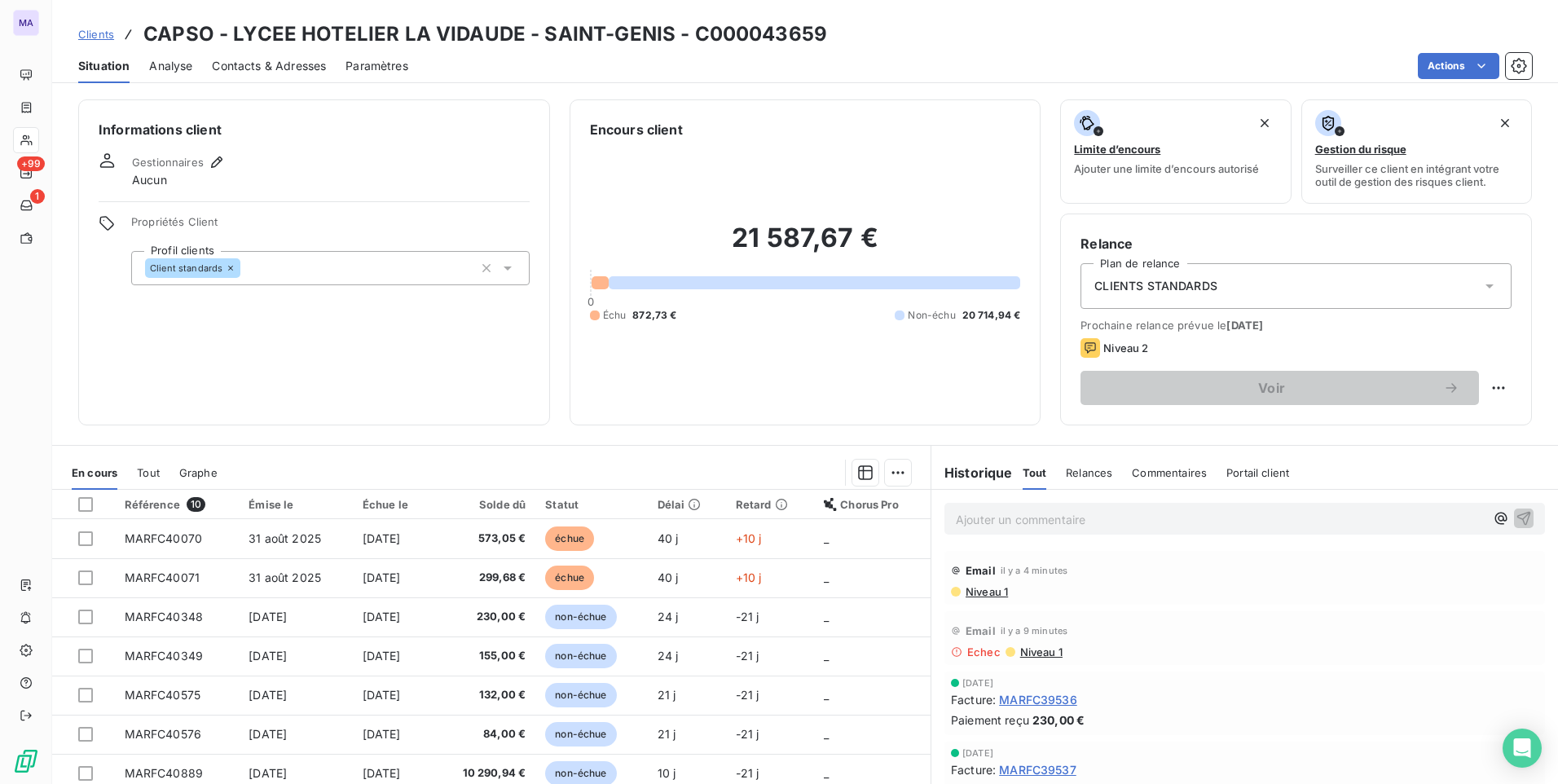
click at [282, 69] on span "Contacts & Adresses" at bounding box center [269, 66] width 115 height 16
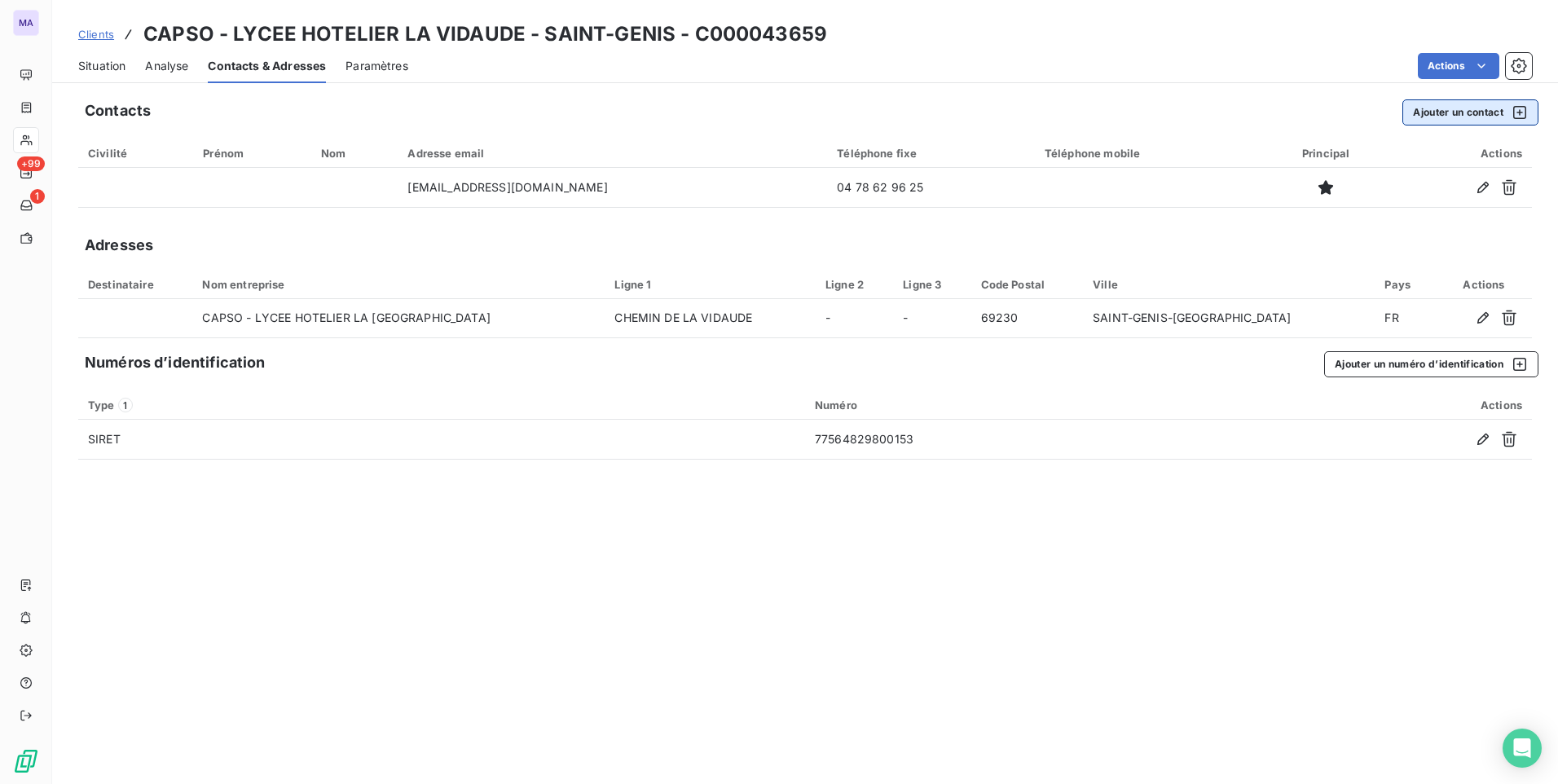
click at [1442, 110] on button "Ajouter un contact" at bounding box center [1471, 112] width 136 height 26
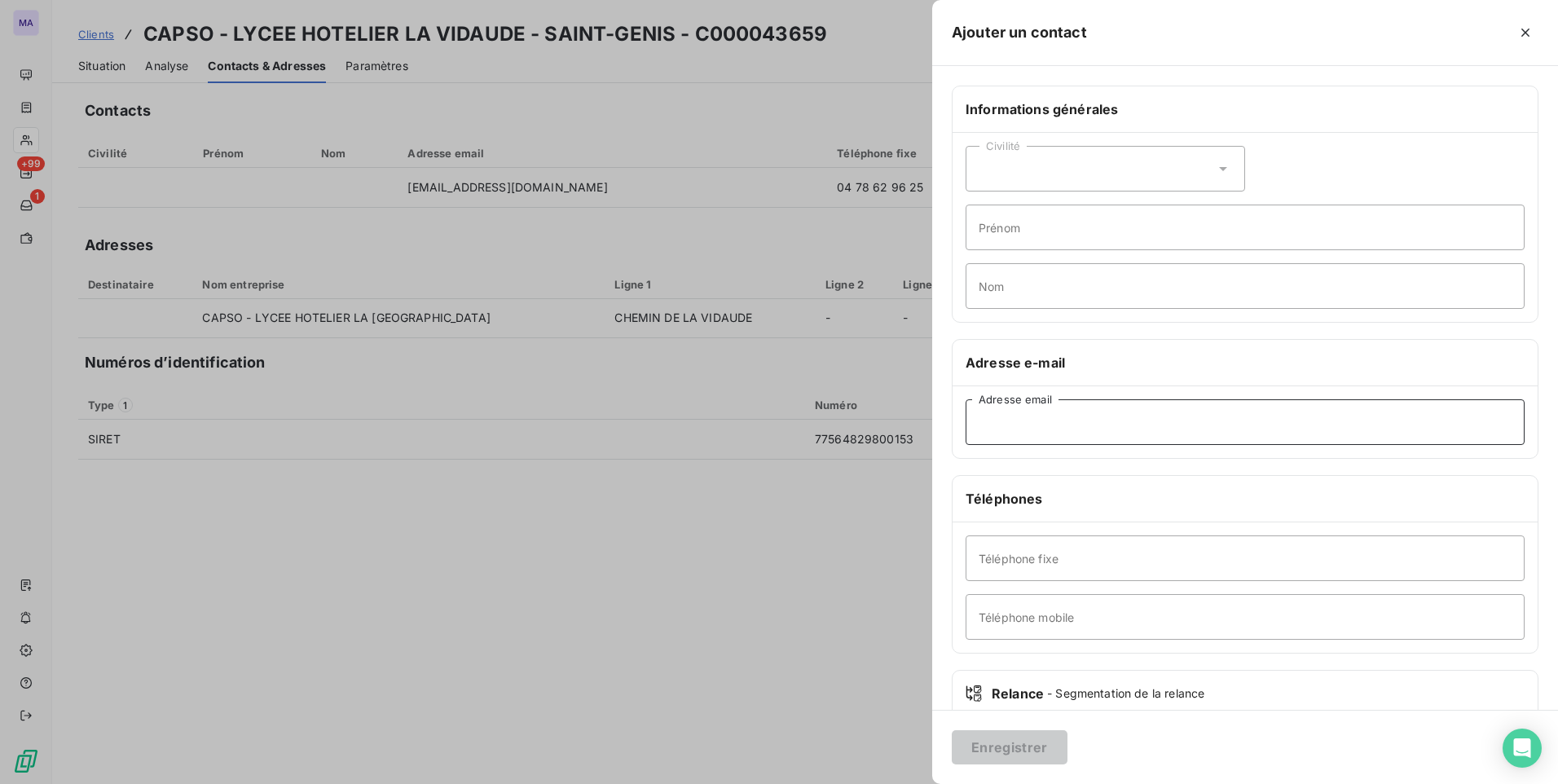
click at [1082, 426] on input "Adresse email" at bounding box center [1245, 421] width 559 height 46
drag, startPoint x: 672, startPoint y: 602, endPoint x: 659, endPoint y: 551, distance: 52.6
click at [672, 602] on div at bounding box center [779, 392] width 1558 height 784
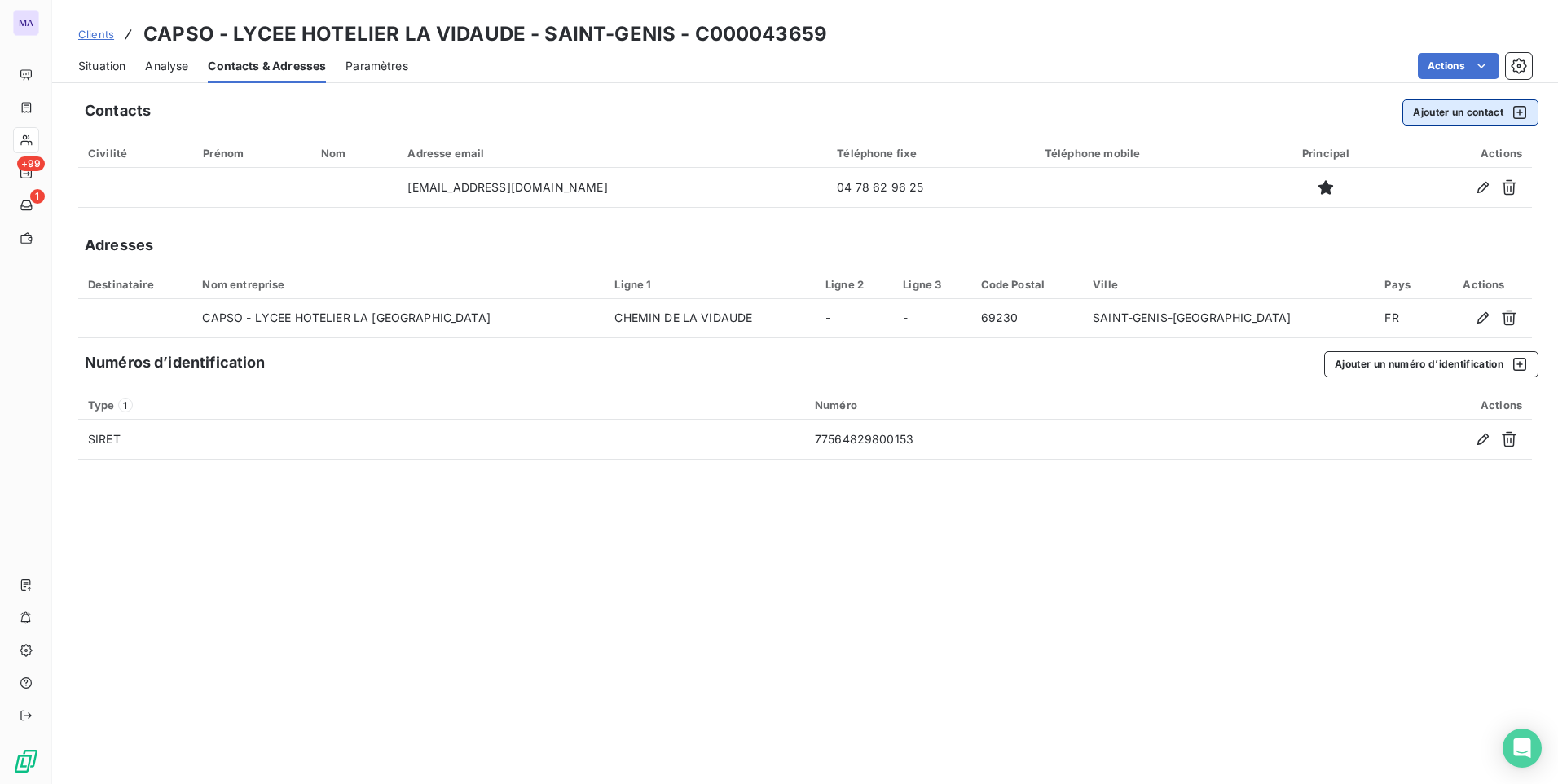
click at [1427, 113] on button "Ajouter un contact" at bounding box center [1471, 112] width 136 height 26
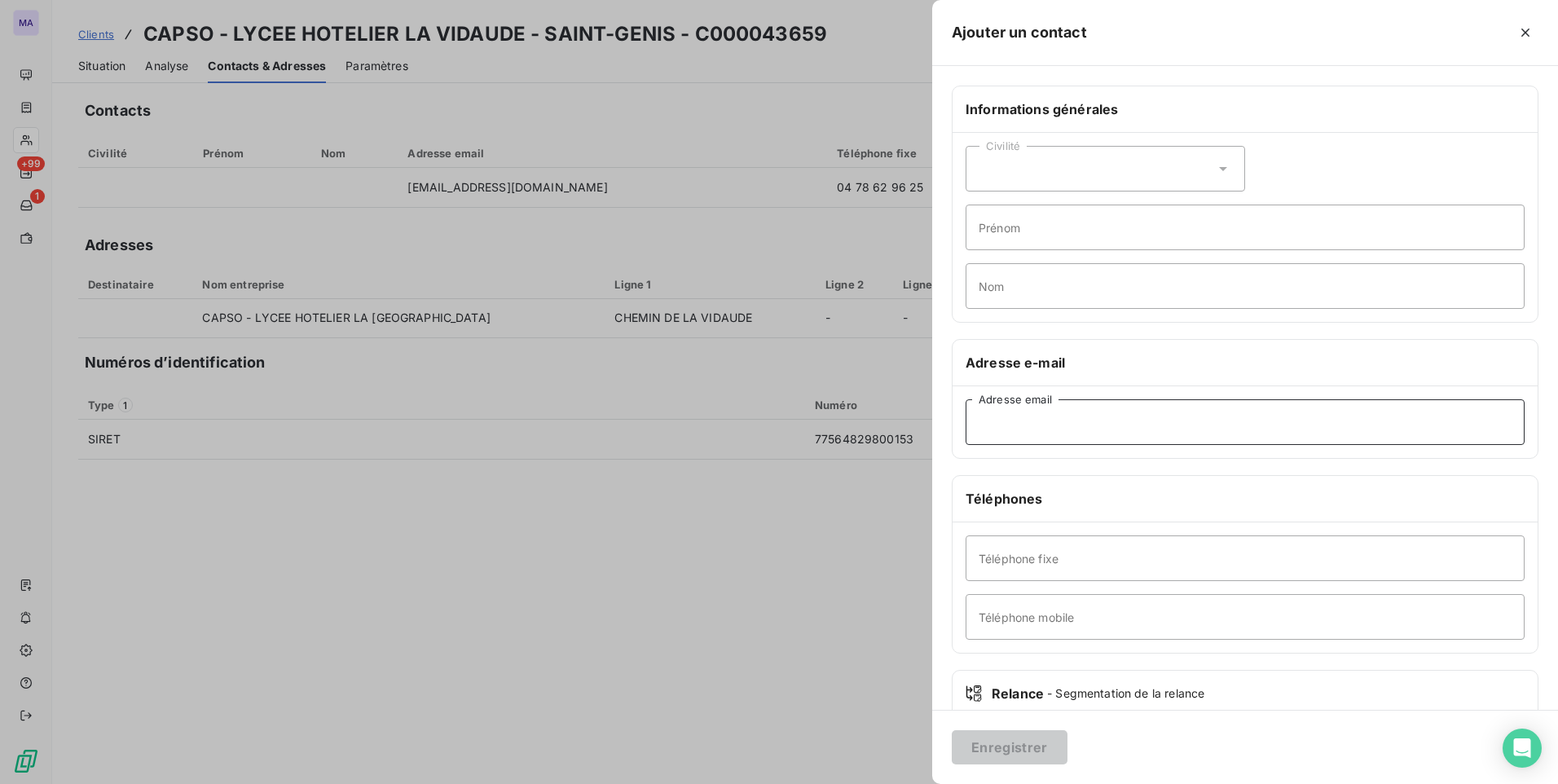
click at [1043, 424] on input "Adresse email" at bounding box center [1245, 421] width 559 height 46
paste input "fournisseeurs@capso.eu"
type input "fournisseeurs@capso.eu"
click at [996, 752] on button "Enregistrer" at bounding box center [1009, 746] width 116 height 34
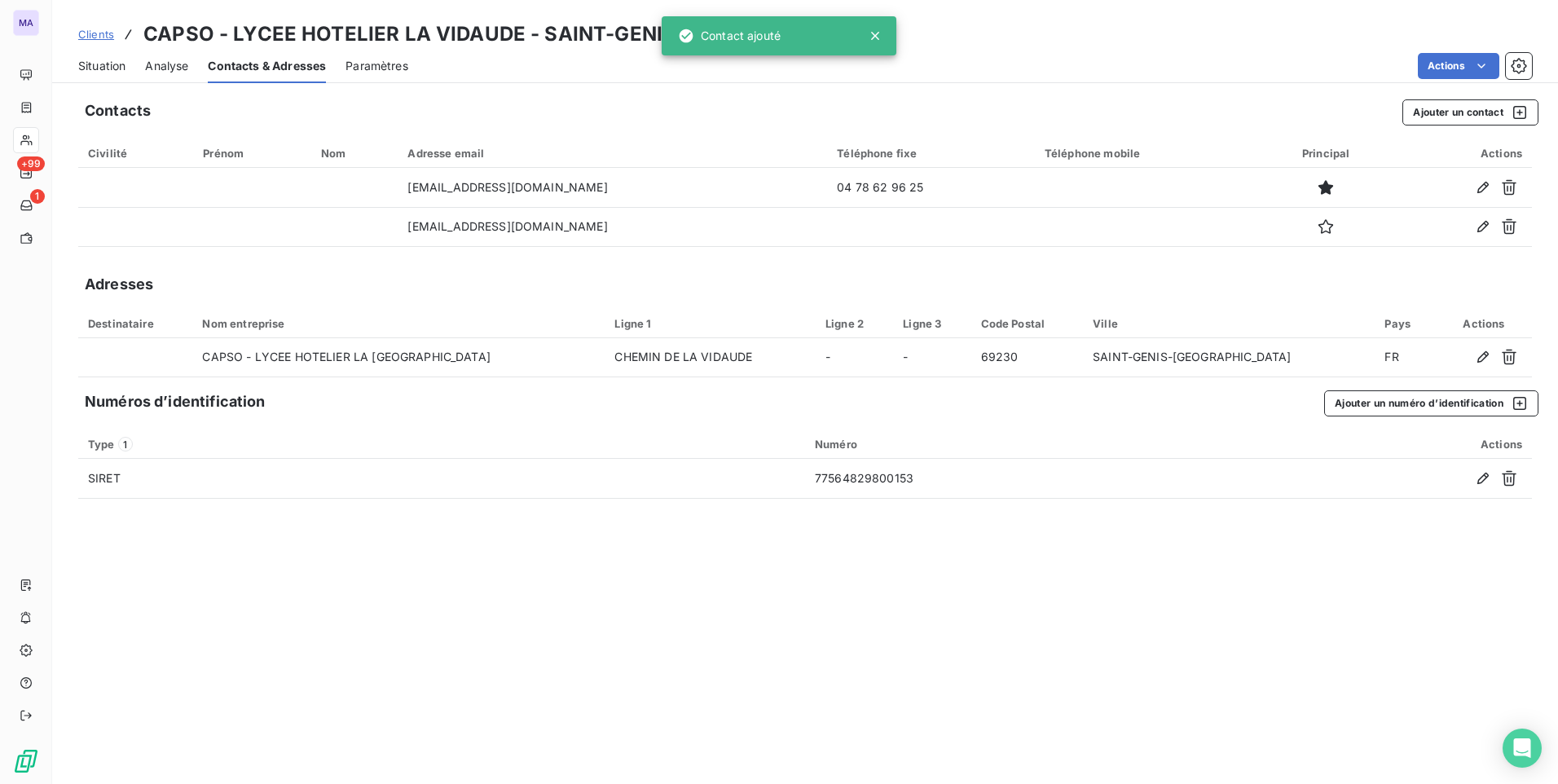
click at [827, 667] on div "Contacts Ajouter un contact Civilité Prénom Nom Adresse email Téléphone fixe Té…" at bounding box center [805, 436] width 1506 height 694
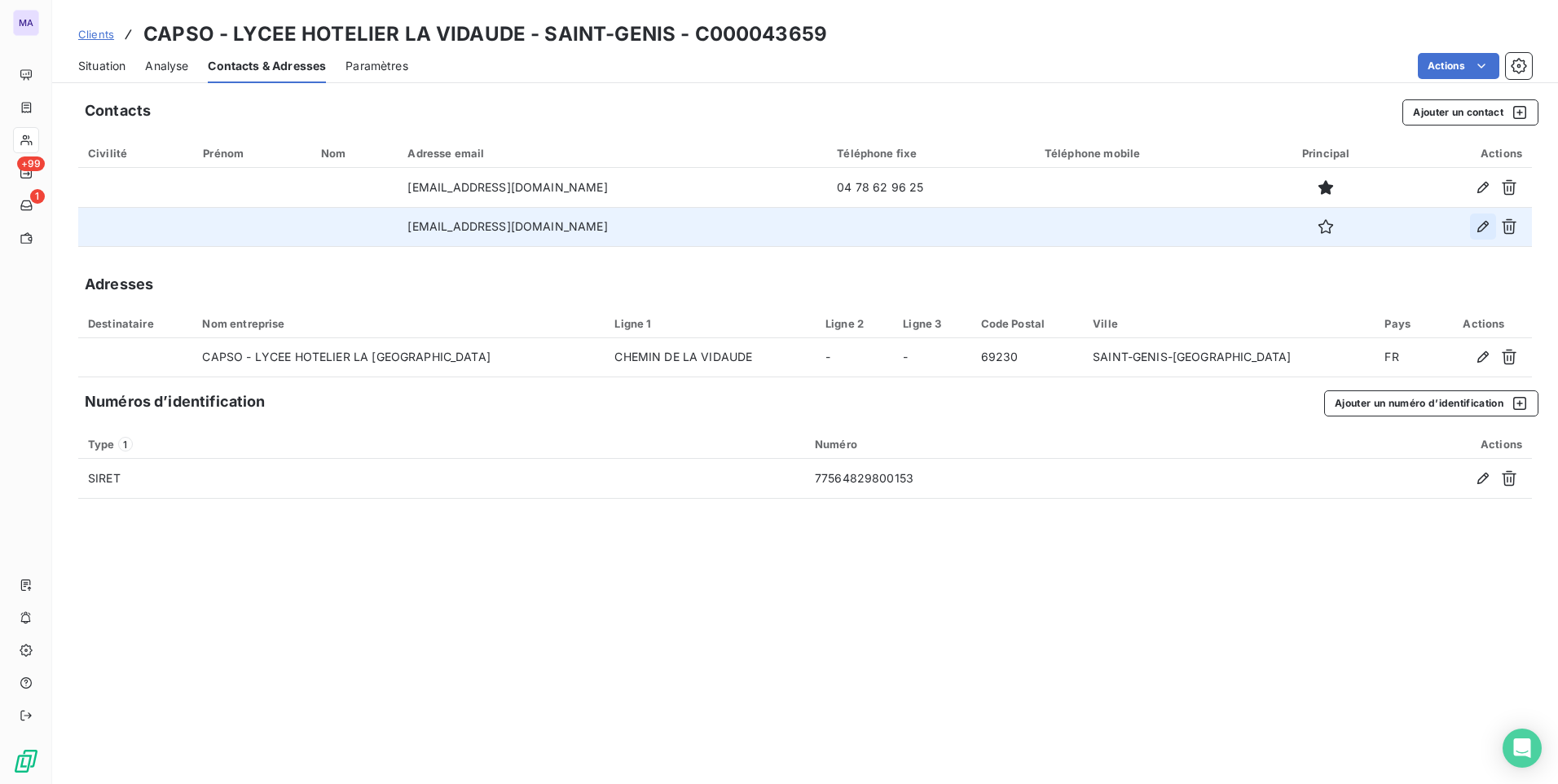
click at [1483, 224] on icon "button" at bounding box center [1483, 226] width 12 height 12
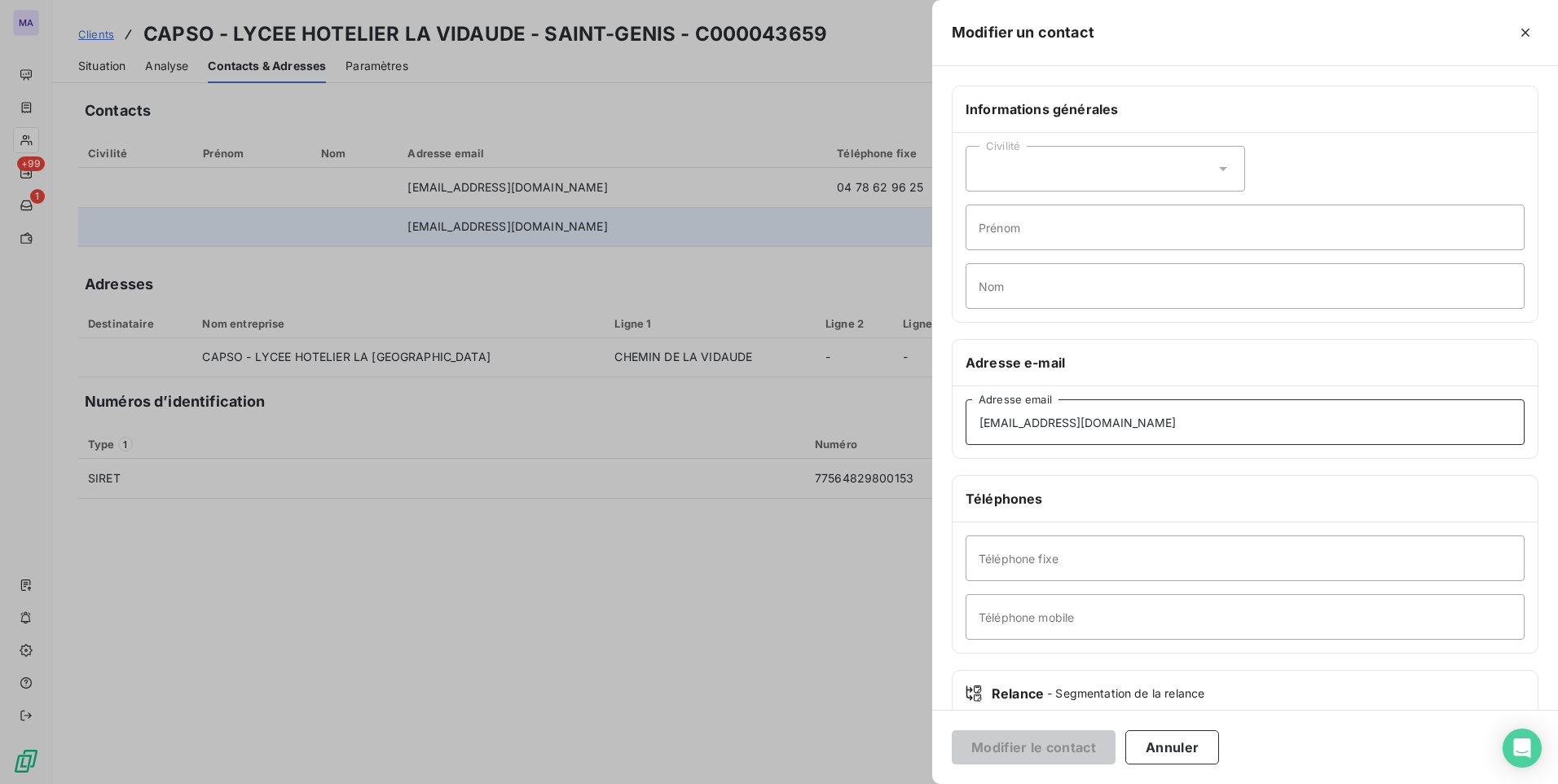
drag, startPoint x: 1157, startPoint y: 427, endPoint x: 943, endPoint y: 470, distance: 218.3
click at [943, 470] on div "Informations générales Civilité Prénom Nom Adresse e-mail fournisseeurs@capso.e…" at bounding box center [1244, 446] width 626 height 723
paste input
type input "[EMAIL_ADDRESS][DOMAIN_NAME]"
click at [1073, 748] on button "Modifier le contact" at bounding box center [1033, 746] width 164 height 34
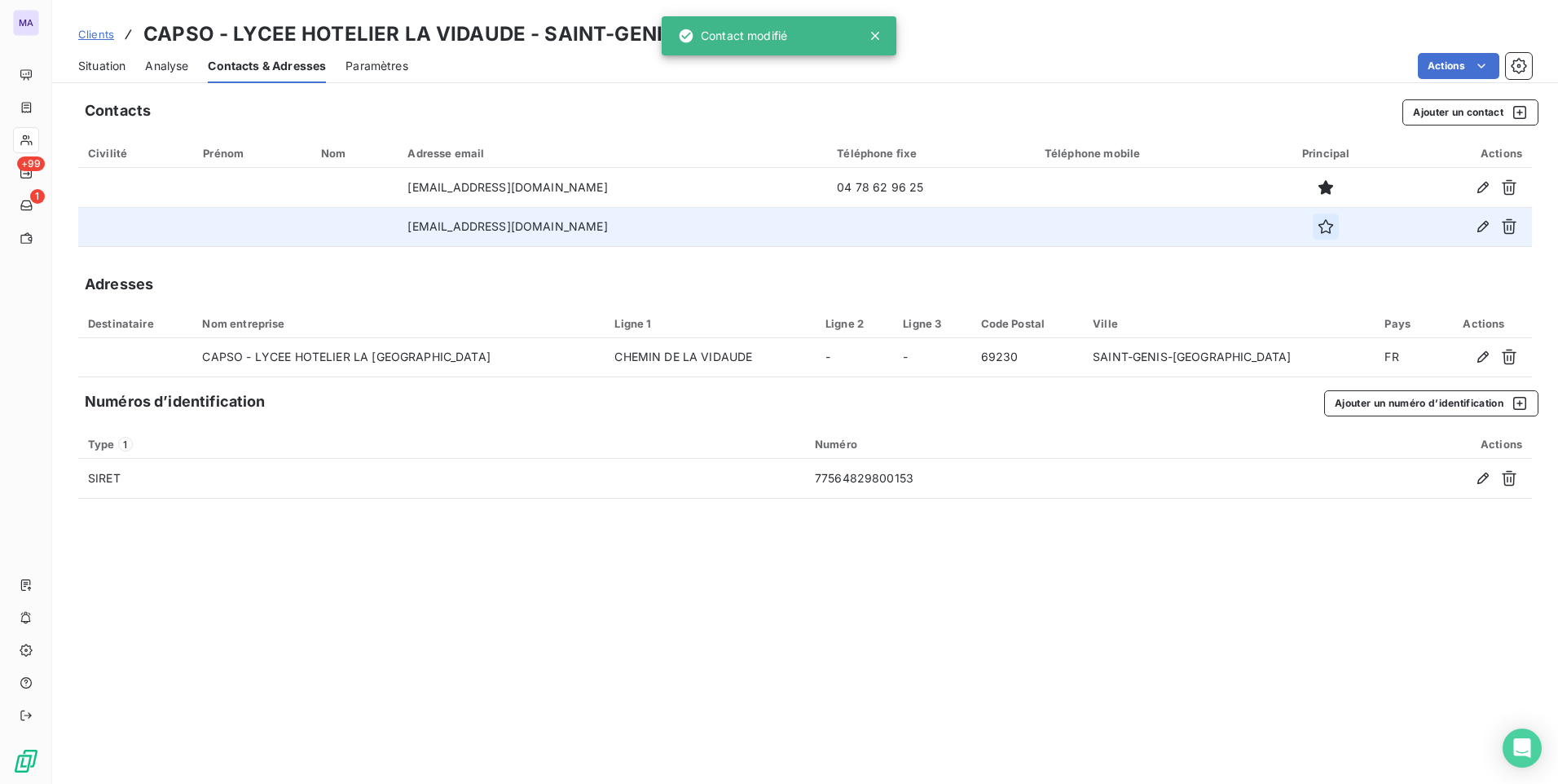
drag, startPoint x: 1303, startPoint y: 231, endPoint x: 1316, endPoint y: 266, distance: 37.3
click at [1295, 250] on div "Contacts Ajouter un contact Civilité Prénom Nom Adresse email Téléphone fixe Té…" at bounding box center [805, 436] width 1506 height 694
click at [1317, 224] on icon "button" at bounding box center [1325, 226] width 17 height 16
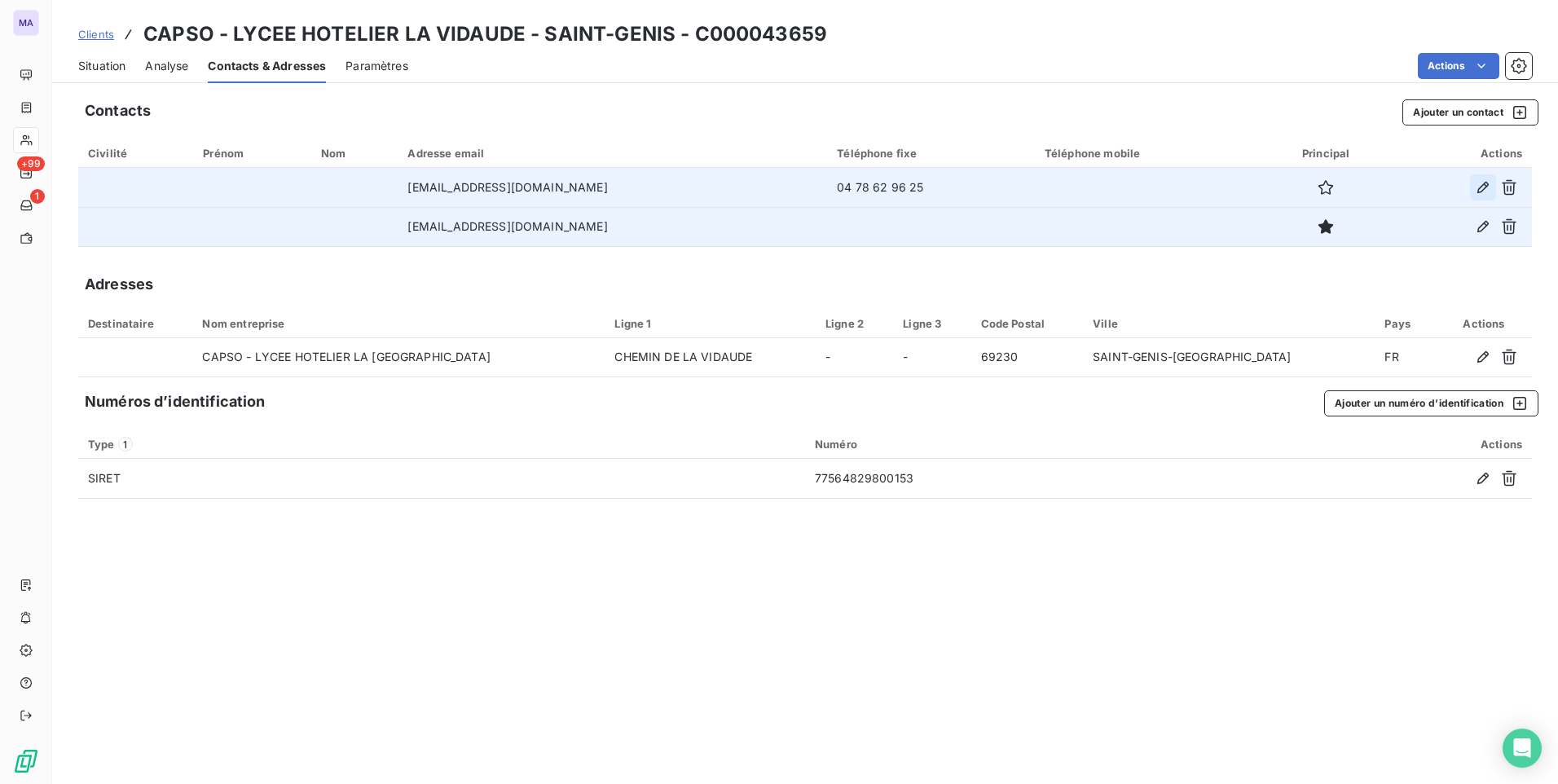
click at [1483, 194] on icon "button" at bounding box center [1482, 187] width 17 height 16
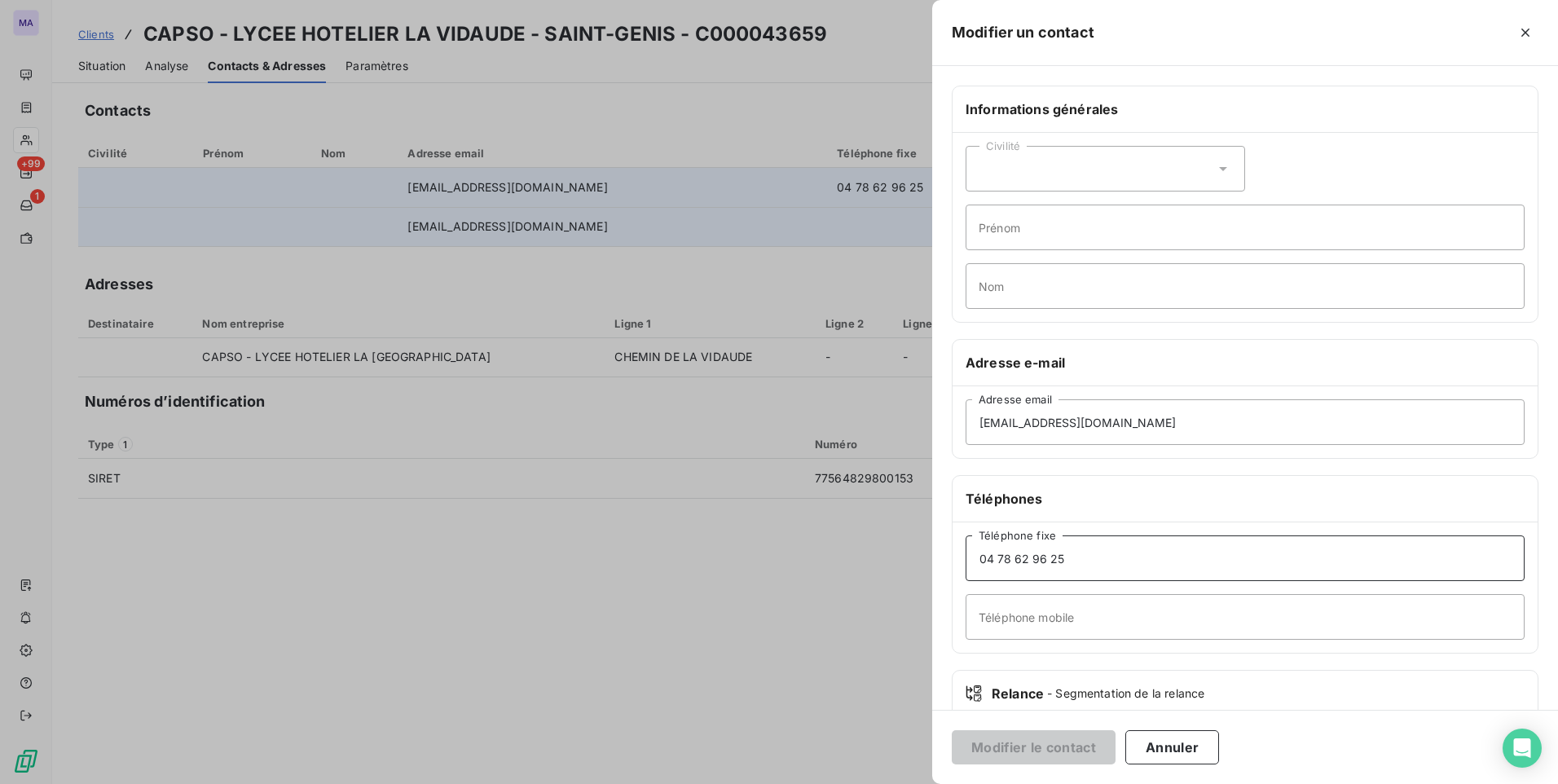
drag, startPoint x: 1112, startPoint y: 560, endPoint x: 922, endPoint y: 561, distance: 190.0
click at [922, 783] on div "Modifier un contact Informations générales Civilité Prénom Nom Adresse e-mail l…" at bounding box center [779, 784] width 1558 height 0
click at [838, 689] on div at bounding box center [779, 392] width 1558 height 784
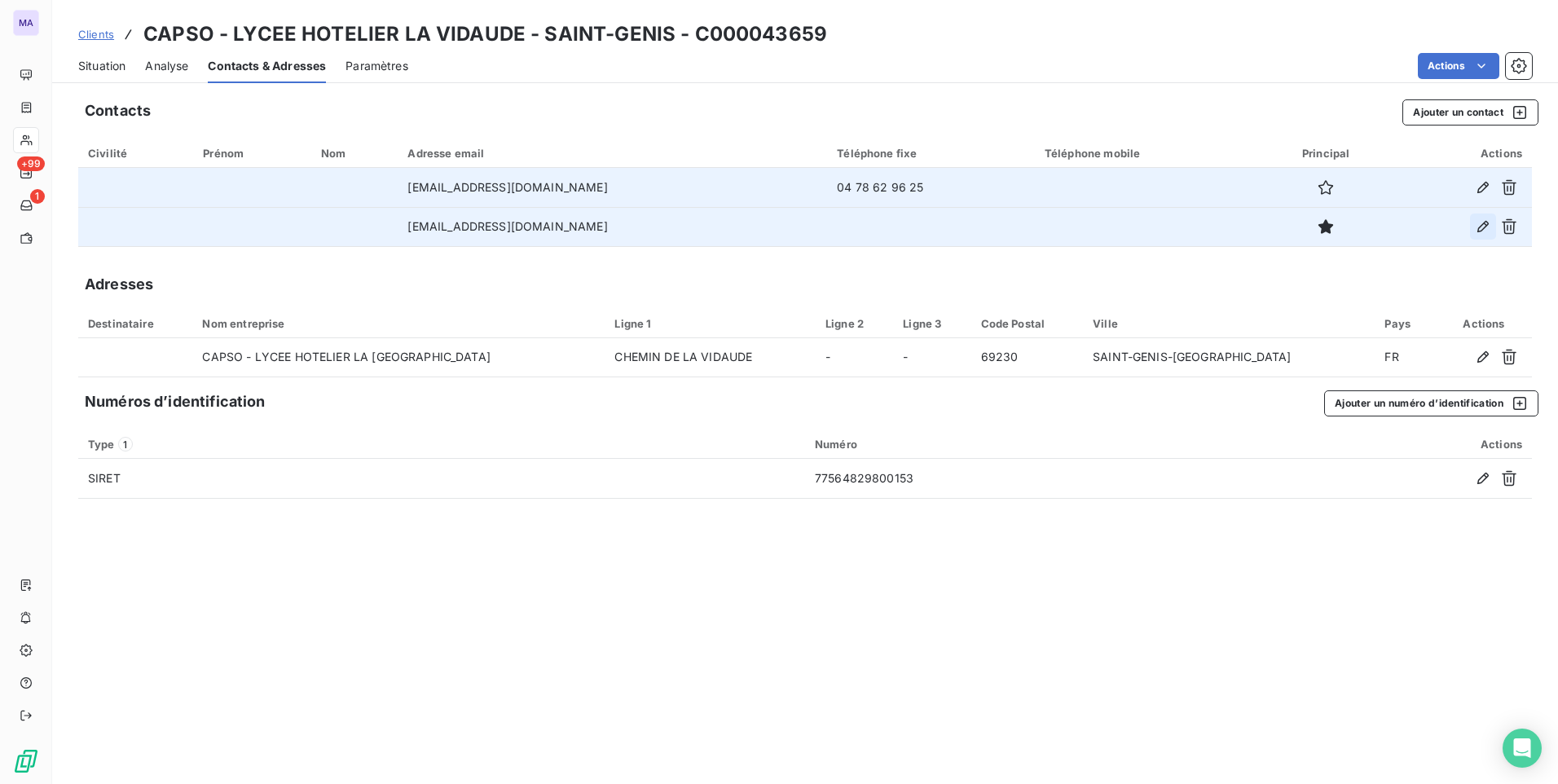
click at [1482, 226] on icon "button" at bounding box center [1482, 226] width 17 height 16
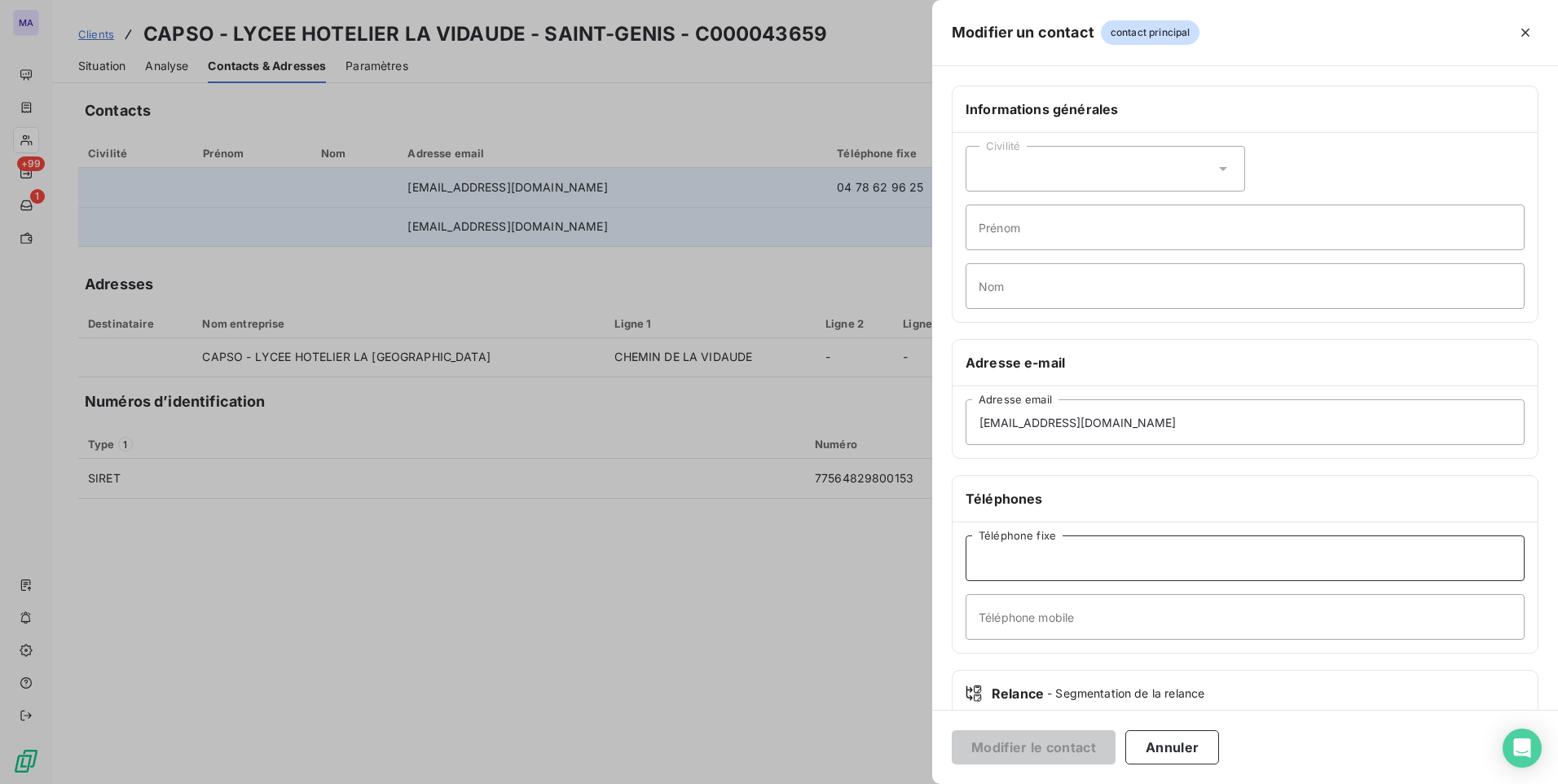
click at [999, 568] on input "Téléphone fixe" at bounding box center [1245, 558] width 559 height 46
paste input "04 78 62 96 25"
type input "04 78 62 96 25"
click at [1083, 748] on button "Modifier le contact" at bounding box center [1033, 746] width 164 height 34
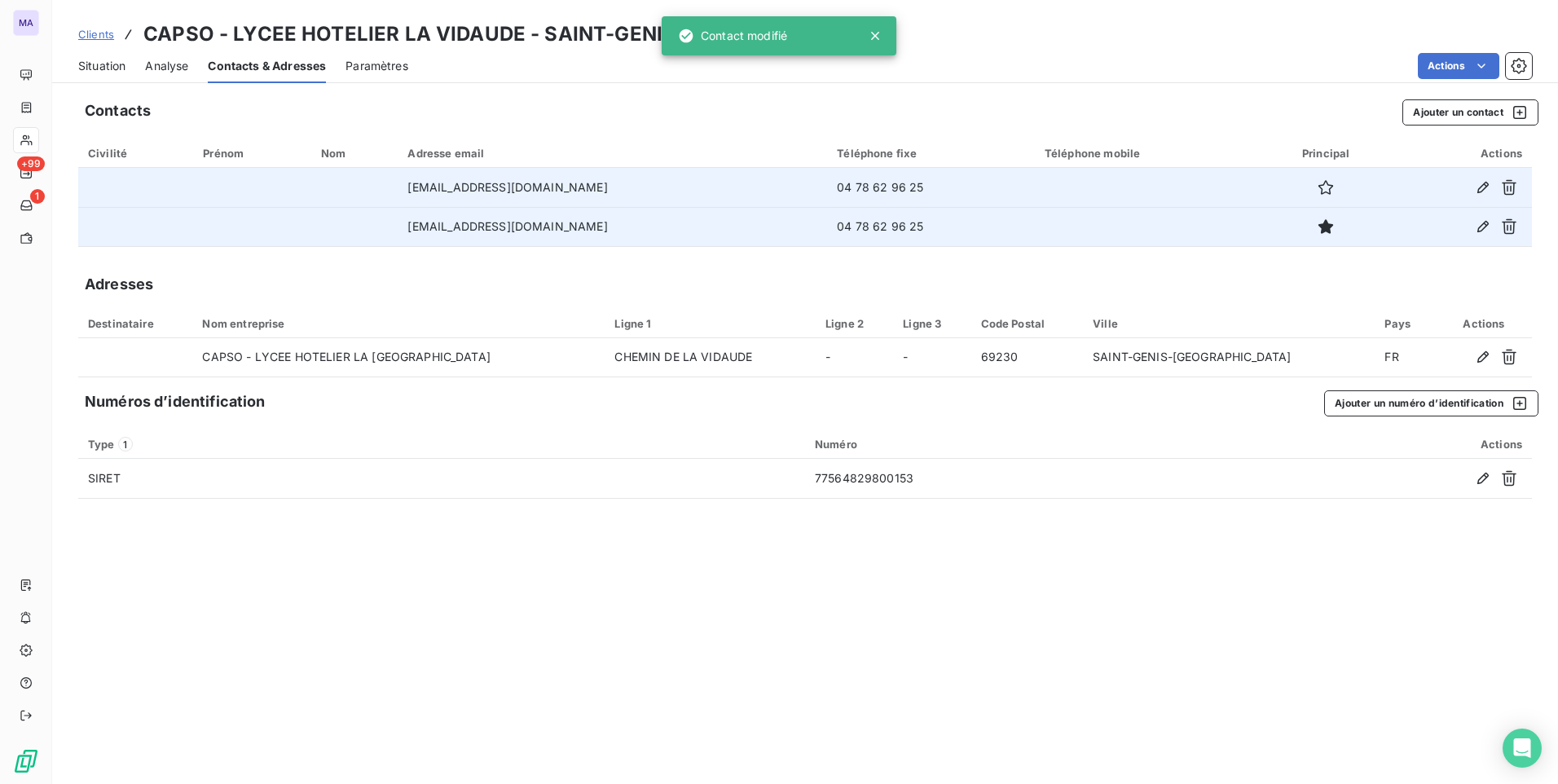
drag, startPoint x: 1025, startPoint y: 696, endPoint x: 1010, endPoint y: 698, distance: 15.1
click at [1024, 695] on div "Contacts Ajouter un contact Civilité Prénom Nom Adresse email Téléphone fixe Té…" at bounding box center [805, 436] width 1506 height 694
click at [106, 38] on span "Clients" at bounding box center [96, 34] width 36 height 13
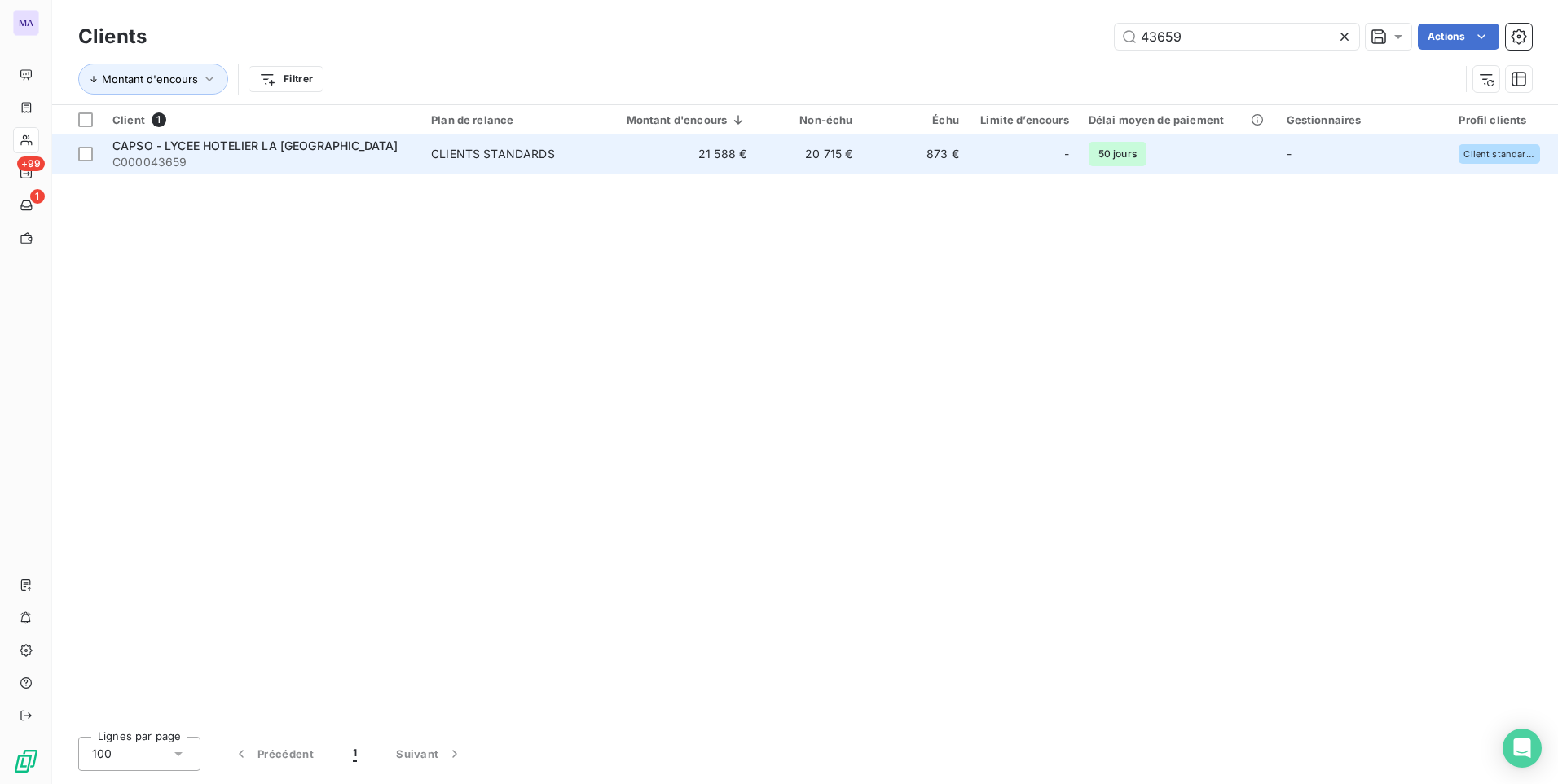
click at [251, 140] on span "CAPSO - LYCEE HOTELIER LA [GEOGRAPHIC_DATA]" at bounding box center [255, 146] width 285 height 14
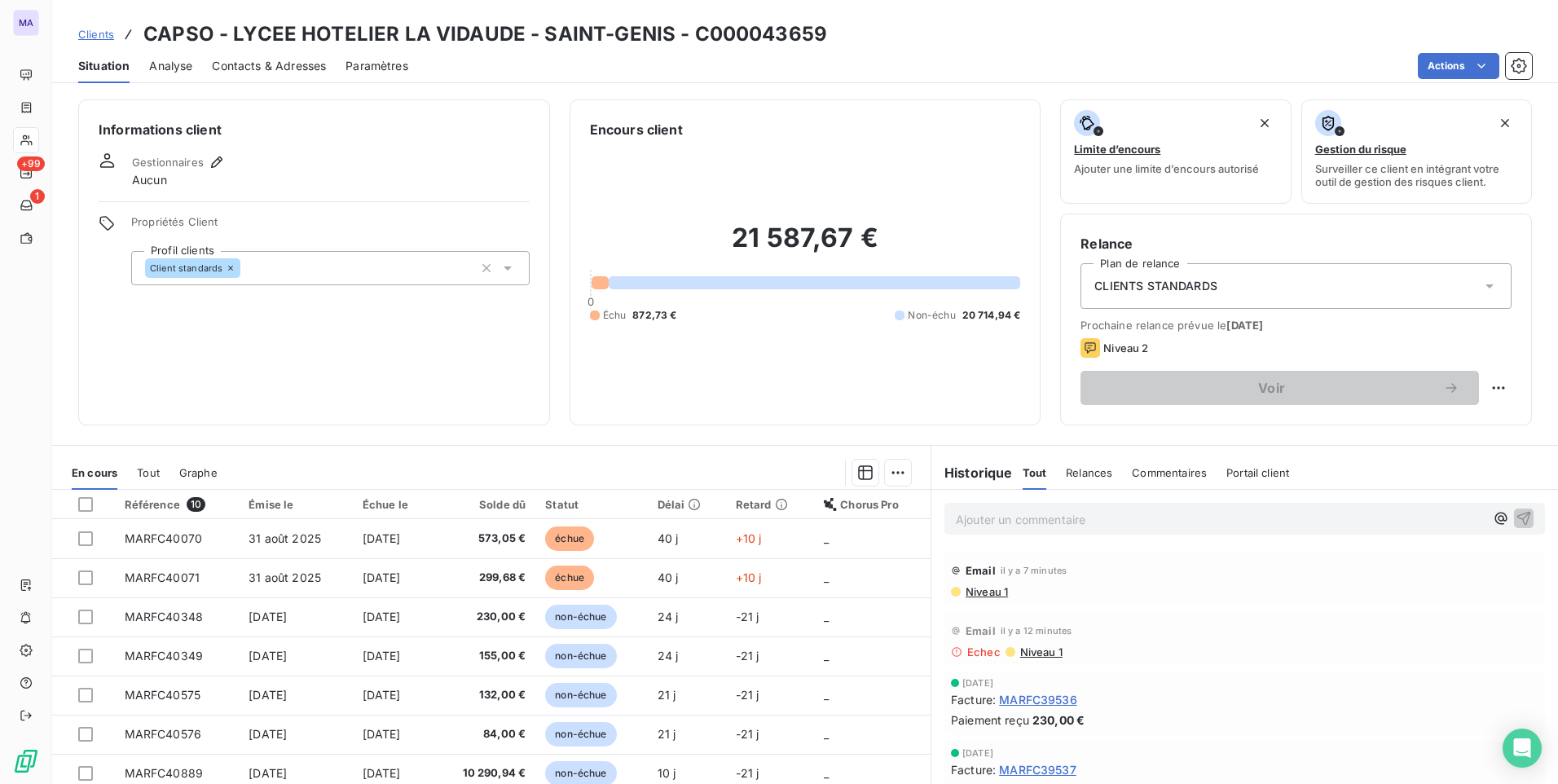
click at [1264, 287] on div "CLIENTS STANDARDS" at bounding box center [1296, 285] width 431 height 46
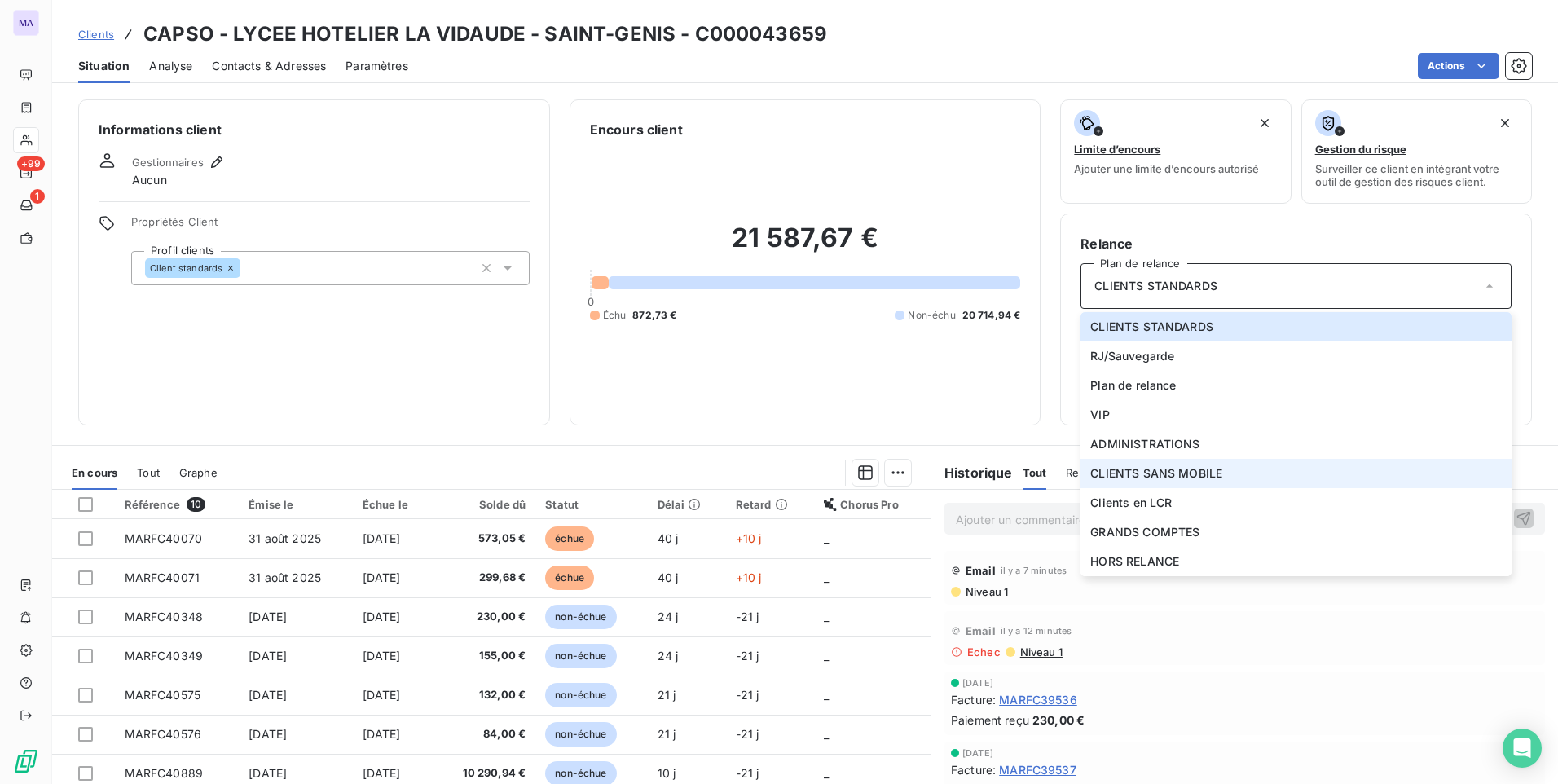
click at [1197, 476] on span "CLIENTS SANS MOBILE" at bounding box center [1156, 473] width 132 height 16
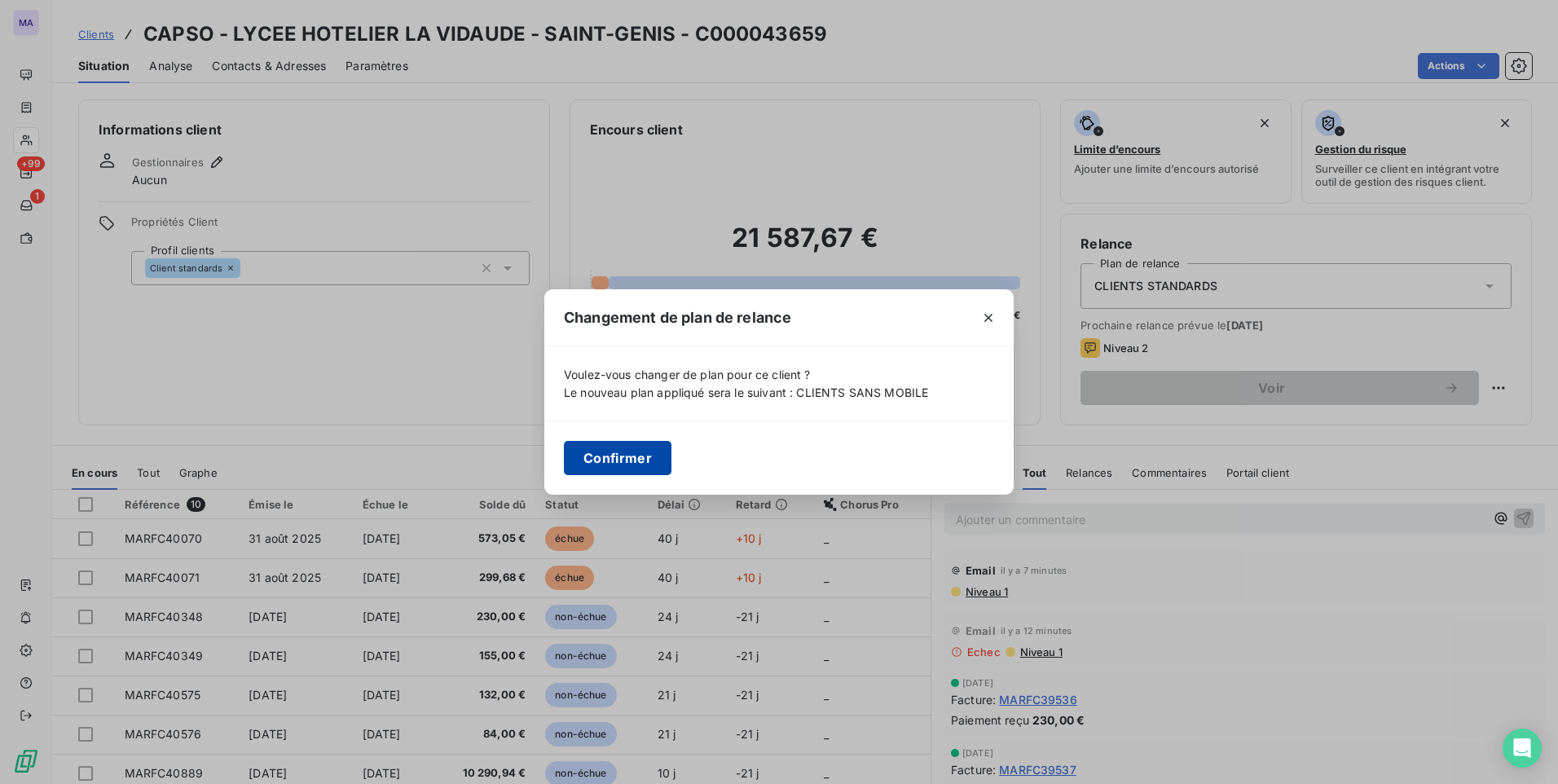
click at [618, 456] on button "Confirmer" at bounding box center [617, 457] width 108 height 34
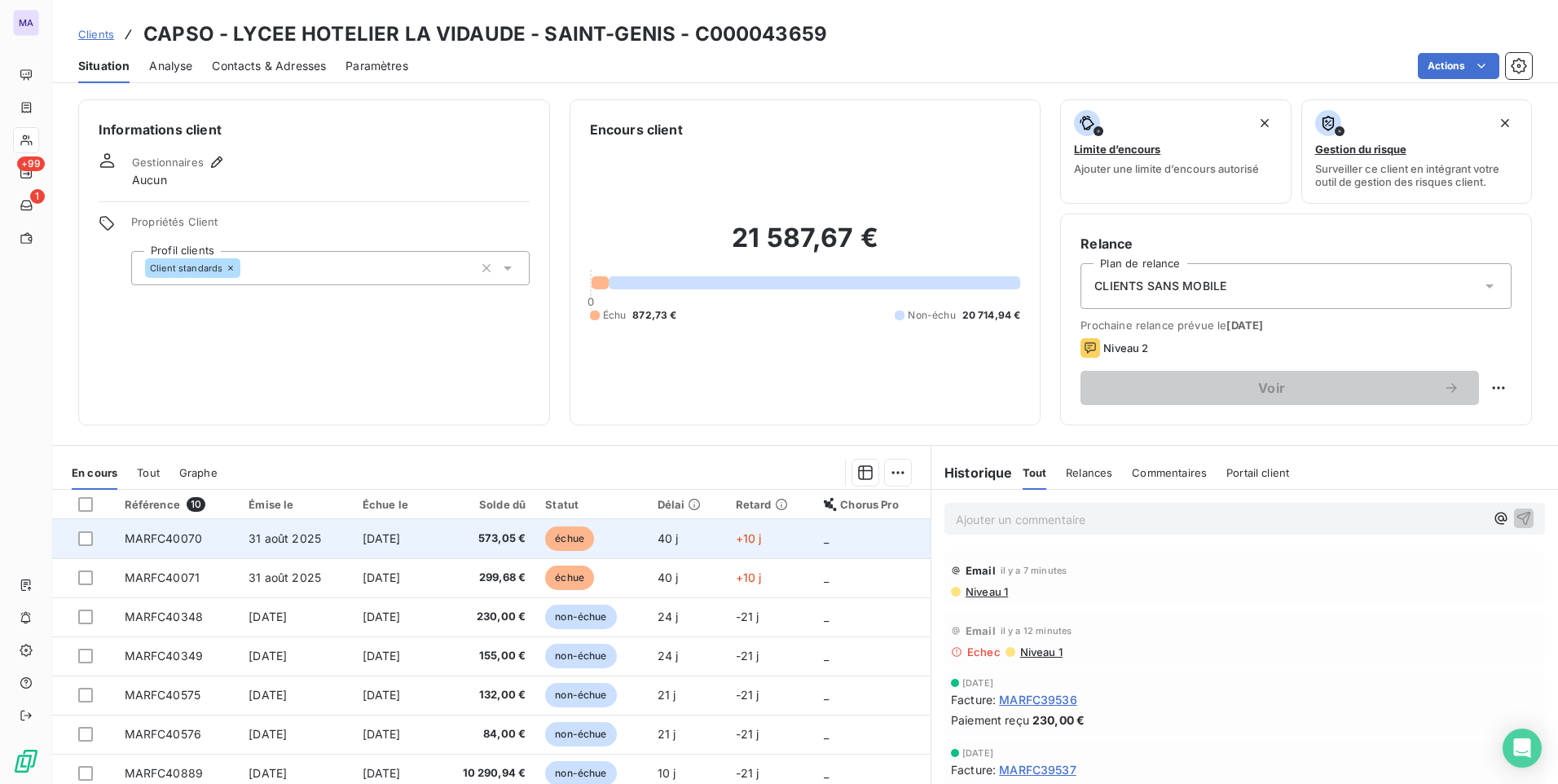
drag, startPoint x: 91, startPoint y: 535, endPoint x: 86, endPoint y: 554, distance: 19.6
click at [89, 536] on div at bounding box center [85, 538] width 15 height 15
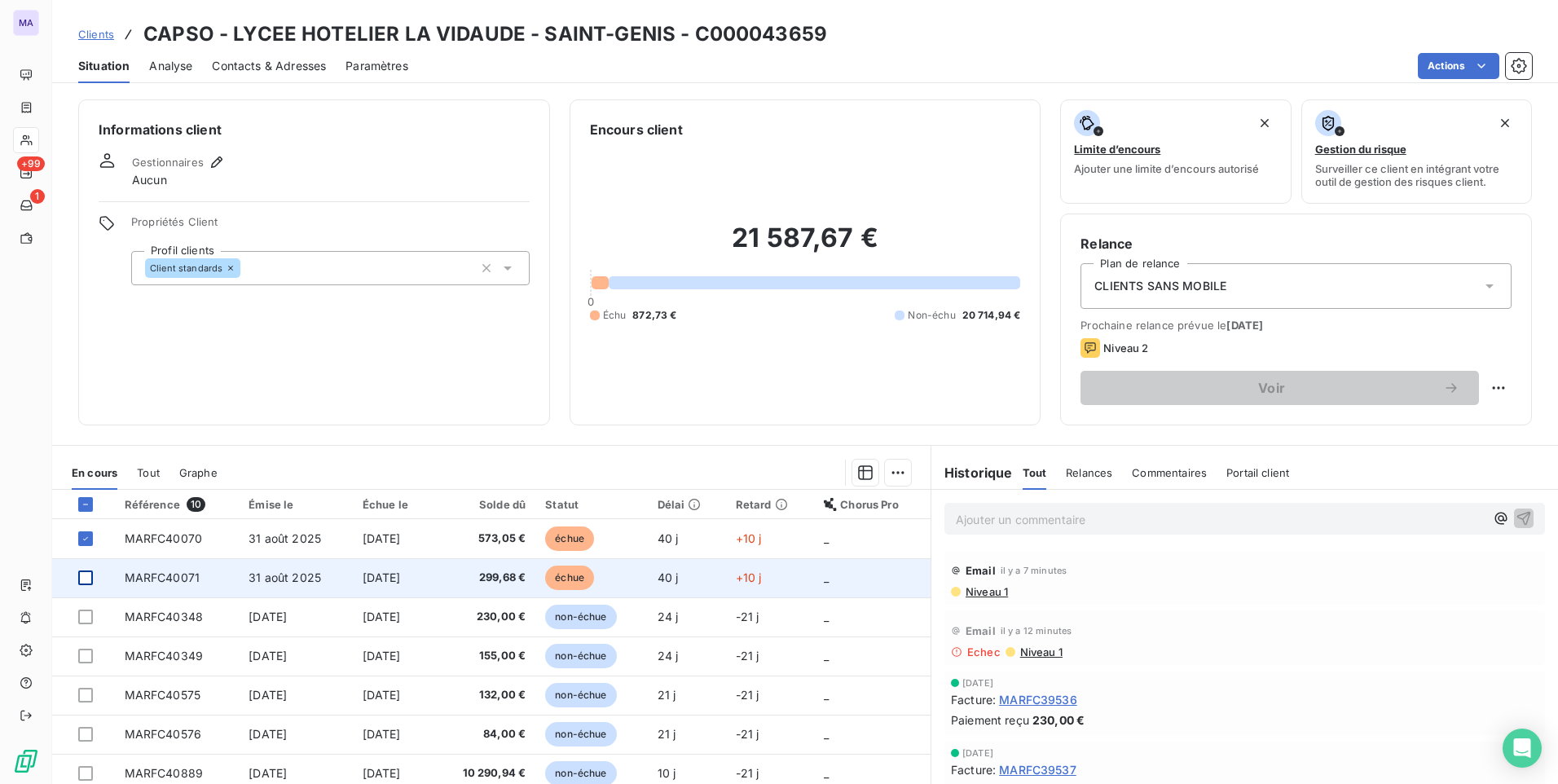
click at [91, 572] on div at bounding box center [85, 577] width 15 height 15
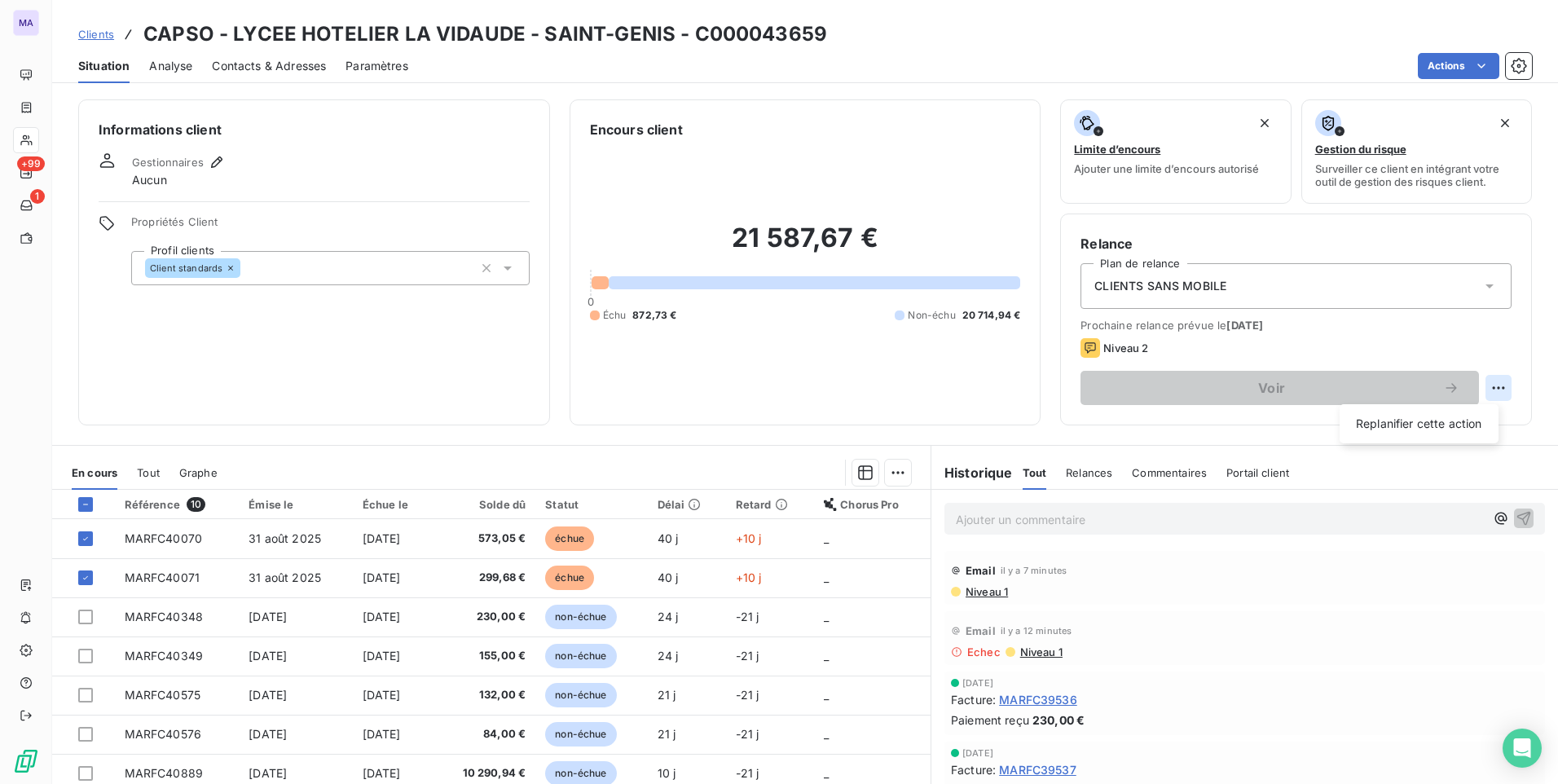
click at [1483, 392] on html "MA +99 1 Clients CAPSO - LYCEE HOTELIER LA VIDAUDE - SAINT-GENIS - C000043659 S…" at bounding box center [779, 392] width 1558 height 784
drag, startPoint x: 1436, startPoint y: 358, endPoint x: 1212, endPoint y: 390, distance: 226.3
click at [1435, 358] on html "MA +99 1 Clients CAPSO - LYCEE HOTELIER LA VIDAUDE - SAINT-GENIS - C000043659 S…" at bounding box center [779, 392] width 1558 height 784
click at [1092, 343] on icon at bounding box center [1090, 347] width 19 height 19
click at [1080, 347] on icon at bounding box center [1090, 347] width 19 height 19
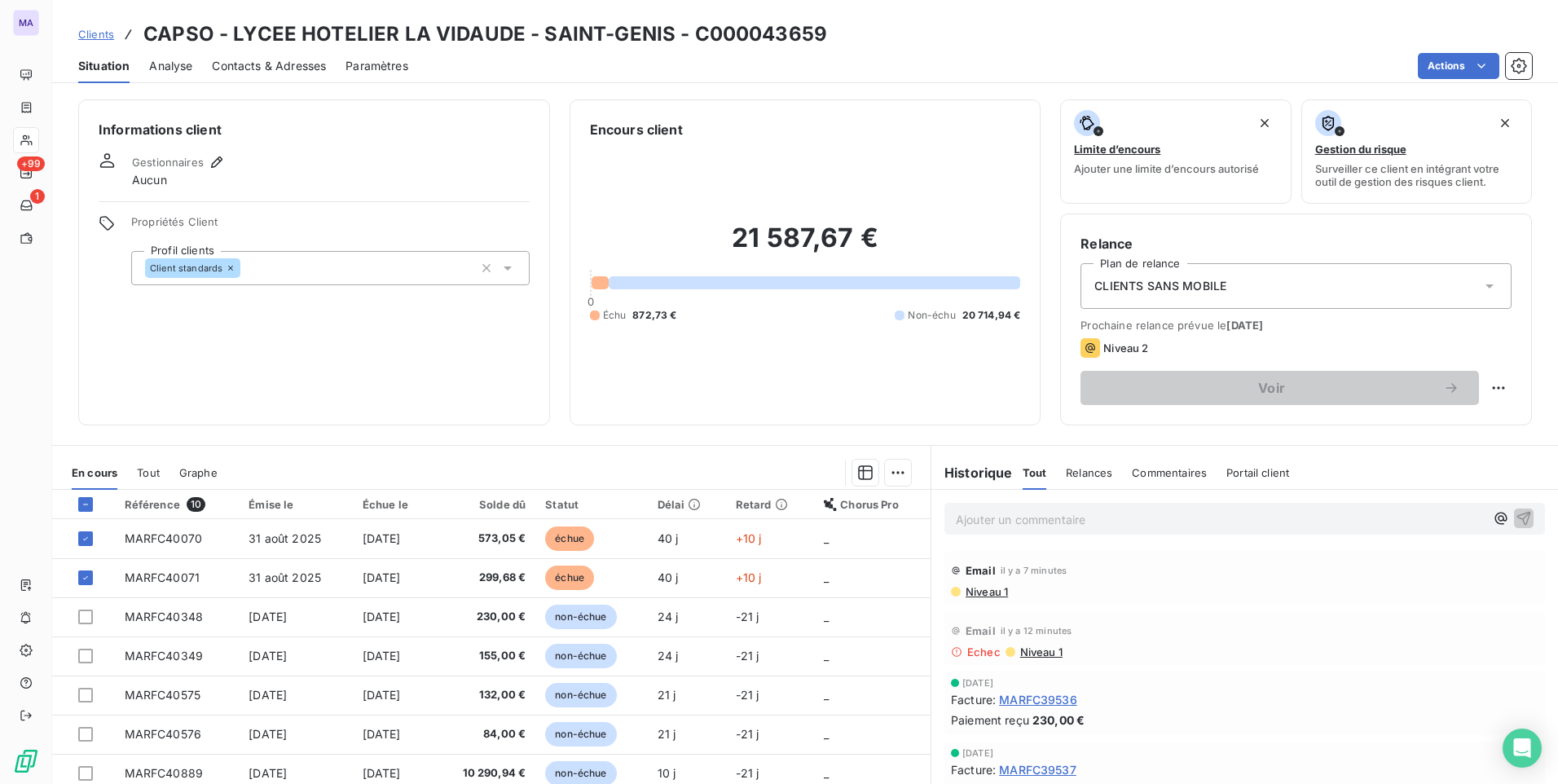
drag, startPoint x: 1122, startPoint y: 361, endPoint x: 1347, endPoint y: 386, distance: 226.4
click at [1124, 362] on div "Prochaine relance prévue le 17 oct. 2025 Niveau 2 Voir" at bounding box center [1296, 361] width 431 height 86
click at [1470, 391] on html "MA +99 1 Clients CAPSO - LYCEE HOTELIER LA VIDAUDE - SAINT-GENIS - C000043659 S…" at bounding box center [779, 392] width 1558 height 784
click at [439, 322] on html "MA +99 1 Clients CAPSO - LYCEE HOTELIER LA VIDAUDE - SAINT-GENIS - C000043659 S…" at bounding box center [779, 392] width 1558 height 784
click at [1104, 347] on span "Niveau 2" at bounding box center [1126, 347] width 45 height 13
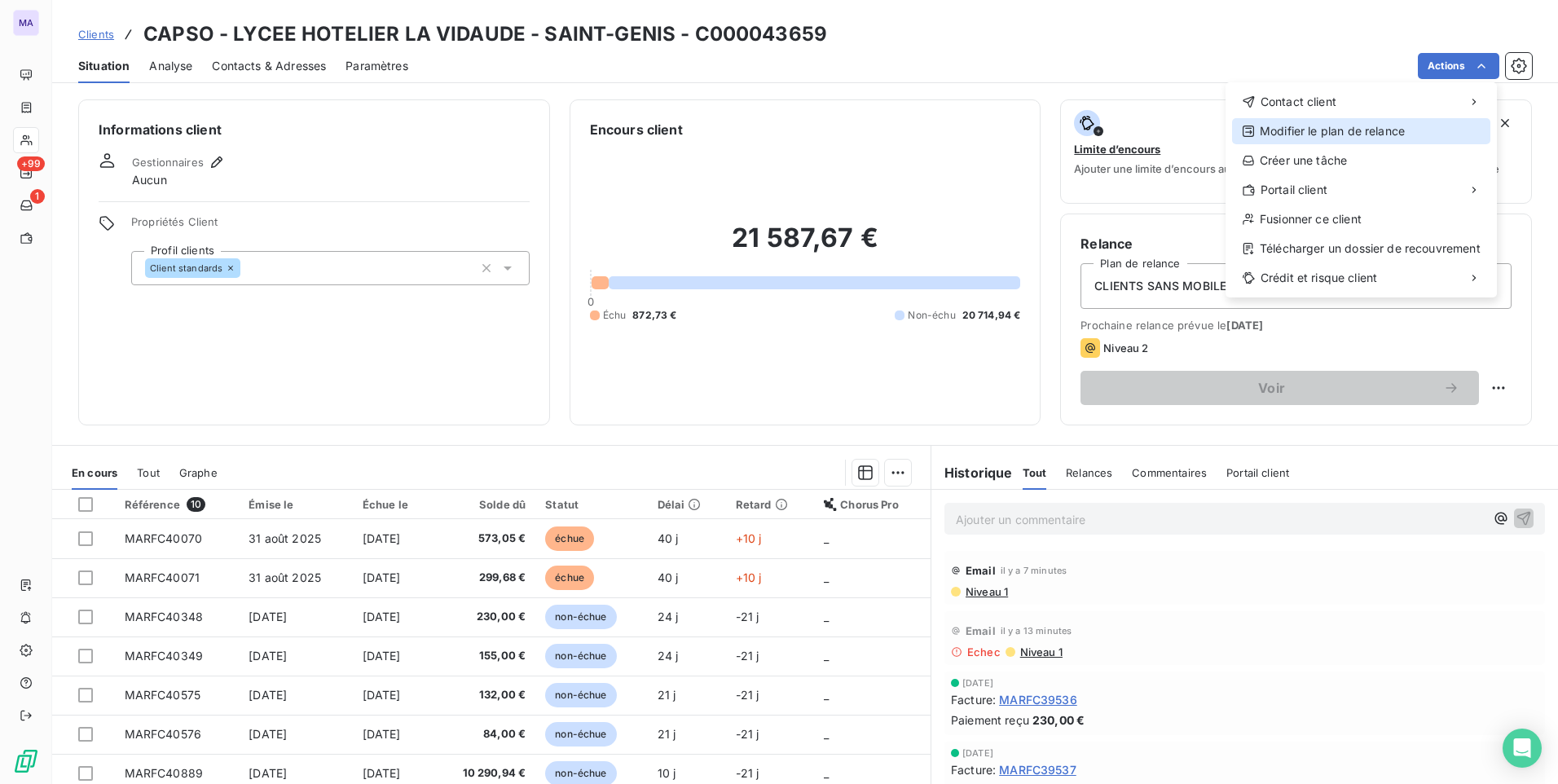
click at [1426, 135] on div "Modifier le plan de relance" at bounding box center [1361, 131] width 258 height 26
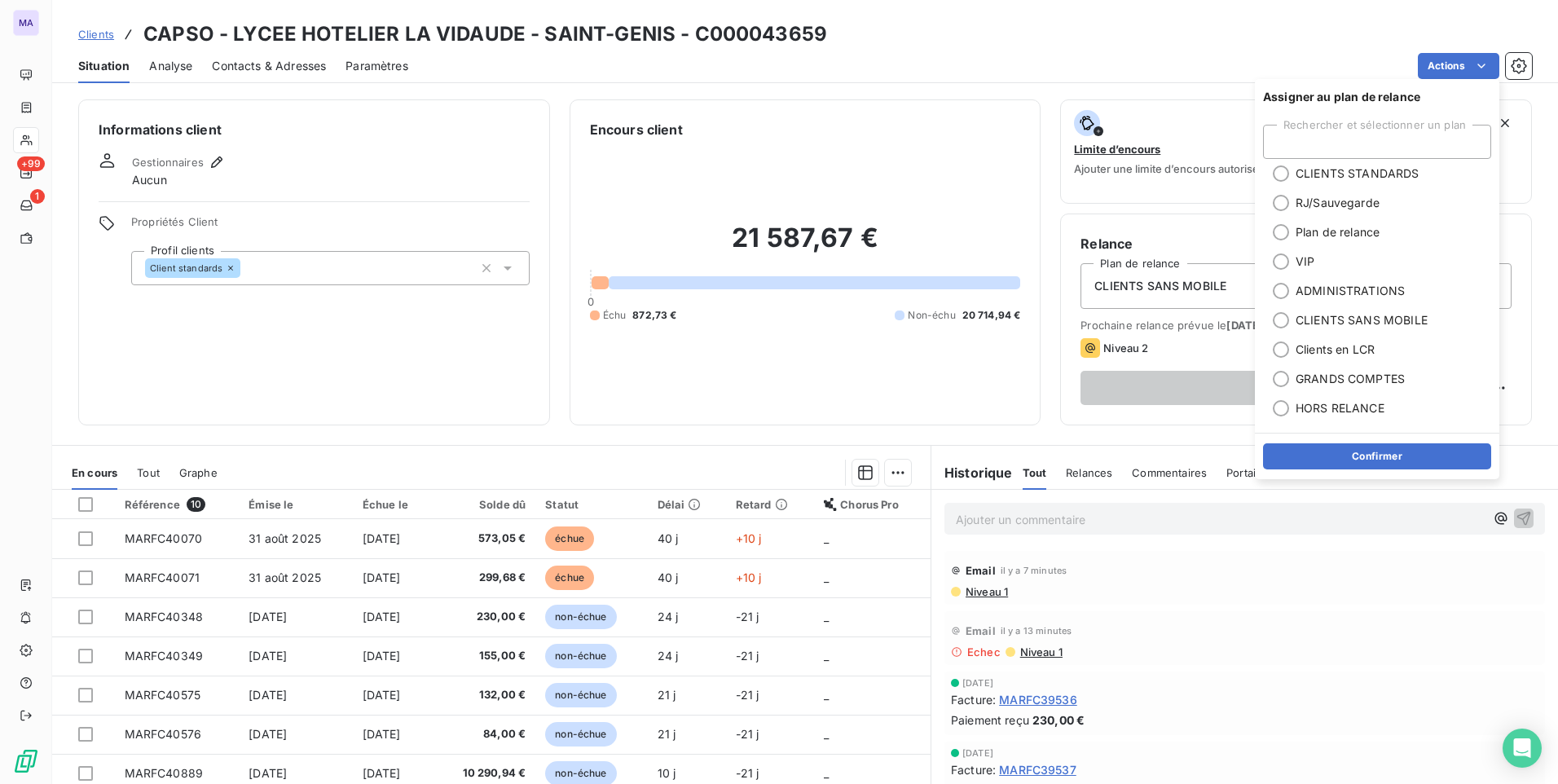
click at [942, 383] on div "21 587,67 € 0 Échu 872,73 € Non-échu 20 714,94 €" at bounding box center [806, 273] width 431 height 266
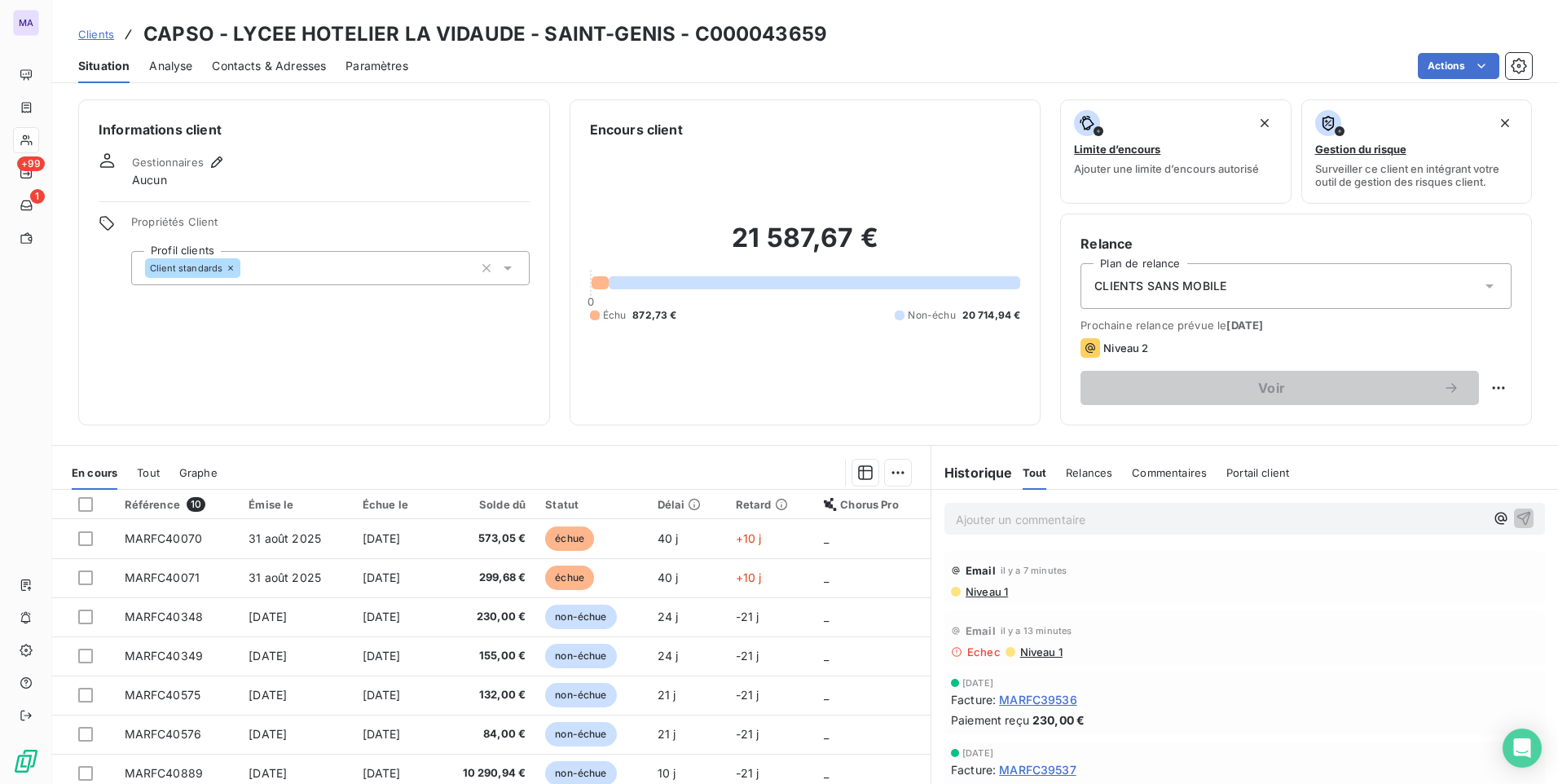
click at [750, 475] on div at bounding box center [574, 472] width 674 height 26
click at [268, 71] on span "Contacts & Adresses" at bounding box center [269, 66] width 115 height 16
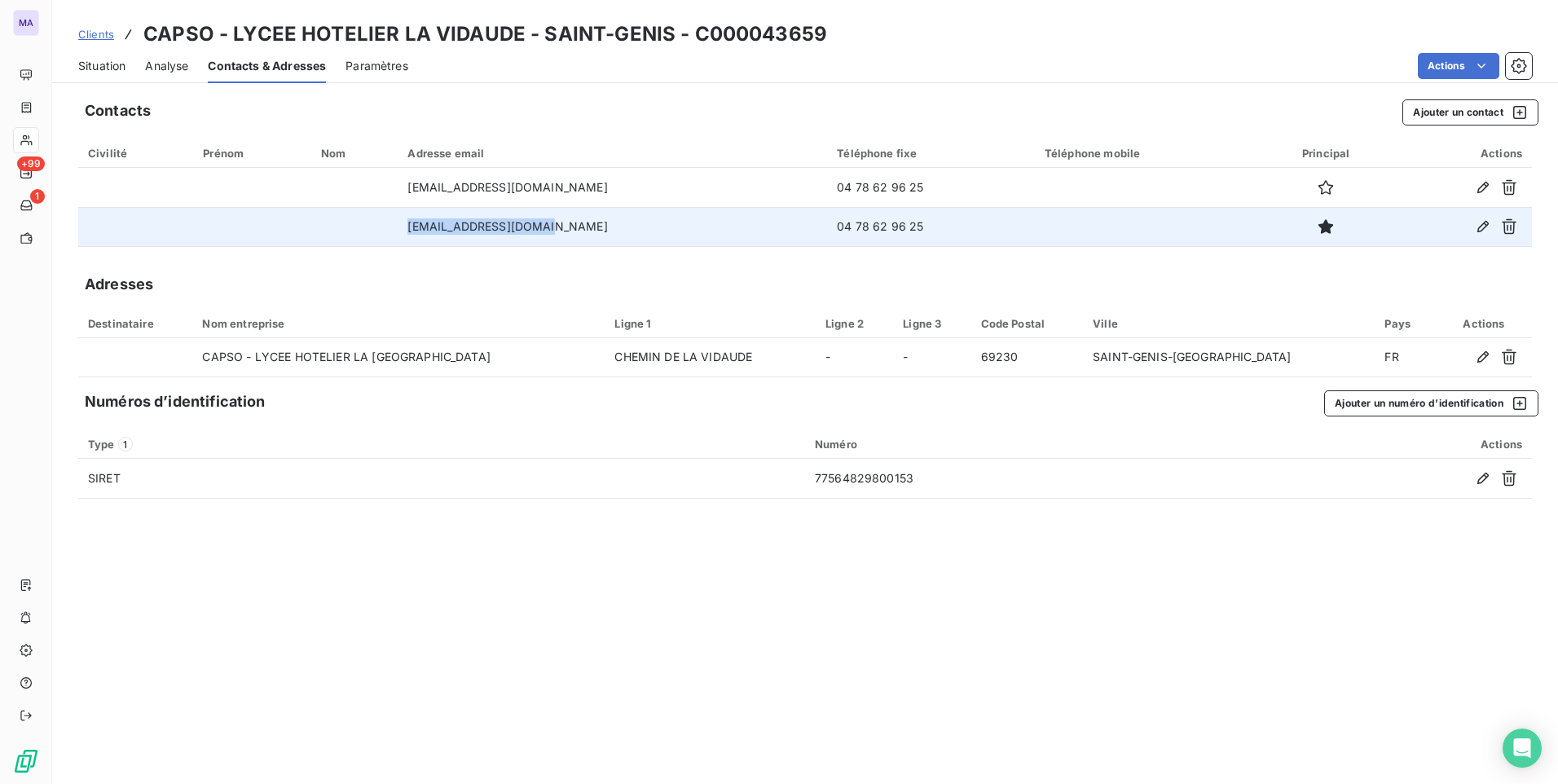
drag, startPoint x: 578, startPoint y: 230, endPoint x: 434, endPoint y: 230, distance: 144.0
click at [434, 230] on td "[EMAIL_ADDRESS][DOMAIN_NAME]" at bounding box center [613, 226] width 429 height 39
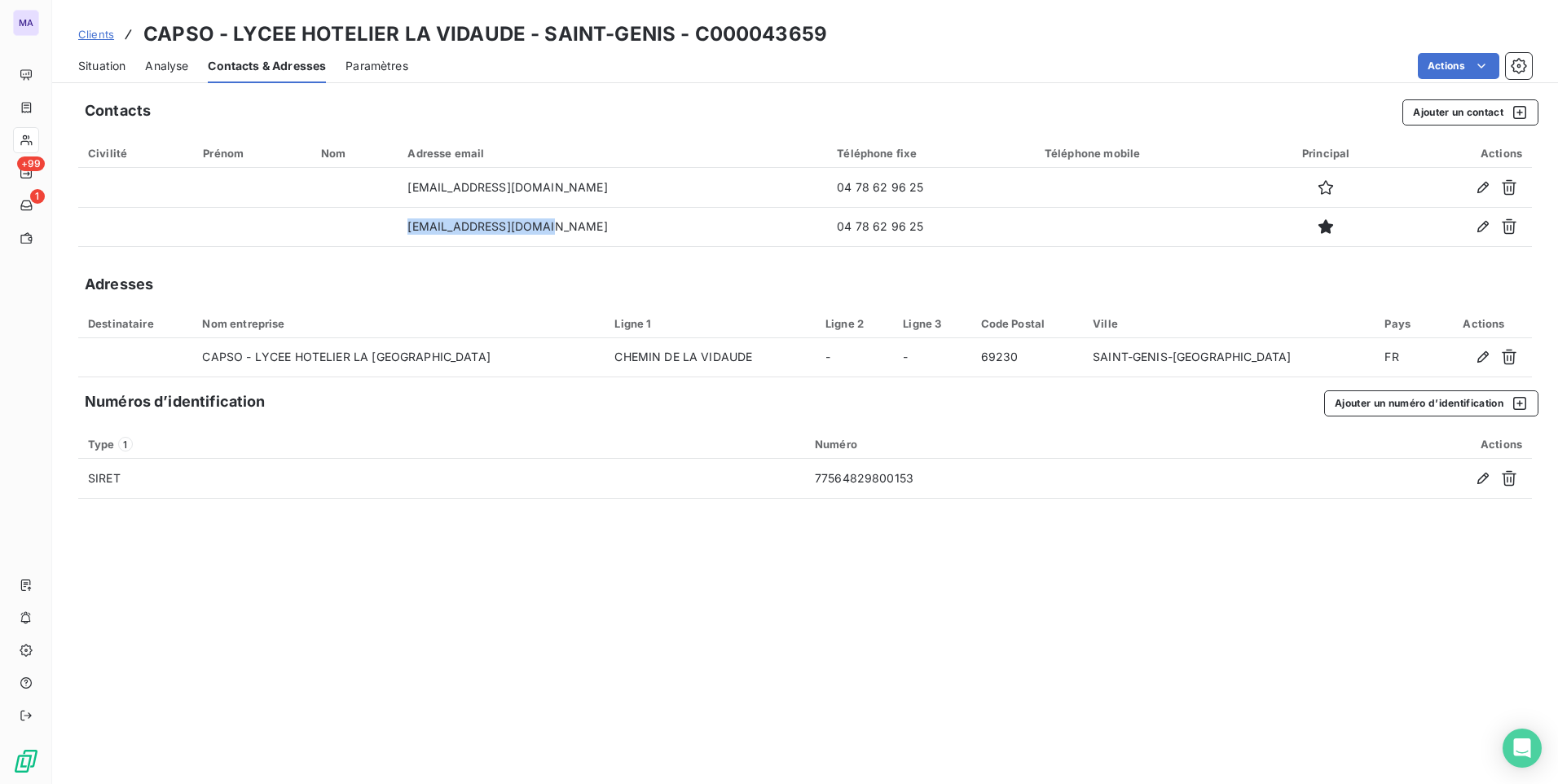
copy td "[EMAIL_ADDRESS][DOMAIN_NAME]"
click at [448, 610] on div "Contacts Ajouter un contact Civilité Prénom Nom Adresse email Téléphone fixe Té…" at bounding box center [805, 436] width 1506 height 694
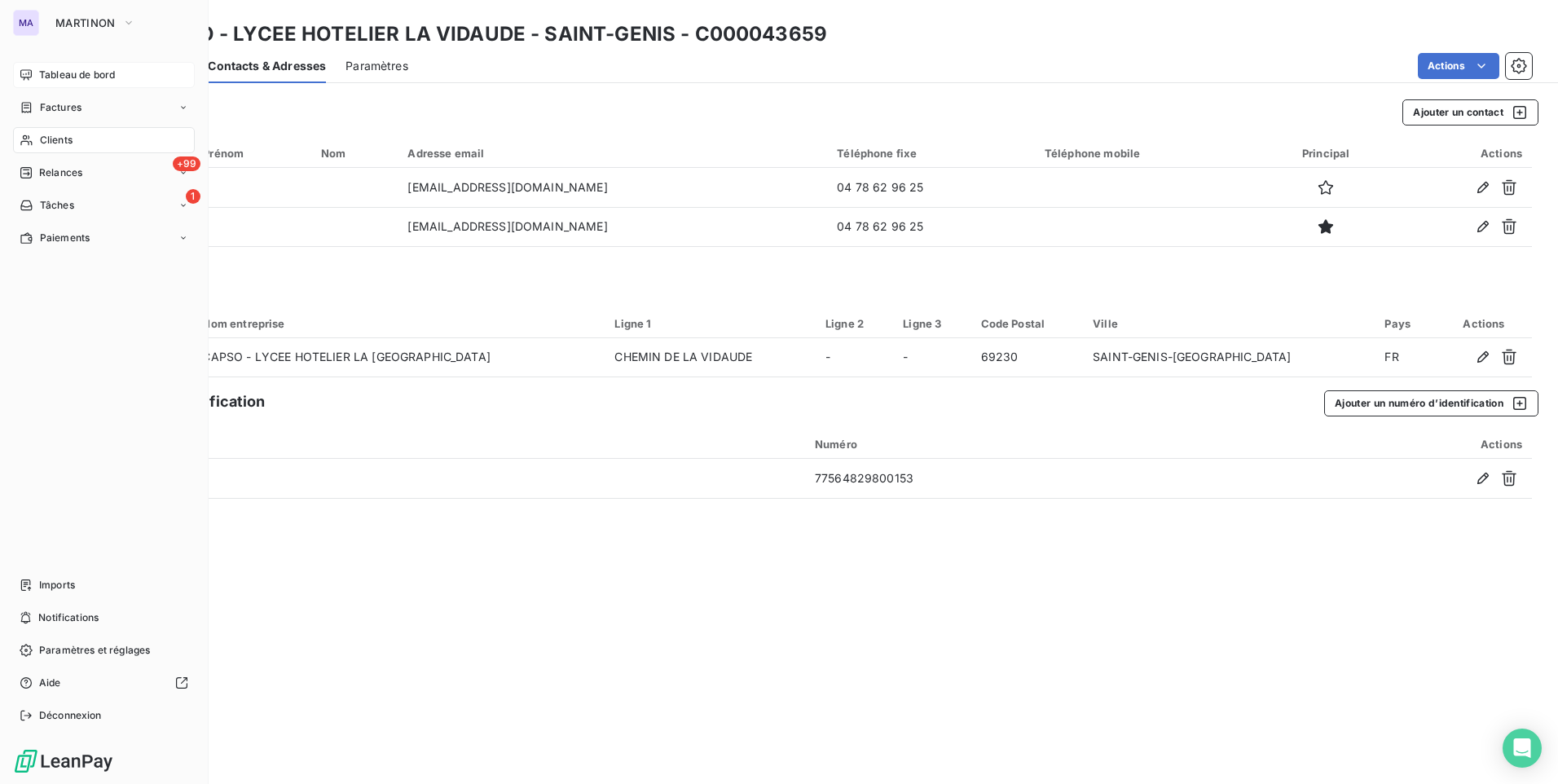
click at [63, 80] on span "Tableau de bord" at bounding box center [77, 75] width 76 height 15
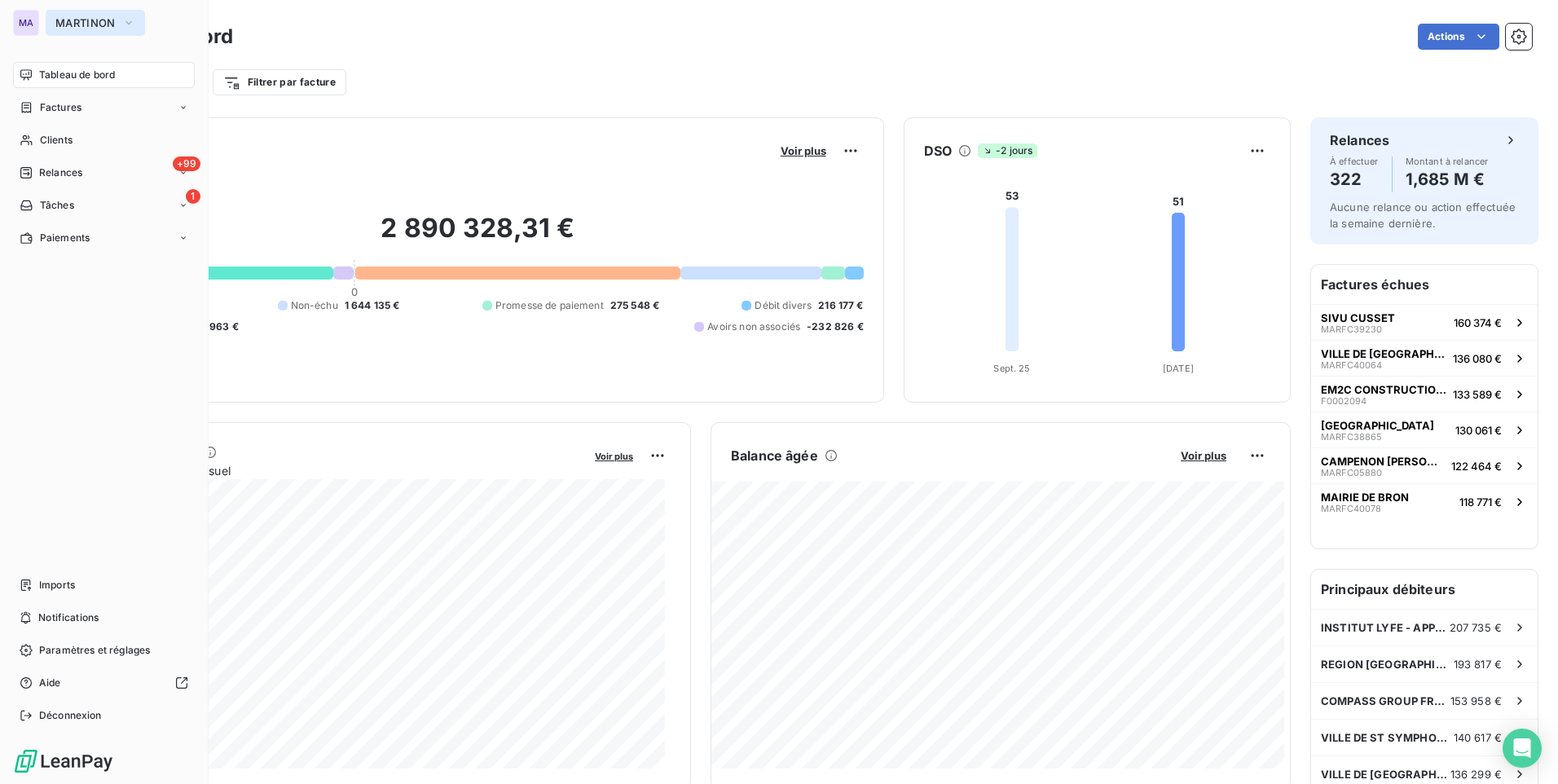
click at [94, 28] on span "MARTINON" at bounding box center [85, 22] width 60 height 13
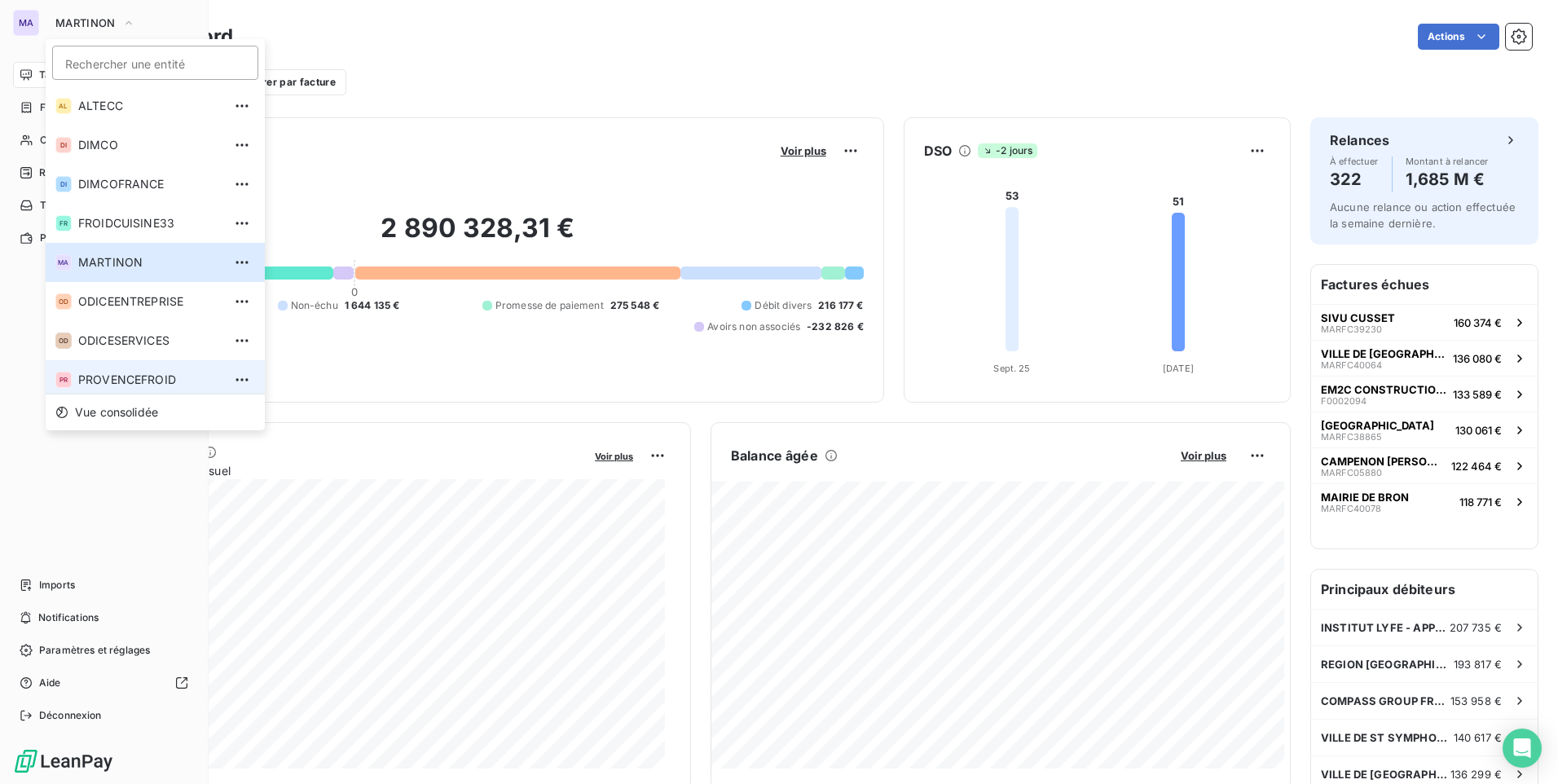
click at [109, 388] on li "PR PROVENCEFROID" at bounding box center [155, 379] width 219 height 39
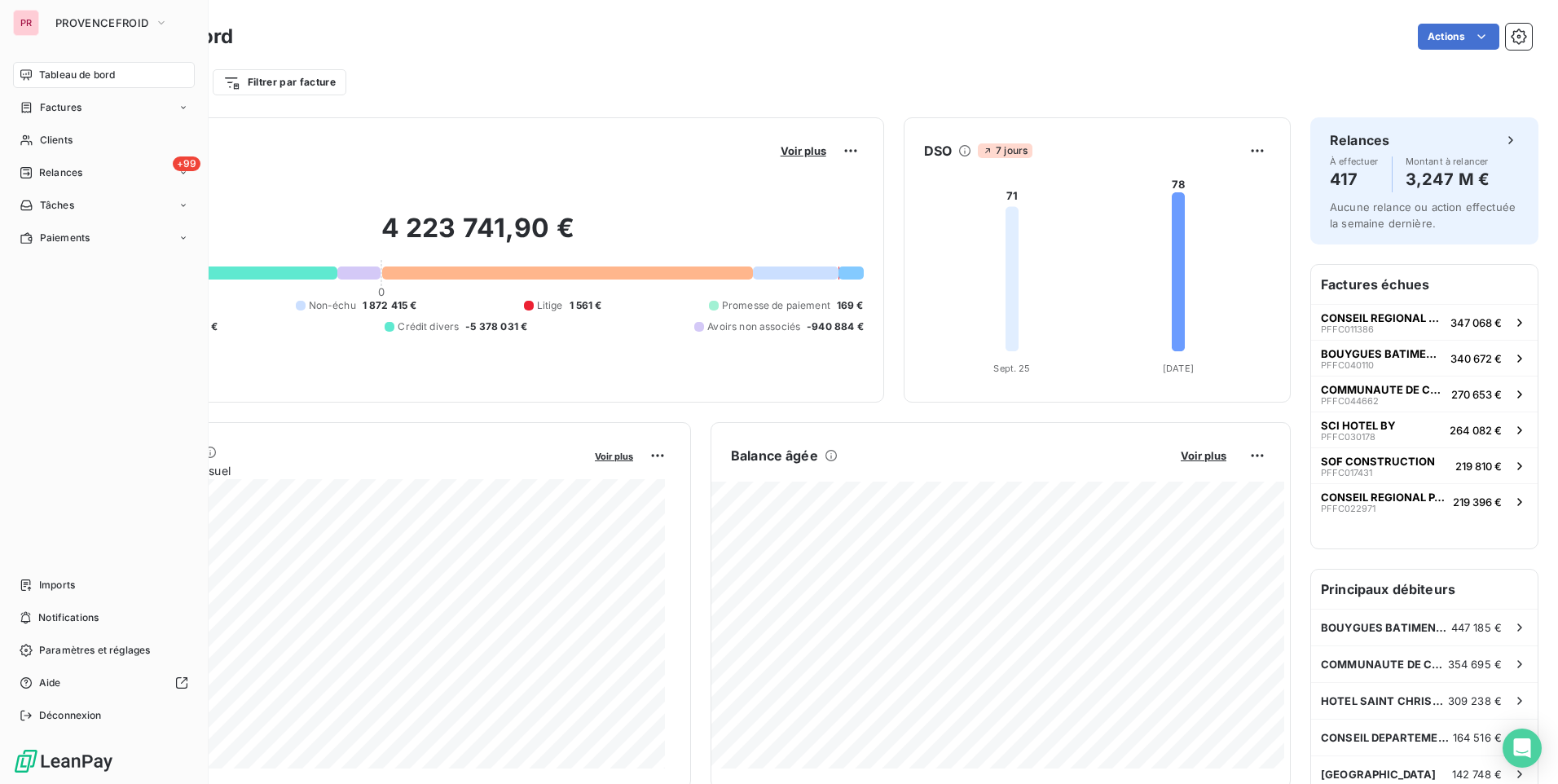
drag, startPoint x: 103, startPoint y: 8, endPoint x: 102, endPoint y: 27, distance: 19.0
click at [103, 9] on div "PR PROVENCEFROID Tableau de bord Factures Clients +99 Relances Tâches Paiements…" at bounding box center [104, 392] width 209 height 784
click at [120, 17] on span "PROVENCEFROID" at bounding box center [102, 22] width 93 height 13
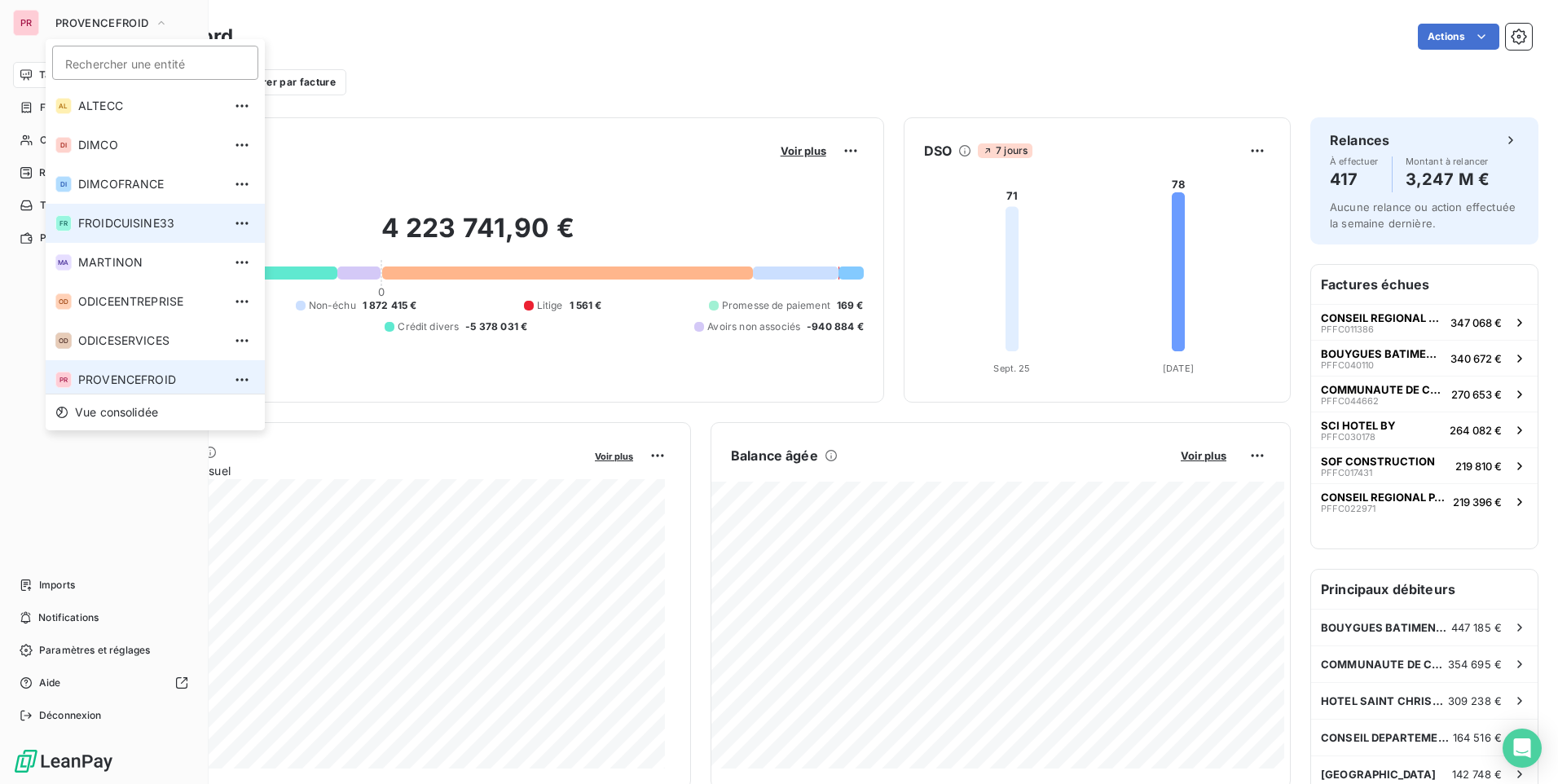
scroll to position [6, 0]
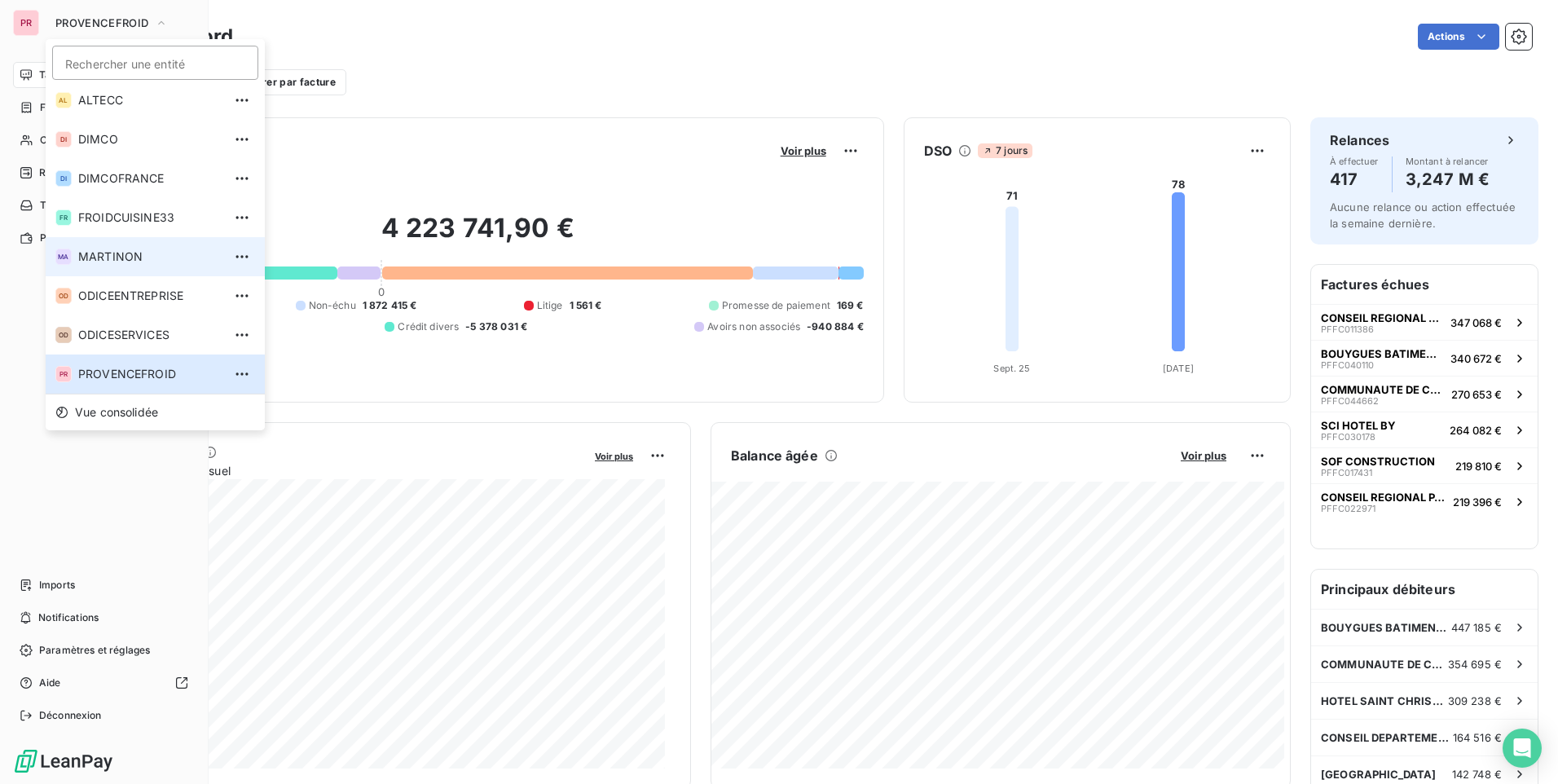
click at [129, 251] on span "MARTINON" at bounding box center [150, 256] width 145 height 16
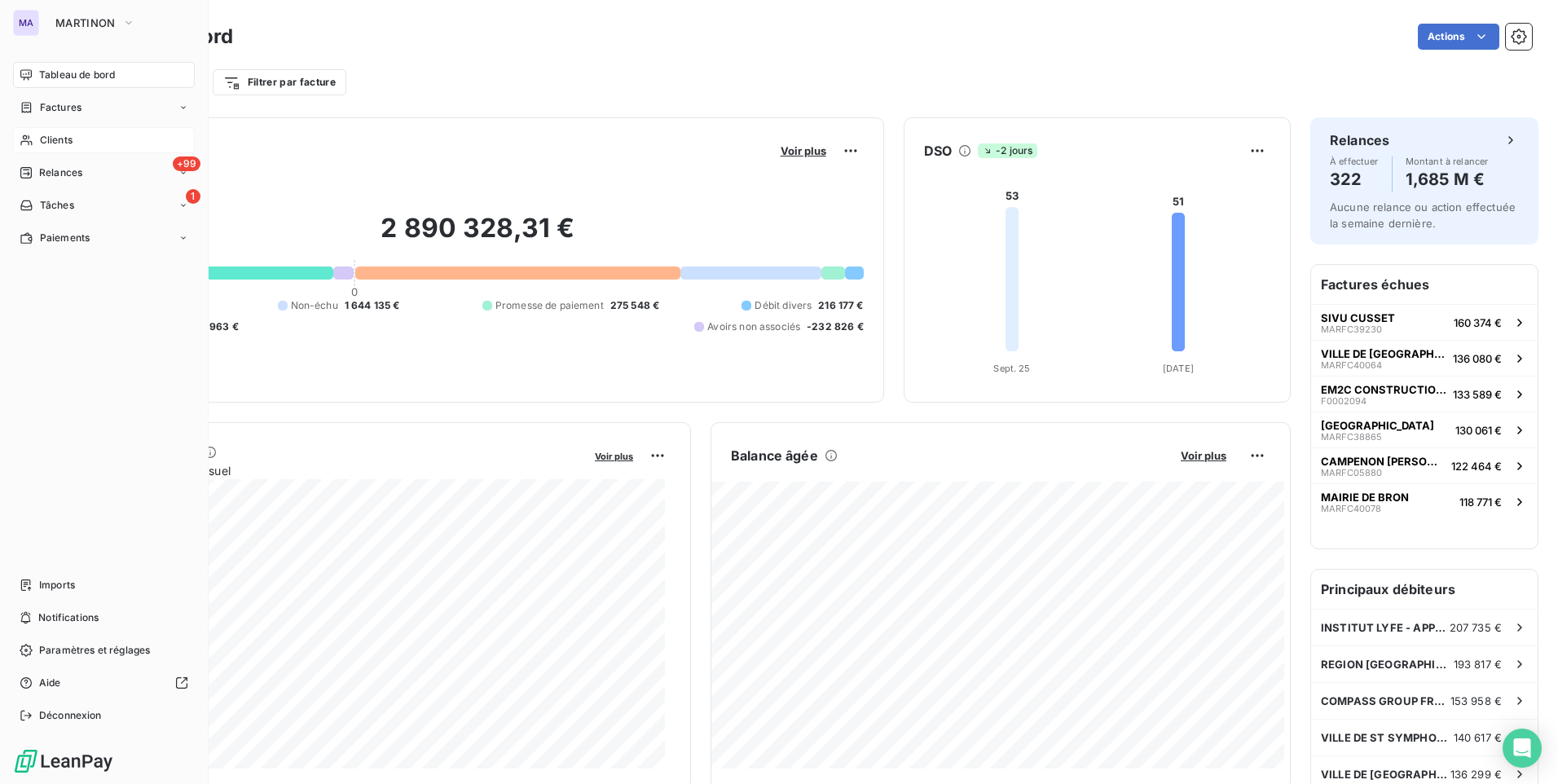
click at [46, 135] on span "Clients" at bounding box center [56, 140] width 33 height 15
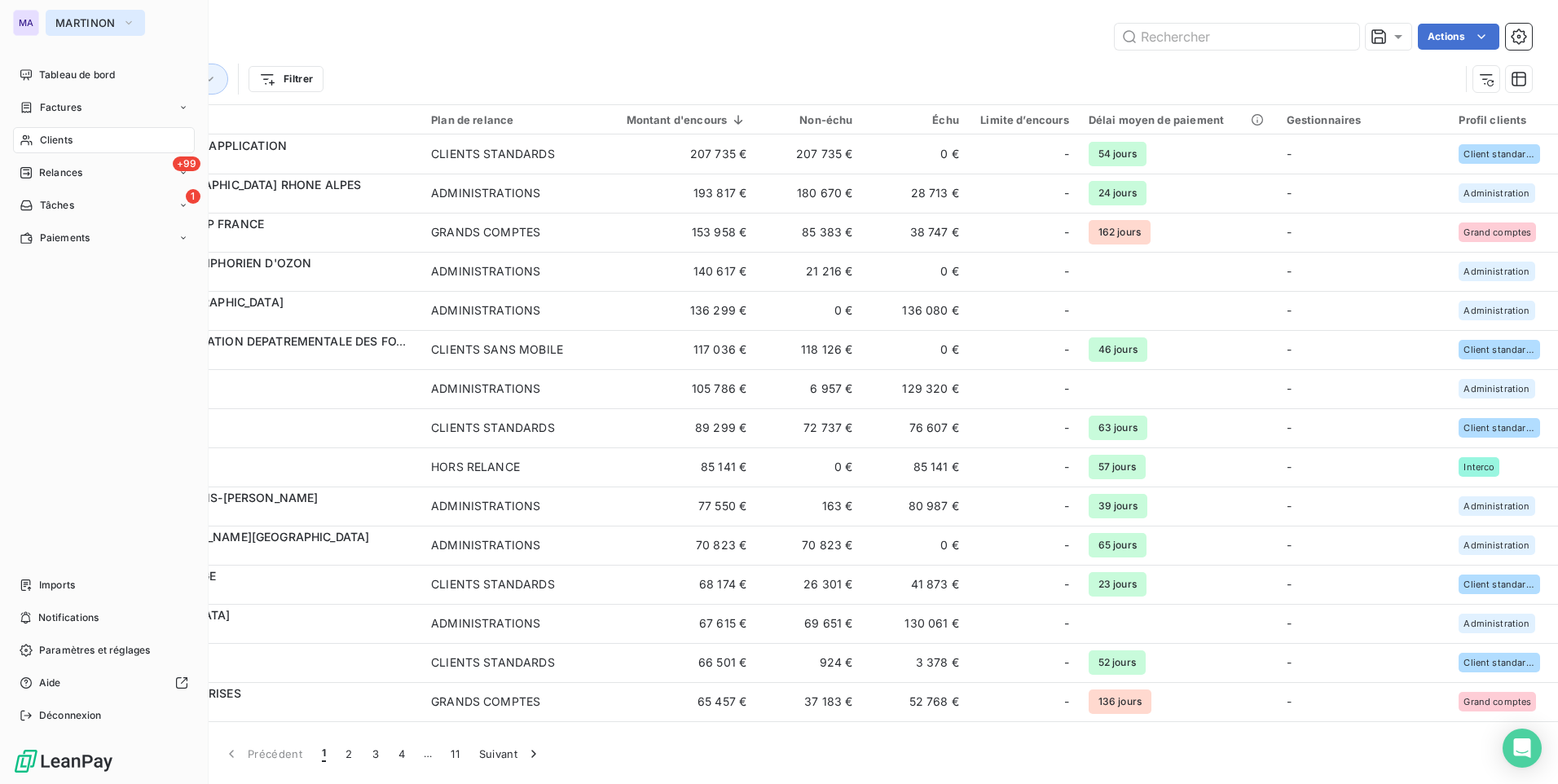
click at [63, 25] on span "MARTINON" at bounding box center [85, 22] width 60 height 13
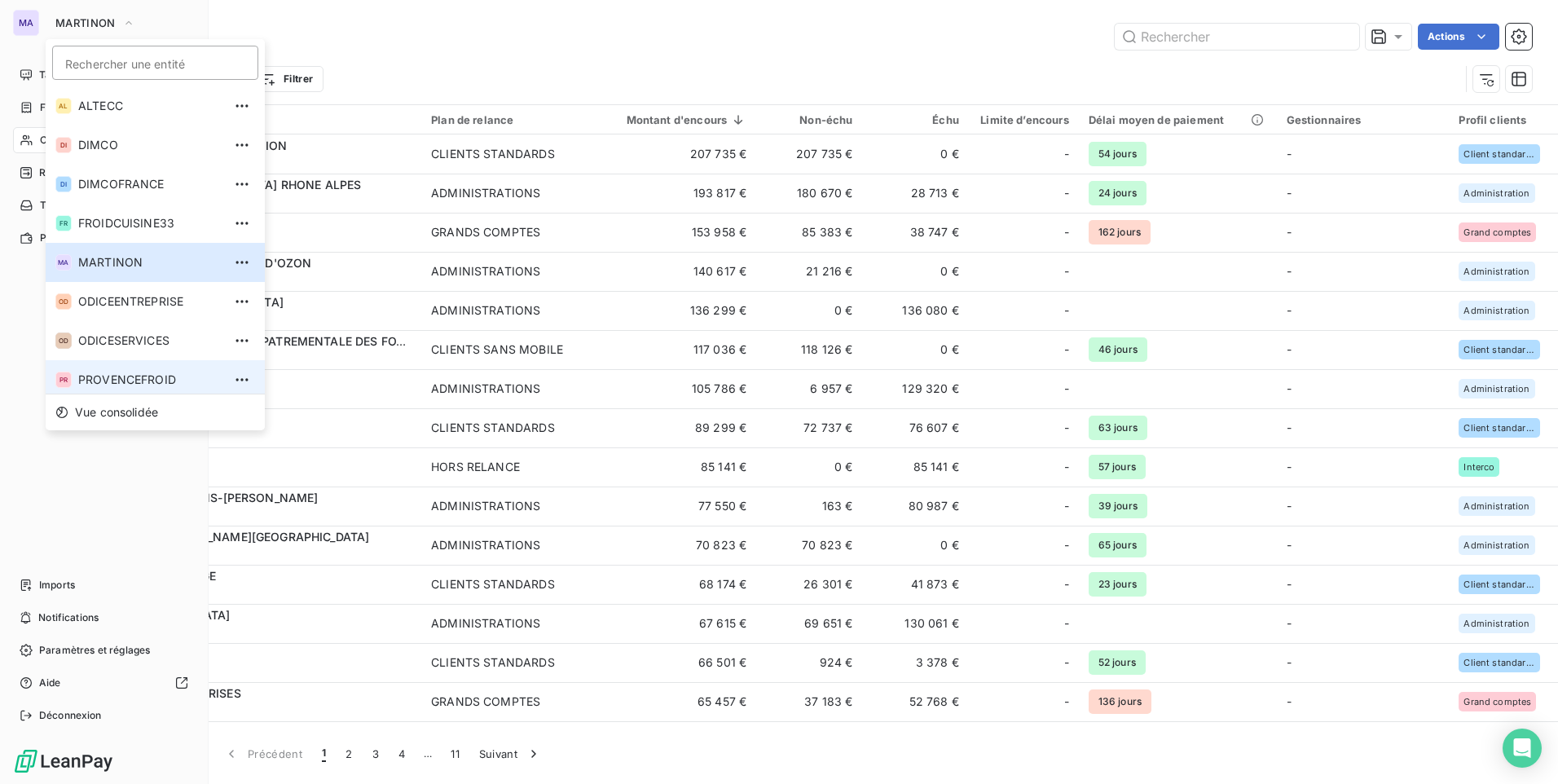
scroll to position [6, 0]
click at [104, 372] on span "PROVENCEFROID" at bounding box center [150, 374] width 145 height 16
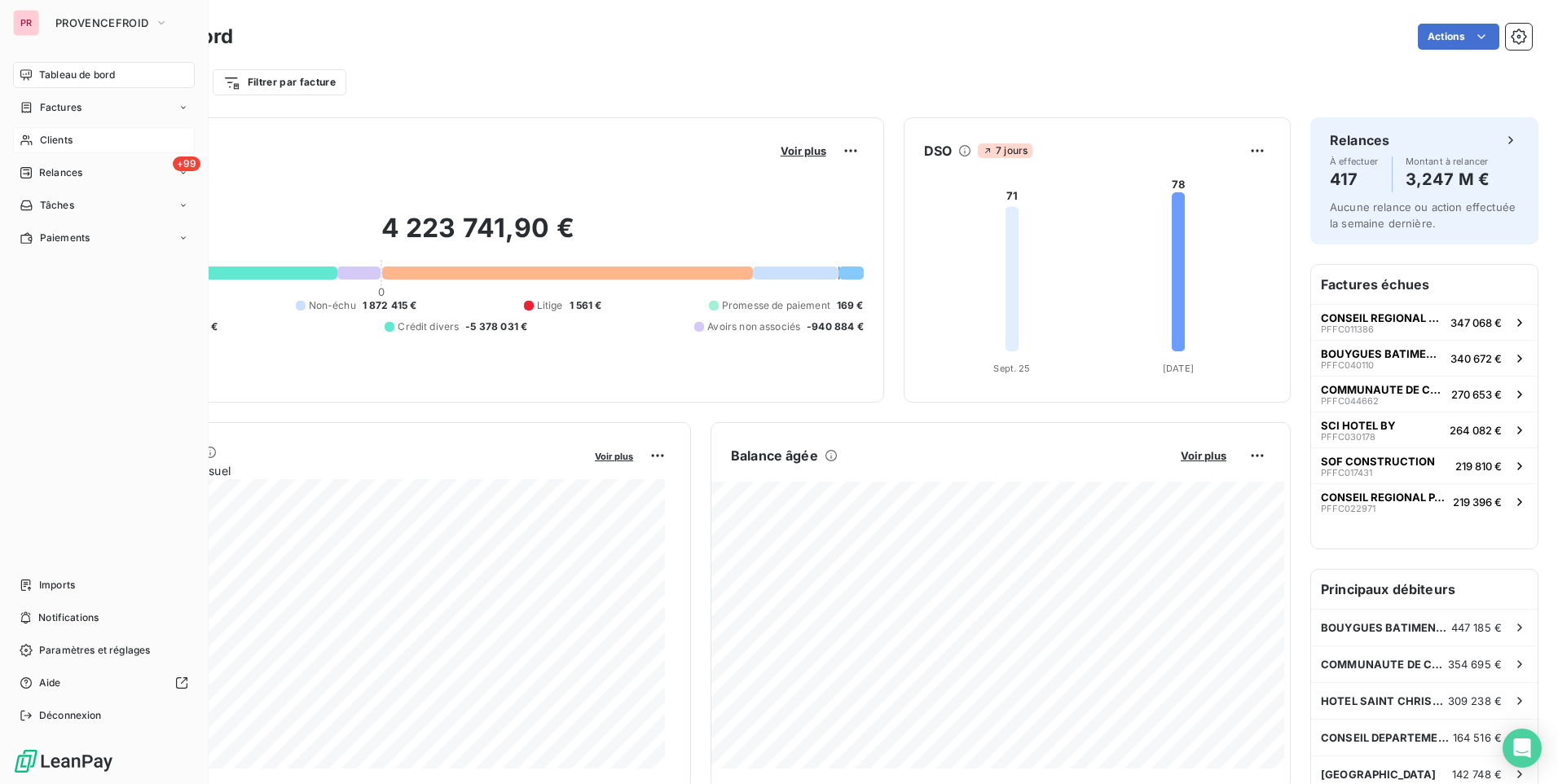
click at [101, 142] on div "Clients" at bounding box center [103, 140] width 182 height 26
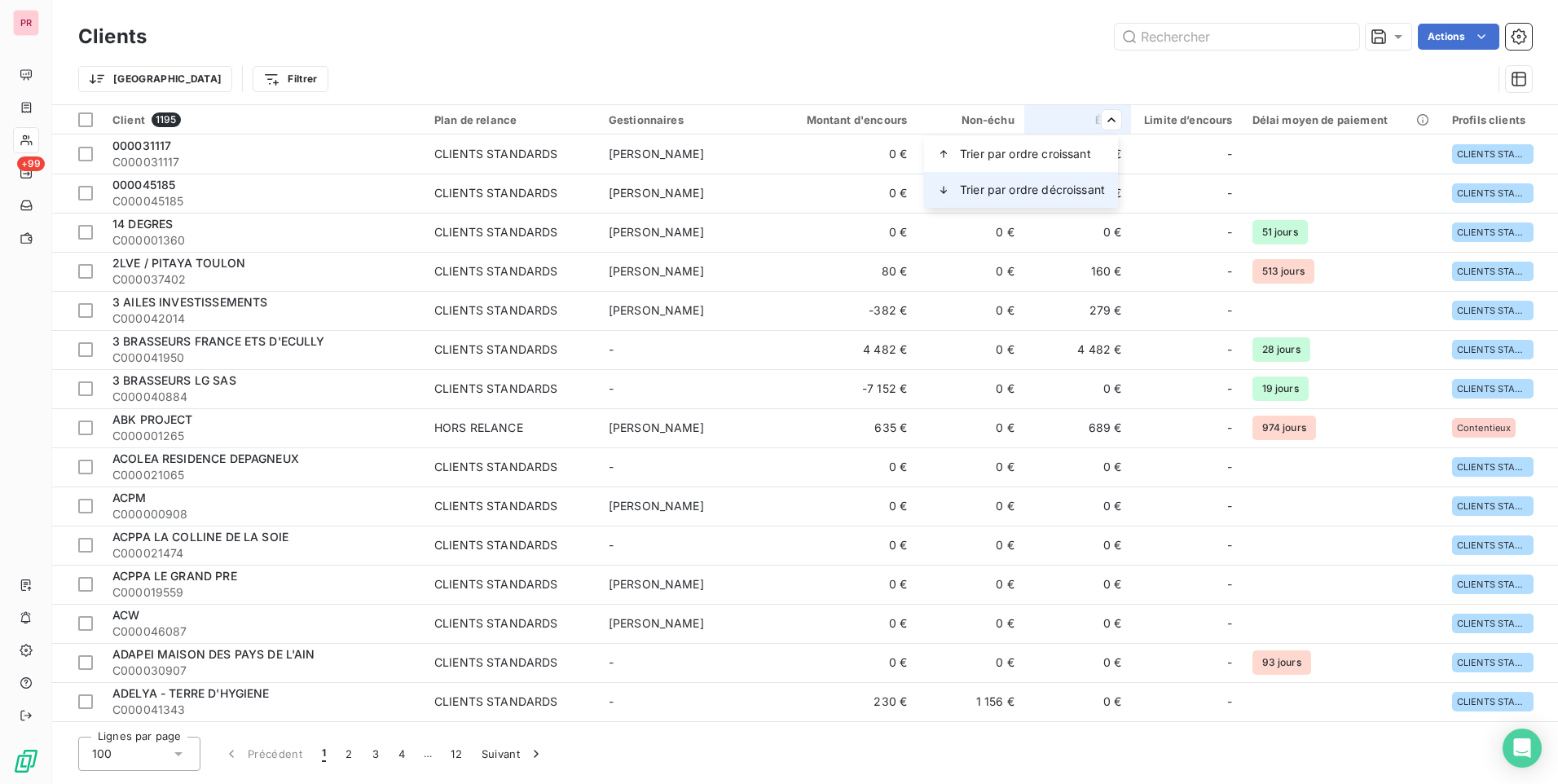
click at [1058, 185] on span "Trier par ordre décroissant" at bounding box center [1032, 189] width 145 height 16
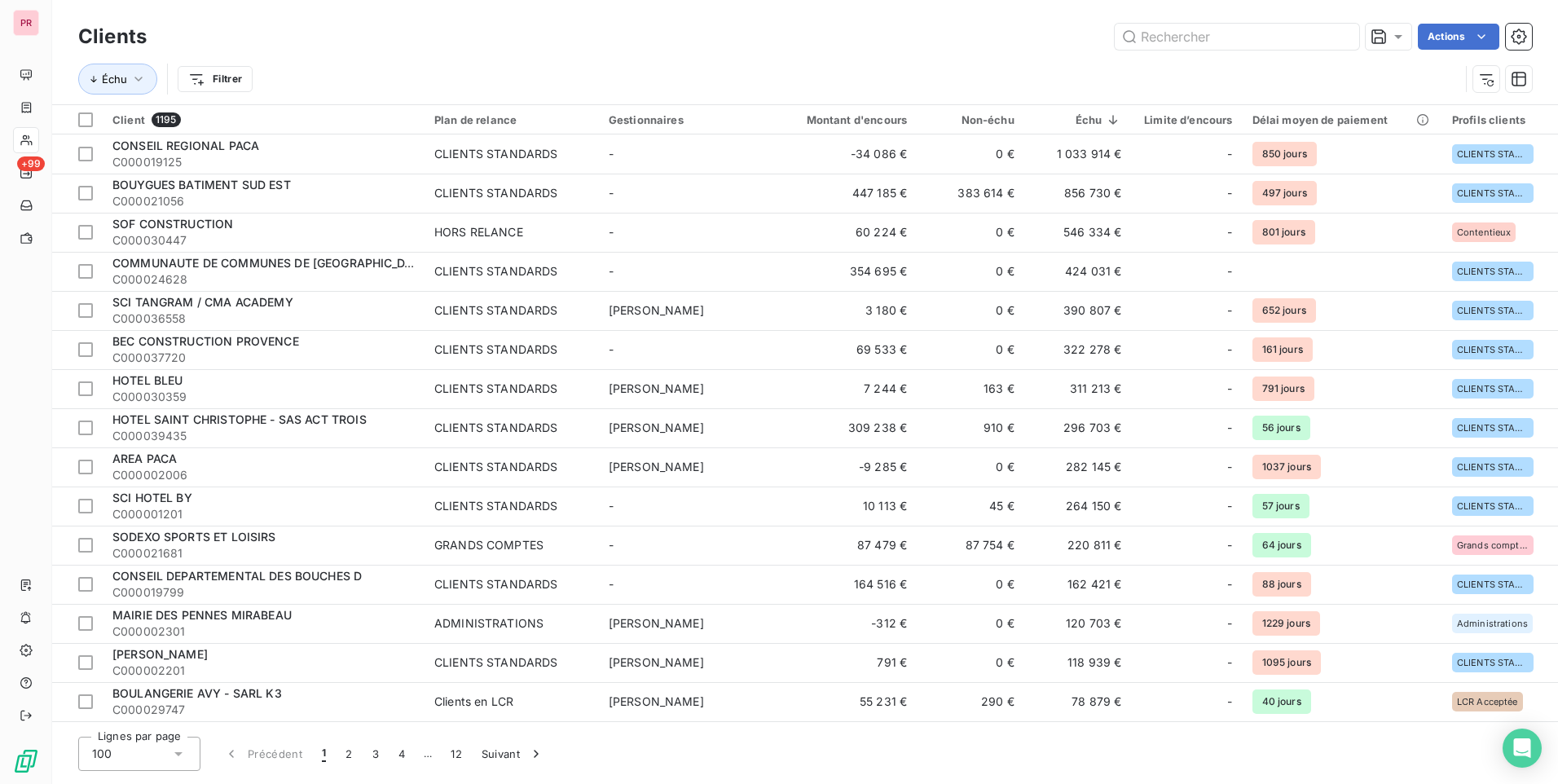
click at [930, 69] on div "Échu Filtrer" at bounding box center [769, 79] width 1381 height 31
click at [458, 61] on div "Échu Filtrer" at bounding box center [806, 79] width 1454 height 50
click at [541, 68] on div "Échu Filtrer" at bounding box center [769, 79] width 1381 height 31
